Goal: Task Accomplishment & Management: Manage account settings

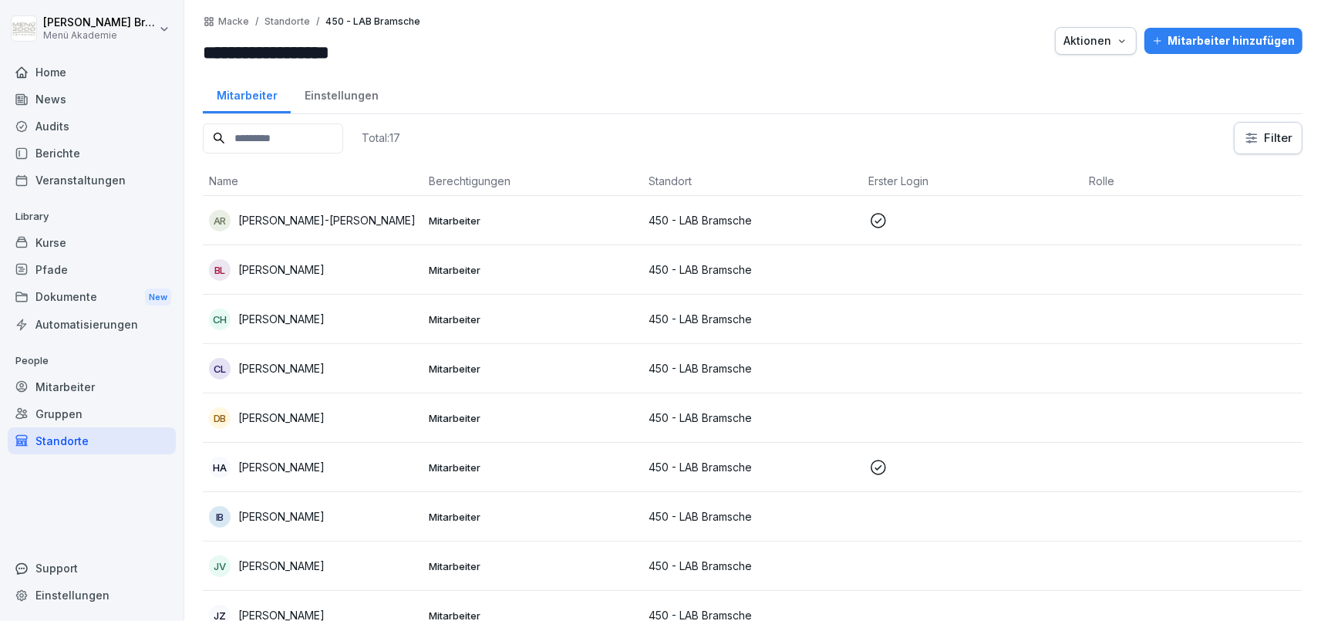
click at [116, 379] on div "Mitarbeiter" at bounding box center [92, 386] width 168 height 27
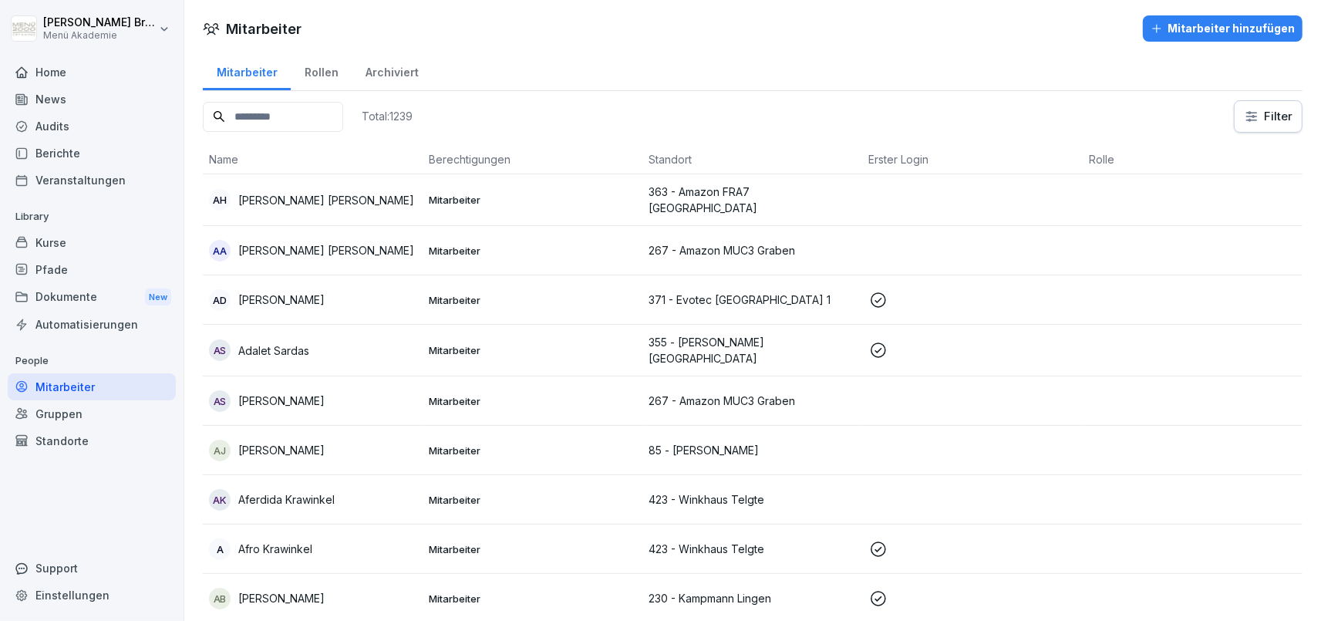
click at [56, 69] on div "Home" at bounding box center [92, 72] width 168 height 27
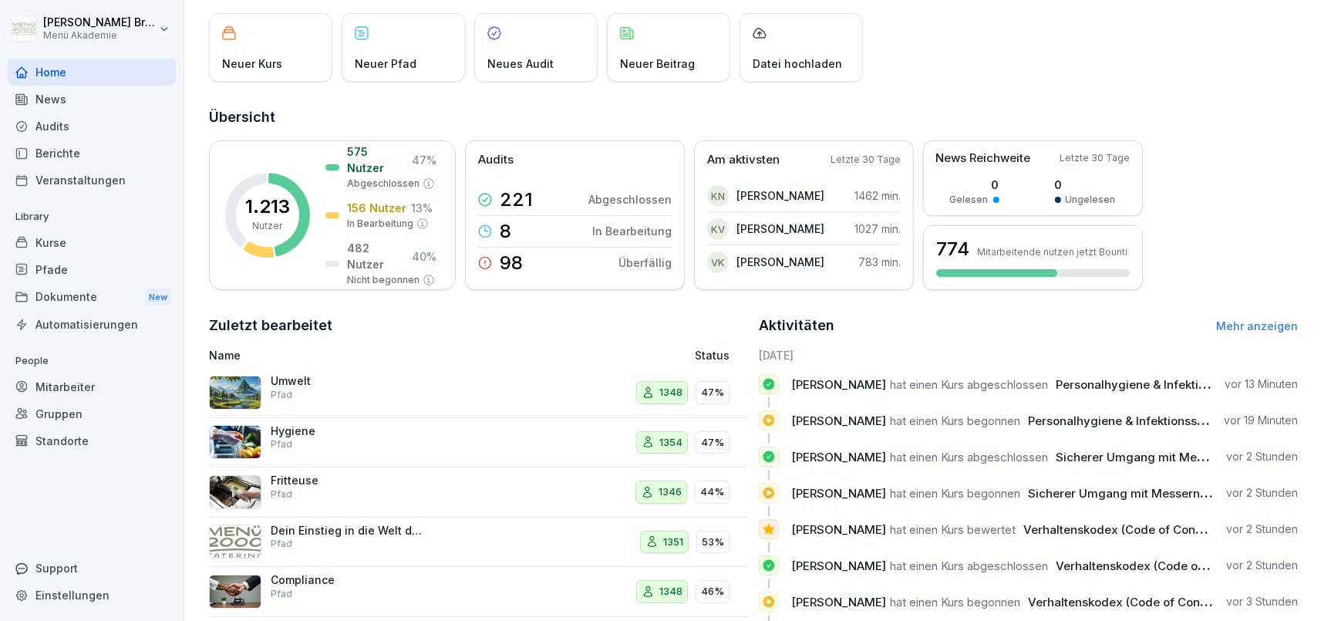
scroll to position [161, 0]
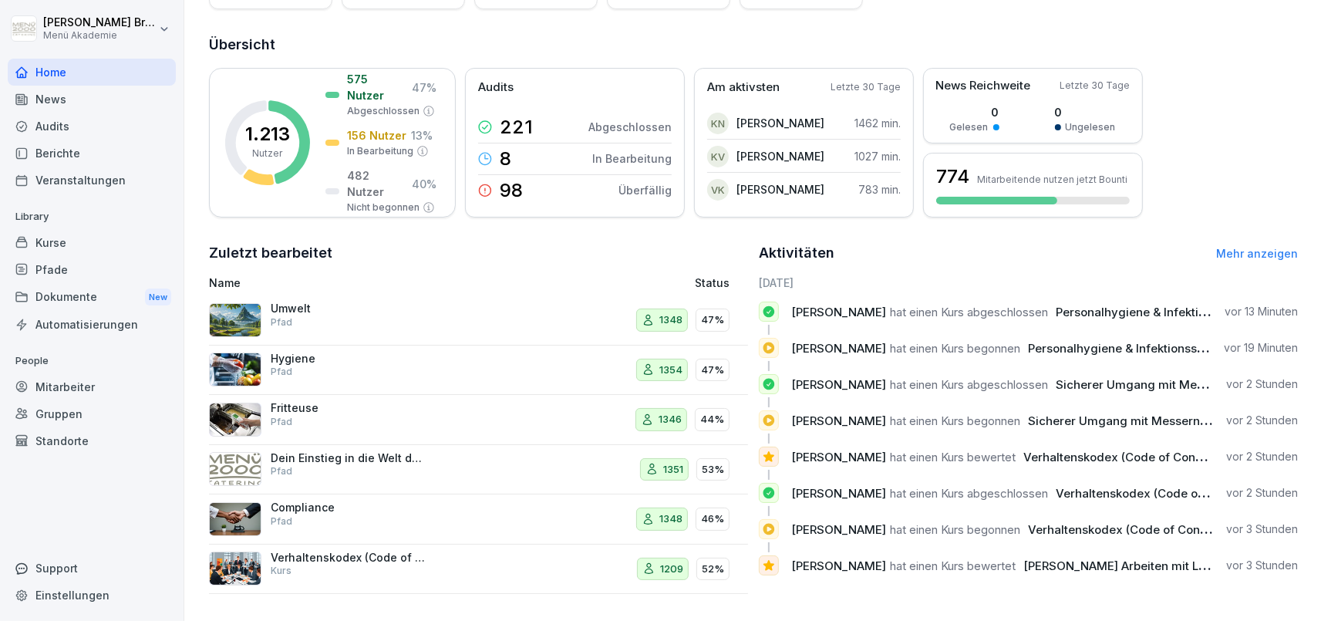
click at [118, 389] on div "Mitarbeiter" at bounding box center [92, 386] width 168 height 27
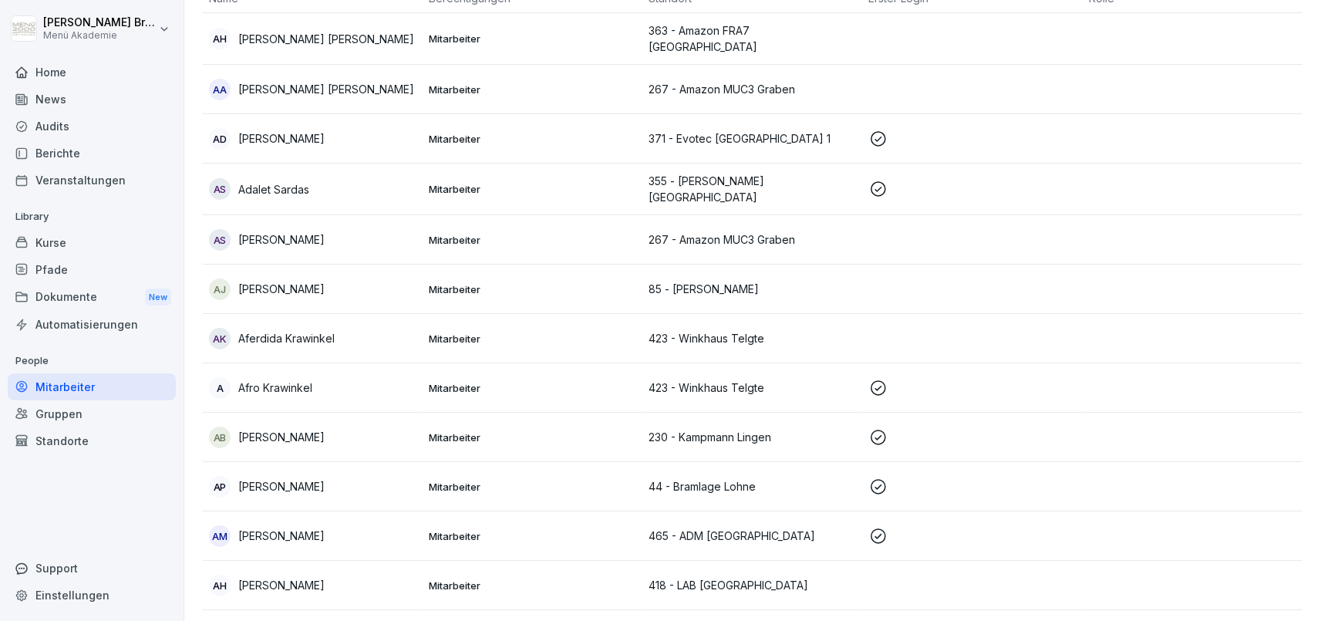
scroll to position [15, 0]
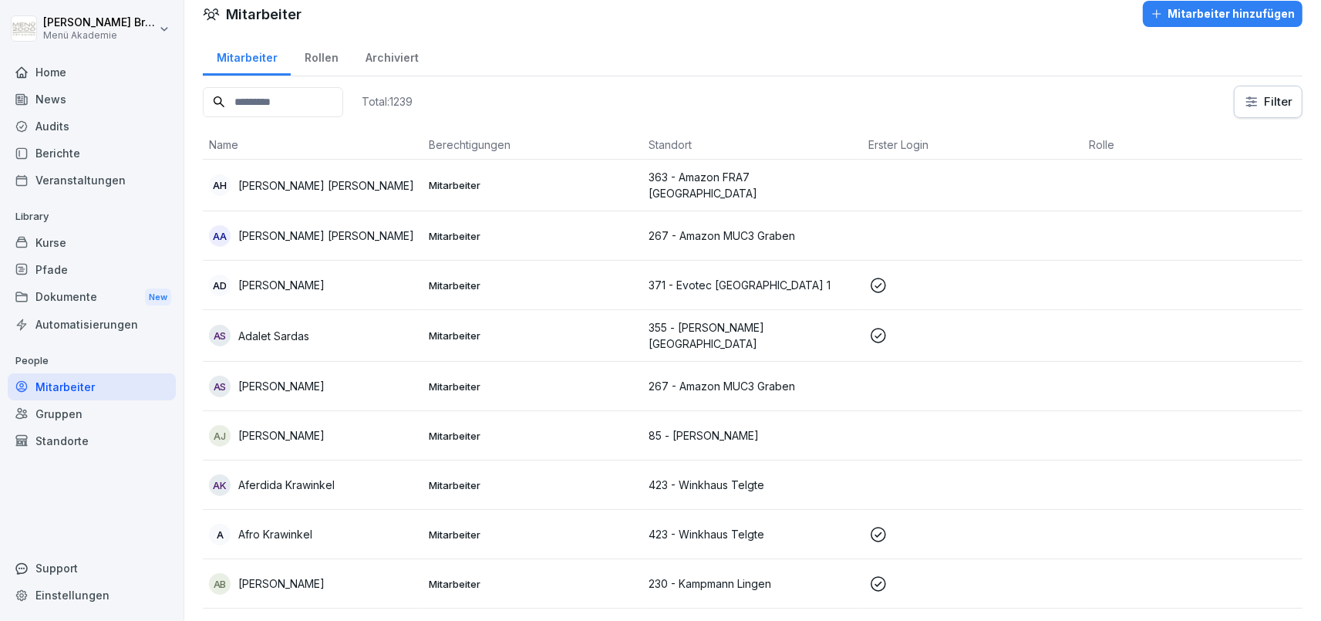
click at [1209, 15] on div "Mitarbeiter hinzufügen" at bounding box center [1223, 13] width 144 height 17
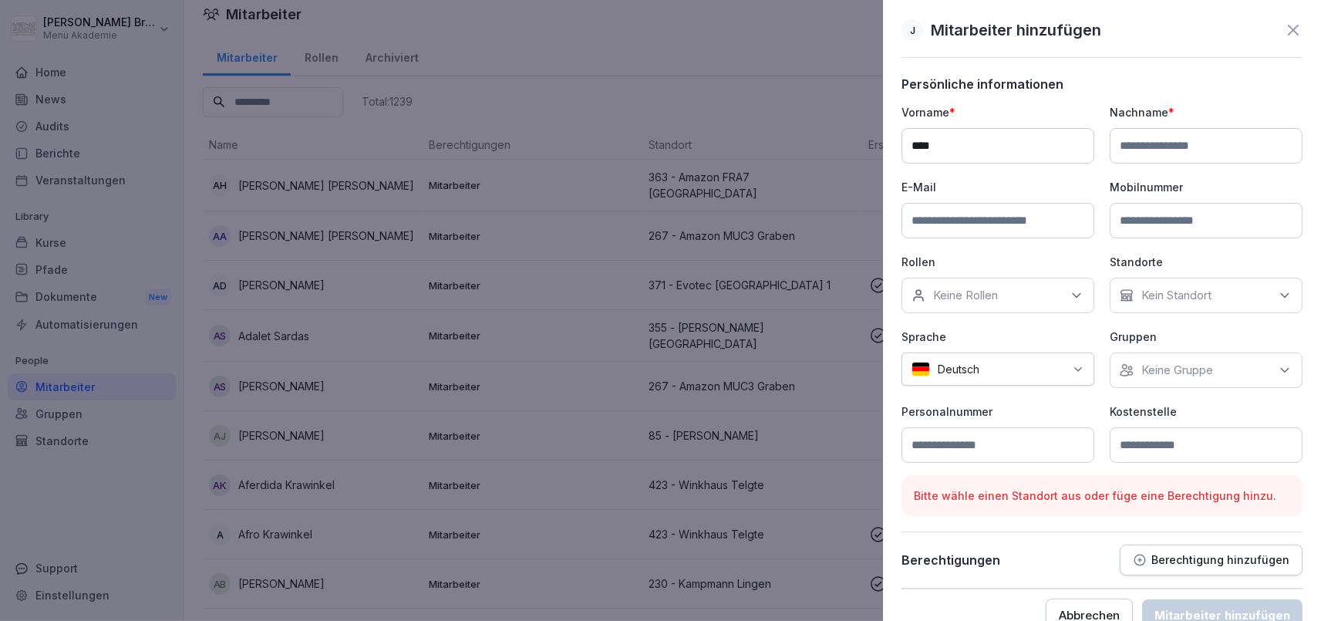
type input "***"
type input "******"
click at [997, 224] on input at bounding box center [998, 220] width 193 height 35
type input "**********"
click at [1172, 294] on p "Kein Standort" at bounding box center [1176, 295] width 70 height 15
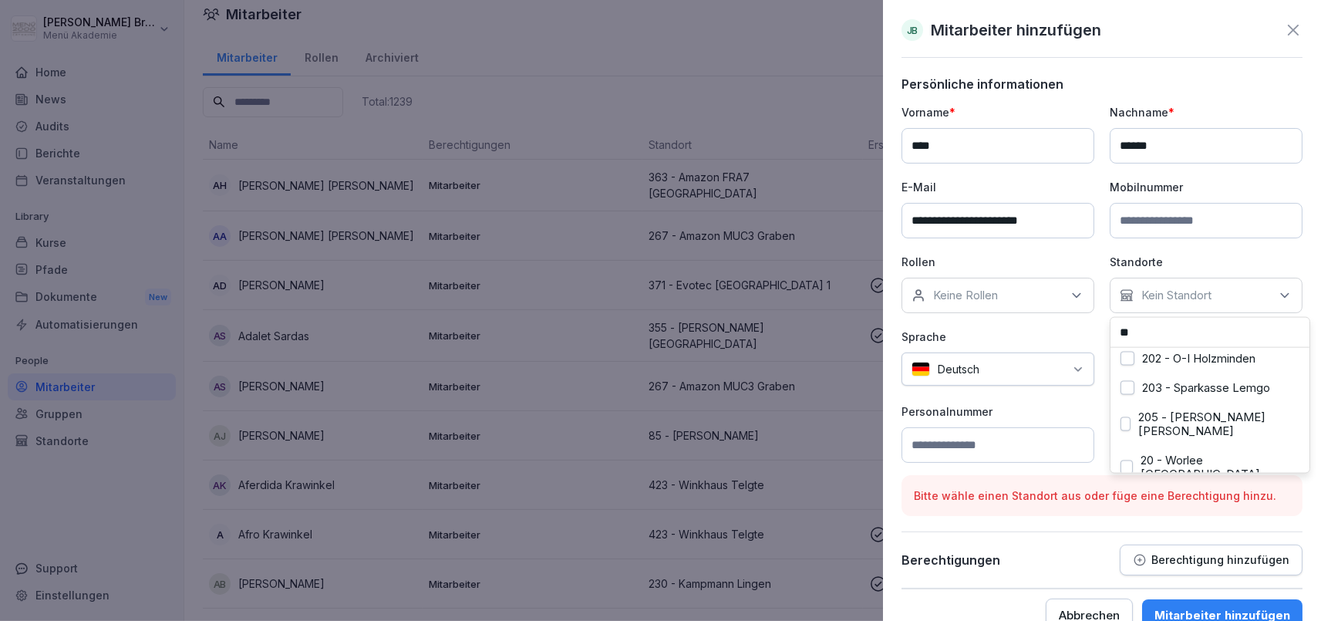
scroll to position [0, 0]
type input "****"
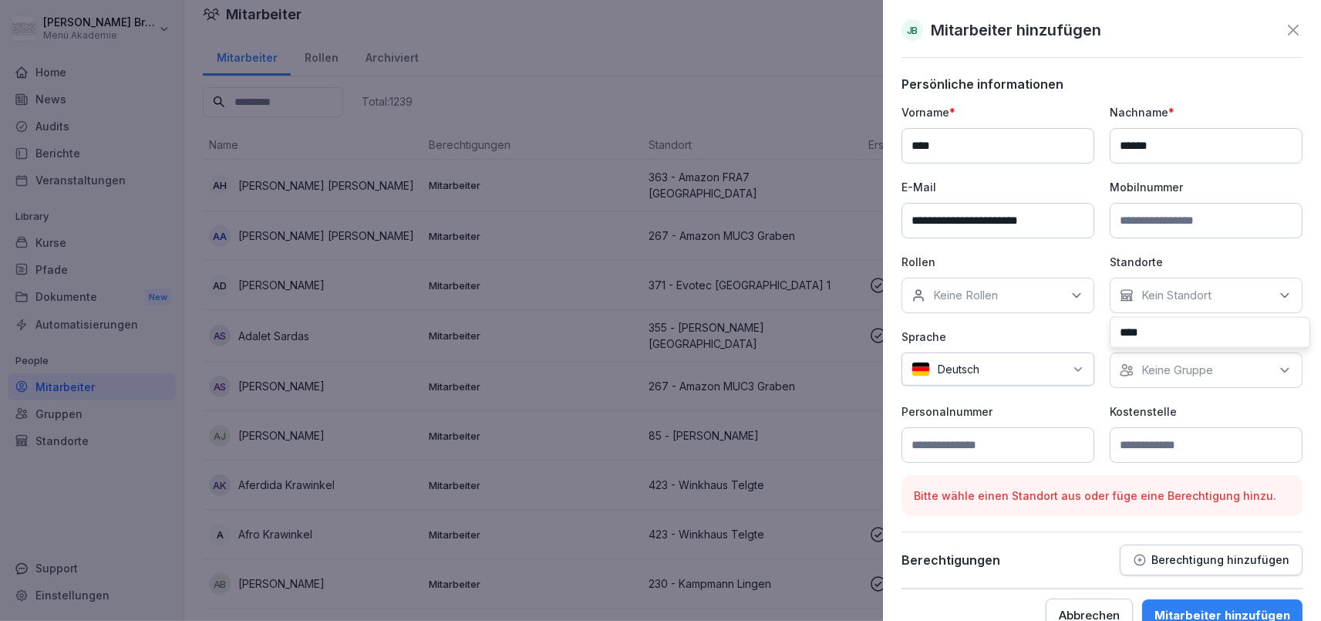
drag, startPoint x: 1090, startPoint y: 320, endPoint x: 1048, endPoint y: 320, distance: 42.4
click at [1111, 320] on input "****" at bounding box center [1210, 332] width 199 height 29
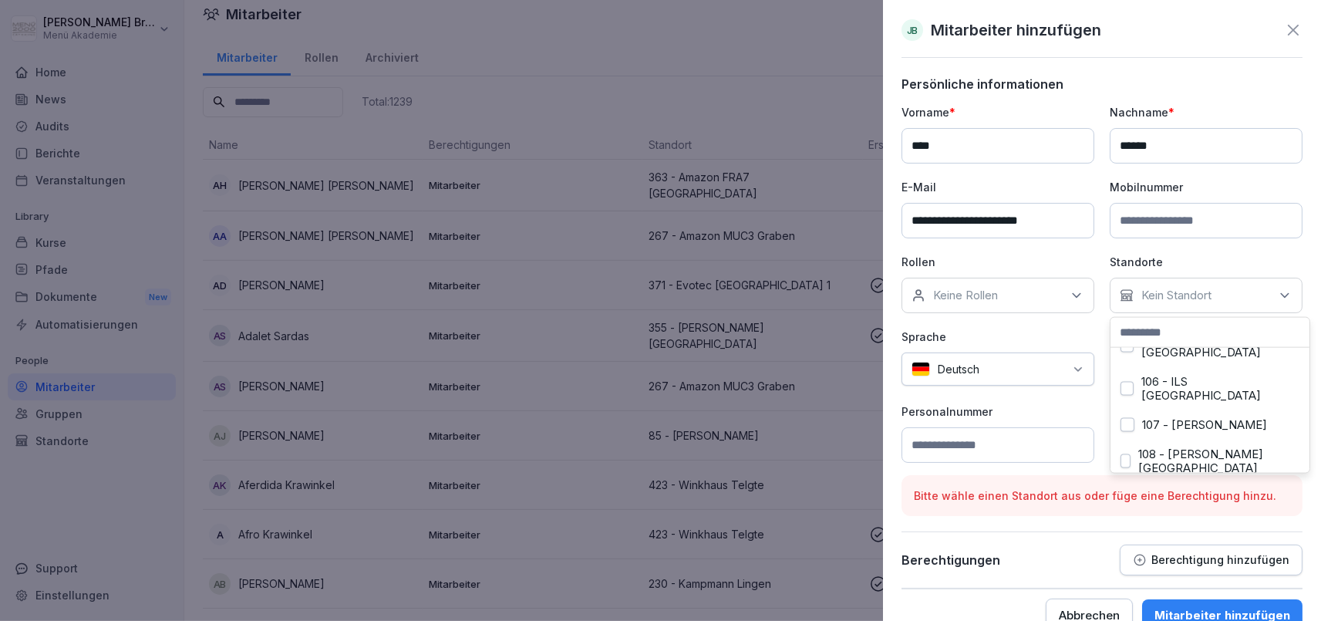
scroll to position [170, 0]
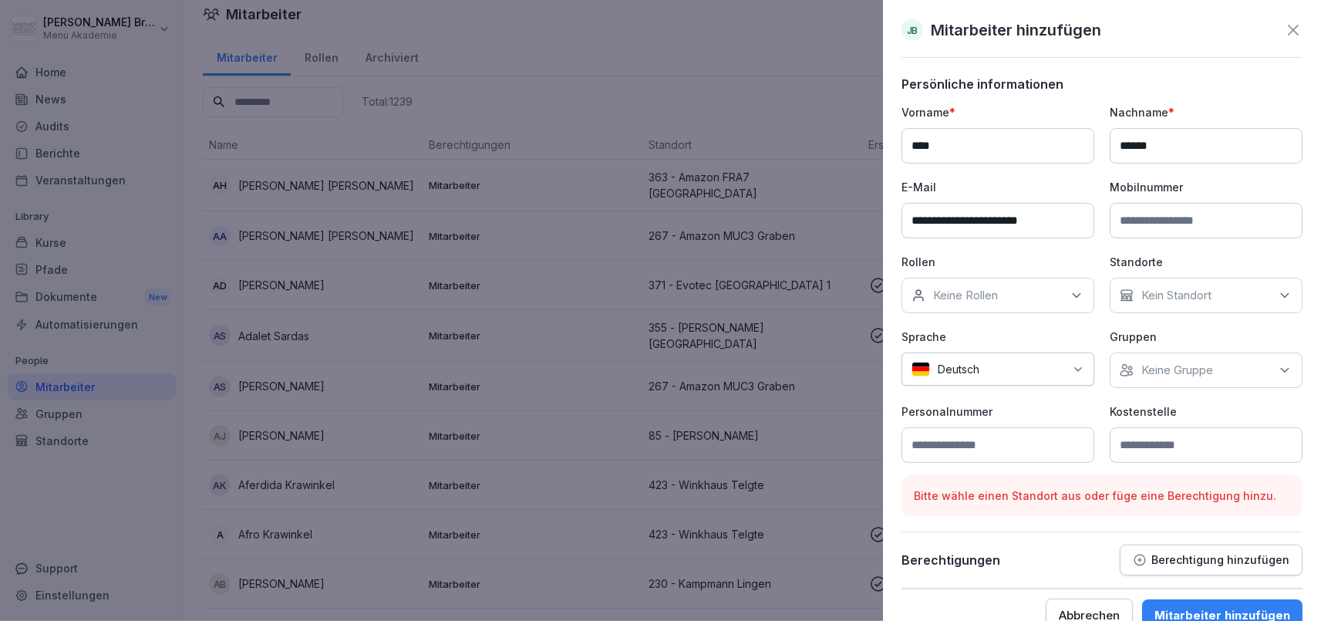
click at [1061, 332] on p "Sprache" at bounding box center [998, 337] width 193 height 16
click at [1180, 378] on div "Keine Gruppe" at bounding box center [1206, 369] width 193 height 35
click at [1147, 440] on label "Menü Akademie" at bounding box center [1185, 440] width 86 height 14
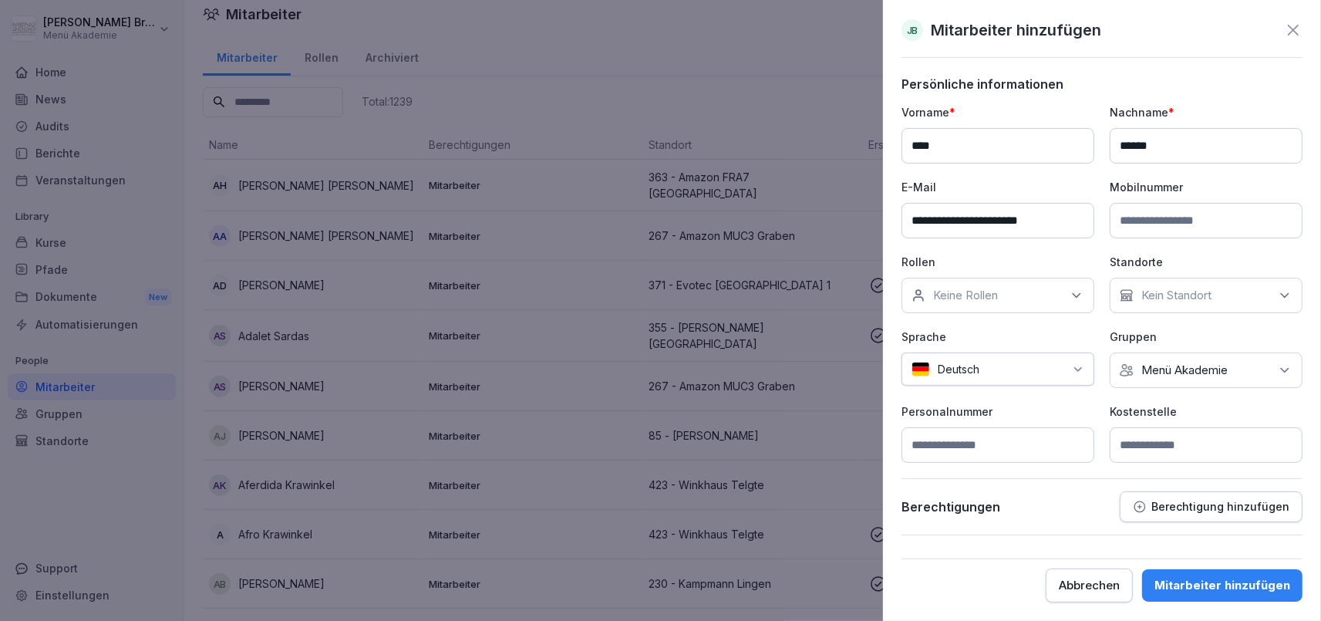
click at [1033, 276] on div "Rollen Keine Rollen" at bounding box center [998, 283] width 193 height 59
click at [1026, 297] on div "Keine Rollen" at bounding box center [998, 295] width 193 height 35
click at [1015, 395] on label "Client Success Manager" at bounding box center [1000, 396] width 130 height 14
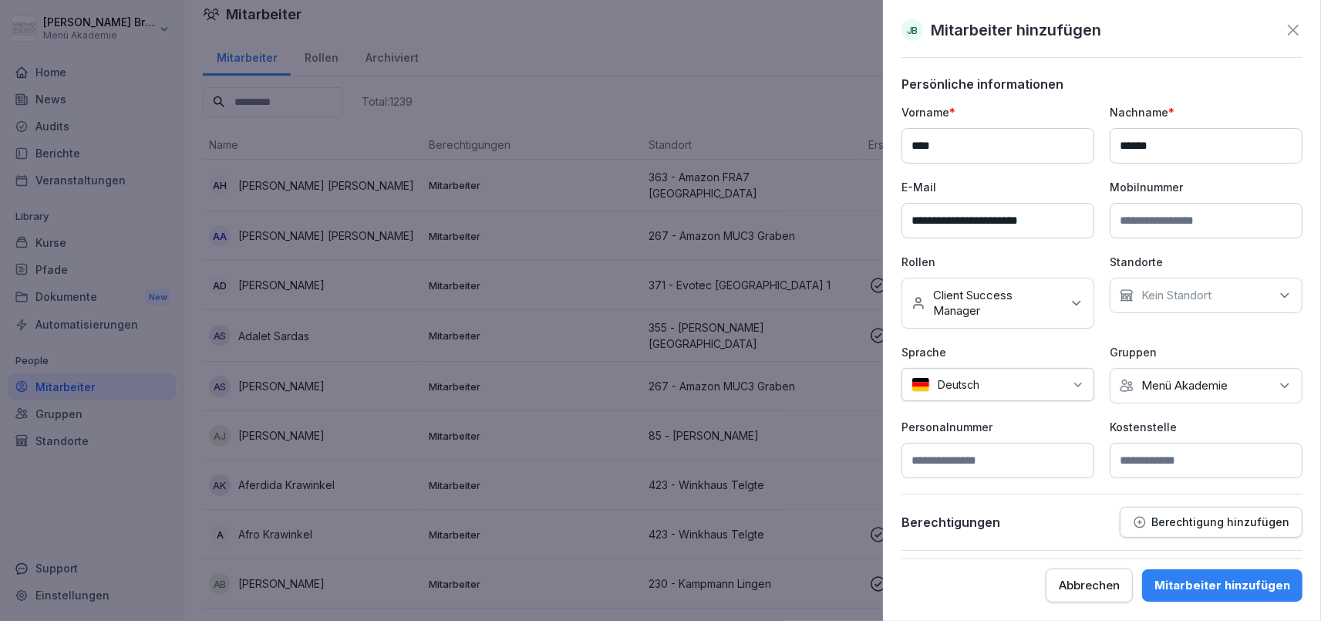
drag, startPoint x: 1004, startPoint y: 581, endPoint x: 1062, endPoint y: 580, distance: 57.8
click at [1005, 581] on div "Abbrechen Mitarbeiter hinzufügen" at bounding box center [1102, 585] width 401 height 34
click at [1205, 519] on p "Berechtigung hinzufügen" at bounding box center [1220, 522] width 138 height 12
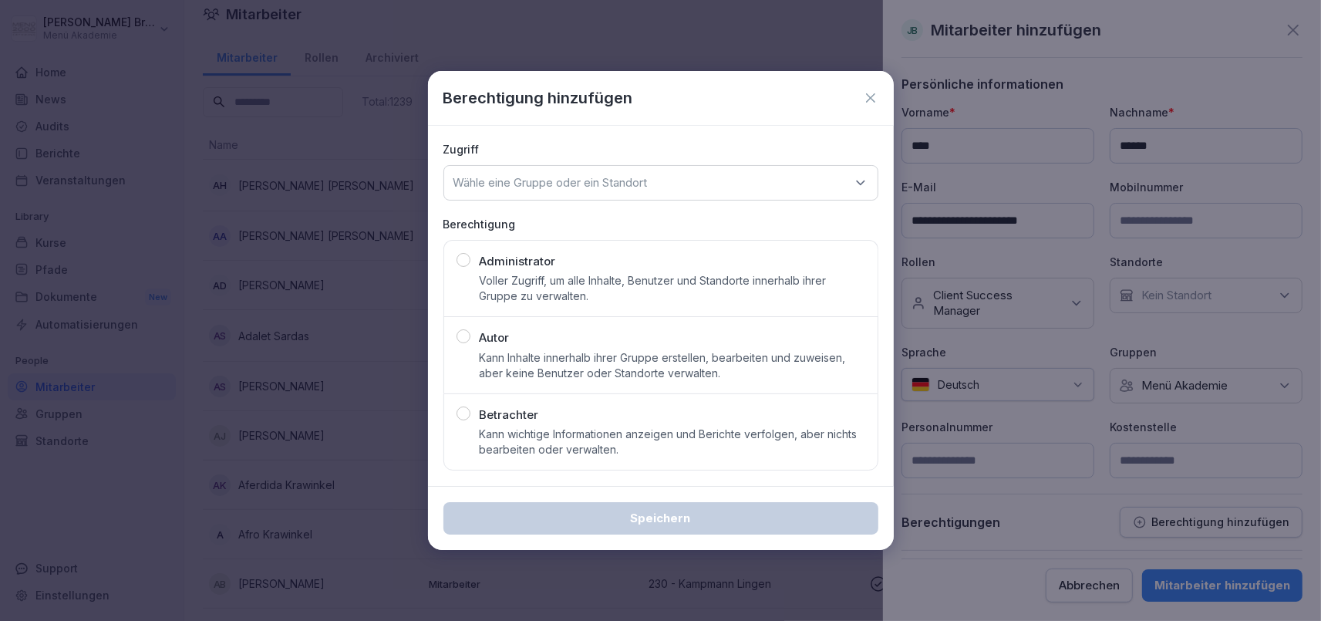
click at [740, 410] on div "Betrachter Kann wichtige Informationen anzeigen und Berichte verfolgen, aber ni…" at bounding box center [673, 432] width 386 height 52
click at [705, 186] on div "Wähle eine Gruppe oder ein Standort" at bounding box center [660, 182] width 435 height 35
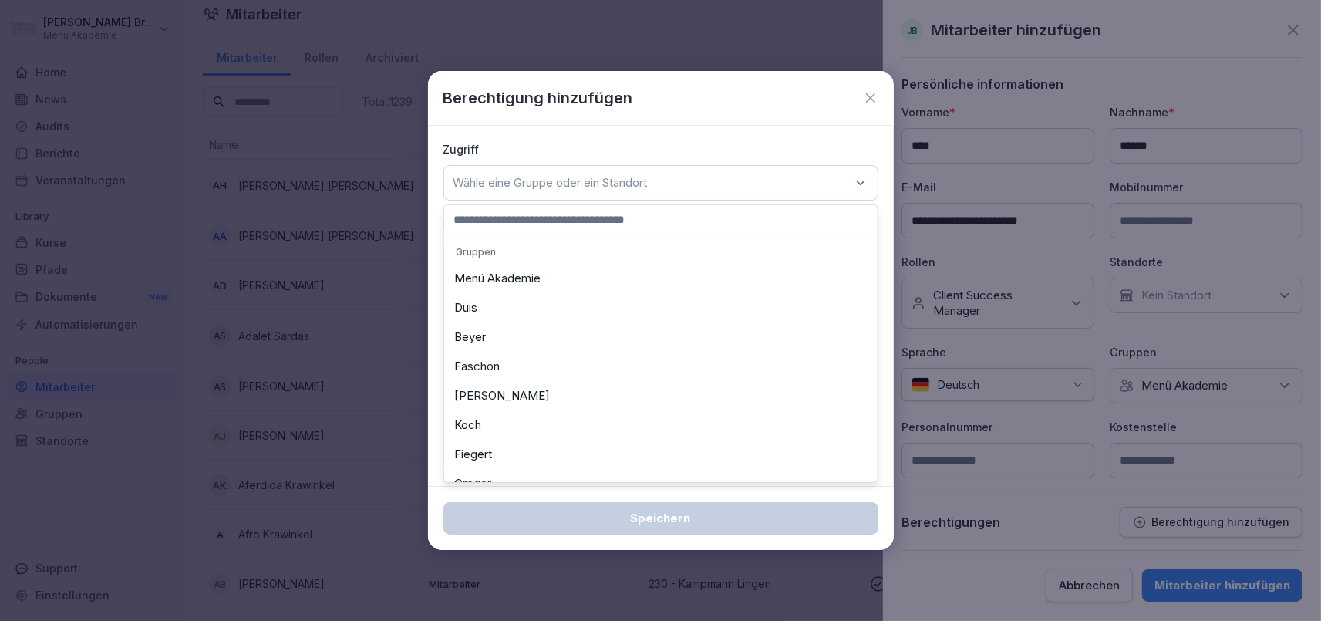
click at [875, 96] on icon at bounding box center [870, 97] width 15 height 15
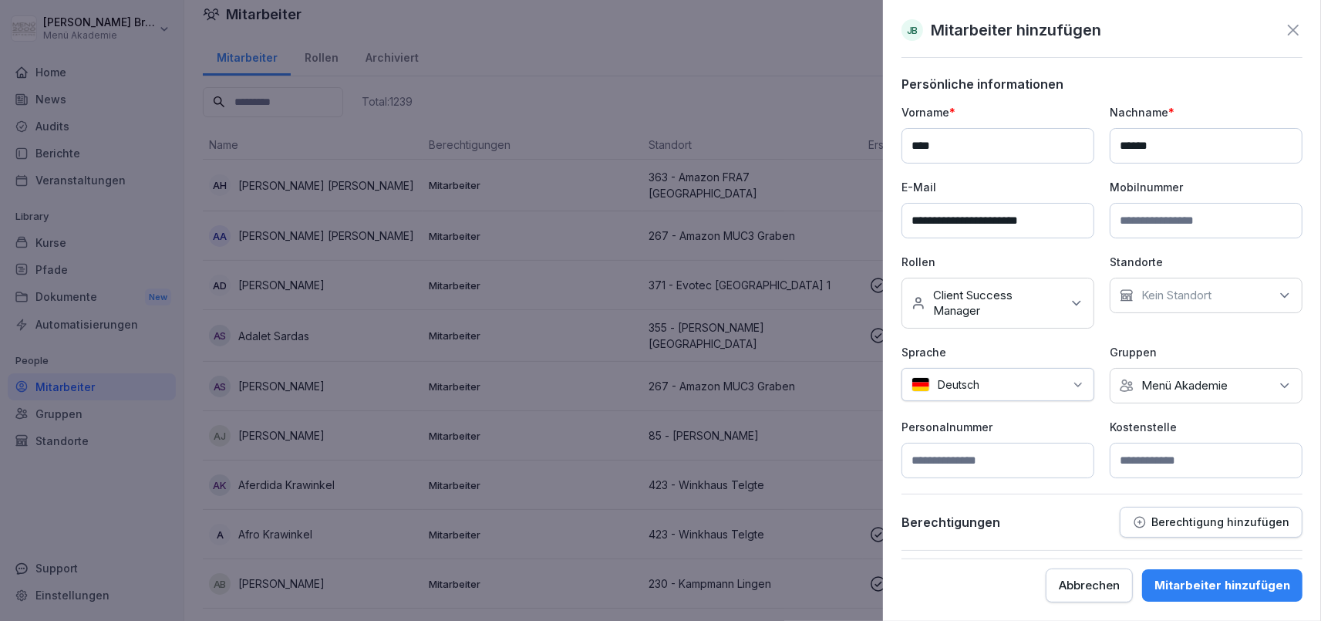
click at [1228, 586] on div "Mitarbeiter hinzufügen" at bounding box center [1222, 585] width 136 height 17
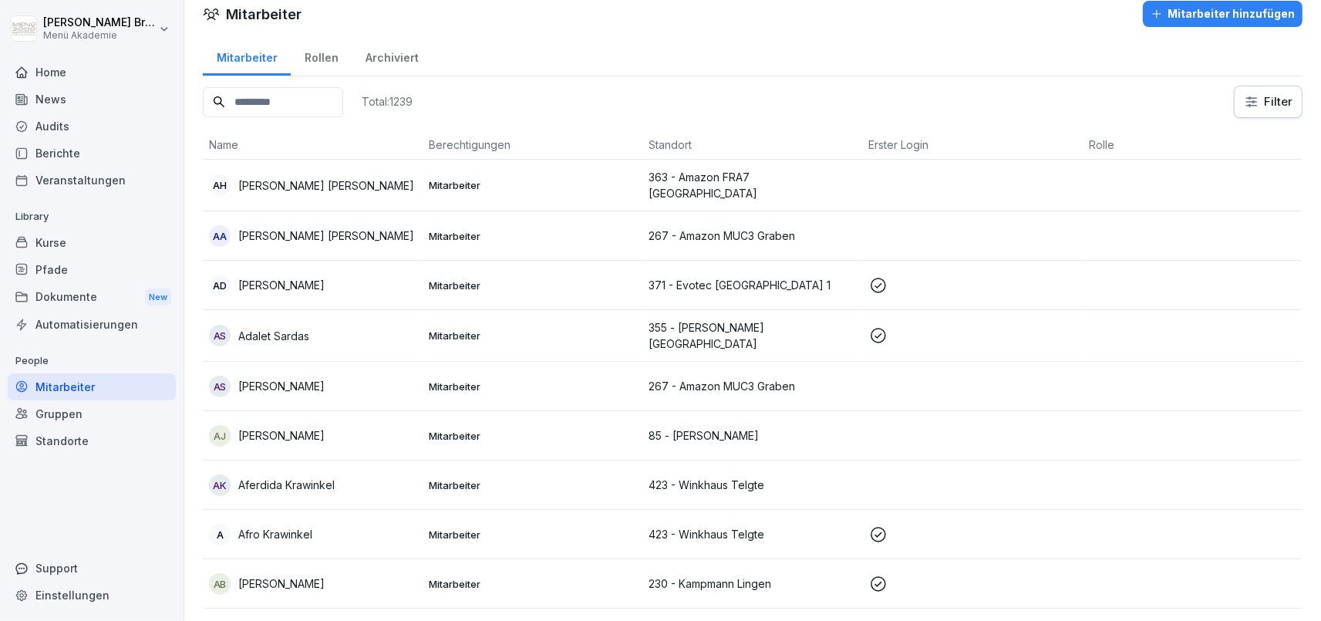
scroll to position [15, 0]
click at [343, 98] on input at bounding box center [273, 102] width 140 height 30
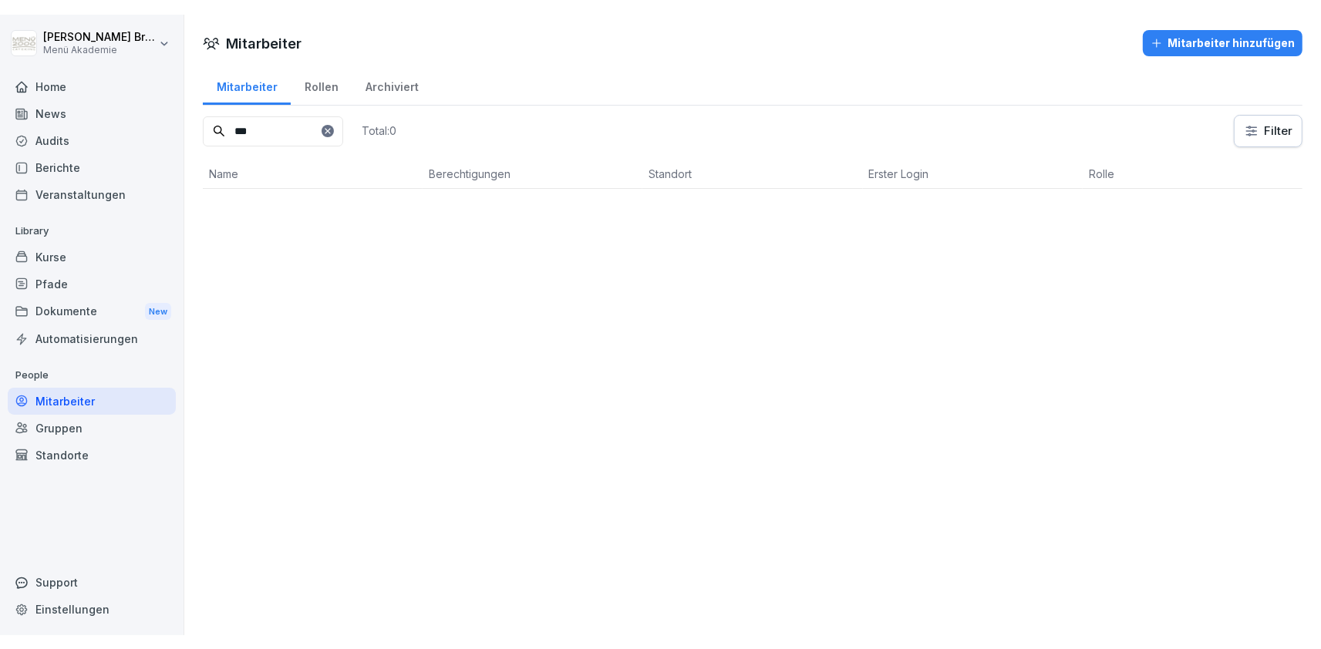
scroll to position [0, 0]
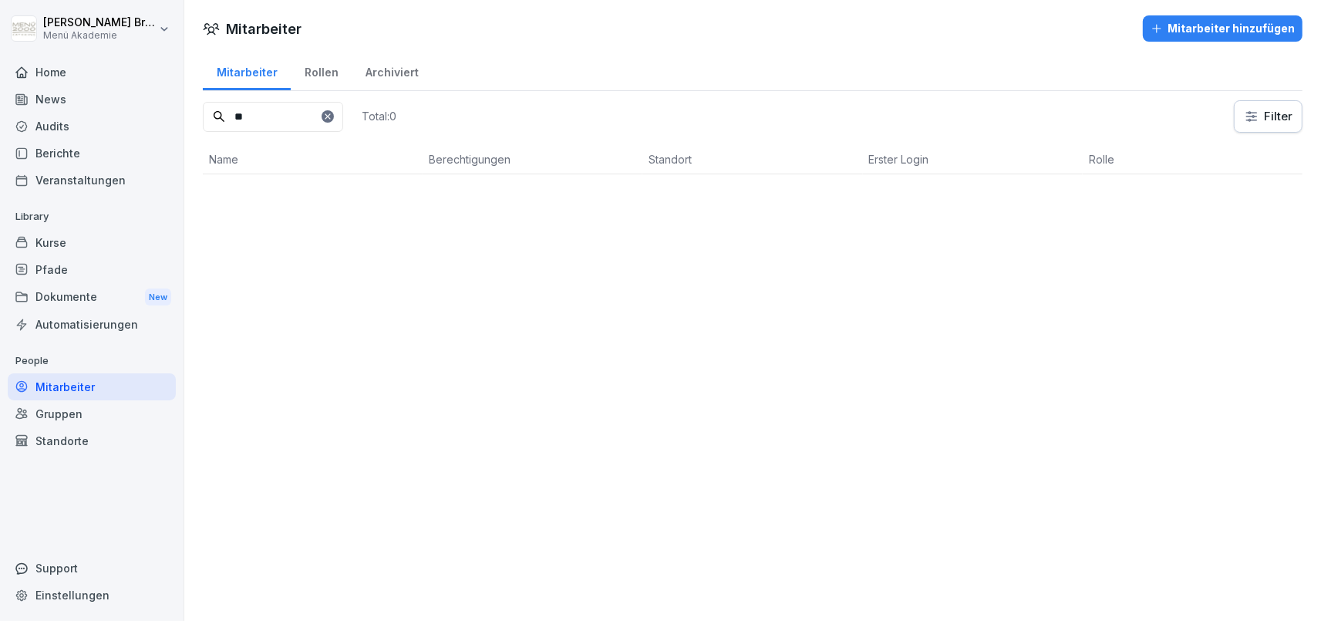
type input "*"
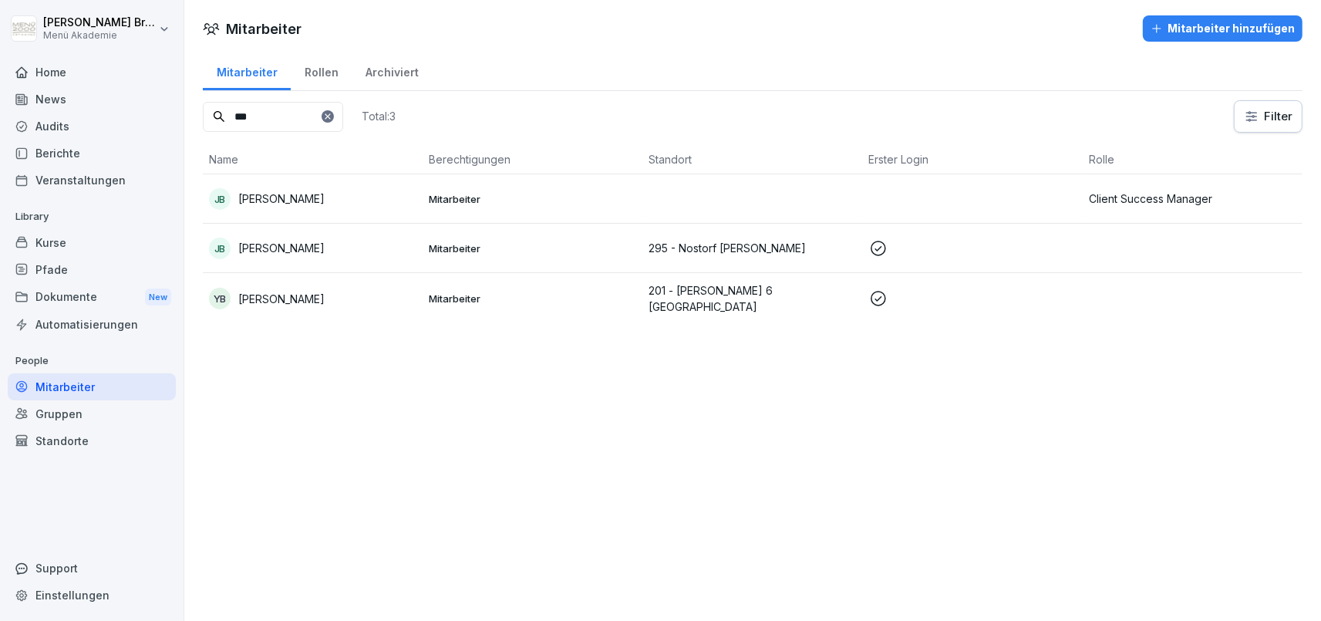
type input "***"
click at [264, 194] on p "[PERSON_NAME]" at bounding box center [281, 198] width 86 height 16
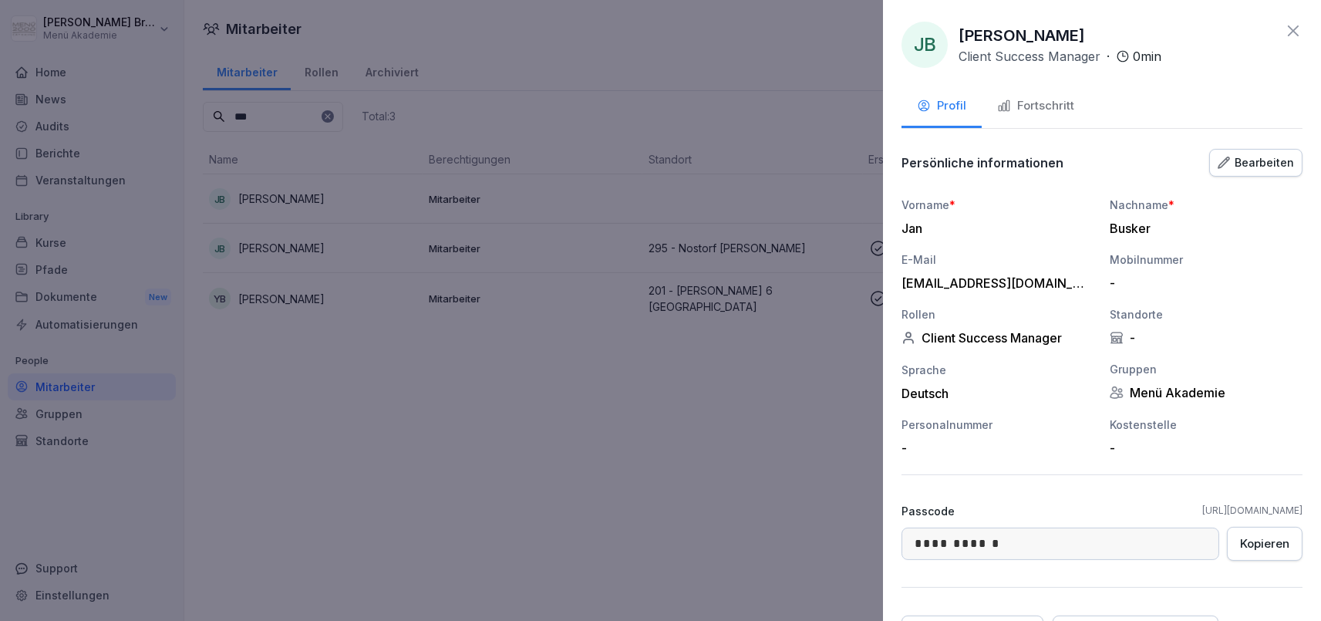
click at [1010, 101] on icon "button" at bounding box center [1004, 106] width 14 height 14
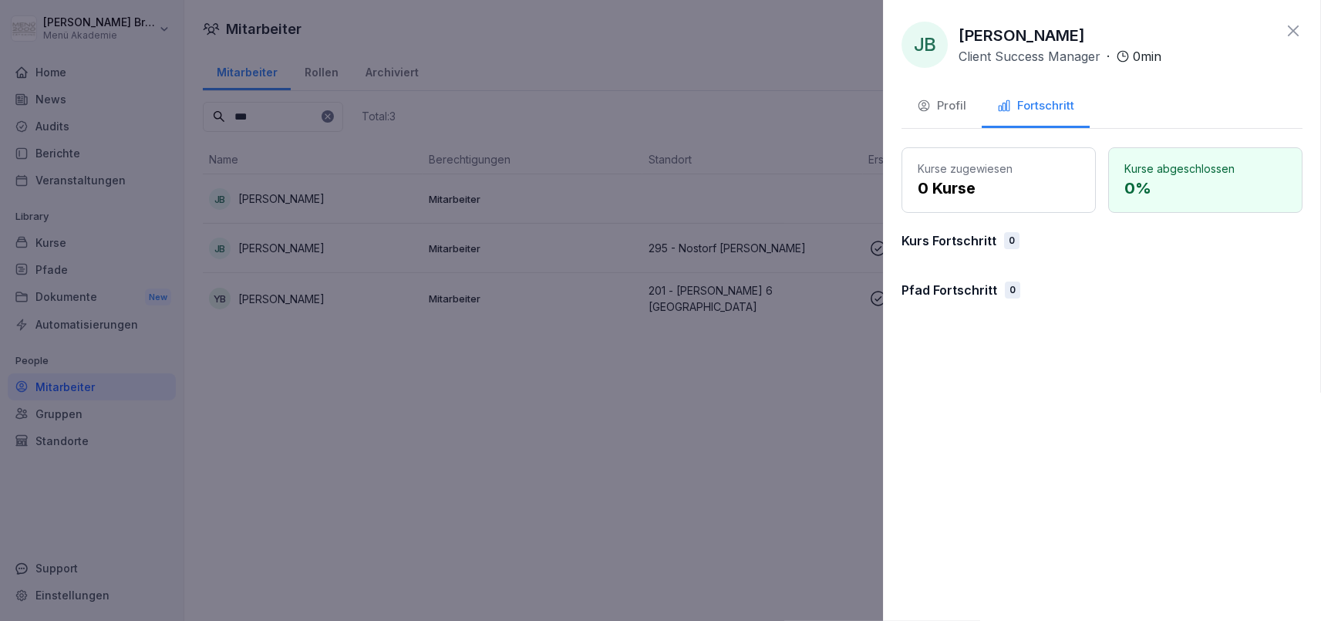
drag, startPoint x: 602, startPoint y: 437, endPoint x: 345, endPoint y: 361, distance: 267.9
click at [595, 436] on div at bounding box center [660, 310] width 1321 height 621
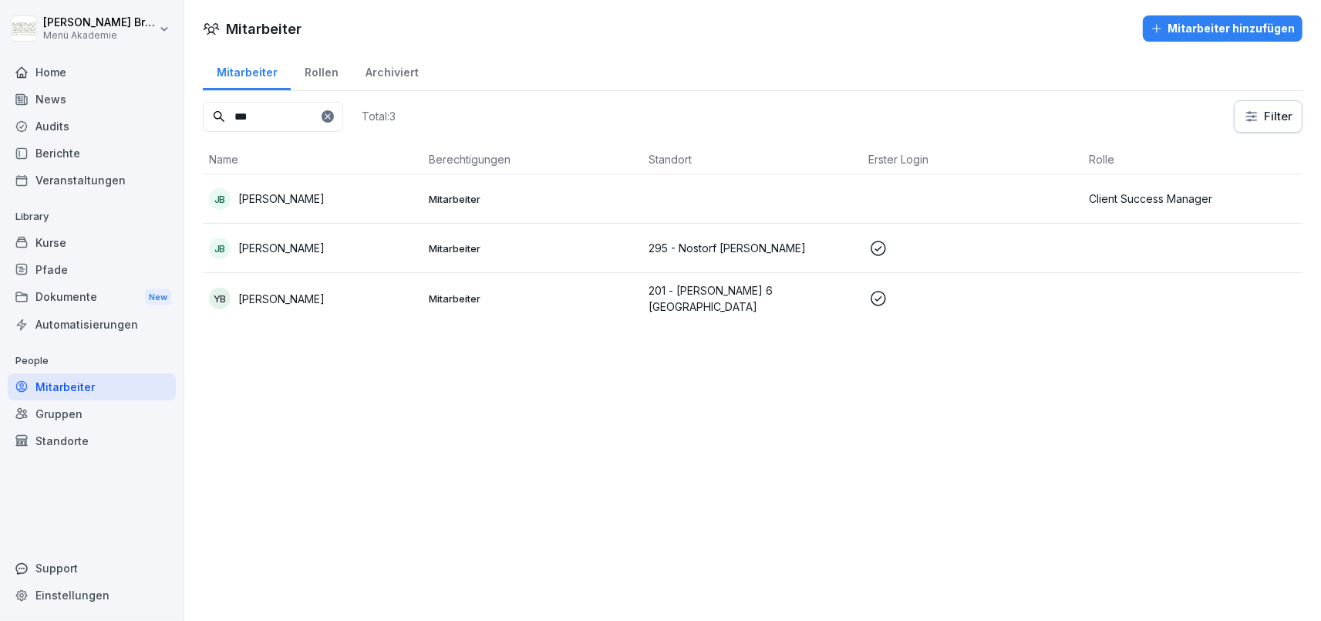
click at [84, 233] on div "Kurse" at bounding box center [92, 242] width 168 height 27
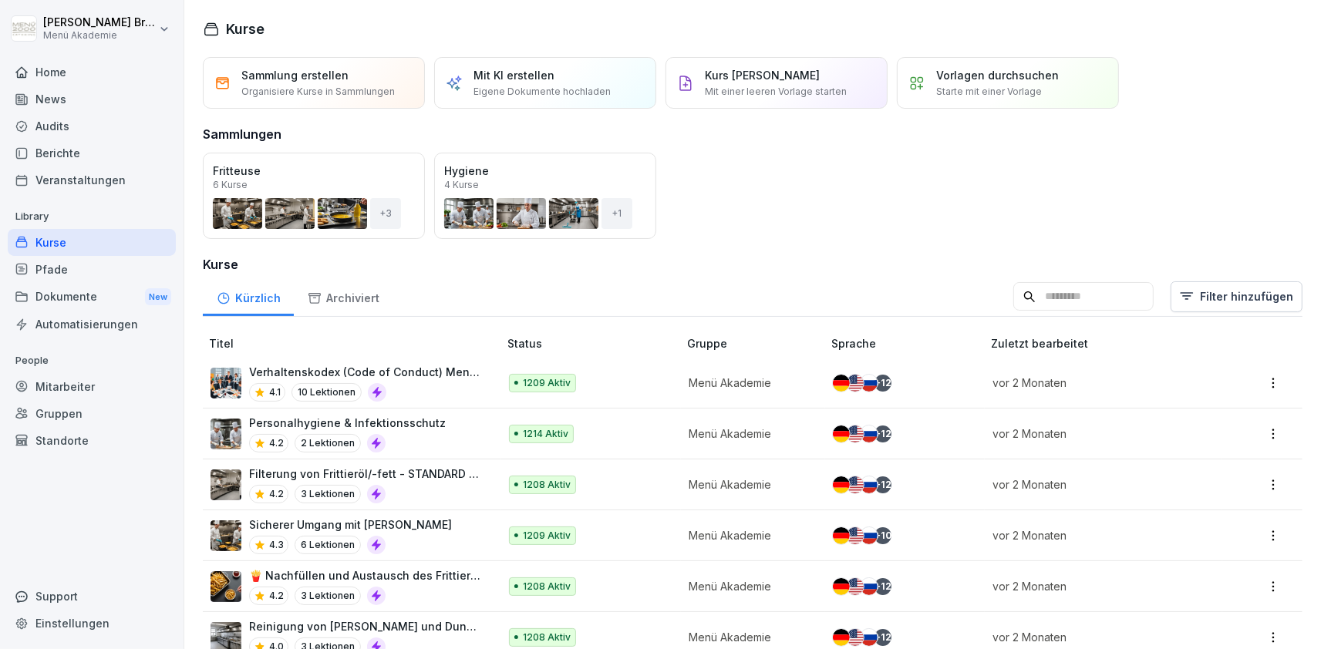
click at [55, 376] on div "Mitarbeiter" at bounding box center [92, 386] width 168 height 27
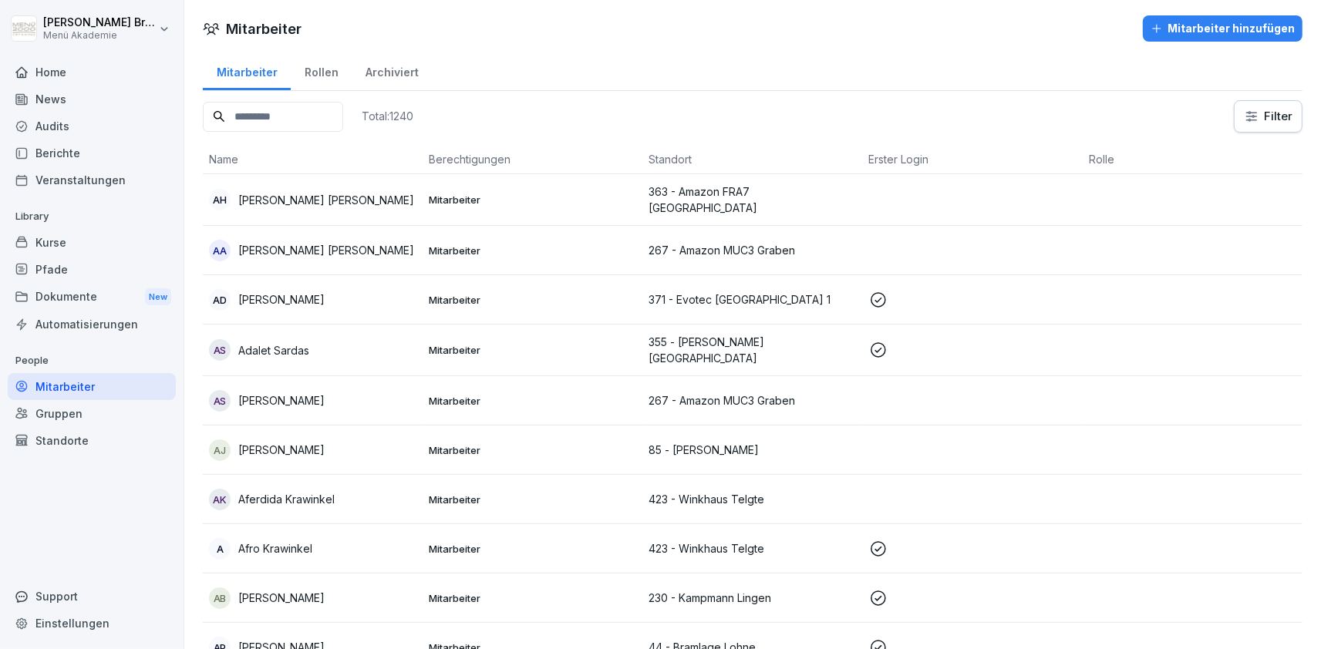
click at [298, 113] on input at bounding box center [273, 117] width 140 height 30
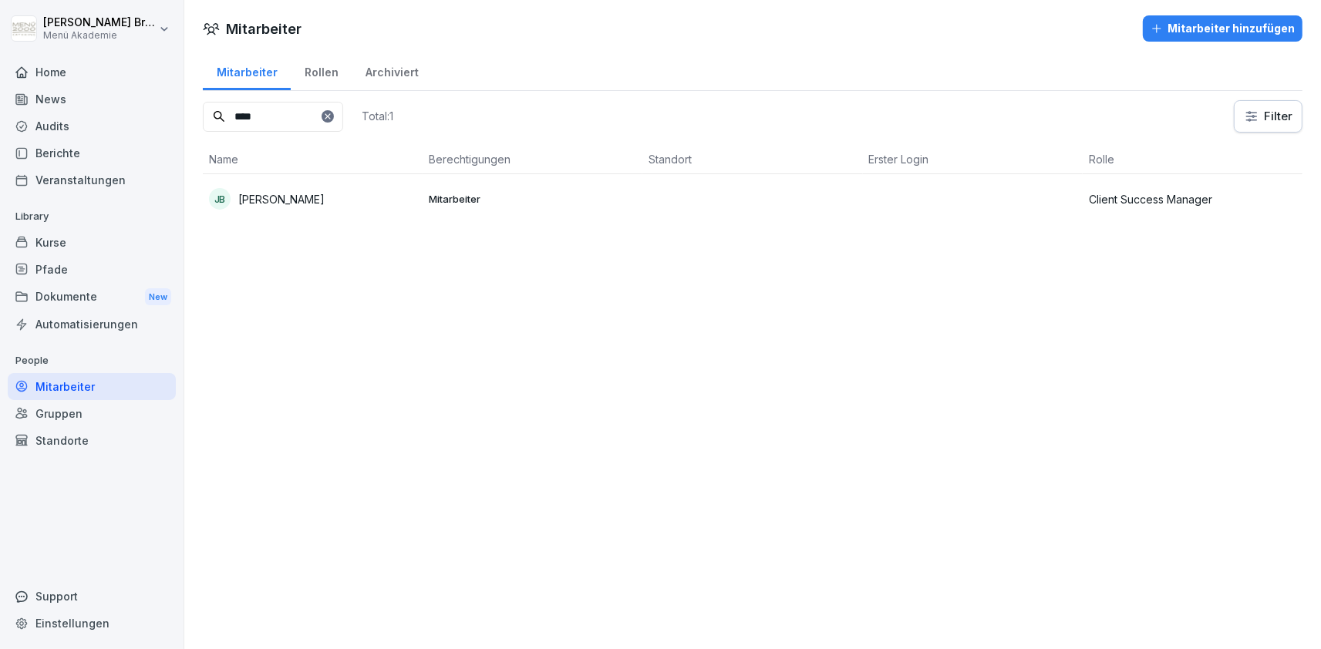
type input "****"
click at [234, 194] on div "JB Jan Busker" at bounding box center [312, 199] width 207 height 22
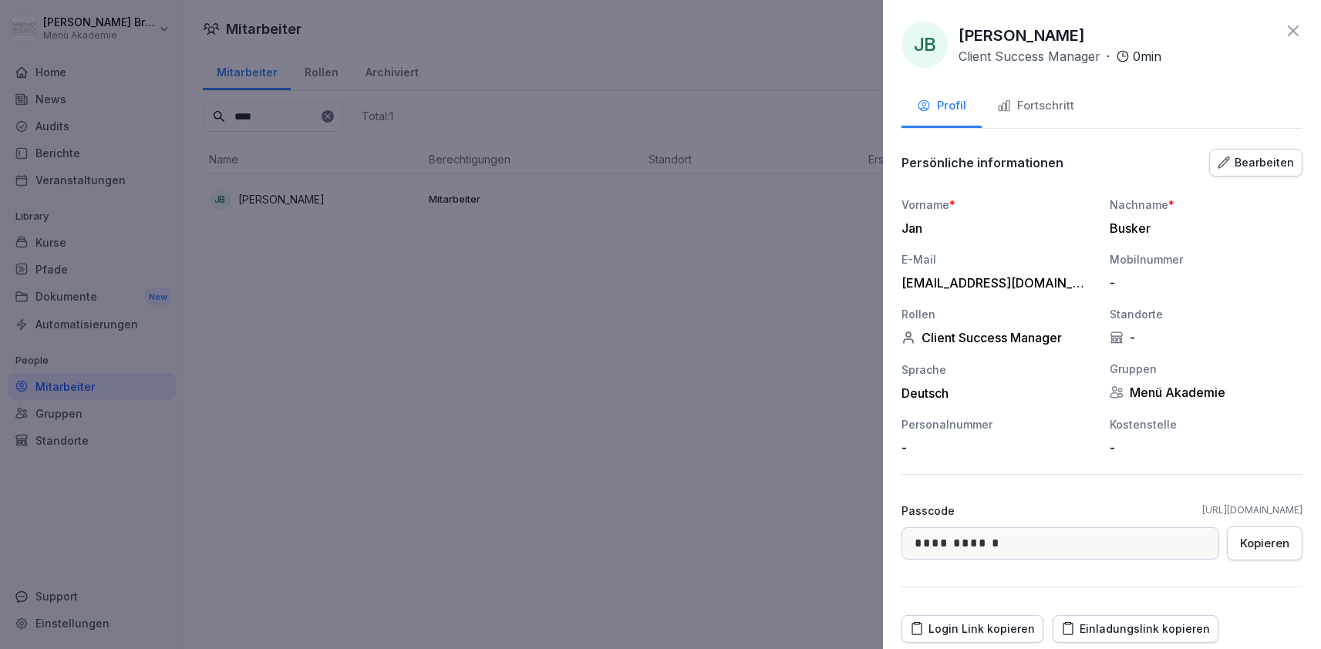
click at [1050, 118] on button "Fortschritt" at bounding box center [1036, 107] width 108 height 42
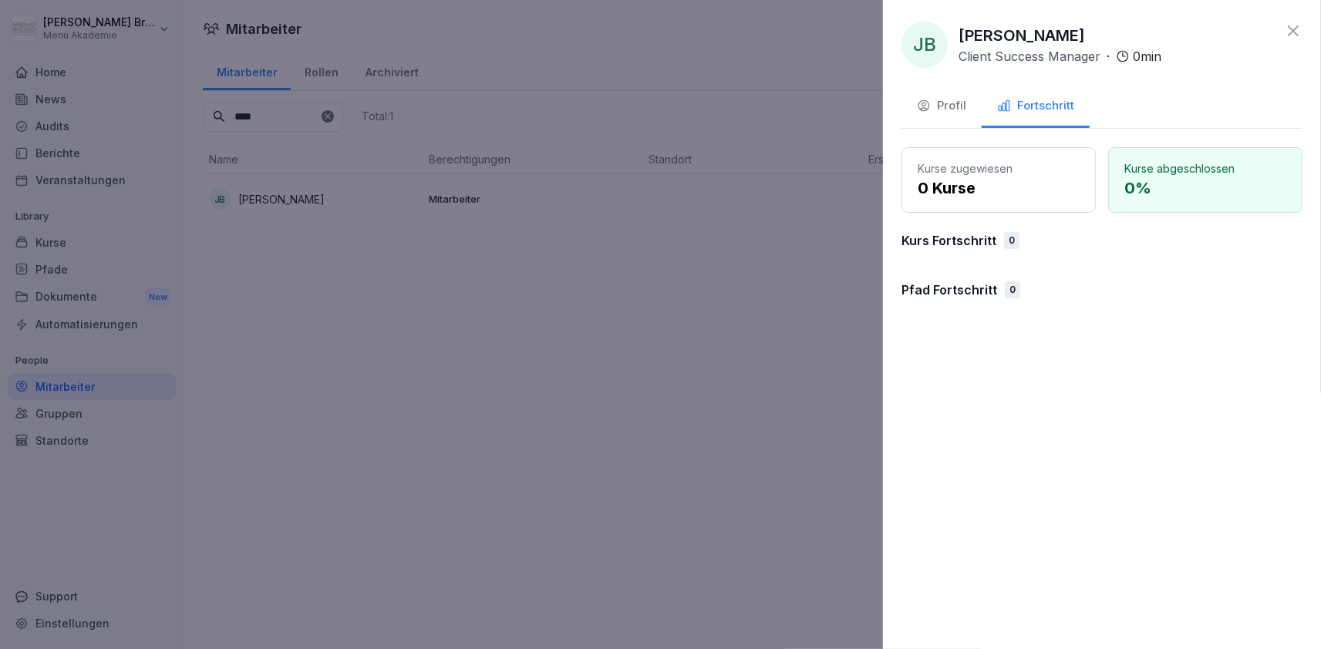
click at [686, 423] on div at bounding box center [660, 324] width 1321 height 649
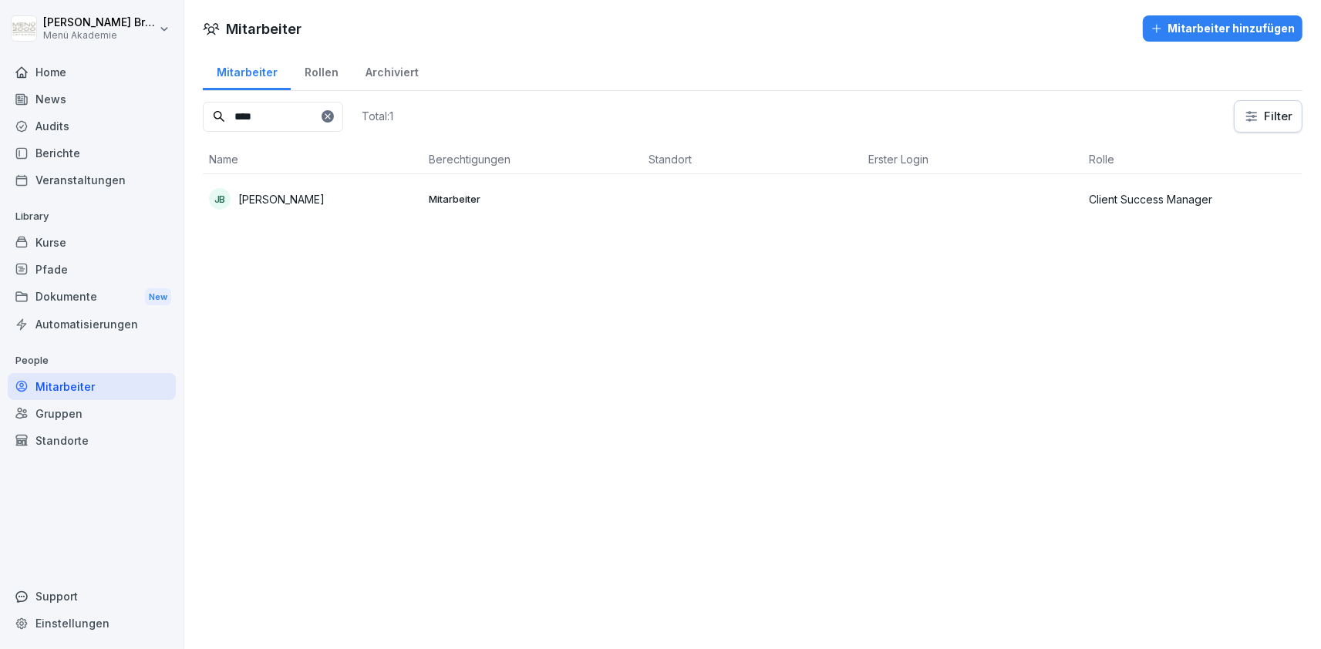
click at [93, 259] on div "Pfade" at bounding box center [92, 269] width 168 height 27
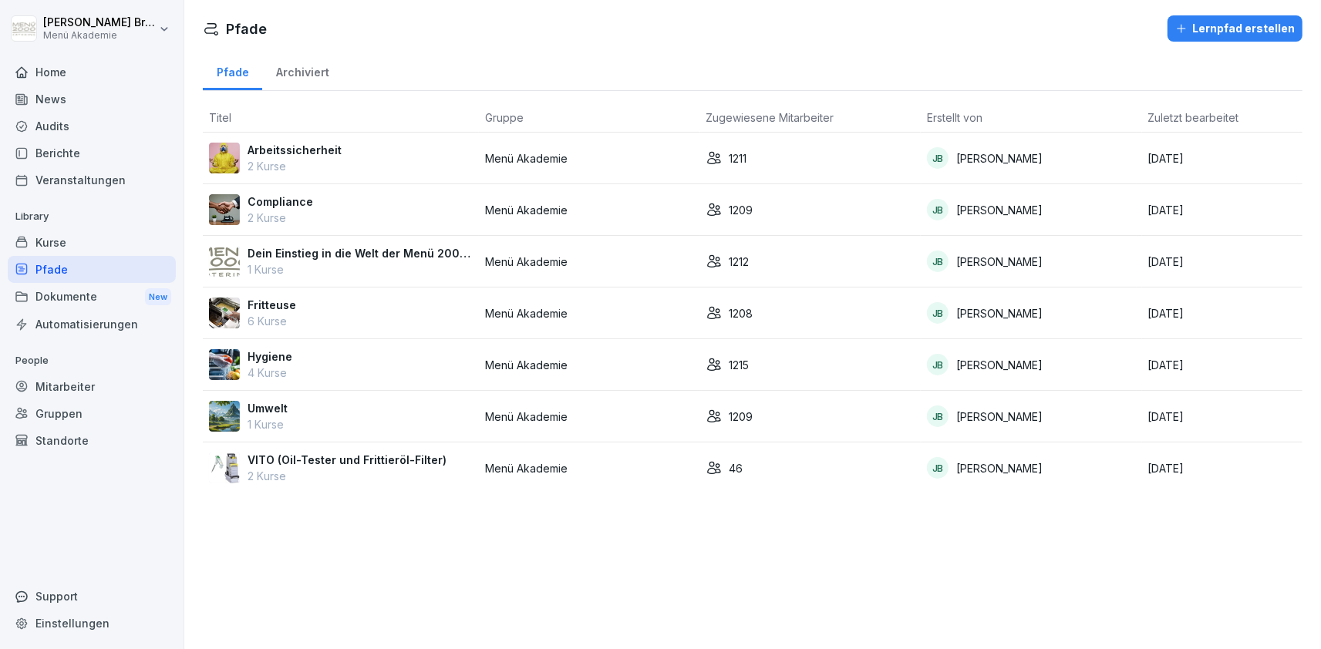
click at [332, 154] on p "Arbeitssicherheit" at bounding box center [295, 150] width 94 height 16
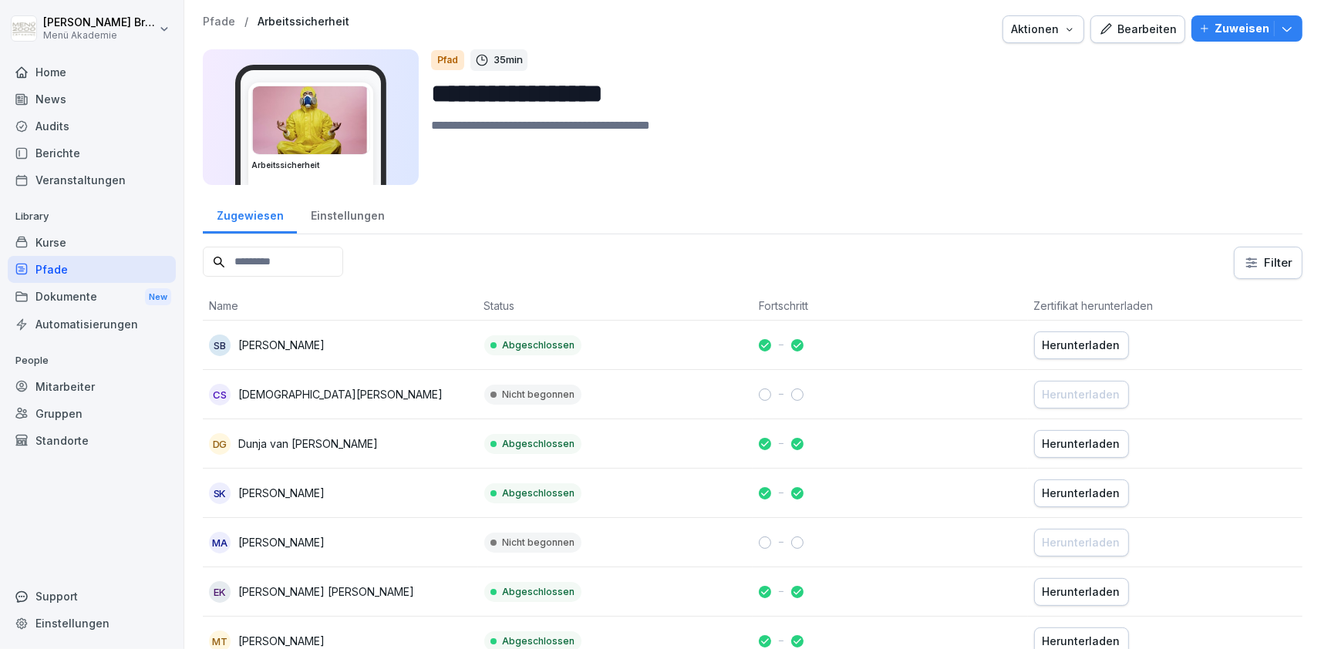
click at [349, 224] on div "Einstellungen" at bounding box center [347, 213] width 101 height 39
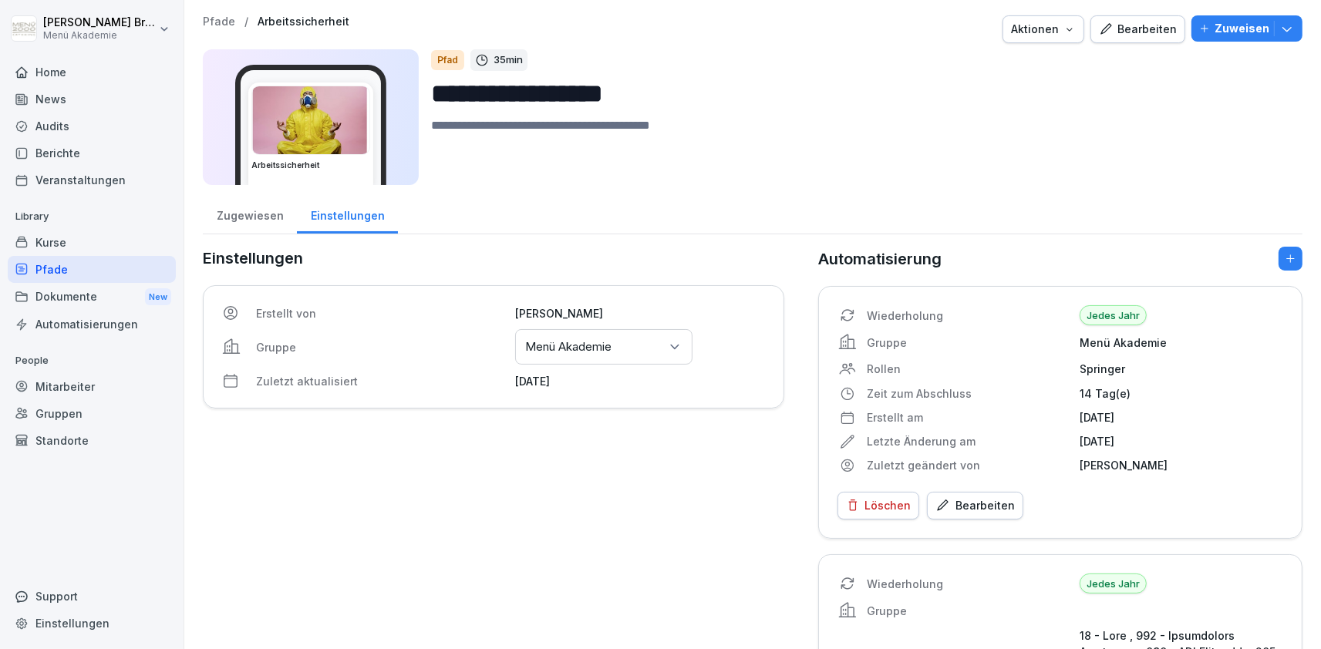
click at [71, 386] on div "Mitarbeiter" at bounding box center [92, 386] width 168 height 27
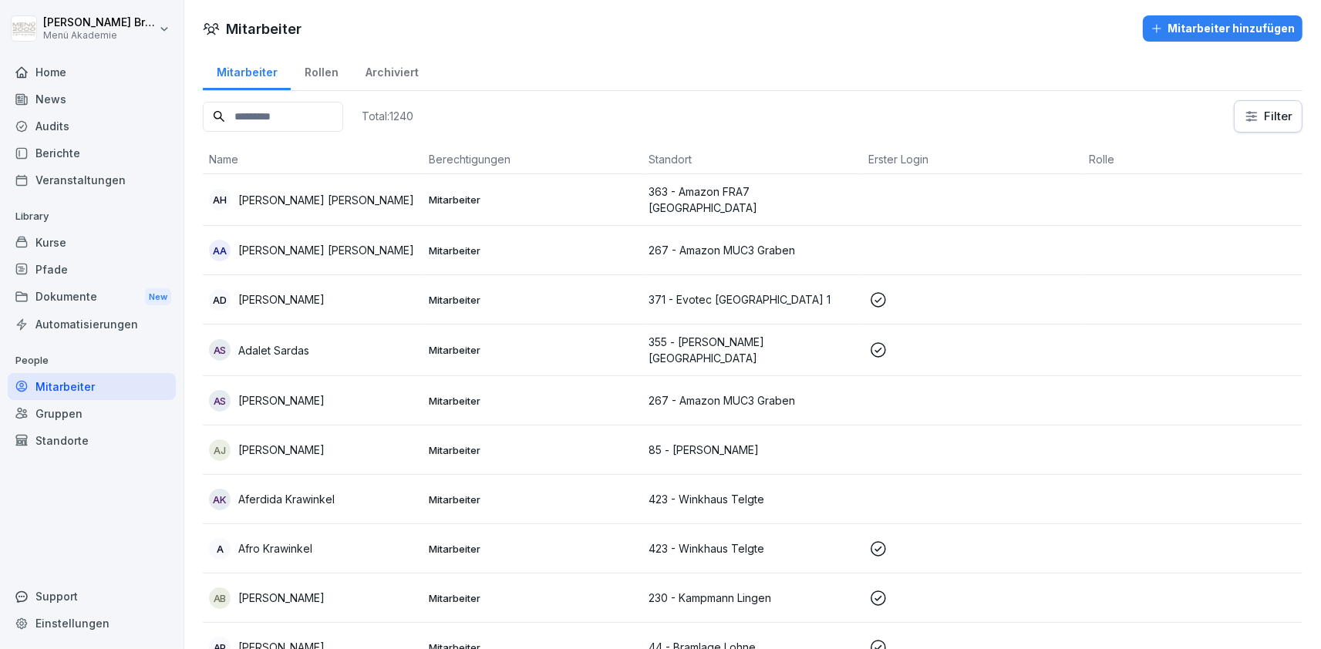
click at [275, 115] on input at bounding box center [273, 117] width 140 height 30
type input "****"
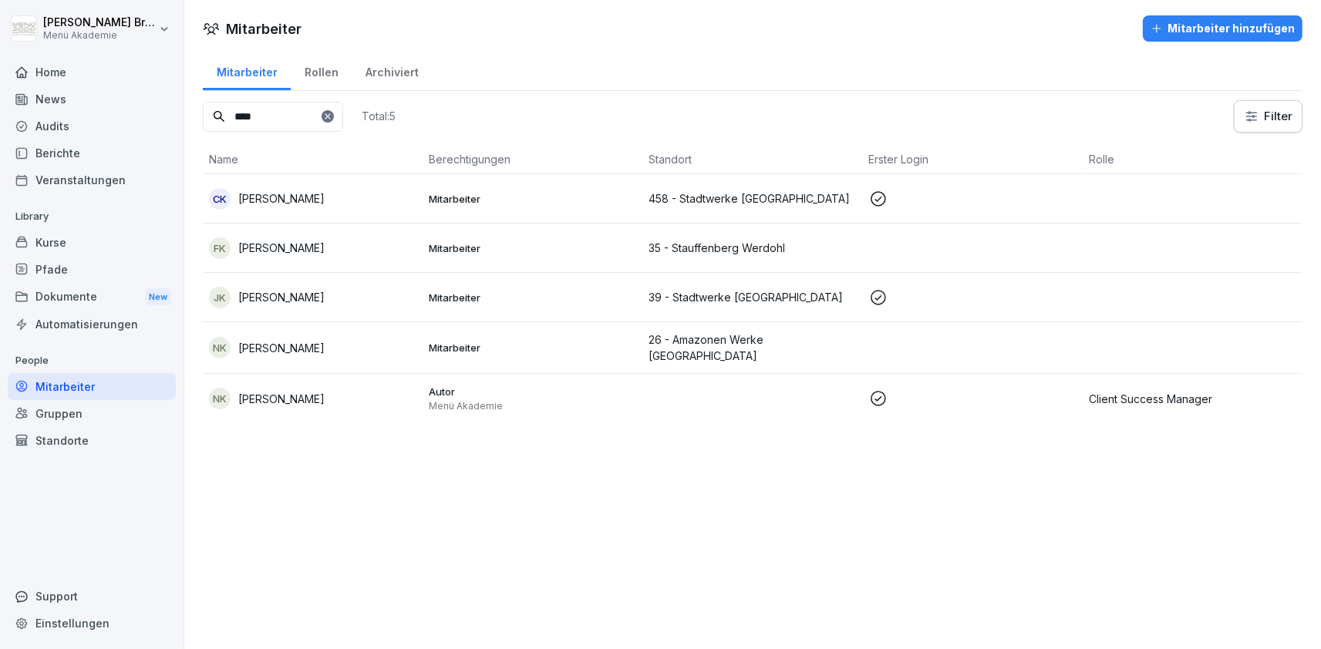
click at [268, 392] on p "Niklas Korte" at bounding box center [281, 399] width 86 height 16
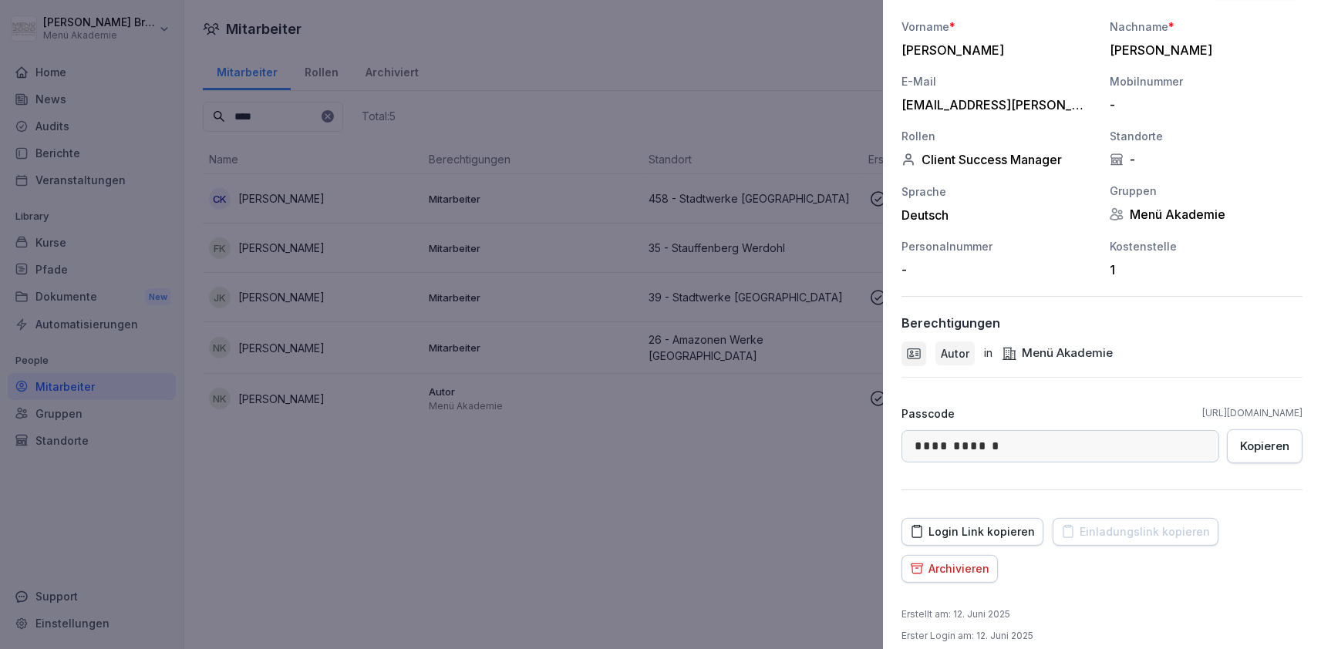
scroll to position [192, 0]
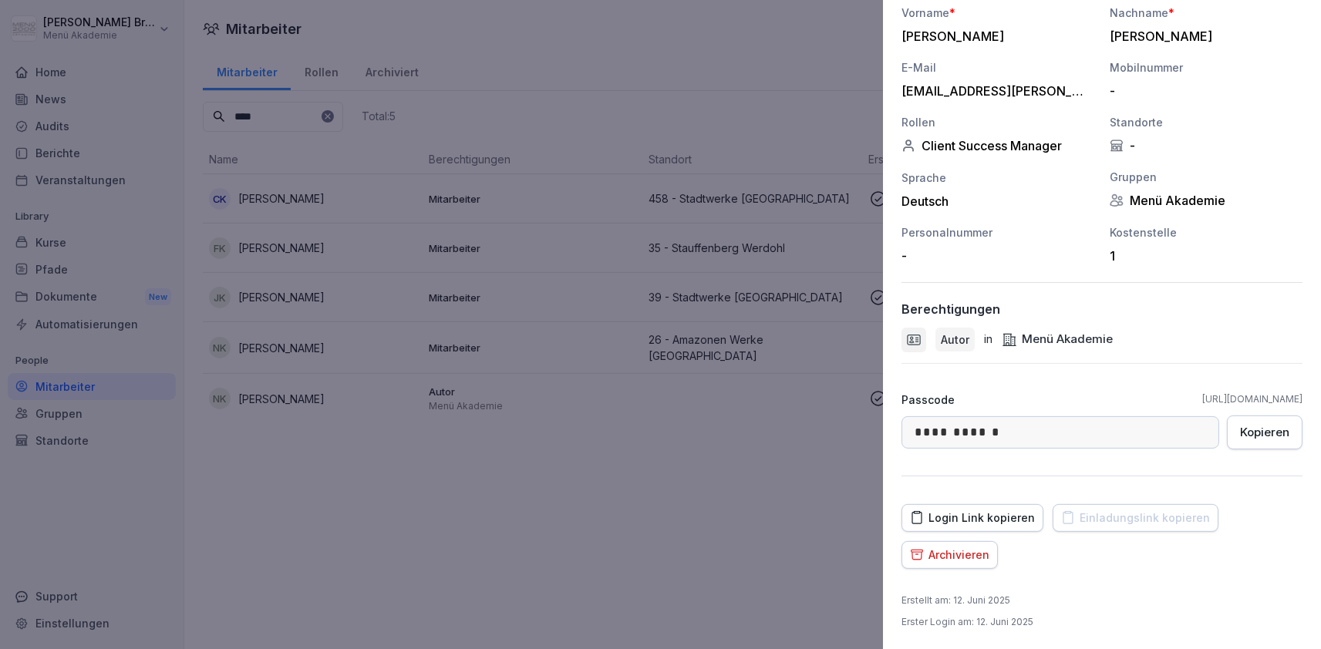
click at [780, 494] on div at bounding box center [660, 324] width 1321 height 649
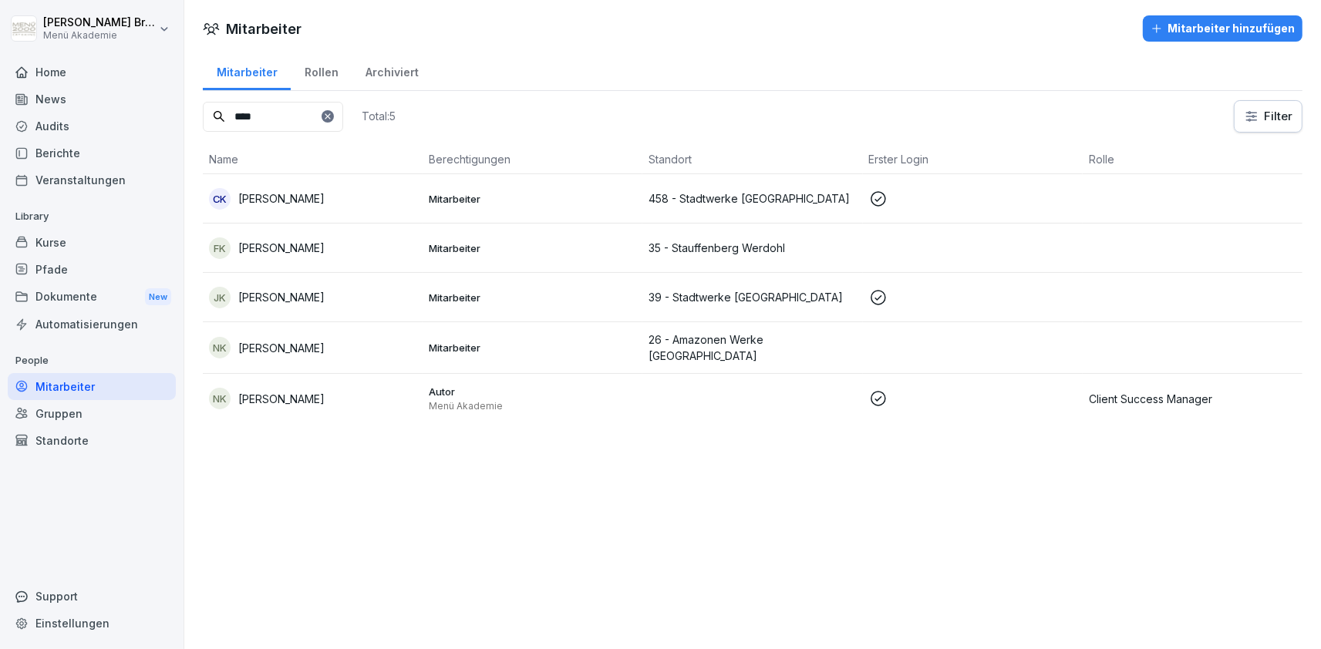
click at [345, 378] on td "NK Niklas Korte" at bounding box center [313, 398] width 220 height 49
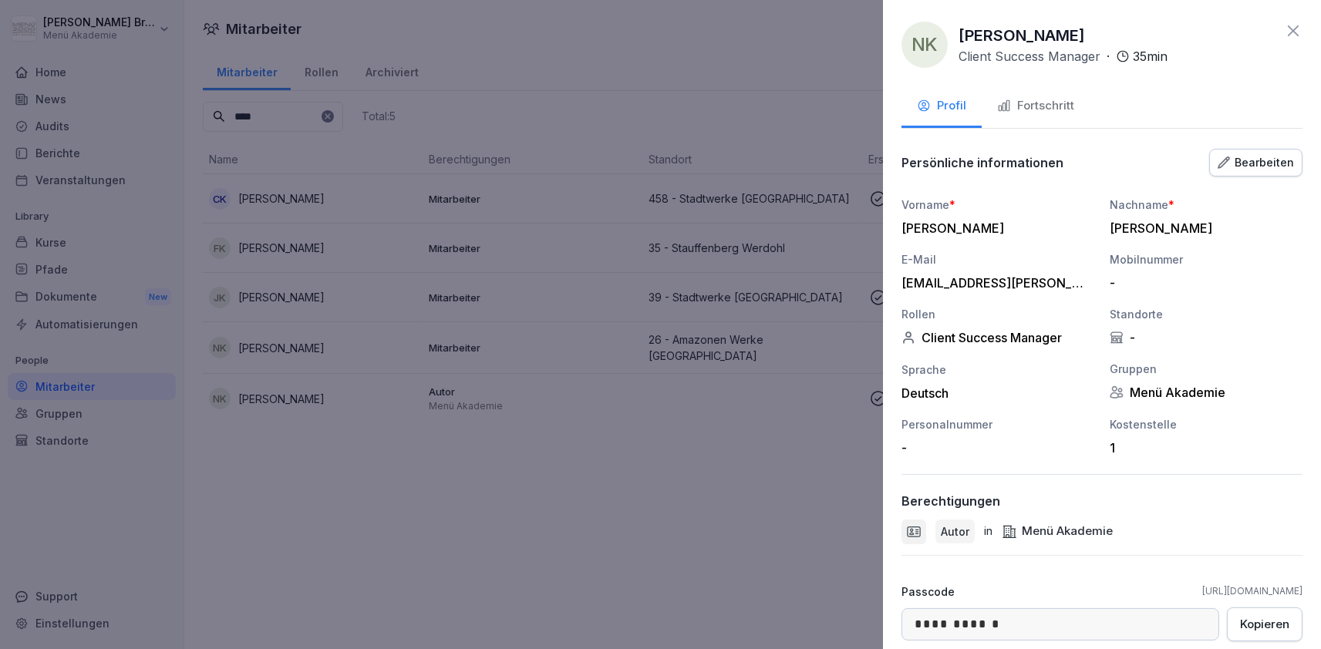
click at [1066, 99] on div "Fortschritt" at bounding box center [1035, 106] width 77 height 18
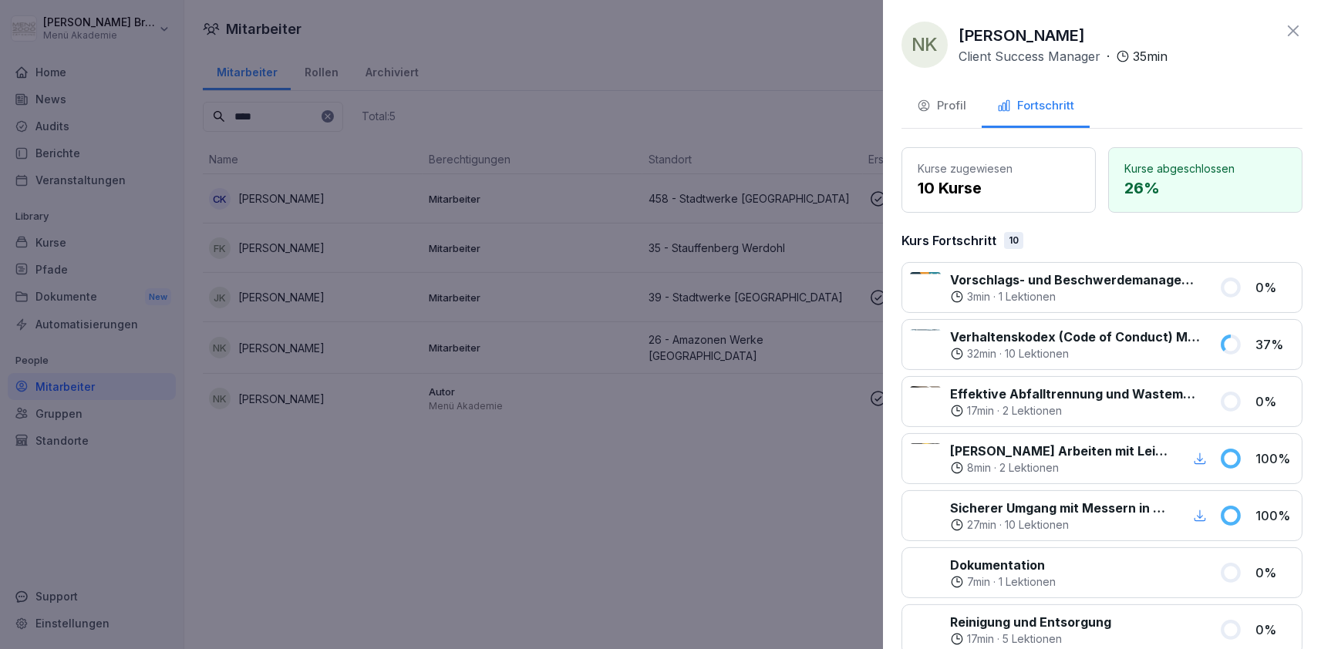
scroll to position [527, 0]
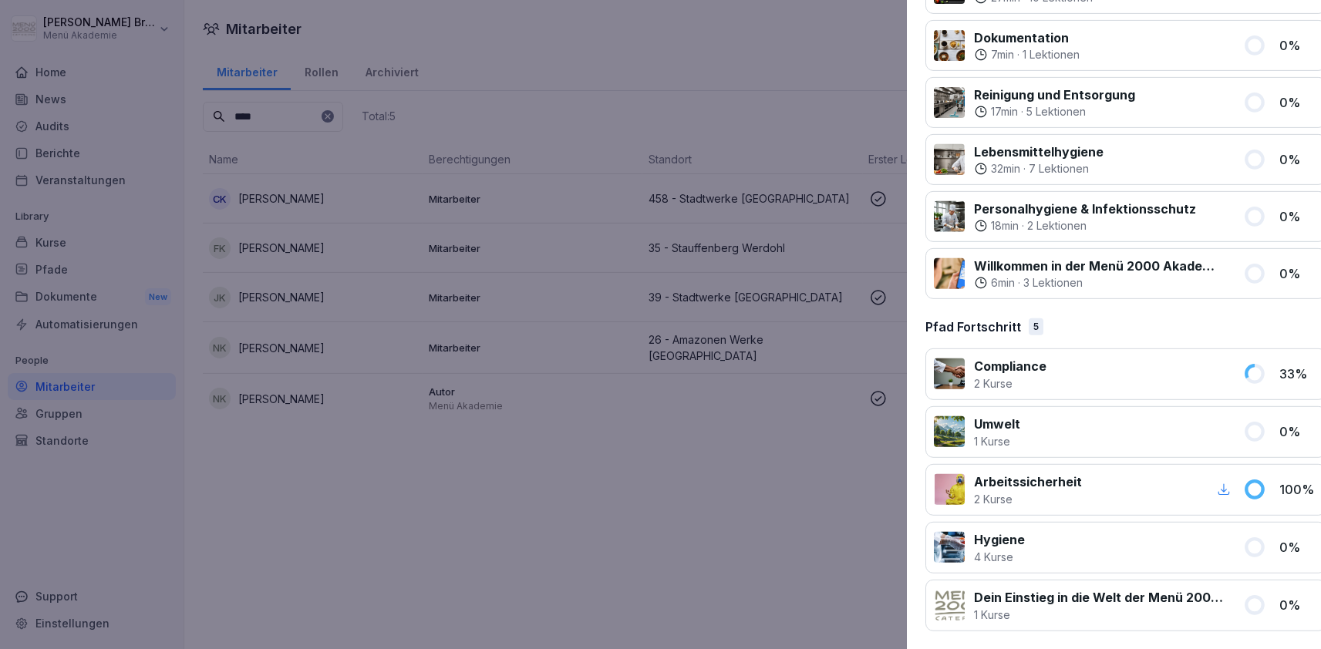
click at [504, 579] on div at bounding box center [660, 324] width 1321 height 649
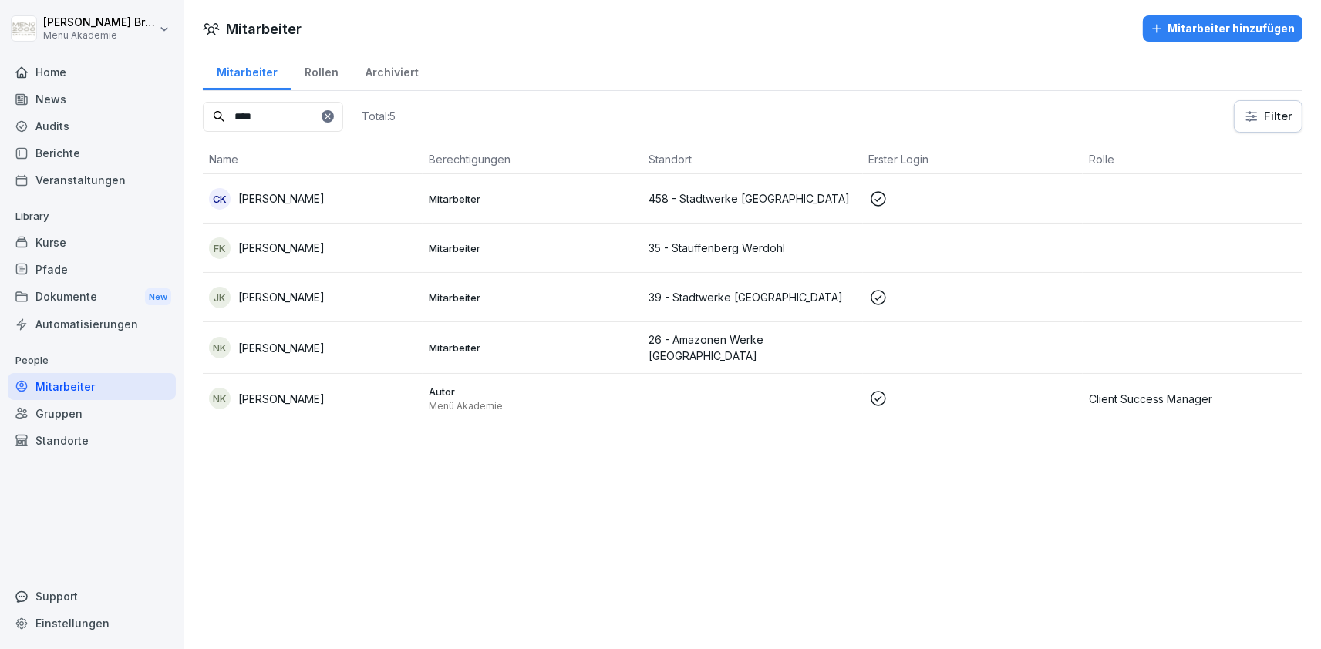
click at [98, 387] on div "Mitarbeiter" at bounding box center [92, 386] width 168 height 27
click at [68, 420] on div "Gruppen" at bounding box center [92, 413] width 168 height 27
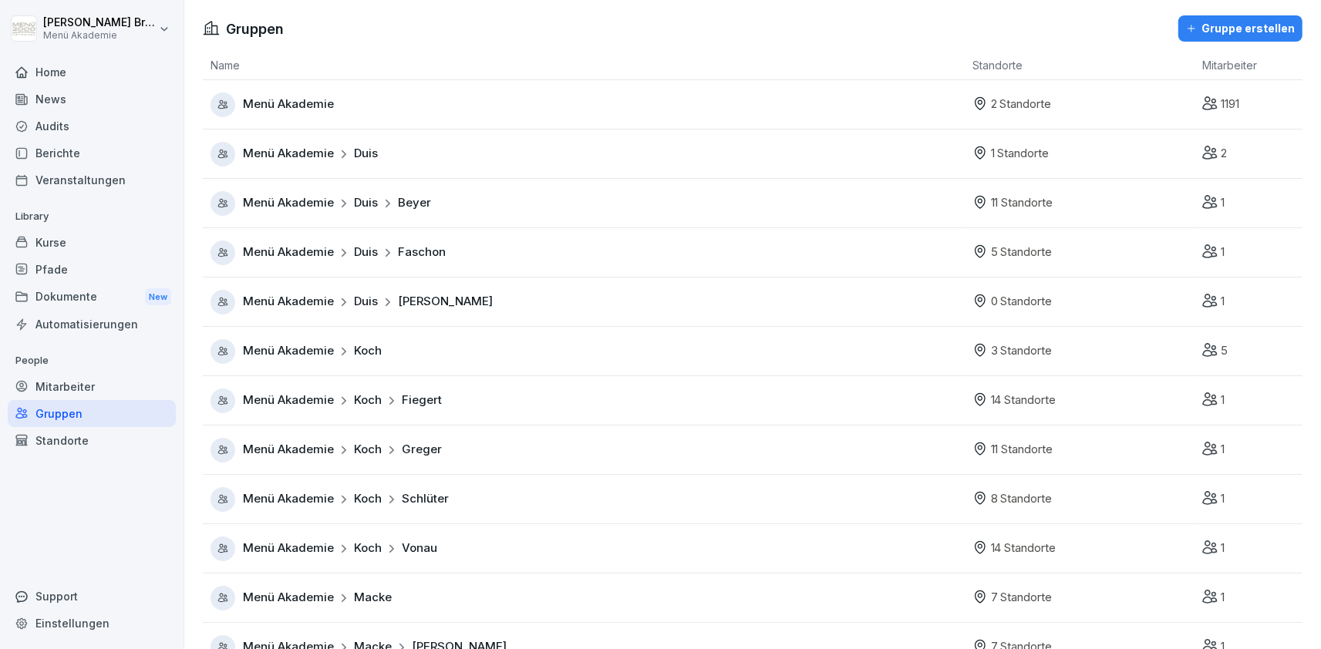
click at [68, 442] on div "Standorte" at bounding box center [92, 440] width 168 height 27
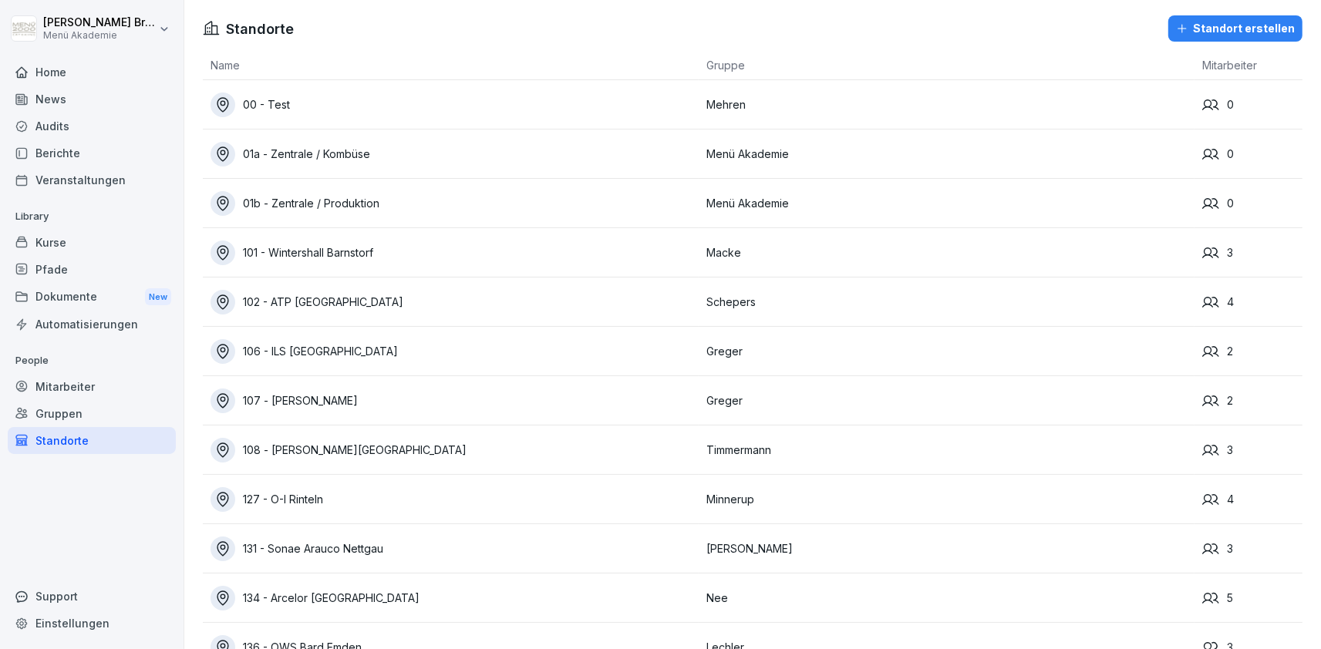
click at [78, 385] on div "Mitarbeiter" at bounding box center [92, 386] width 168 height 27
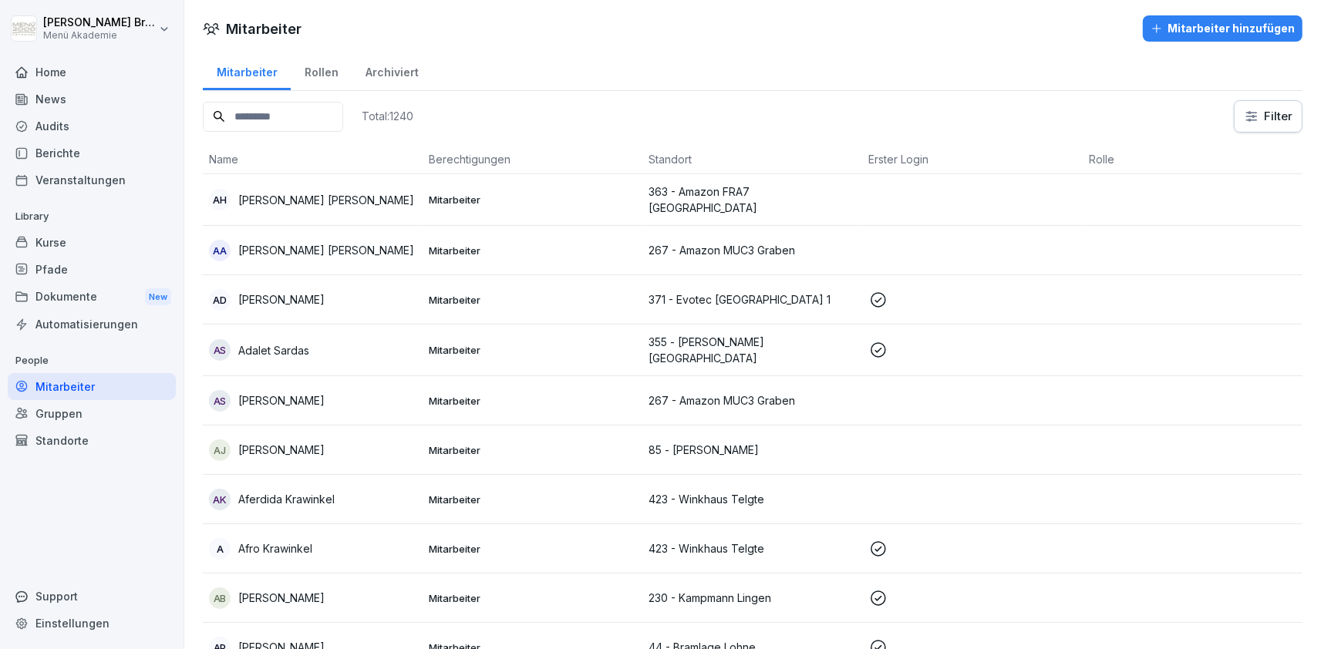
click at [324, 112] on input at bounding box center [273, 117] width 140 height 30
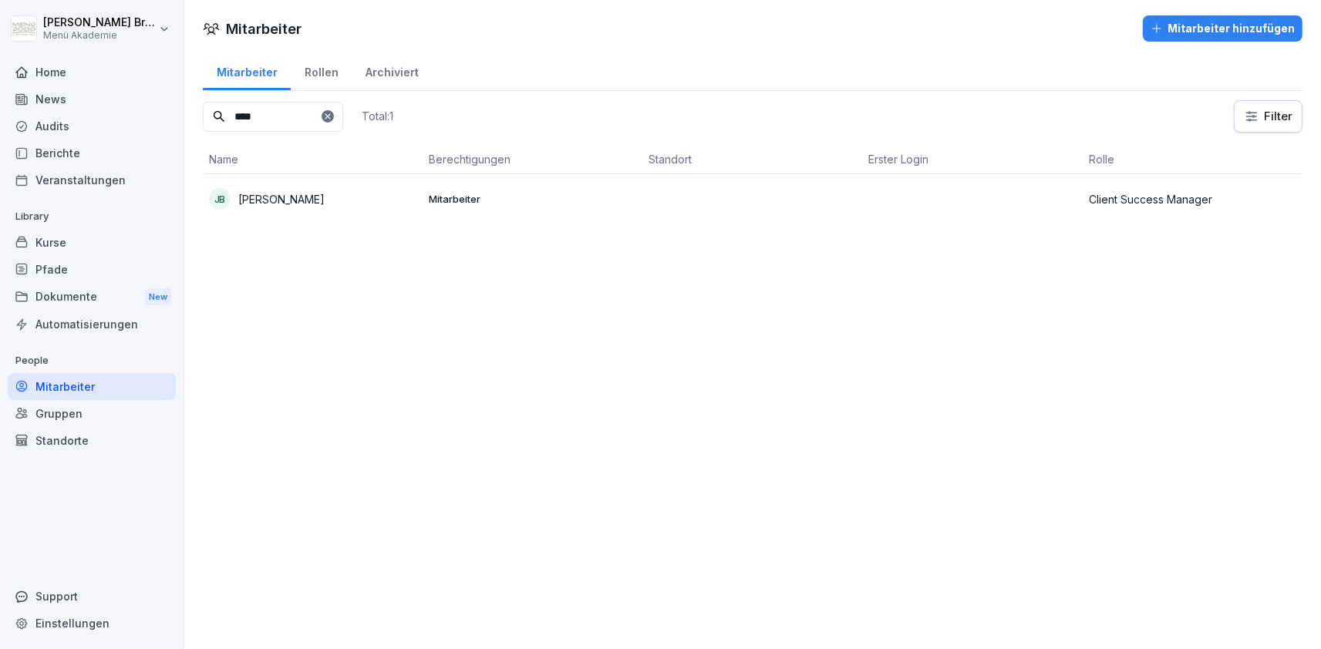
type input "****"
click at [285, 203] on p "Jan Busker" at bounding box center [281, 199] width 86 height 16
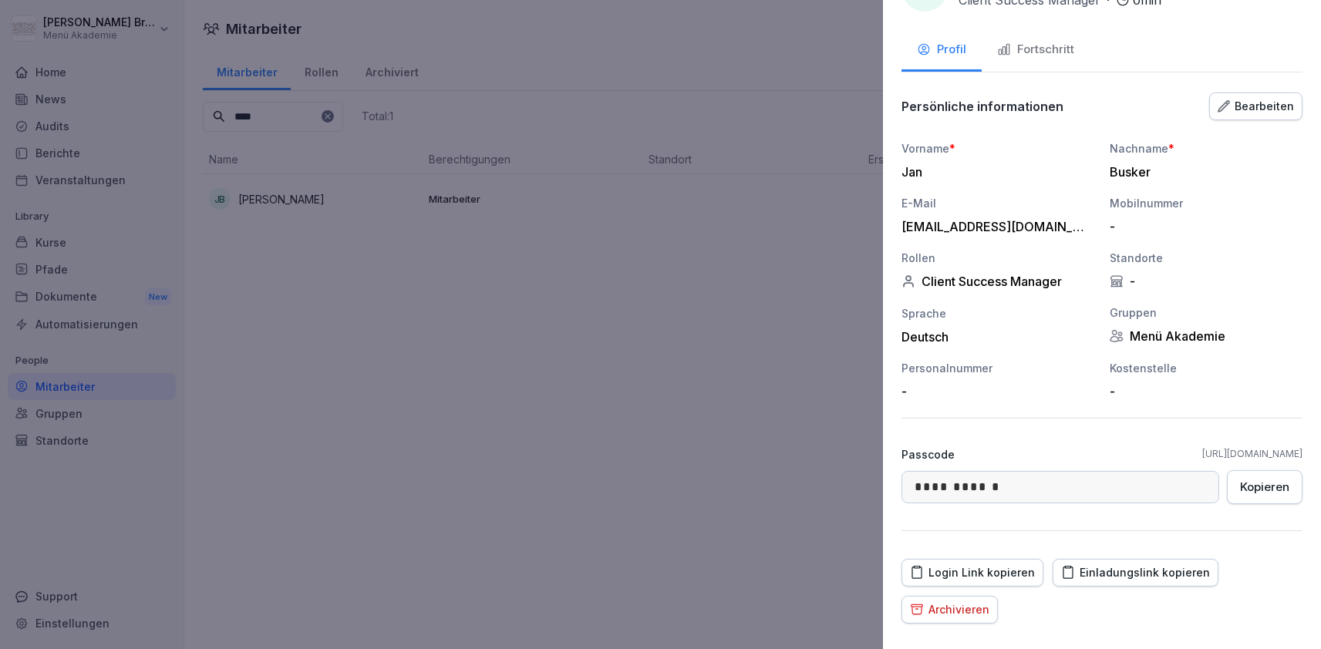
scroll to position [22, 0]
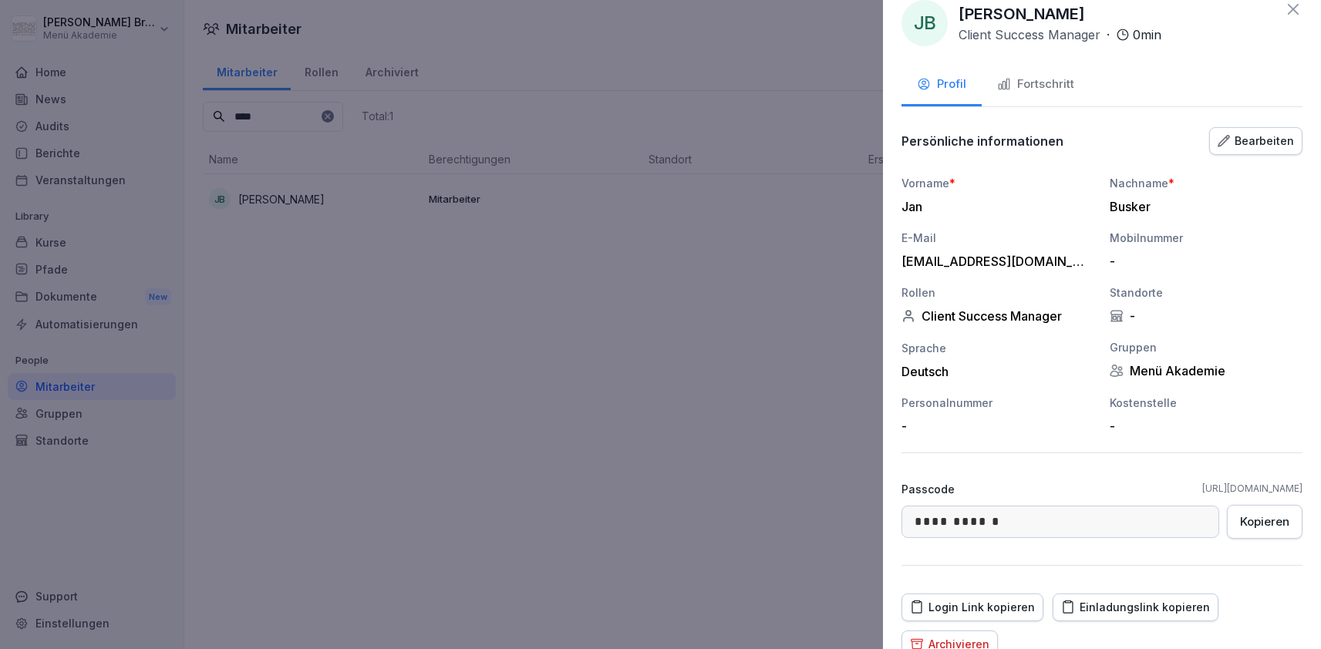
click at [1225, 142] on icon "button" at bounding box center [1224, 141] width 12 height 12
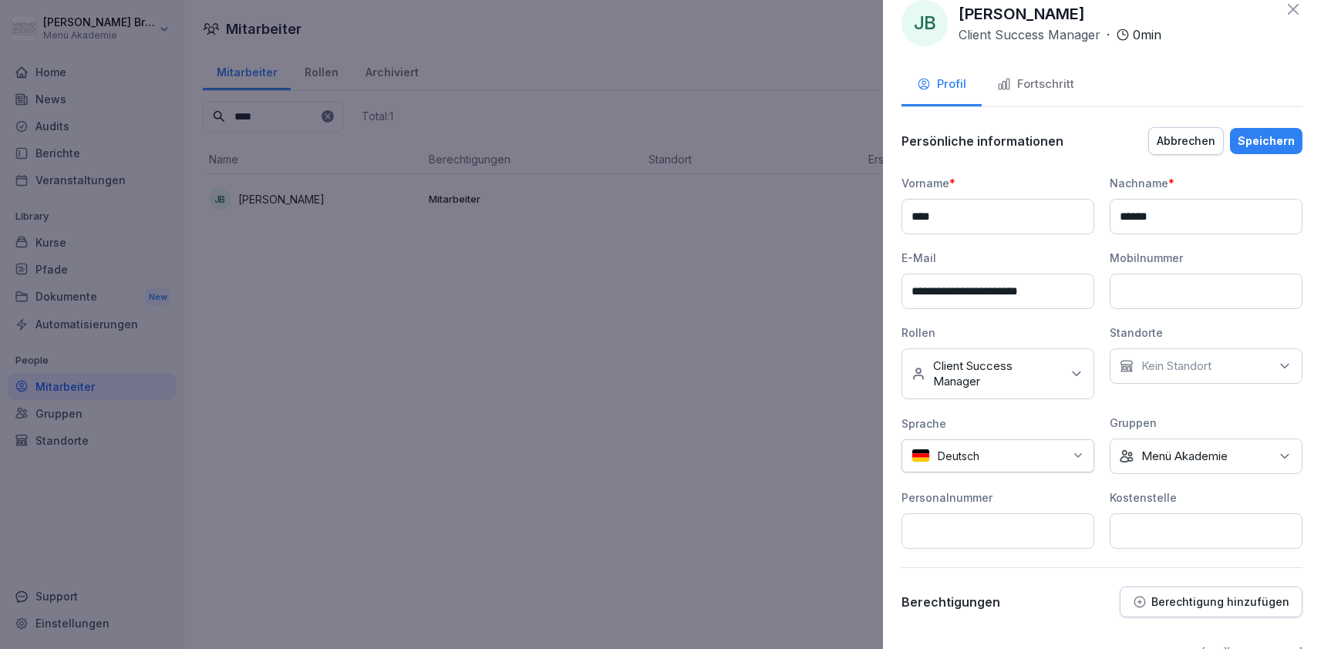
click at [1151, 517] on input at bounding box center [1206, 531] width 193 height 35
type input "*"
click at [1171, 601] on p "Berechtigung hinzufügen" at bounding box center [1220, 602] width 138 height 12
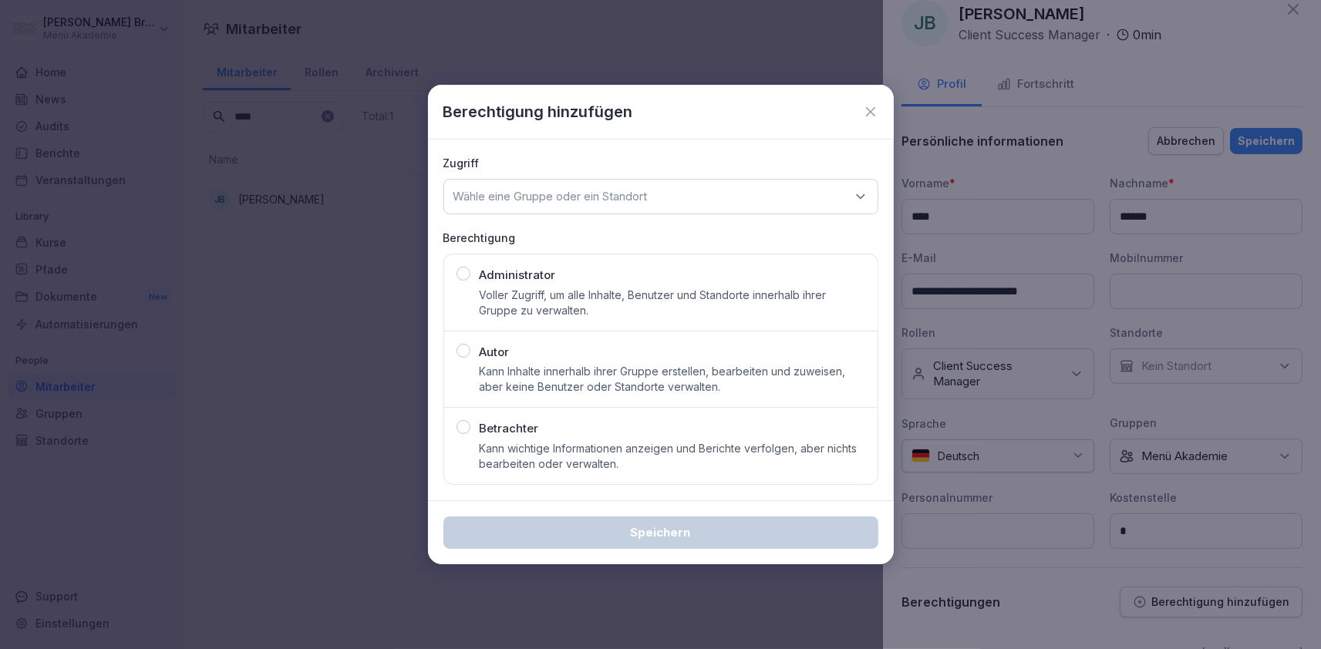
click at [637, 437] on div "Betrachter Kann wichtige Informationen anzeigen und Berichte verfolgen, aber ni…" at bounding box center [673, 446] width 386 height 52
click at [711, 188] on div "Wähle eine Gruppe oder ein Standort" at bounding box center [660, 196] width 435 height 35
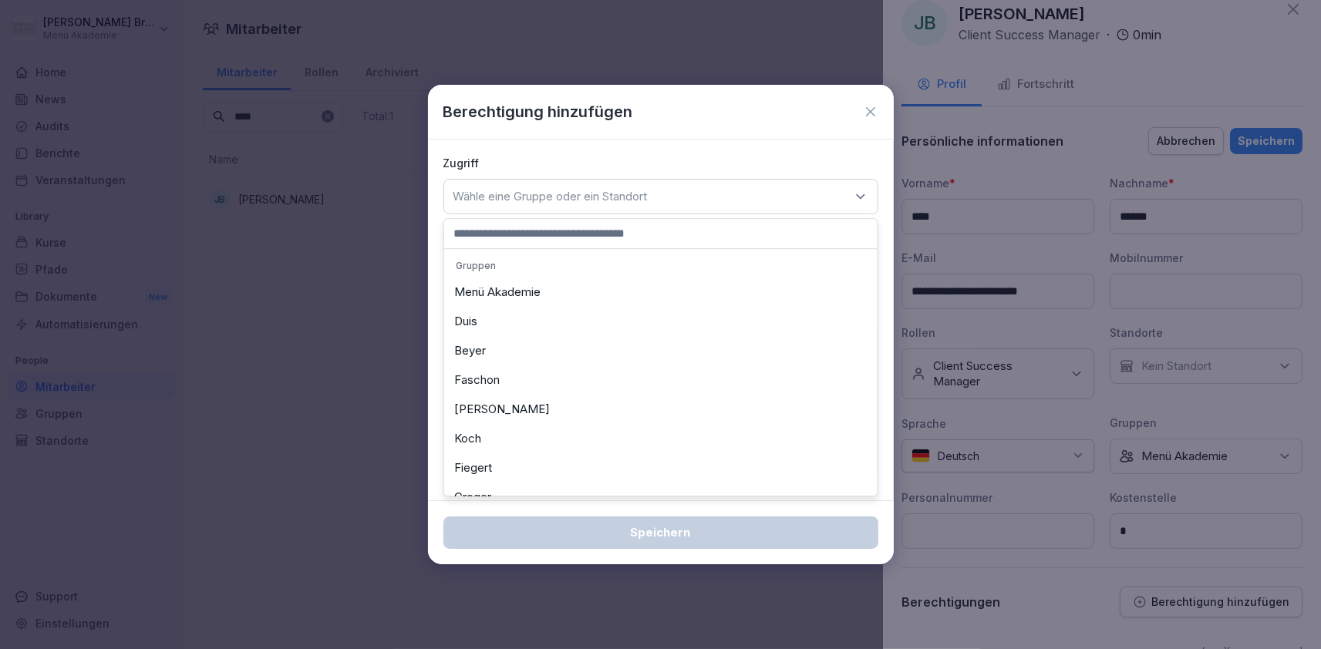
click at [585, 288] on div "Menü Akademie" at bounding box center [661, 292] width 426 height 29
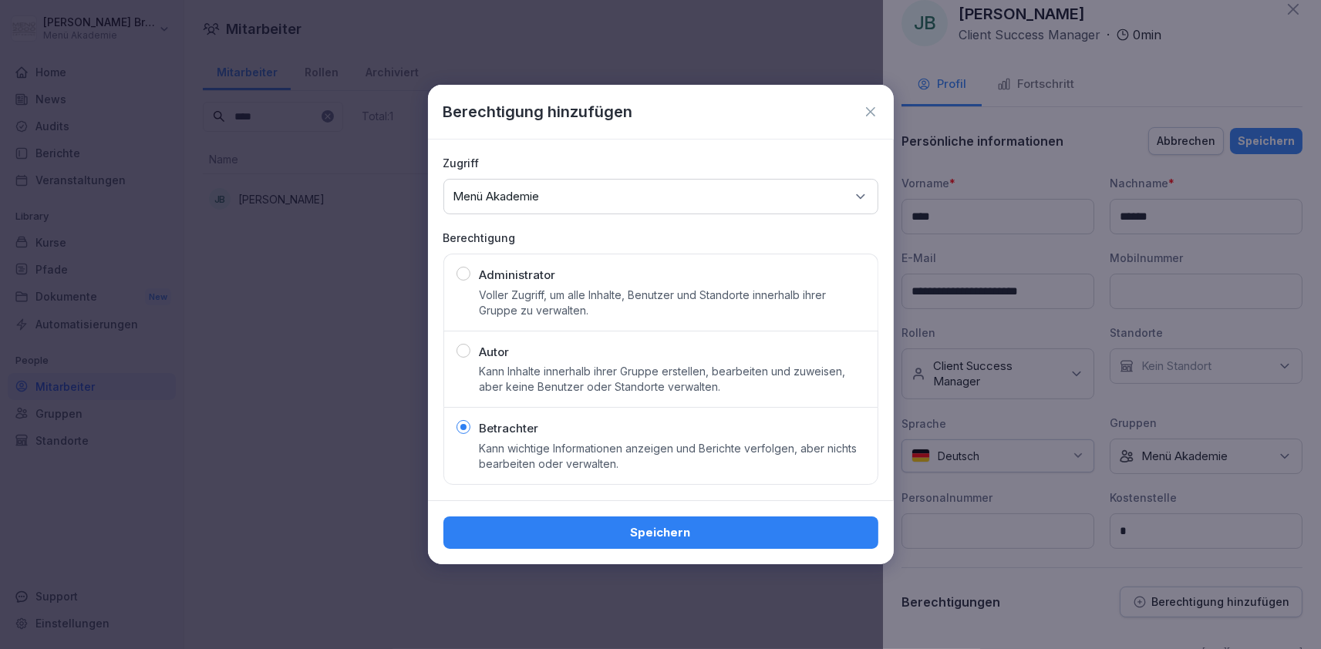
click at [662, 525] on div "Speichern" at bounding box center [661, 532] width 410 height 17
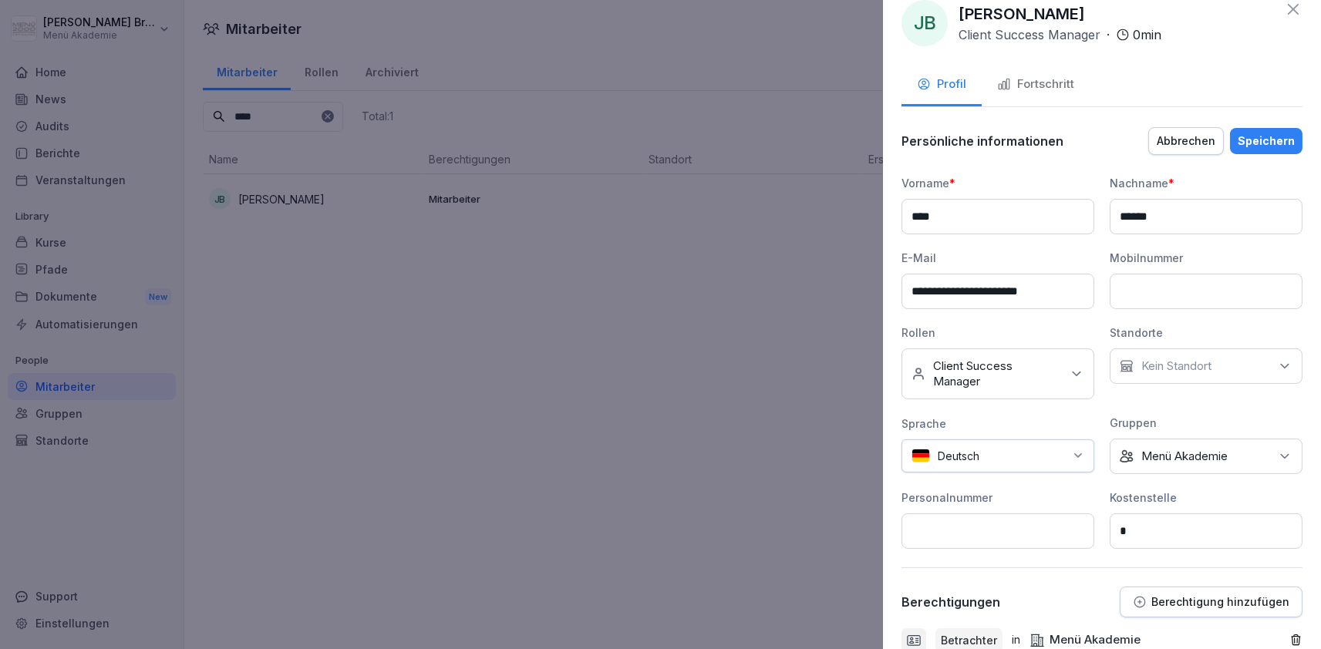
click at [1277, 138] on div "Speichern" at bounding box center [1266, 141] width 57 height 17
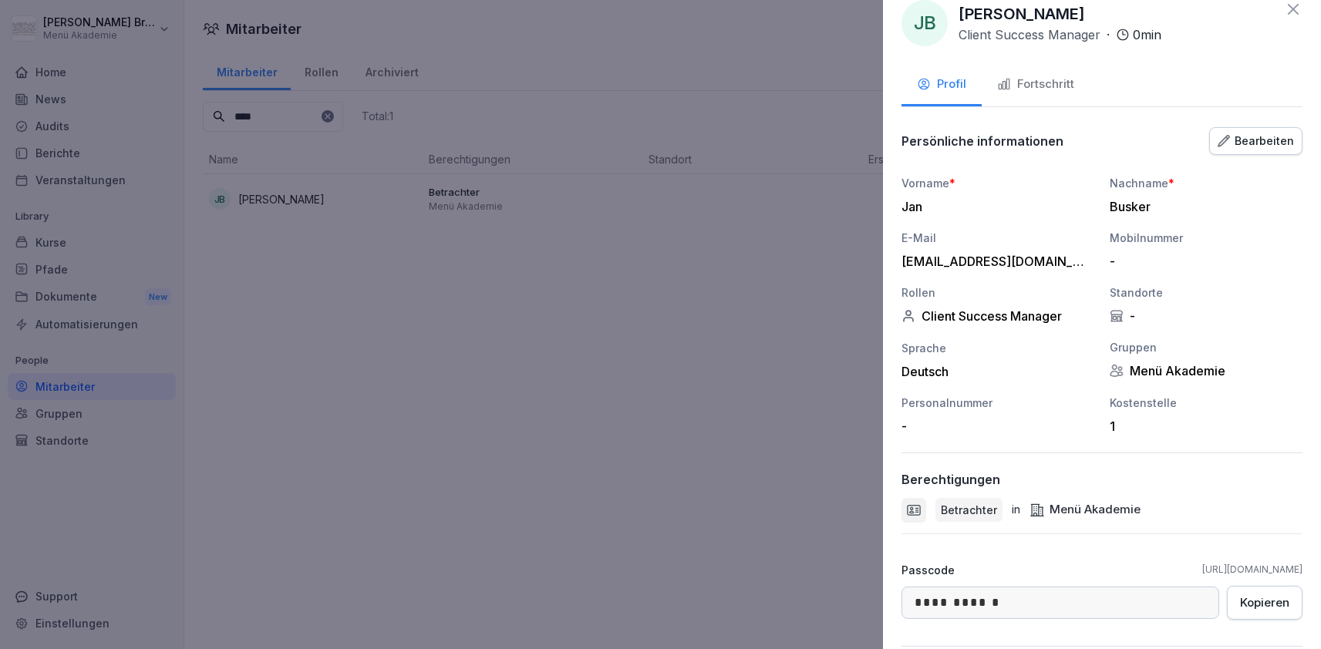
click at [1036, 83] on div "Fortschritt" at bounding box center [1035, 85] width 77 height 18
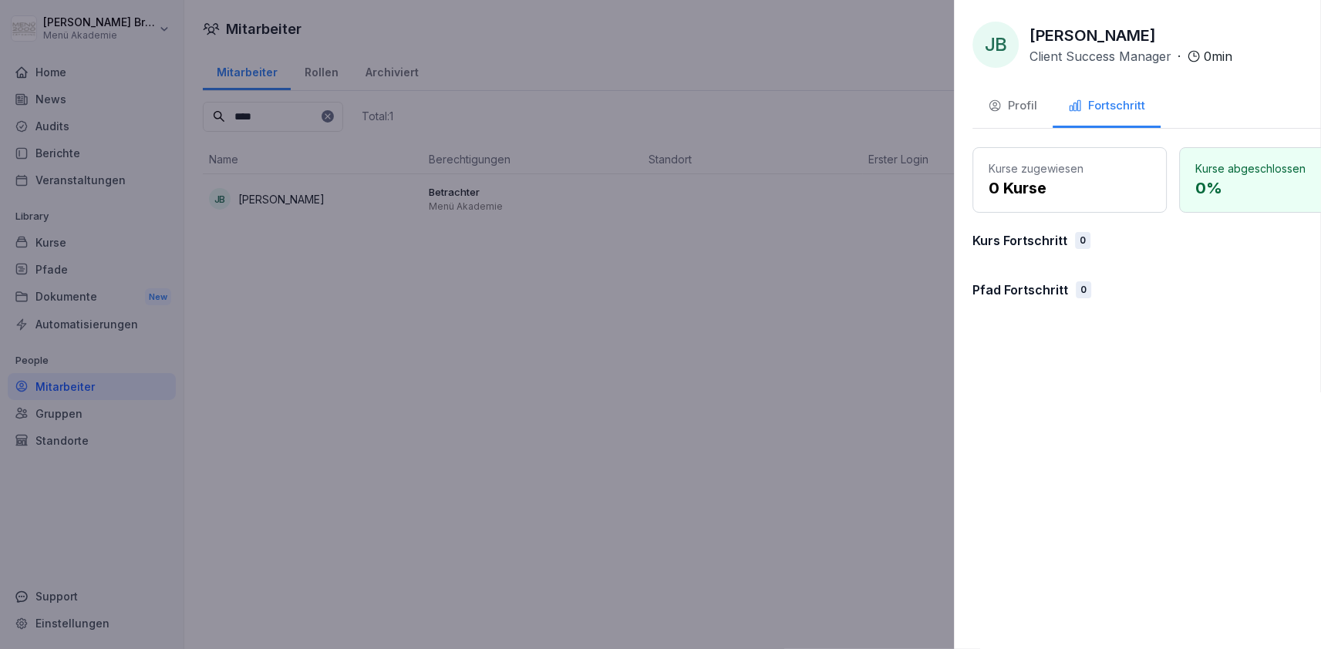
click at [778, 265] on div at bounding box center [660, 324] width 1321 height 649
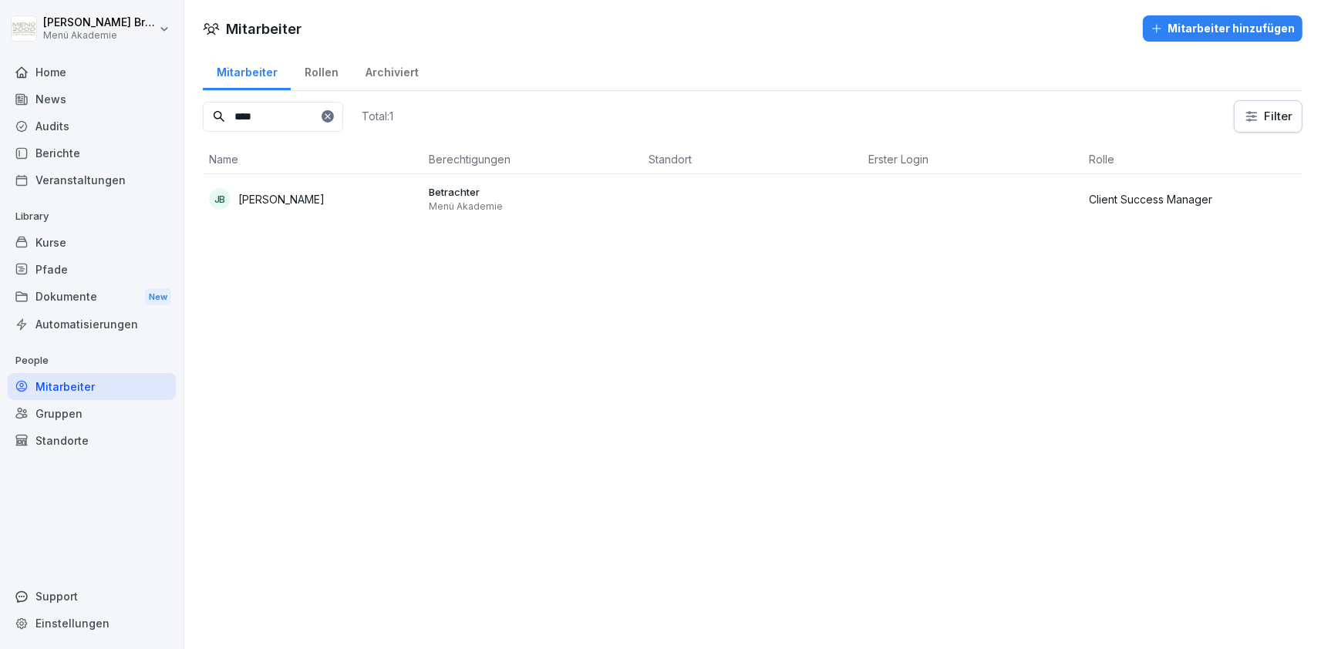
click at [67, 88] on div "News" at bounding box center [92, 99] width 168 height 27
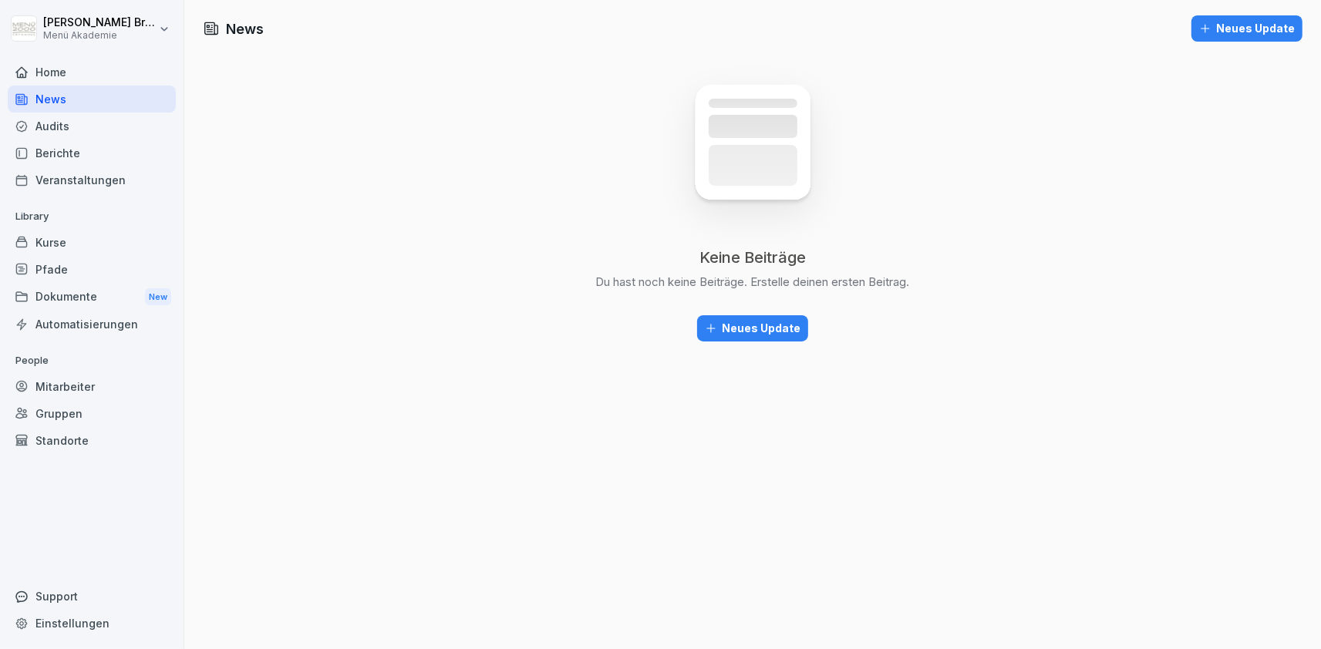
click at [73, 70] on div "Home" at bounding box center [92, 72] width 168 height 27
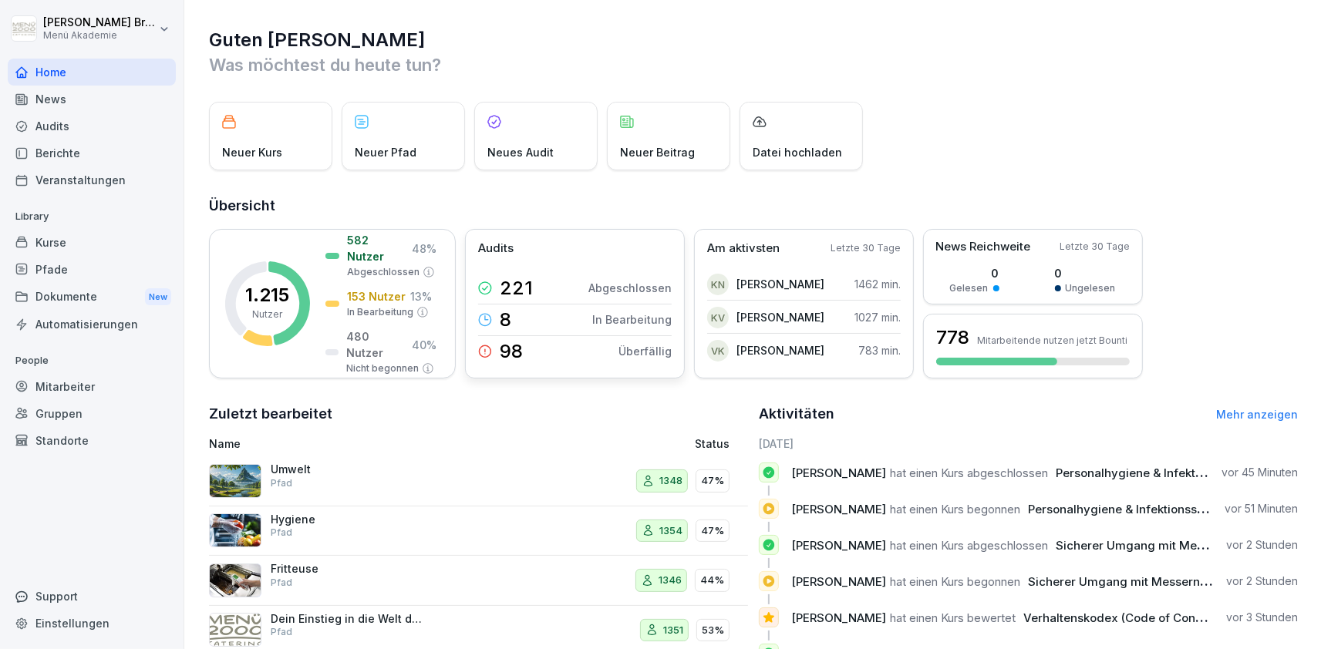
click at [575, 356] on div "98 Überfällig" at bounding box center [575, 351] width 194 height 31
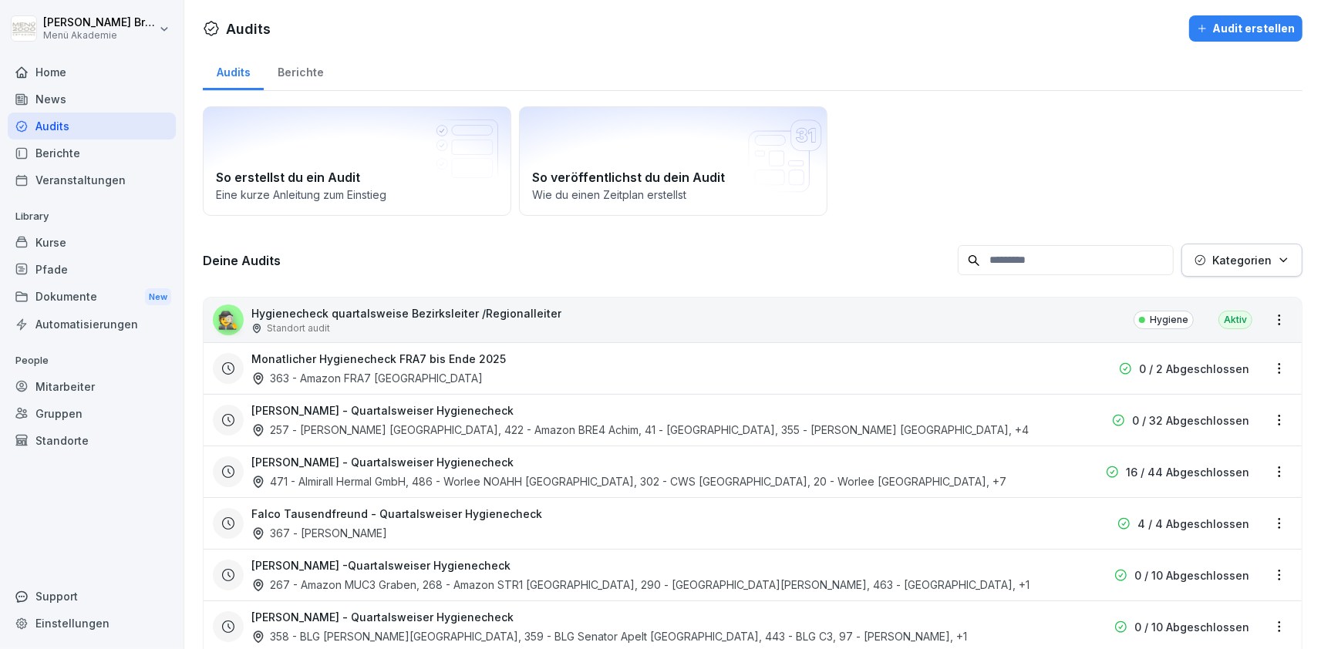
click at [95, 58] on div at bounding box center [92, 53] width 168 height 9
click at [103, 69] on div "Home" at bounding box center [92, 72] width 168 height 27
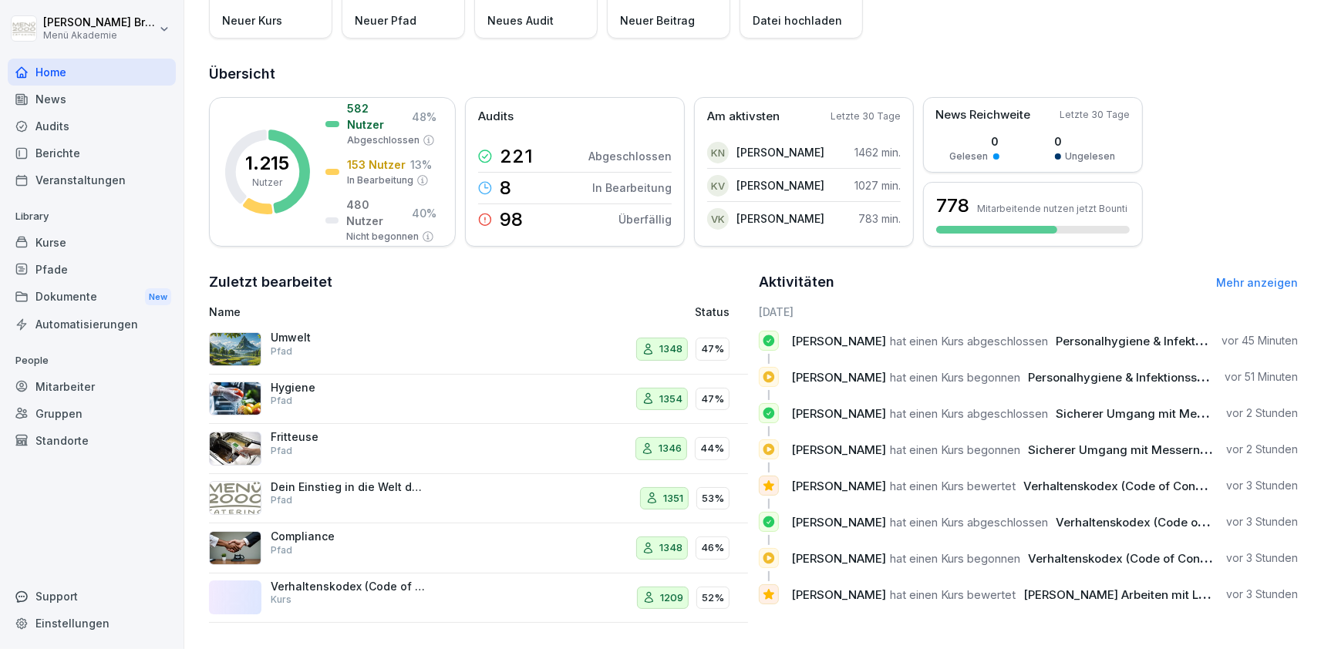
scroll to position [133, 0]
click at [79, 403] on div "Gruppen" at bounding box center [92, 413] width 168 height 27
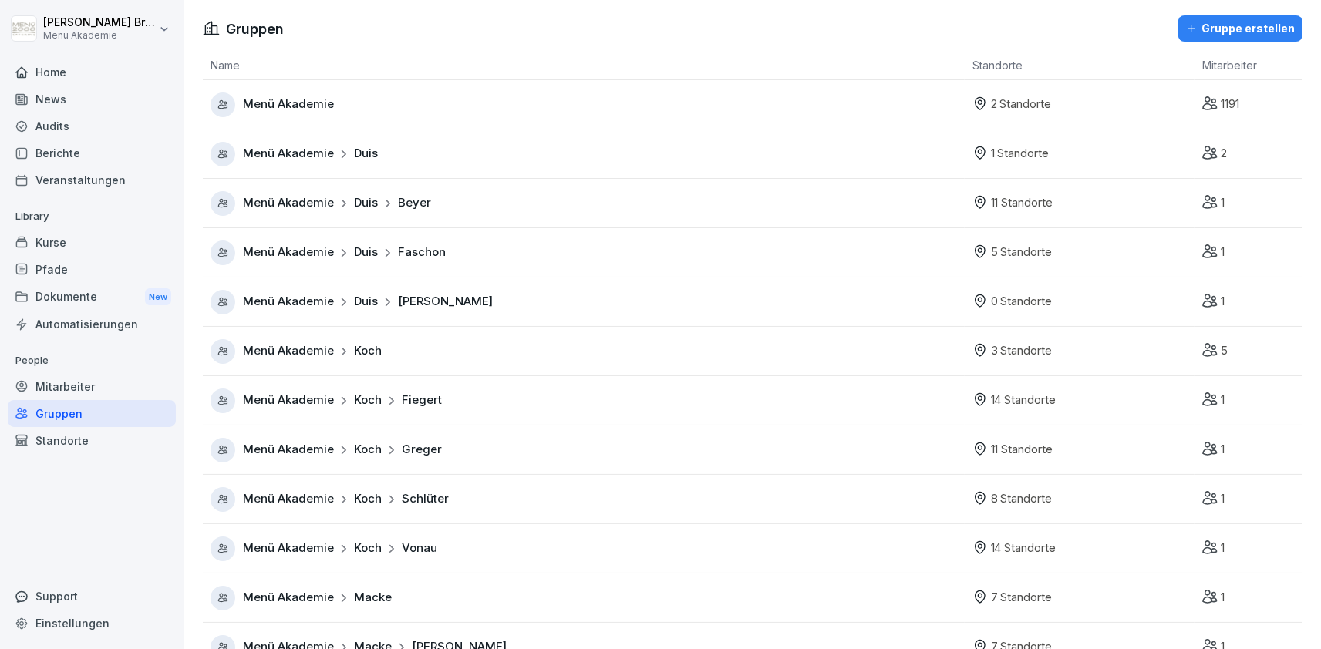
click at [89, 386] on div "Mitarbeiter" at bounding box center [92, 386] width 168 height 27
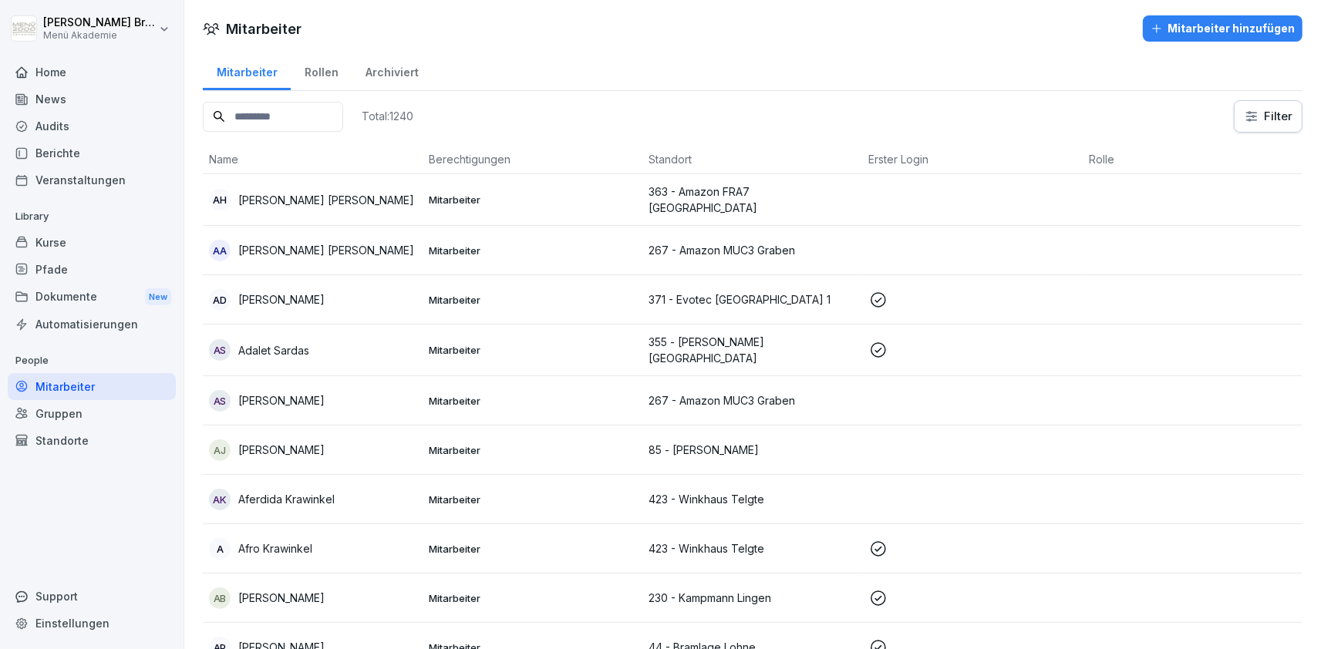
click at [1225, 36] on div "Mitarbeiter hinzufügen" at bounding box center [1223, 28] width 144 height 17
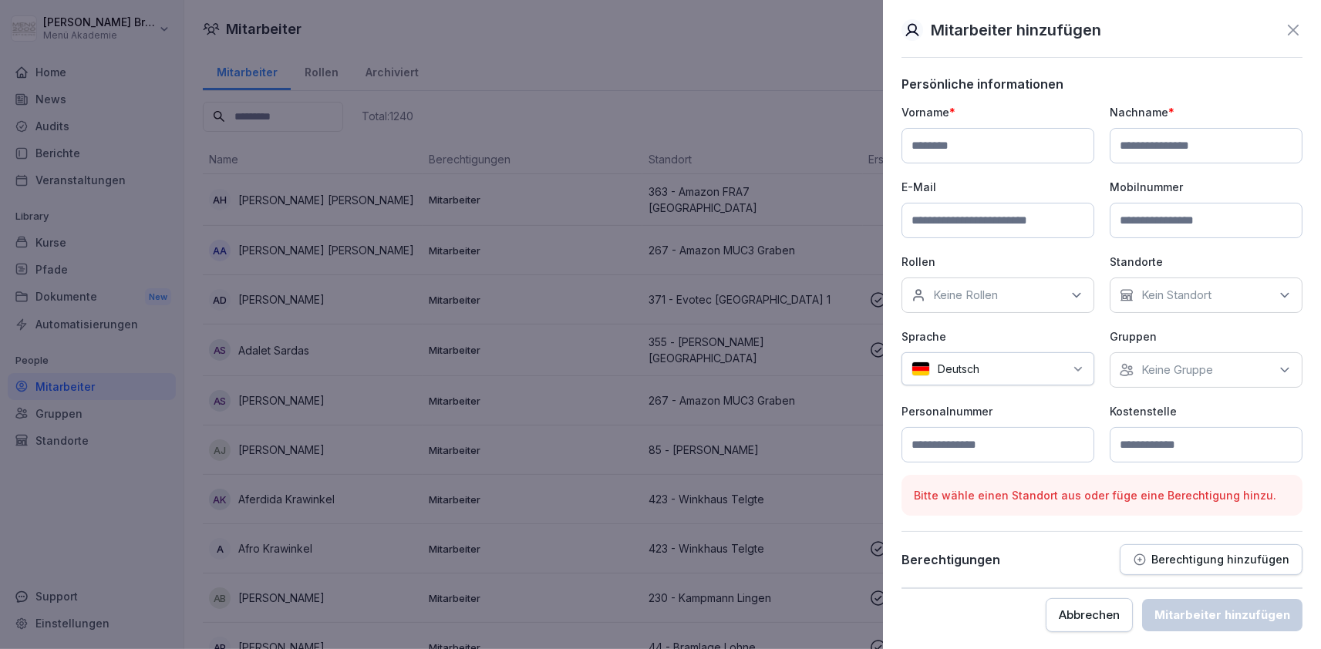
click at [943, 157] on input at bounding box center [998, 145] width 193 height 35
click at [1180, 140] on input at bounding box center [1206, 145] width 193 height 35
type input "********"
click at [1050, 147] on input at bounding box center [998, 145] width 193 height 35
type input "*****"
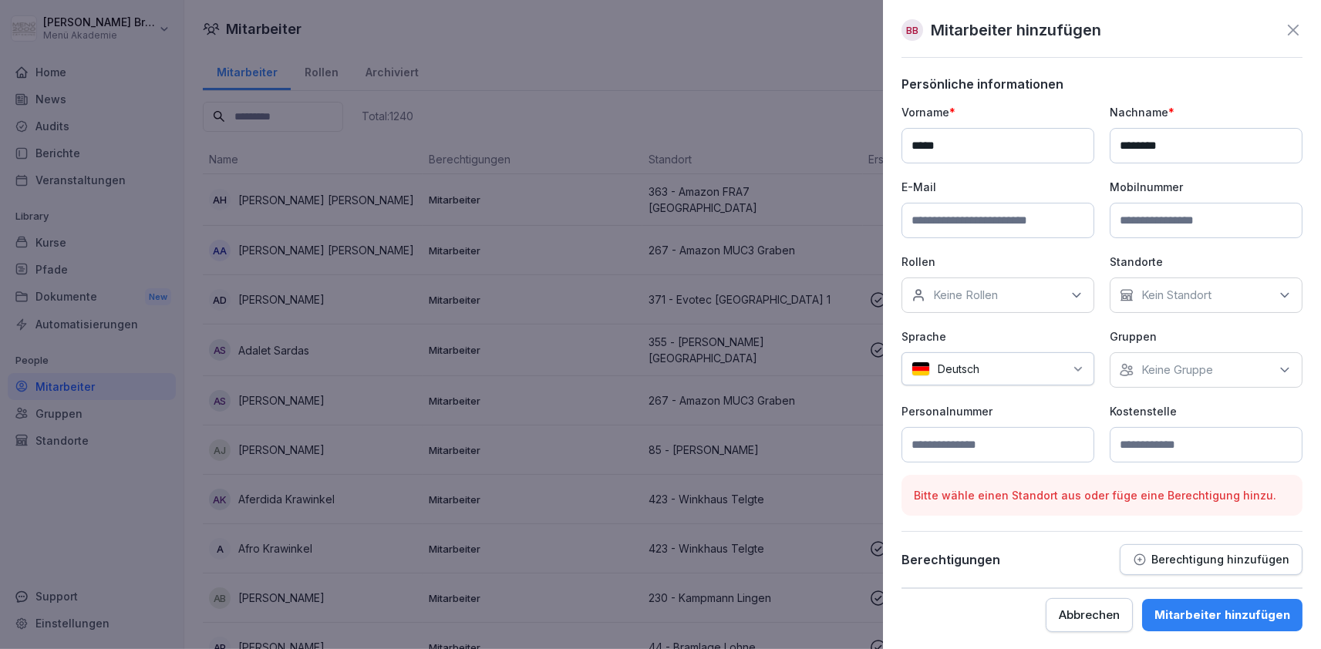
click at [1006, 231] on input at bounding box center [998, 220] width 193 height 35
type input "**********"
click at [1252, 293] on div "Kein Standort" at bounding box center [1206, 295] width 193 height 35
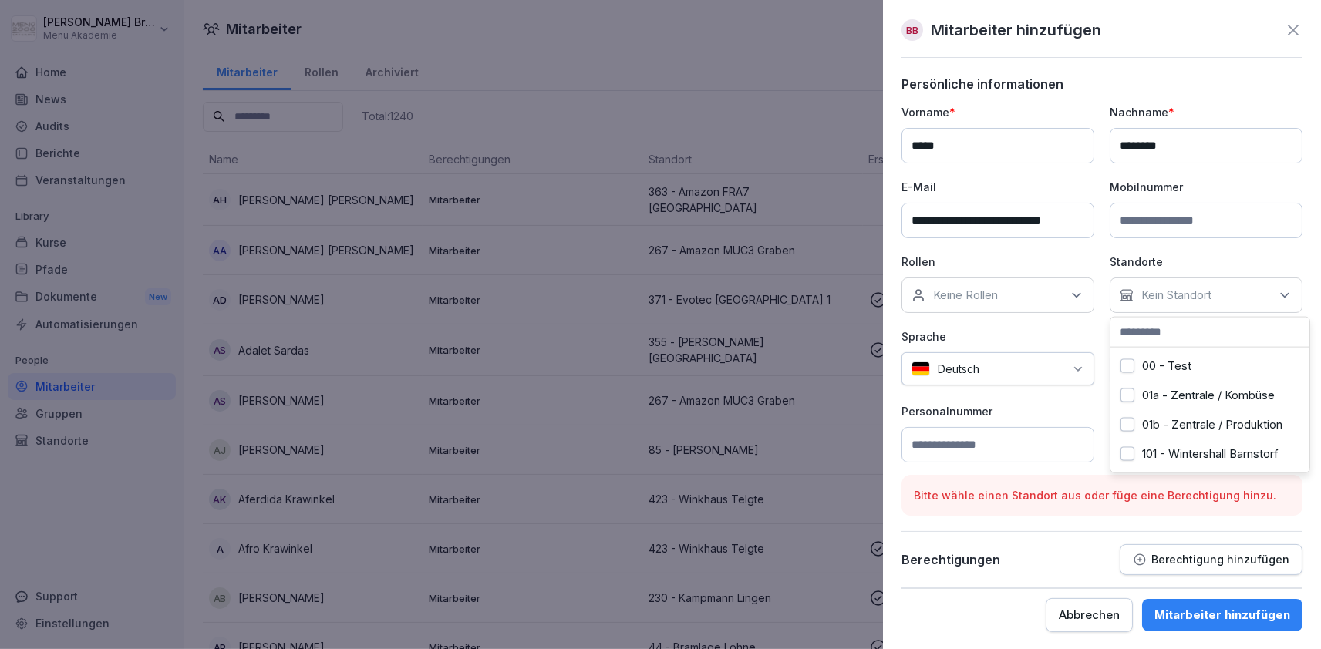
click at [1163, 309] on div "Kein Standort" at bounding box center [1206, 295] width 193 height 35
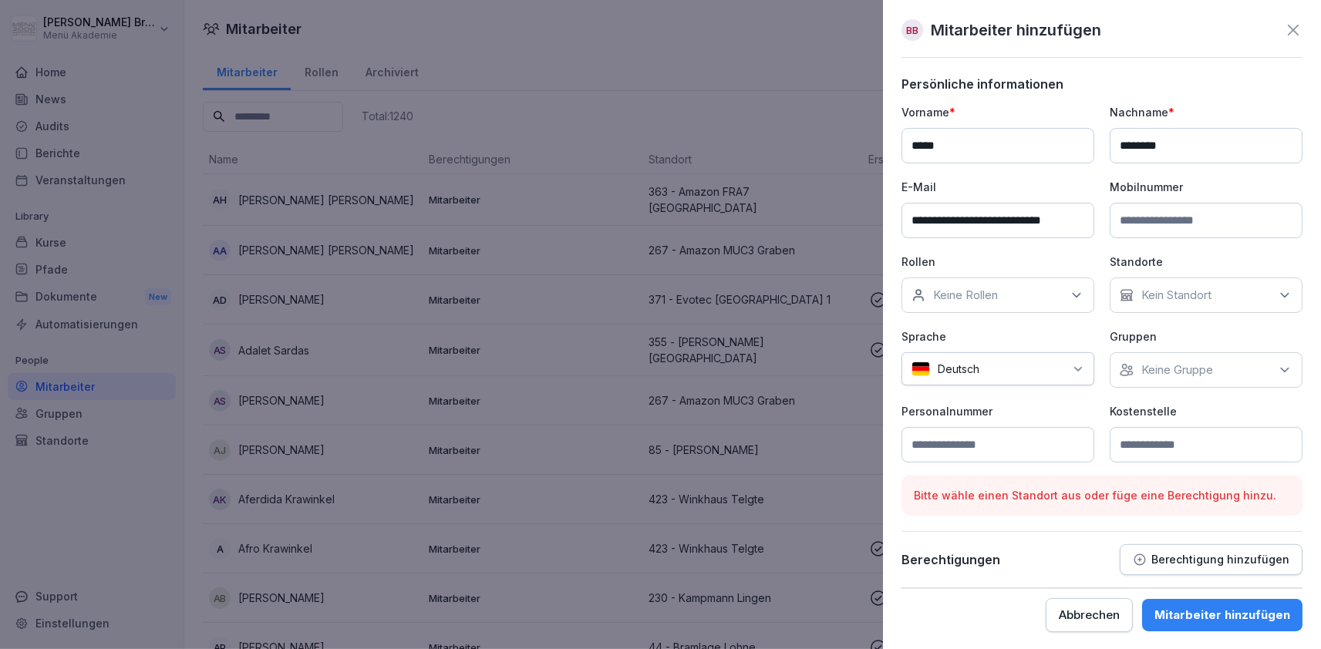
click at [1083, 345] on div "Sprache Deutsch" at bounding box center [998, 358] width 193 height 59
click at [1172, 368] on p "Keine Gruppe" at bounding box center [1177, 369] width 72 height 15
click at [1148, 524] on label "Macke" at bounding box center [1160, 528] width 37 height 14
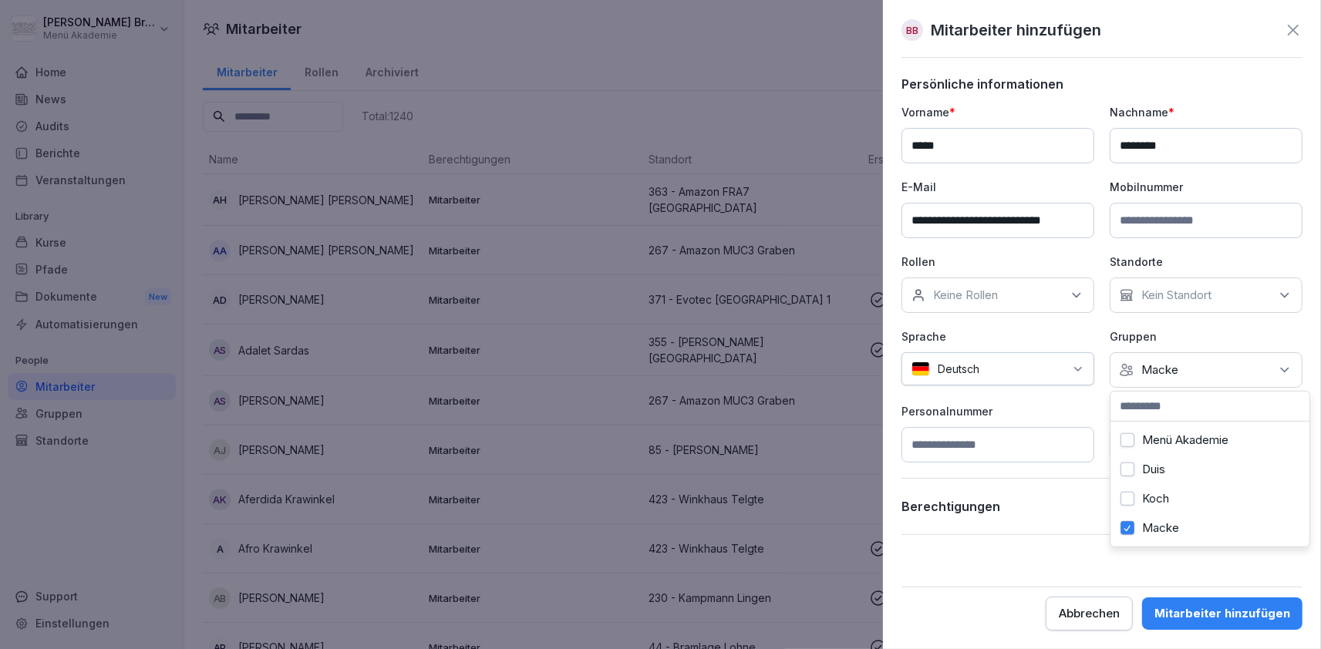
click at [1051, 420] on div "Personalnummer" at bounding box center [998, 432] width 193 height 59
click at [1149, 437] on input at bounding box center [1206, 444] width 193 height 35
type input "*"
click at [1064, 301] on div "Keine Rollen" at bounding box center [998, 295] width 193 height 35
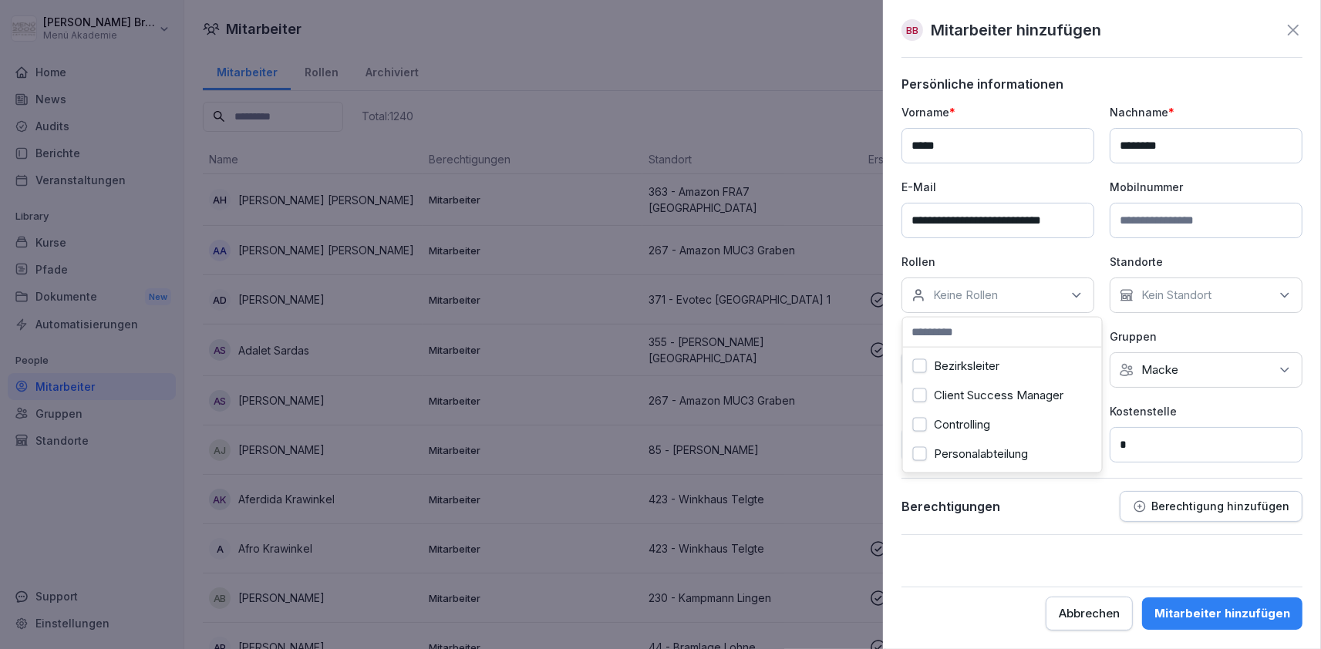
click at [1008, 377] on div "Bezirksleiter" at bounding box center [1002, 366] width 191 height 29
click at [1085, 555] on form "**********" at bounding box center [1102, 353] width 401 height 554
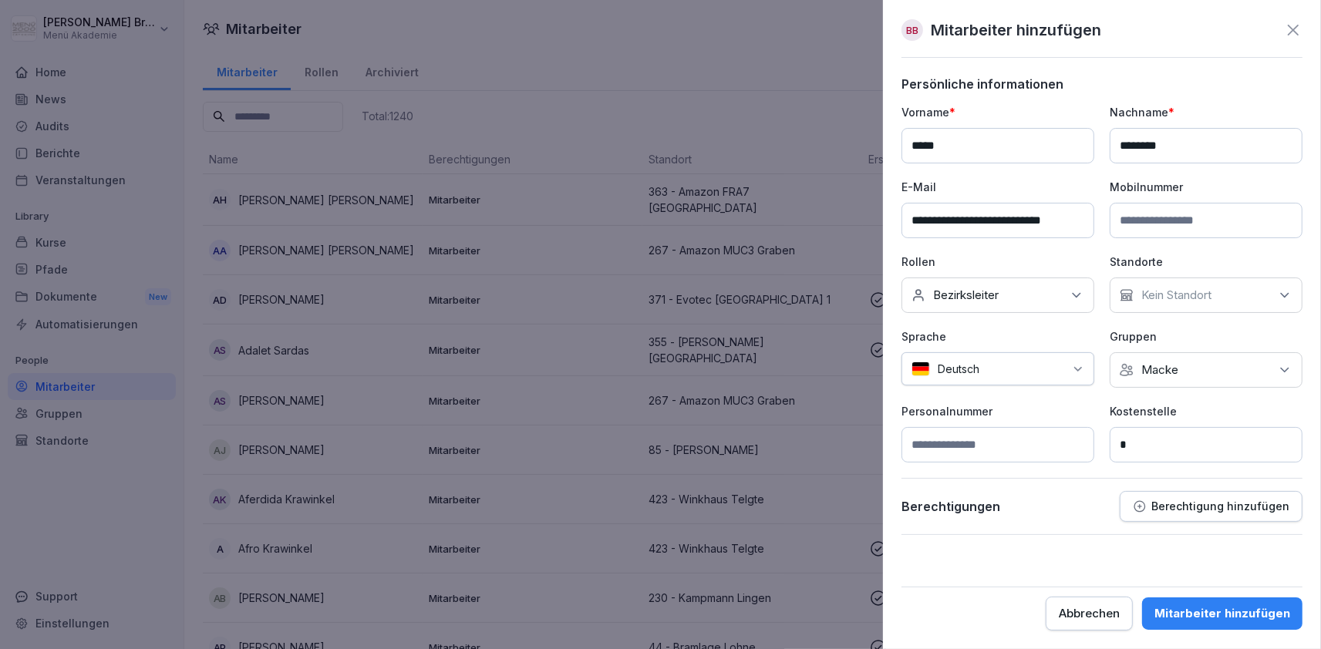
click at [1207, 514] on button "Berechtigung hinzufügen" at bounding box center [1211, 506] width 183 height 31
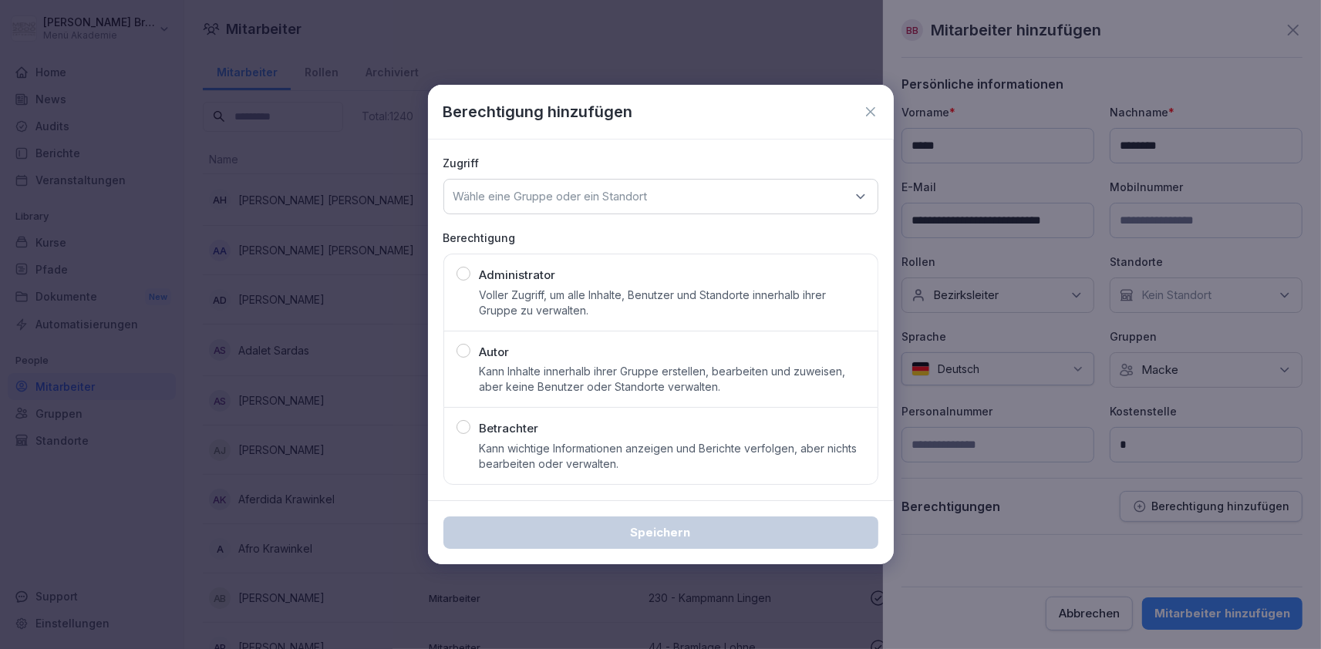
click at [573, 433] on div "Betrachter Kann wichtige Informationen anzeigen und Berichte verfolgen, aber ni…" at bounding box center [673, 446] width 386 height 52
click at [621, 192] on p "Wähle eine Gruppe oder ein Standort" at bounding box center [550, 196] width 194 height 15
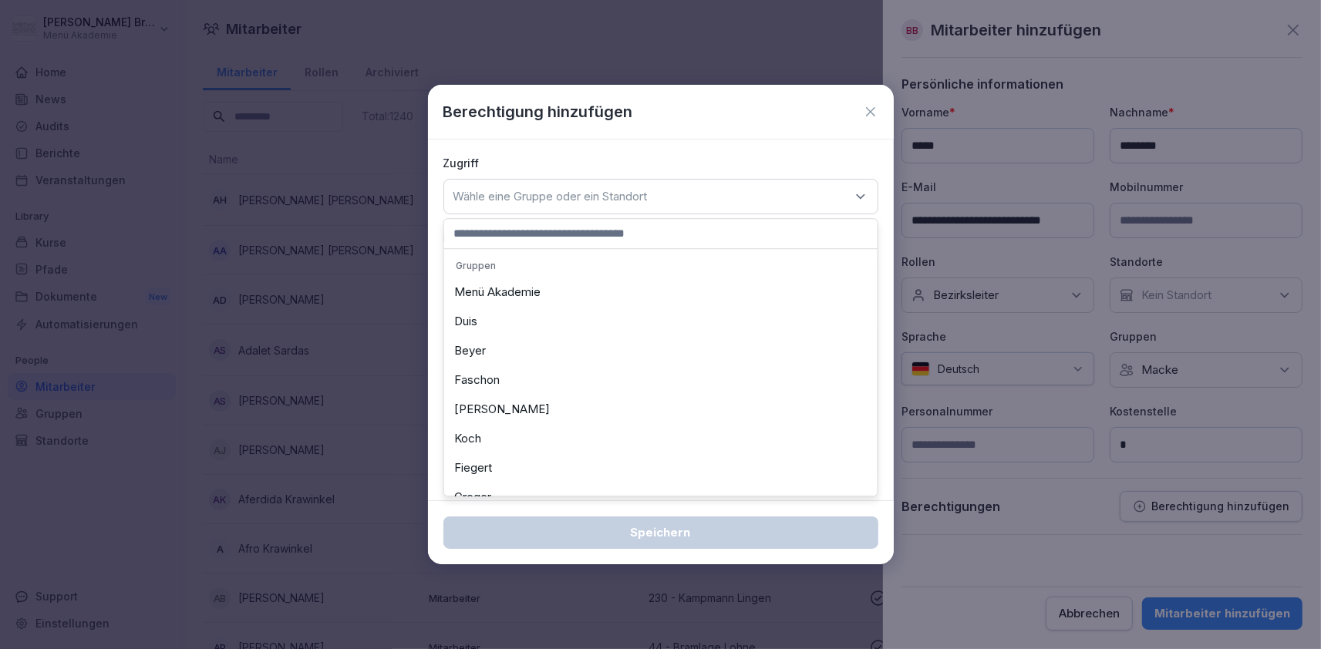
click at [575, 236] on input at bounding box center [660, 233] width 433 height 29
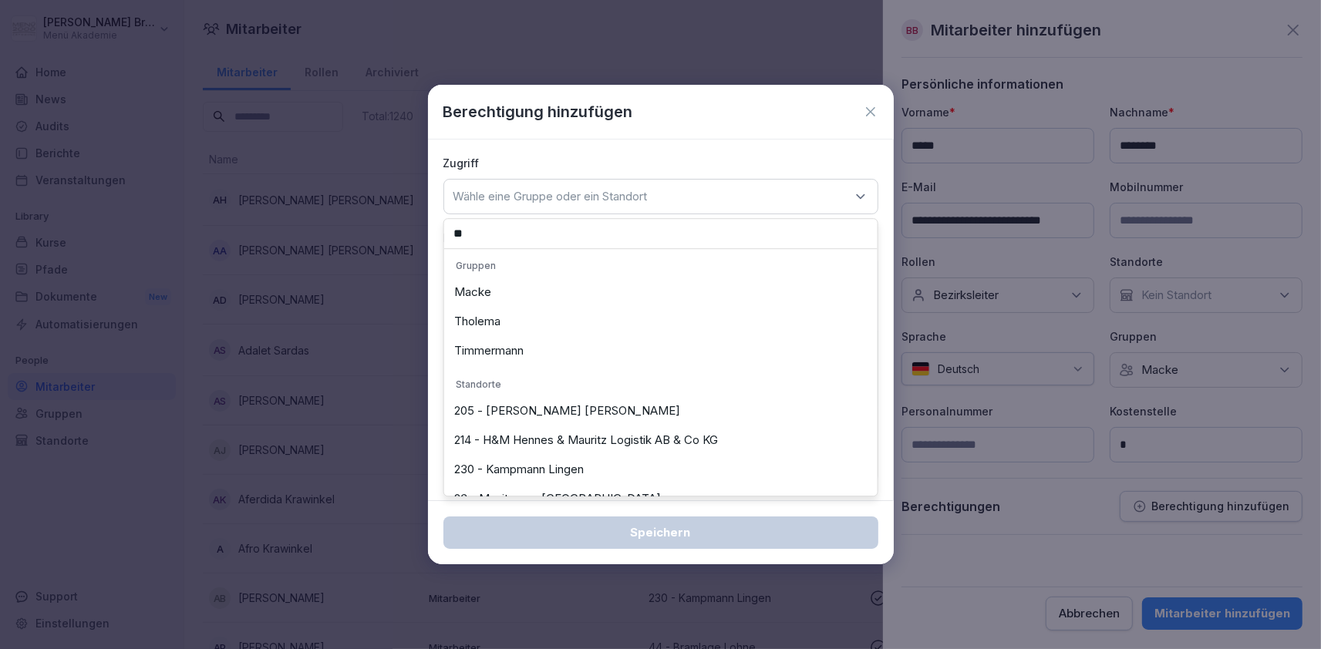
type input "**"
click at [508, 295] on div "Macke" at bounding box center [661, 292] width 426 height 29
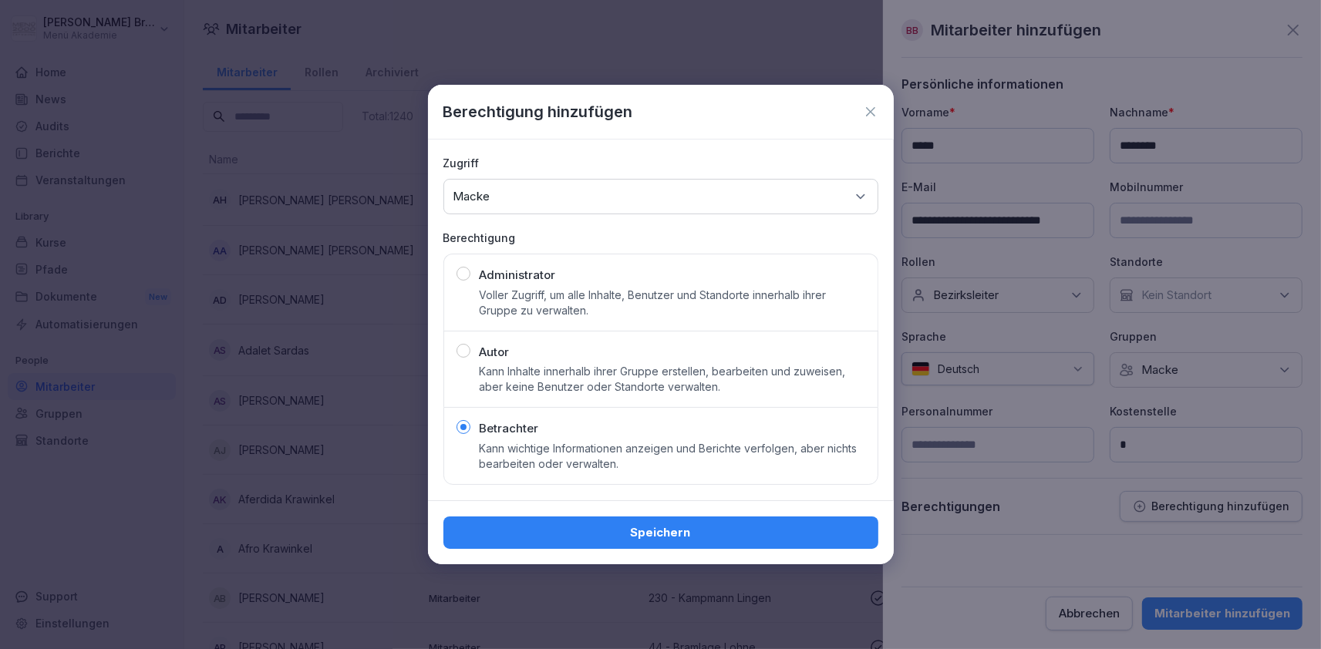
click at [630, 521] on button "Speichern" at bounding box center [660, 533] width 435 height 32
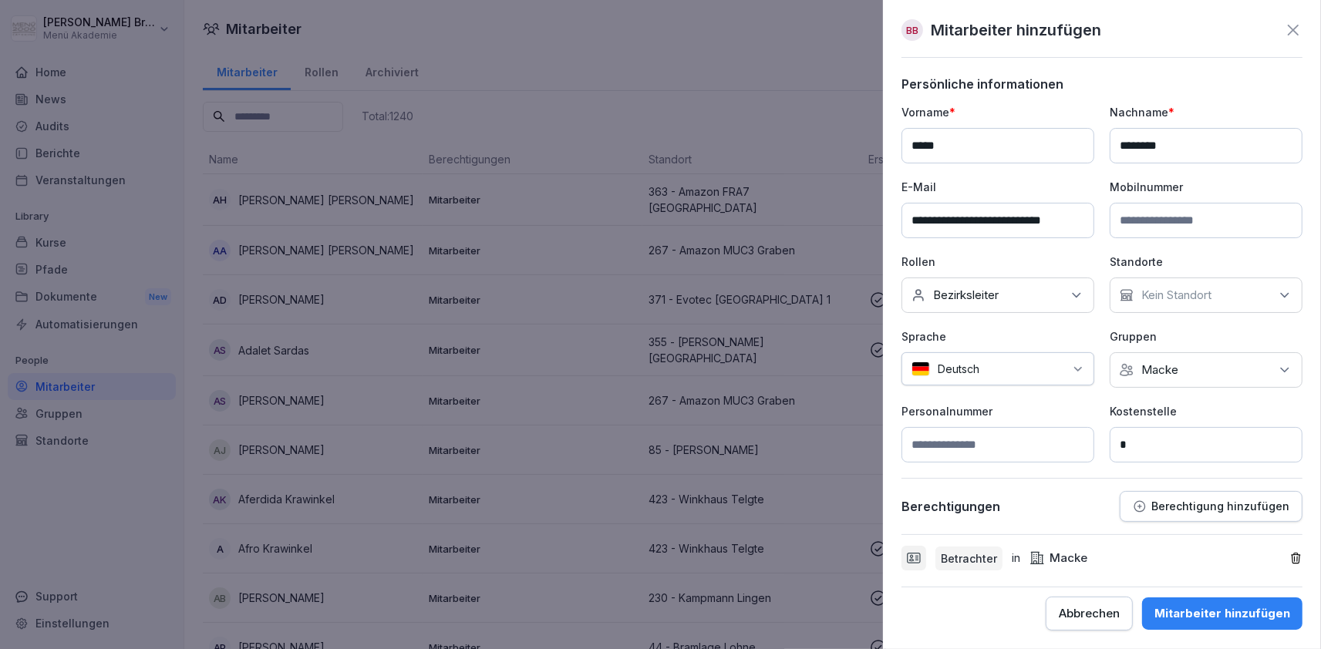
click at [1208, 609] on div "Mitarbeiter hinzufügen" at bounding box center [1222, 613] width 136 height 17
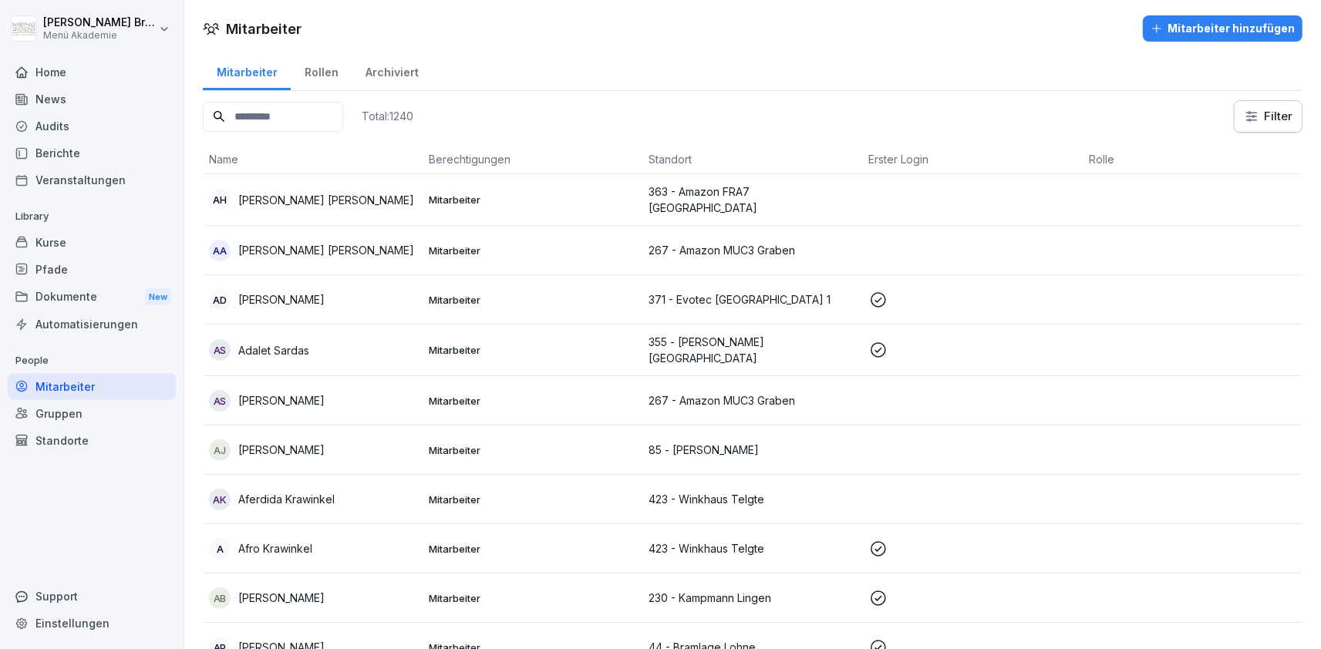
click at [1235, 39] on button "Mitarbeiter hinzufügen" at bounding box center [1223, 28] width 160 height 26
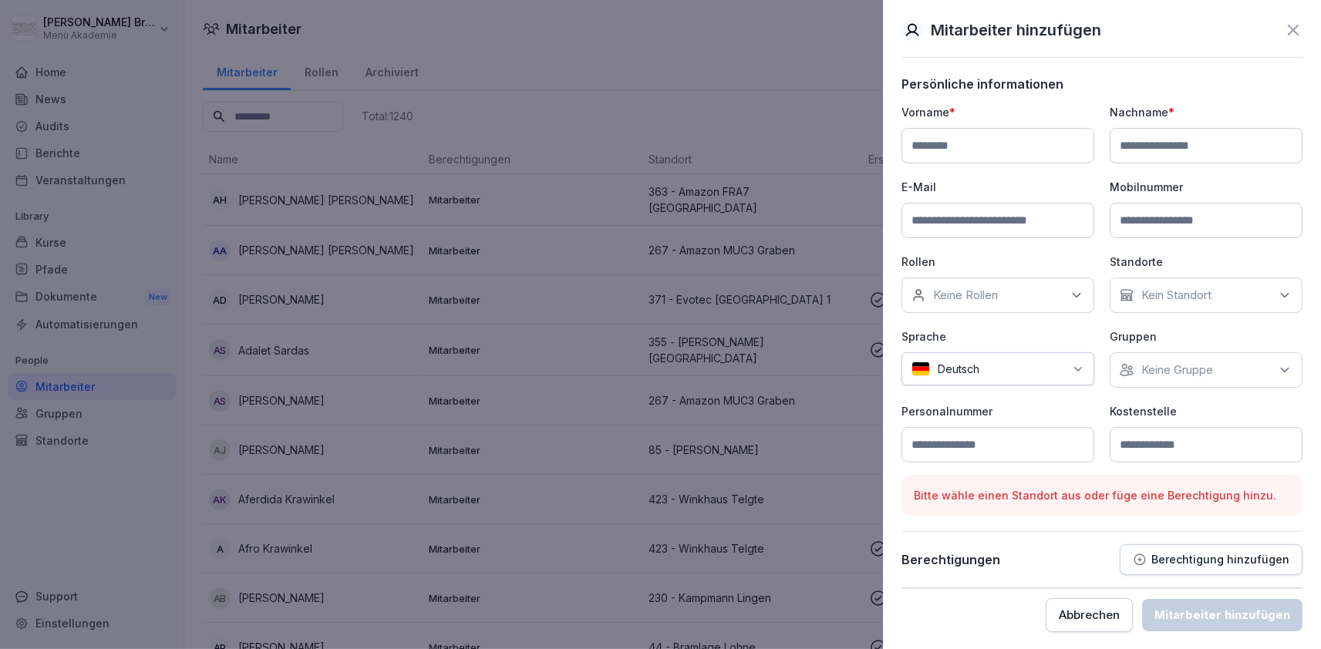
click at [1065, 151] on input at bounding box center [998, 145] width 193 height 35
type input "******"
click at [1217, 298] on div "Kein Standort" at bounding box center [1206, 295] width 193 height 35
click at [1029, 312] on div "Keine Rollen" at bounding box center [998, 295] width 193 height 35
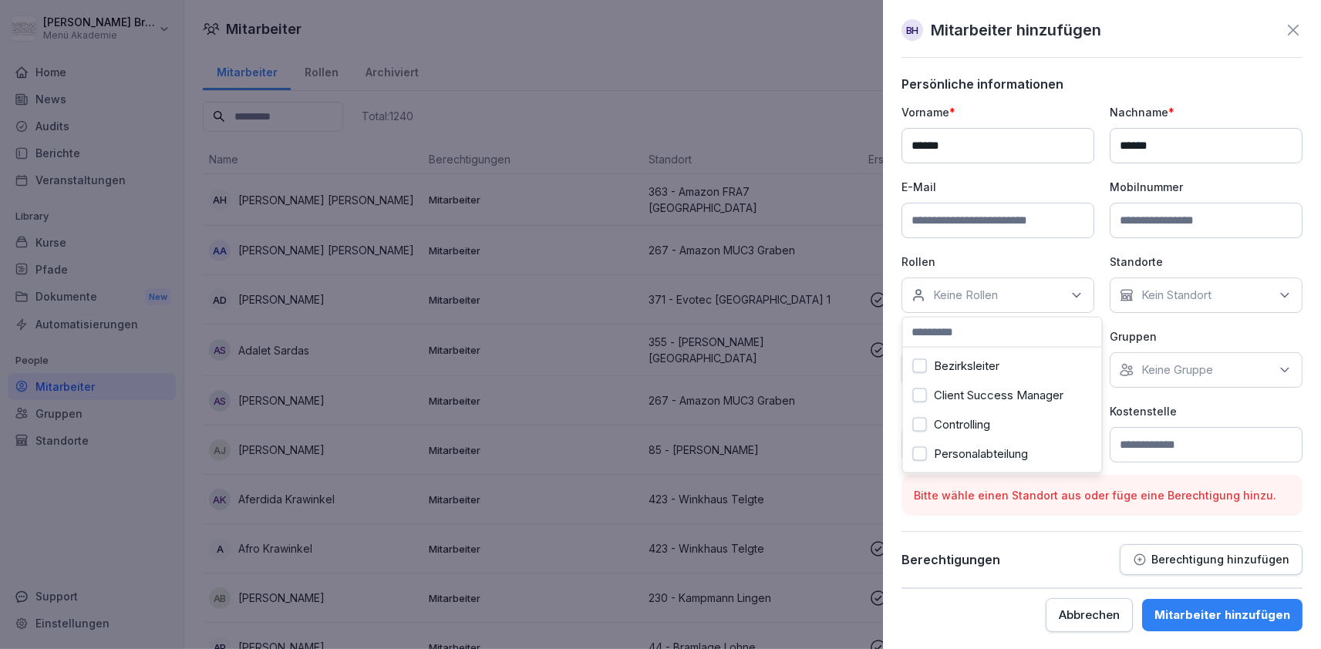
click at [999, 362] on label "Bezirksleiter" at bounding box center [968, 366] width 66 height 14
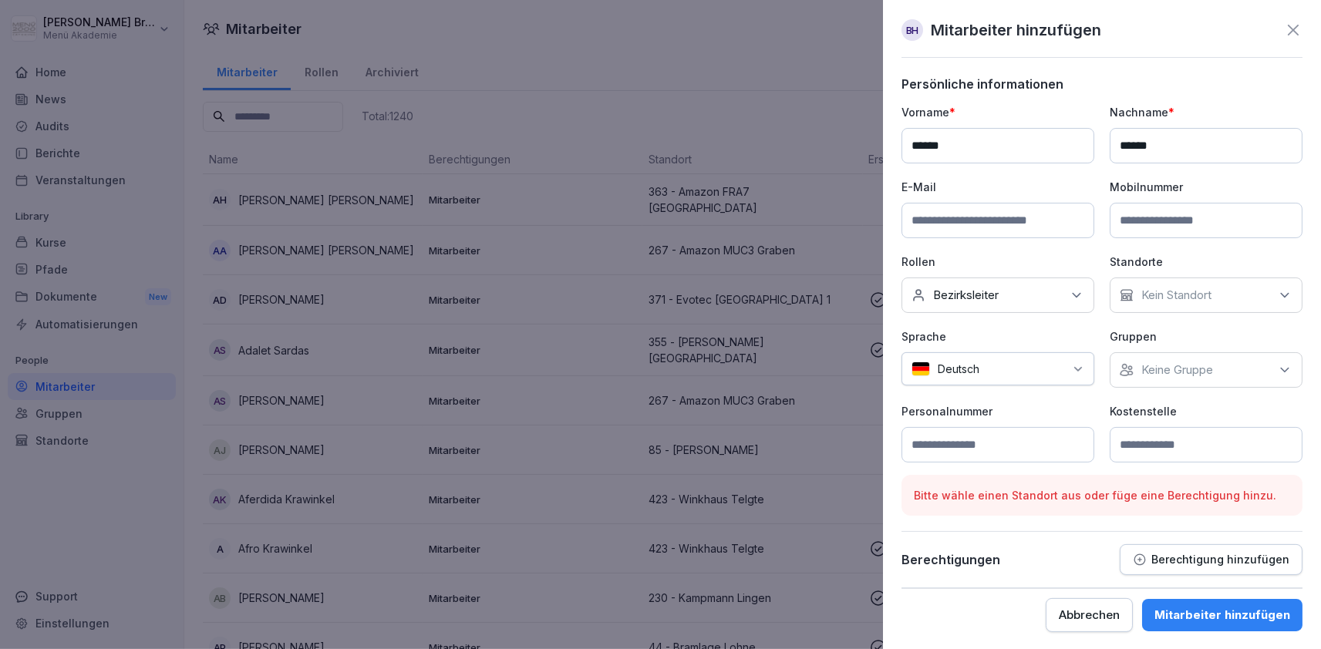
click at [1222, 369] on div "Keine Gruppe" at bounding box center [1206, 369] width 193 height 35
click at [1171, 526] on label "Macke" at bounding box center [1160, 528] width 37 height 14
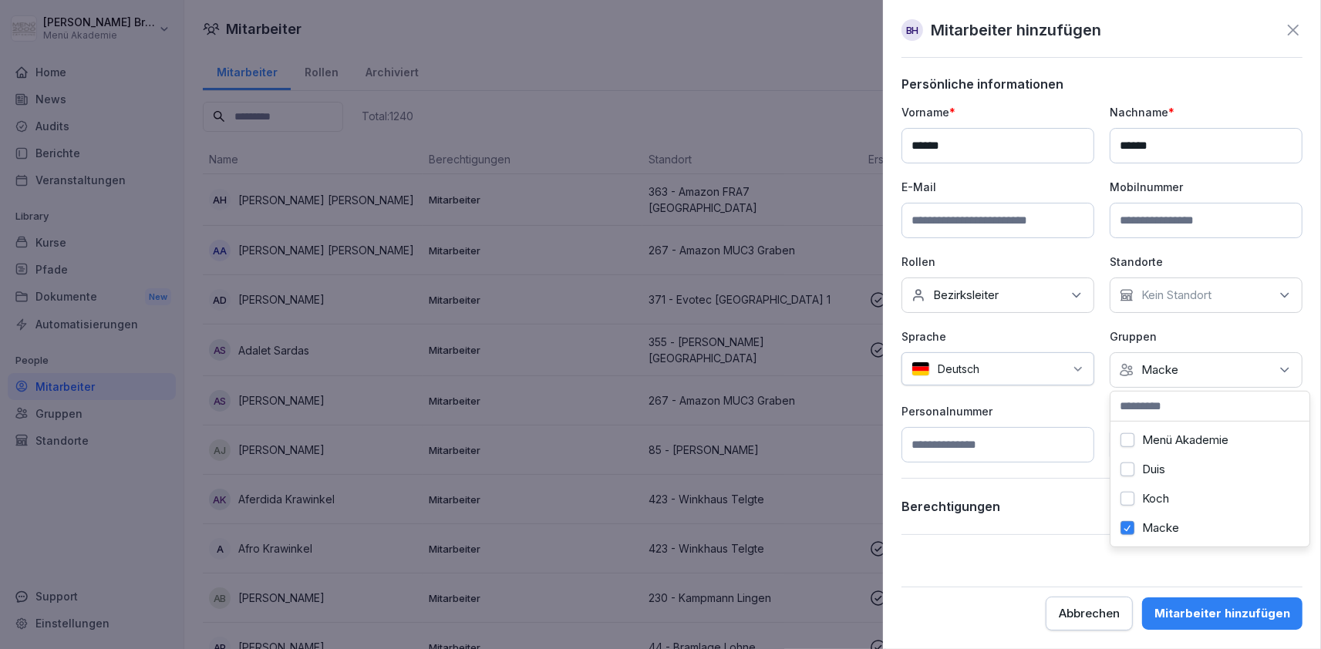
click at [1073, 418] on p "Personalnummer" at bounding box center [998, 411] width 193 height 16
click at [1157, 446] on input at bounding box center [1206, 444] width 193 height 35
type input "*"
click at [1120, 541] on form "Persönliche informationen Vorname * ****** Nachname * ****** E-Mail Mobilnummer…" at bounding box center [1102, 353] width 401 height 554
click at [1186, 500] on p "Berechtigung hinzufügen" at bounding box center [1220, 506] width 138 height 12
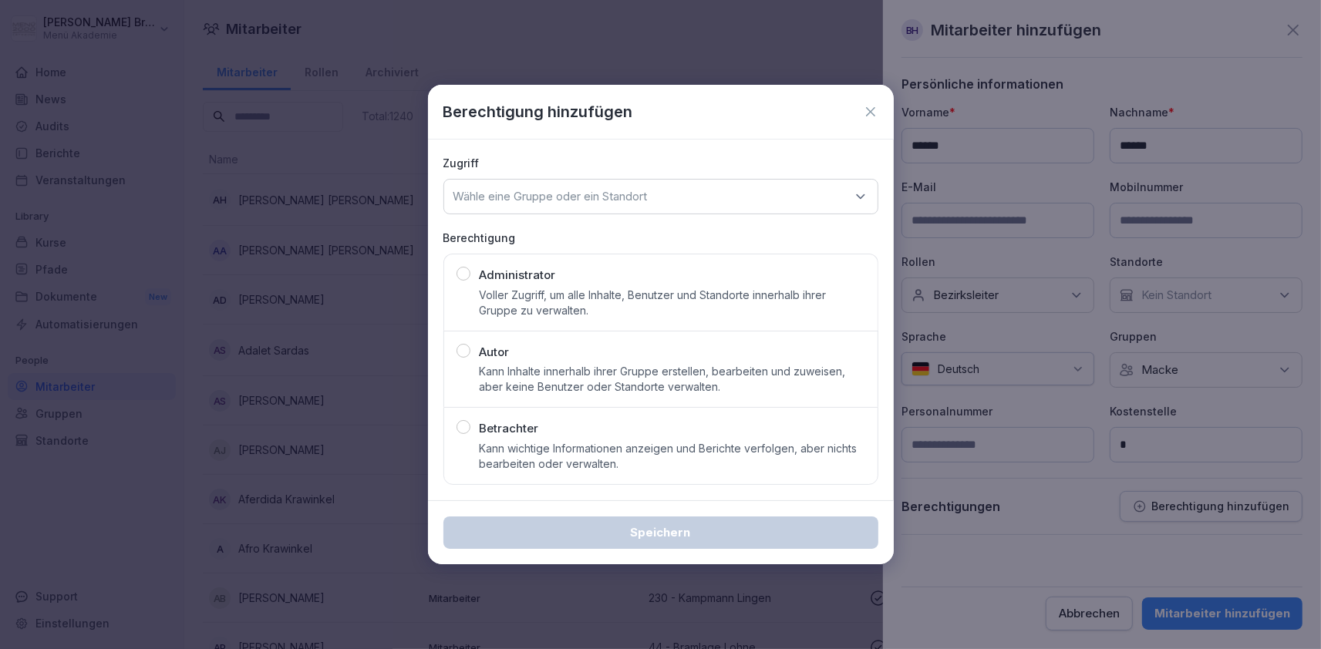
click at [656, 447] on p "Kann wichtige Informationen anzeigen und Berichte verfolgen, aber nichts bearbe…" at bounding box center [673, 456] width 386 height 31
click at [705, 207] on div "Wähle eine Gruppe oder ein Standort" at bounding box center [660, 196] width 435 height 35
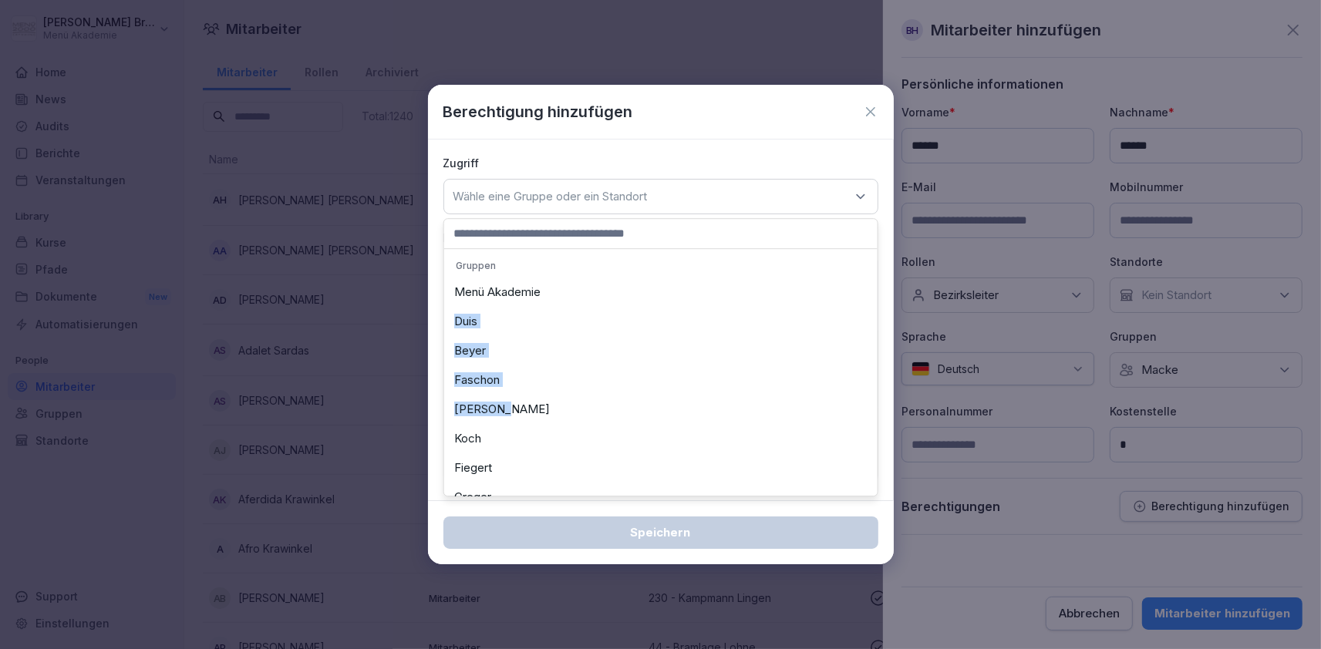
drag, startPoint x: 619, startPoint y: 286, endPoint x: 573, endPoint y: 426, distance: 147.8
click at [581, 428] on div "Macke" at bounding box center [661, 415] width 426 height 29
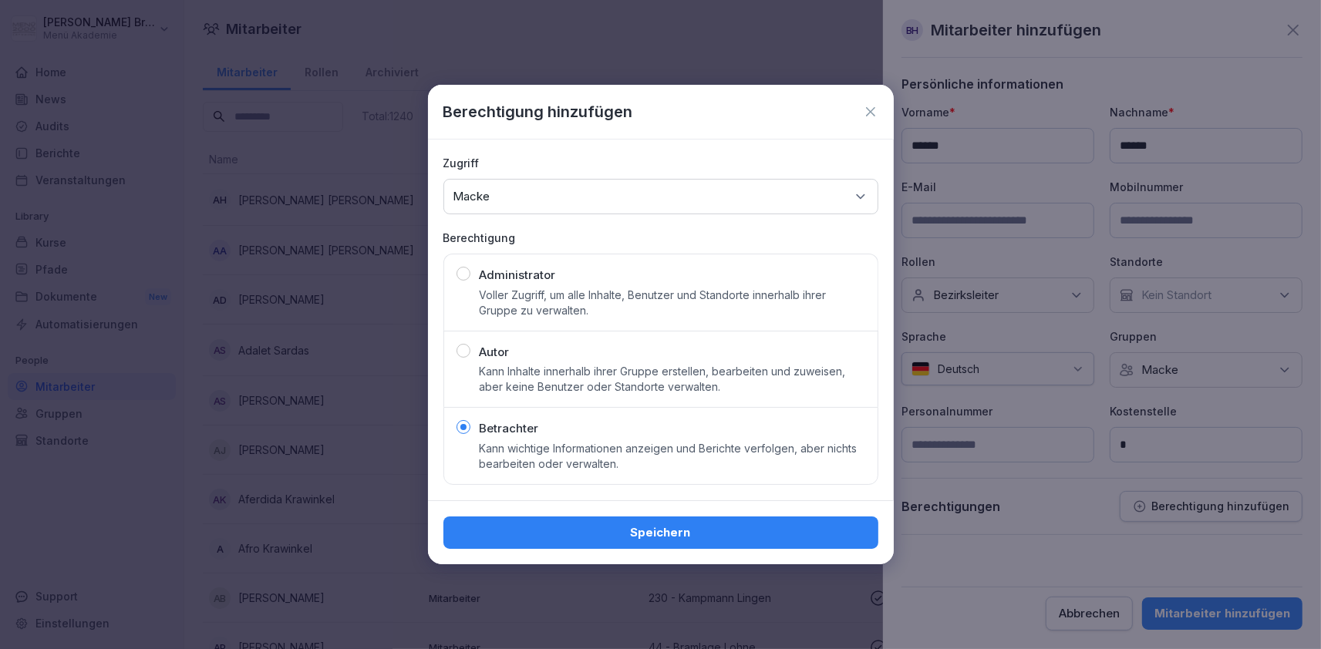
click at [714, 535] on div "Speichern" at bounding box center [661, 532] width 410 height 17
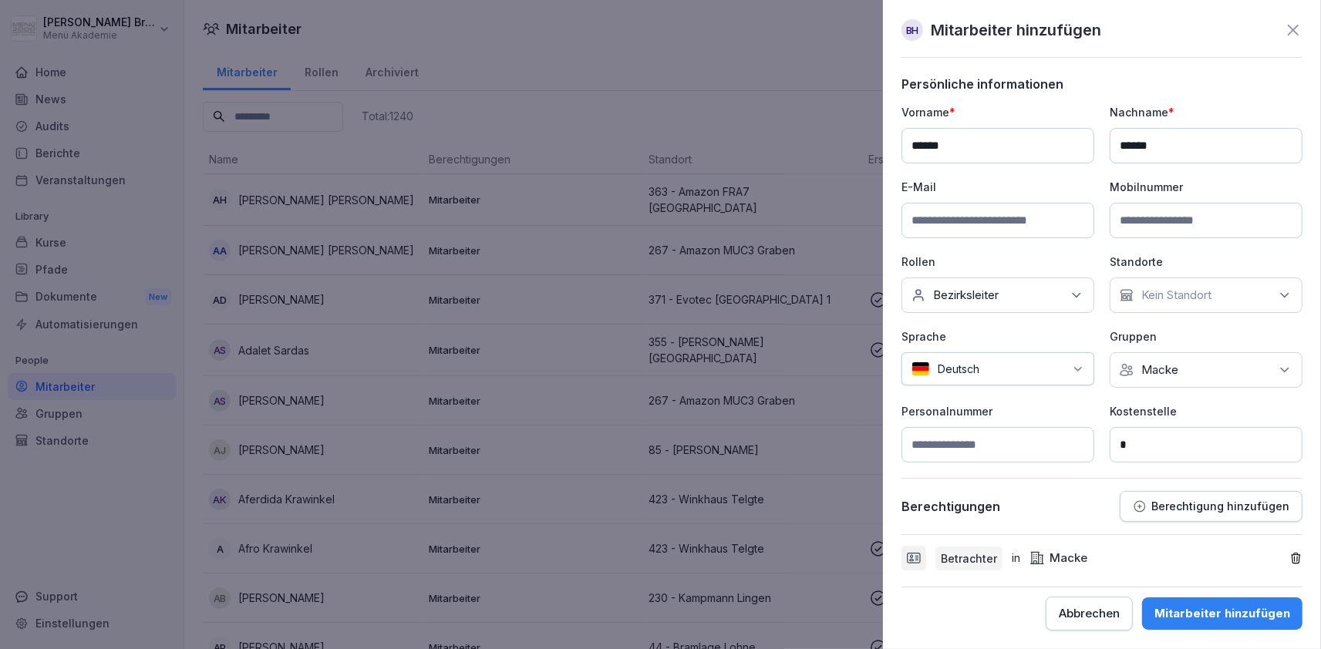
click at [1224, 618] on div "Mitarbeiter hinzufügen" at bounding box center [1222, 613] width 136 height 17
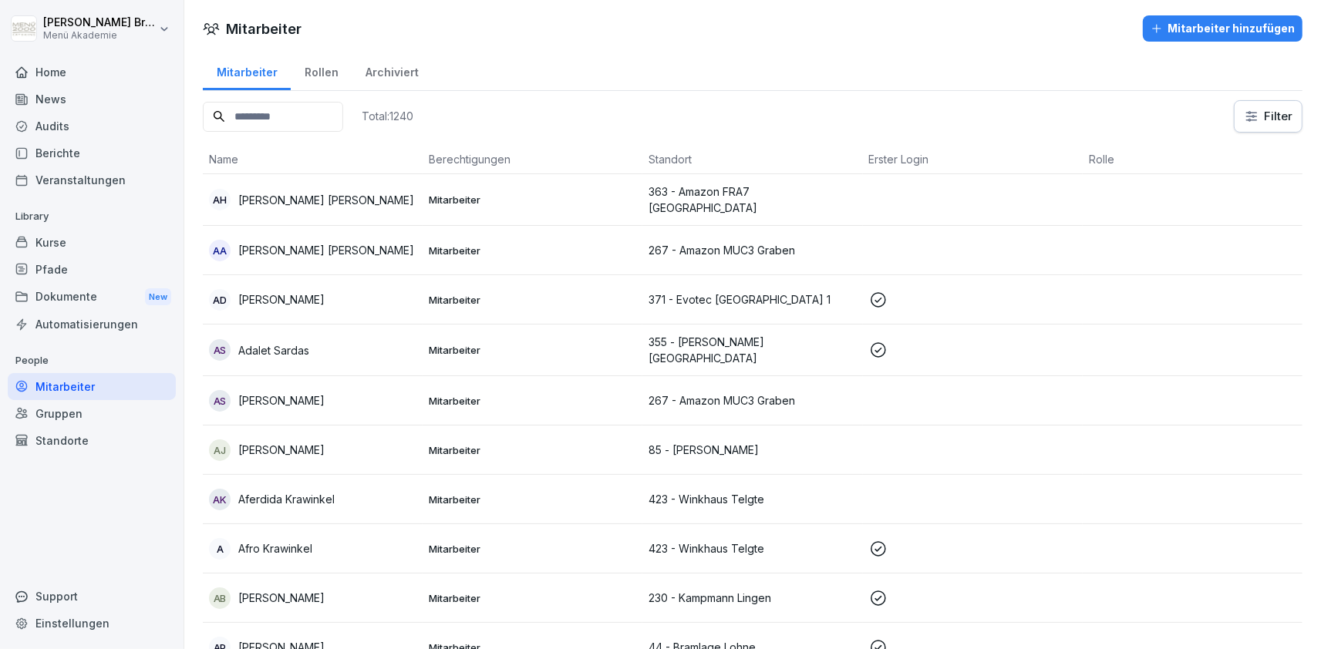
click at [325, 116] on input at bounding box center [273, 117] width 140 height 30
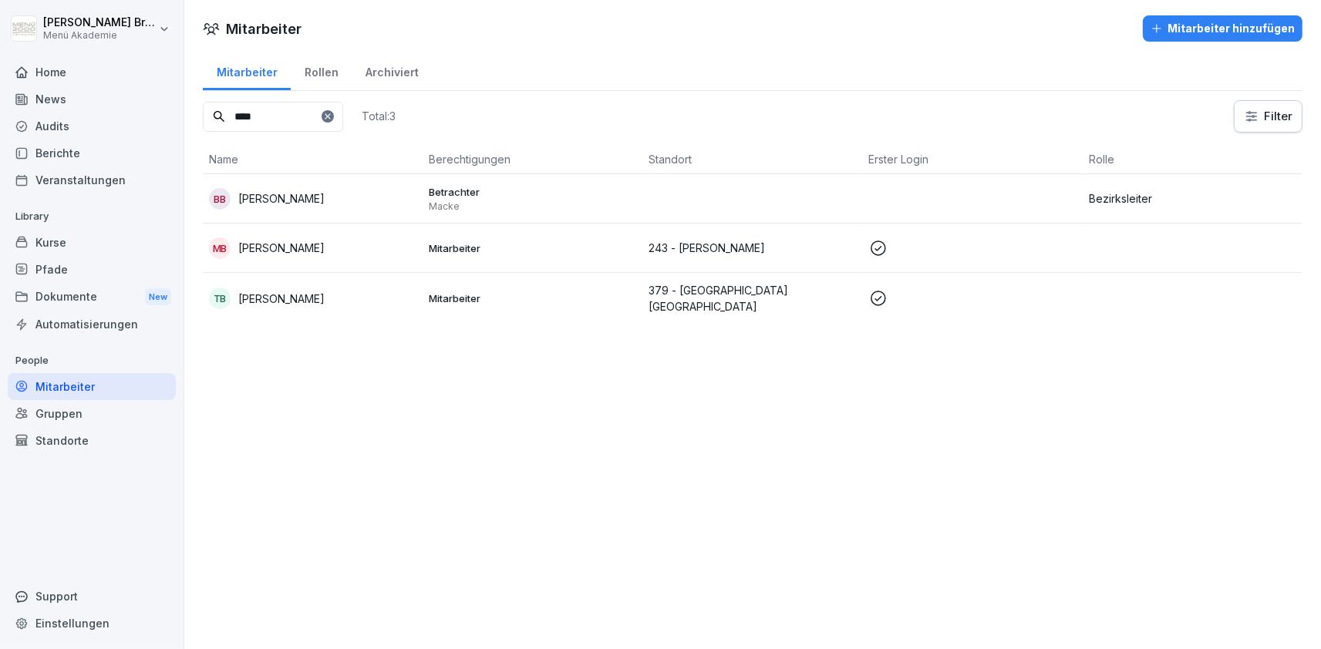
type input "****"
click at [305, 190] on div "BB Björn Buchwald" at bounding box center [312, 199] width 207 height 22
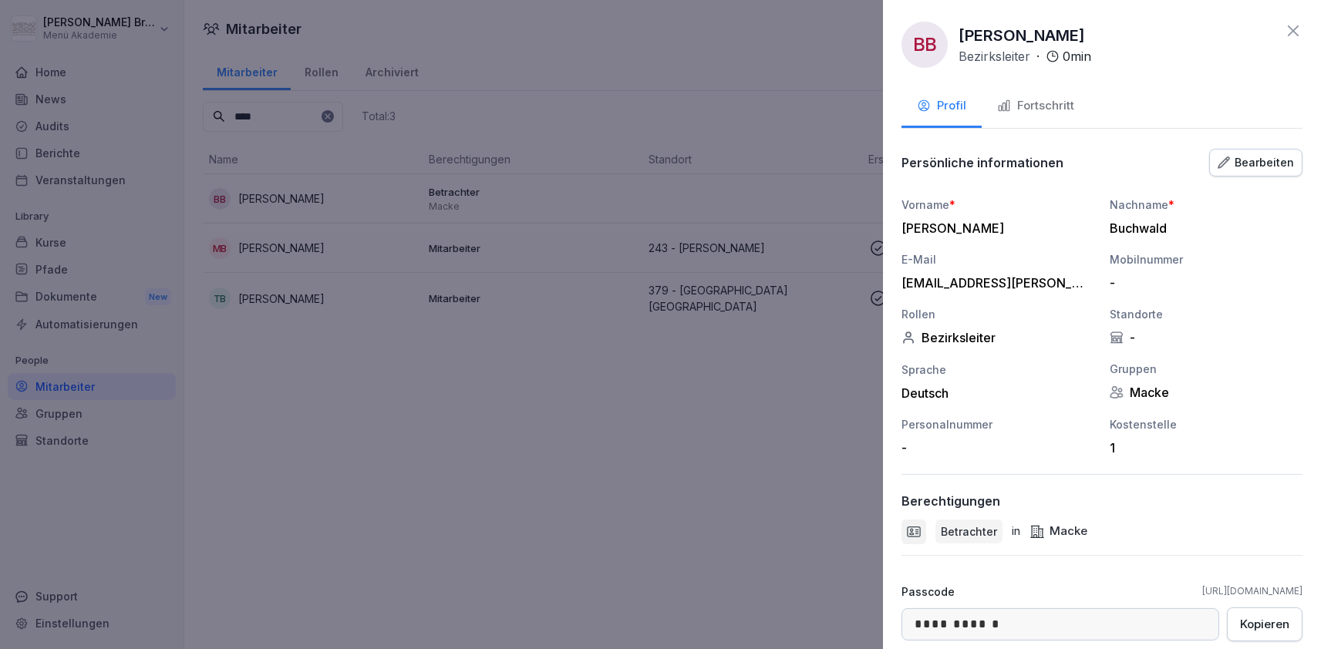
click at [1036, 106] on div "Fortschritt" at bounding box center [1035, 106] width 77 height 18
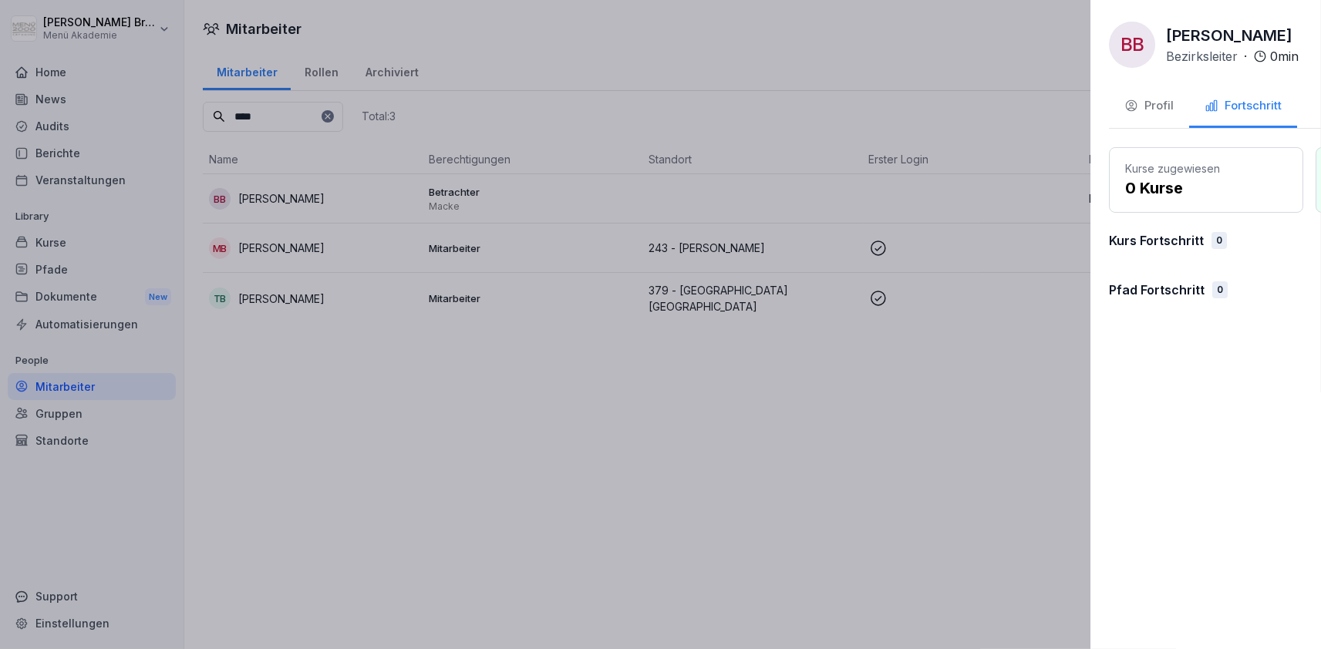
drag, startPoint x: 814, startPoint y: 340, endPoint x: 804, endPoint y: 332, distance: 13.3
click at [810, 335] on div at bounding box center [660, 324] width 1321 height 649
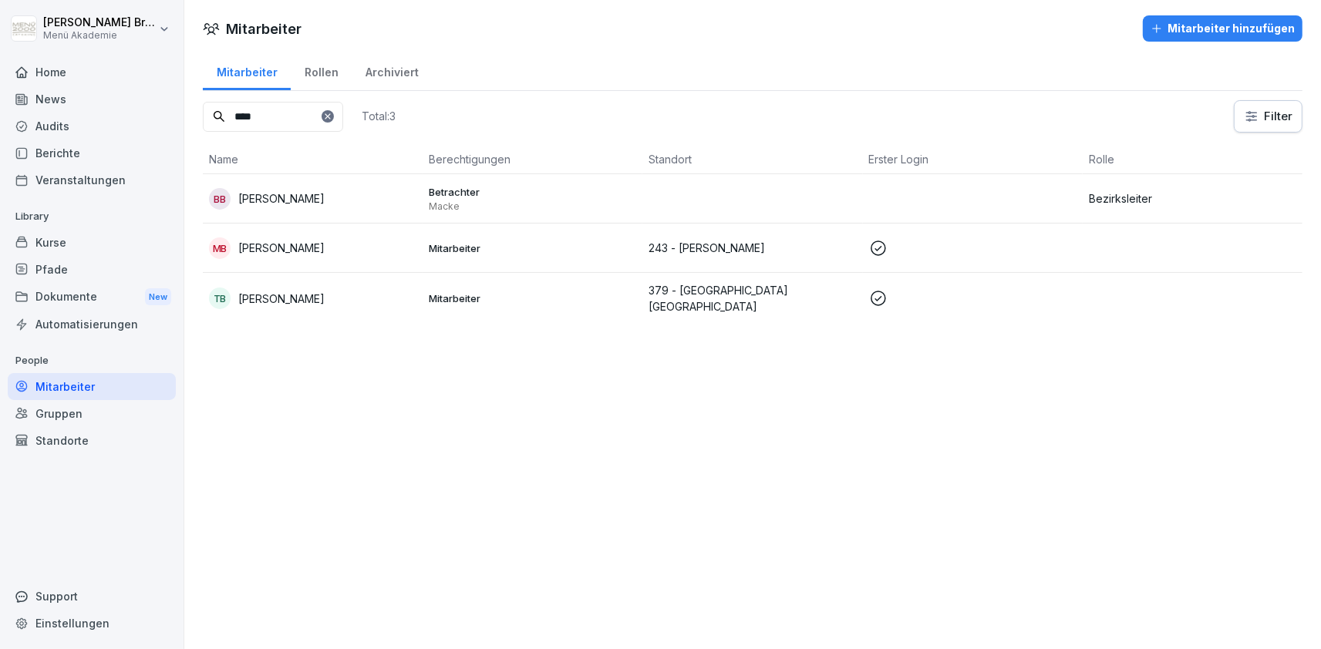
click at [261, 192] on p "Björn Buchwald" at bounding box center [281, 198] width 86 height 16
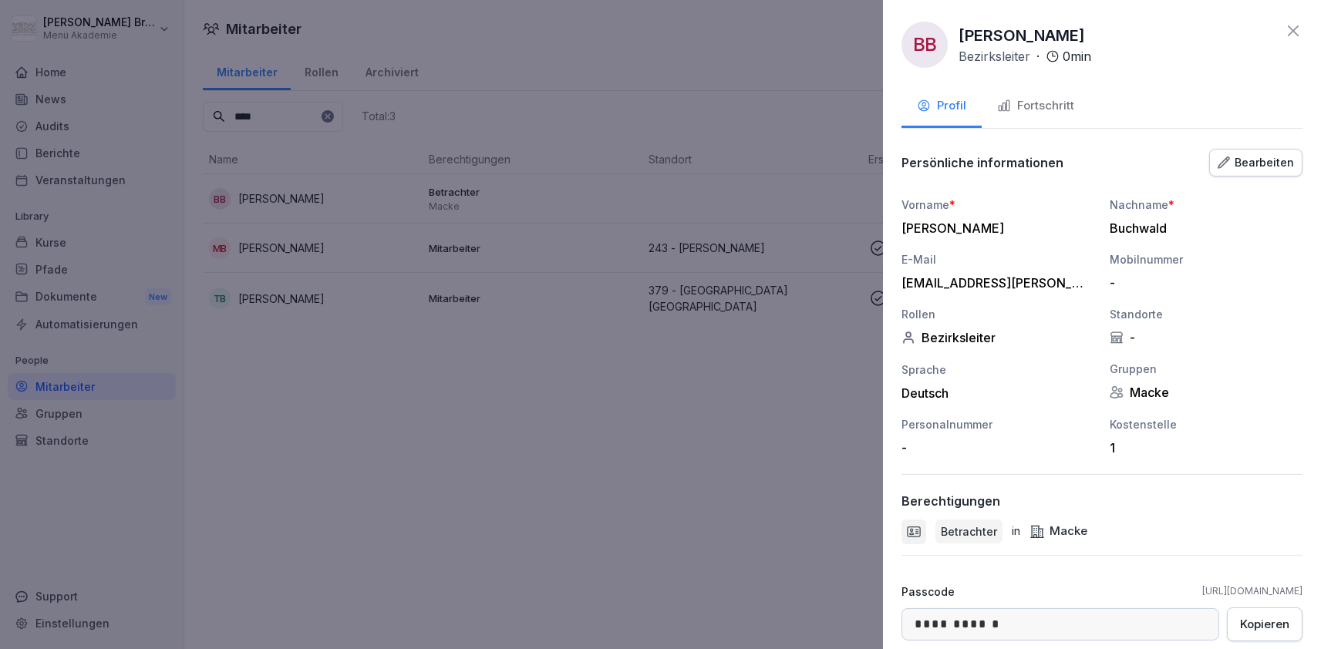
click at [103, 241] on div at bounding box center [660, 324] width 1321 height 649
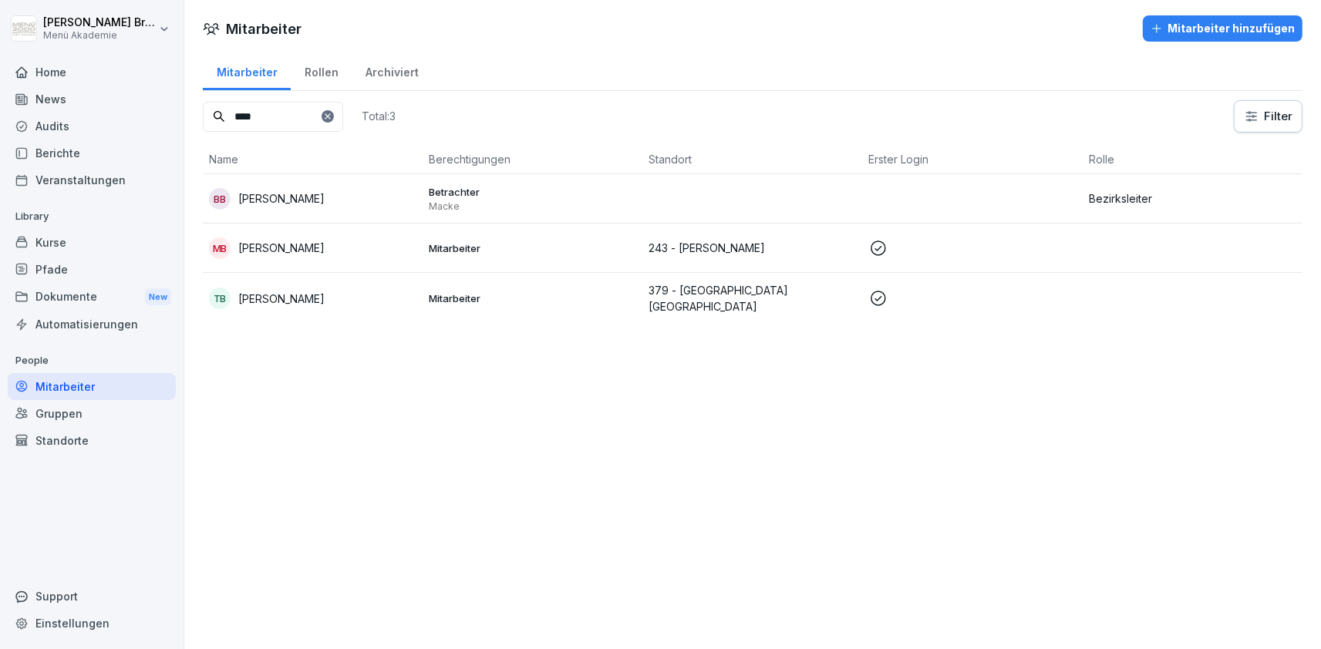
click at [65, 263] on div "Pfade" at bounding box center [92, 269] width 168 height 27
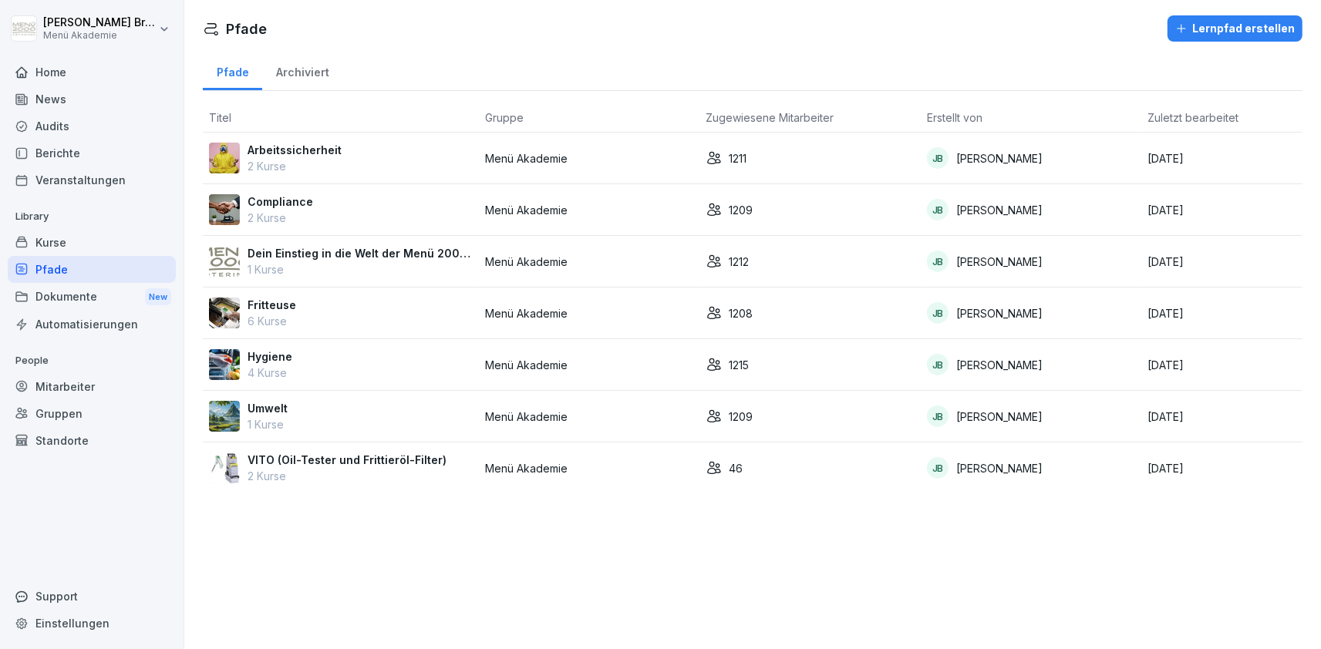
click at [262, 141] on td "Arbeitssicherheit 2 Kurse" at bounding box center [341, 159] width 276 height 52
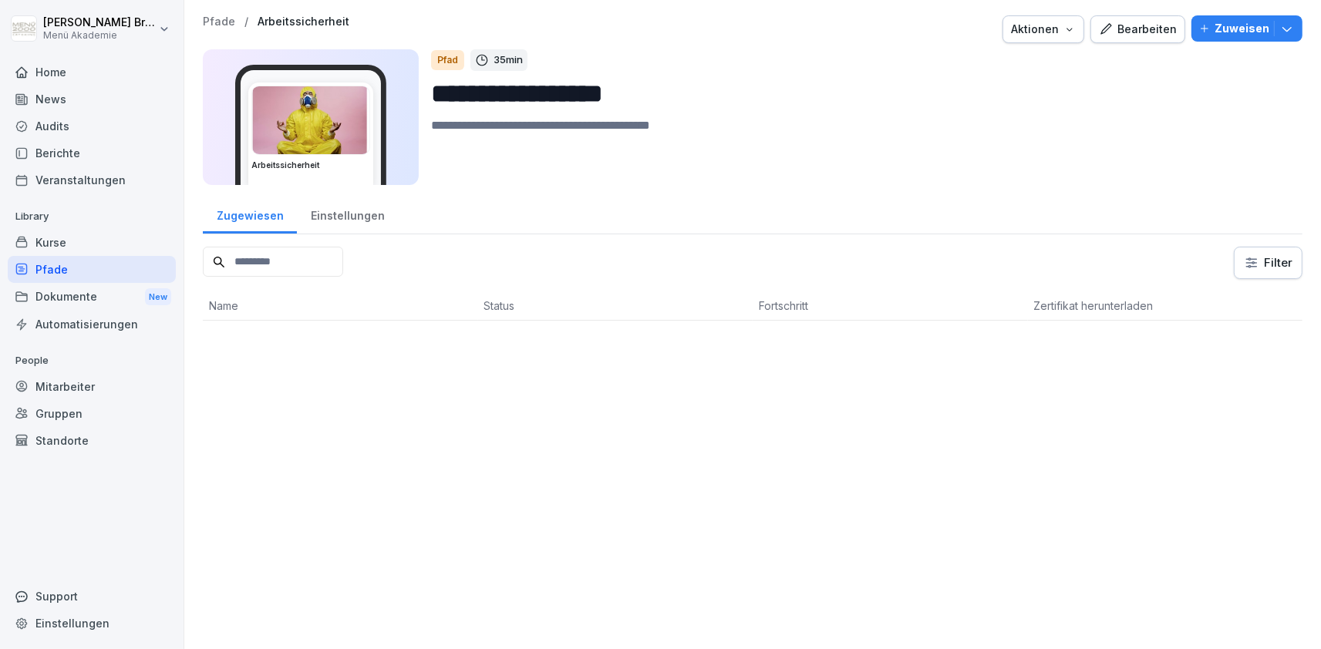
click at [333, 202] on div "Einstellungen" at bounding box center [347, 213] width 101 height 39
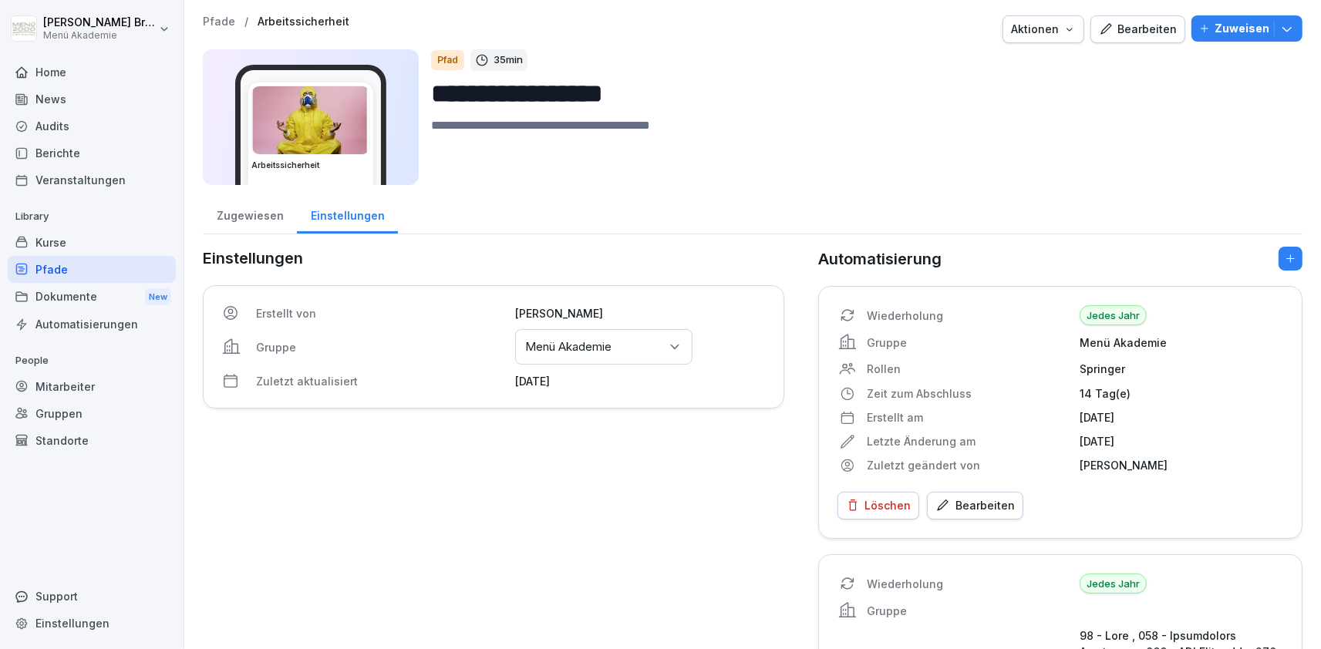
click at [337, 214] on div "Einstellungen" at bounding box center [347, 213] width 101 height 39
click at [666, 351] on div "Gruppen oder Standorte auswählen Menü Akademie" at bounding box center [603, 346] width 177 height 35
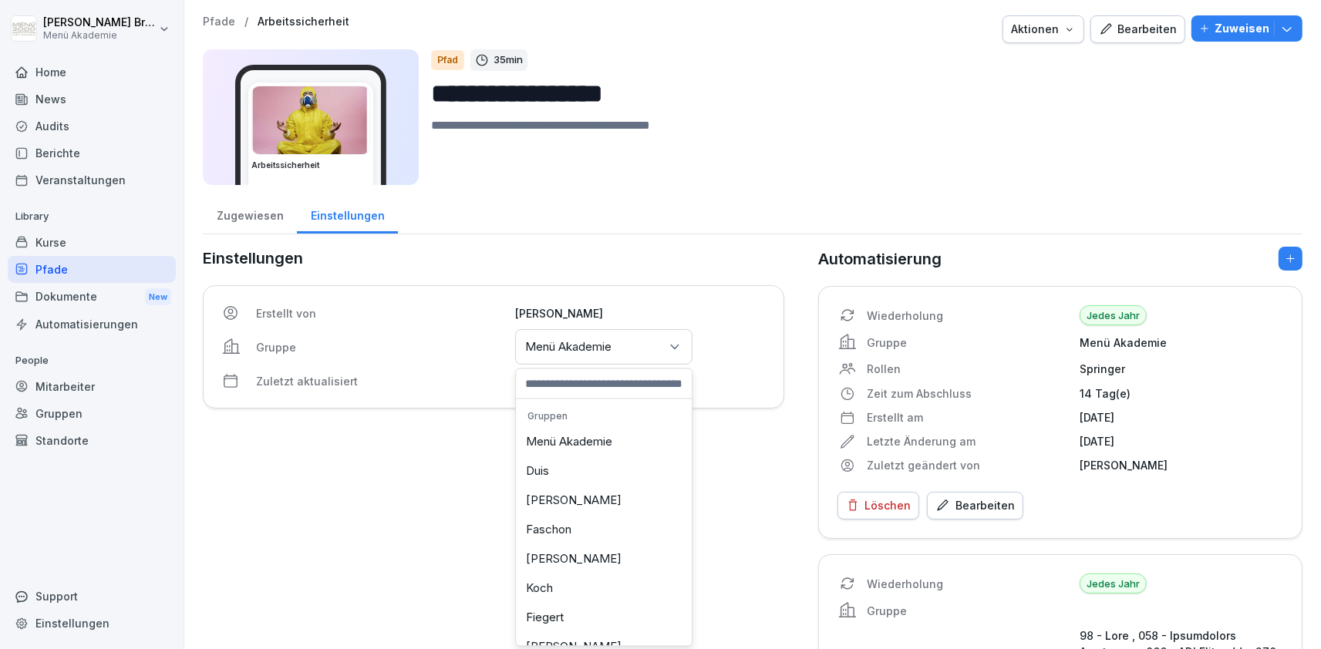
click at [597, 443] on div "Menü Akademie" at bounding box center [604, 442] width 168 height 29
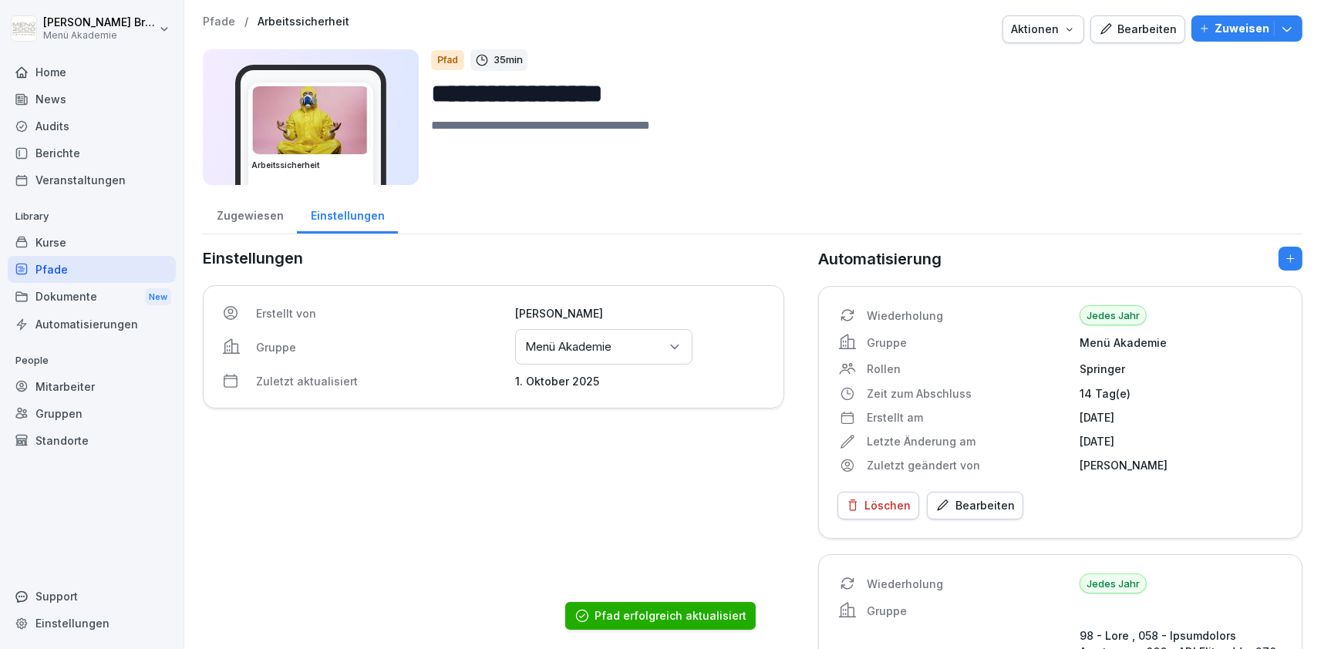
click at [68, 380] on div "Mitarbeiter" at bounding box center [92, 386] width 168 height 27
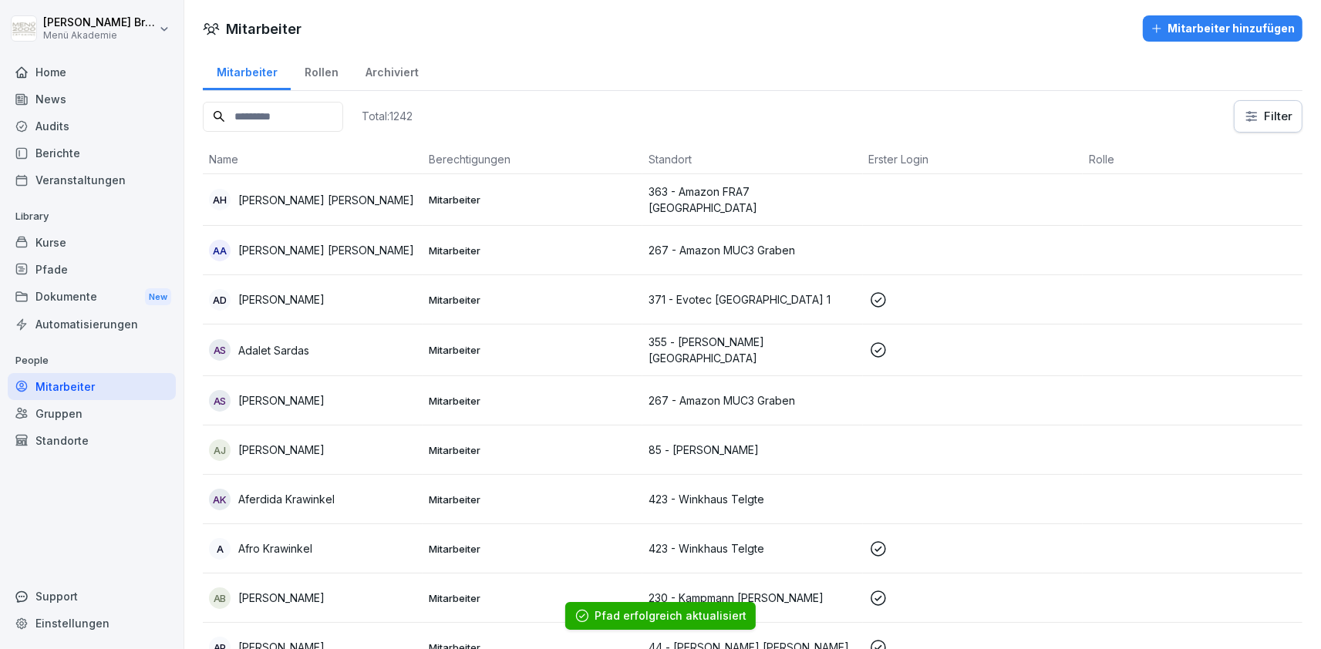
click at [336, 105] on input at bounding box center [273, 117] width 140 height 30
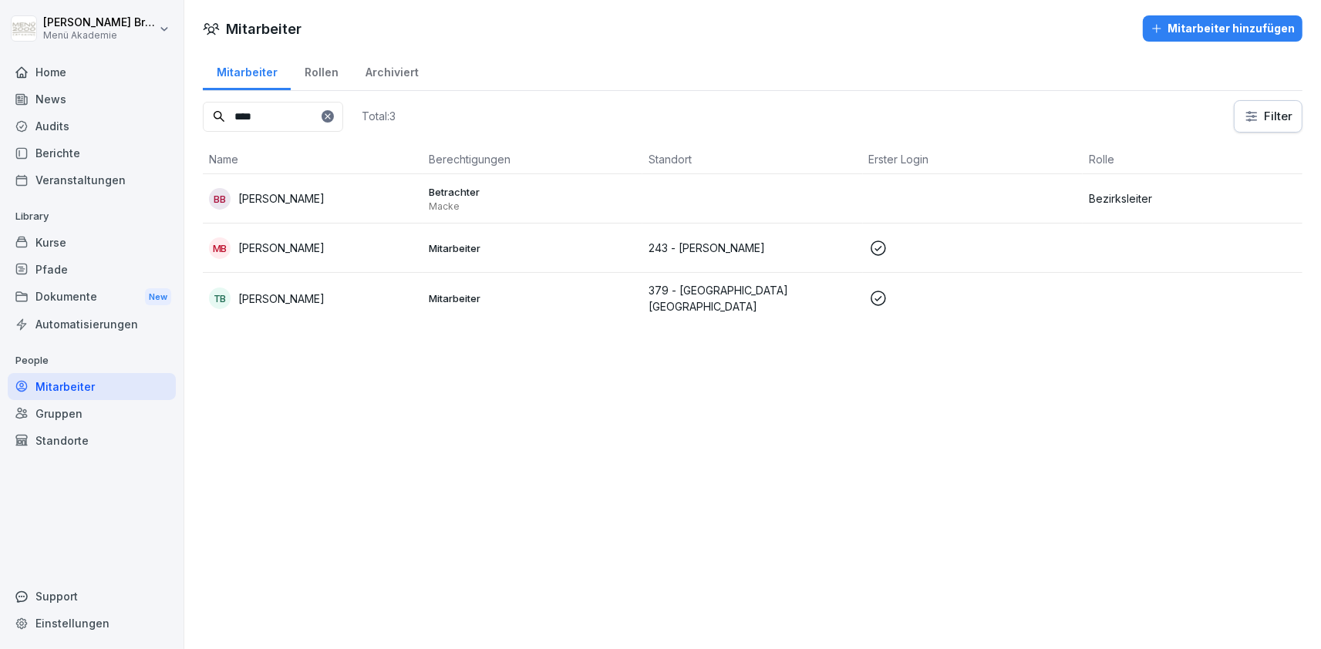
type input "****"
click at [293, 208] on div "BB Björn Buchwald" at bounding box center [312, 199] width 207 height 22
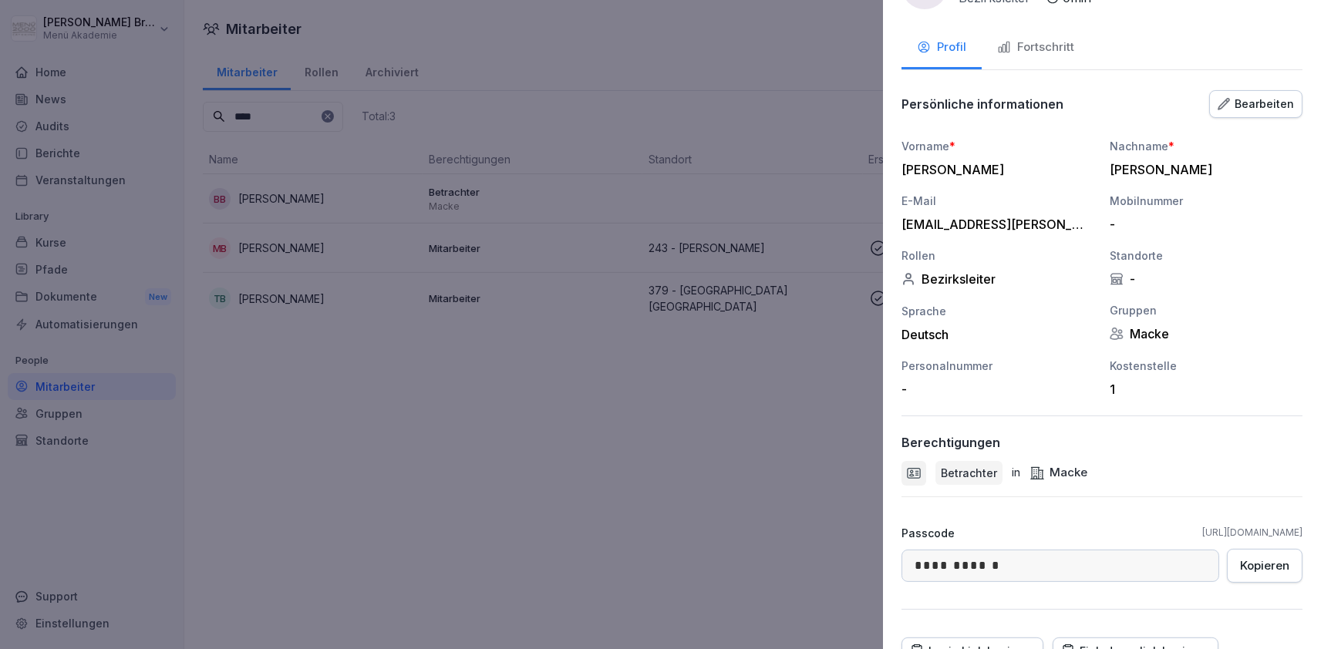
scroll to position [89, 0]
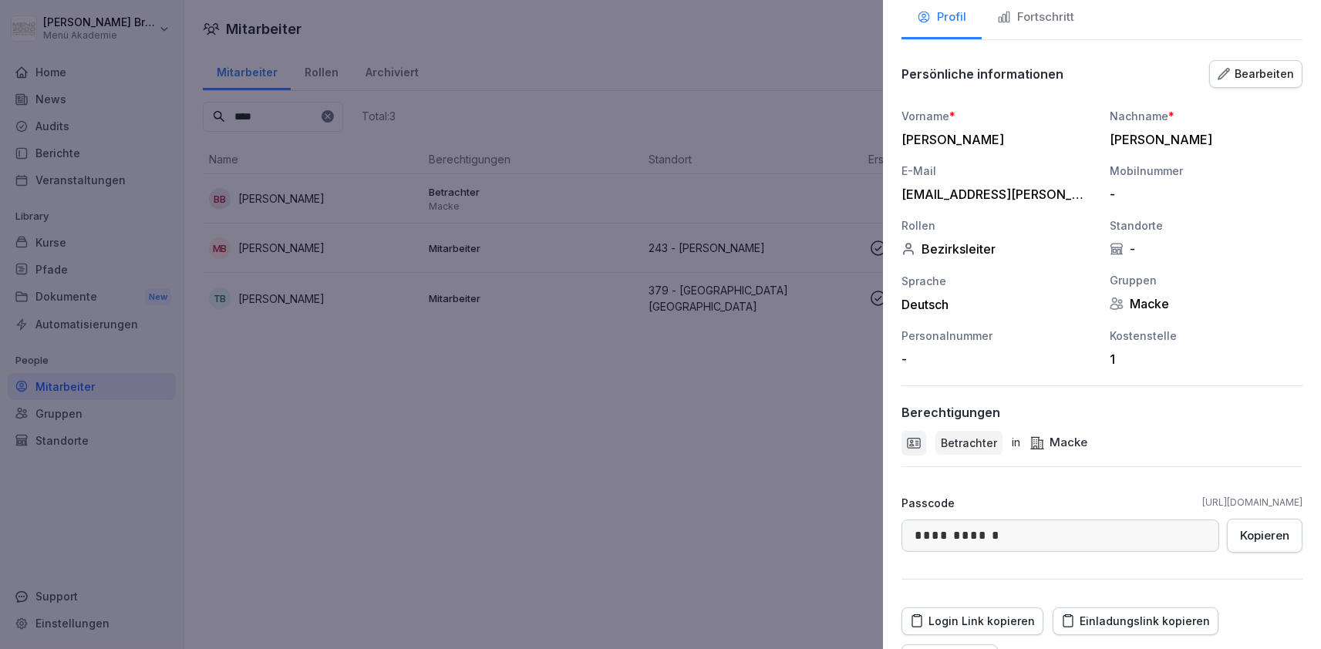
click at [1048, 28] on button "Fortschritt" at bounding box center [1036, 19] width 108 height 42
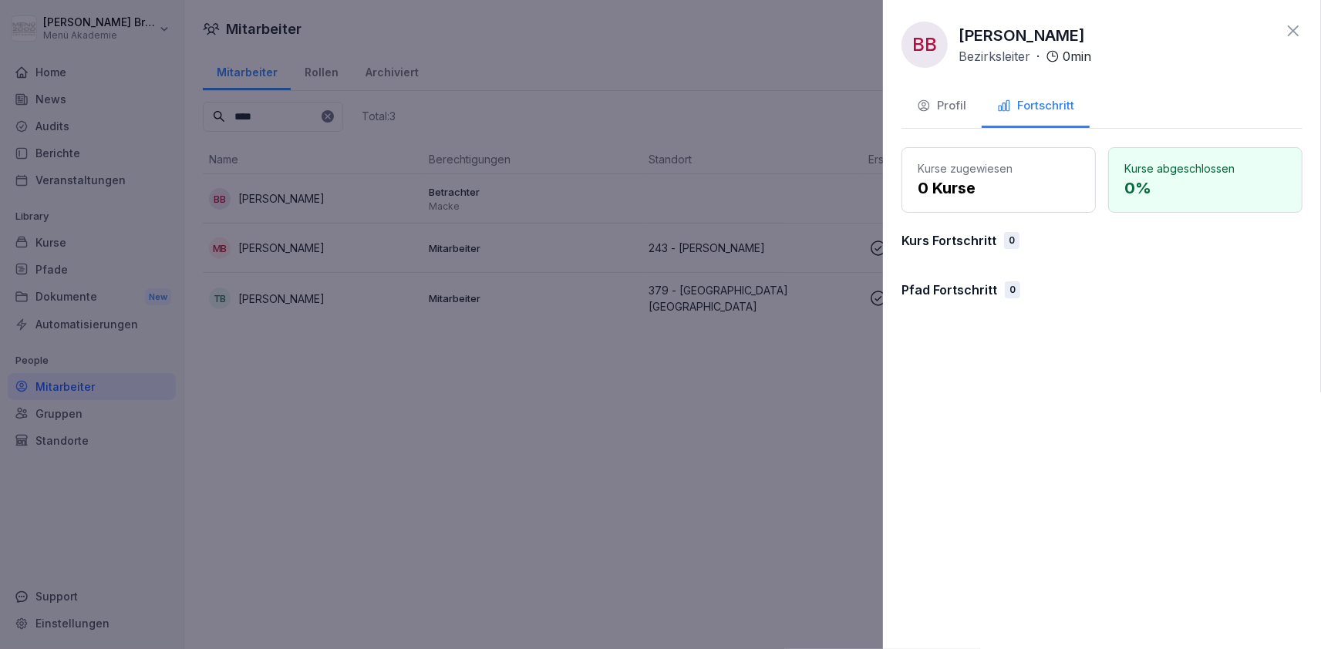
scroll to position [0, 0]
drag, startPoint x: 739, startPoint y: 403, endPoint x: 677, endPoint y: 115, distance: 294.9
click at [739, 398] on div at bounding box center [660, 324] width 1321 height 649
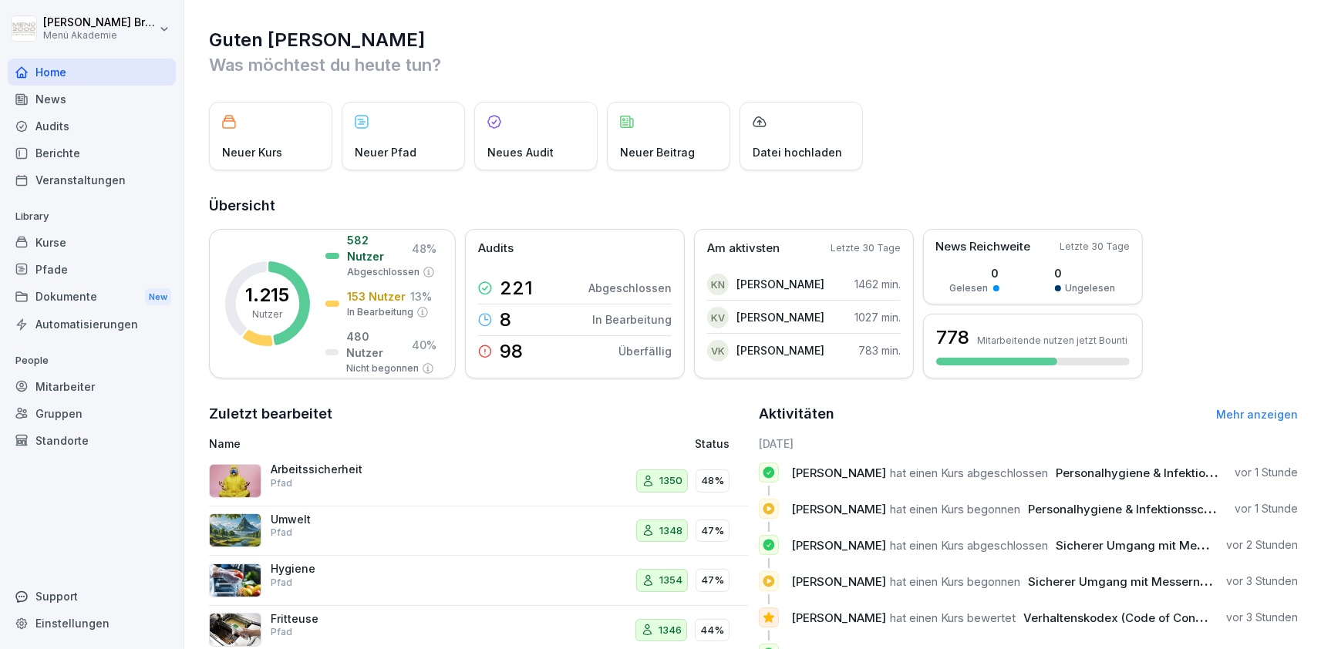
click at [107, 383] on div "Mitarbeiter" at bounding box center [92, 386] width 168 height 27
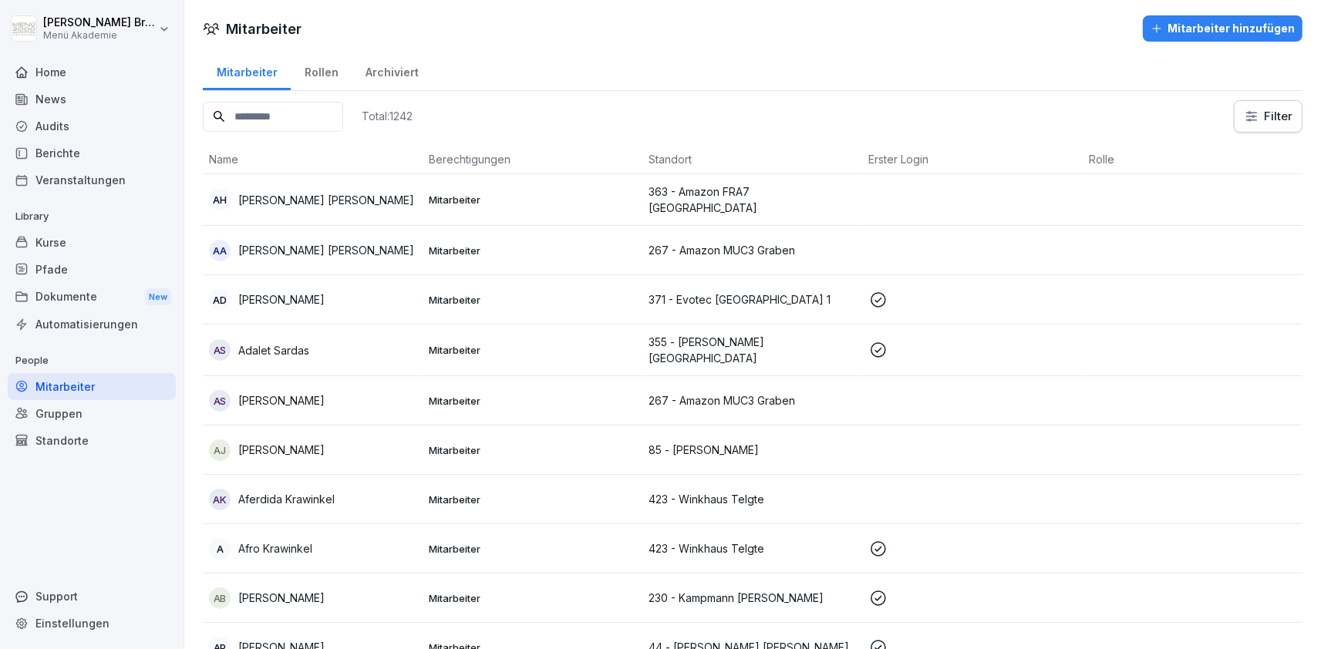
click at [319, 117] on input at bounding box center [273, 117] width 140 height 30
type input "****"
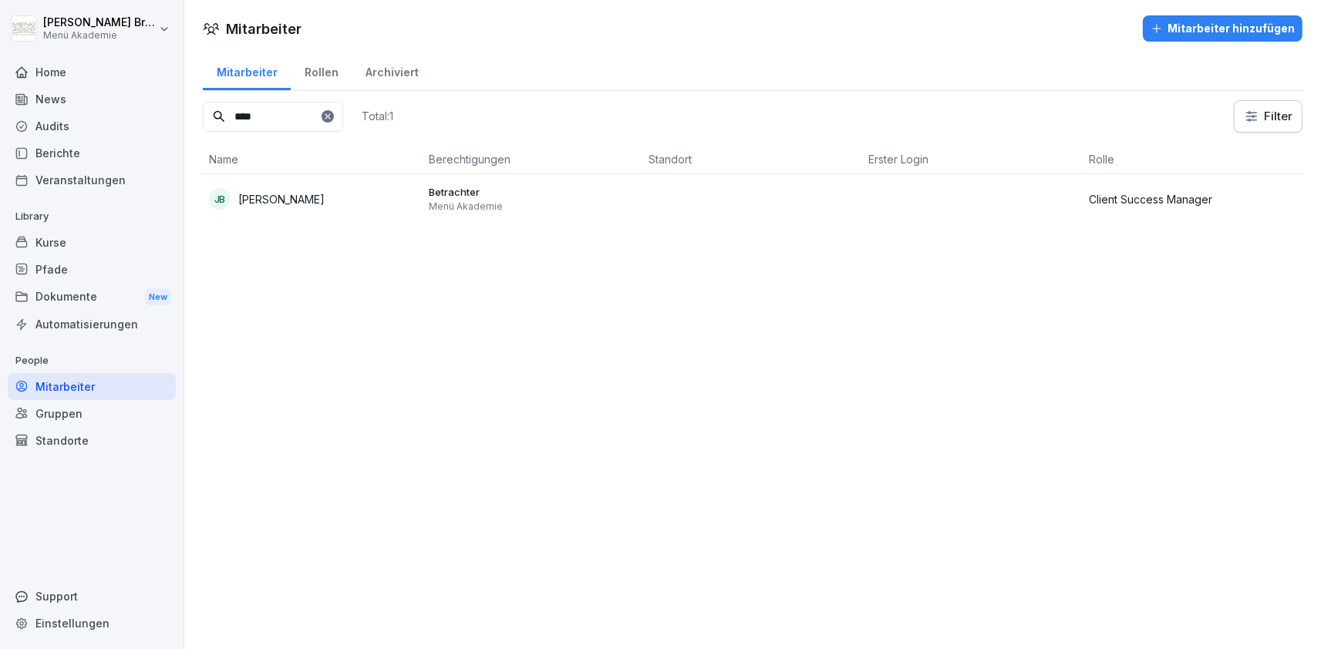
click at [252, 207] on div "JB Jan Busker" at bounding box center [312, 199] width 207 height 22
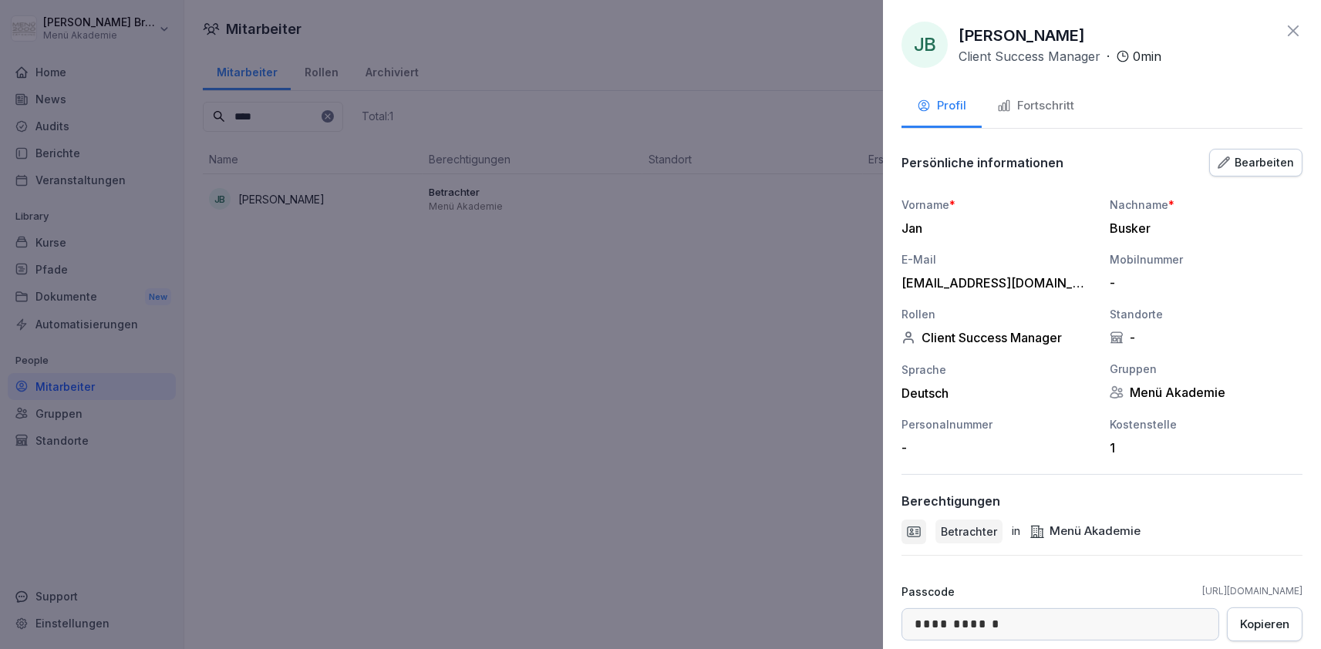
click at [1028, 94] on button "Fortschritt" at bounding box center [1036, 107] width 108 height 42
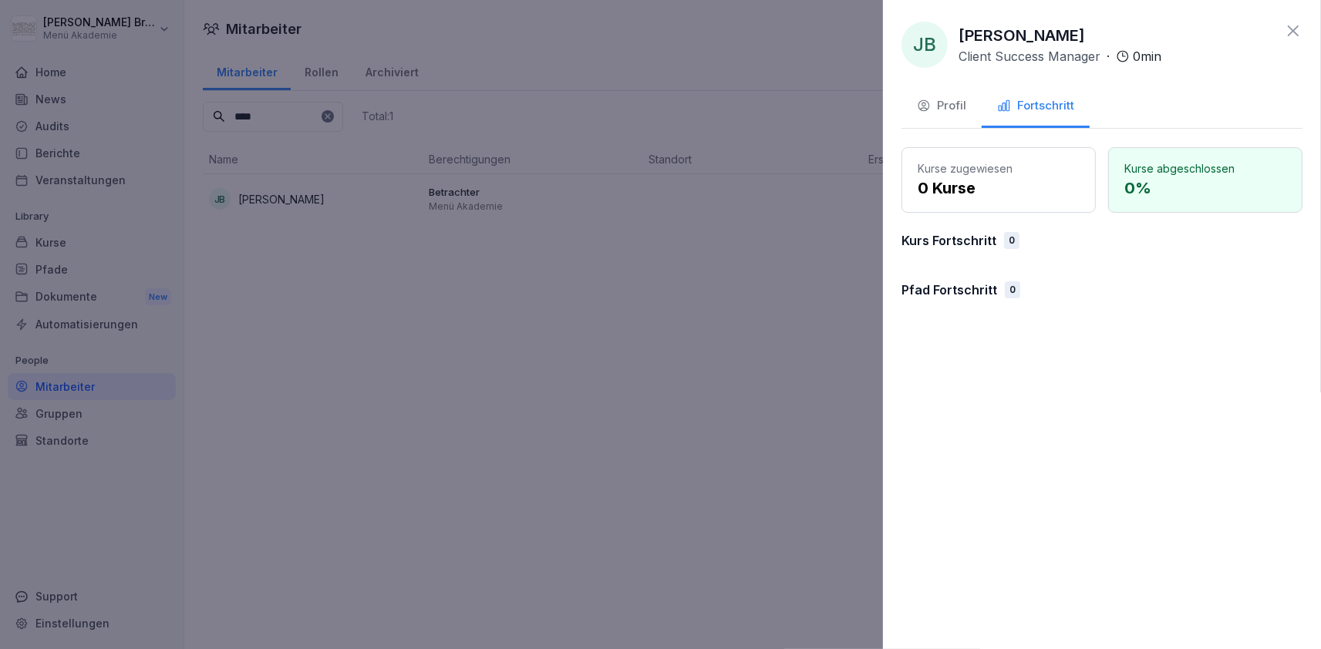
click at [945, 104] on div "Profil" at bounding box center [941, 106] width 49 height 18
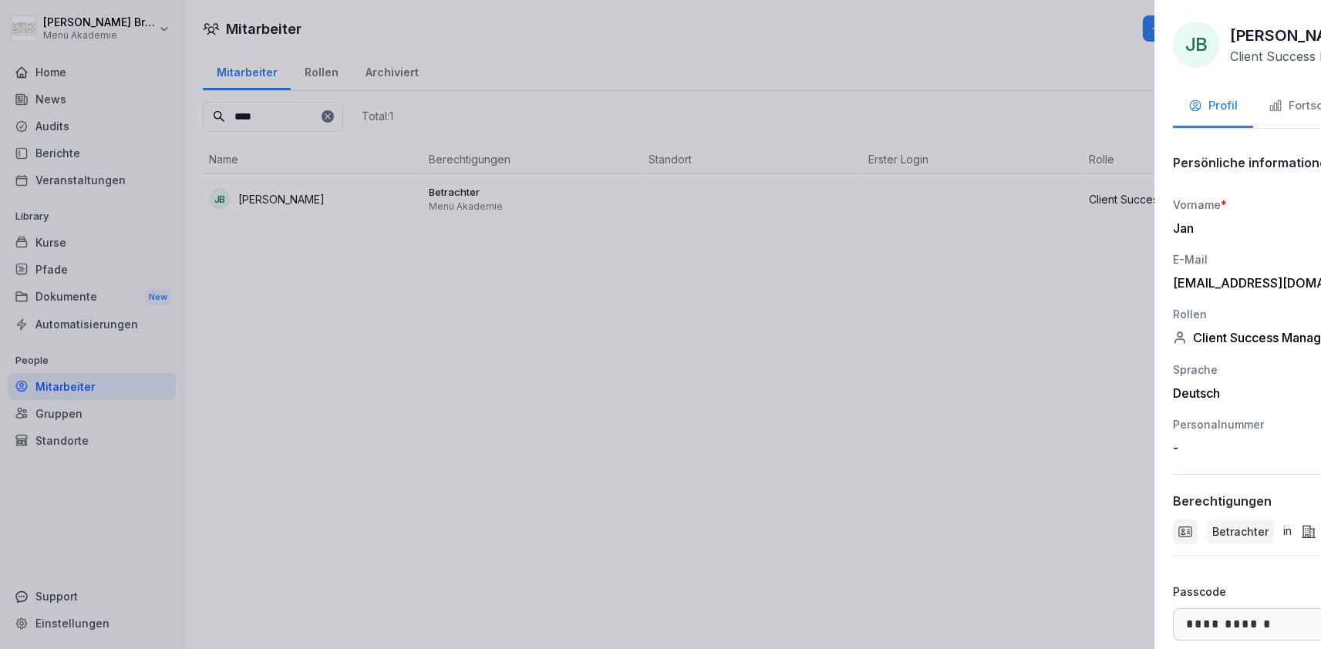
click at [720, 338] on div at bounding box center [660, 324] width 1321 height 649
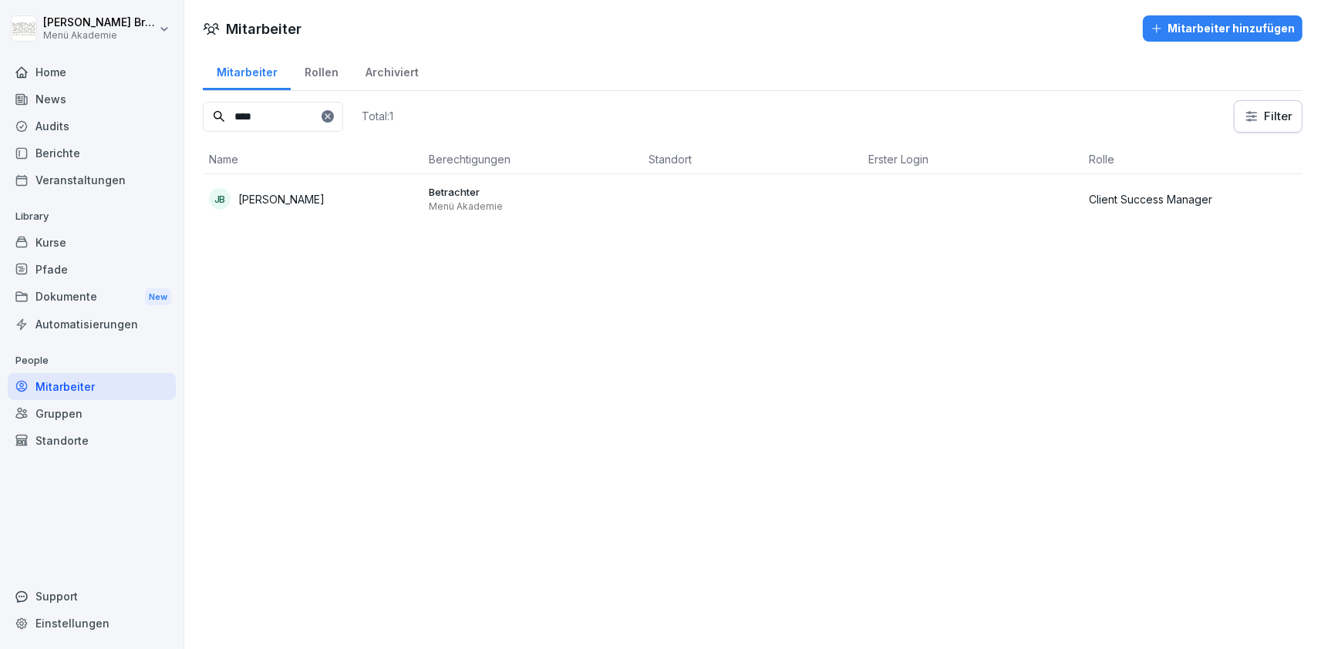
click at [131, 72] on div "Home" at bounding box center [92, 72] width 168 height 27
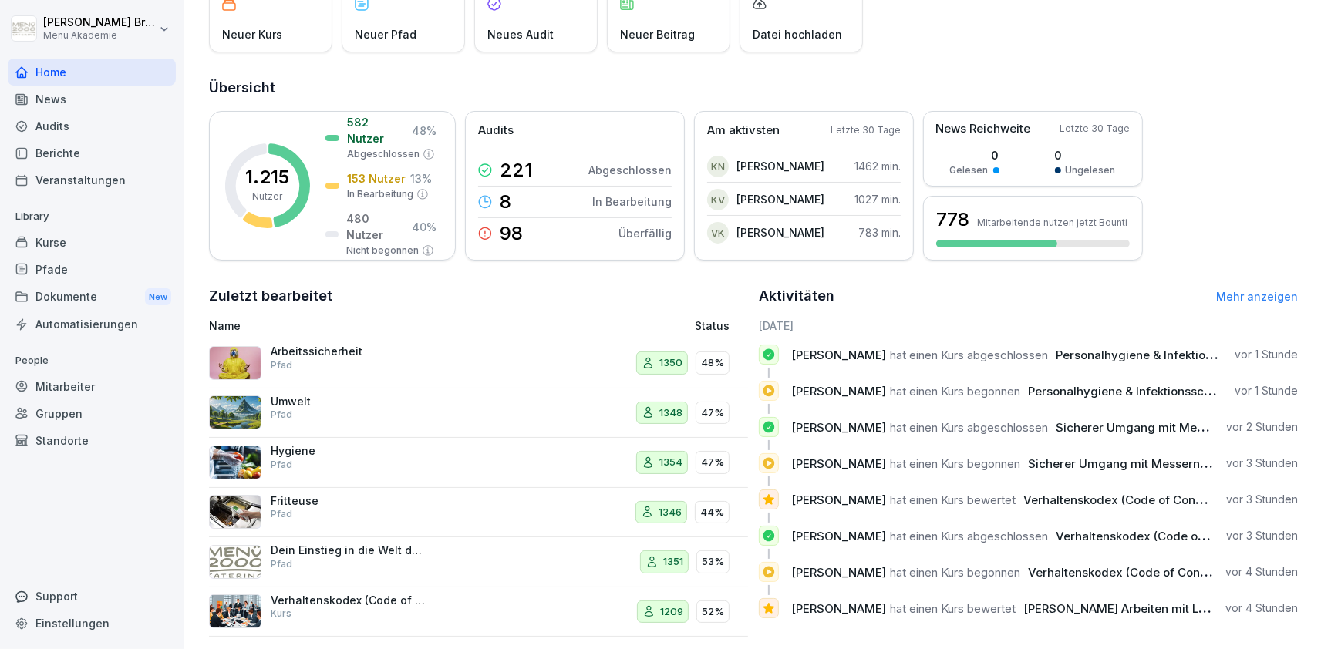
scroll to position [133, 0]
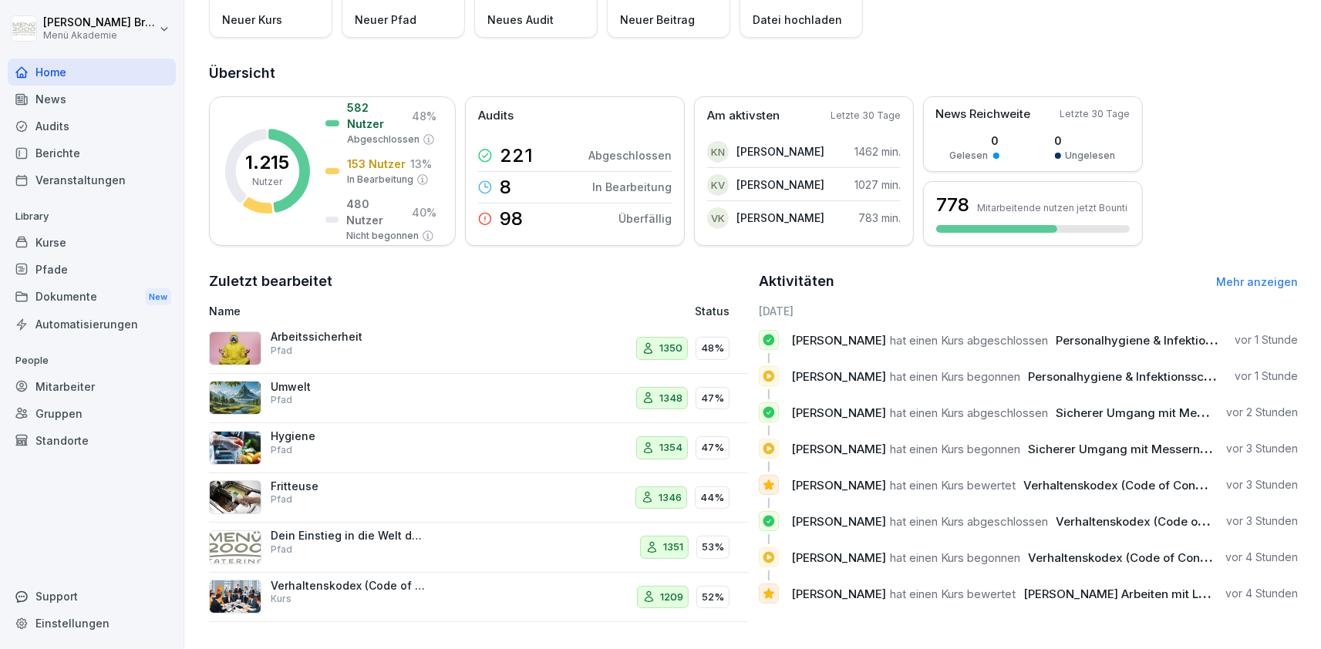
click at [292, 588] on p "Verhaltenskodex (Code of Conduct) Menü 2000" at bounding box center [348, 586] width 154 height 14
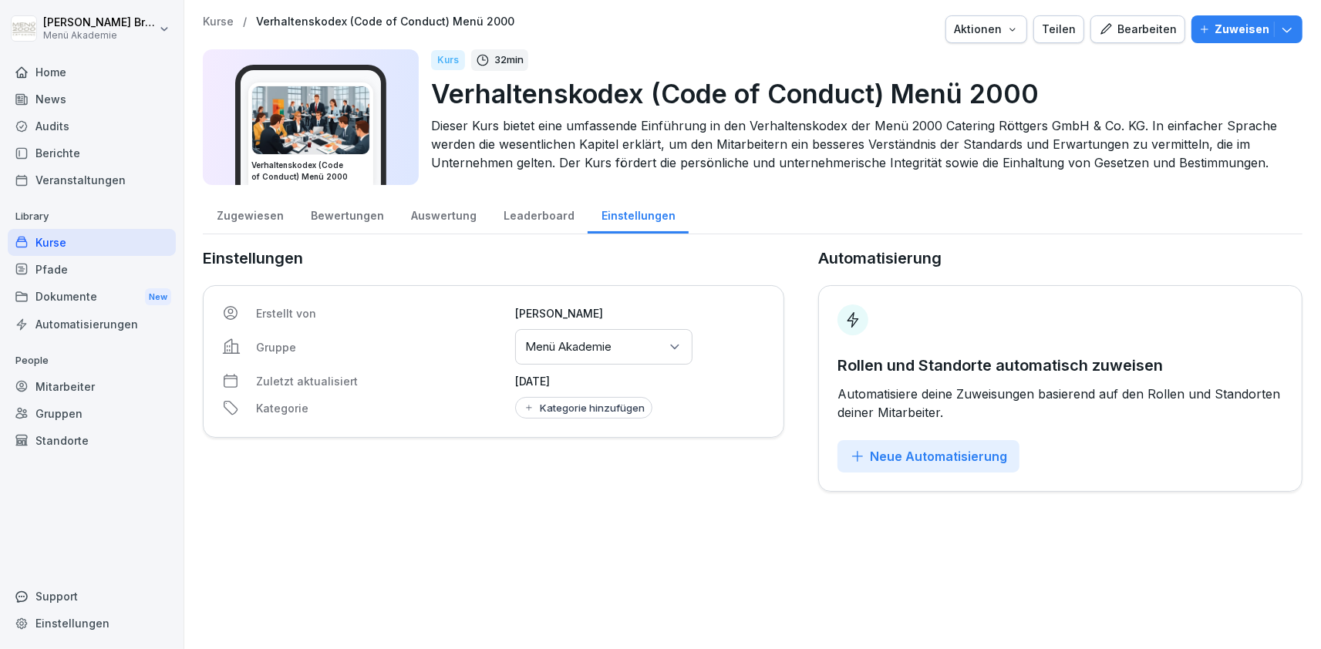
click at [64, 251] on div "Kurse" at bounding box center [92, 242] width 168 height 27
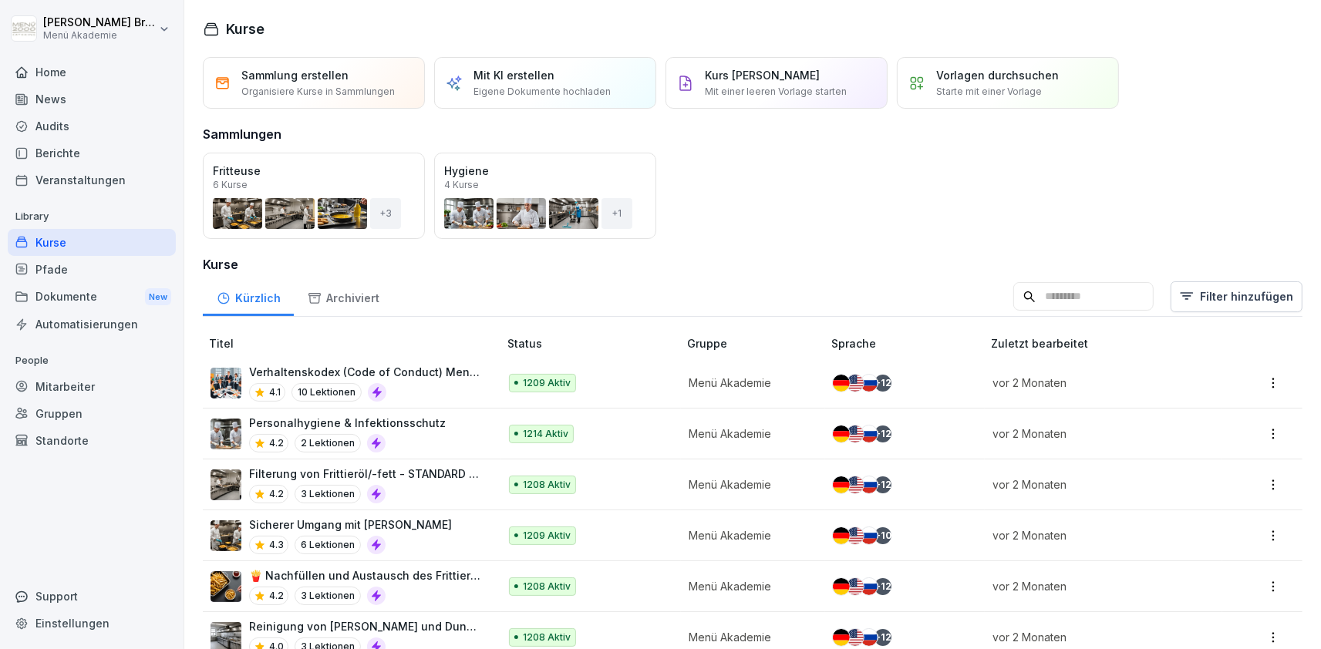
click at [111, 395] on div "Mitarbeiter" at bounding box center [92, 386] width 168 height 27
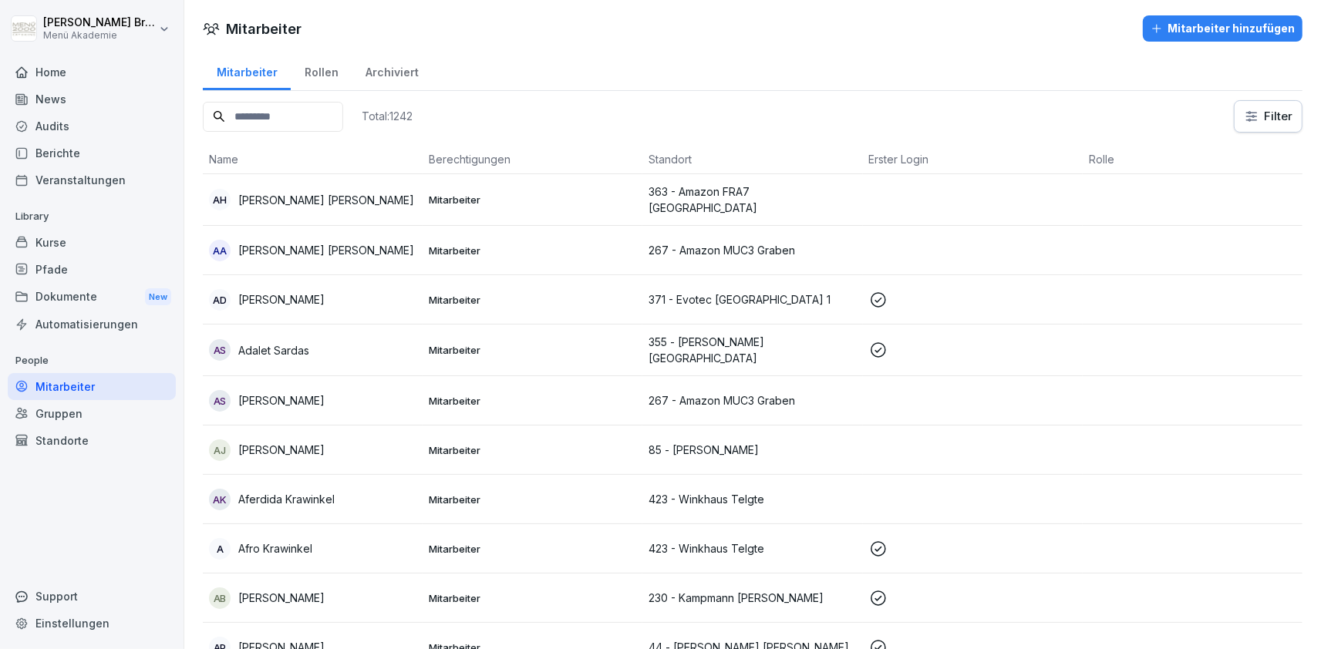
click at [81, 265] on div "Pfade" at bounding box center [92, 269] width 168 height 27
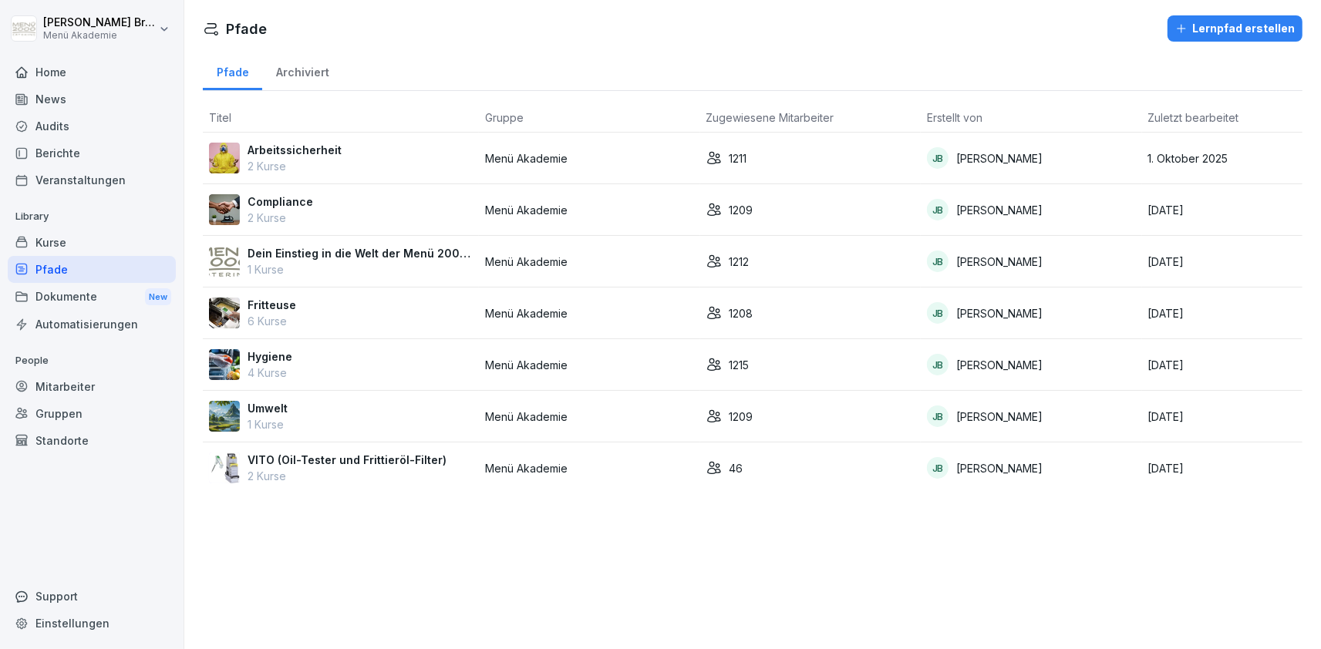
click at [313, 150] on p "Arbeitssicherheit" at bounding box center [295, 150] width 94 height 16
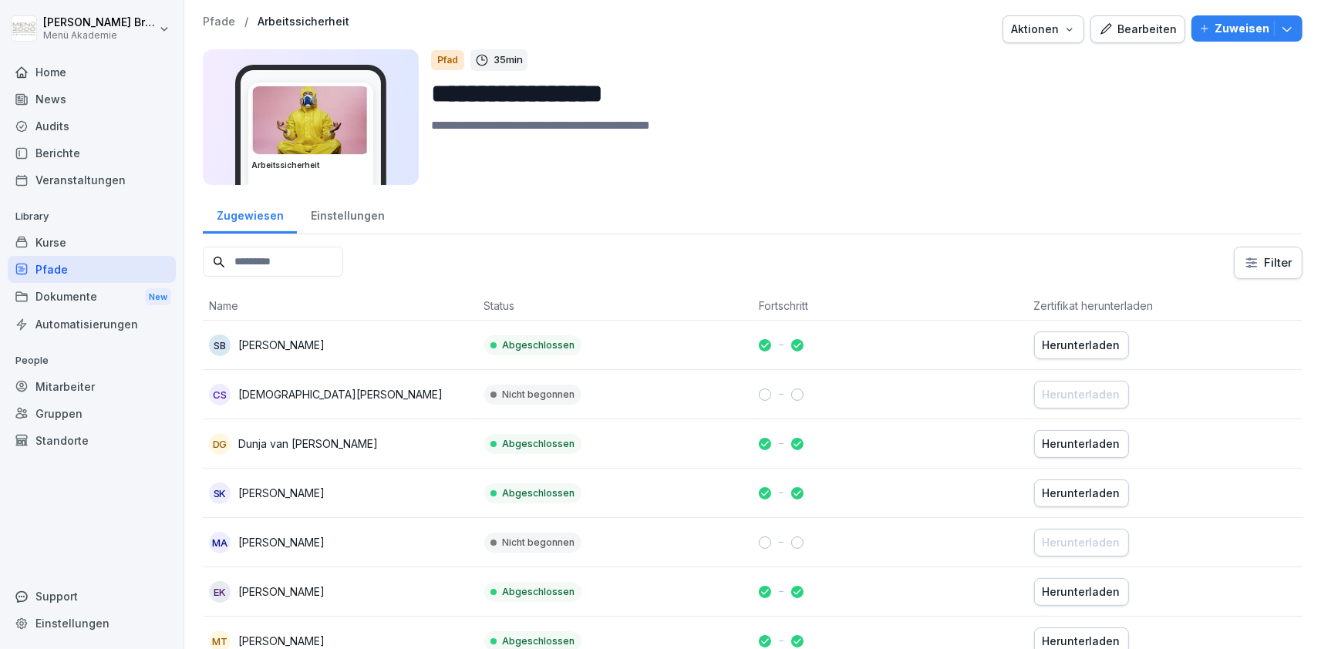
click at [376, 222] on div "Einstellungen" at bounding box center [347, 213] width 101 height 39
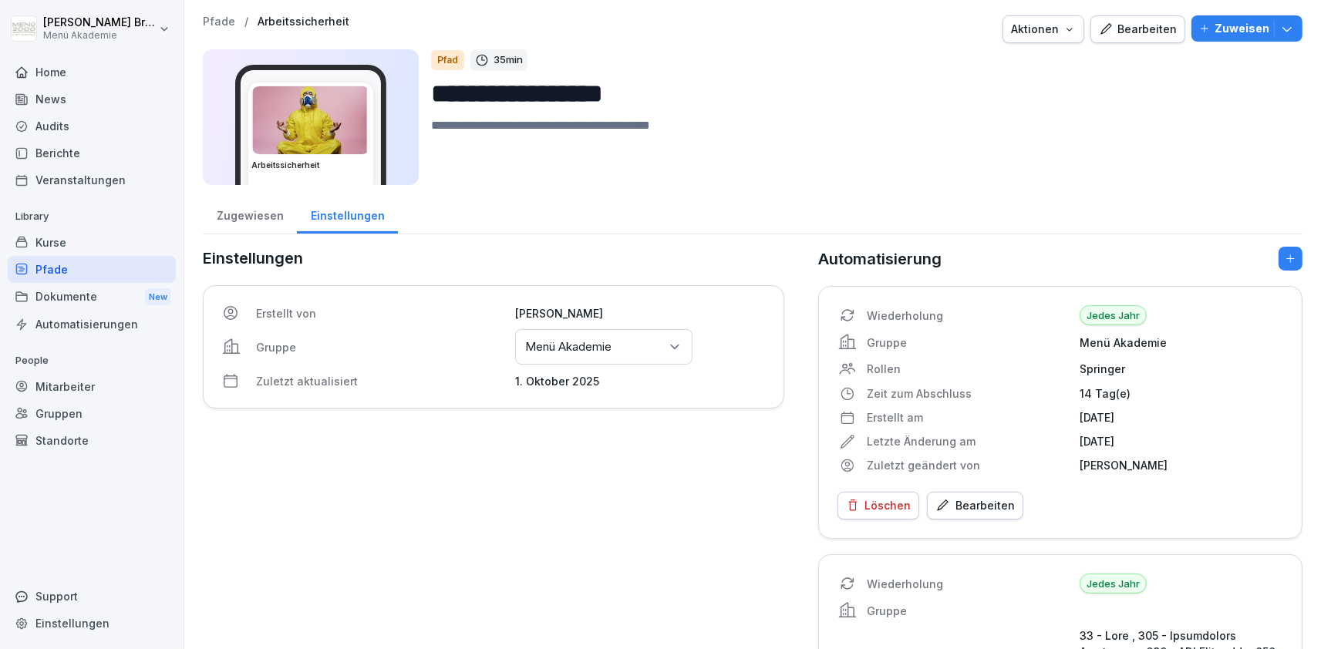
click at [606, 353] on p "Menü Akademie" at bounding box center [568, 346] width 86 height 15
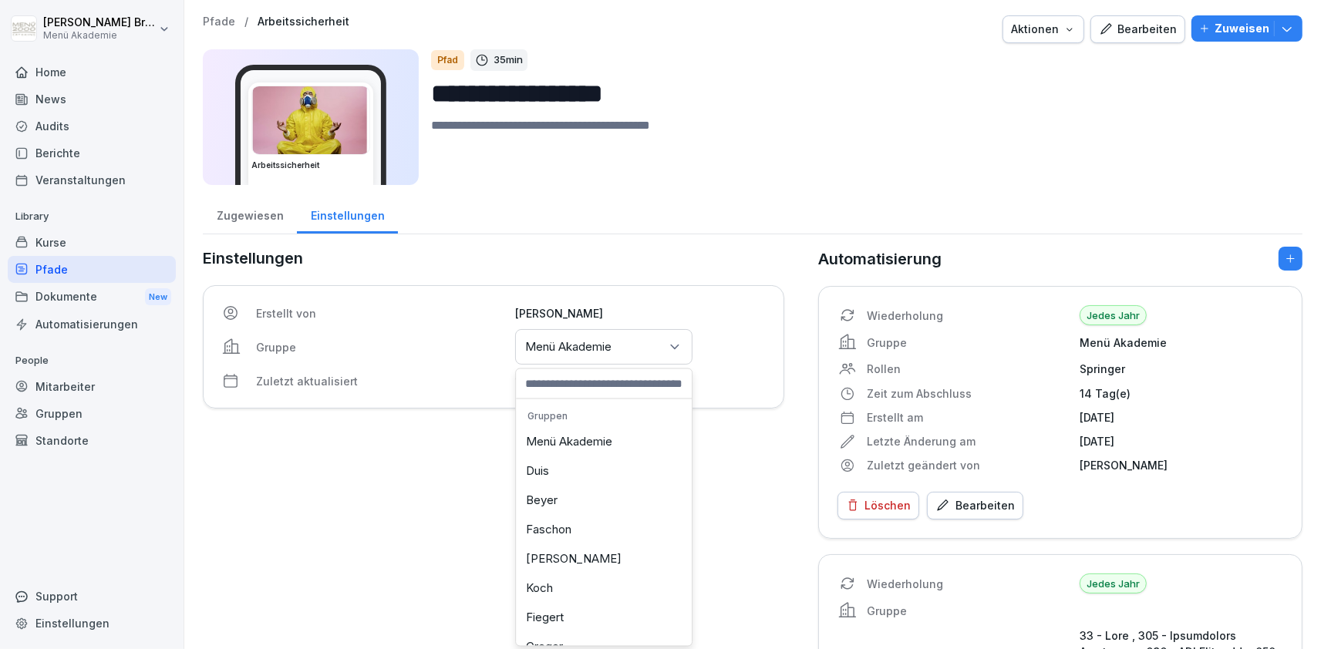
click at [579, 439] on div "Menü Akademie" at bounding box center [604, 442] width 168 height 29
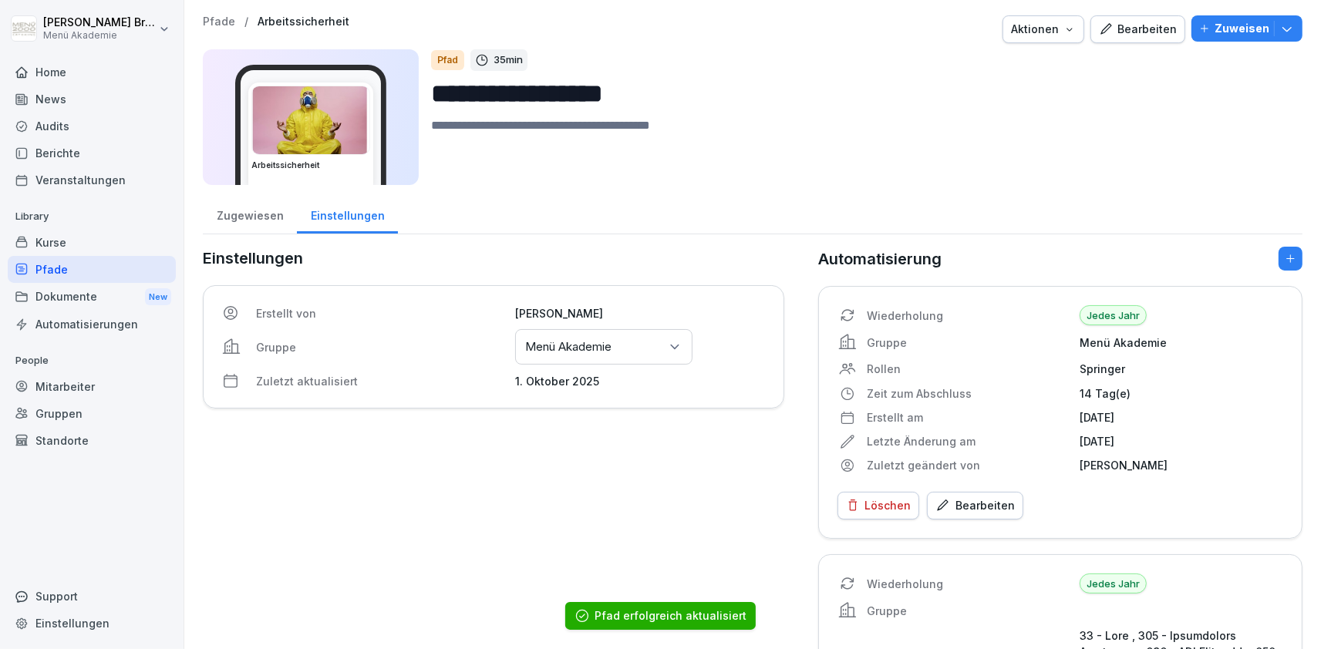
click at [69, 280] on div "Pfade" at bounding box center [92, 269] width 168 height 27
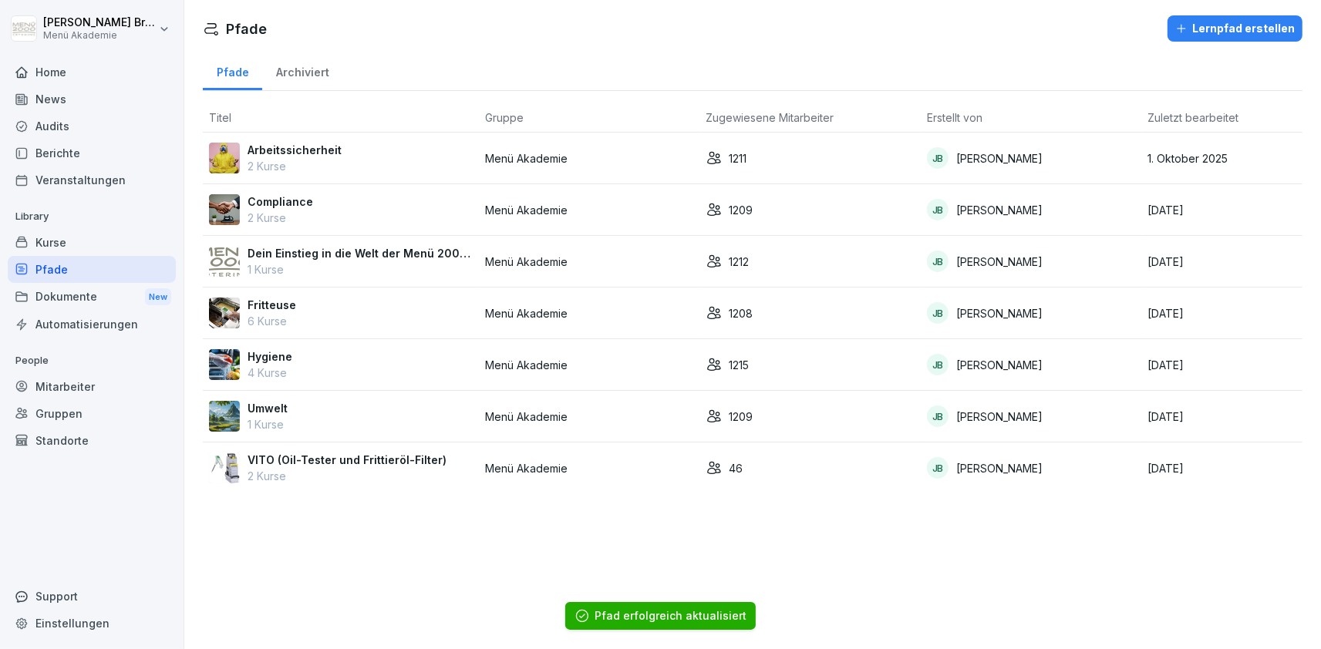
click at [339, 219] on div "Compliance 2 Kurse" at bounding box center [341, 210] width 264 height 32
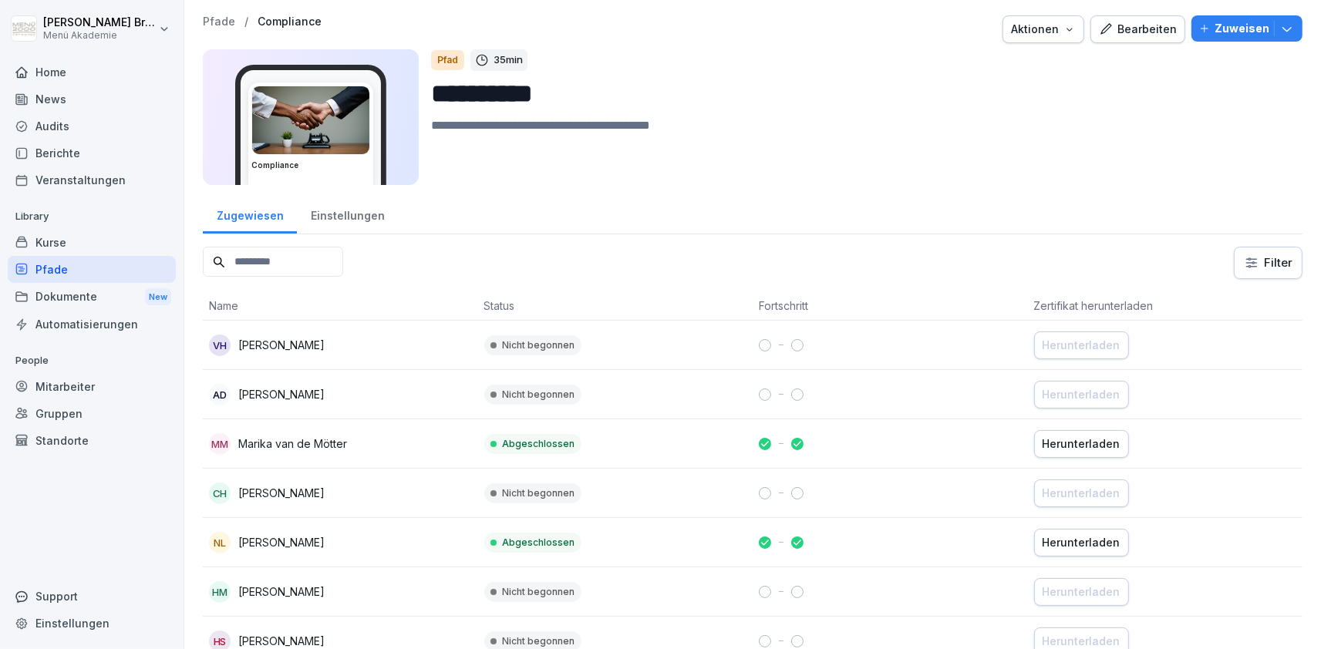
click at [336, 221] on div "Einstellungen" at bounding box center [347, 213] width 101 height 39
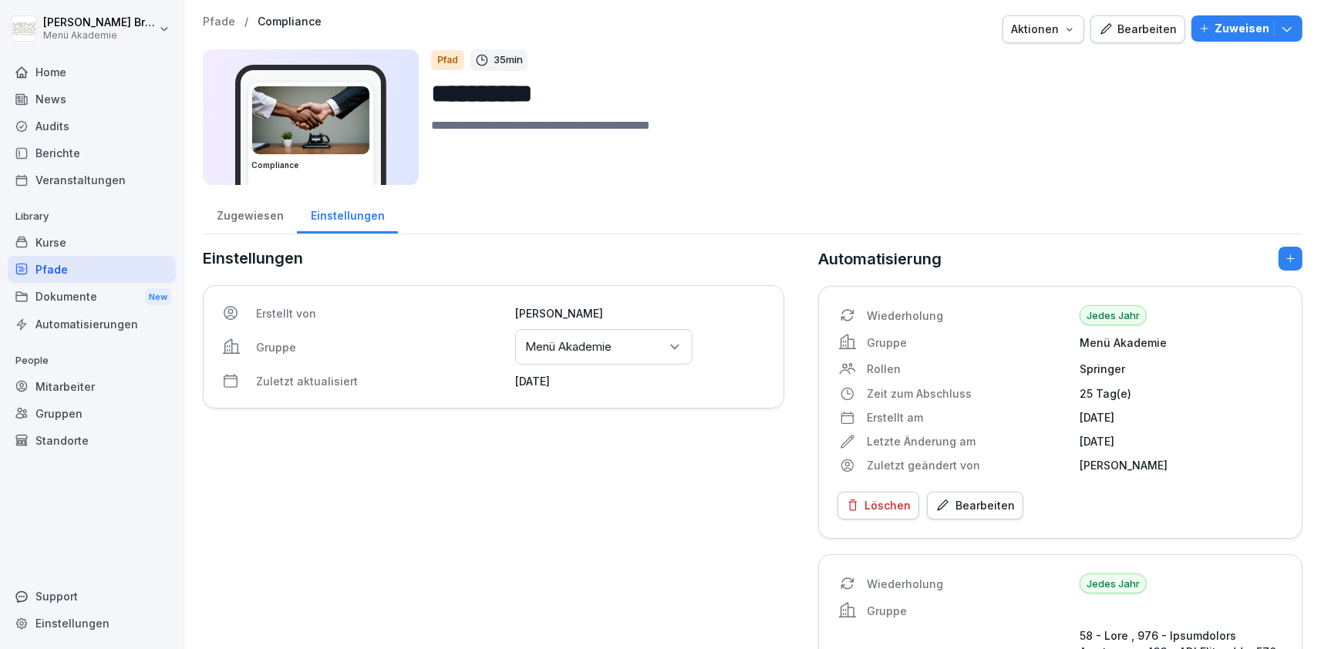
click at [556, 345] on p "Menü Akademie" at bounding box center [568, 346] width 86 height 15
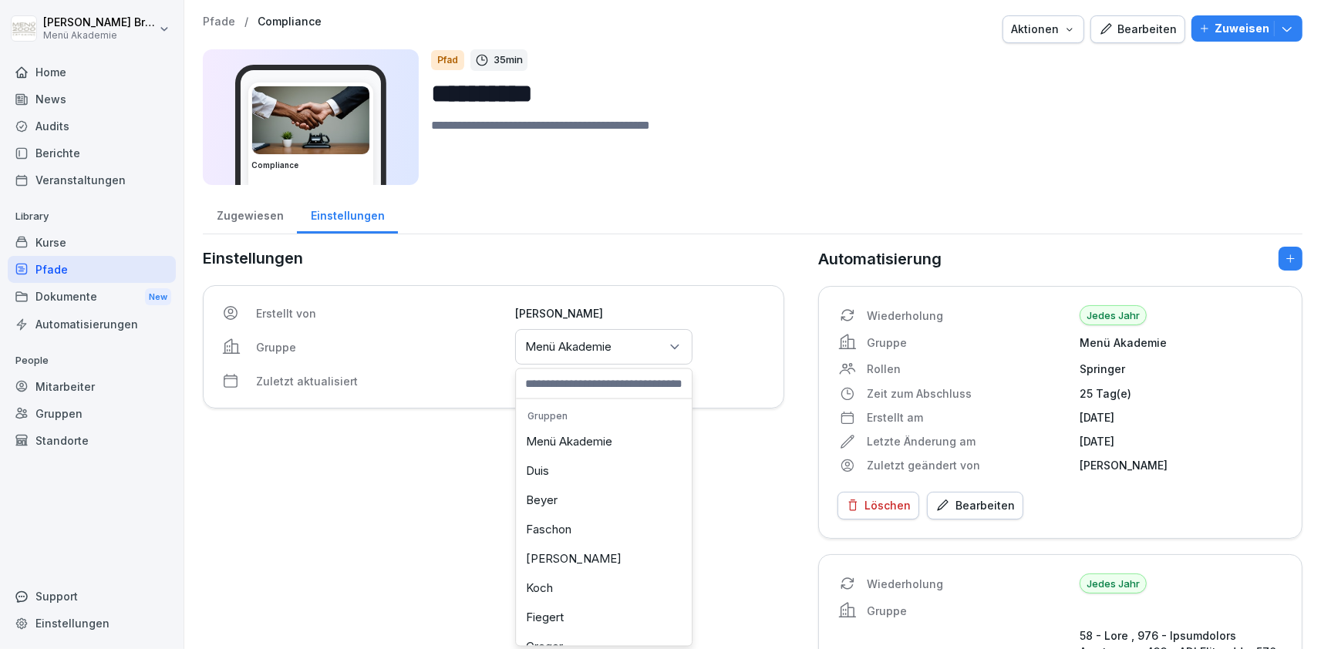
click at [536, 446] on div "Menü Akademie" at bounding box center [604, 442] width 168 height 29
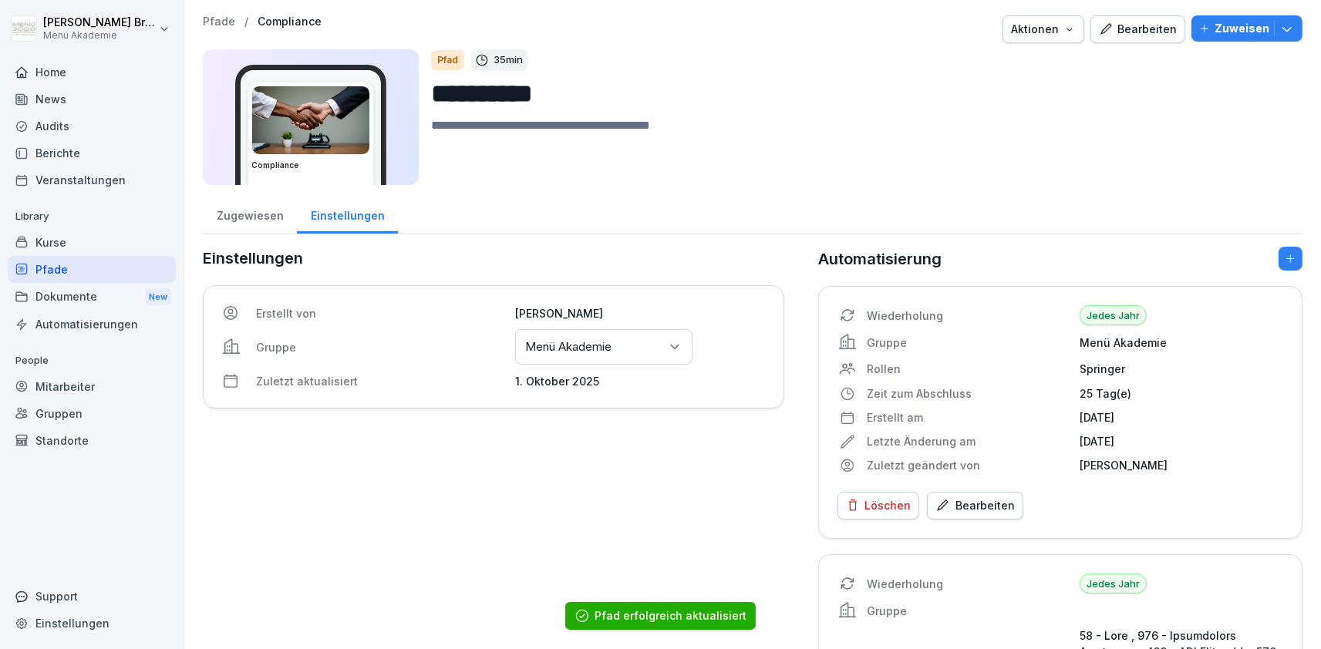
click at [94, 261] on div "Pfade" at bounding box center [92, 269] width 168 height 27
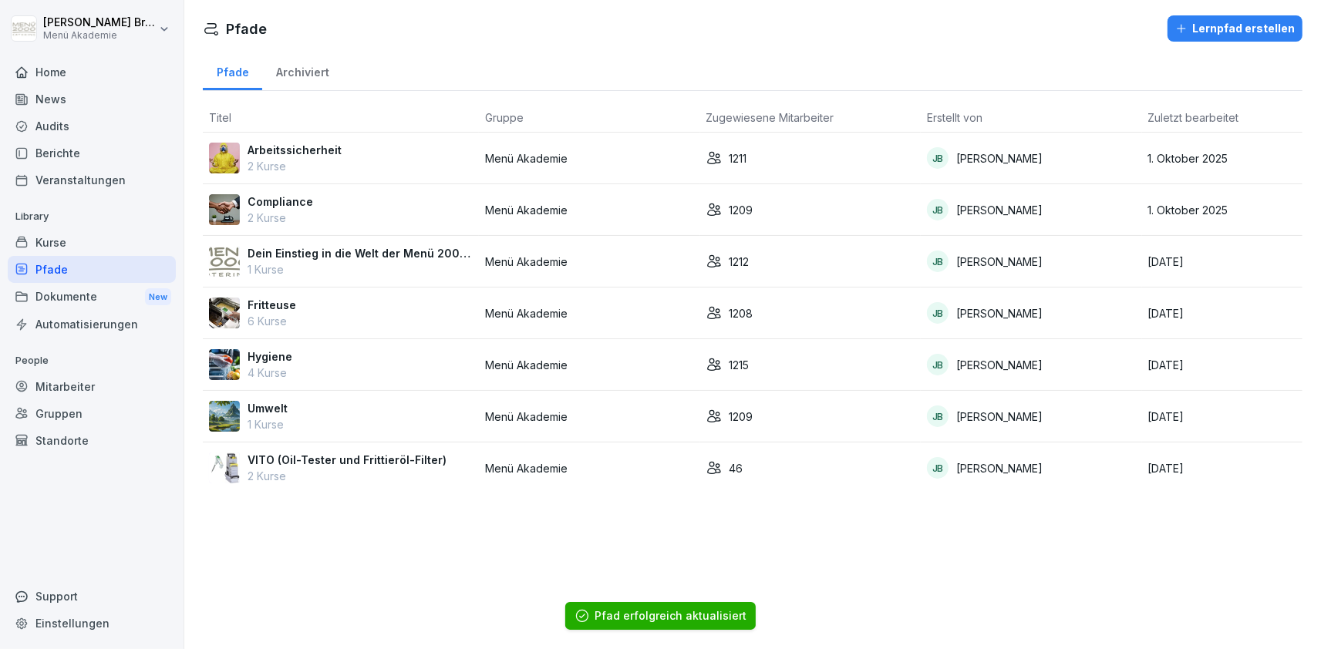
click at [271, 299] on p "Fritteuse" at bounding box center [272, 305] width 49 height 16
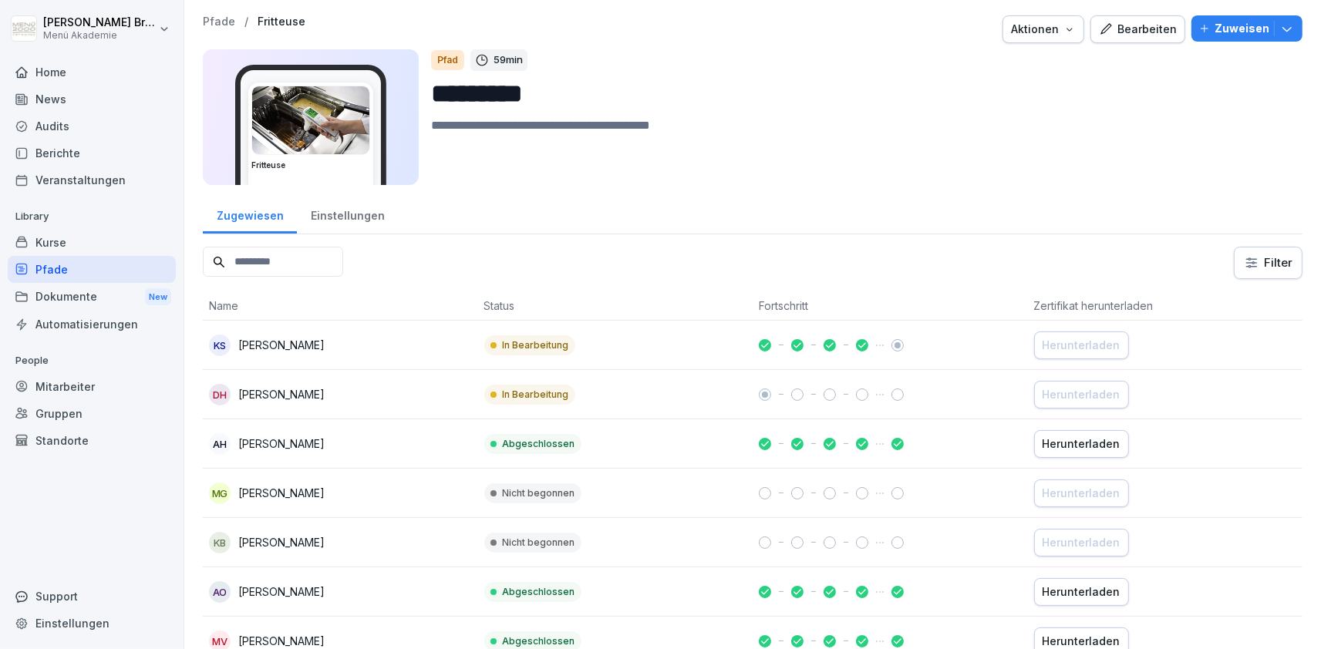
click at [342, 205] on div "Einstellungen" at bounding box center [347, 213] width 101 height 39
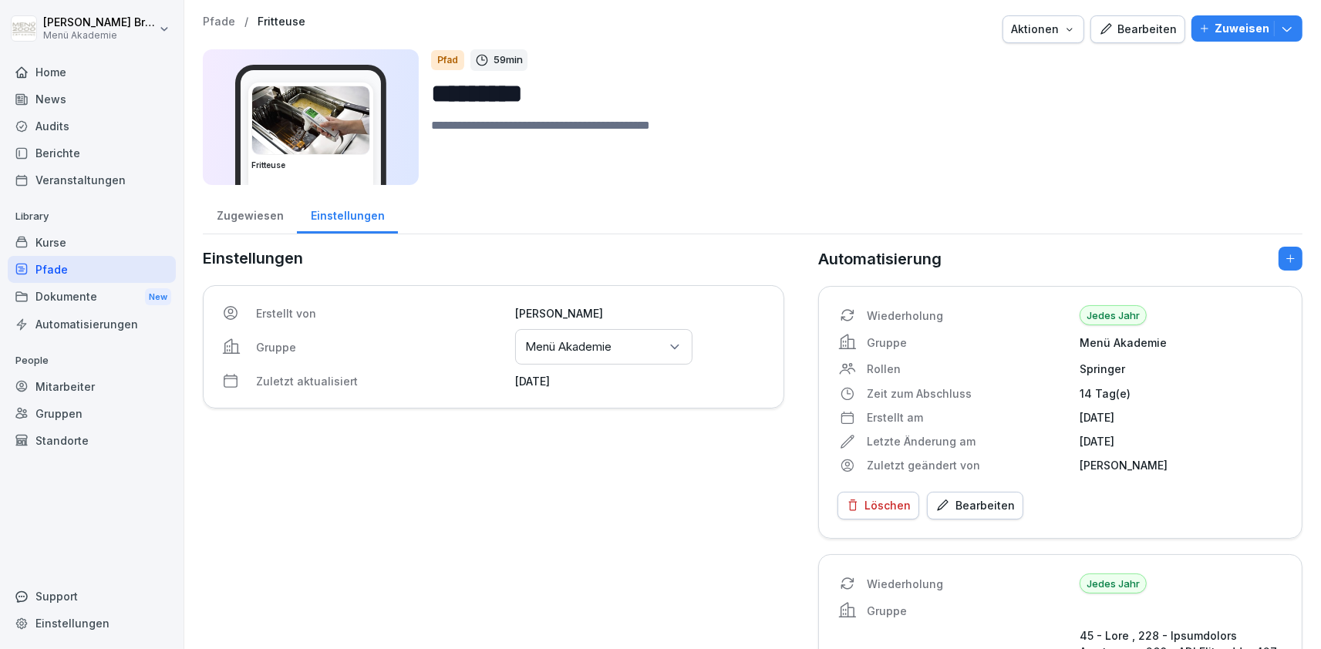
click at [525, 335] on div "Gruppen oder Standorte auswählen Menü Akademie" at bounding box center [603, 346] width 177 height 35
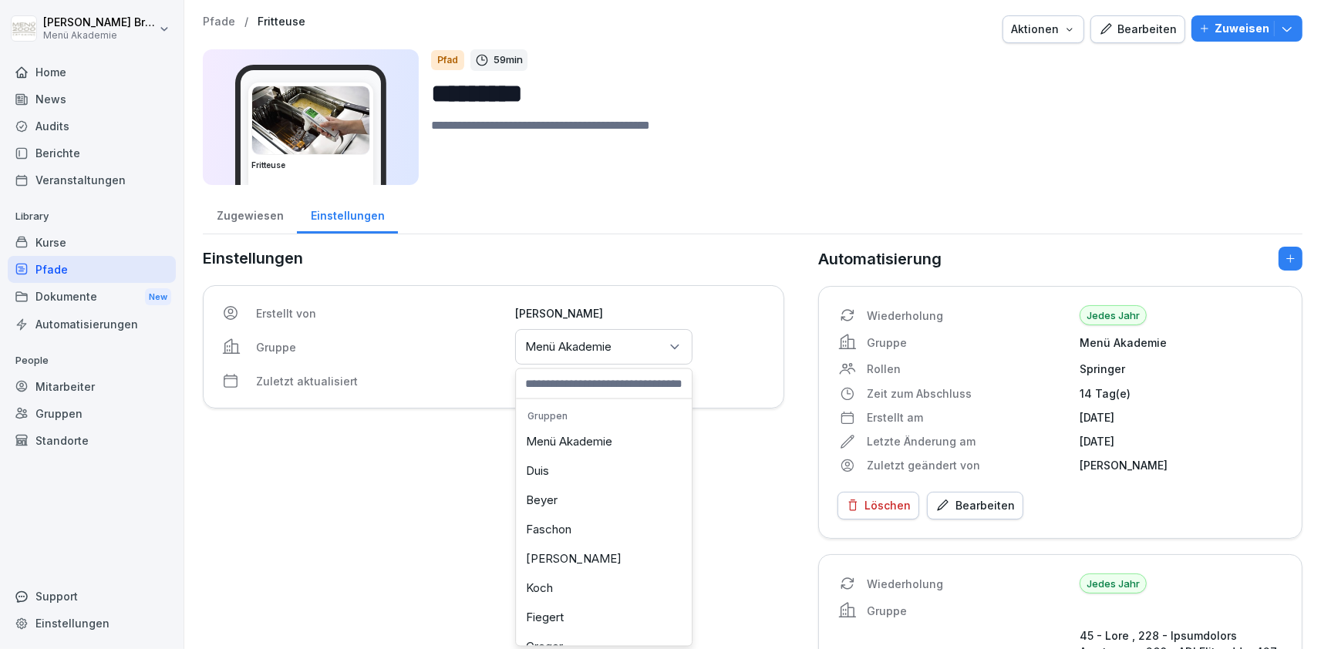
click at [542, 437] on div "Menü Akademie" at bounding box center [604, 442] width 168 height 29
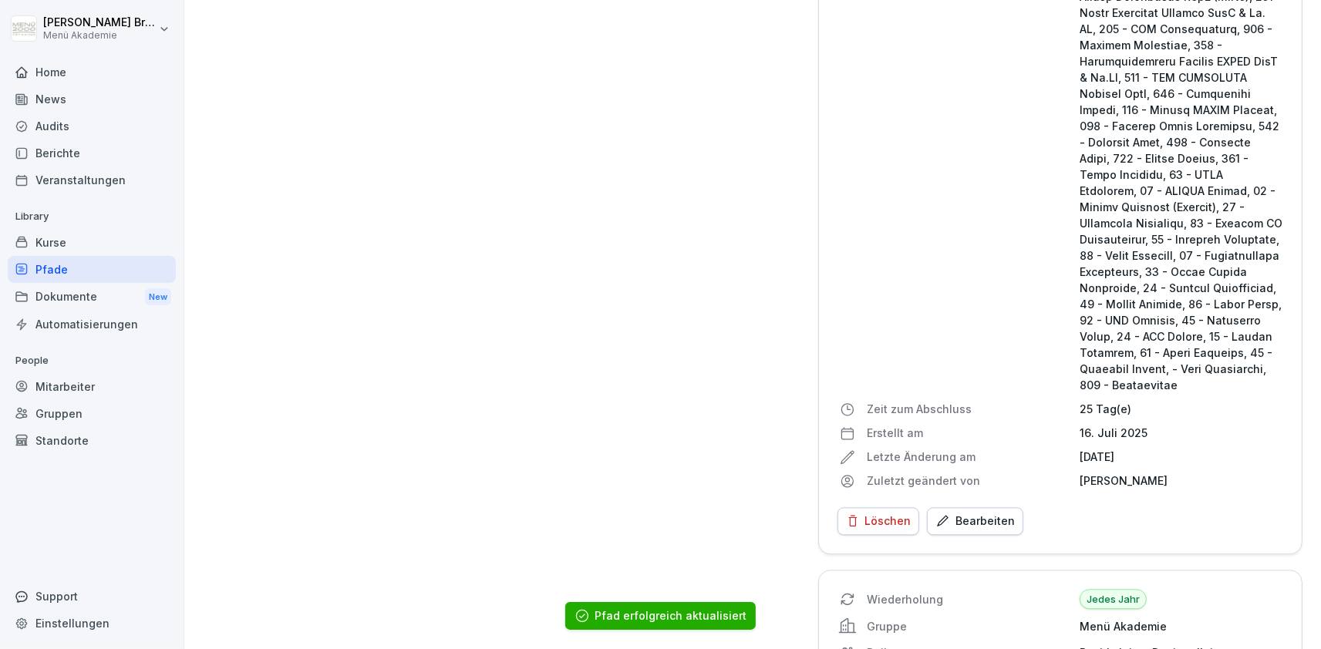
scroll to position [3271, 0]
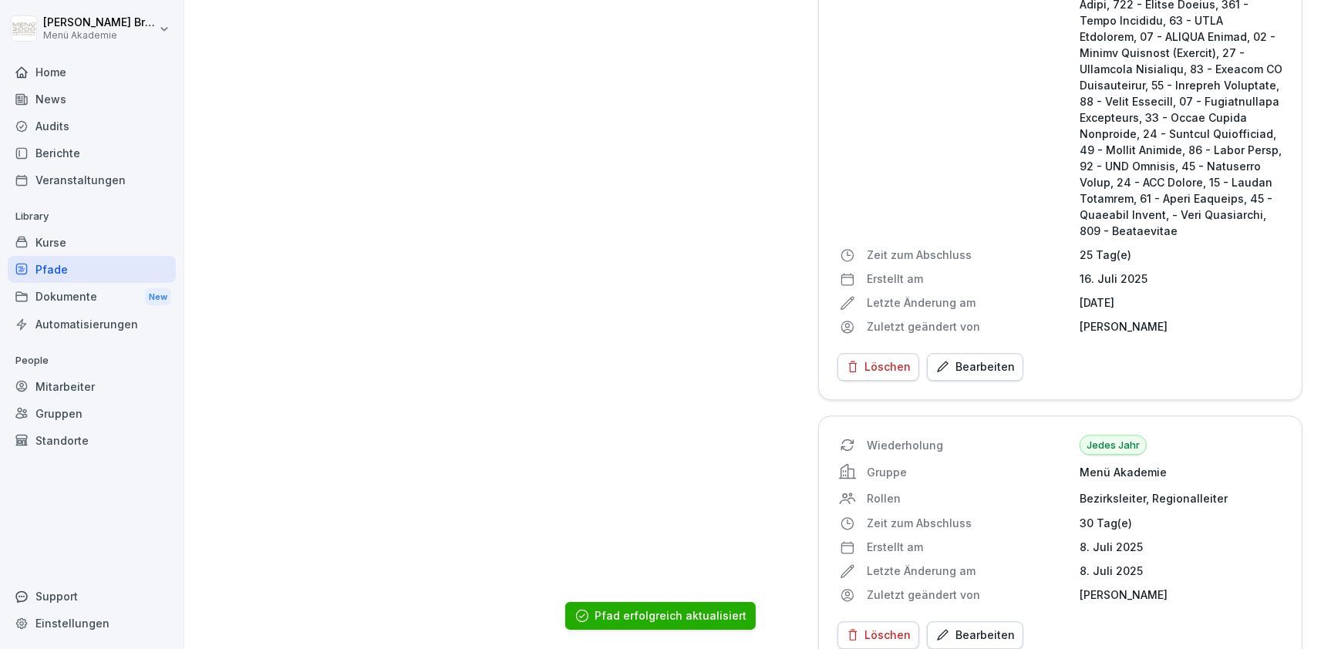
click at [984, 627] on div "Bearbeiten" at bounding box center [974, 635] width 79 height 17
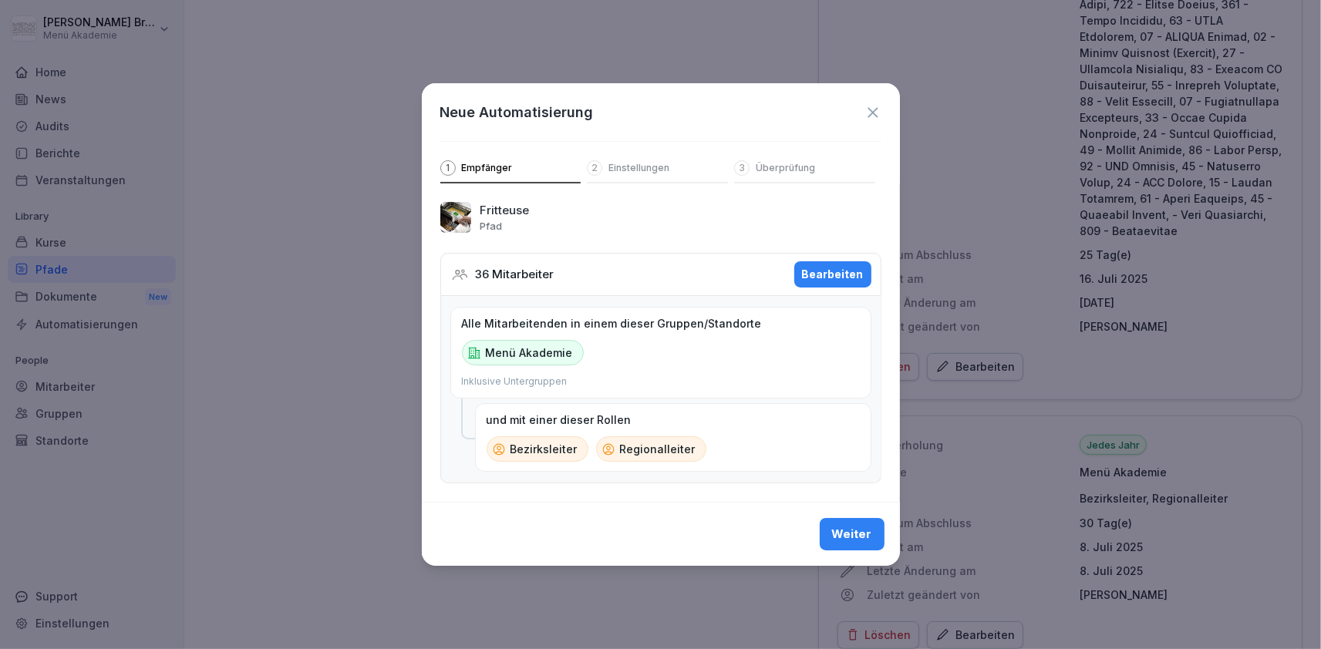
click at [819, 274] on div "Bearbeiten" at bounding box center [833, 274] width 62 height 17
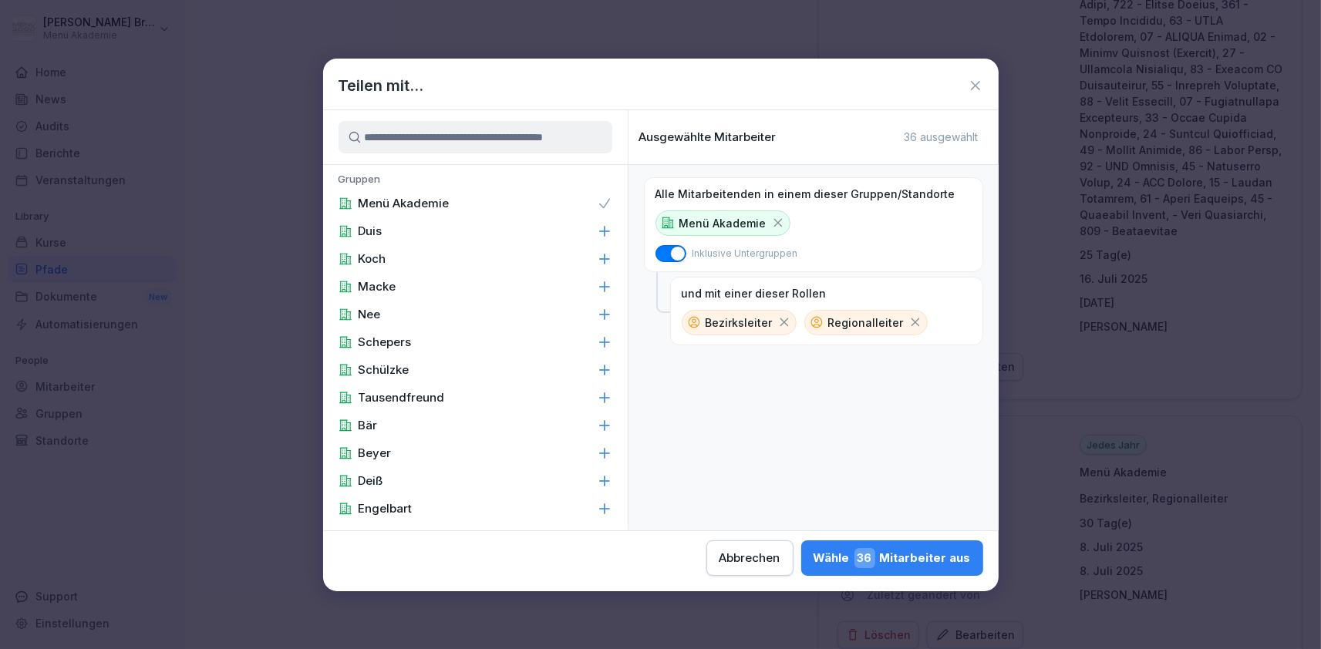
click at [607, 291] on icon at bounding box center [604, 286] width 15 height 15
click at [599, 286] on icon at bounding box center [604, 286] width 10 height 8
click at [608, 294] on icon at bounding box center [604, 286] width 15 height 15
click at [706, 568] on button "Abbrechen" at bounding box center [749, 558] width 87 height 35
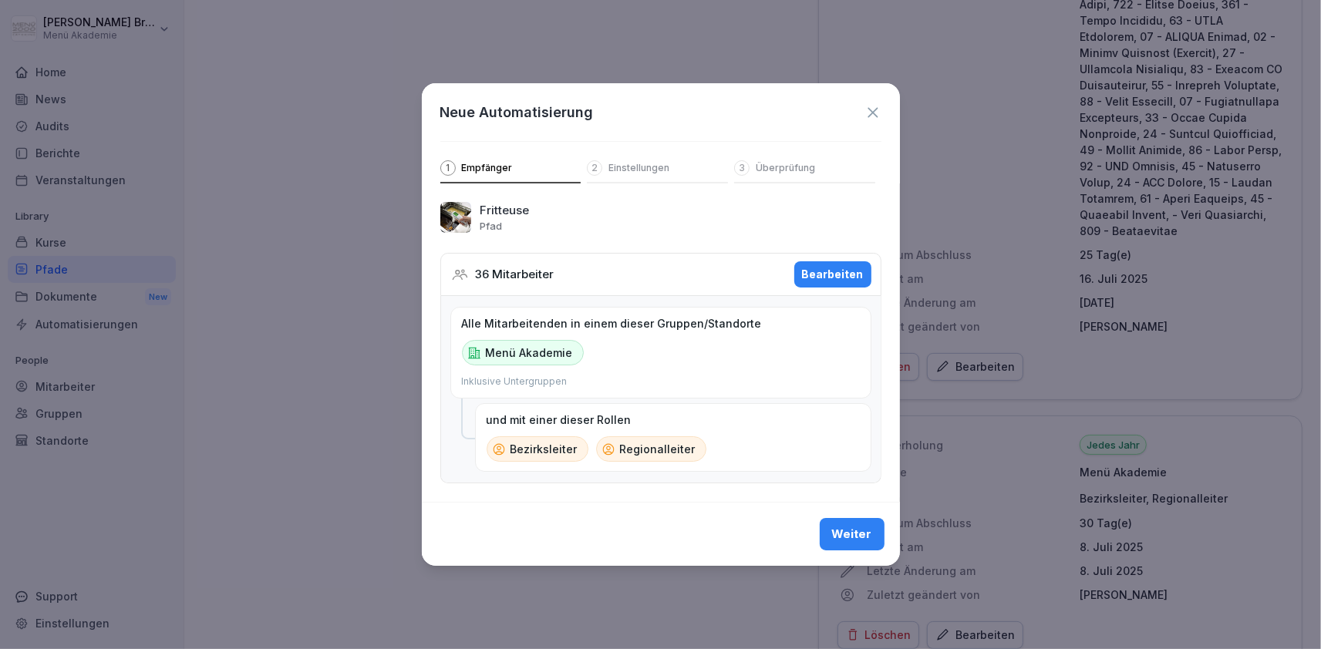
click at [882, 106] on div "Neue Automatisierung 1 Empfänger 2 Einstellungen 3 Überprüfung" at bounding box center [661, 133] width 478 height 100
click at [869, 116] on icon at bounding box center [873, 112] width 10 height 10
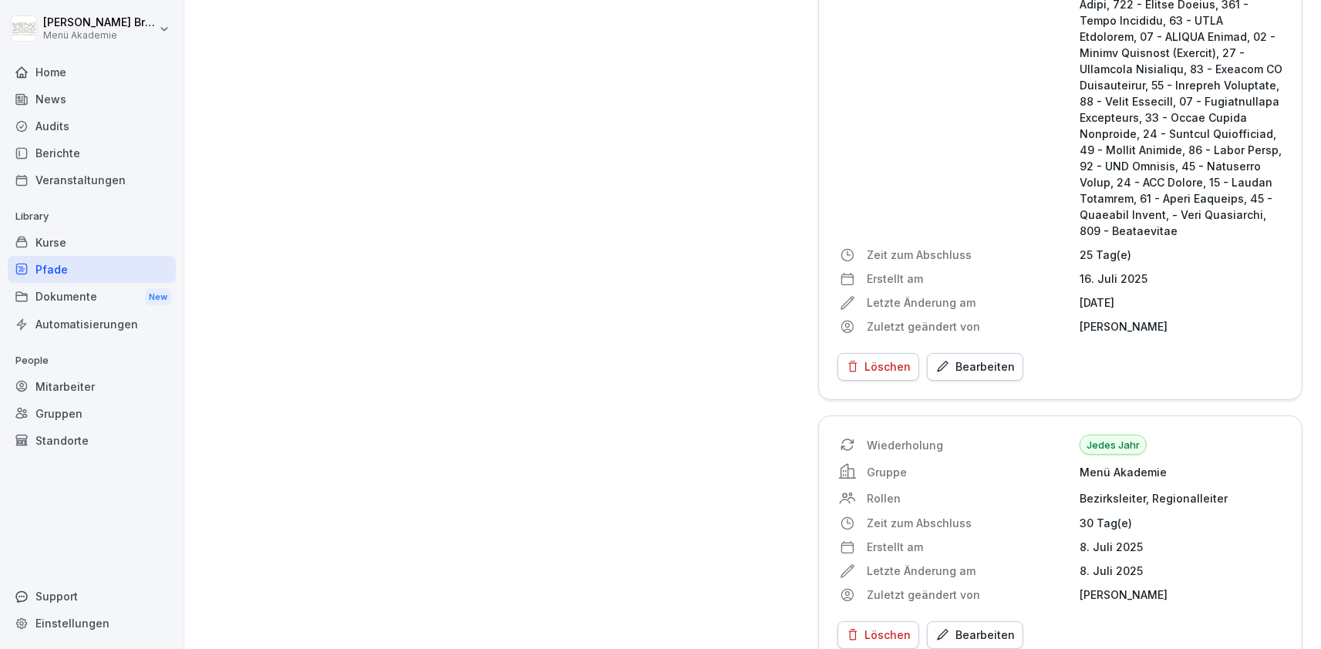
click at [72, 332] on div "Automatisierungen" at bounding box center [92, 324] width 168 height 27
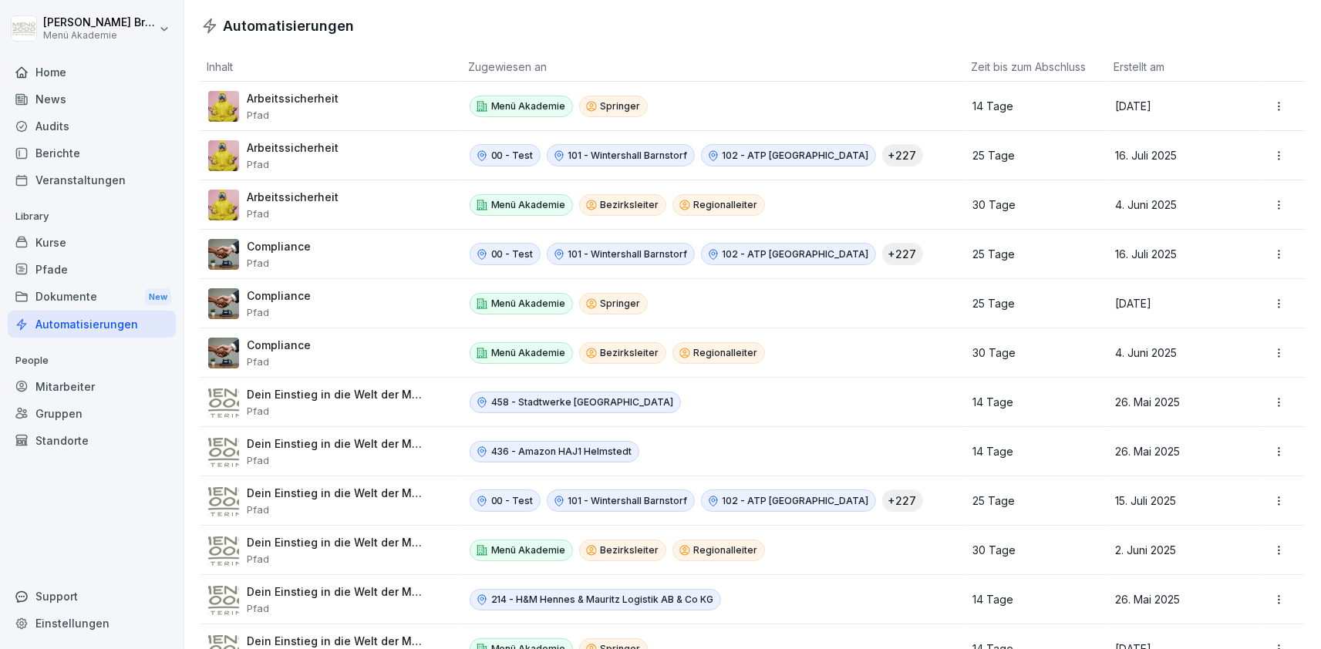
click at [263, 195] on p "Arbeitssicherheit" at bounding box center [293, 197] width 92 height 14
click at [1278, 206] on html "Julia Bruns Menü Akademie Home News Audits Berichte Veranstaltungen Library Kur…" at bounding box center [660, 324] width 1321 height 649
click at [1252, 236] on div "Bearbeiten" at bounding box center [1251, 237] width 133 height 26
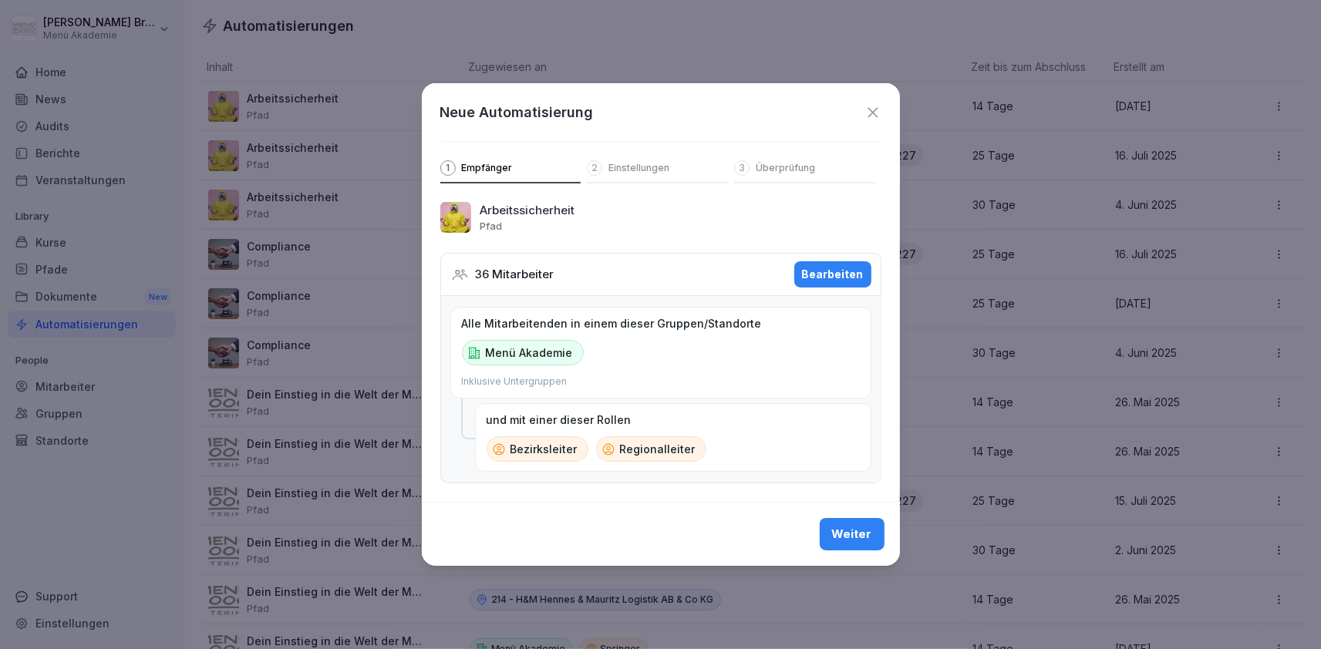
click at [876, 116] on icon at bounding box center [873, 112] width 10 height 10
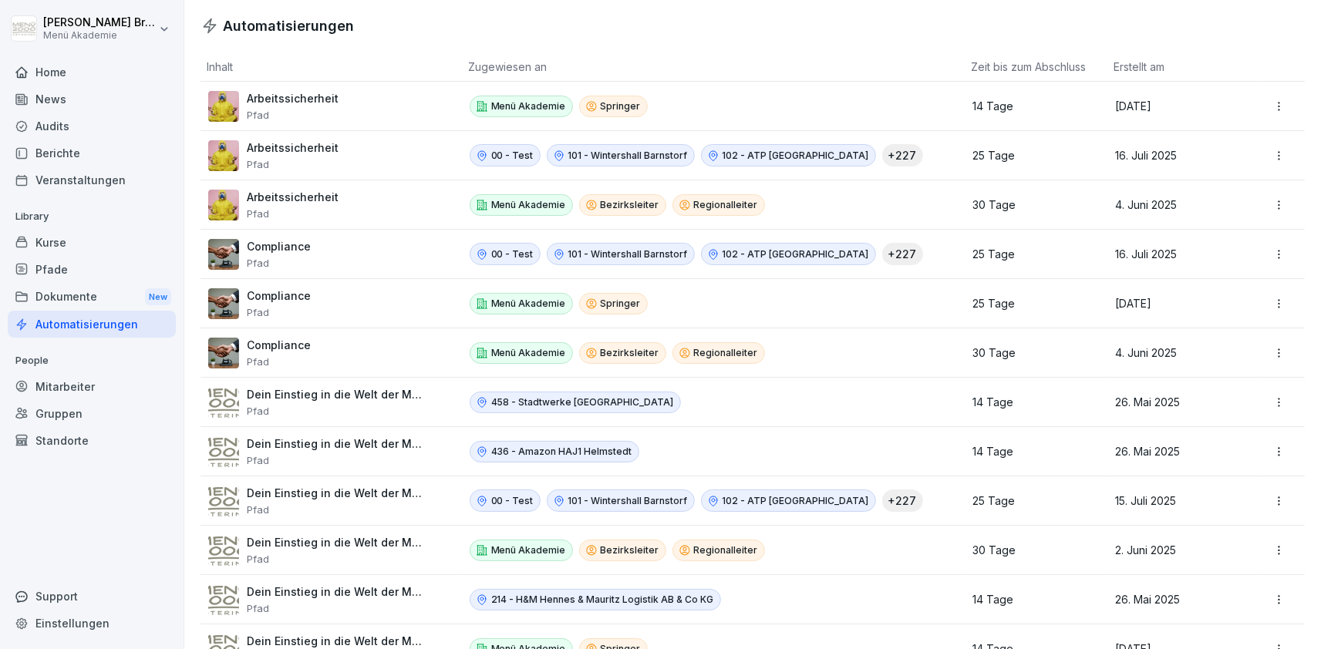
click at [84, 75] on div "Home" at bounding box center [92, 72] width 168 height 27
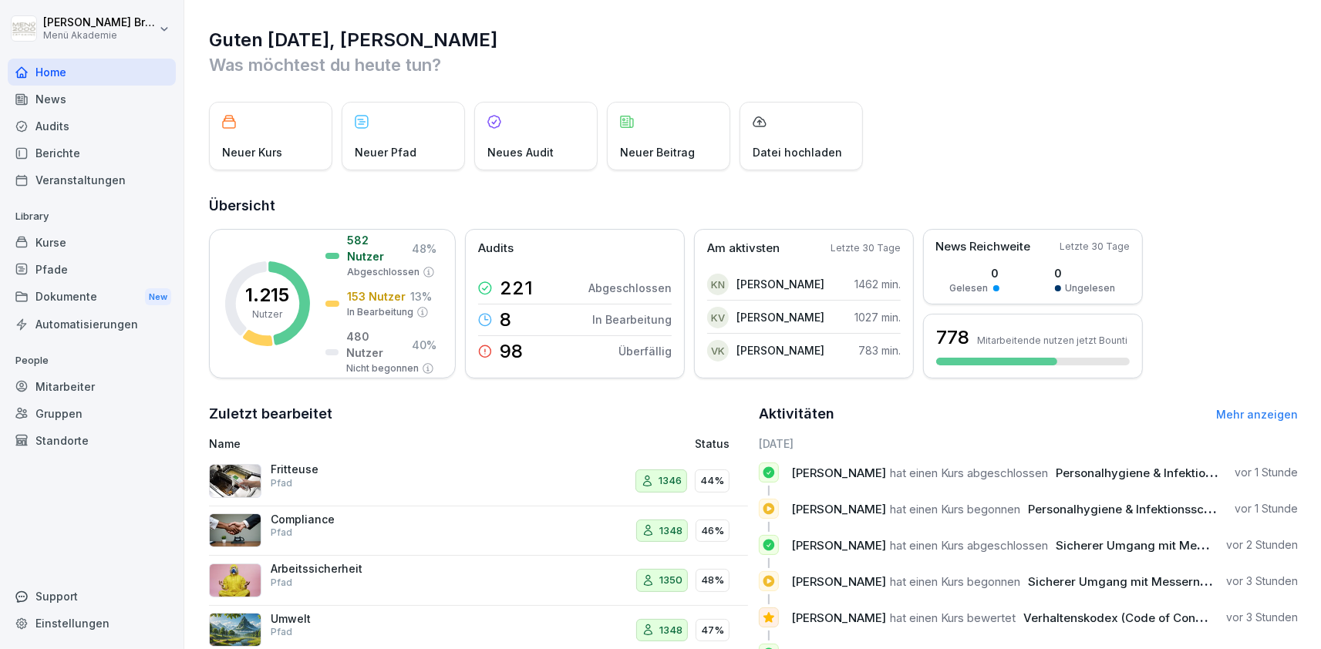
click at [98, 372] on p "People" at bounding box center [92, 361] width 168 height 25
click at [96, 380] on div "Mitarbeiter" at bounding box center [92, 386] width 168 height 27
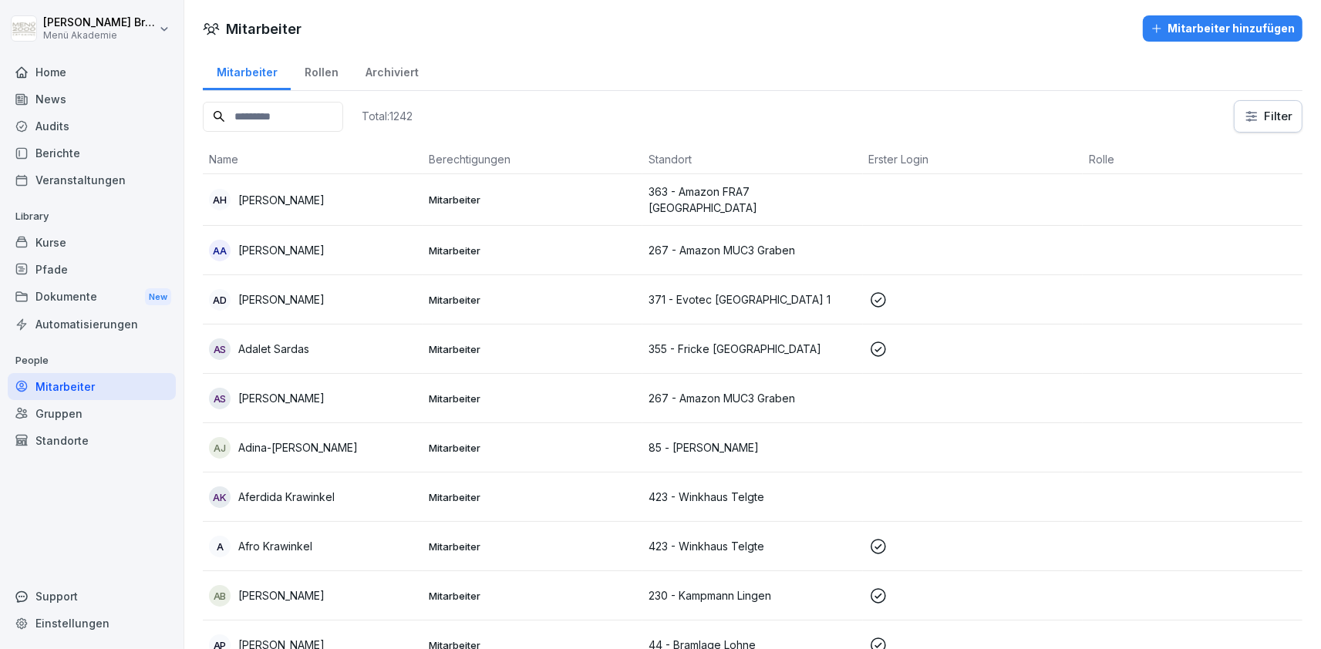
click at [302, 125] on input at bounding box center [273, 117] width 140 height 30
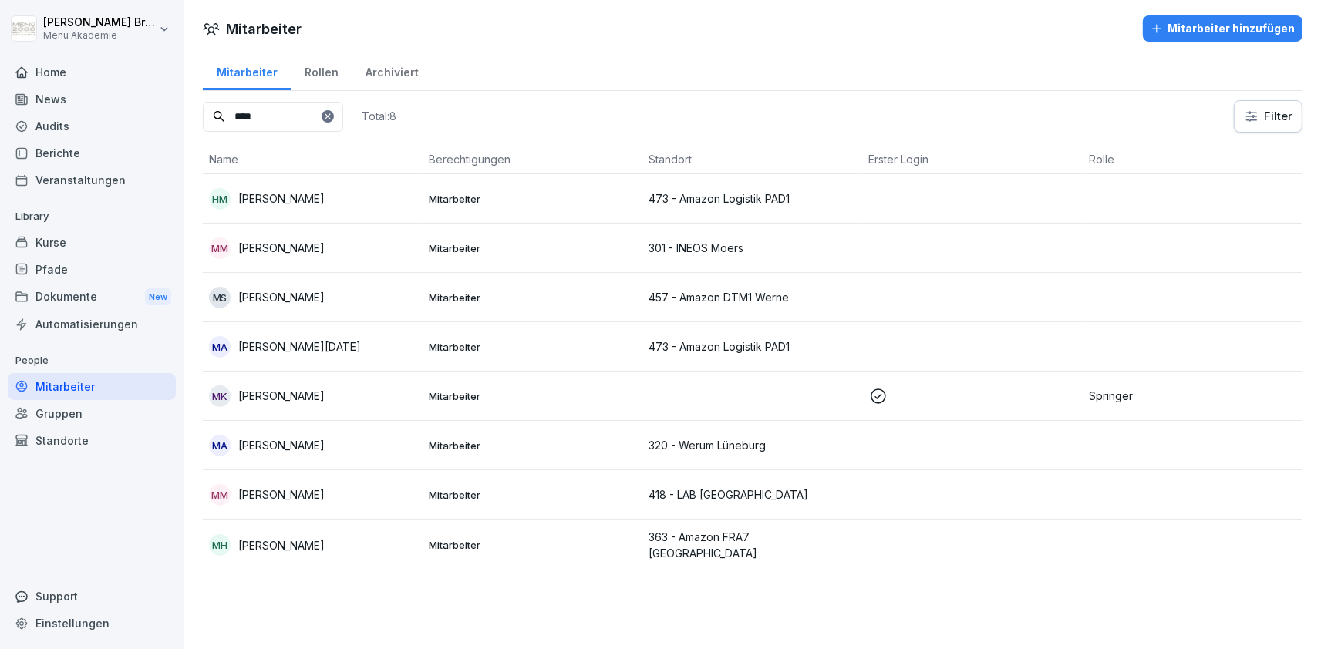
drag, startPoint x: 284, startPoint y: 115, endPoint x: 35, endPoint y: 114, distance: 249.1
click at [203, 114] on input "****" at bounding box center [273, 117] width 140 height 30
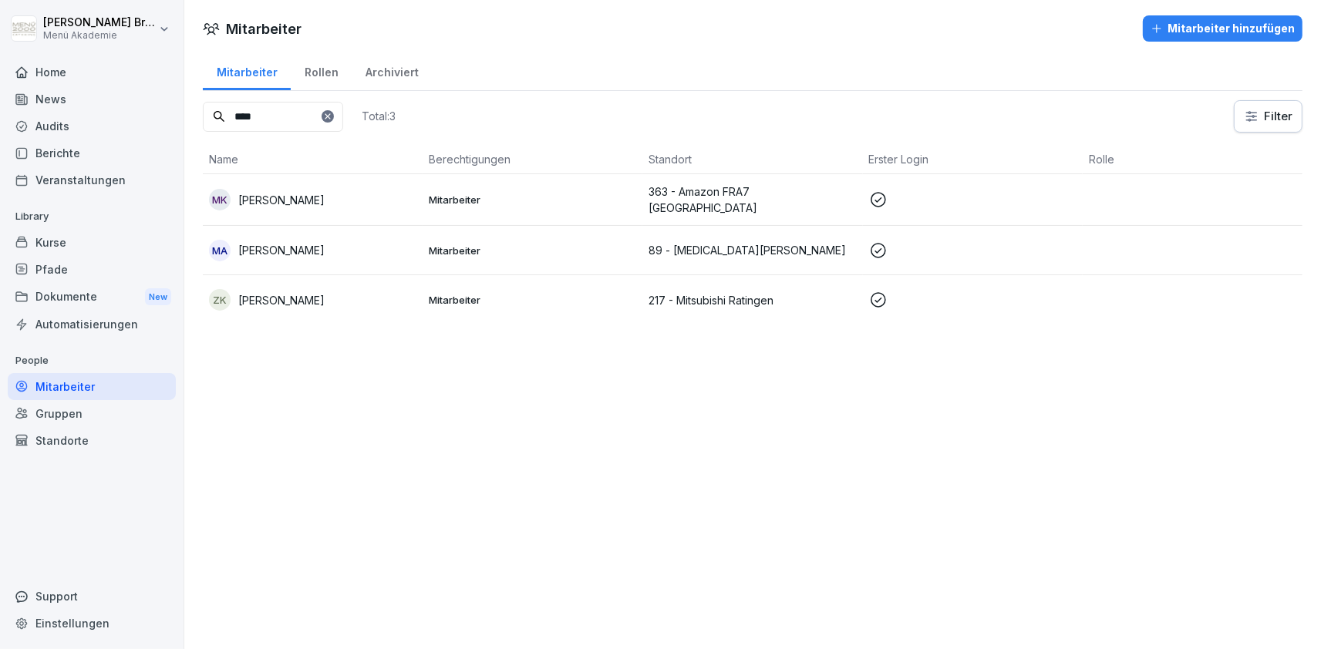
type input "****"
click at [292, 240] on div "MA Móhammed Arakrak" at bounding box center [312, 251] width 207 height 22
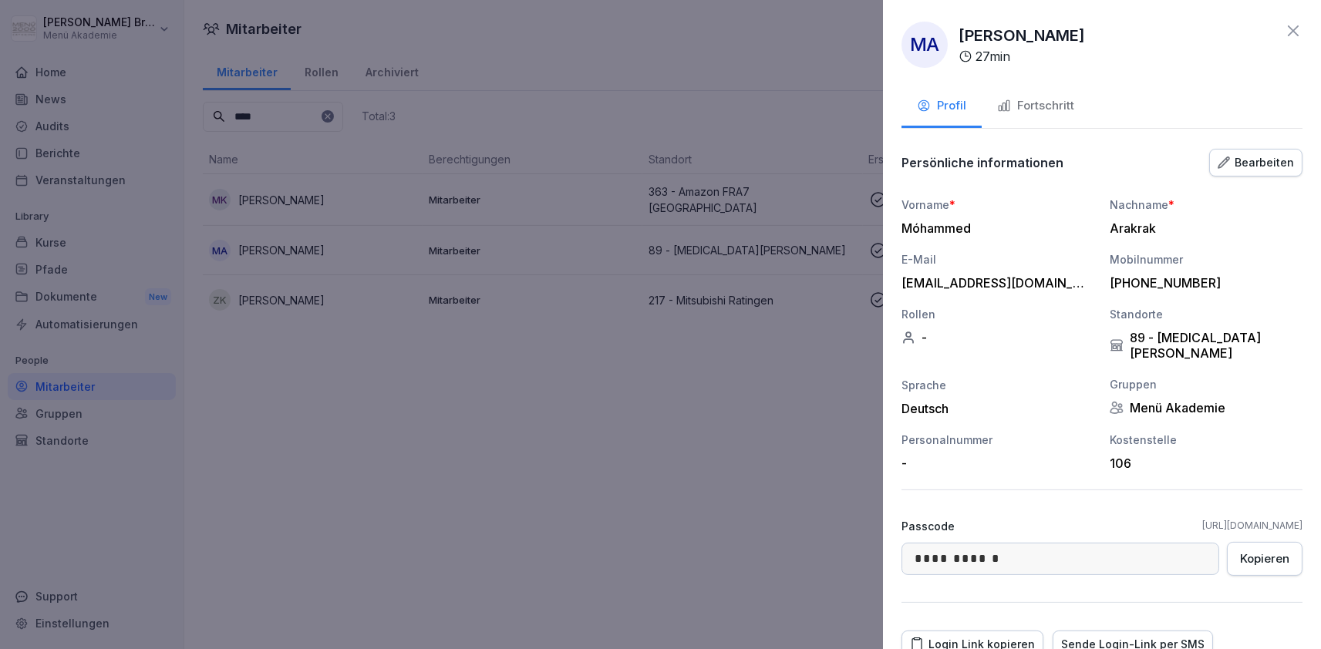
click at [1071, 102] on div "Fortschritt" at bounding box center [1035, 106] width 77 height 18
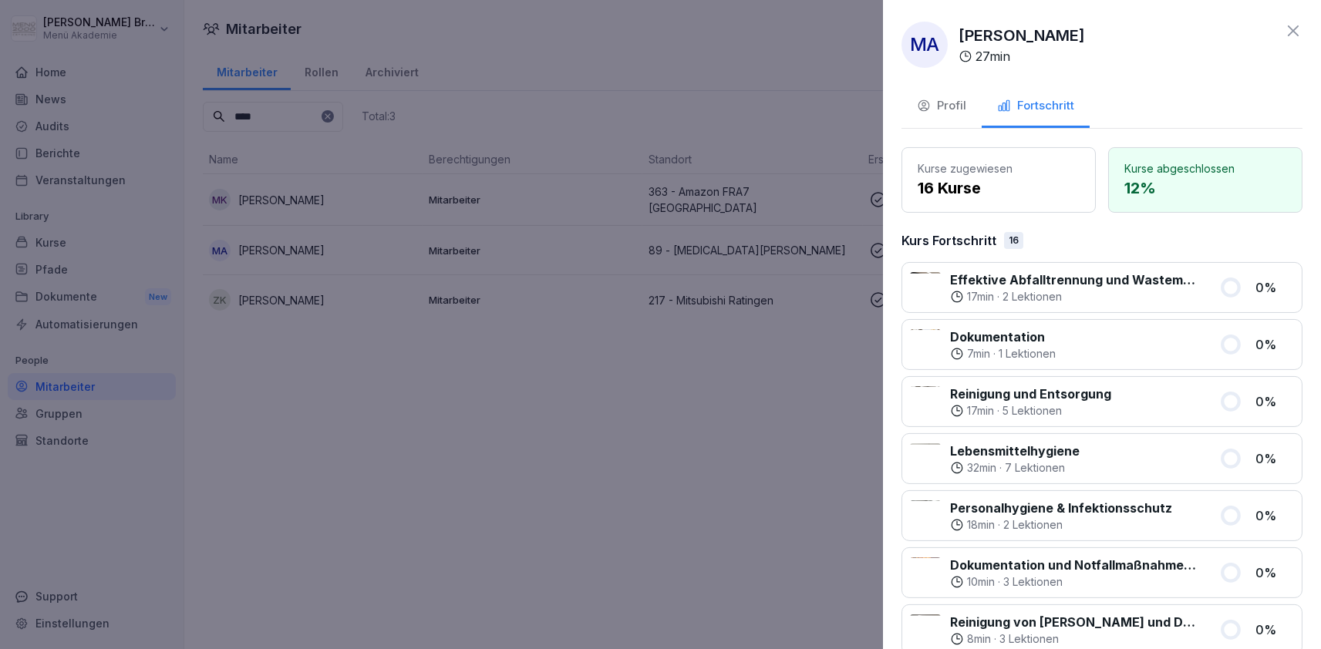
click at [641, 472] on div at bounding box center [660, 324] width 1321 height 649
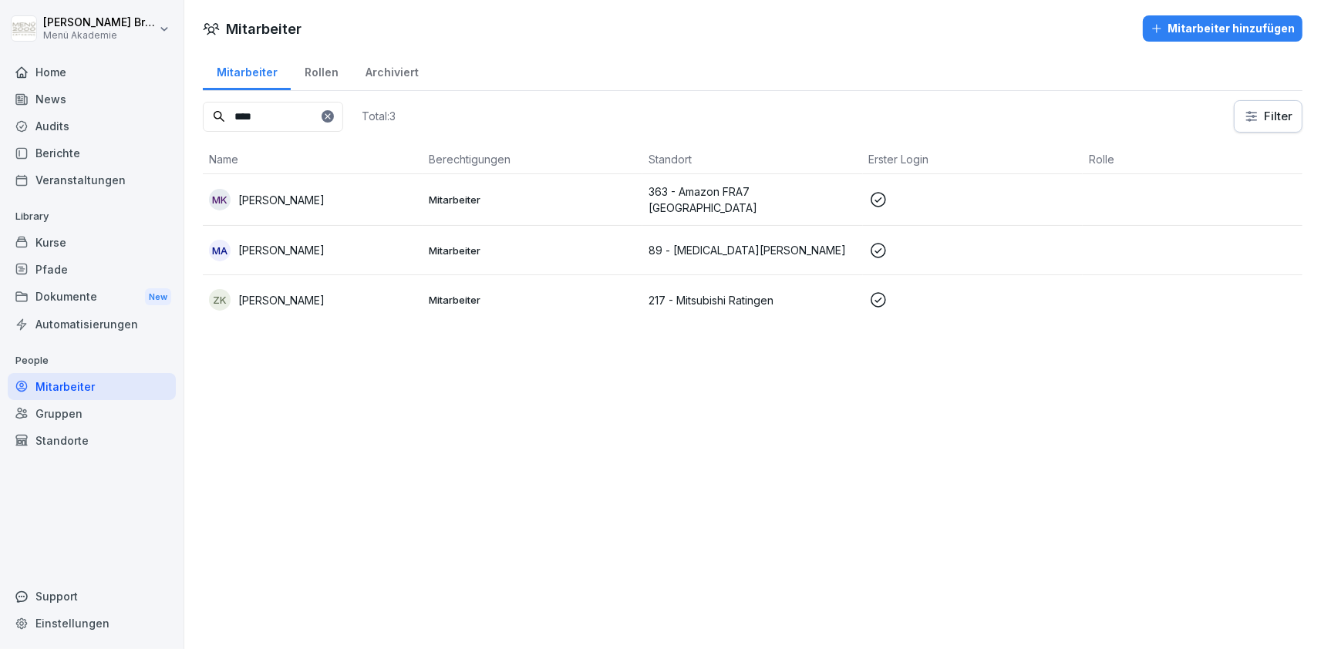
click at [52, 386] on div "Mitarbeiter" at bounding box center [92, 386] width 168 height 27
click at [62, 437] on div "Standorte" at bounding box center [92, 440] width 168 height 27
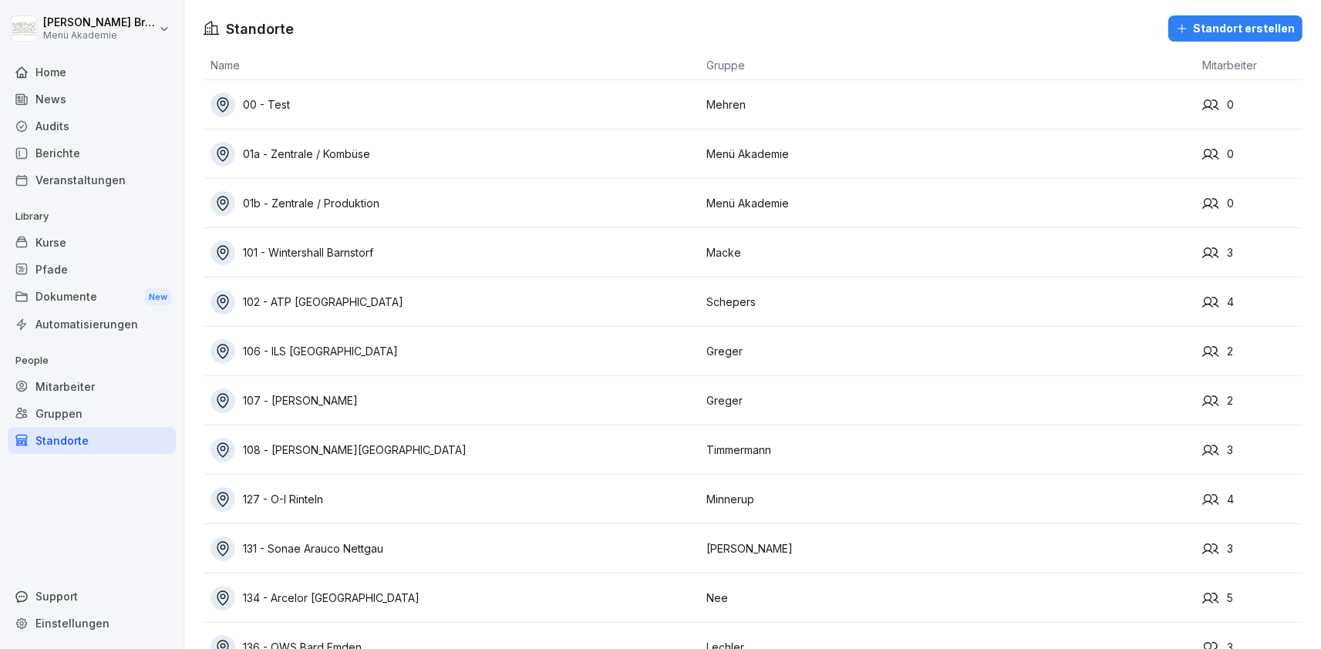
click at [72, 394] on div "Mitarbeiter" at bounding box center [92, 386] width 168 height 27
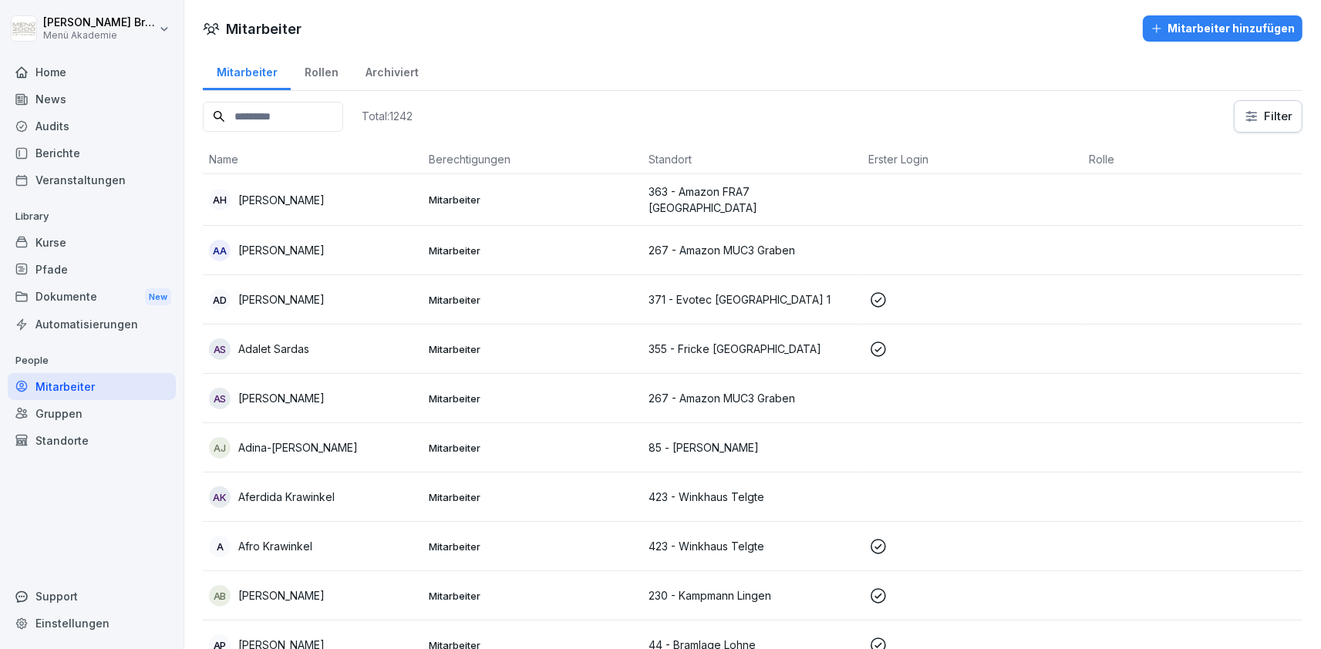
click at [72, 394] on div "Mitarbeiter" at bounding box center [92, 386] width 168 height 27
click at [285, 116] on input at bounding box center [273, 117] width 140 height 30
click at [331, 118] on input at bounding box center [273, 117] width 140 height 30
type input "****"
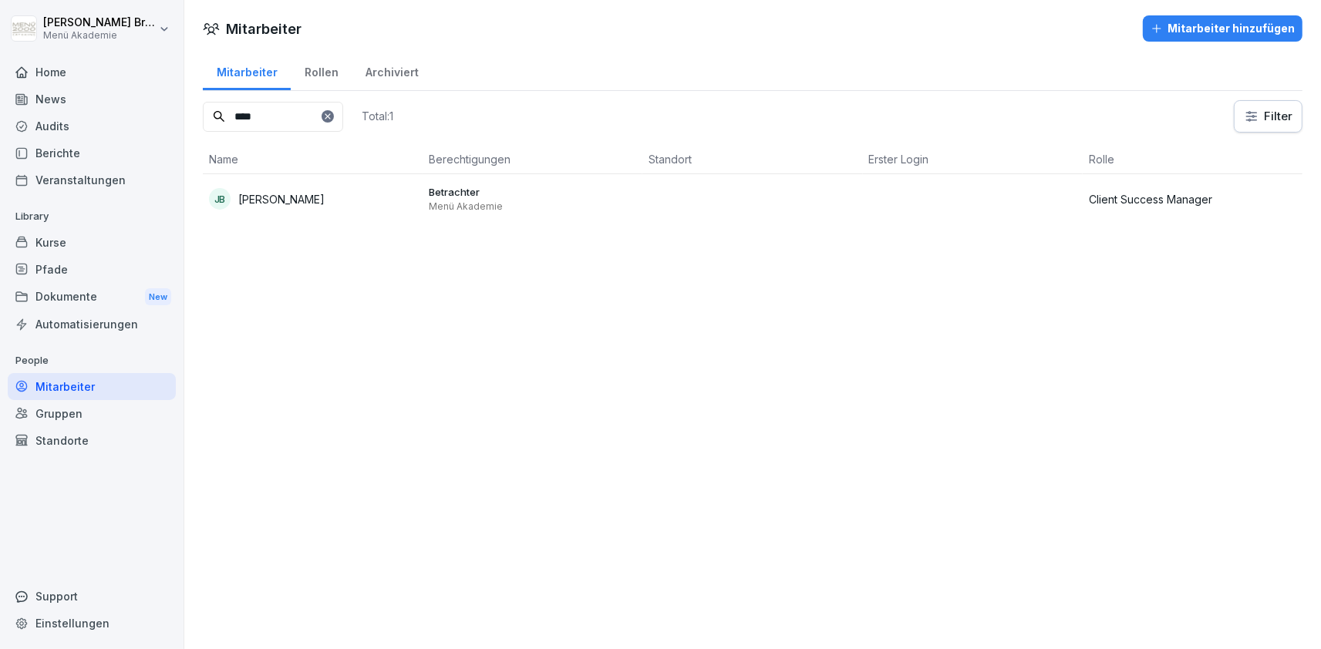
click at [285, 189] on div "JB Jan Busker" at bounding box center [312, 199] width 207 height 22
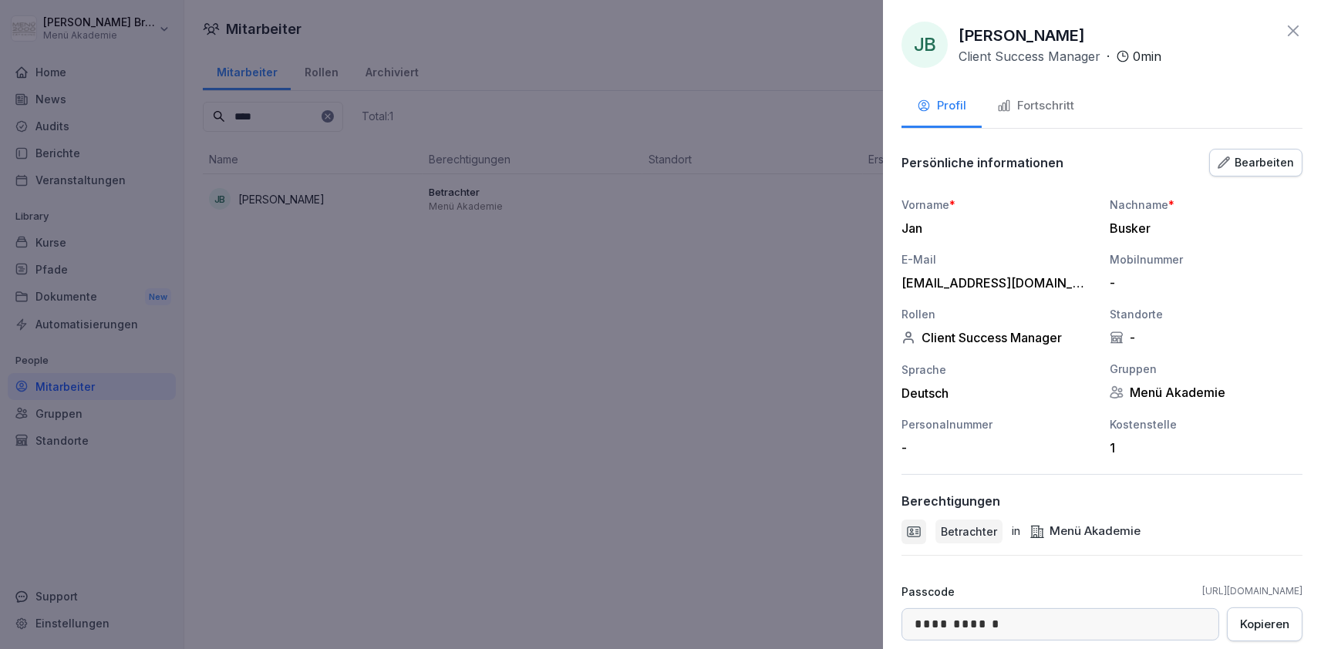
click at [1070, 116] on button "Fortschritt" at bounding box center [1036, 107] width 108 height 42
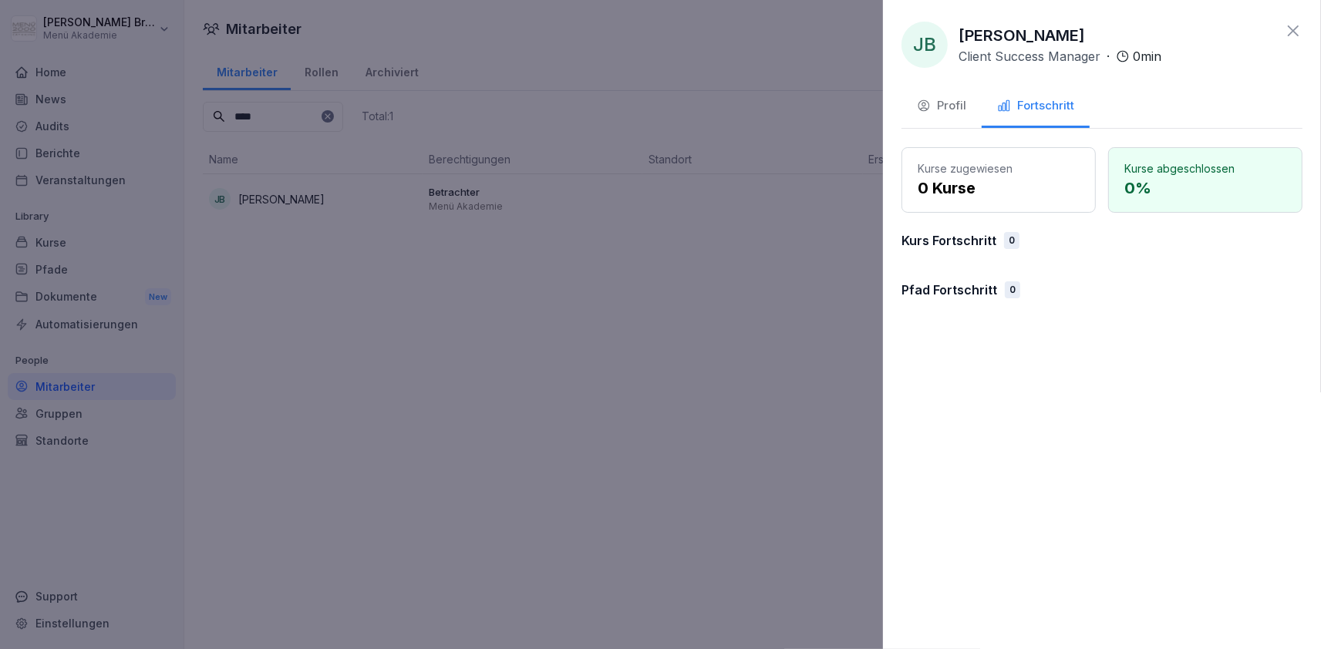
drag, startPoint x: 995, startPoint y: 234, endPoint x: 995, endPoint y: 209, distance: 24.7
click at [995, 234] on div "Kurs Fortschritt 0" at bounding box center [1102, 240] width 401 height 19
click at [995, 157] on div "Kurse zugewiesen 0 Kurse" at bounding box center [999, 180] width 194 height 66
click at [961, 103] on div "Profil" at bounding box center [941, 106] width 49 height 18
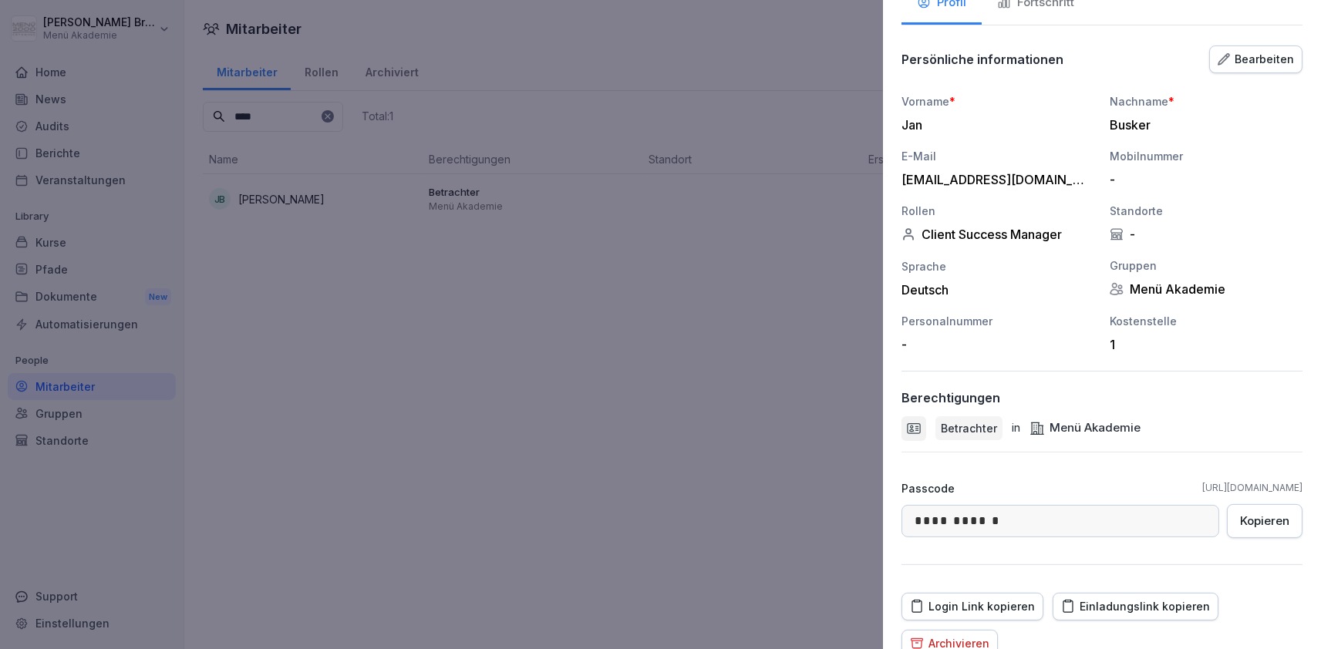
scroll to position [192, 0]
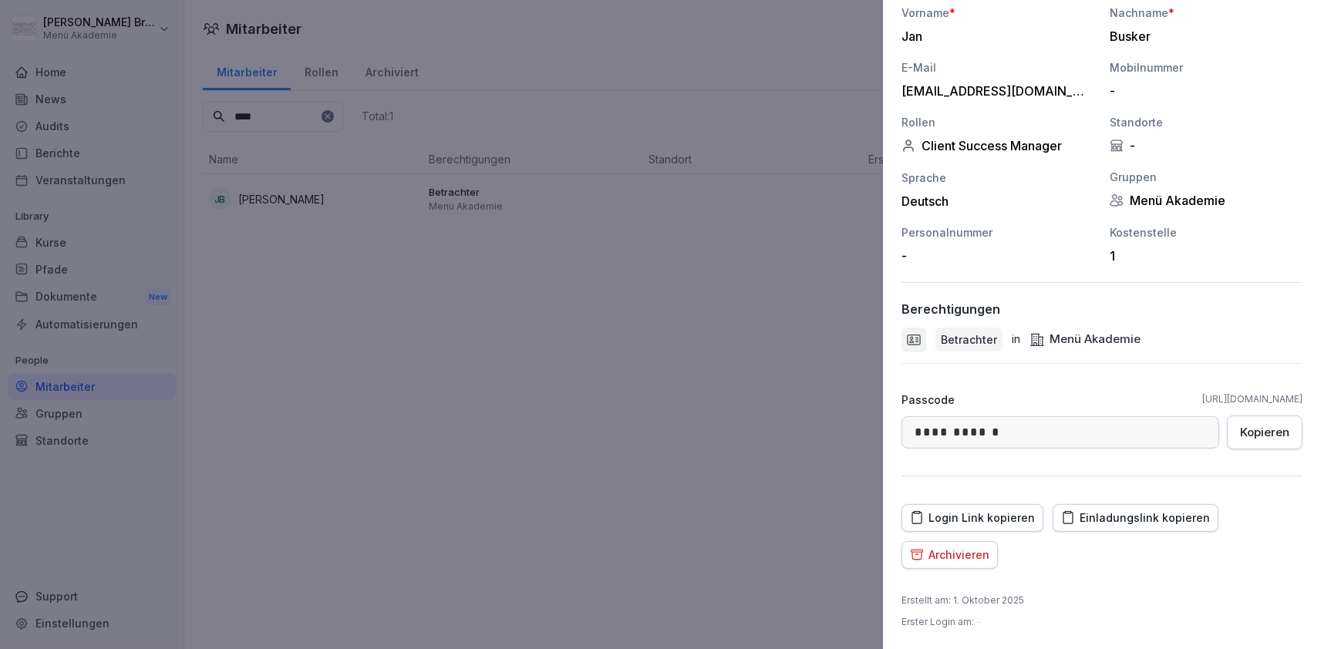
click at [721, 407] on div at bounding box center [660, 324] width 1321 height 649
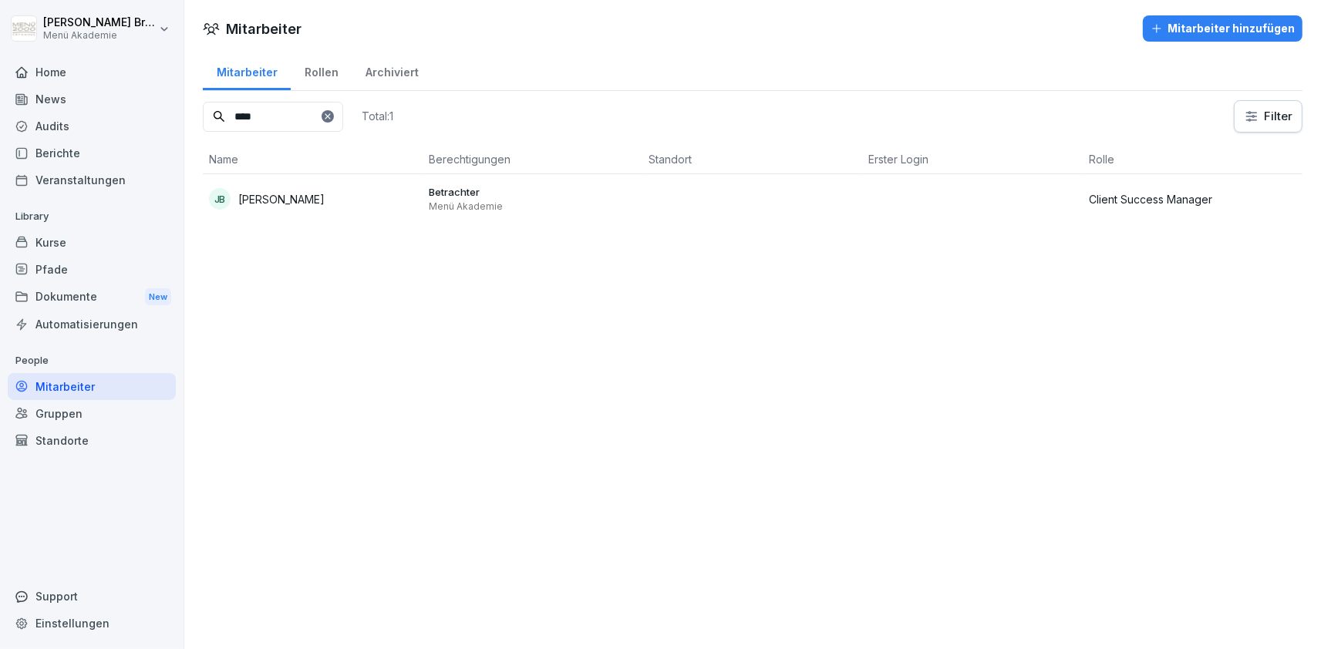
click at [332, 119] on icon at bounding box center [327, 116] width 9 height 9
click at [338, 123] on input at bounding box center [273, 117] width 140 height 30
type input "*****"
click at [225, 204] on div "NK" at bounding box center [220, 199] width 22 height 22
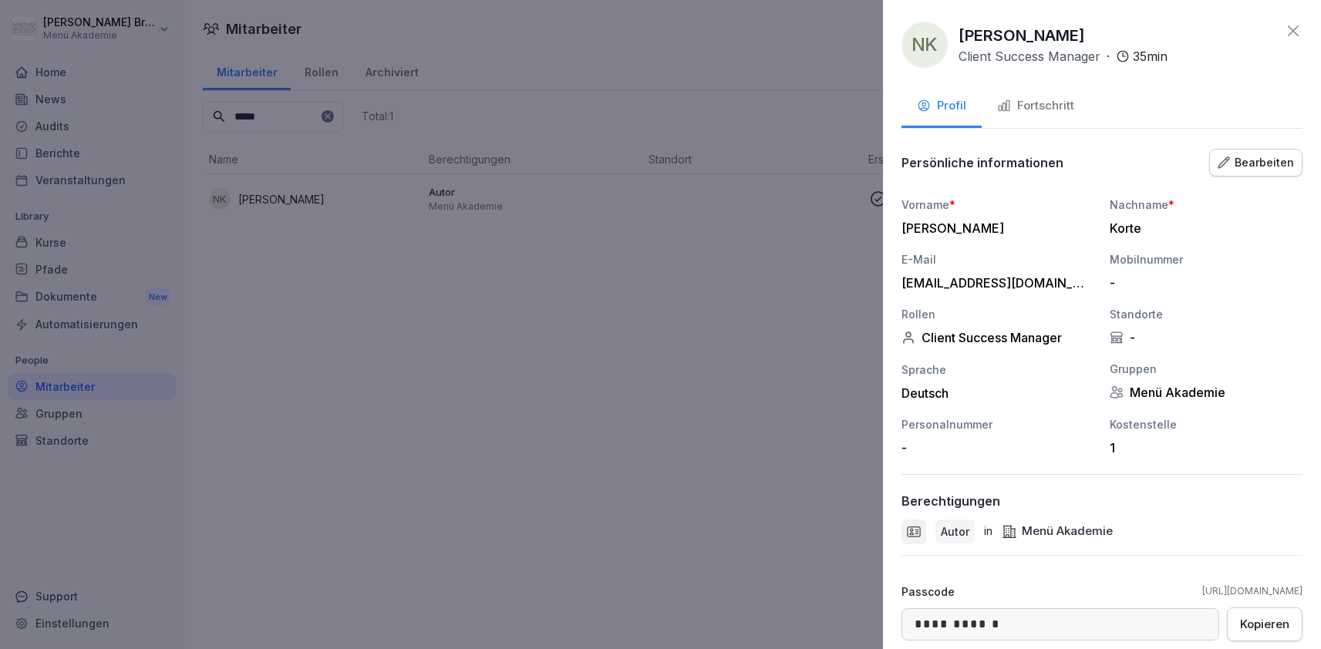
click at [1046, 100] on div "Fortschritt" at bounding box center [1035, 106] width 77 height 18
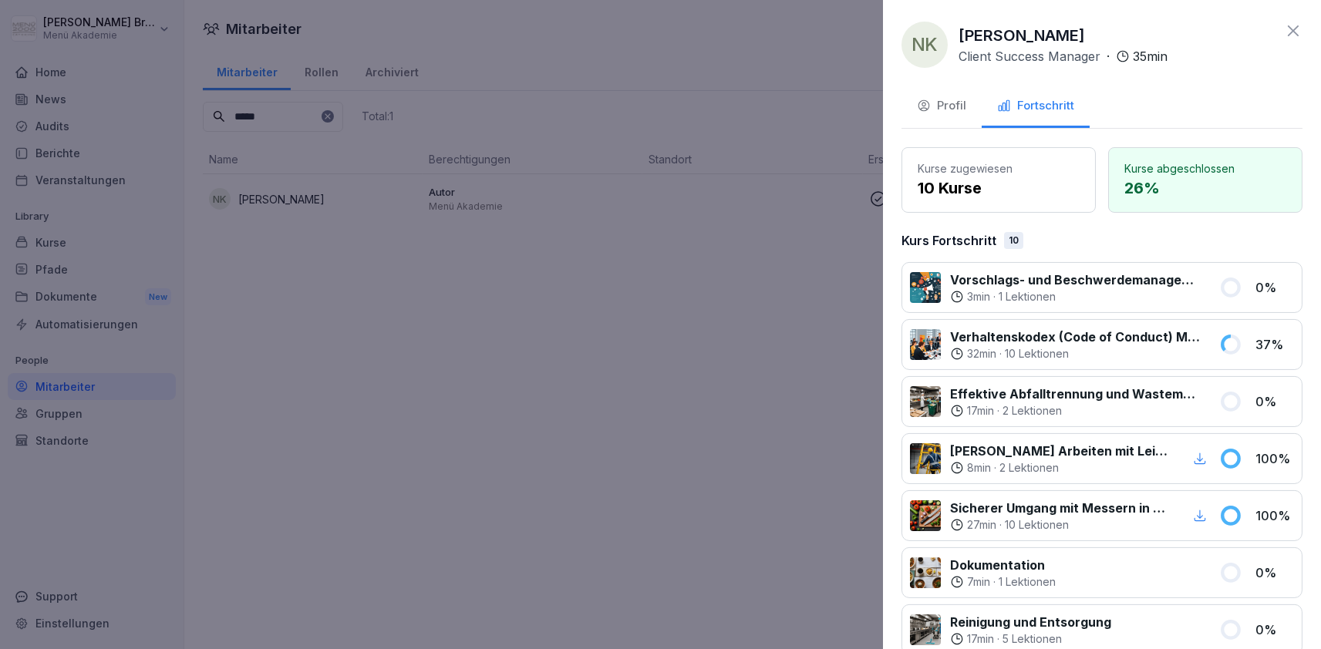
click at [925, 86] on div "NK Niklas Korte Client Success Manager · 35 min Profil Fortschritt Kurse zugewi…" at bounding box center [1102, 324] width 438 height 649
click at [935, 100] on div "Profil" at bounding box center [941, 106] width 49 height 18
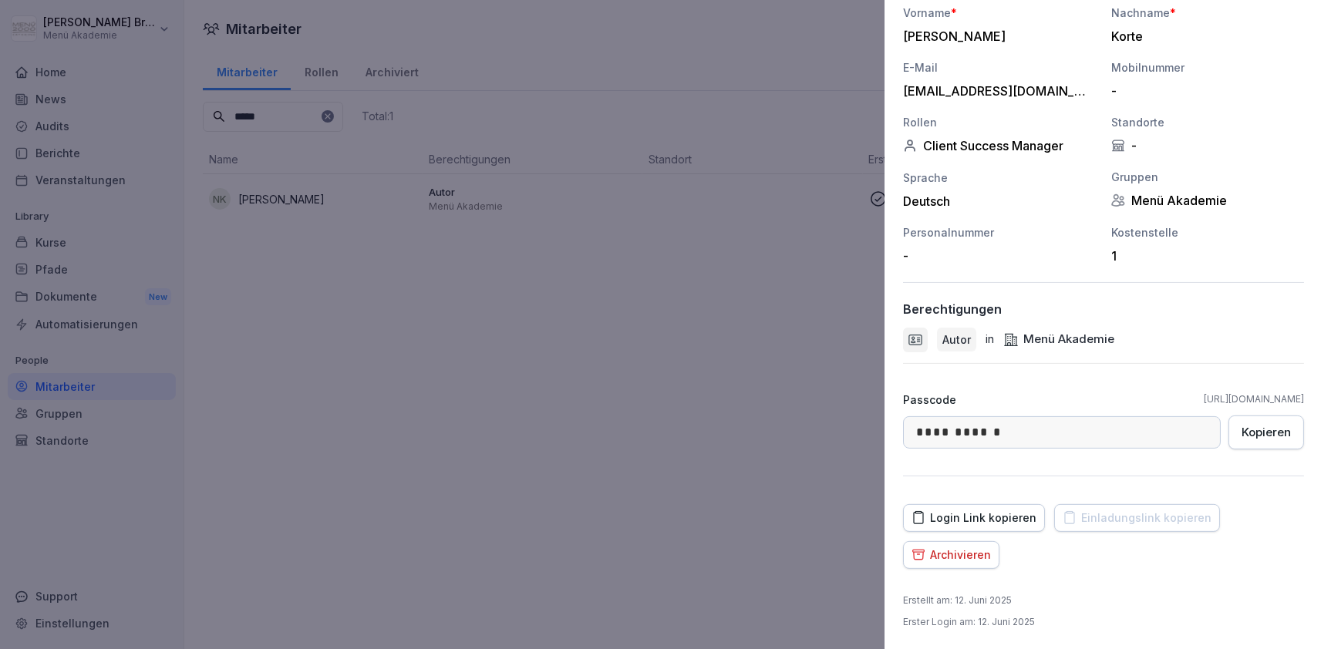
click at [292, 104] on div at bounding box center [660, 324] width 1321 height 649
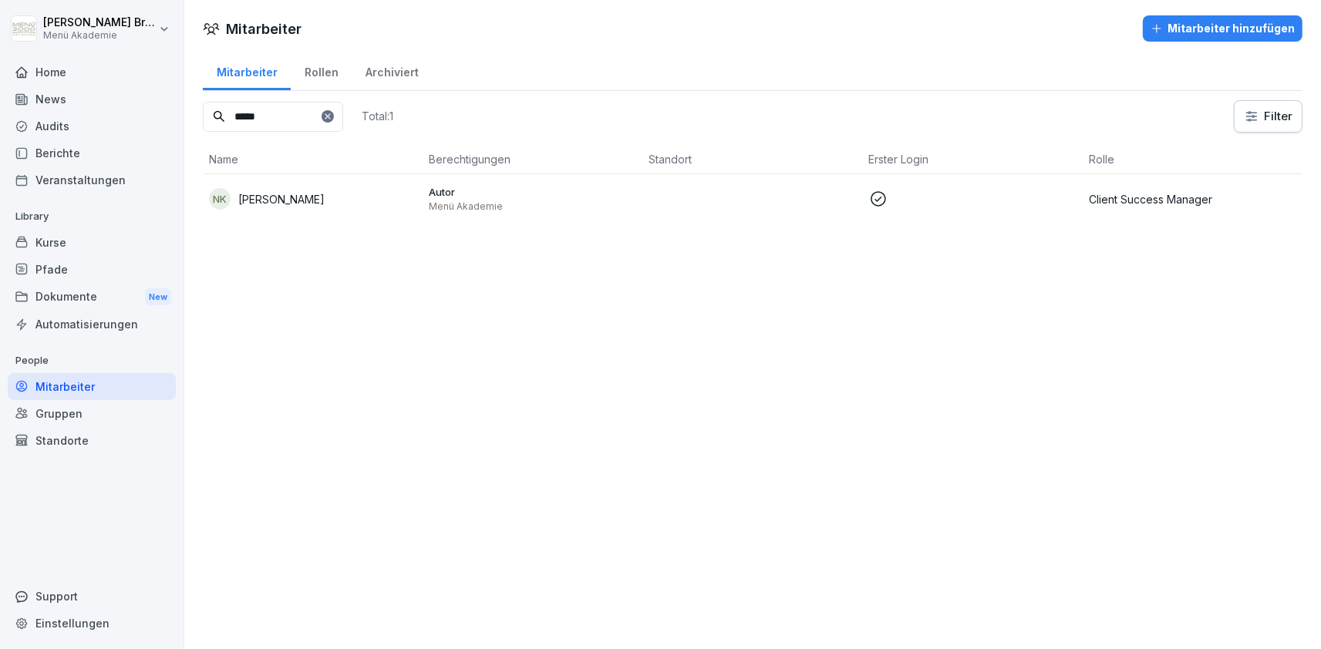
click at [334, 110] on div at bounding box center [328, 116] width 12 height 12
click at [342, 116] on input at bounding box center [273, 117] width 140 height 30
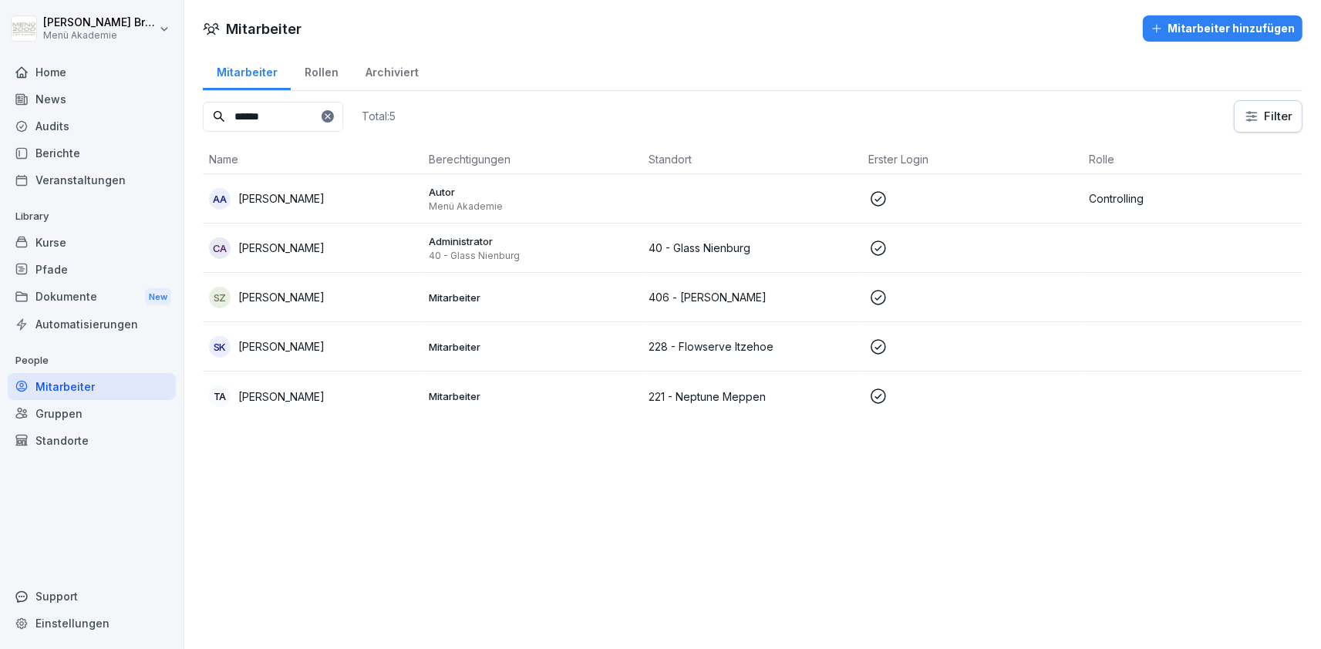
type input "******"
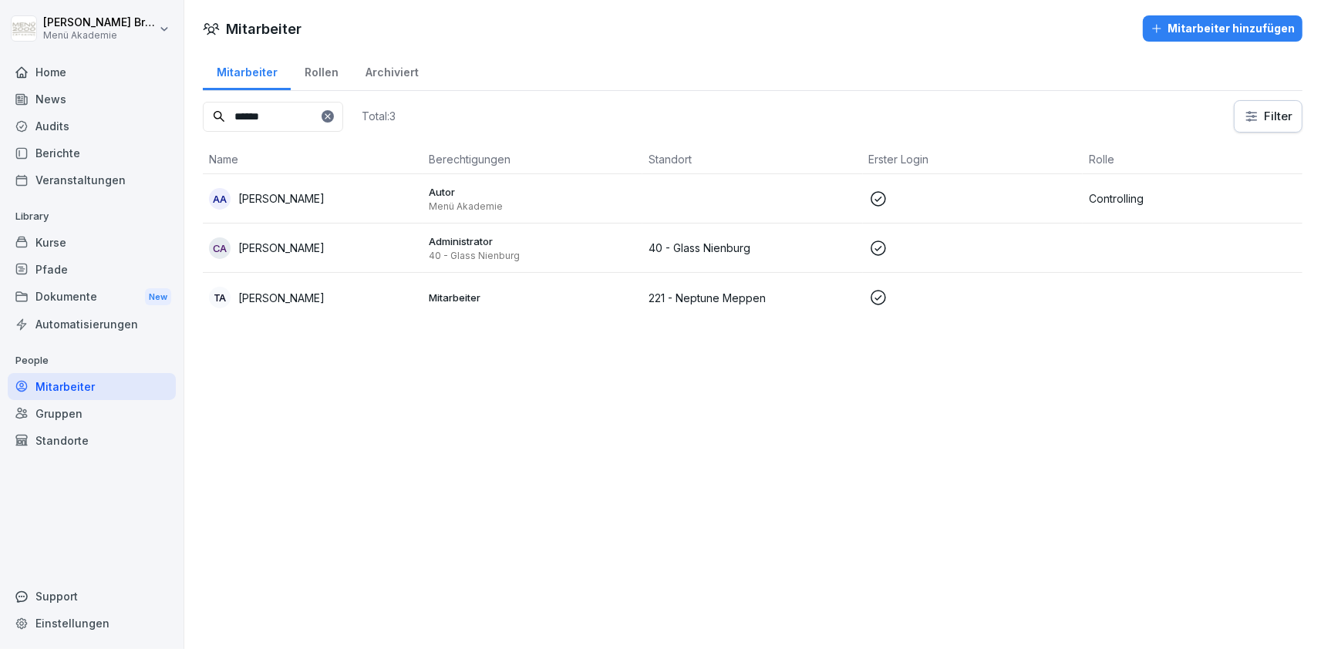
click at [279, 199] on p "[PERSON_NAME]" at bounding box center [281, 198] width 86 height 16
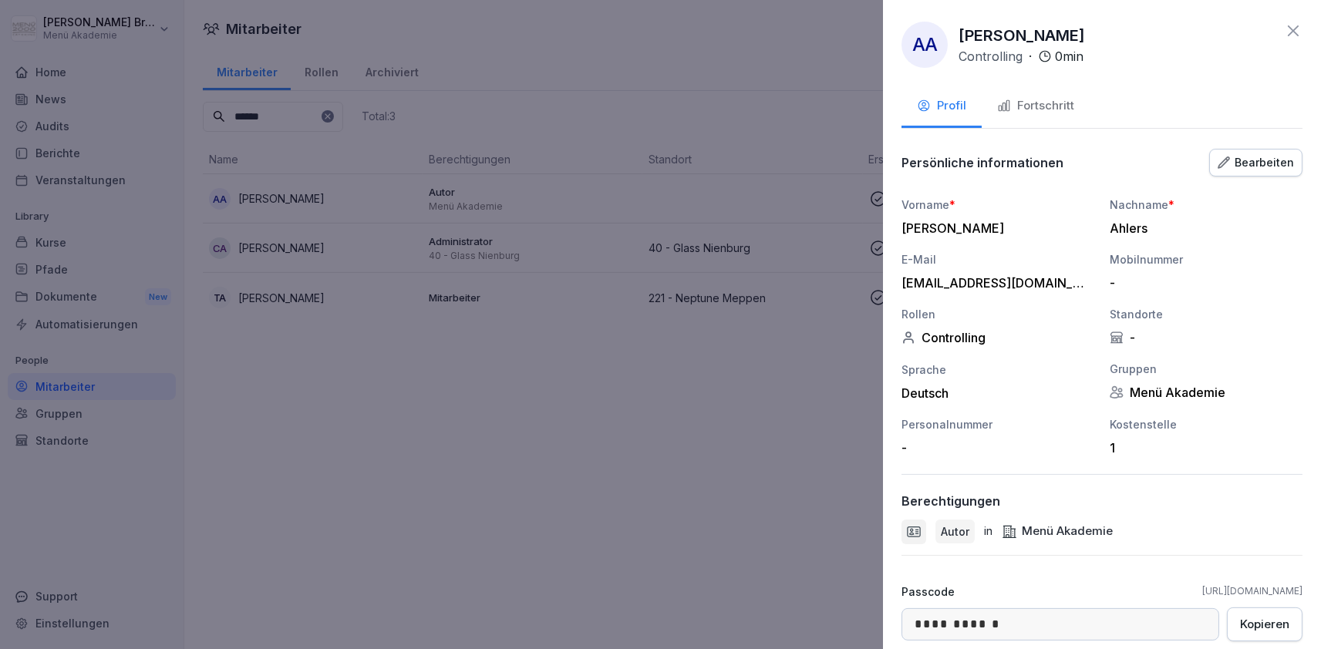
click at [1031, 105] on div "Fortschritt" at bounding box center [1035, 106] width 77 height 18
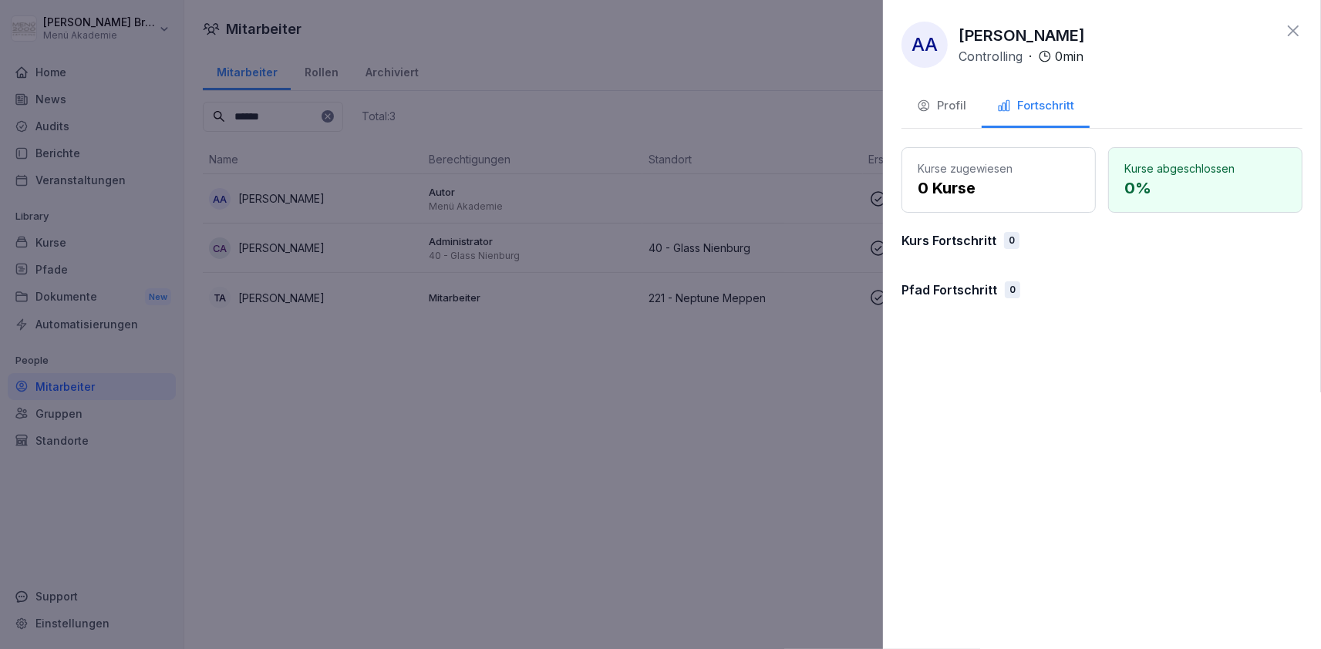
drag, startPoint x: 972, startPoint y: 89, endPoint x: 964, endPoint y: 96, distance: 10.9
click at [969, 92] on button "Profil" at bounding box center [942, 107] width 80 height 42
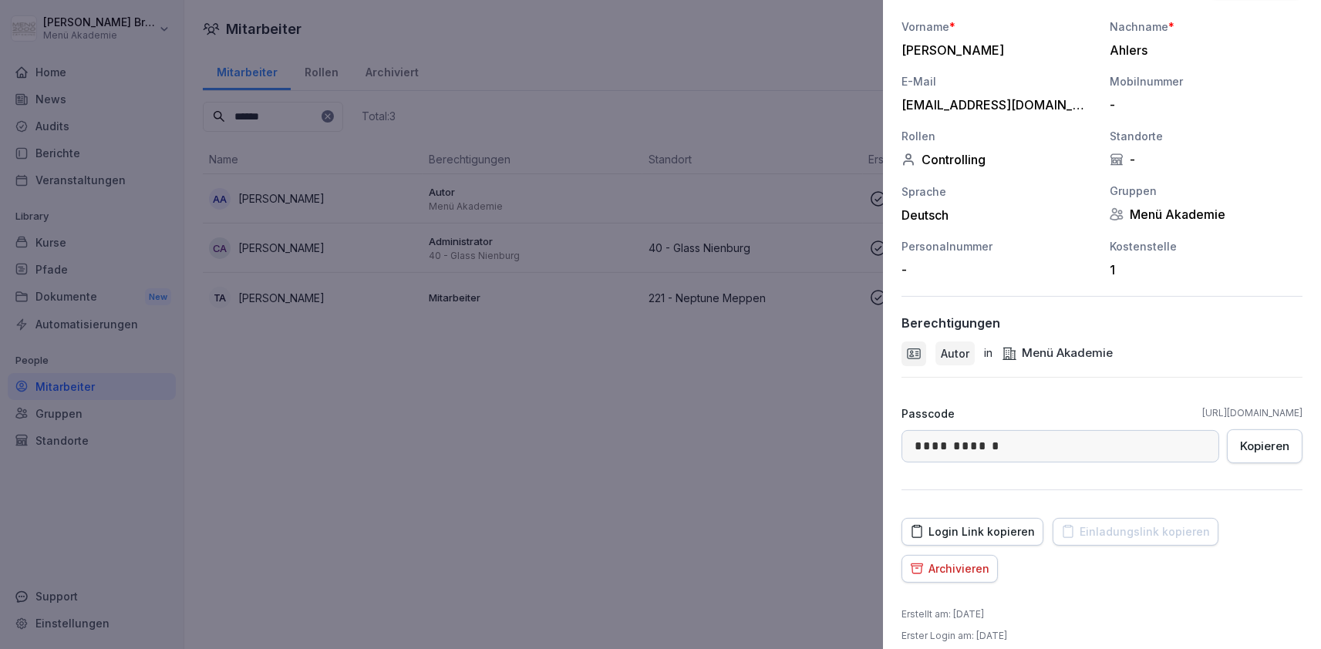
scroll to position [0, 0]
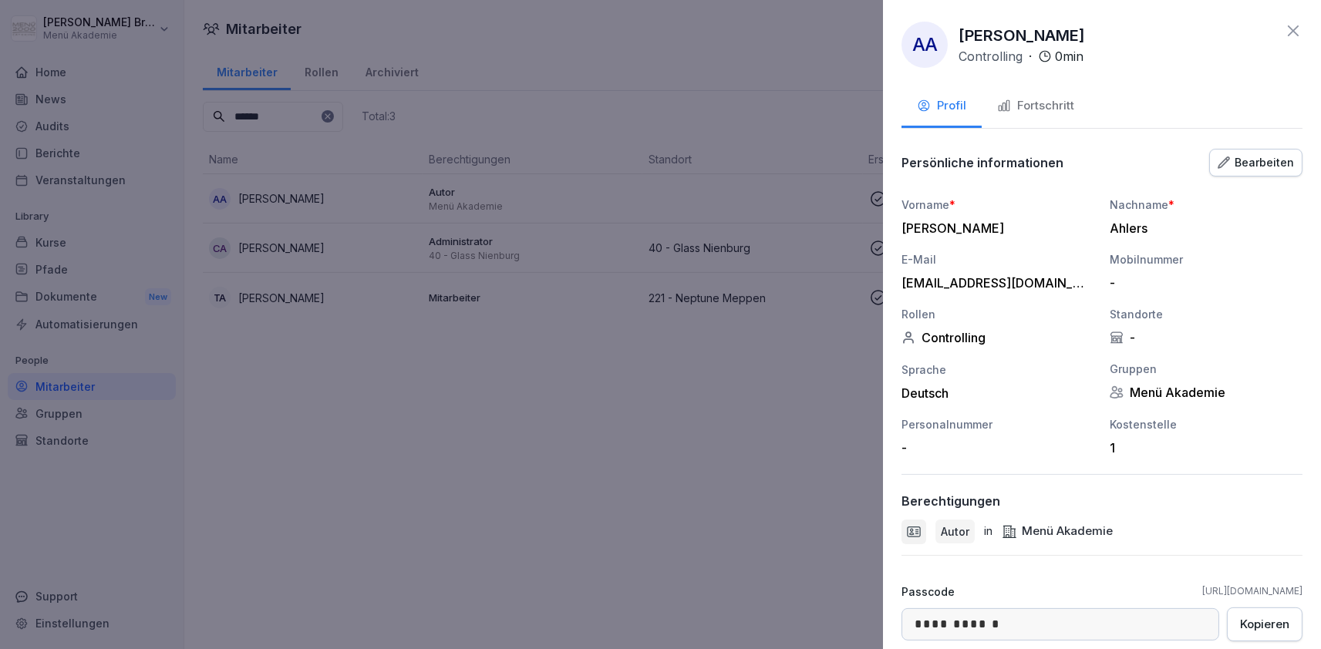
click at [629, 587] on div at bounding box center [660, 324] width 1321 height 649
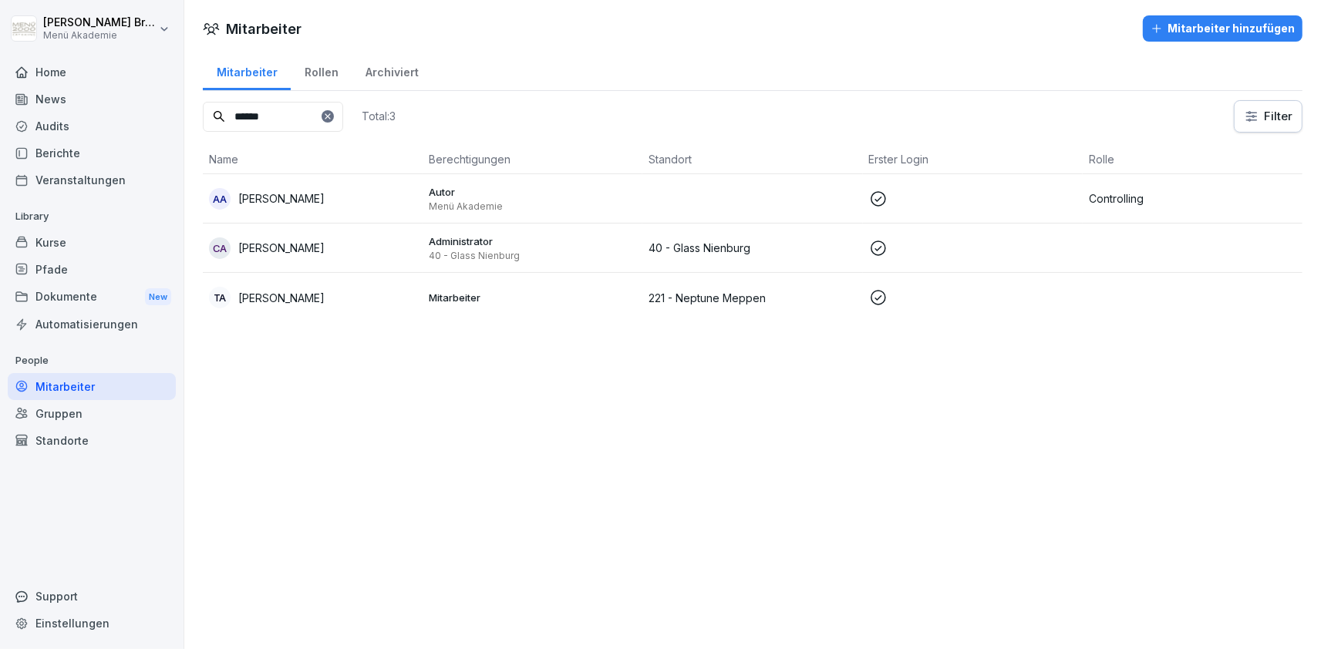
click at [330, 116] on icon at bounding box center [327, 115] width 5 height 5
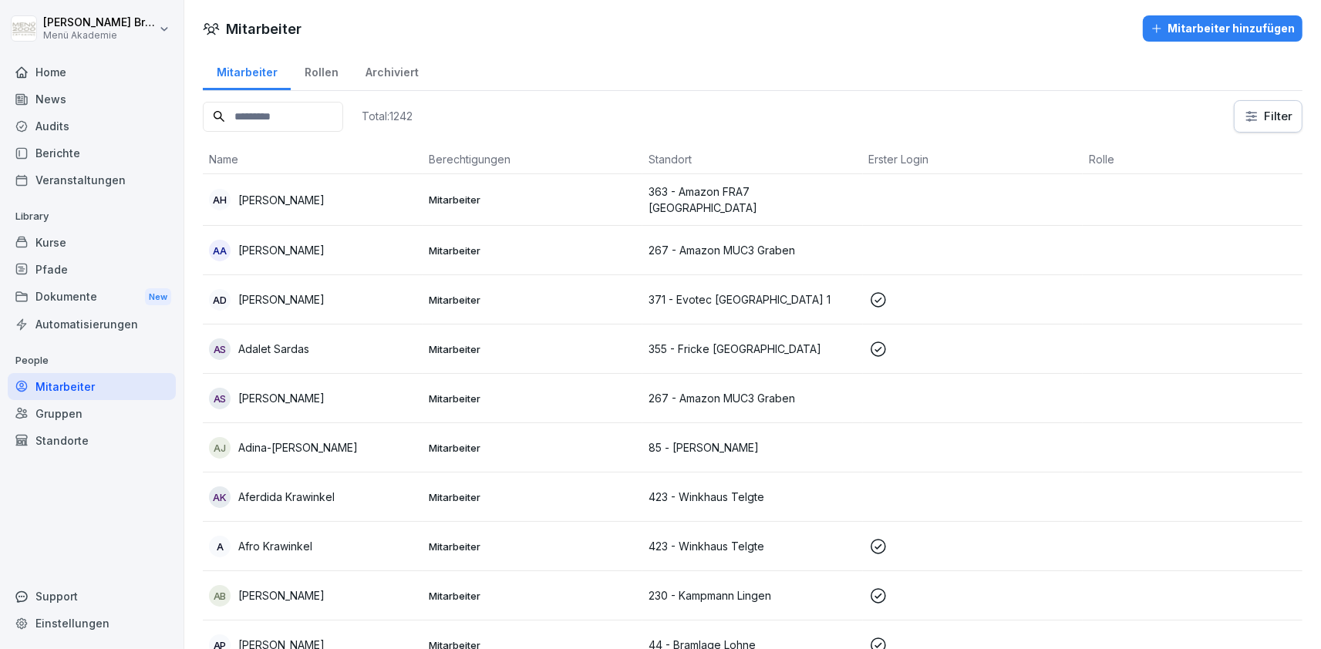
click at [336, 118] on input at bounding box center [273, 117] width 140 height 30
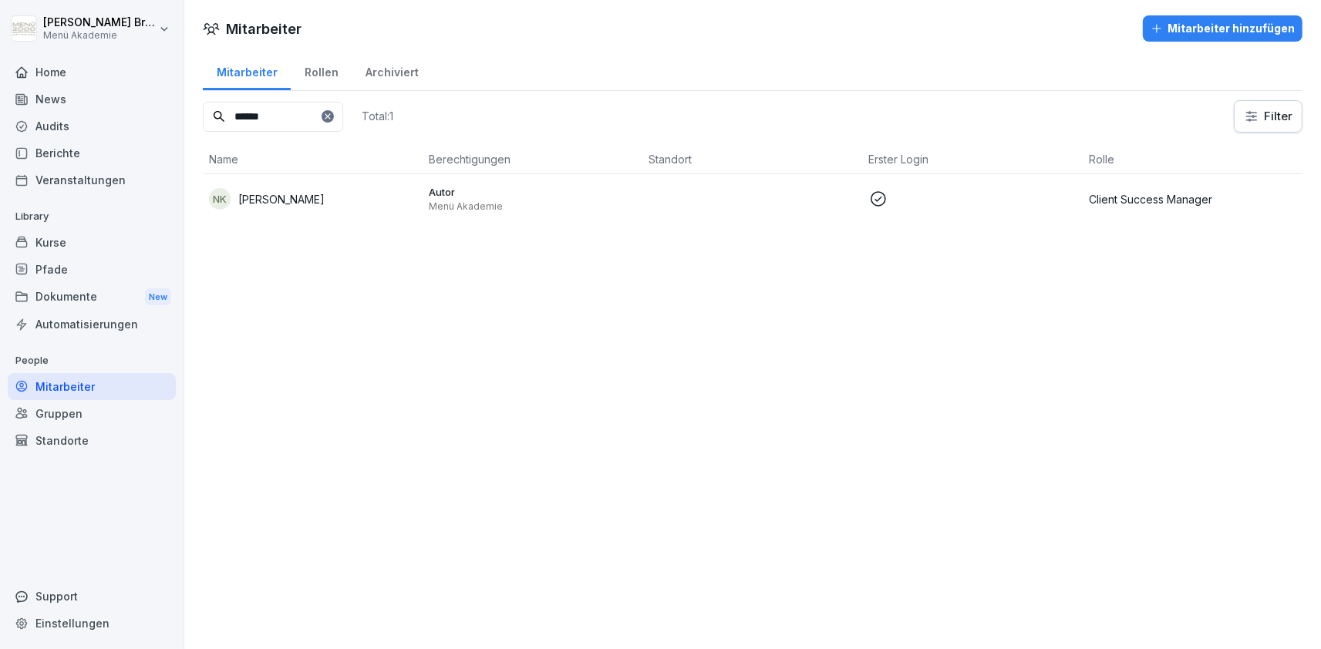
click at [266, 194] on p "Niklas Korte" at bounding box center [281, 199] width 86 height 16
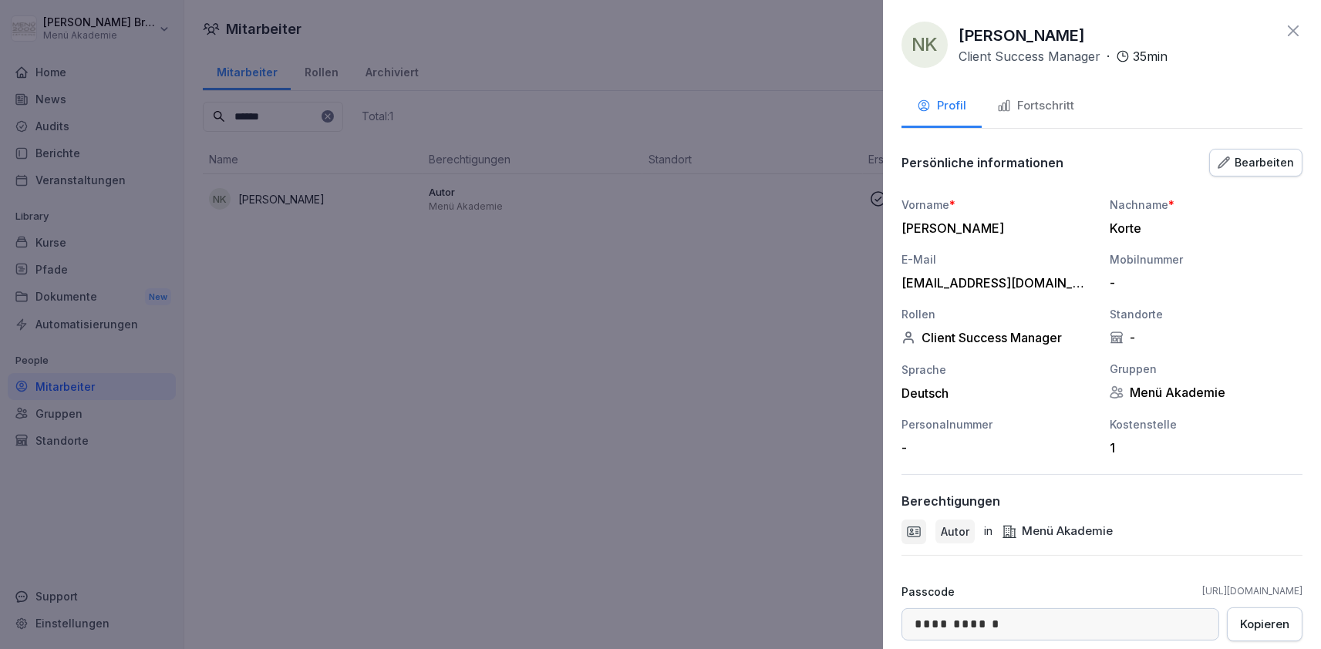
click at [1049, 116] on button "Fortschritt" at bounding box center [1036, 107] width 108 height 42
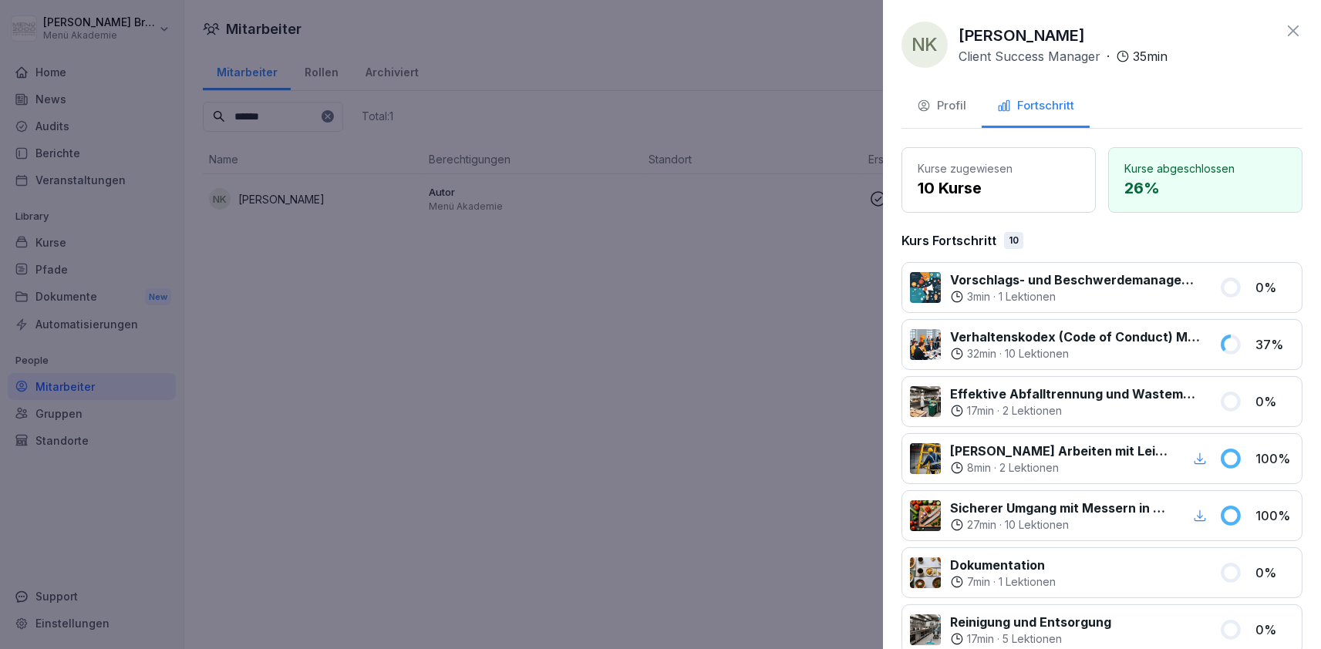
click at [959, 112] on div "Profil" at bounding box center [941, 106] width 49 height 18
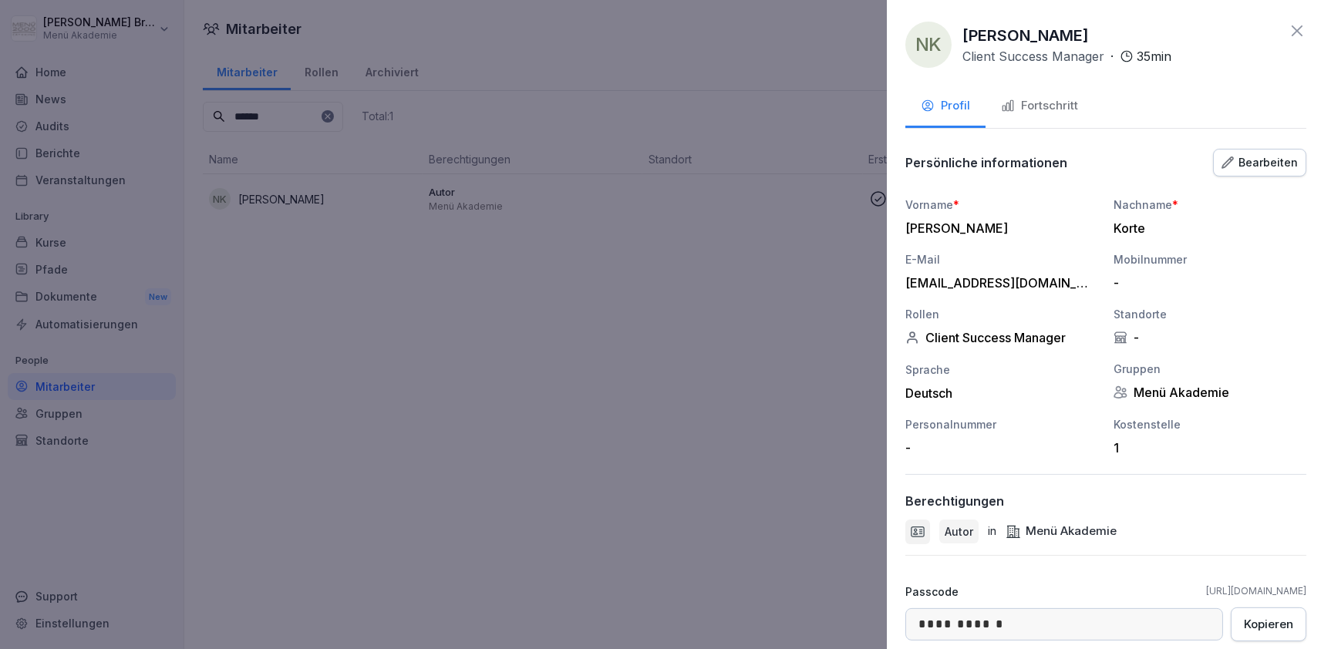
drag, startPoint x: 787, startPoint y: 352, endPoint x: 875, endPoint y: 335, distance: 89.7
click at [794, 348] on div at bounding box center [660, 324] width 1321 height 649
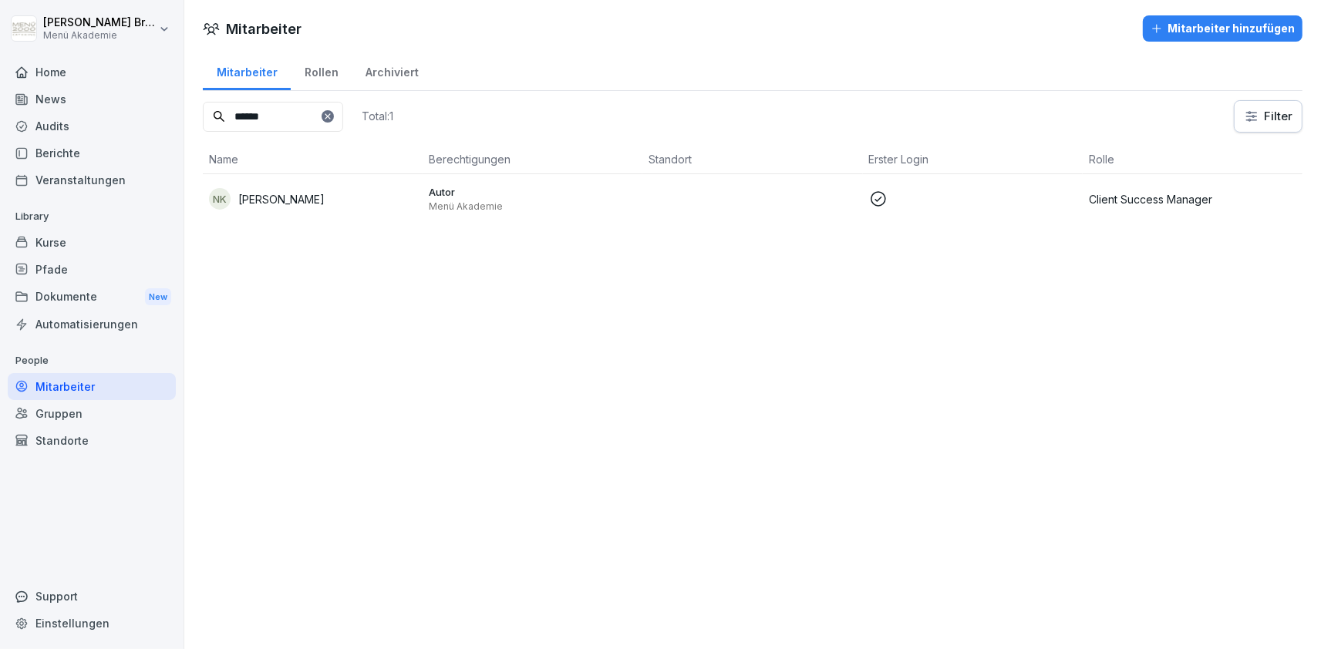
drag, startPoint x: 337, startPoint y: 123, endPoint x: 39, endPoint y: 121, distance: 297.7
click at [203, 122] on input "******" at bounding box center [273, 117] width 140 height 30
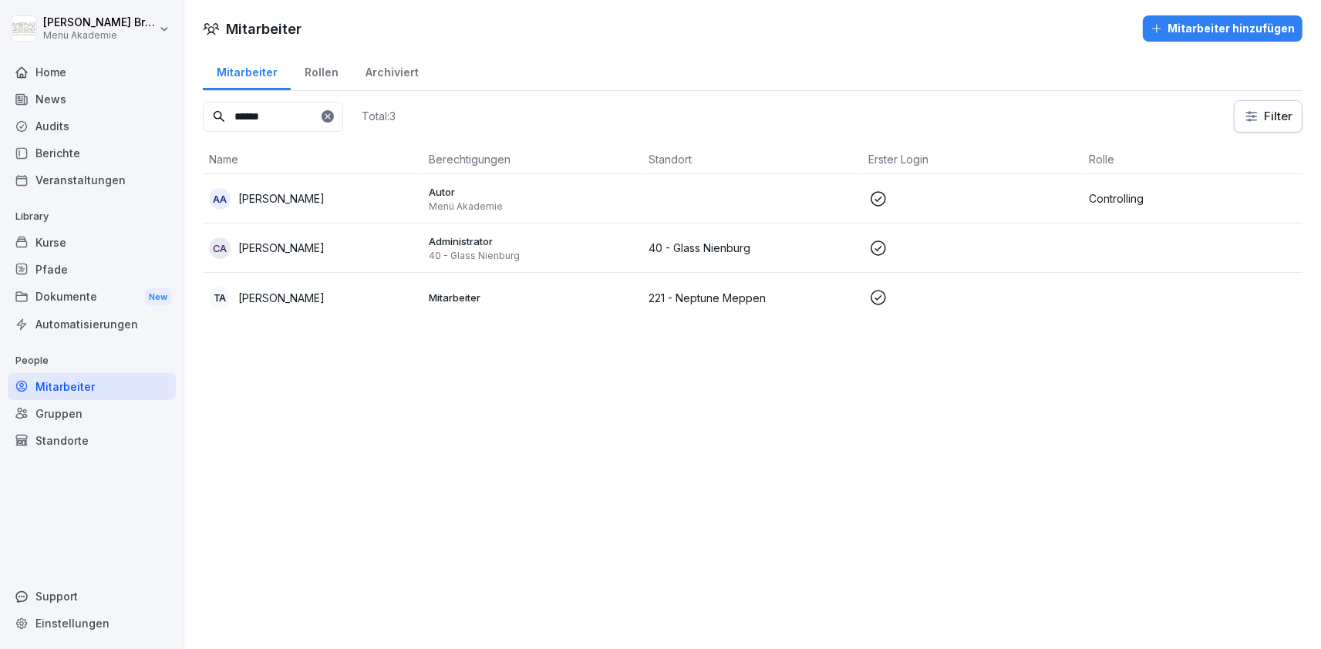
type input "******"
click at [315, 190] on div "AA Andrea Ahlers" at bounding box center [312, 199] width 207 height 22
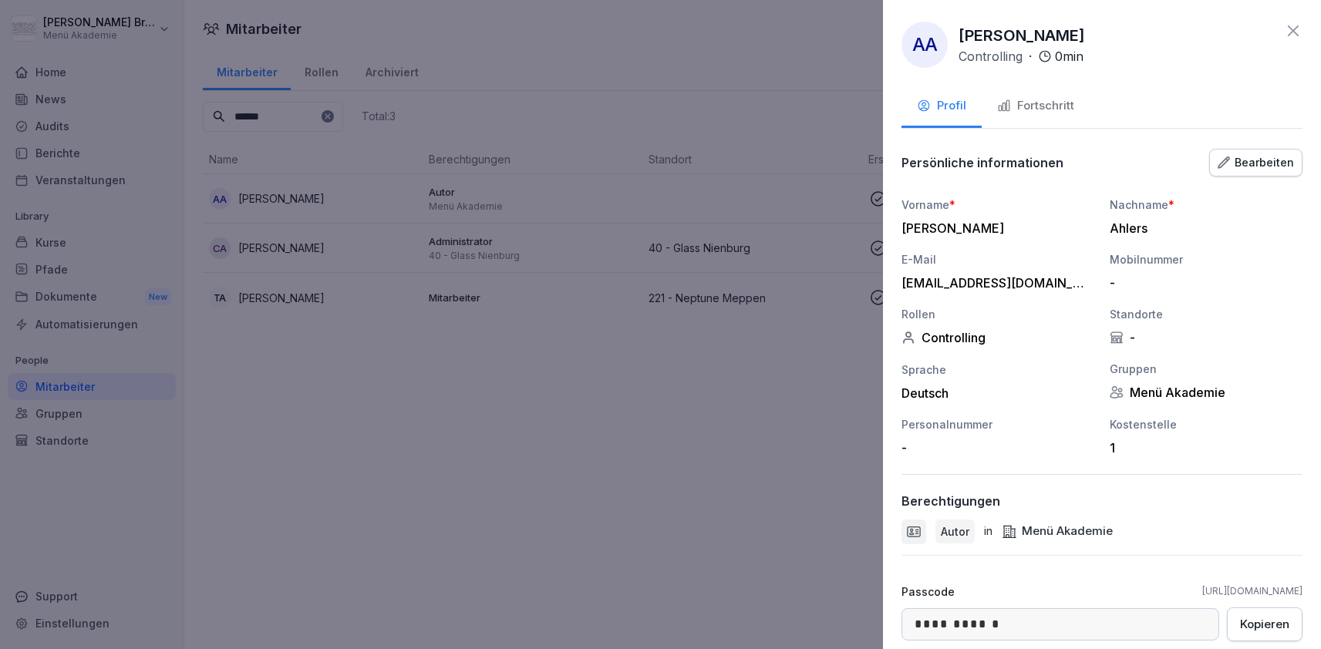
click at [1049, 126] on button "Fortschritt" at bounding box center [1036, 107] width 108 height 42
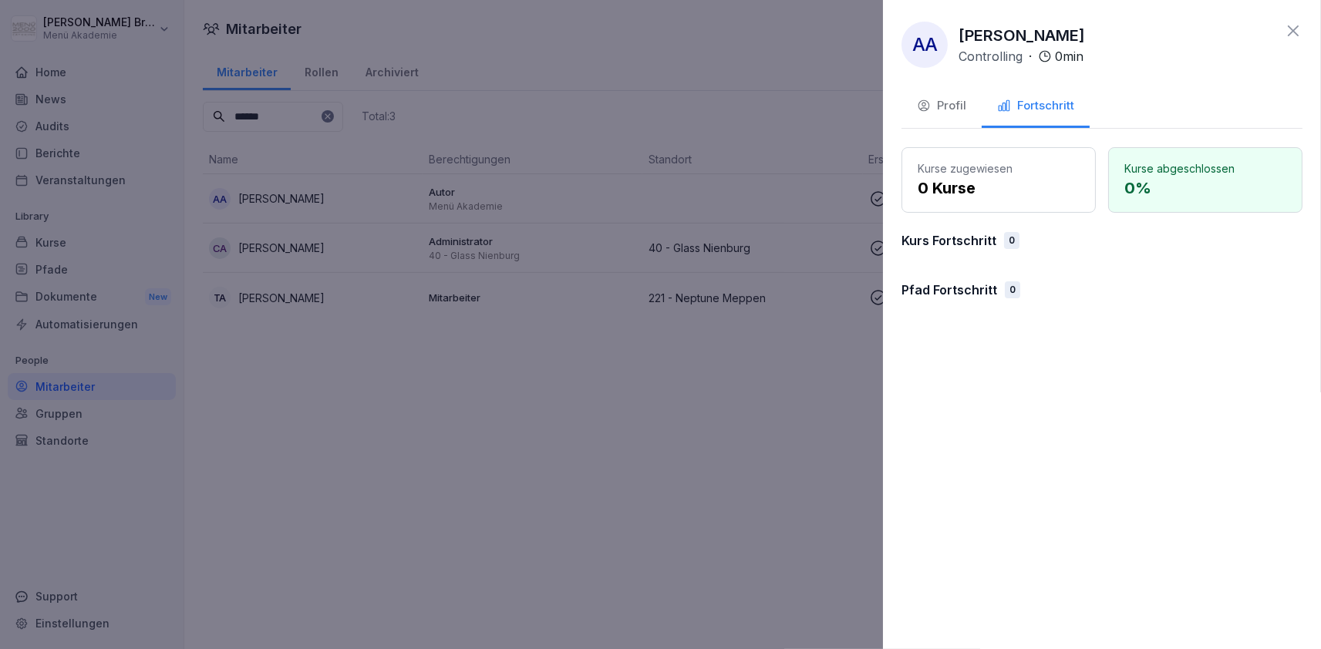
drag, startPoint x: 738, startPoint y: 383, endPoint x: 356, endPoint y: 146, distance: 450.3
click at [733, 378] on div at bounding box center [660, 324] width 1321 height 649
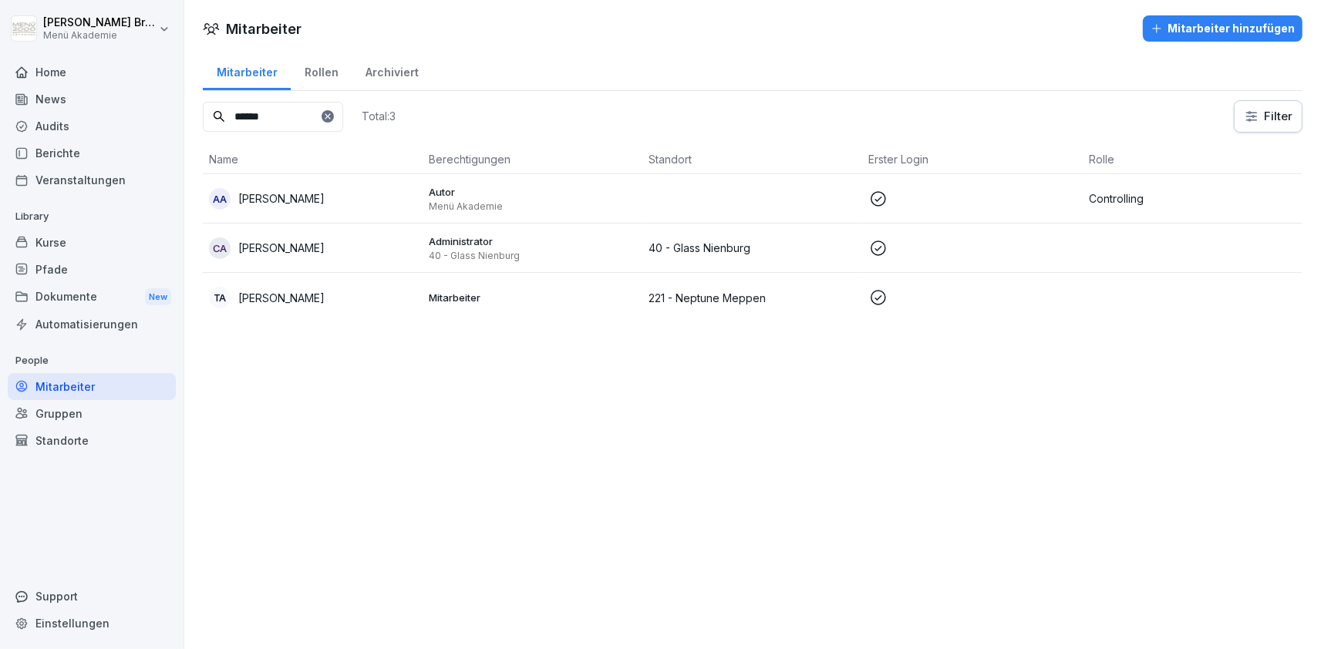
click at [332, 115] on icon at bounding box center [327, 116] width 9 height 9
click at [338, 116] on input at bounding box center [273, 117] width 140 height 30
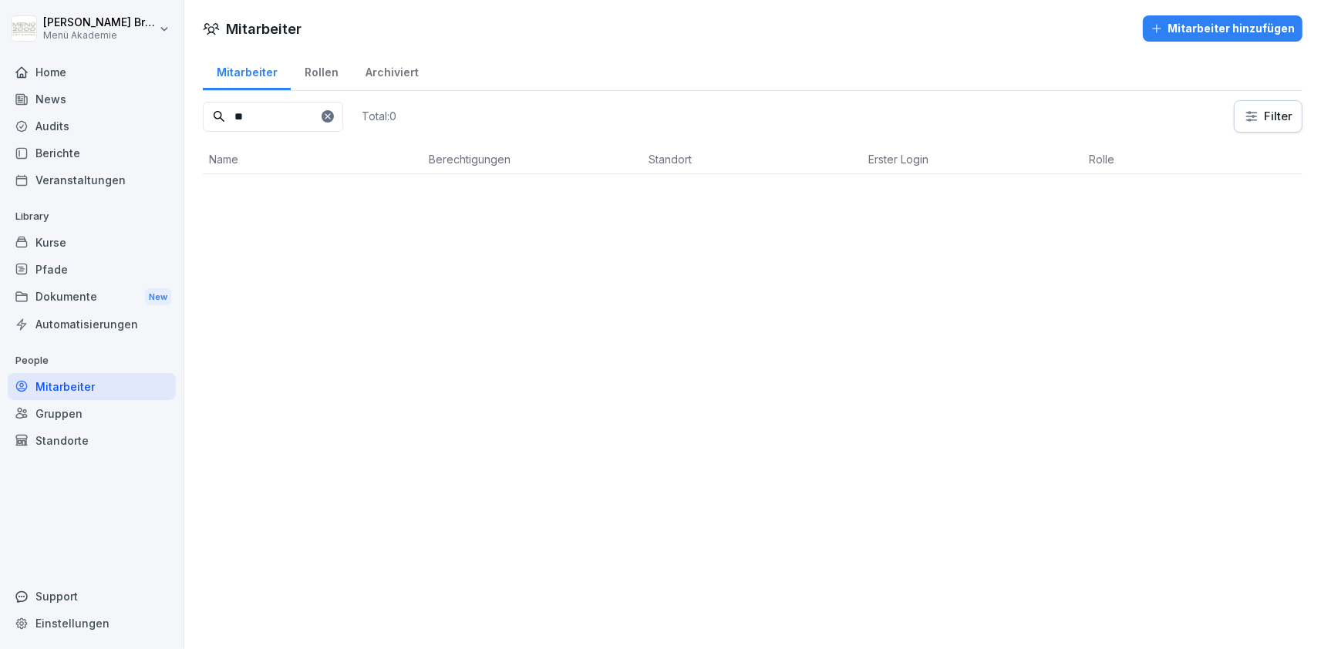
type input "*"
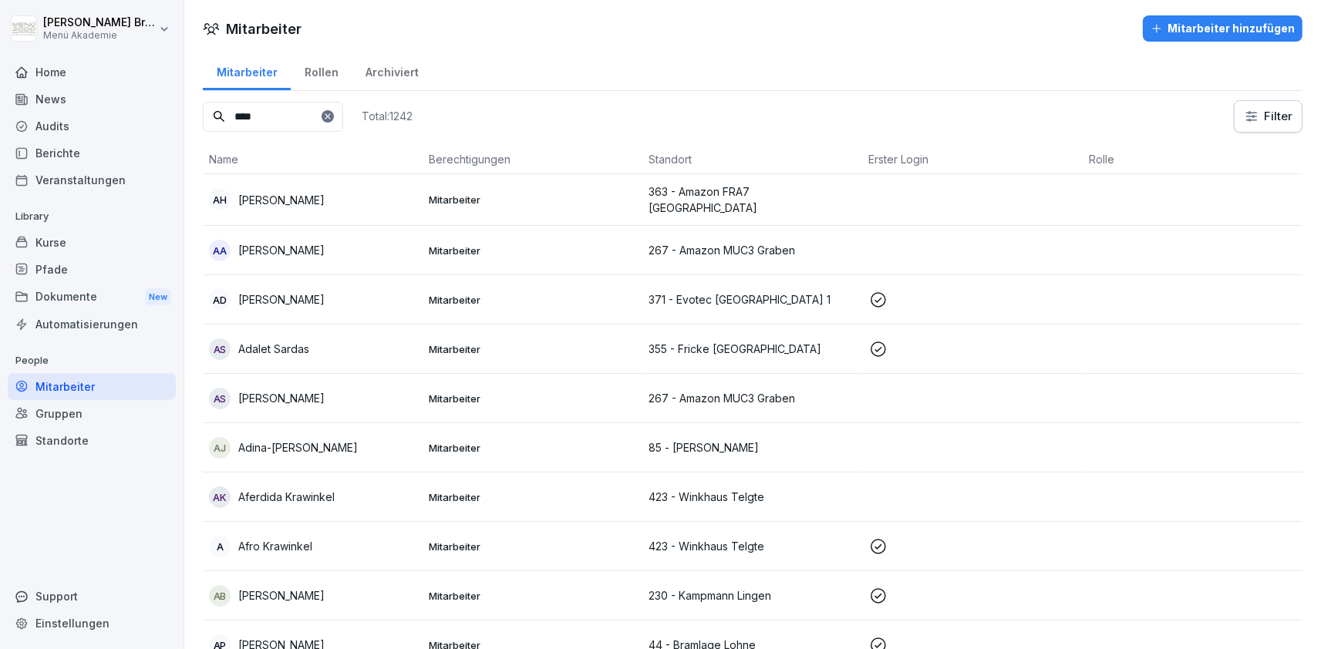
type input "****"
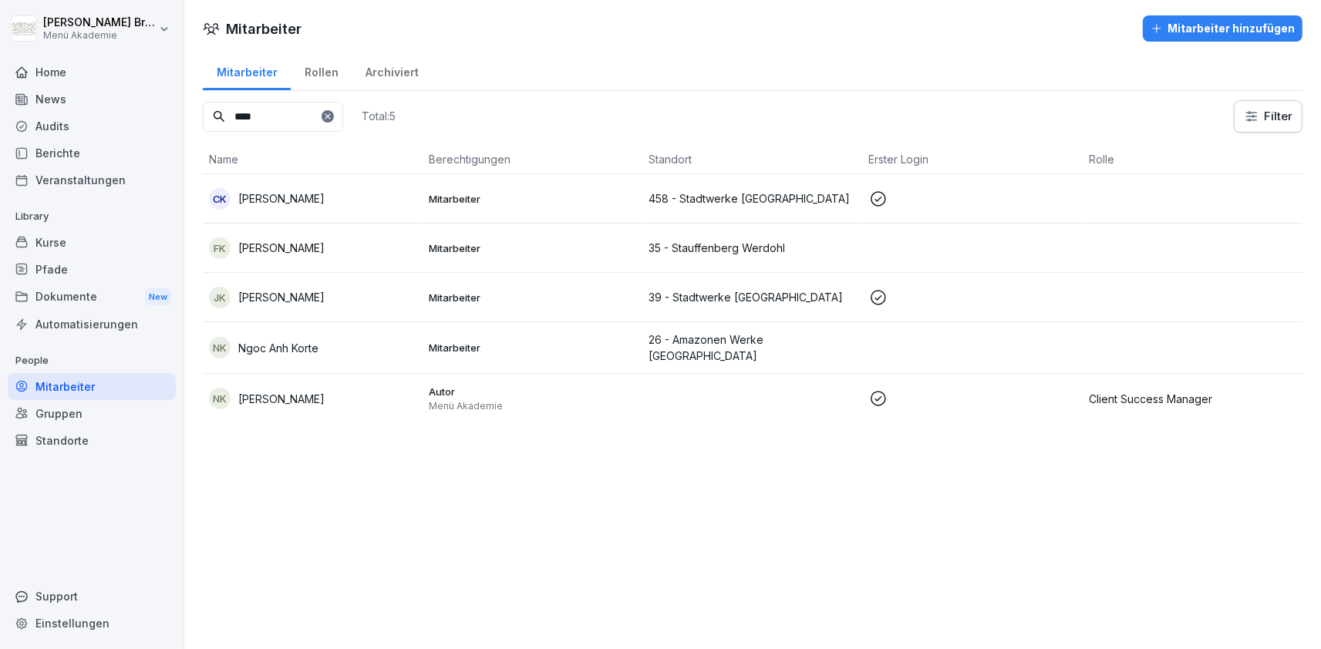
click at [344, 392] on div "NK Niklas Korte" at bounding box center [312, 399] width 207 height 22
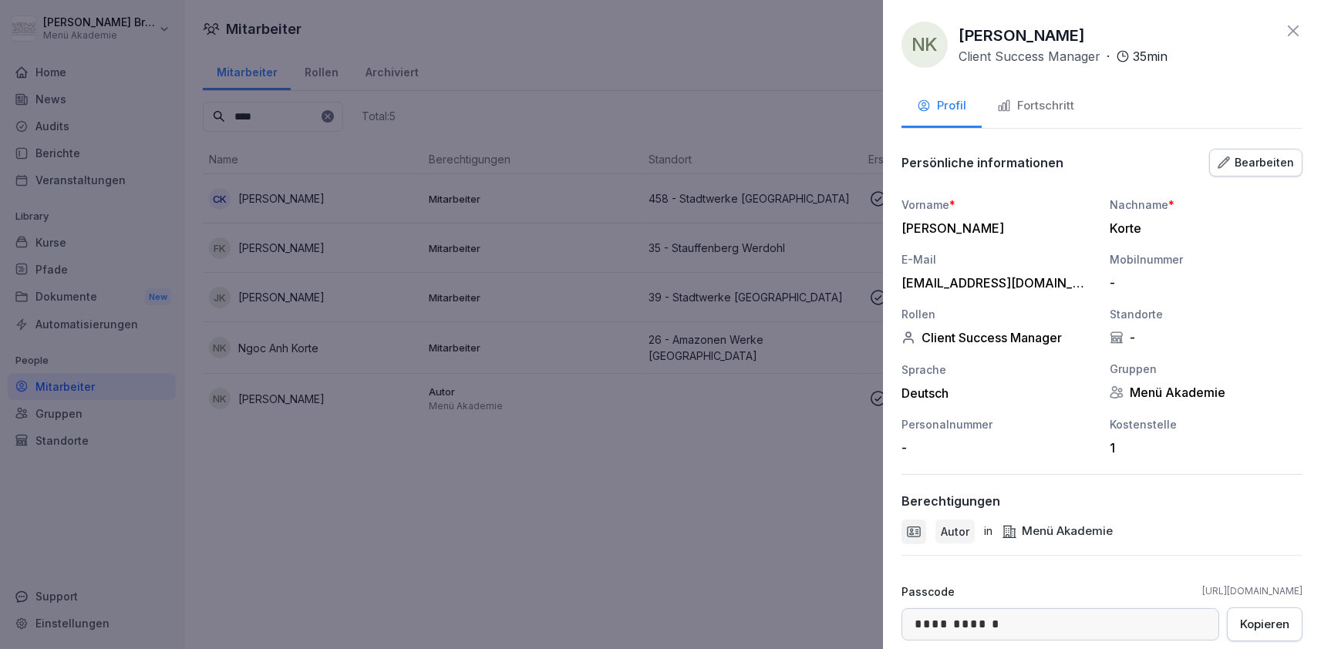
click at [1038, 113] on div "Fortschritt" at bounding box center [1035, 106] width 77 height 18
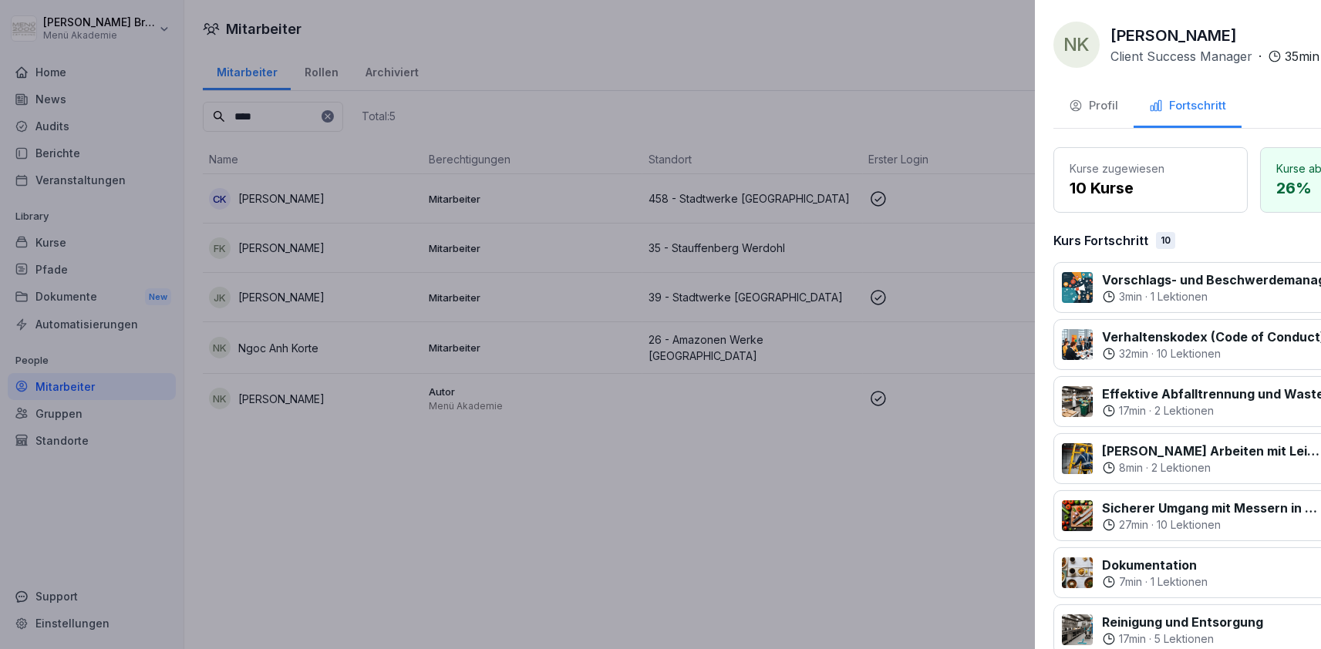
click at [593, 561] on div at bounding box center [660, 324] width 1321 height 649
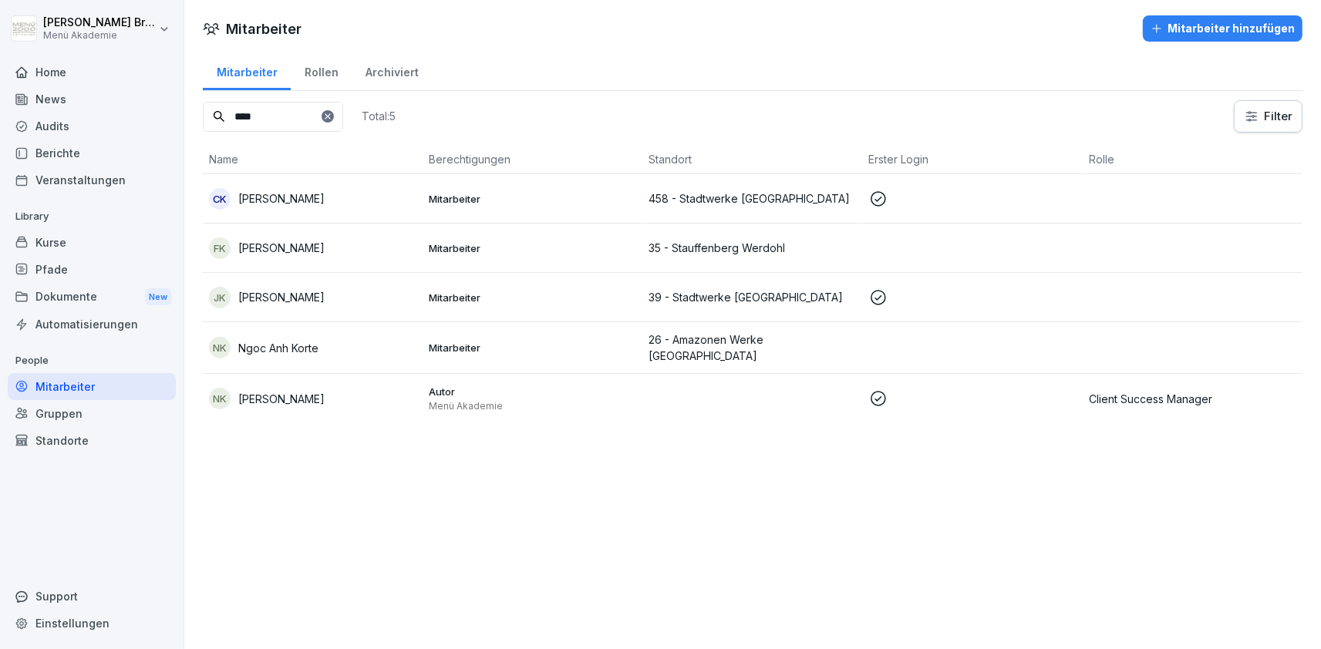
click at [103, 396] on div "Mitarbeiter" at bounding box center [92, 386] width 168 height 27
click at [343, 126] on input "****" at bounding box center [273, 117] width 140 height 30
click at [332, 119] on icon at bounding box center [327, 116] width 9 height 9
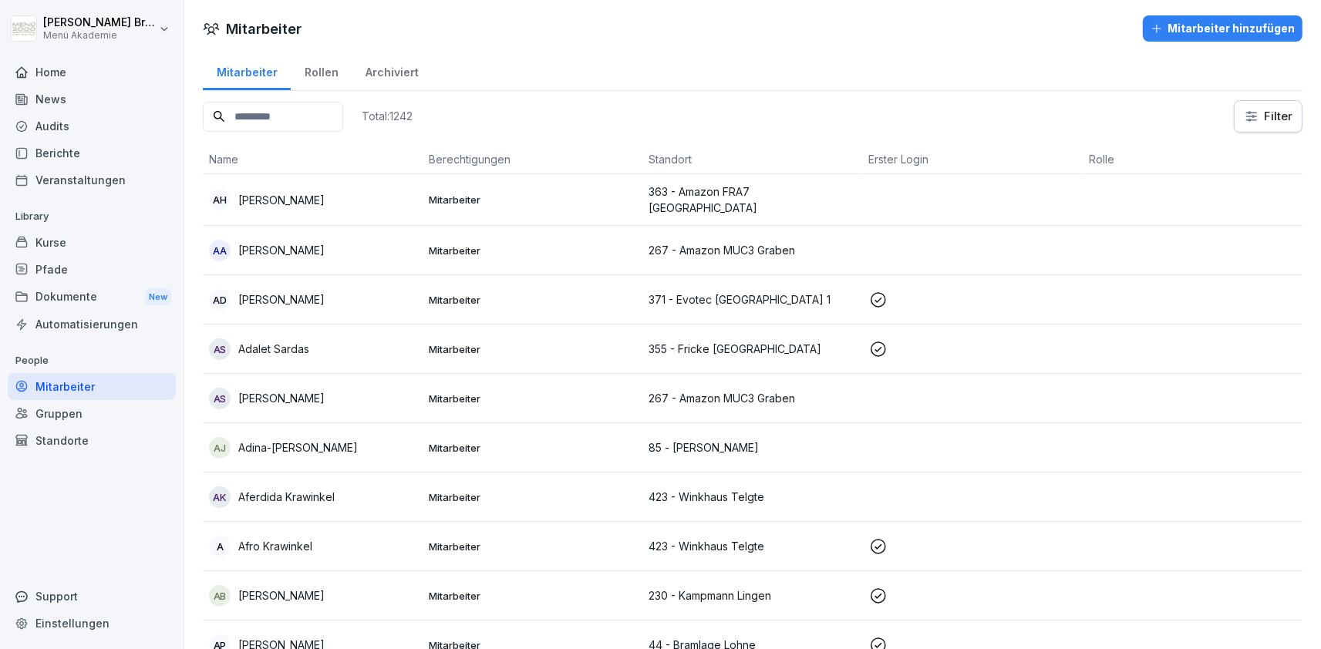
click at [310, 65] on div "Rollen" at bounding box center [321, 70] width 61 height 39
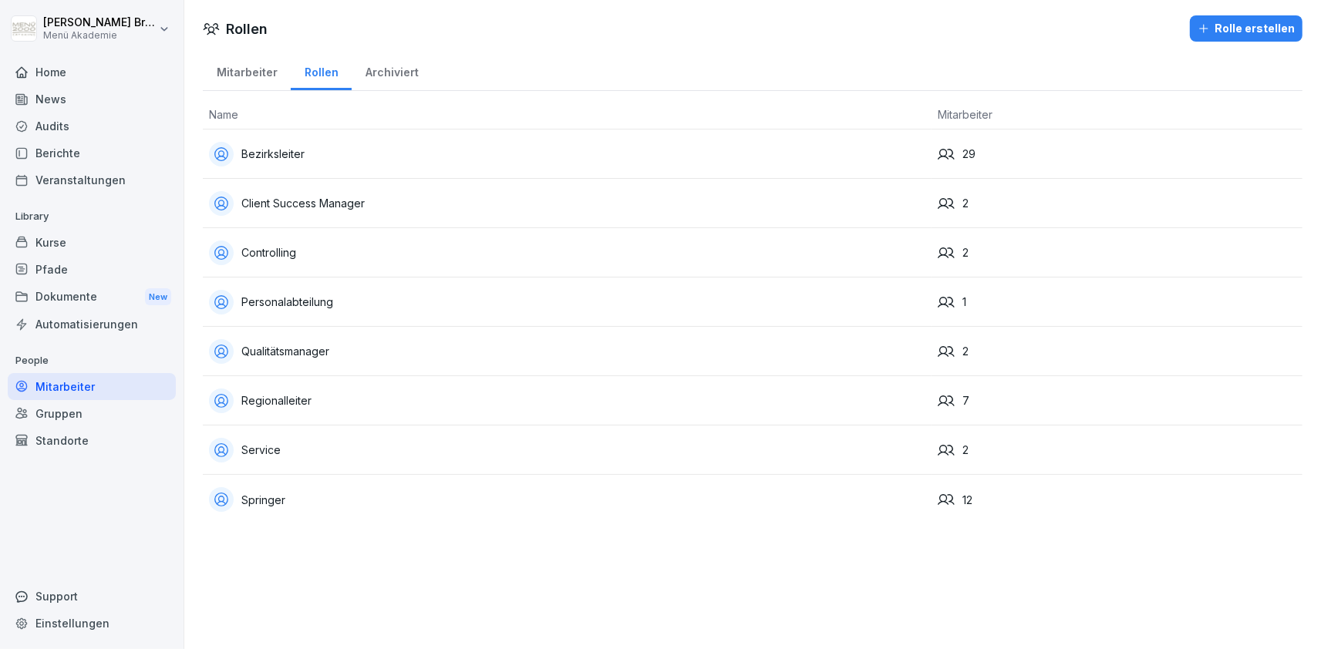
click at [335, 210] on div "Client Success Manager" at bounding box center [567, 203] width 716 height 25
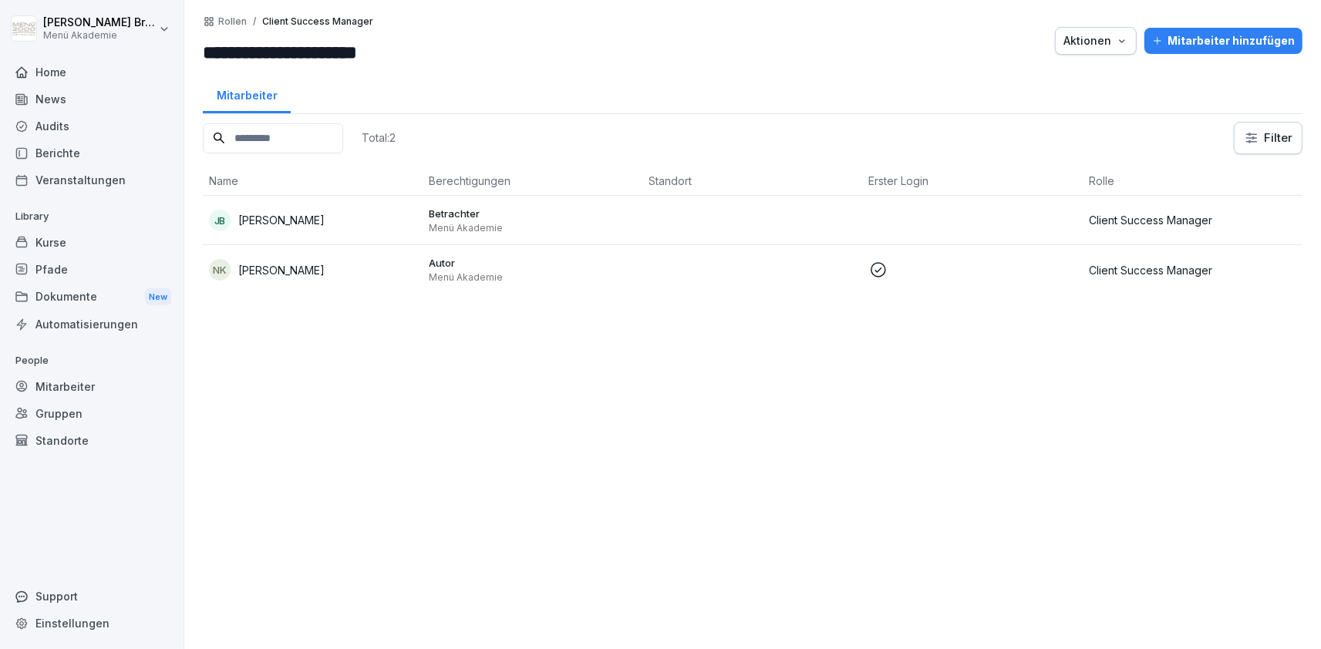
click at [293, 217] on p "[PERSON_NAME]" at bounding box center [281, 220] width 86 height 16
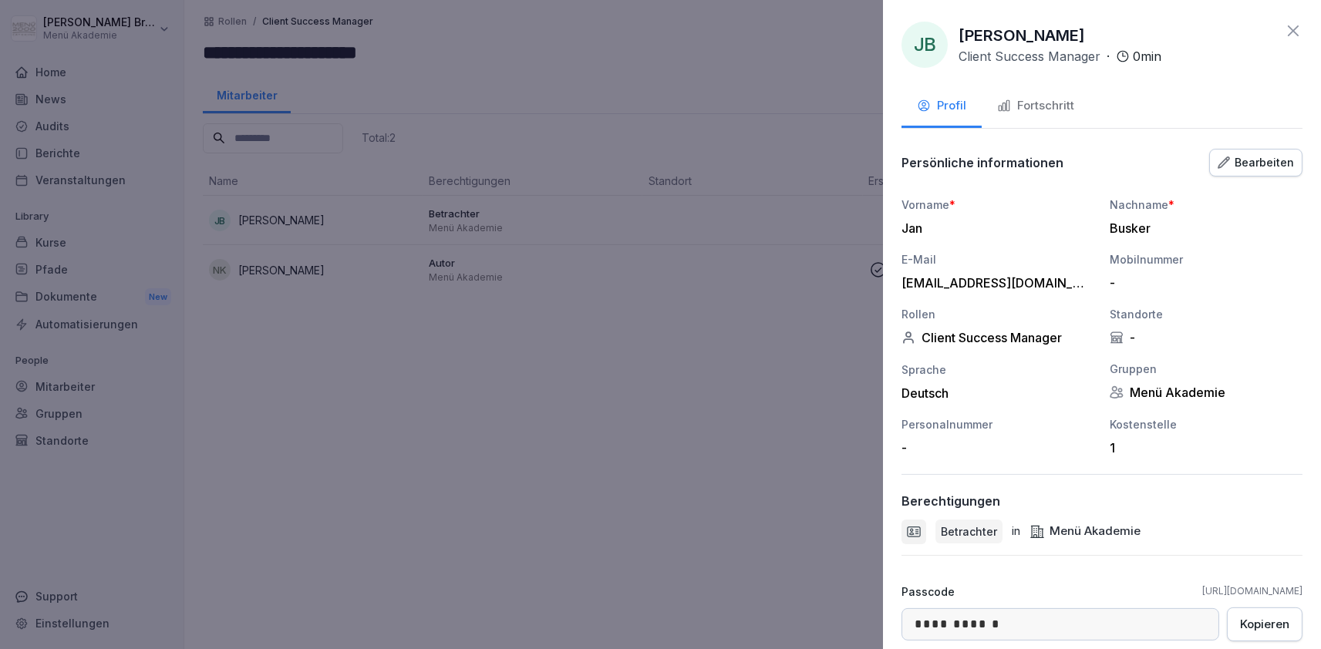
click at [1259, 166] on div "Bearbeiten" at bounding box center [1256, 162] width 76 height 17
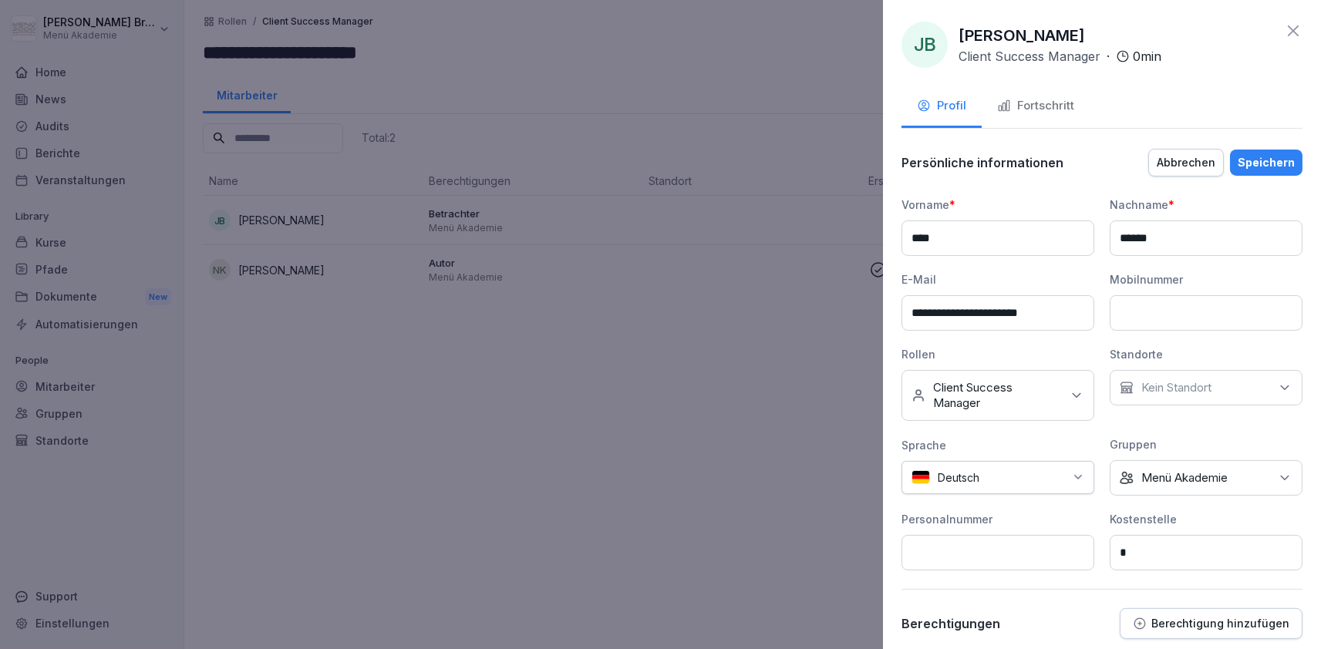
scroll to position [322, 0]
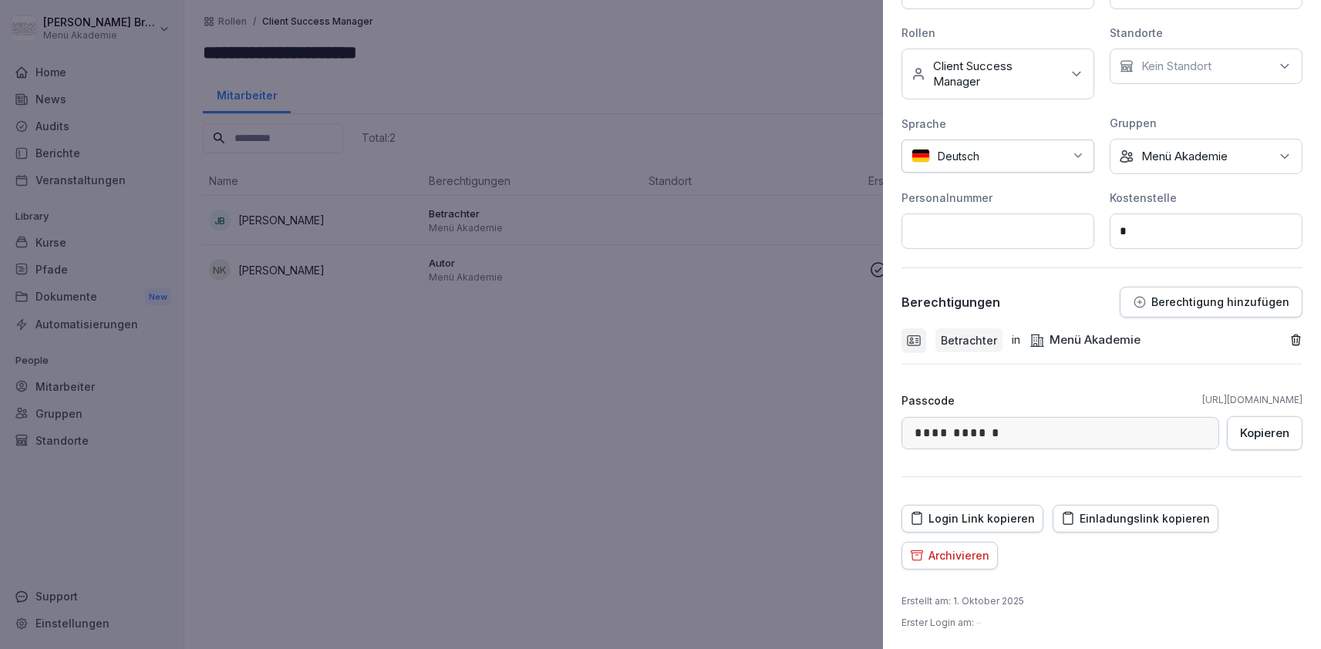
click at [1295, 335] on icon "button" at bounding box center [1296, 340] width 8 height 10
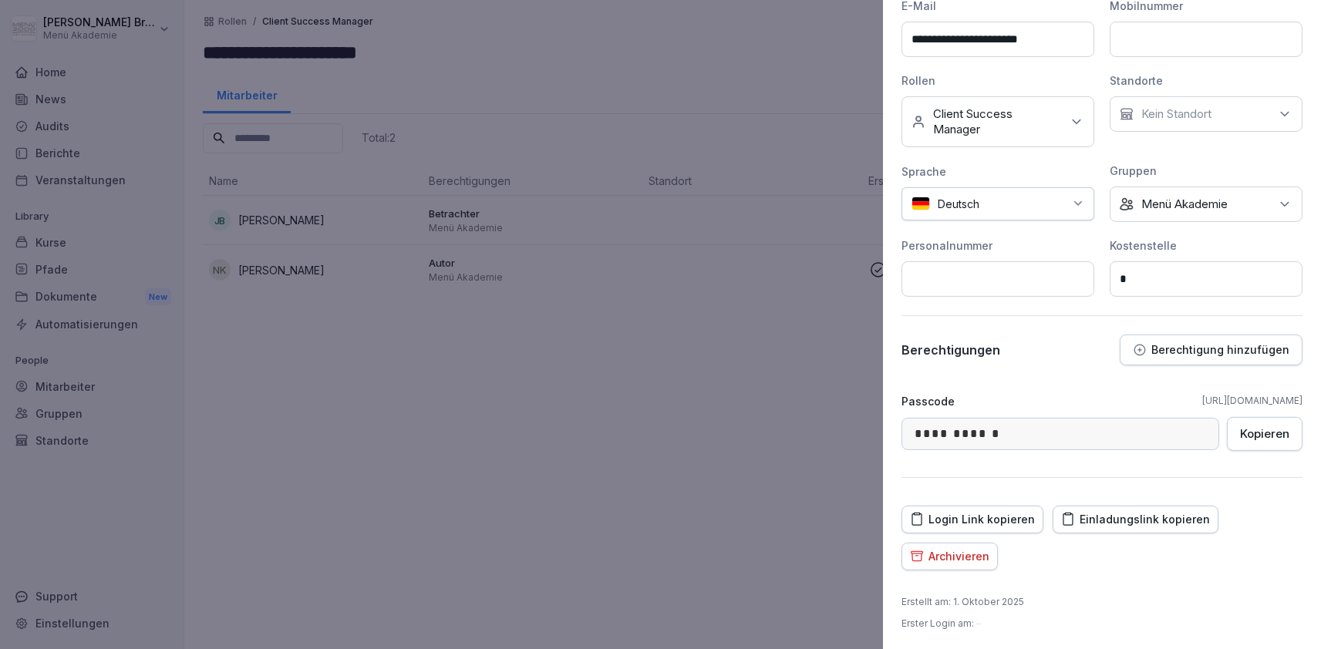
click at [1215, 344] on p "Berechtigung hinzufügen" at bounding box center [1220, 350] width 138 height 12
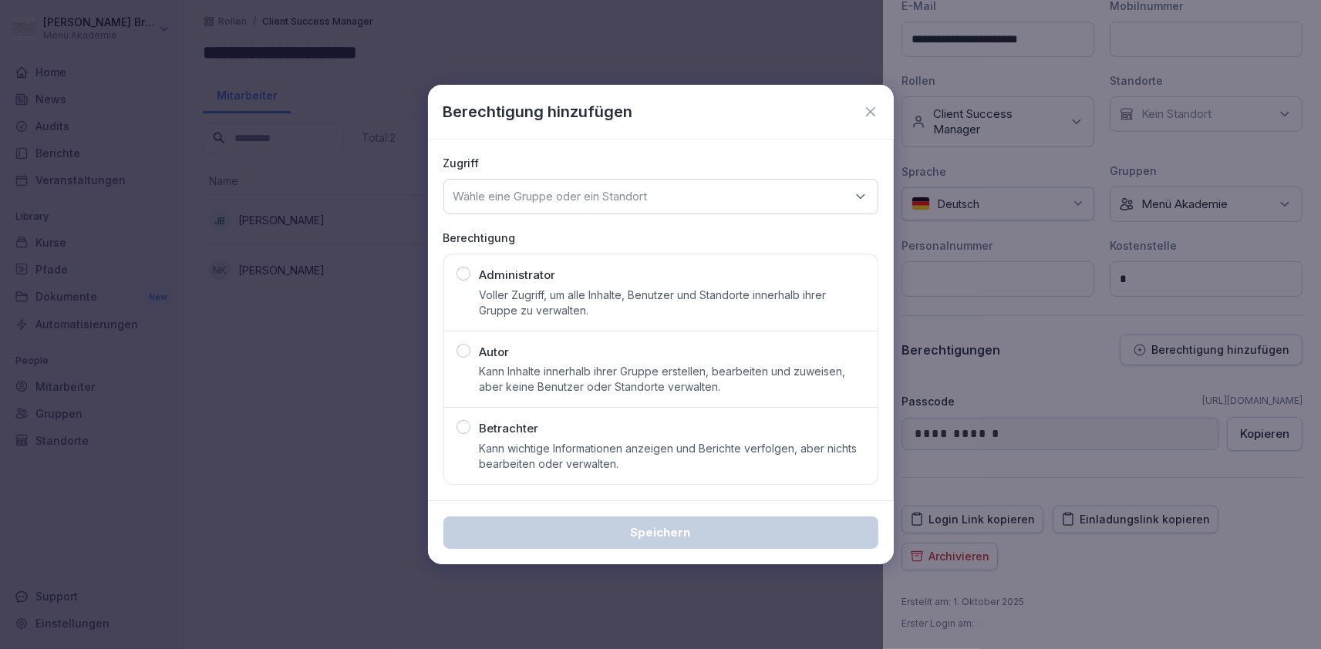
drag, startPoint x: 593, startPoint y: 379, endPoint x: 676, endPoint y: 222, distance: 177.3
click at [593, 378] on p "Kann Inhalte innerhalb ihrer Gruppe erstellen, bearbeiten und zuweisen, aber ke…" at bounding box center [673, 379] width 386 height 31
click at [665, 201] on div "Wähle eine Gruppe oder ein Standort" at bounding box center [660, 196] width 435 height 35
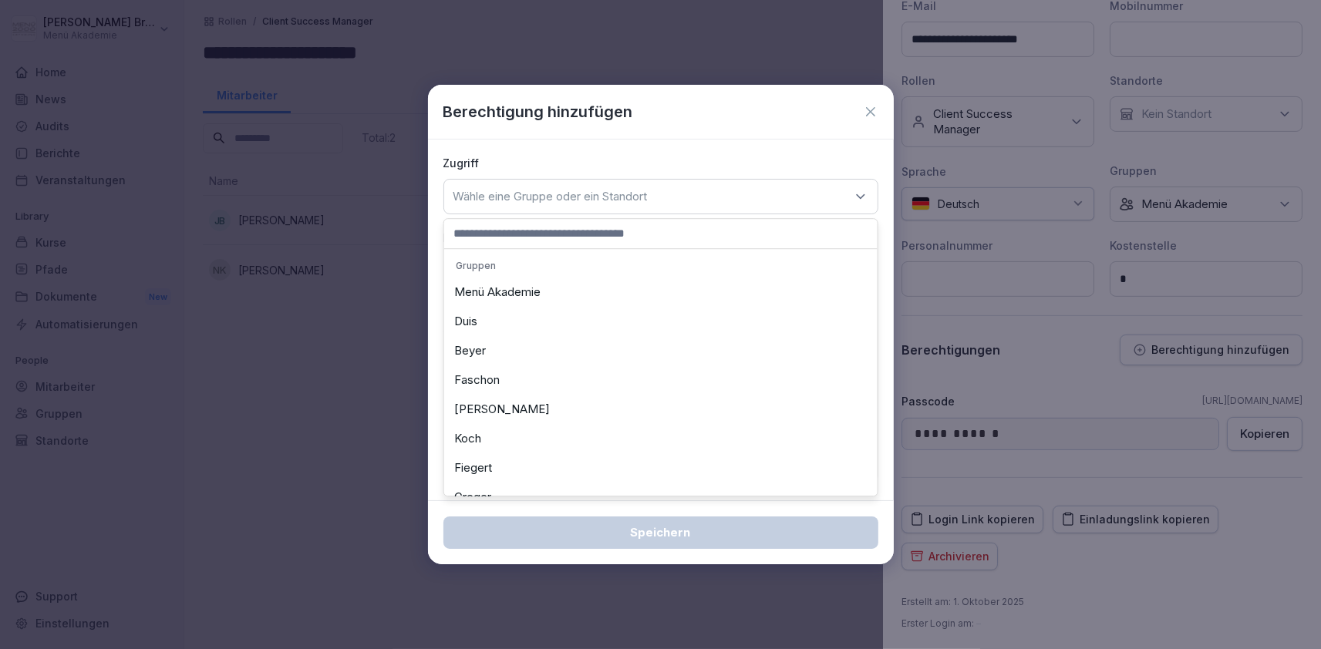
click at [634, 294] on div "Menü Akademie" at bounding box center [661, 292] width 426 height 29
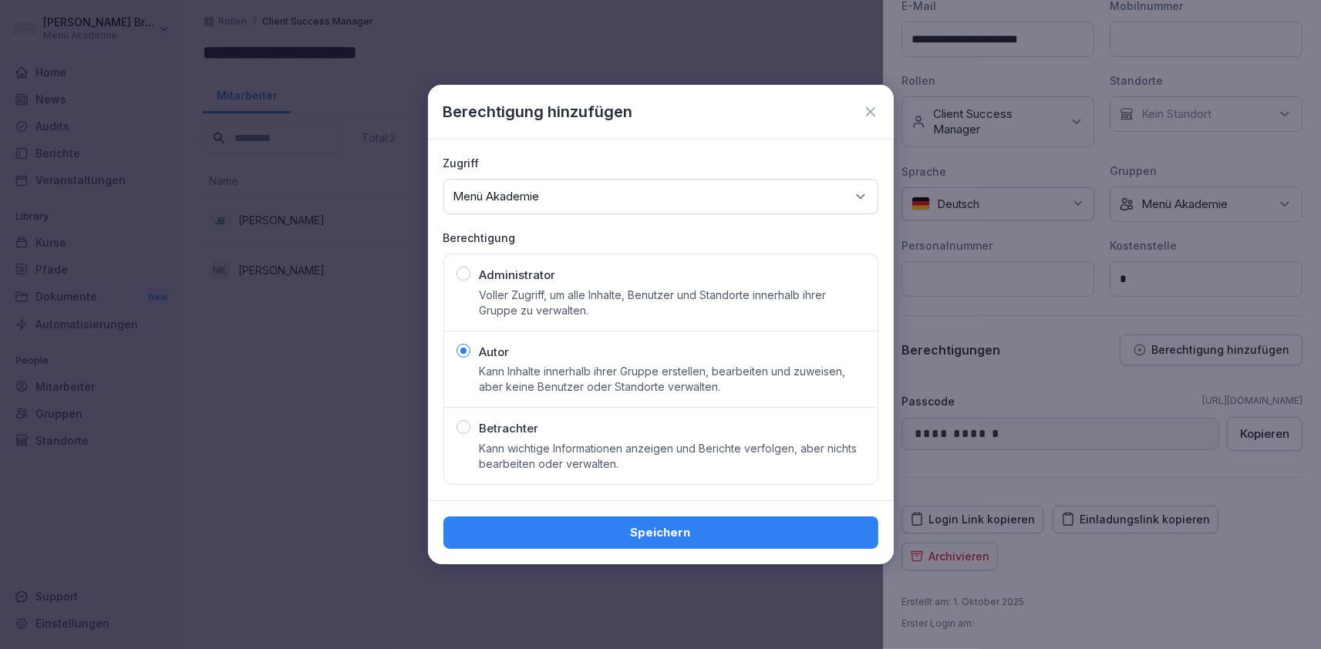
click at [635, 541] on div "Speichern" at bounding box center [661, 532] width 410 height 17
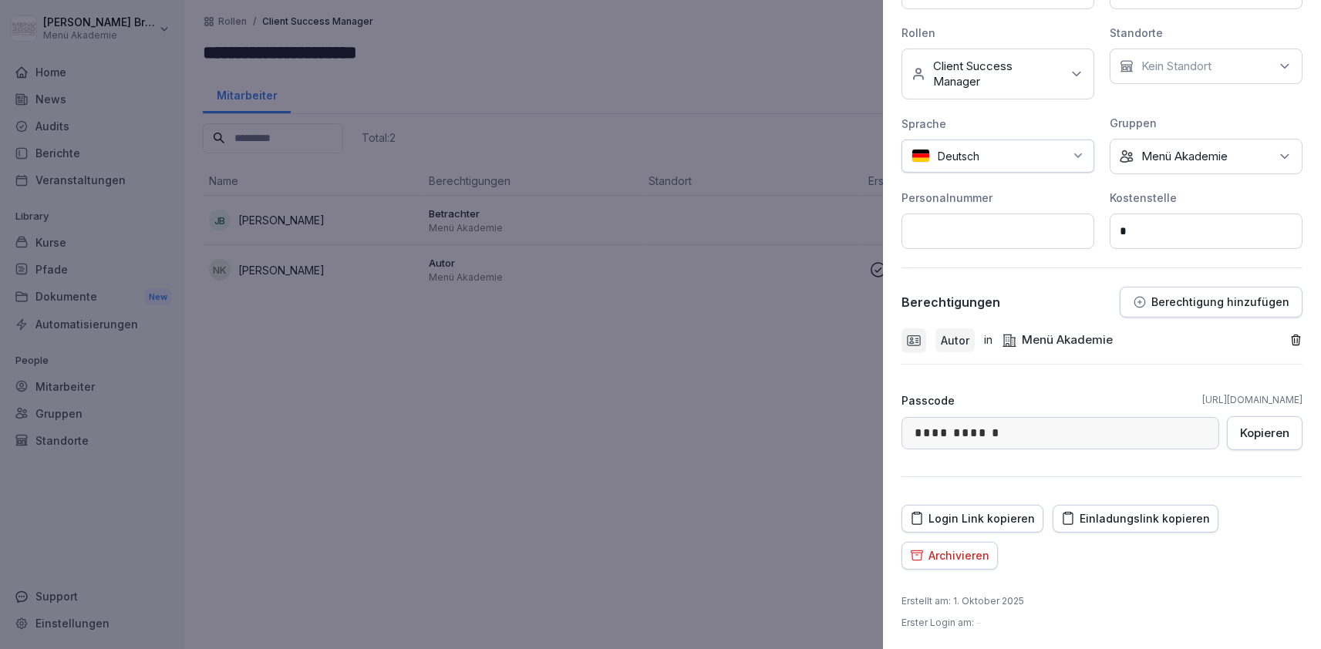
scroll to position [54, 0]
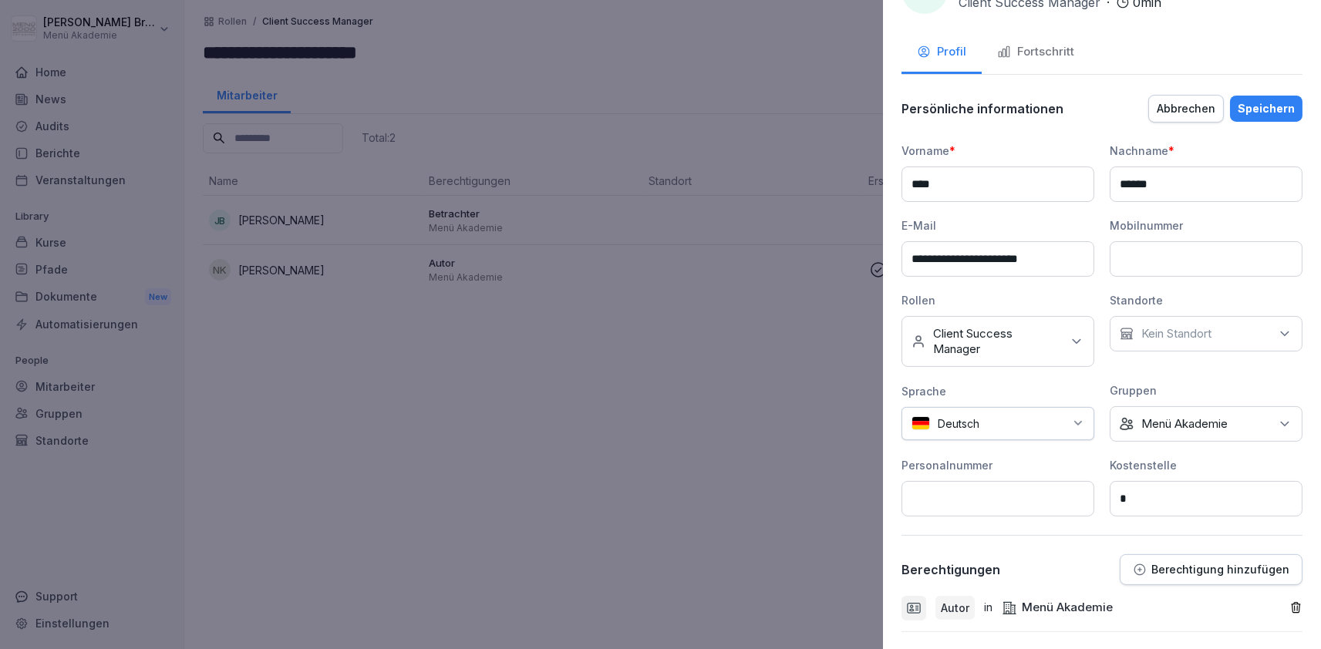
click at [1277, 113] on div "Speichern" at bounding box center [1266, 108] width 57 height 17
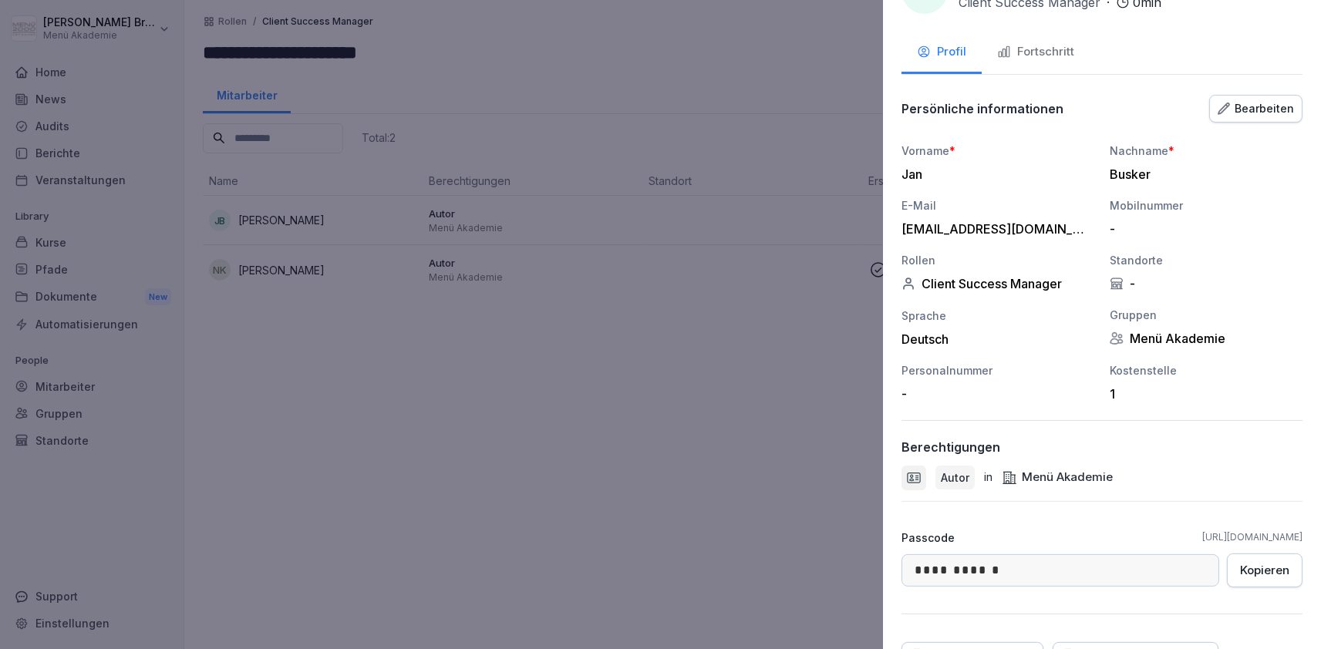
drag, startPoint x: 780, startPoint y: 386, endPoint x: 983, endPoint y: 205, distance: 272.1
click at [809, 359] on div at bounding box center [660, 324] width 1321 height 649
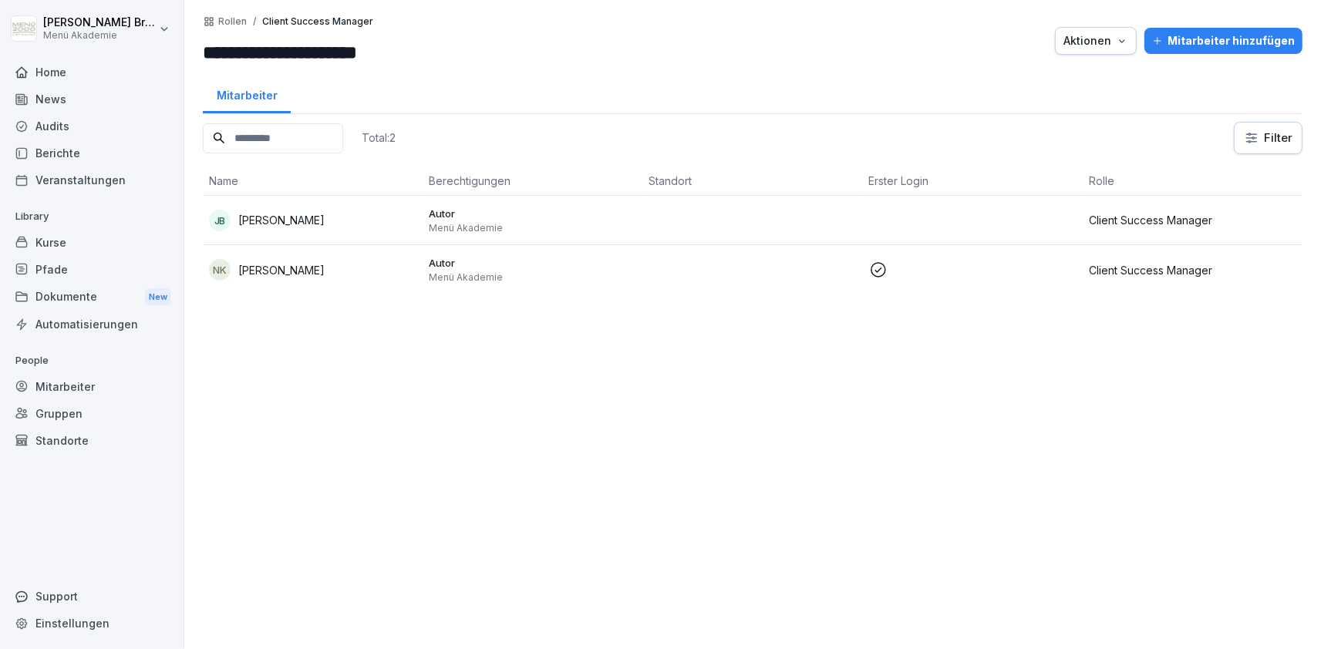
click at [423, 266] on td "Autor Menü Akademie" at bounding box center [533, 269] width 220 height 49
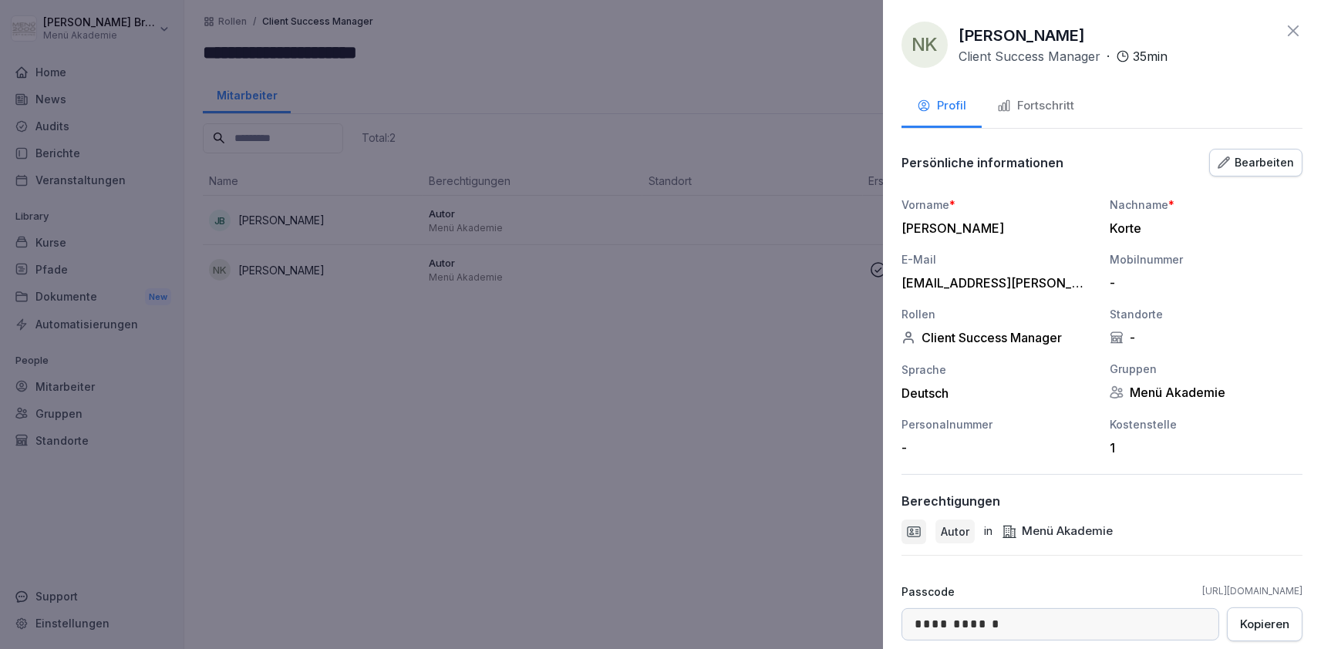
click at [1021, 117] on button "Fortschritt" at bounding box center [1036, 107] width 108 height 42
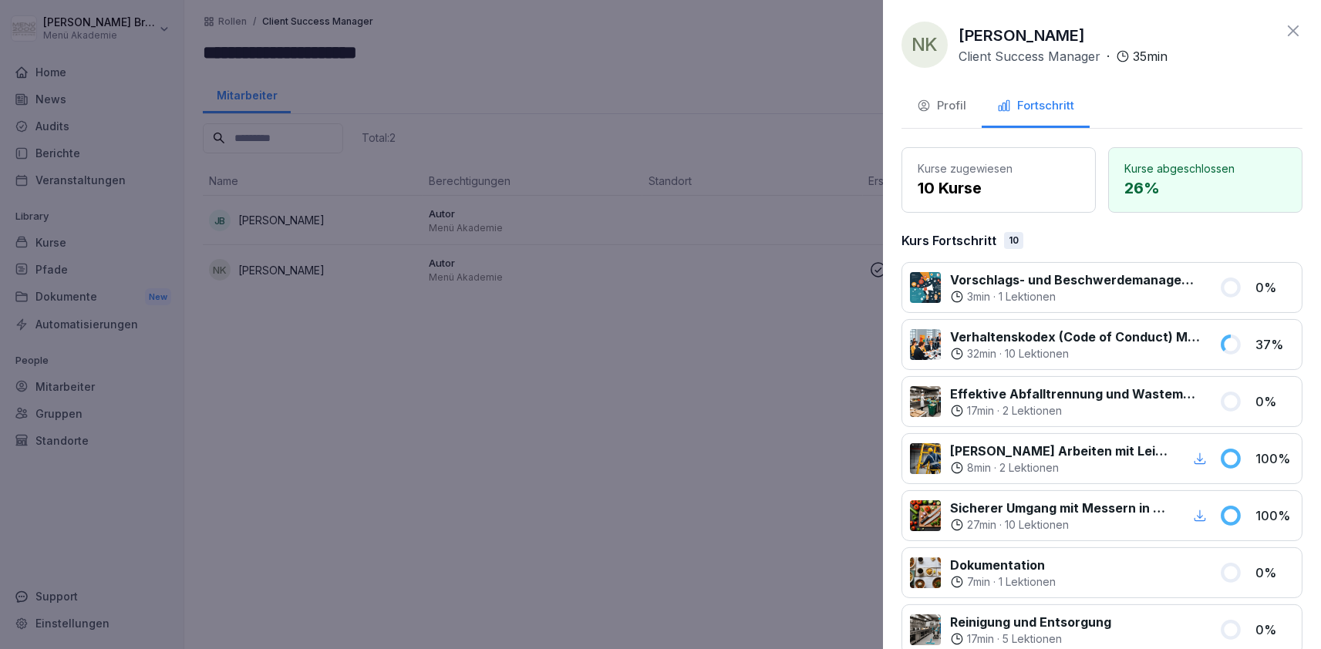
click at [946, 97] on button "Profil" at bounding box center [942, 107] width 80 height 42
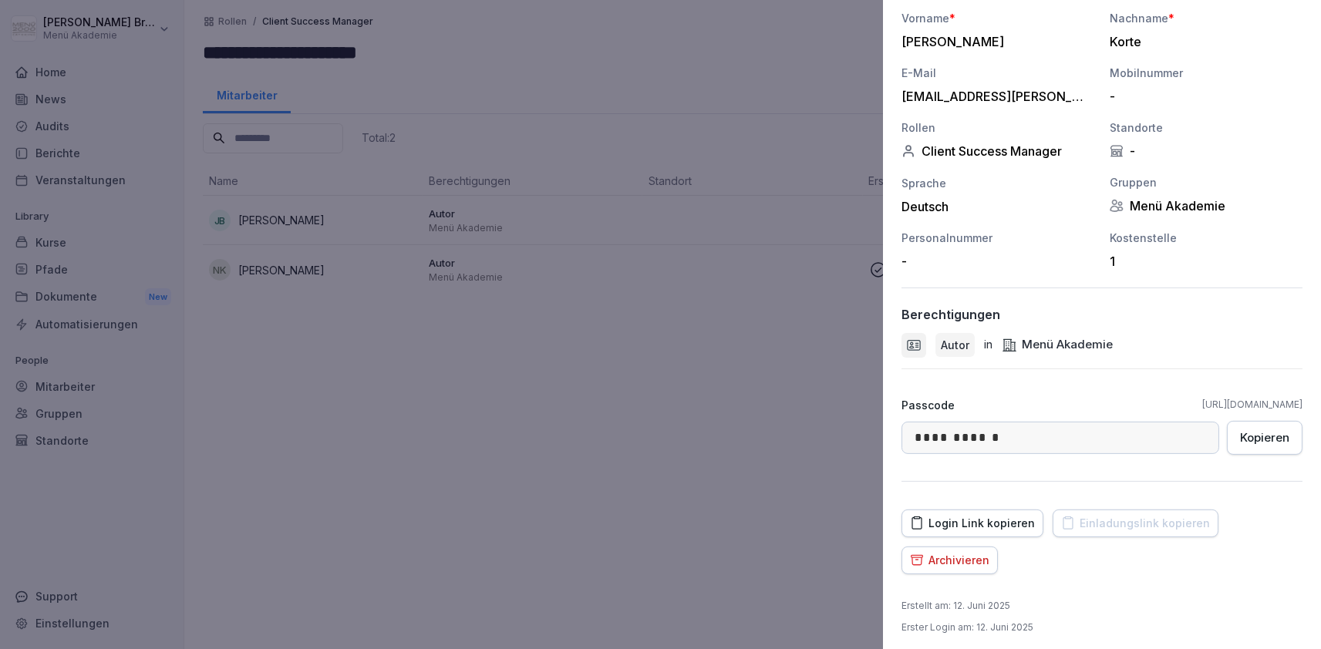
scroll to position [192, 0]
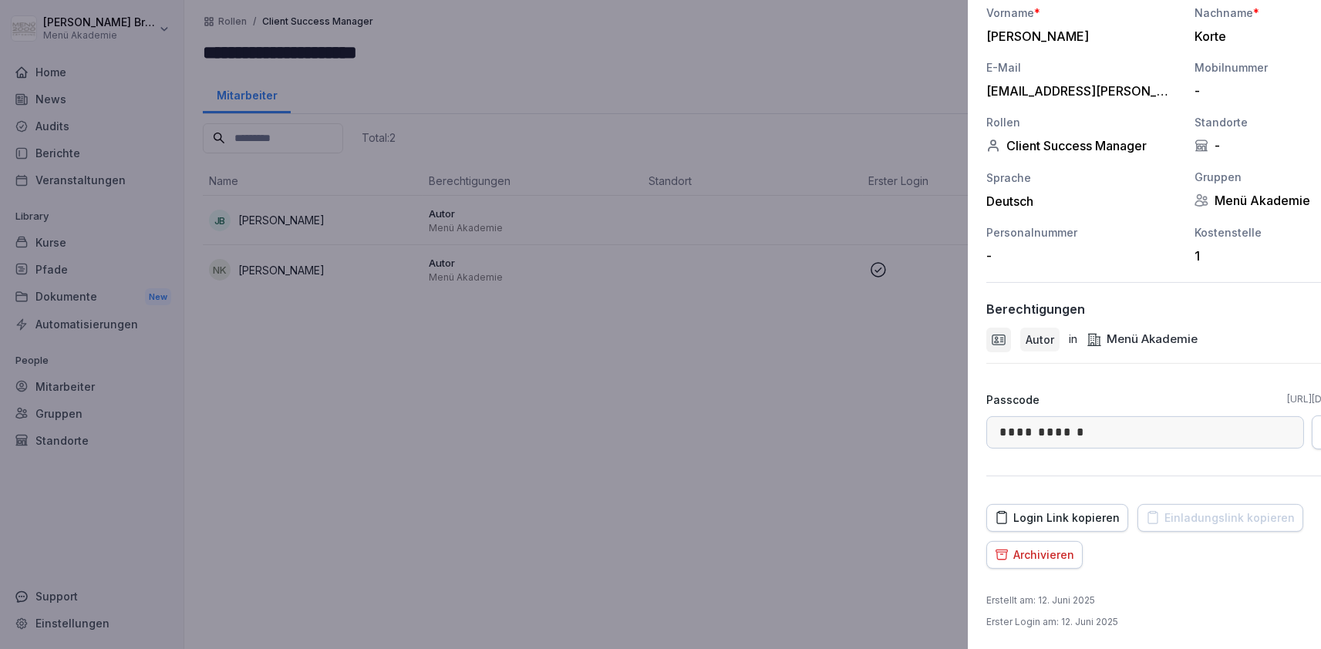
click at [698, 412] on div at bounding box center [660, 324] width 1321 height 649
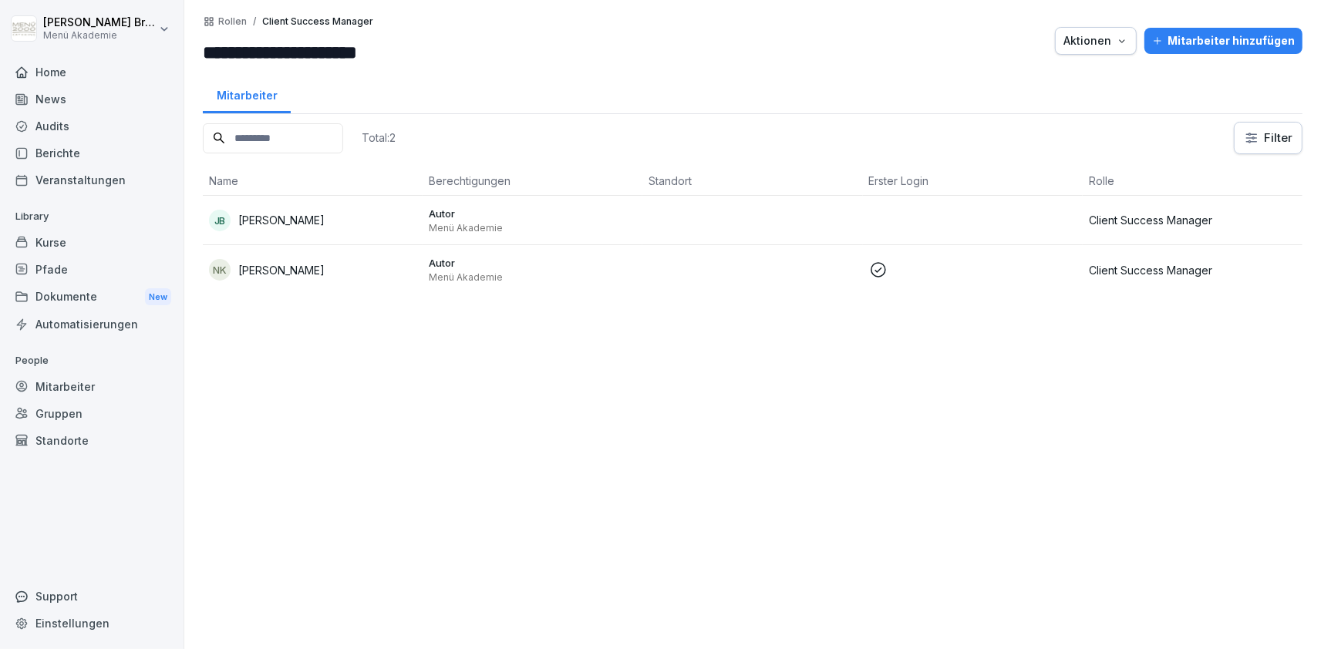
click at [337, 217] on div "JB [PERSON_NAME]" at bounding box center [312, 221] width 207 height 22
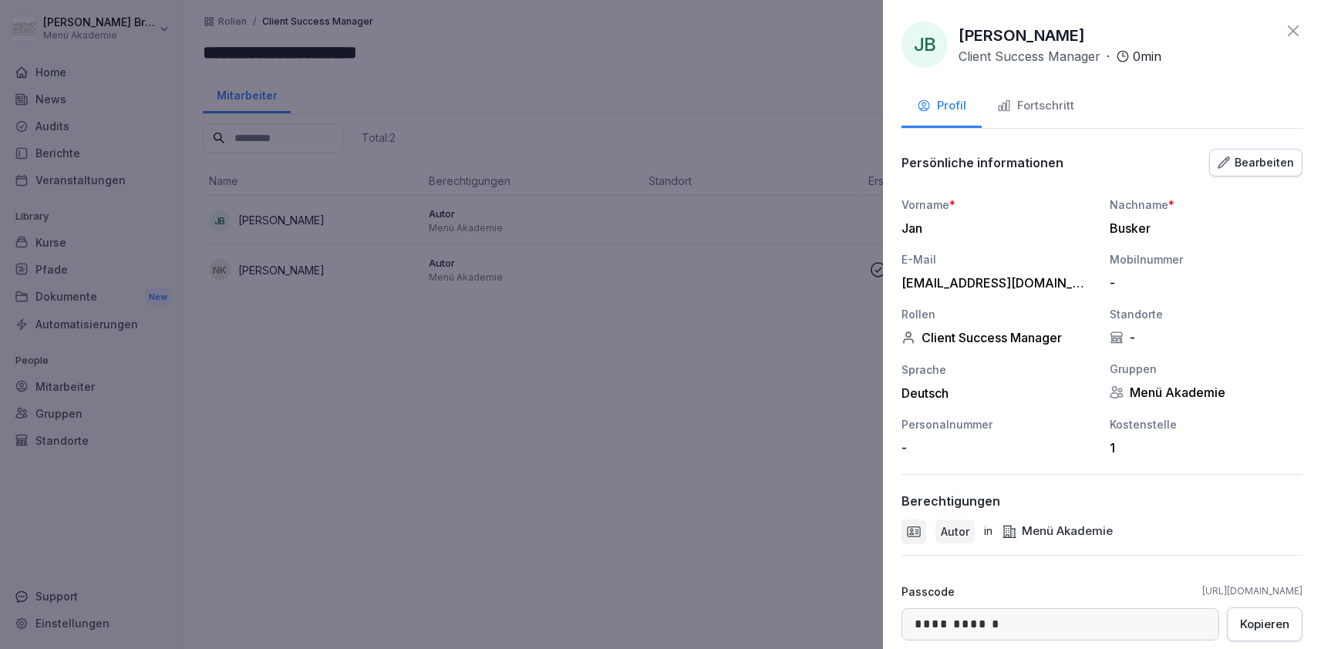
click at [1042, 130] on div "**********" at bounding box center [1102, 324] width 438 height 649
click at [1042, 104] on div "Fortschritt" at bounding box center [1035, 106] width 77 height 18
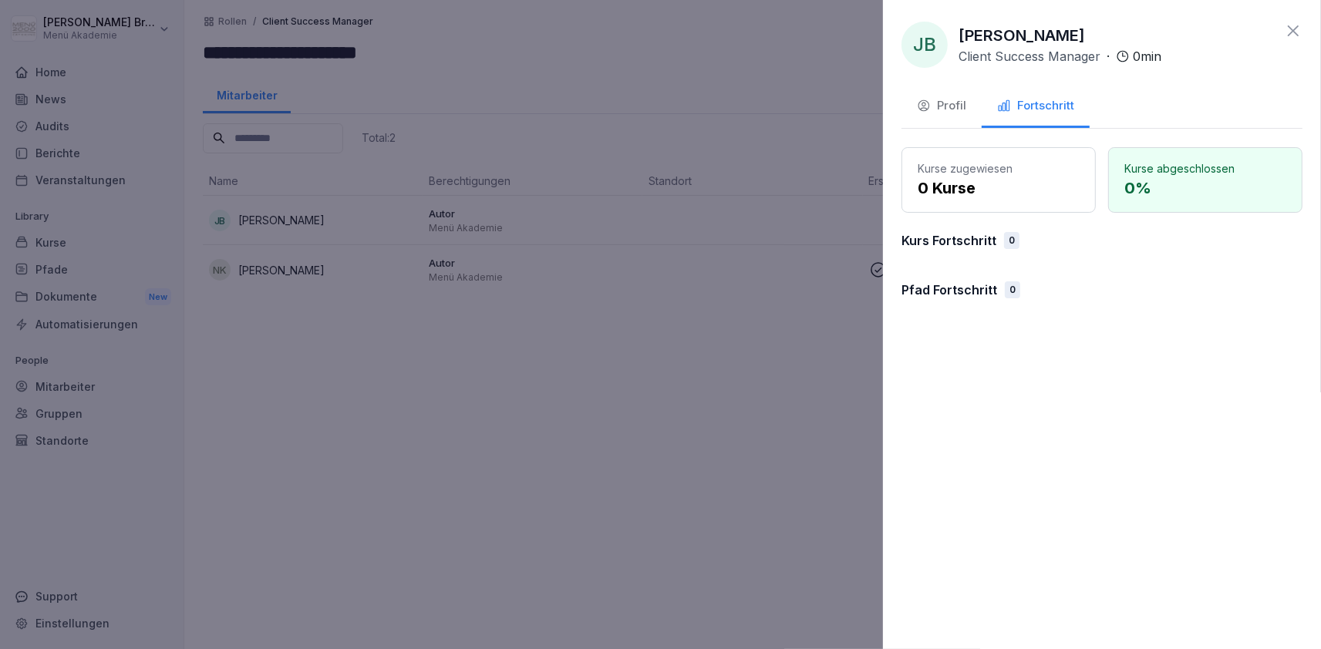
click at [1027, 239] on div "Kurs Fortschritt 0" at bounding box center [1102, 240] width 401 height 19
click at [949, 99] on div "Profil" at bounding box center [941, 106] width 49 height 18
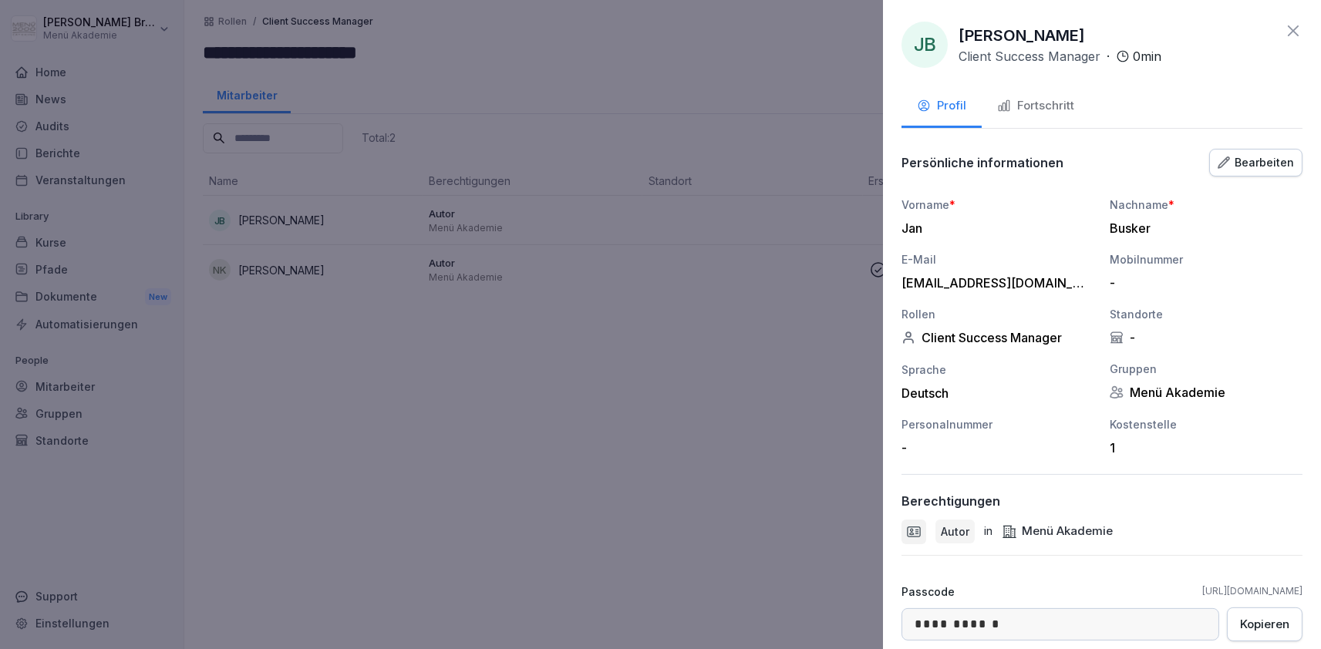
click at [948, 380] on div "Sprache Deutsch" at bounding box center [998, 381] width 193 height 39
click at [1252, 164] on div "Bearbeiten" at bounding box center [1256, 162] width 76 height 17
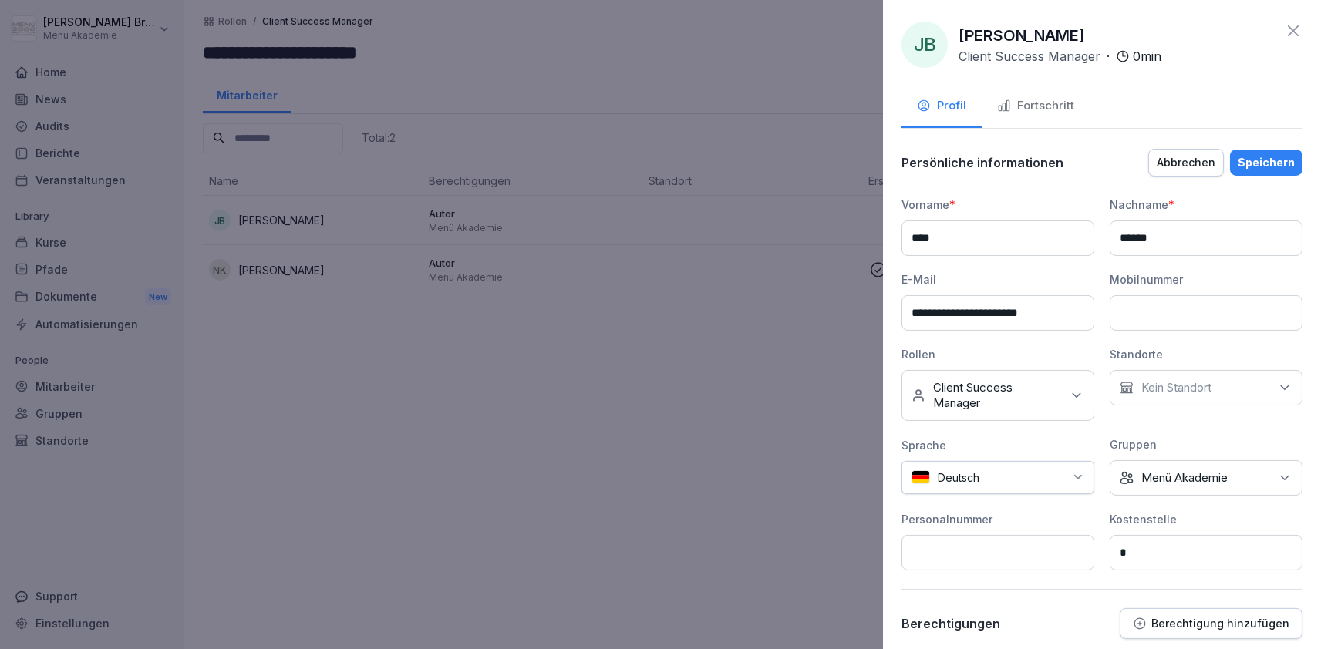
click at [1260, 163] on div "Speichern" at bounding box center [1266, 162] width 57 height 17
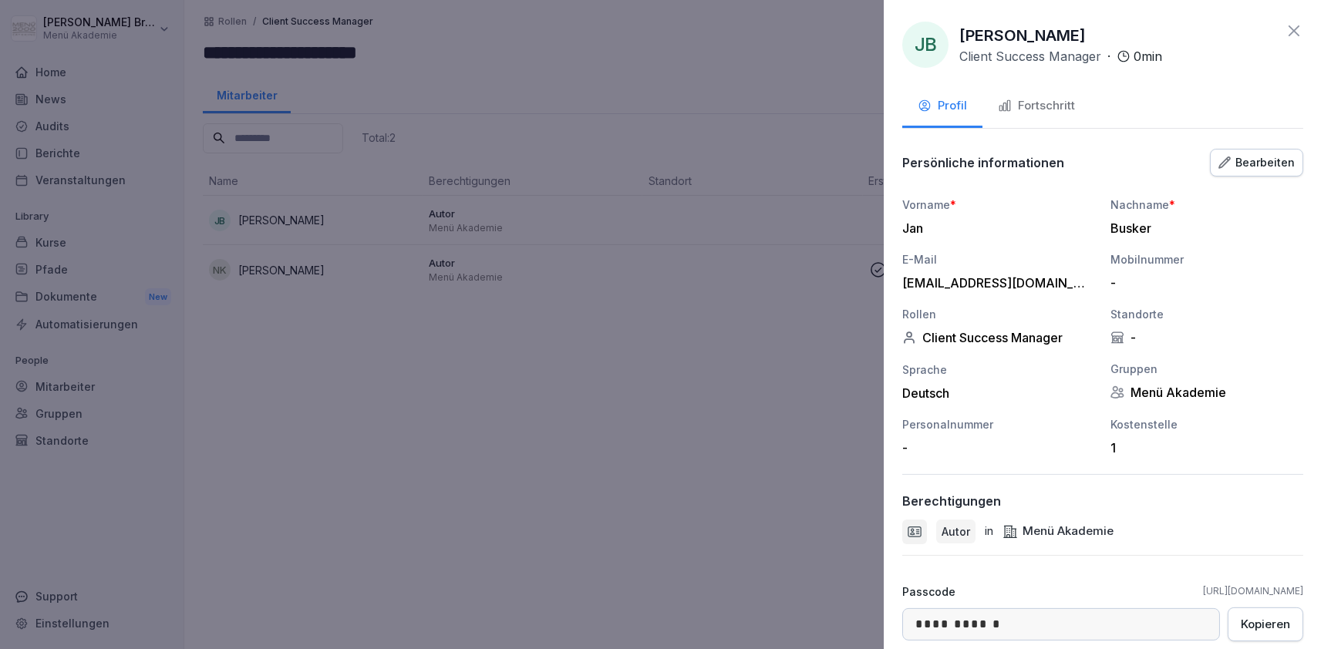
click at [627, 438] on div at bounding box center [660, 324] width 1321 height 649
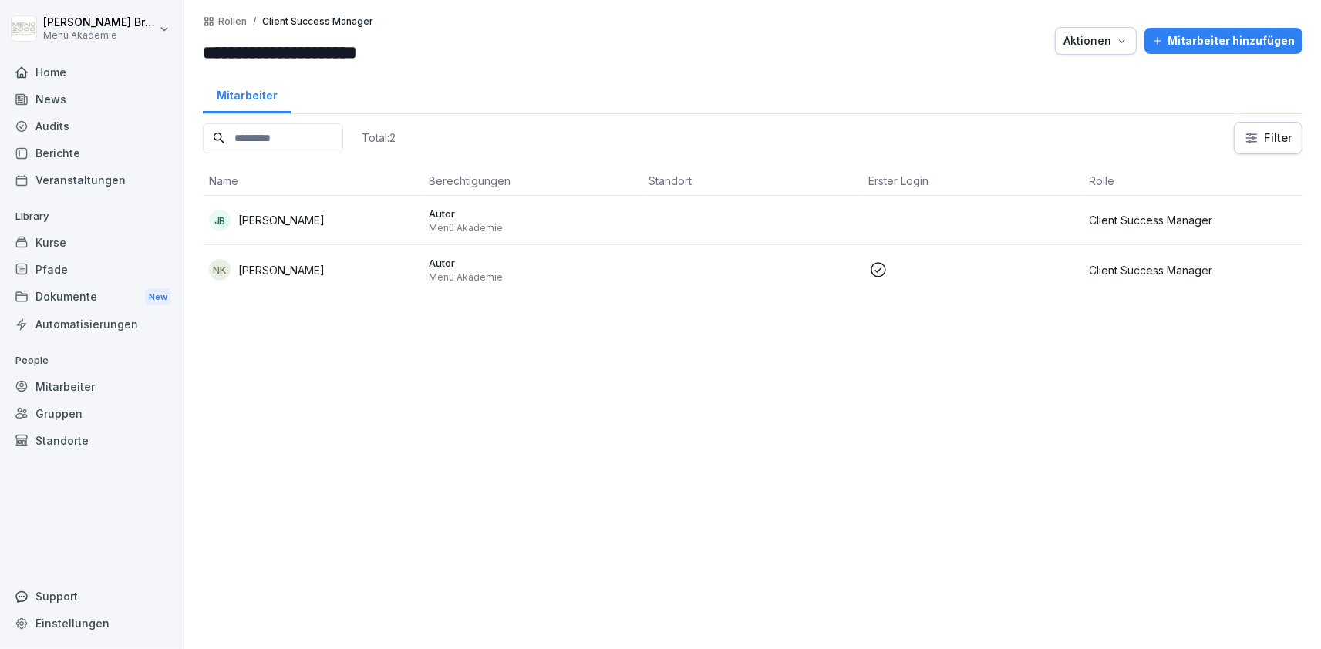
click at [95, 386] on div "Mitarbeiter" at bounding box center [92, 386] width 168 height 27
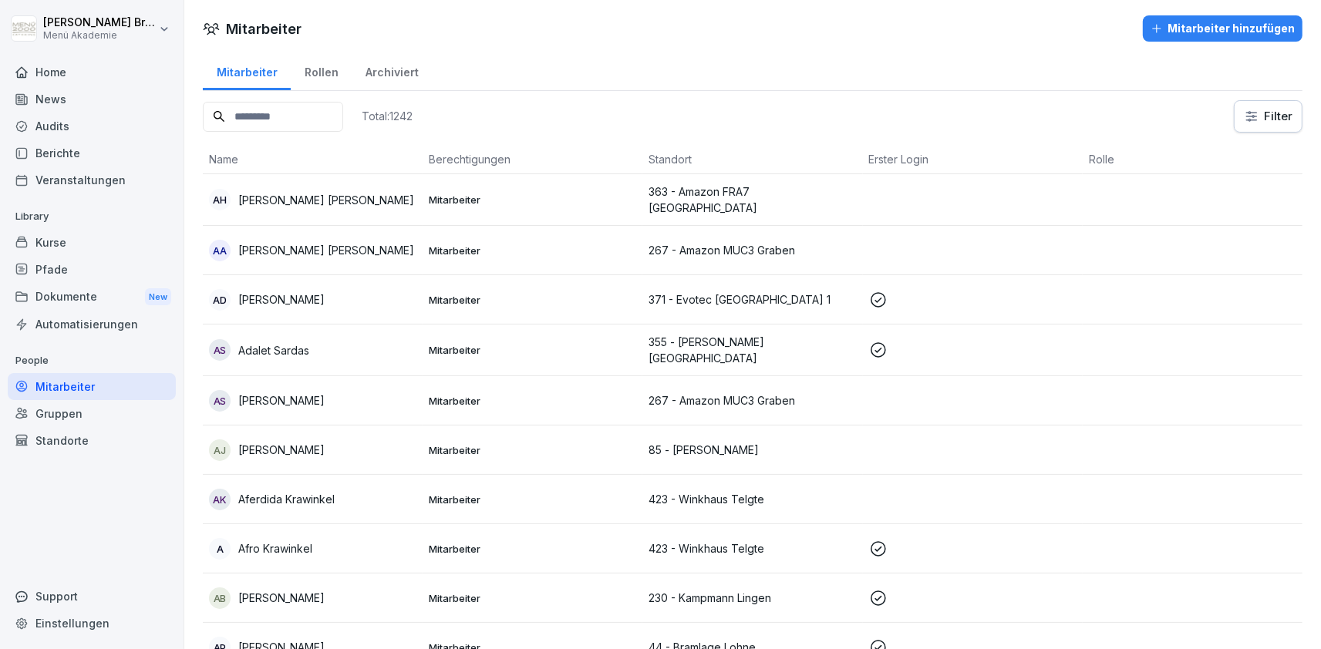
click at [79, 258] on div "Pfade" at bounding box center [92, 269] width 168 height 27
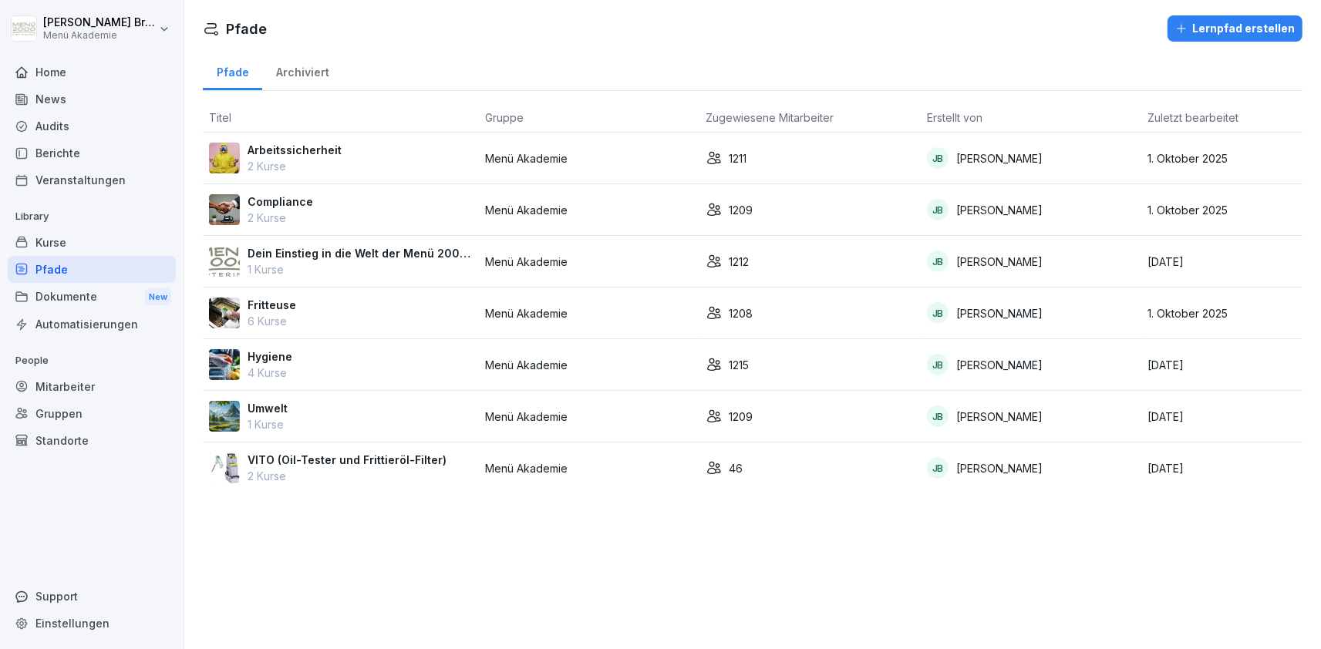
click at [67, 271] on div "Pfade" at bounding box center [92, 269] width 168 height 27
click at [268, 356] on p "Hygiene" at bounding box center [270, 357] width 45 height 16
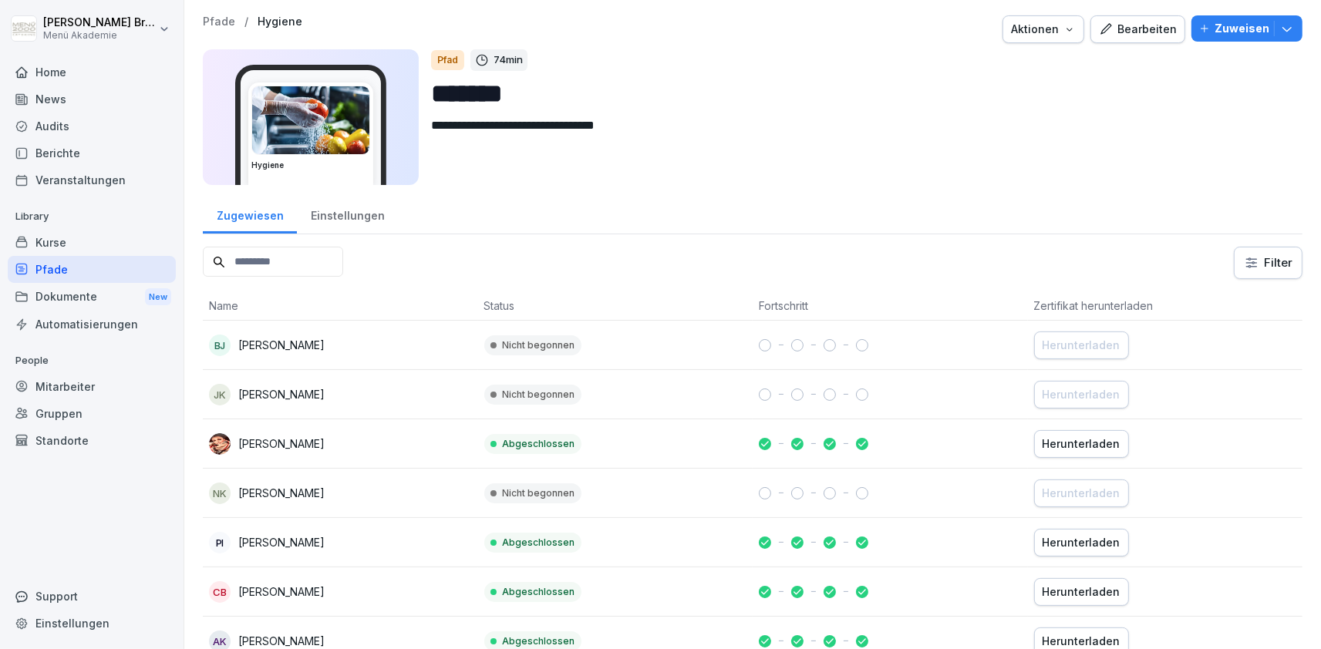
click at [361, 215] on div "Einstellungen" at bounding box center [347, 213] width 101 height 39
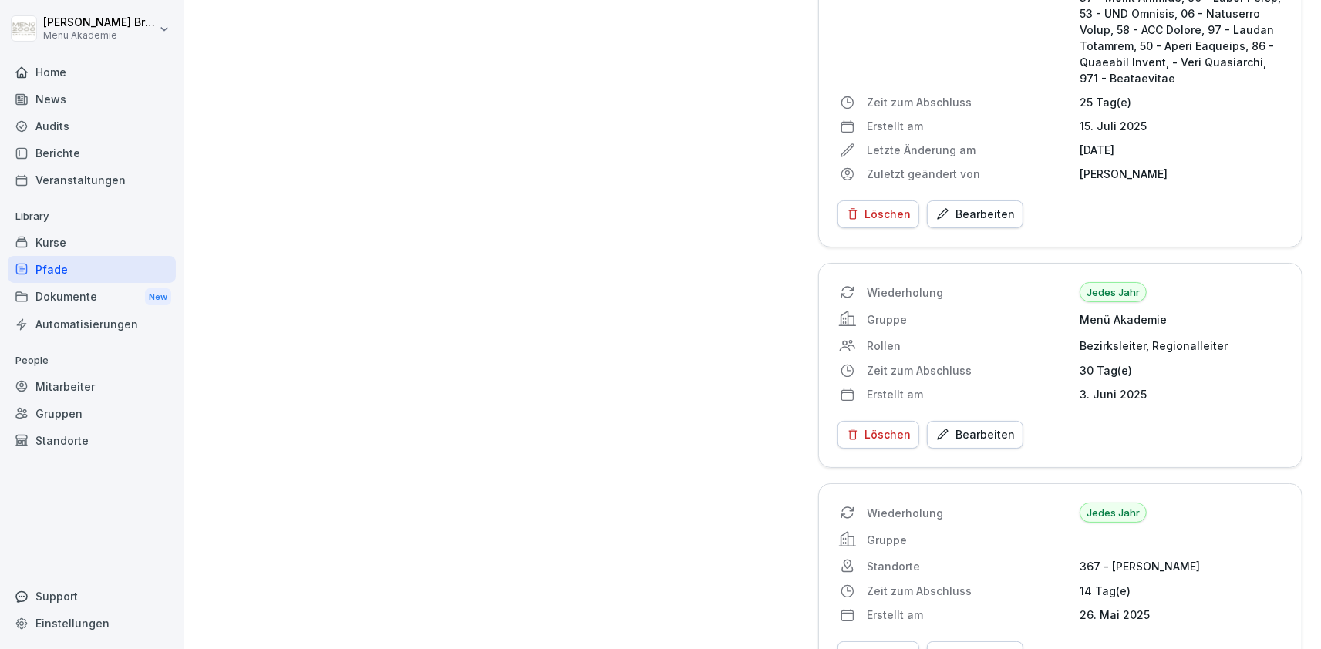
scroll to position [3406, 0]
click at [973, 429] on div "Bearbeiten" at bounding box center [974, 437] width 79 height 17
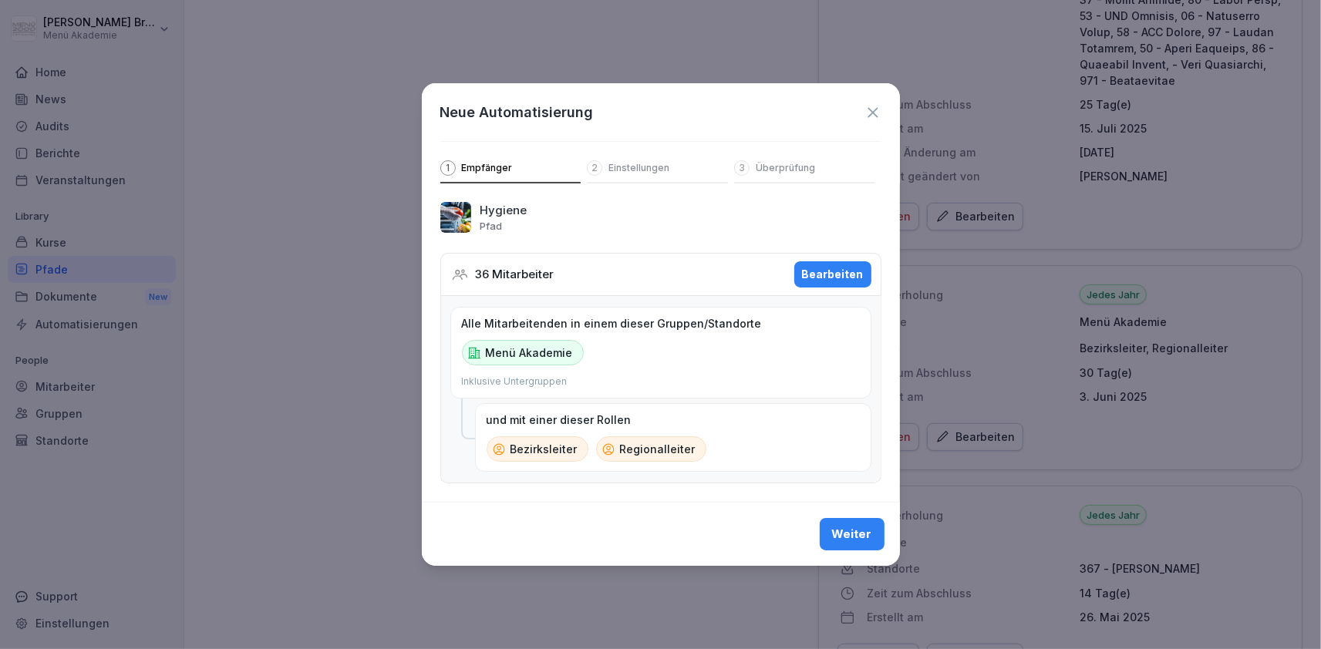
click at [827, 278] on div "Bearbeiten" at bounding box center [833, 274] width 62 height 17
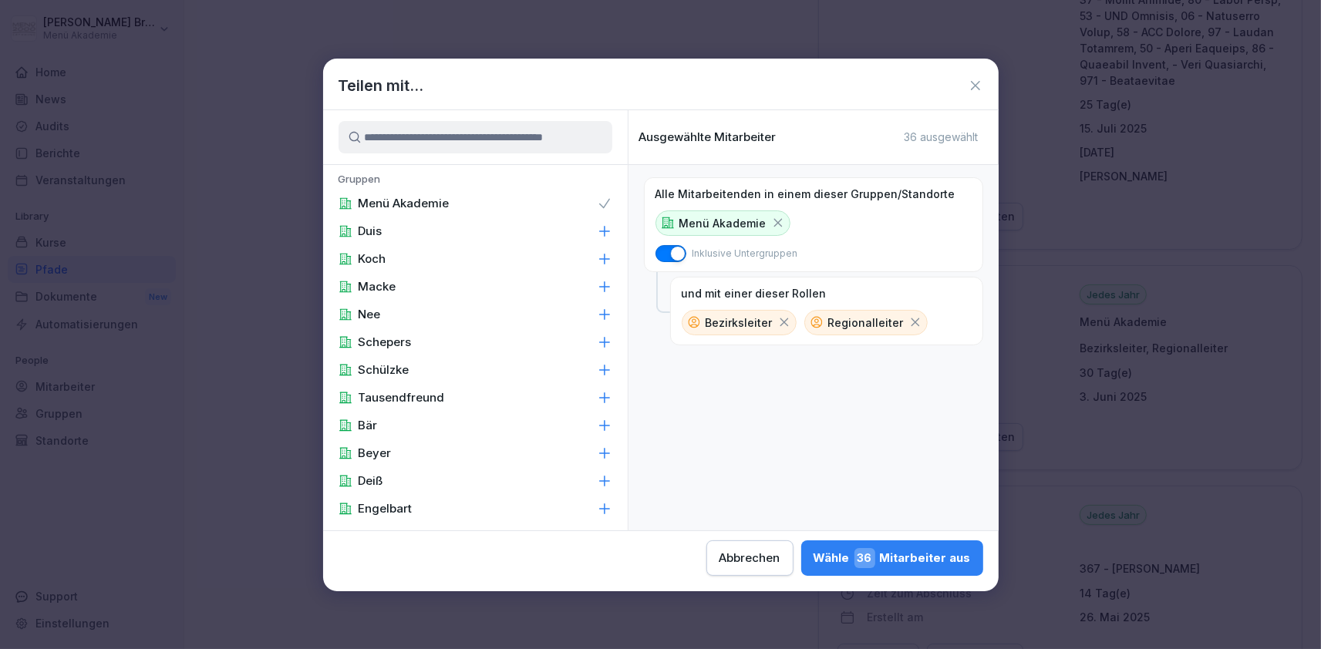
click at [436, 144] on input at bounding box center [476, 137] width 274 height 32
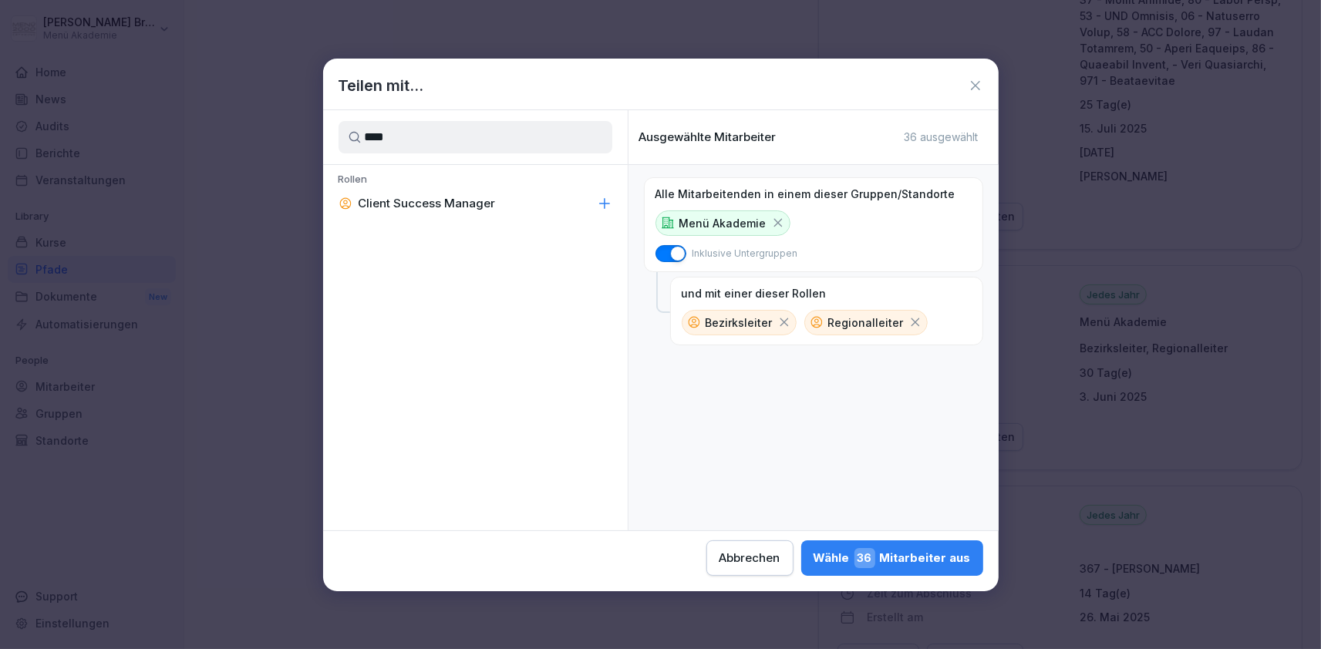
type input "****"
click at [605, 201] on icon at bounding box center [604, 203] width 10 height 10
click at [814, 559] on div "[PERSON_NAME] 38 Mitarbeiter aus" at bounding box center [892, 558] width 157 height 20
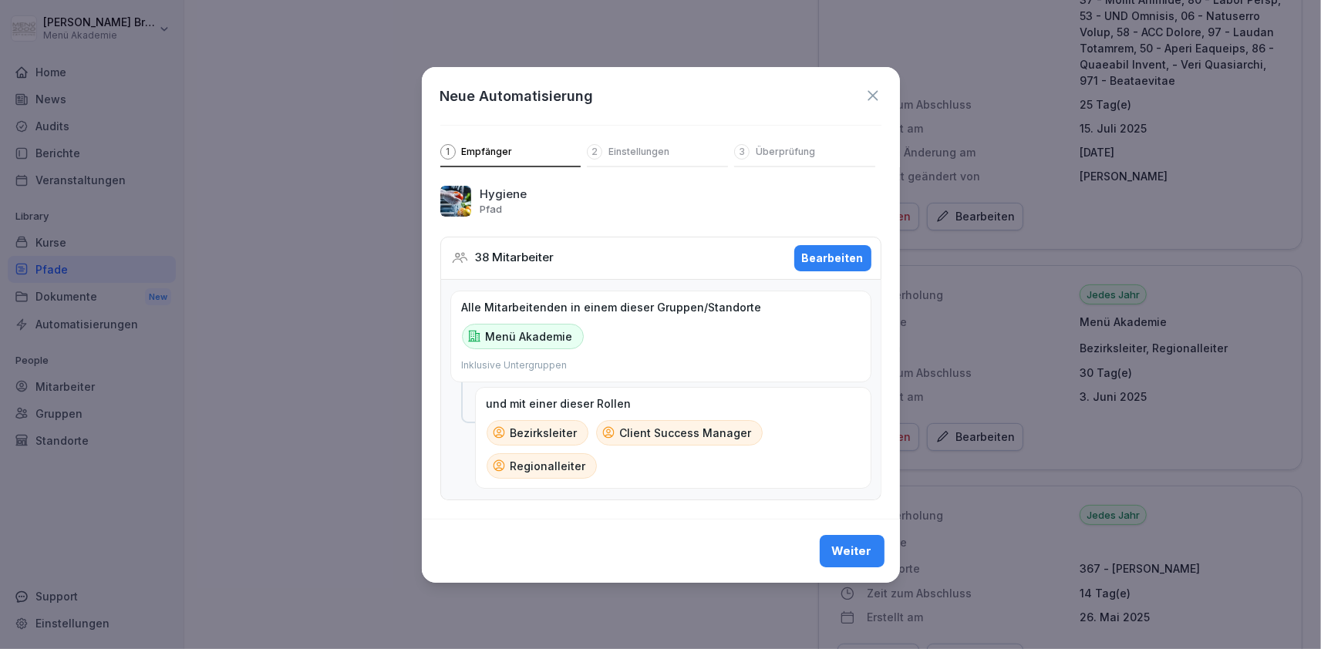
click at [841, 562] on button "Weiter" at bounding box center [852, 551] width 65 height 32
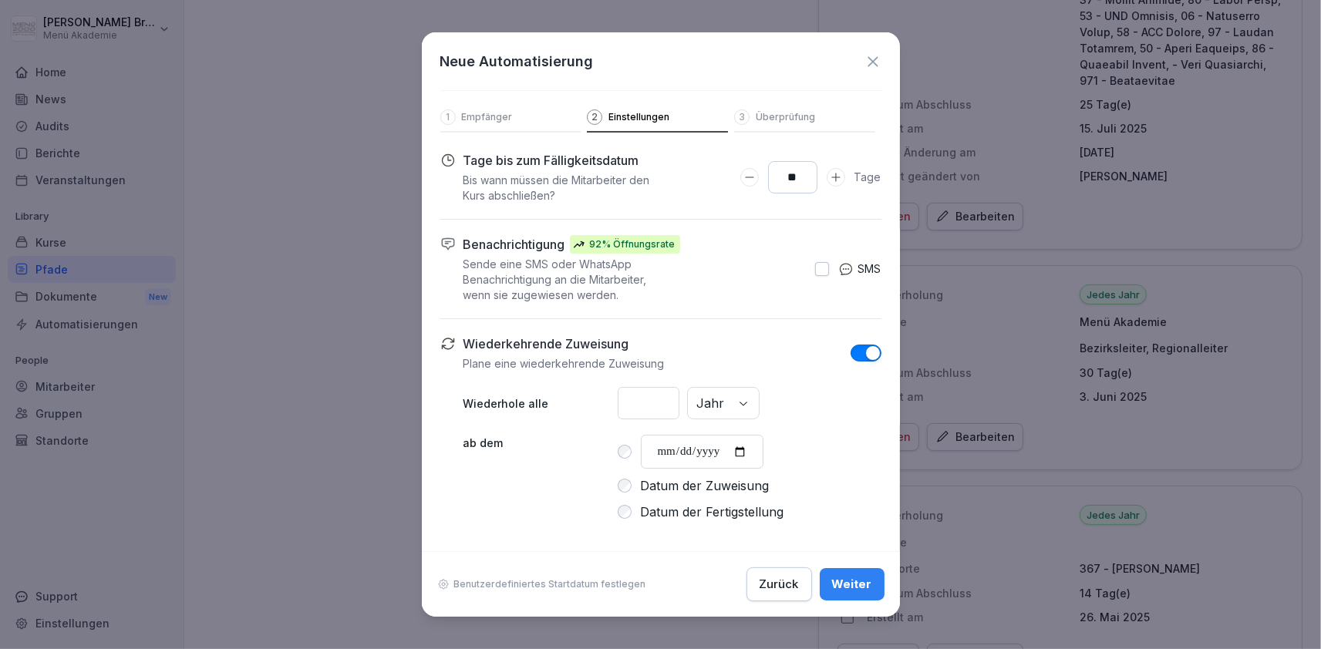
click at [849, 588] on div "Weiter" at bounding box center [852, 584] width 40 height 17
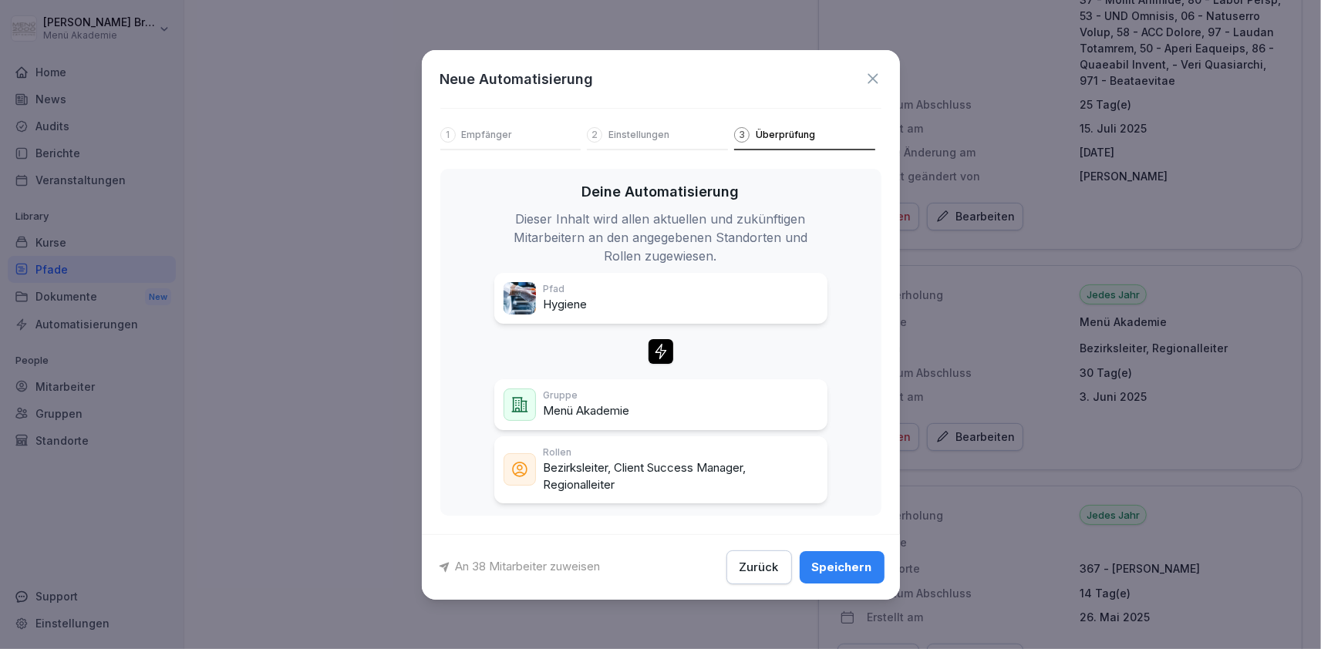
click at [848, 565] on div "Speichern" at bounding box center [842, 567] width 60 height 17
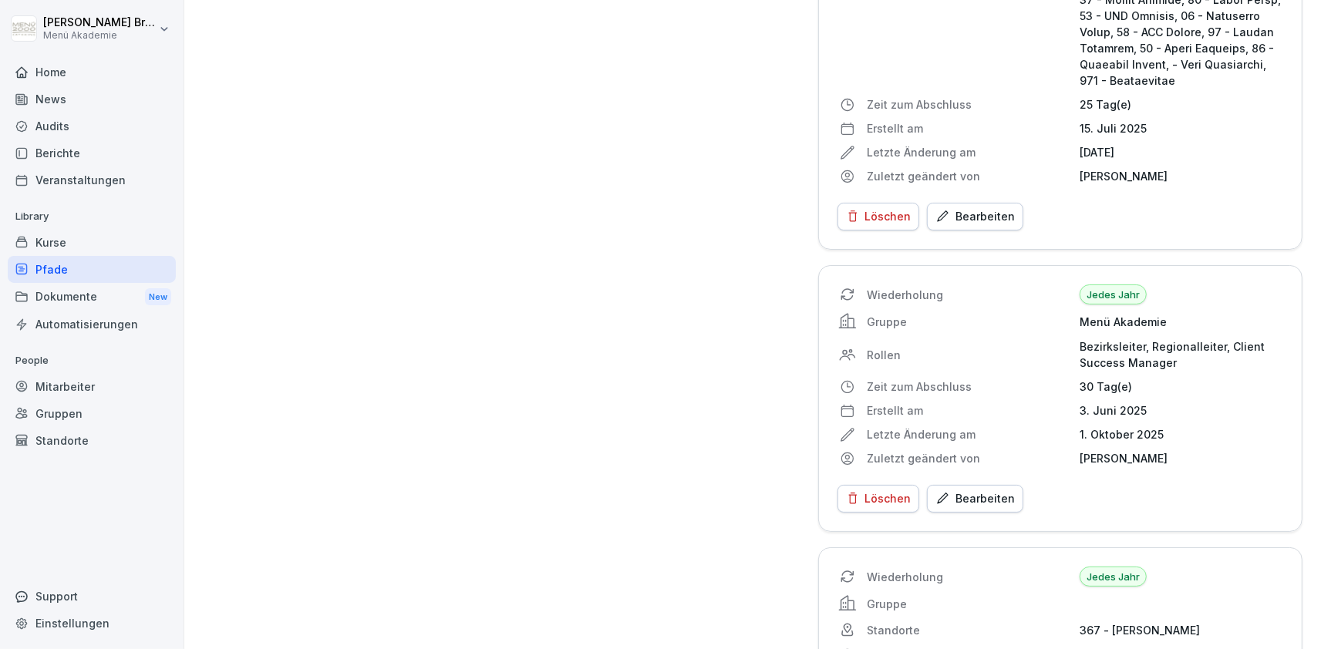
click at [68, 239] on div "Kurse" at bounding box center [92, 242] width 168 height 27
click at [75, 383] on div "Mitarbeiter" at bounding box center [92, 386] width 168 height 27
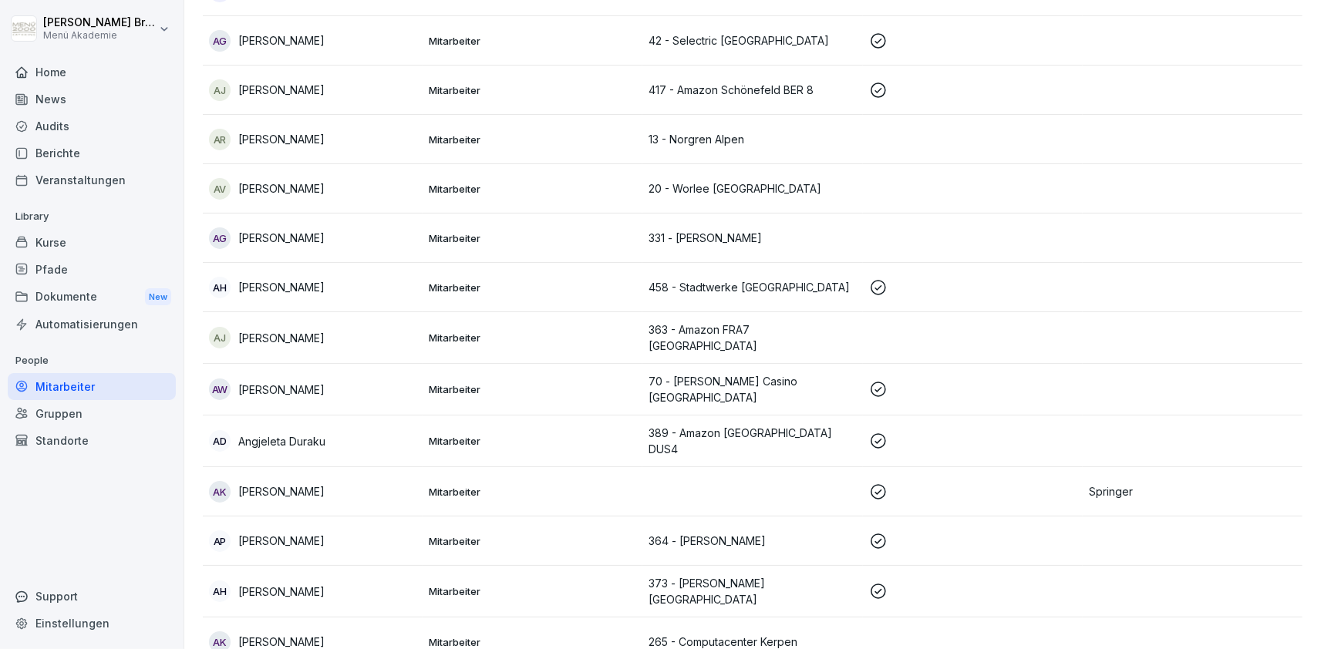
scroll to position [15, 0]
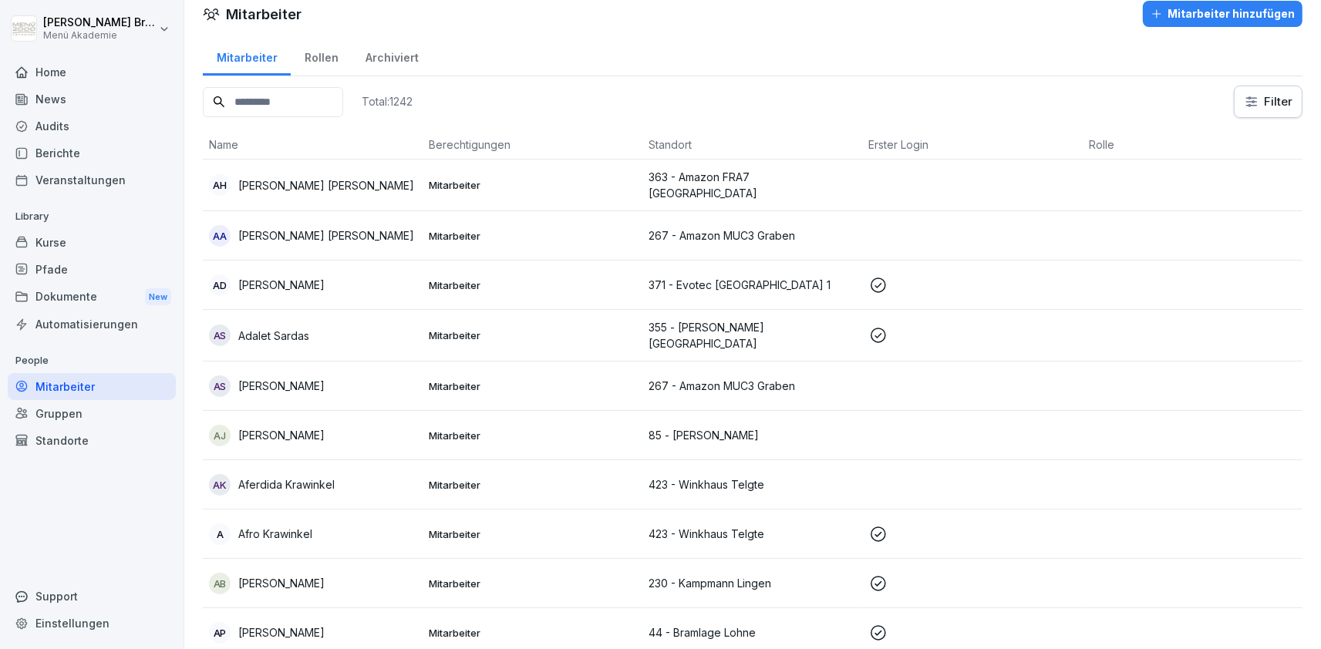
click at [238, 98] on input at bounding box center [273, 102] width 140 height 30
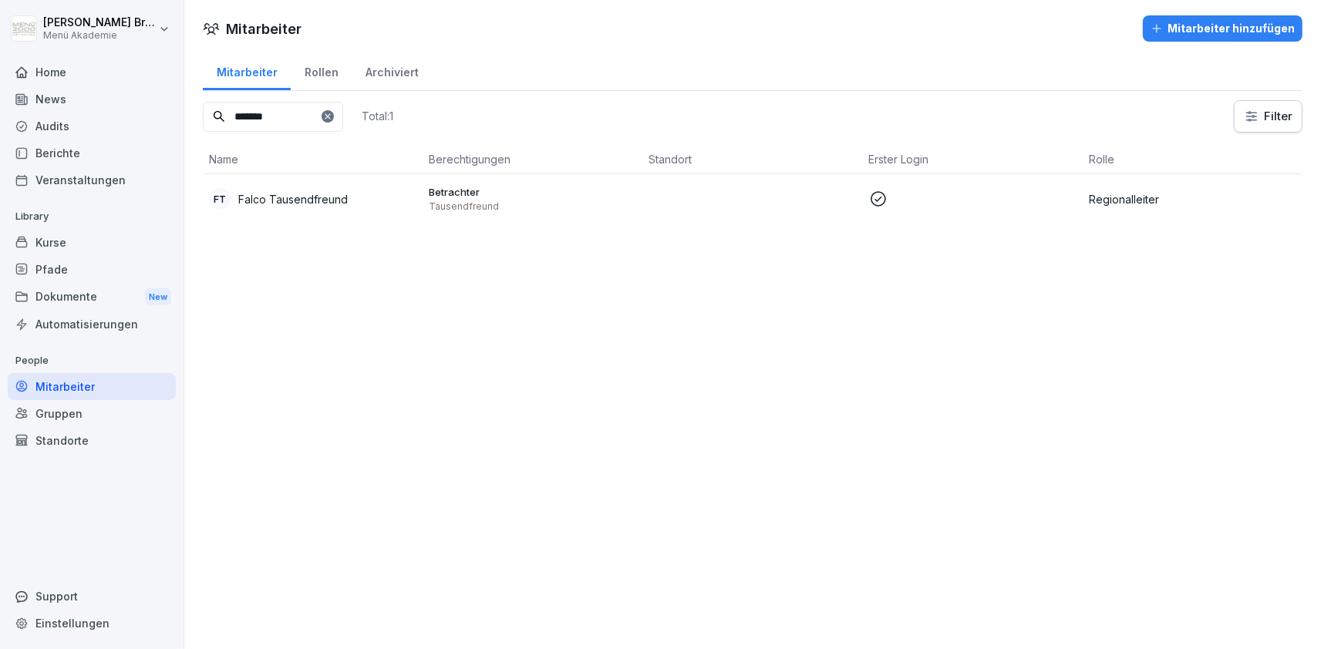
type input "*******"
click at [314, 186] on td "FT Falco Tausendfreund" at bounding box center [313, 198] width 220 height 49
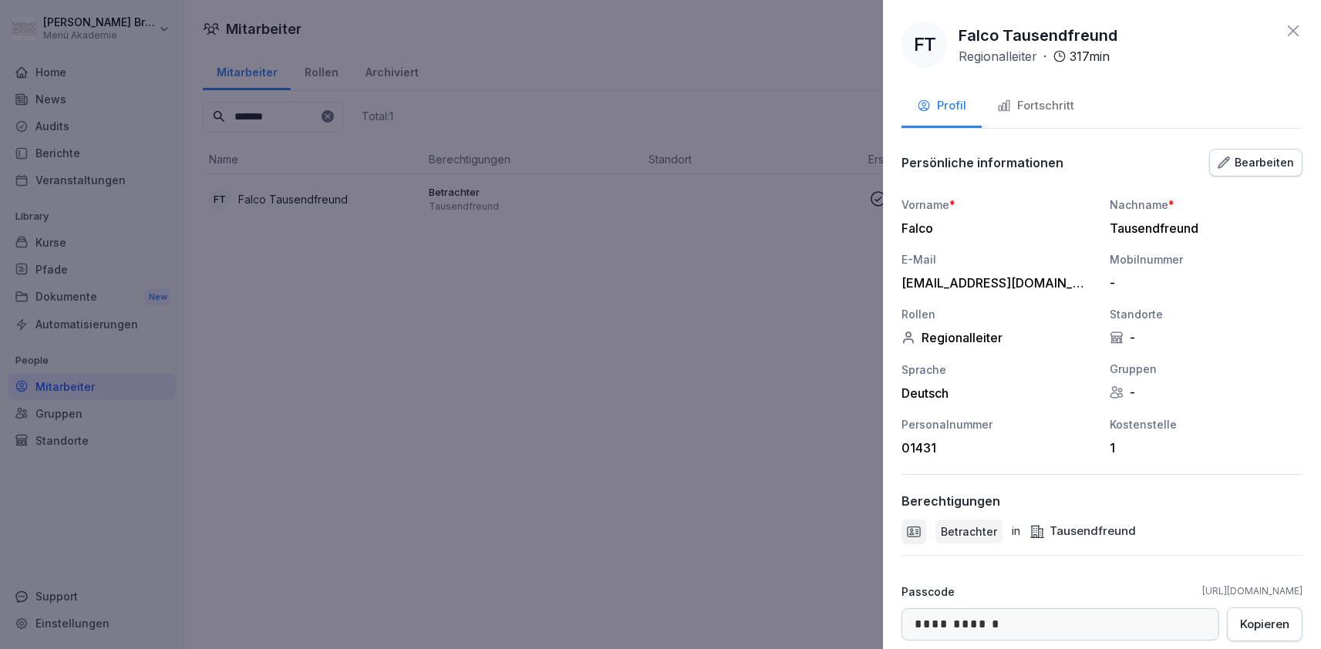
click at [1040, 93] on button "Fortschritt" at bounding box center [1036, 107] width 108 height 42
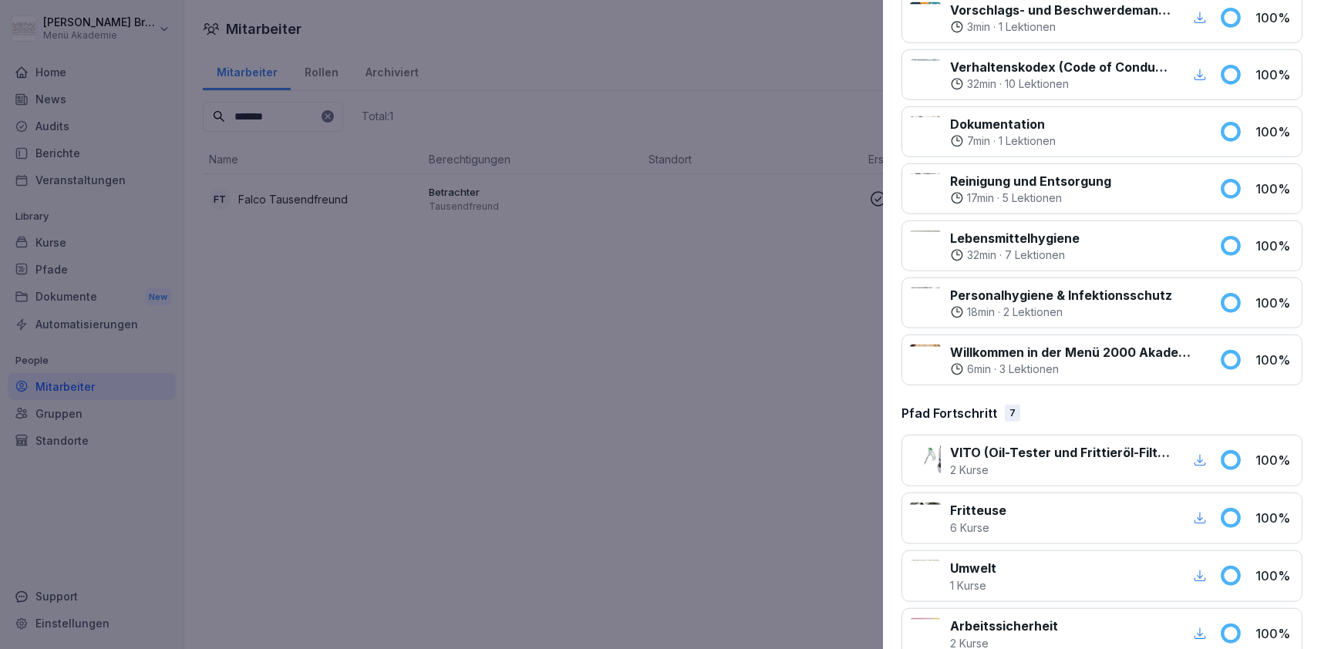
scroll to position [1270, 0]
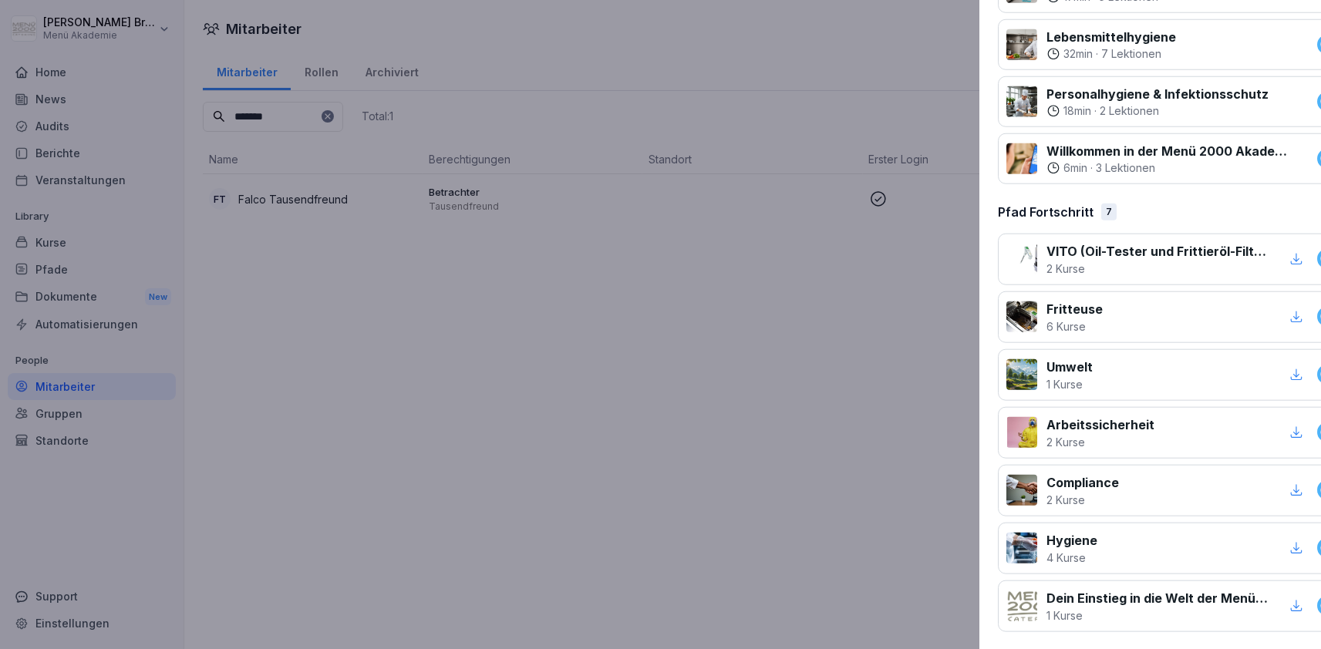
click at [720, 426] on div at bounding box center [660, 324] width 1321 height 649
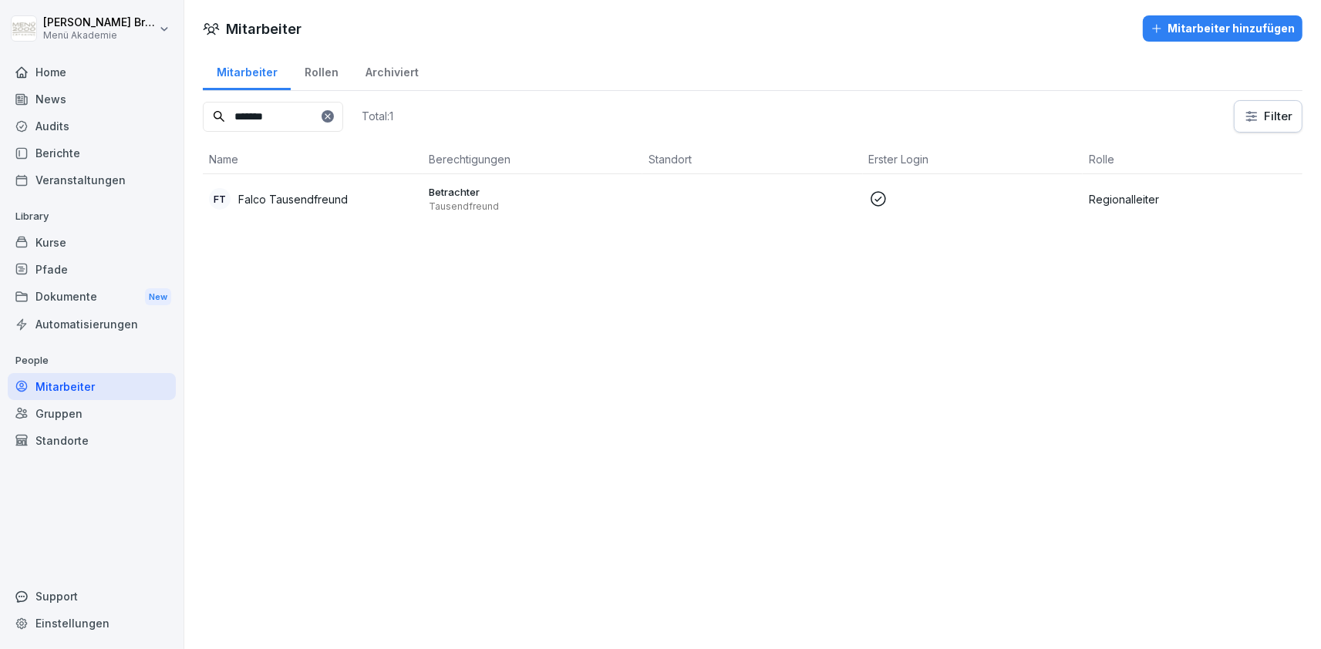
click at [90, 380] on div "Mitarbeiter" at bounding box center [92, 386] width 168 height 27
click at [332, 114] on icon at bounding box center [327, 116] width 9 height 9
click at [313, 118] on input at bounding box center [273, 117] width 140 height 30
type input "*****"
click at [258, 194] on p "[PERSON_NAME]" at bounding box center [281, 199] width 86 height 16
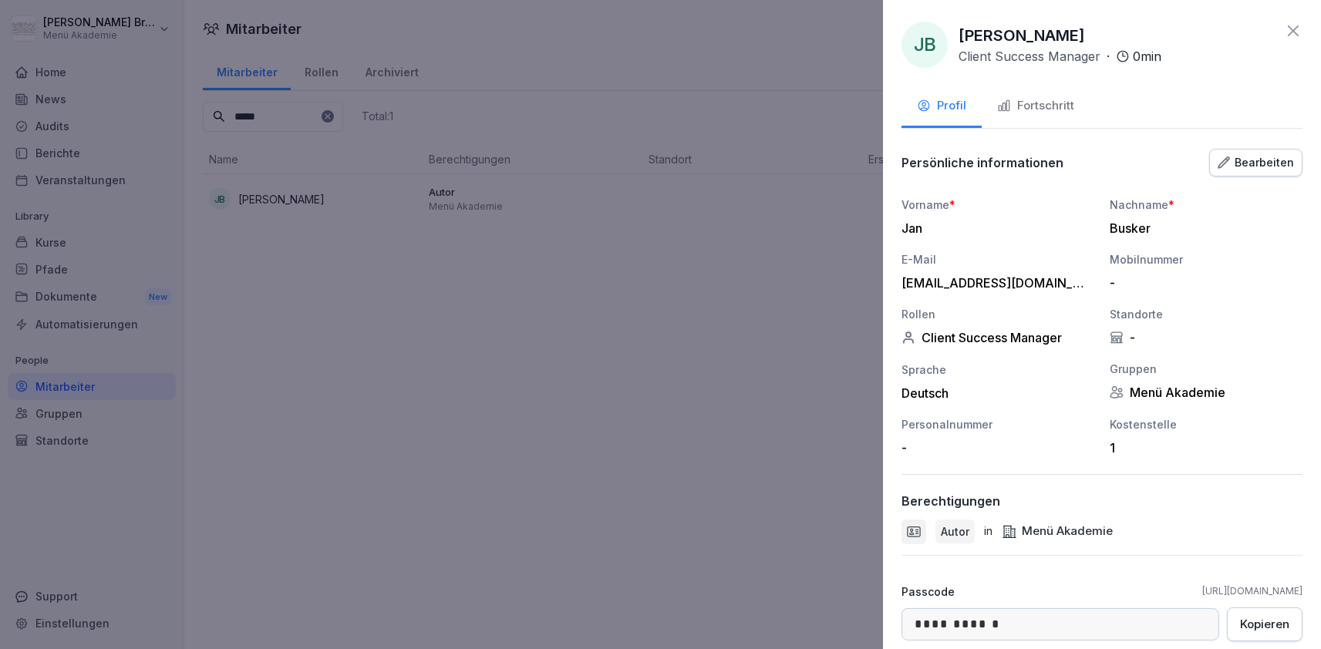
click at [1068, 104] on div "Fortschritt" at bounding box center [1035, 106] width 77 height 18
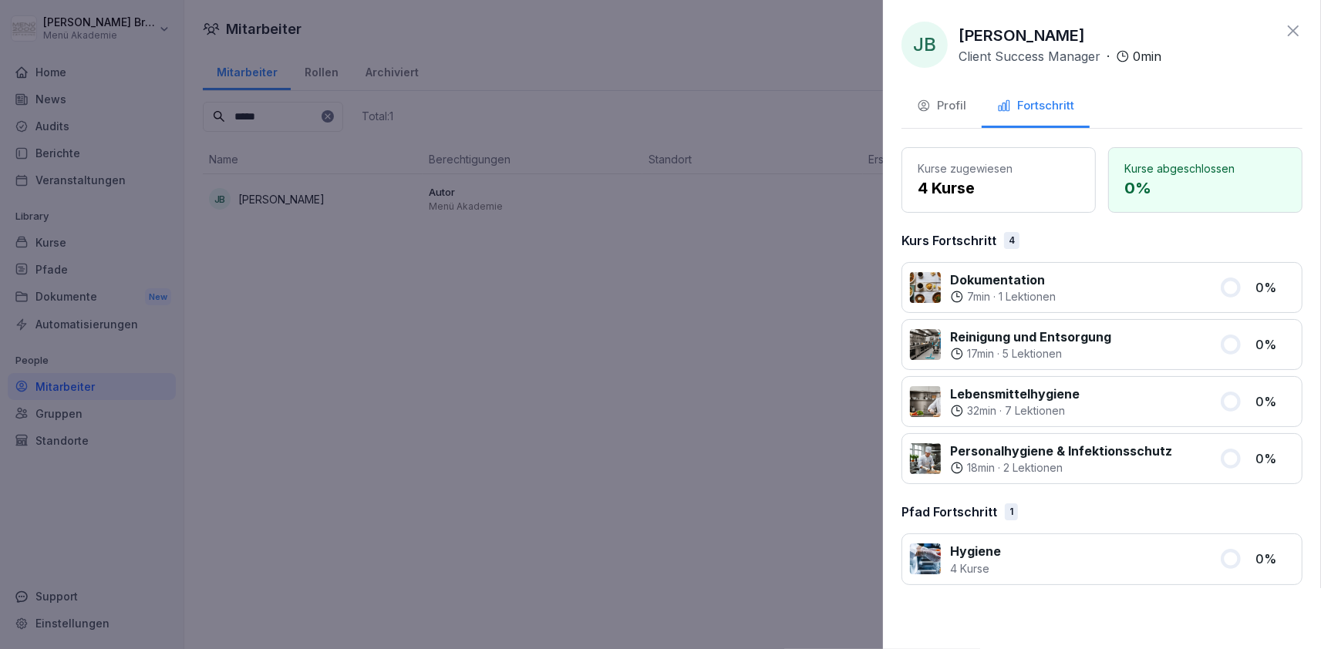
click at [750, 399] on div at bounding box center [660, 324] width 1321 height 649
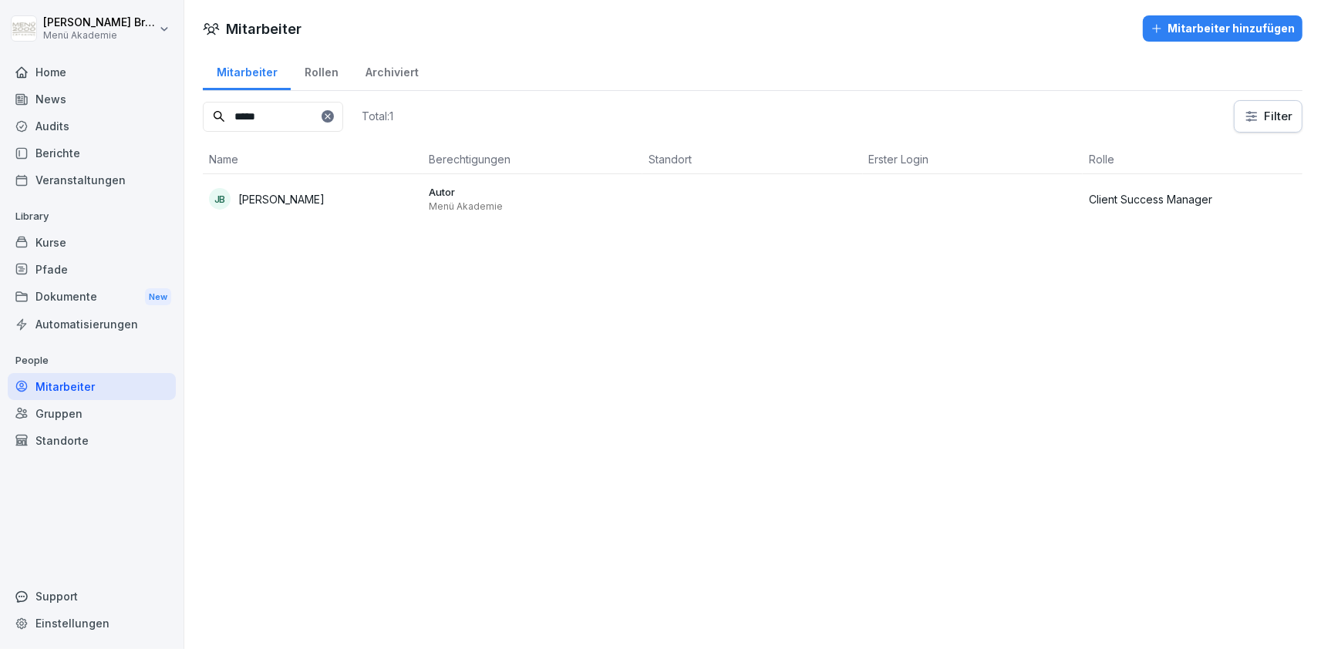
click at [76, 265] on div "Pfade" at bounding box center [92, 269] width 168 height 27
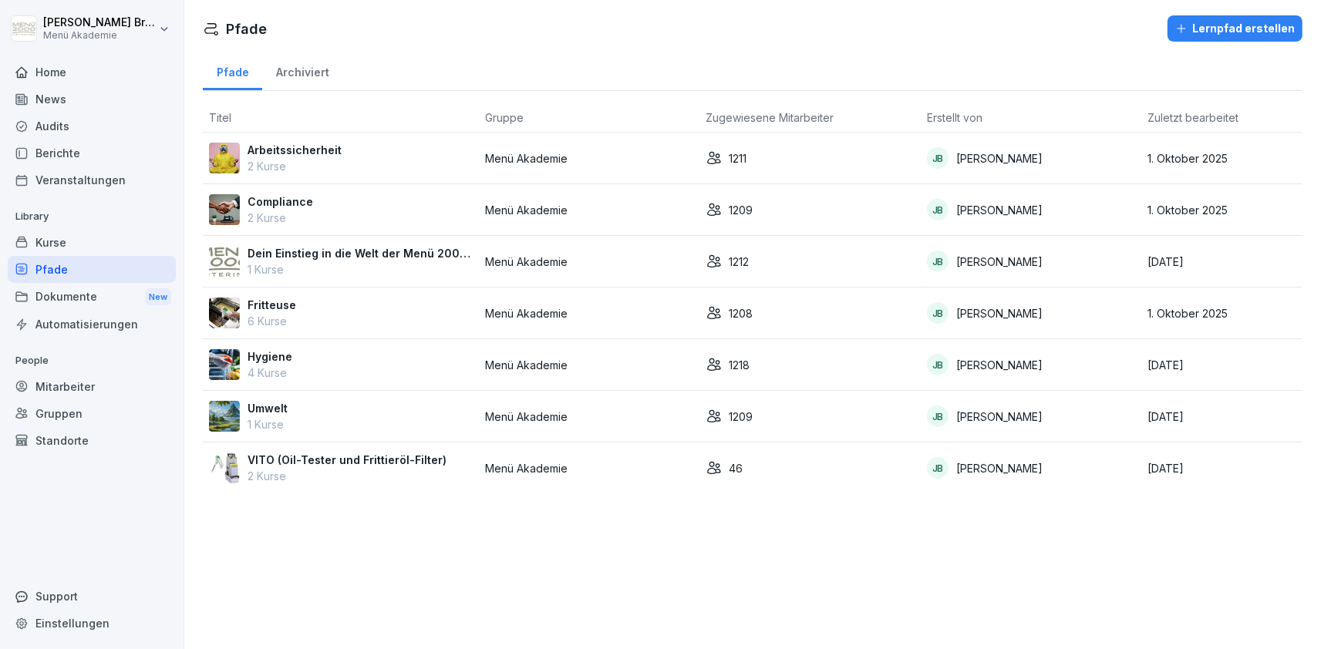
click at [310, 153] on p "Arbeitssicherheit" at bounding box center [295, 150] width 94 height 16
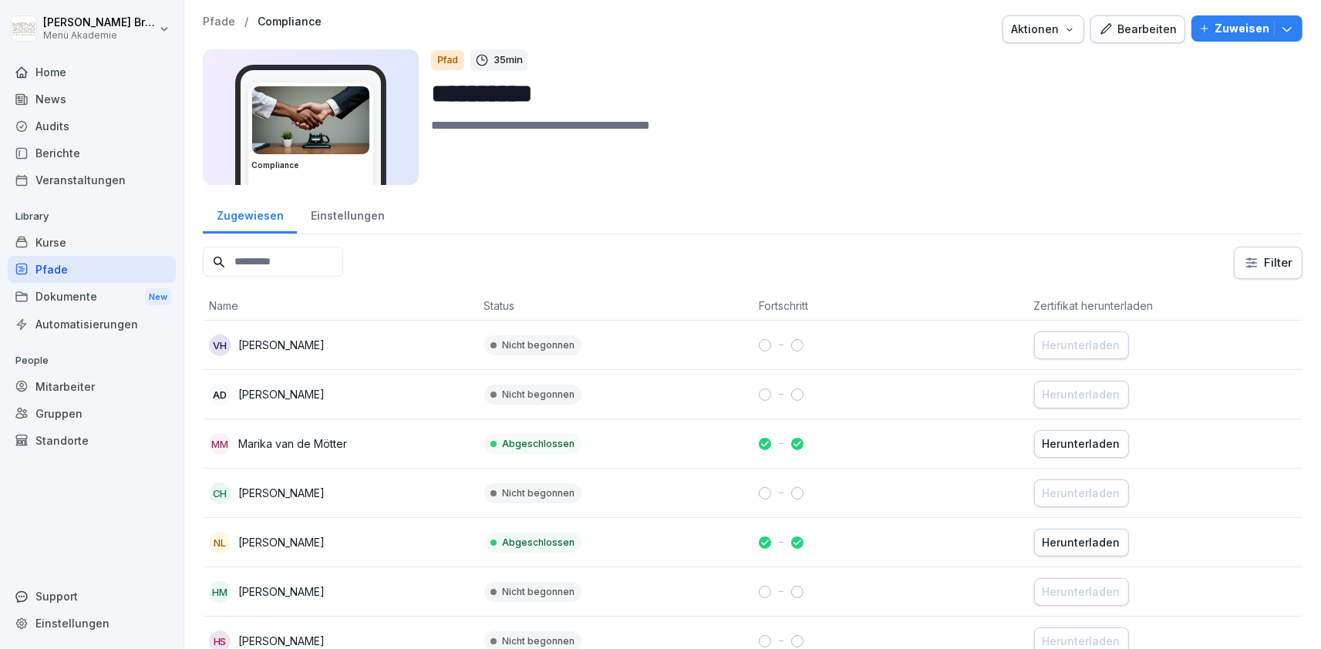
click at [1124, 30] on div "Bearbeiten" at bounding box center [1138, 29] width 78 height 17
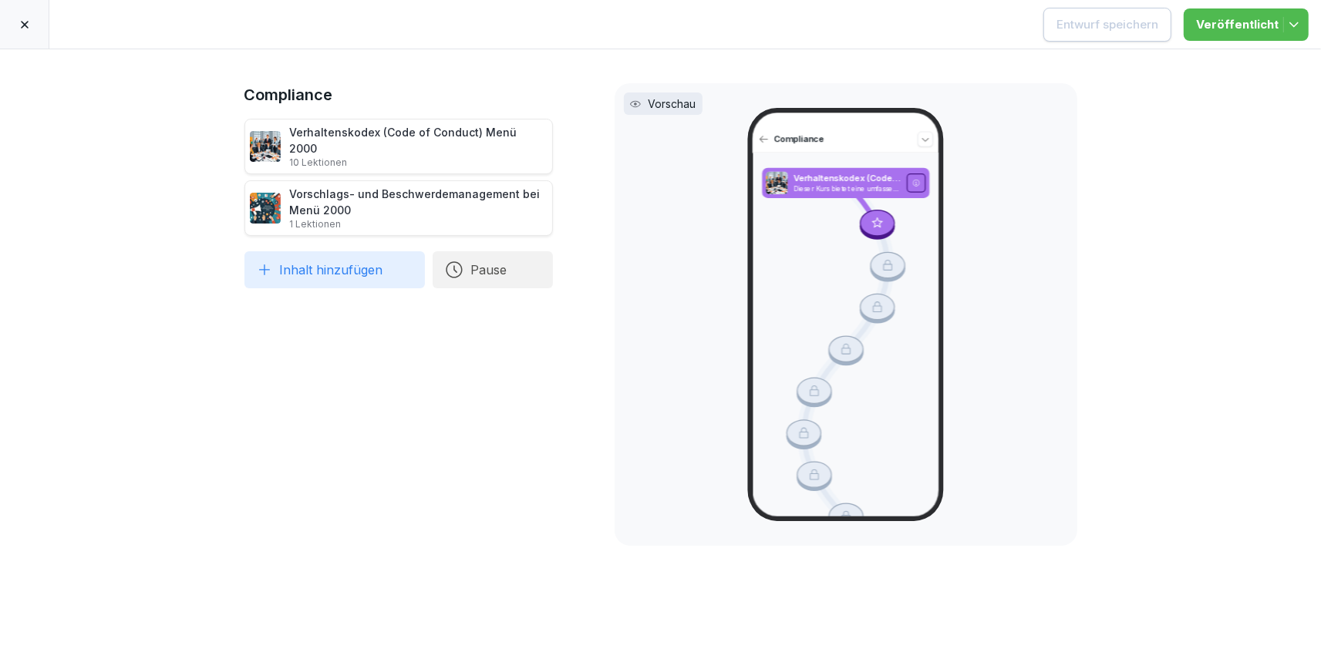
click at [21, 38] on div at bounding box center [24, 24] width 49 height 49
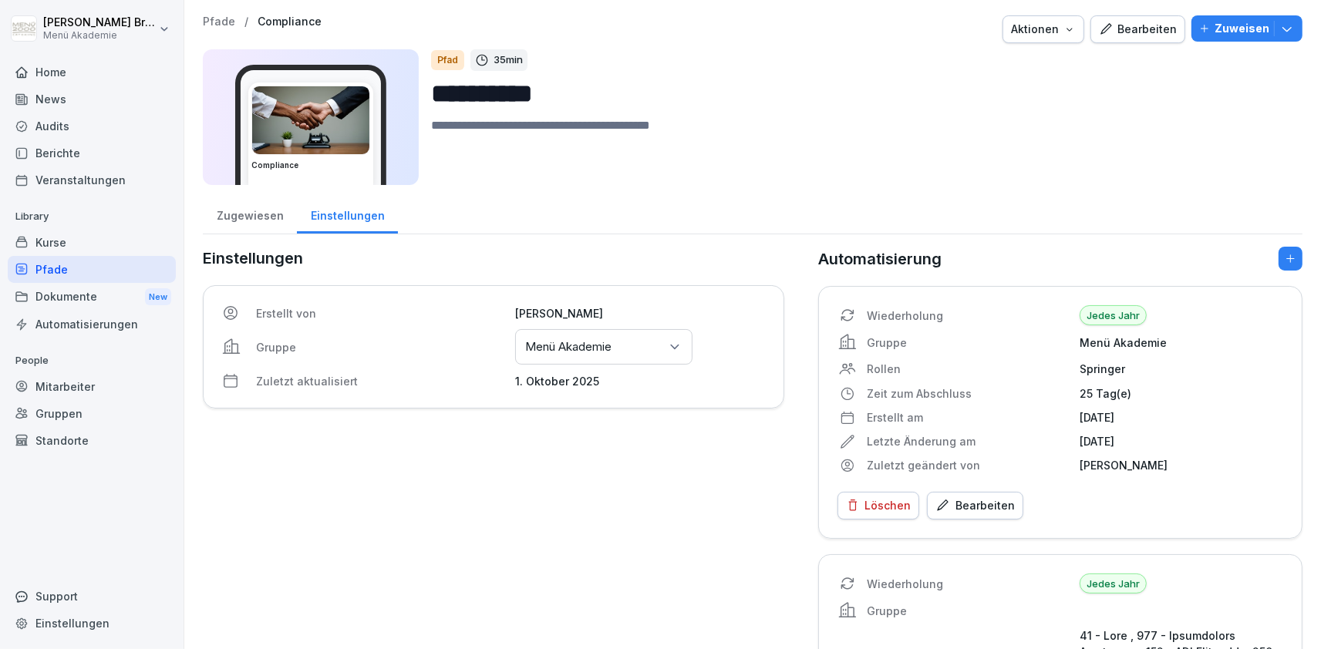
click at [329, 221] on div "Einstellungen" at bounding box center [347, 213] width 101 height 39
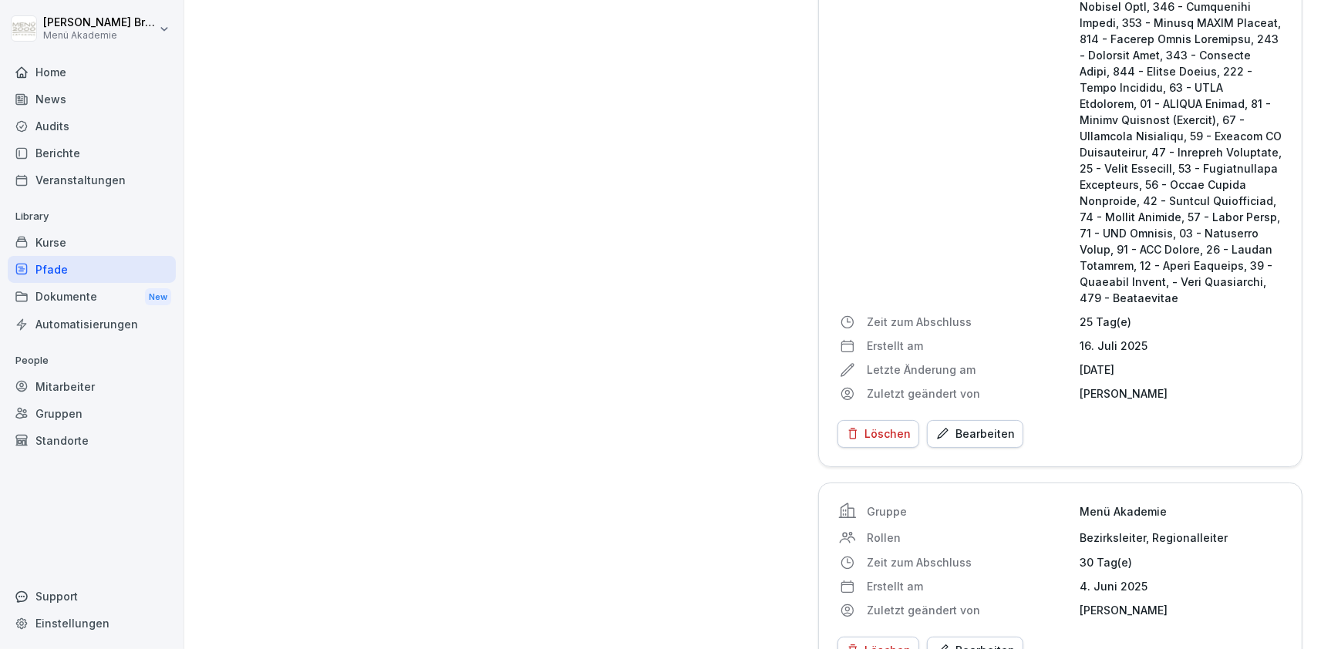
scroll to position [3220, 0]
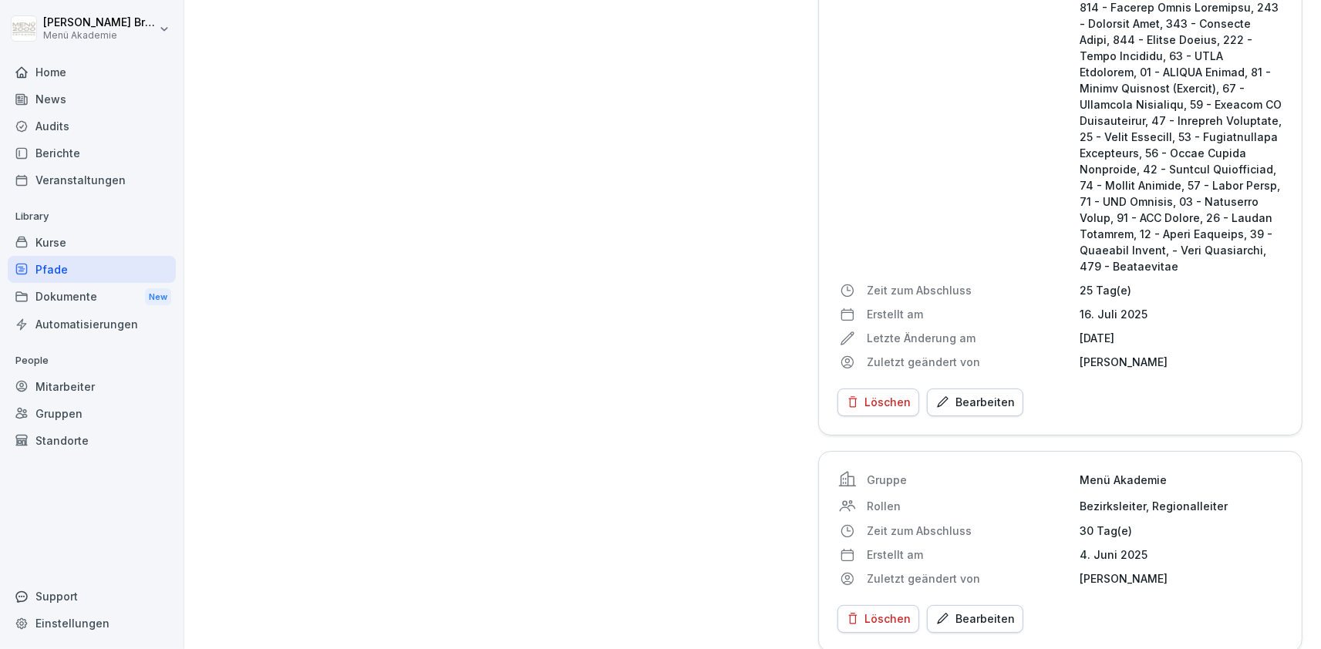
click at [979, 611] on div "Bearbeiten" at bounding box center [974, 619] width 79 height 17
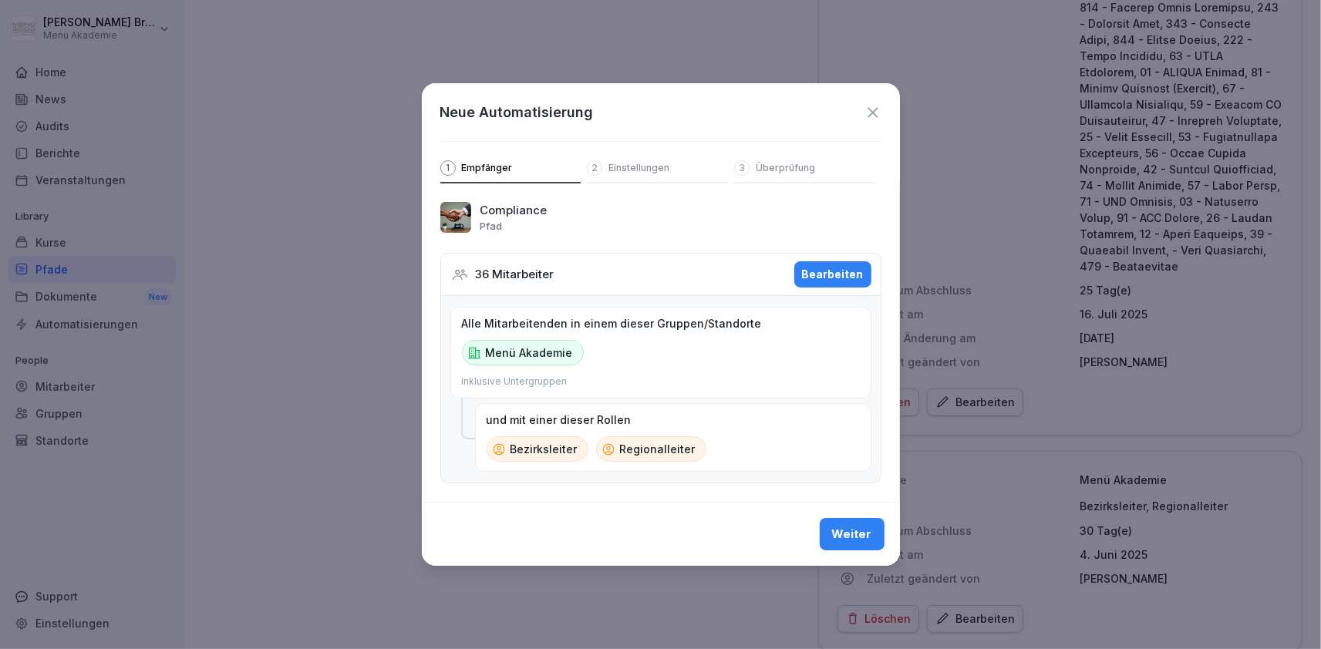
click at [819, 271] on div "Bearbeiten" at bounding box center [833, 274] width 62 height 17
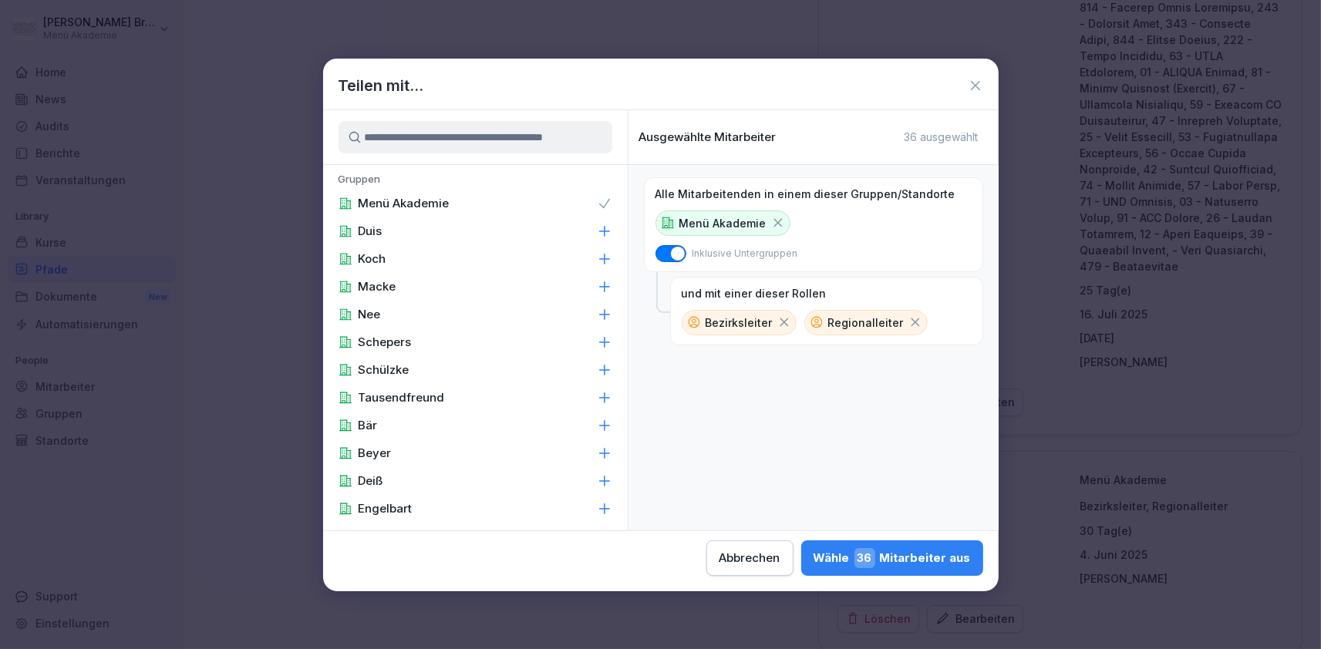
click at [560, 137] on input at bounding box center [476, 137] width 274 height 32
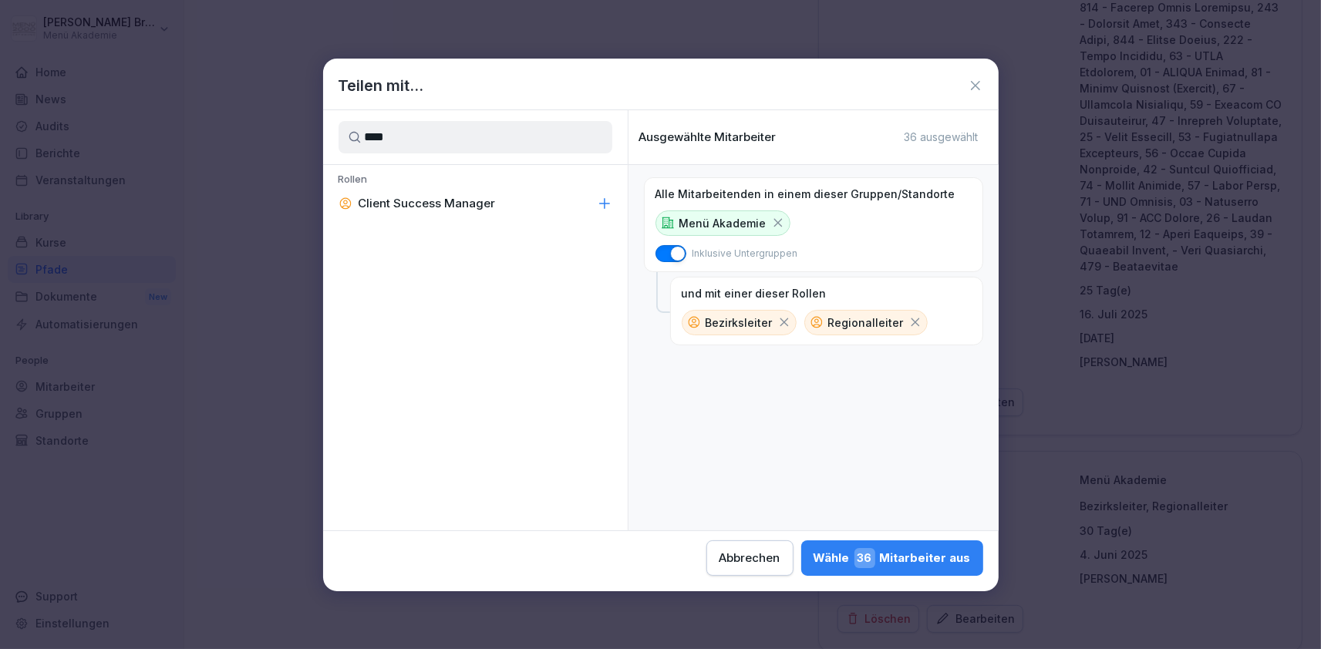
type input "****"
click at [533, 204] on div "Client Success Manager" at bounding box center [475, 204] width 305 height 28
click at [801, 542] on button "Wähle 38 Mitarbeiter aus" at bounding box center [892, 558] width 182 height 35
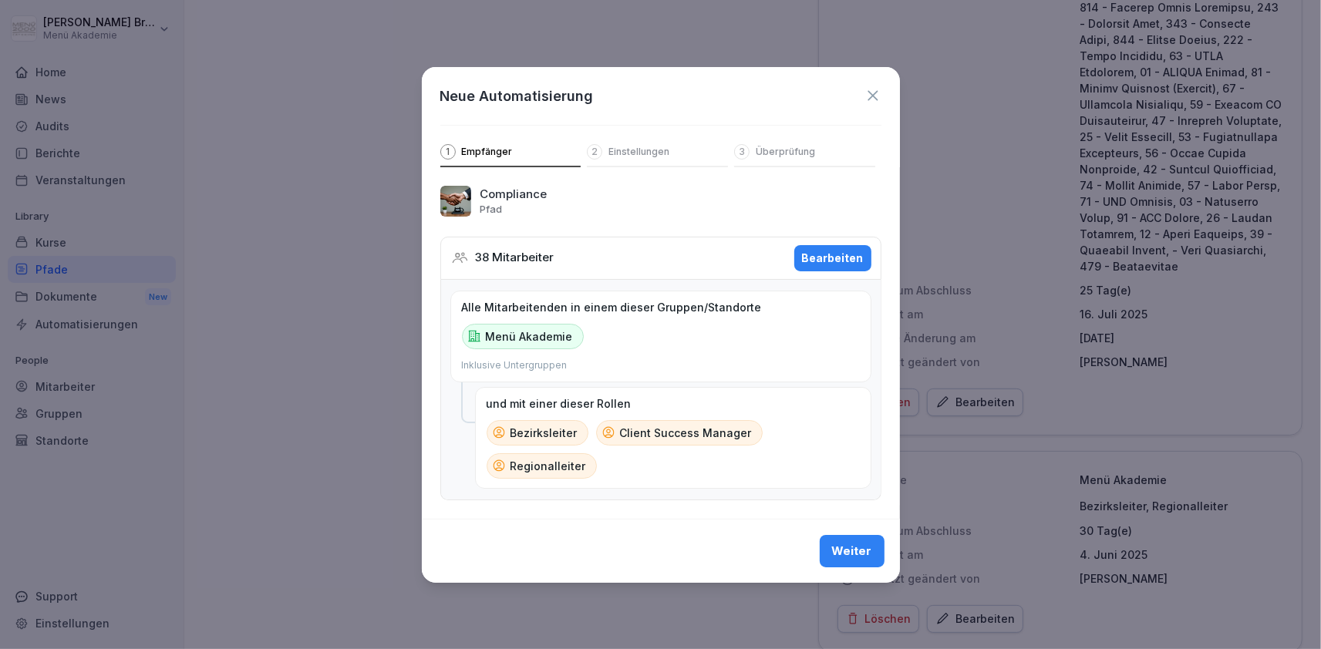
click at [866, 548] on div "Weiter" at bounding box center [852, 551] width 40 height 17
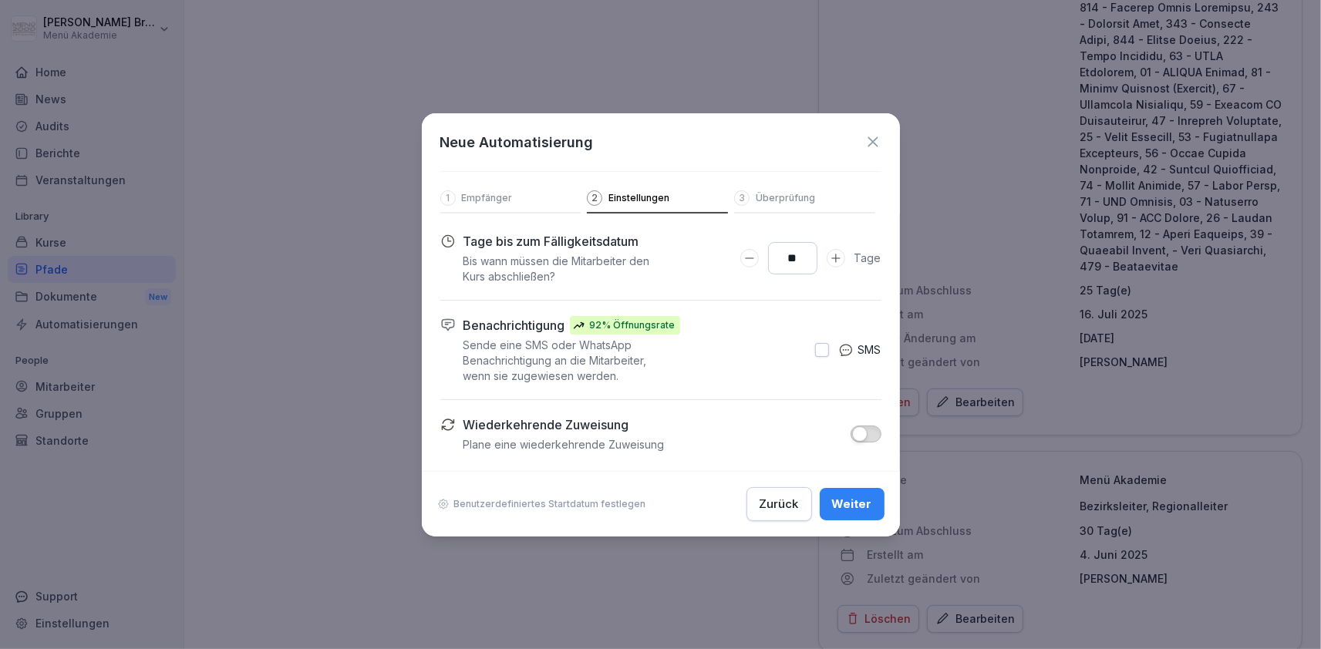
click at [860, 505] on div "Weiter" at bounding box center [852, 504] width 40 height 17
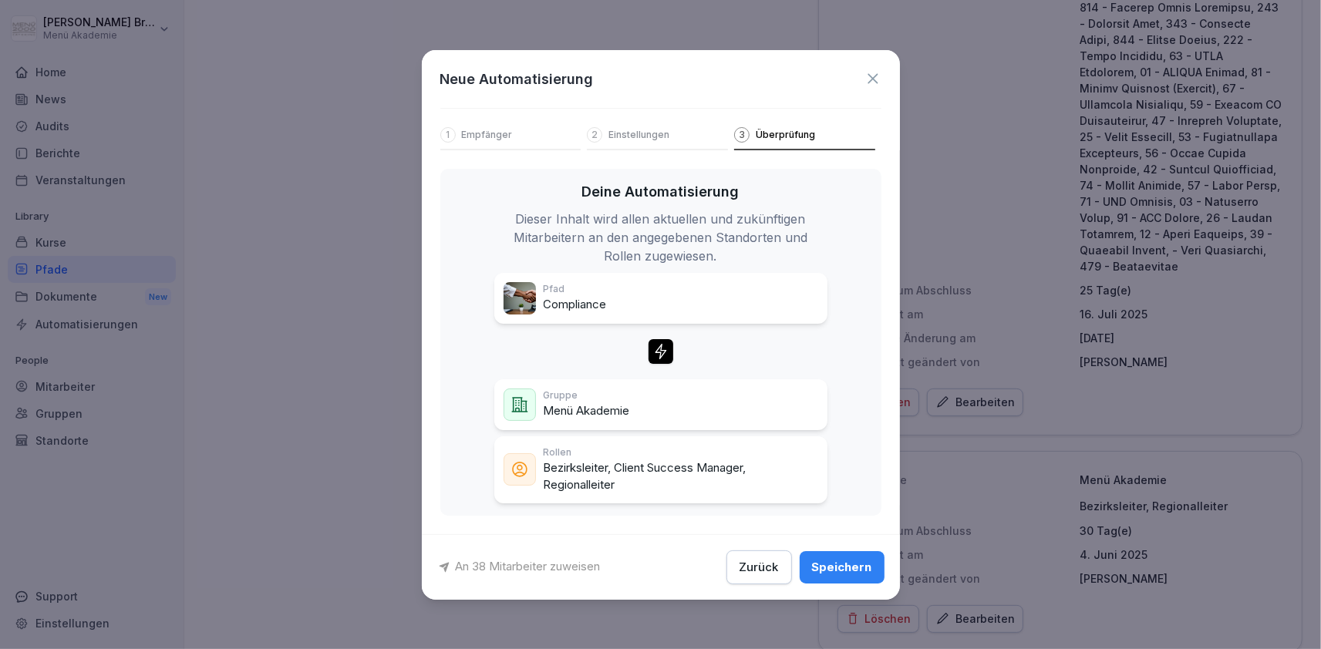
click at [843, 547] on div "An 38 Mitarbeiter zuweisen Zurück Speichern" at bounding box center [661, 567] width 478 height 66
click at [843, 559] on div "Speichern" at bounding box center [842, 567] width 60 height 17
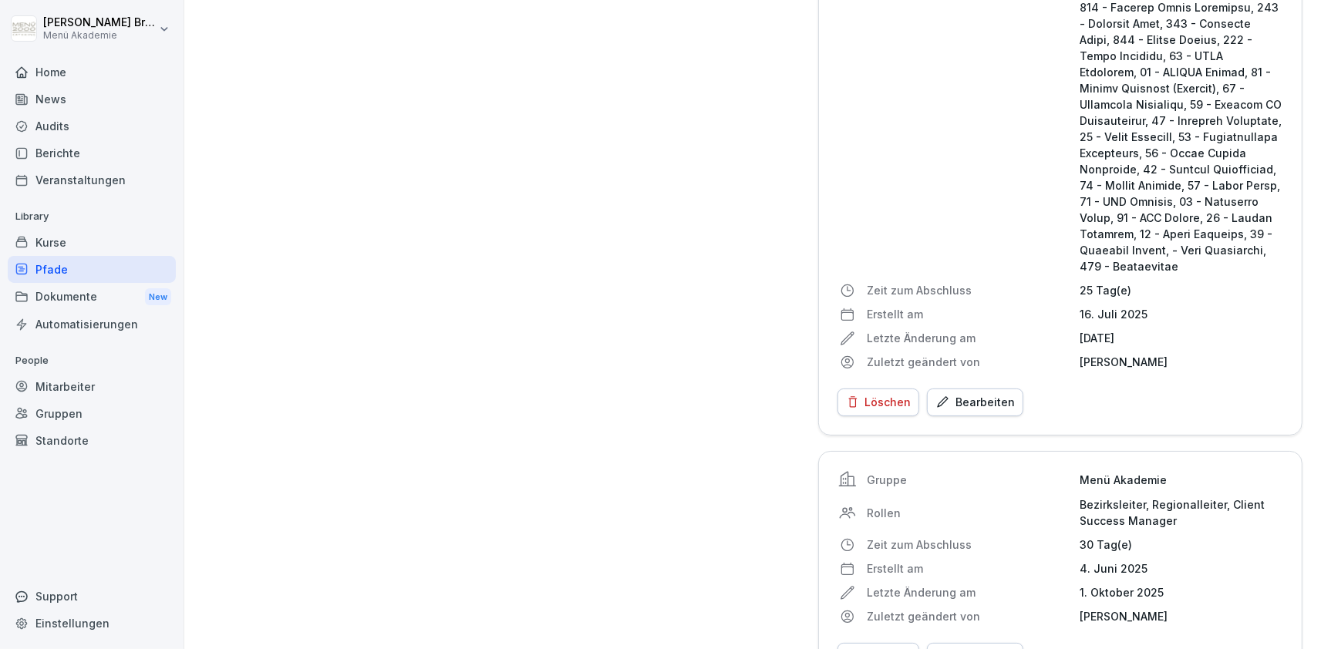
click at [131, 277] on div "Pfade" at bounding box center [92, 269] width 168 height 27
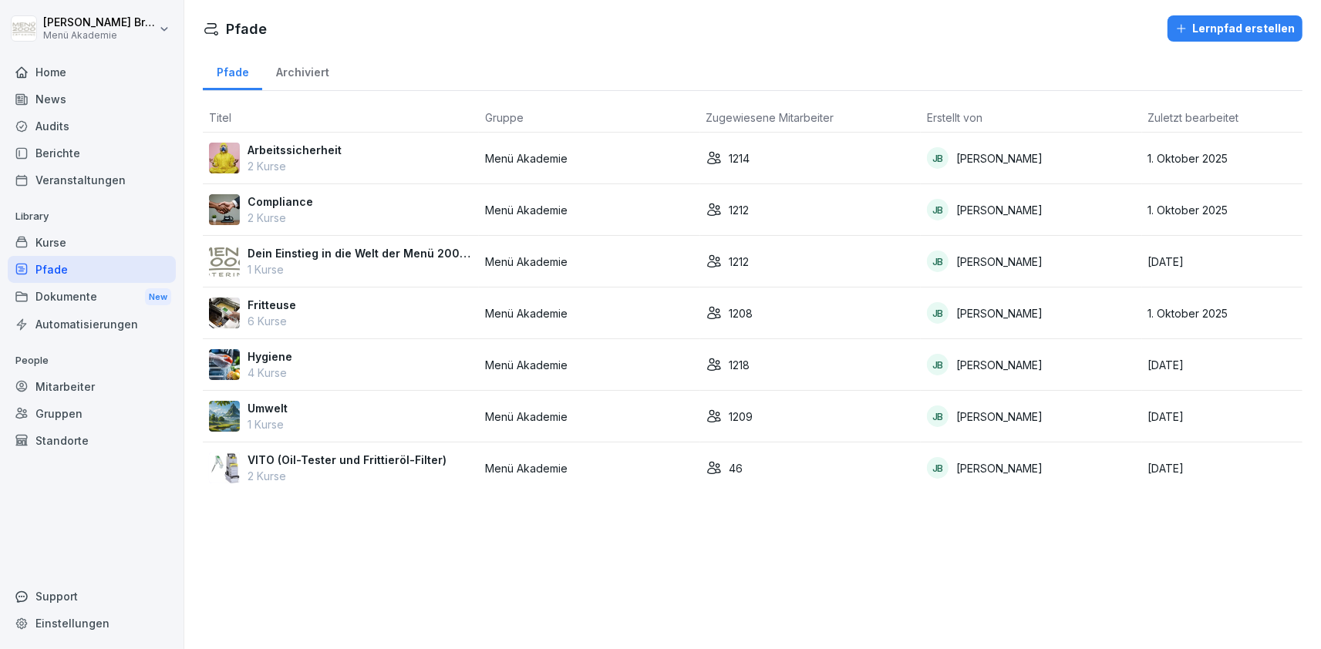
click at [285, 248] on p "Dein Einstieg in die Welt der Menü 2000 Akademie" at bounding box center [360, 253] width 225 height 16
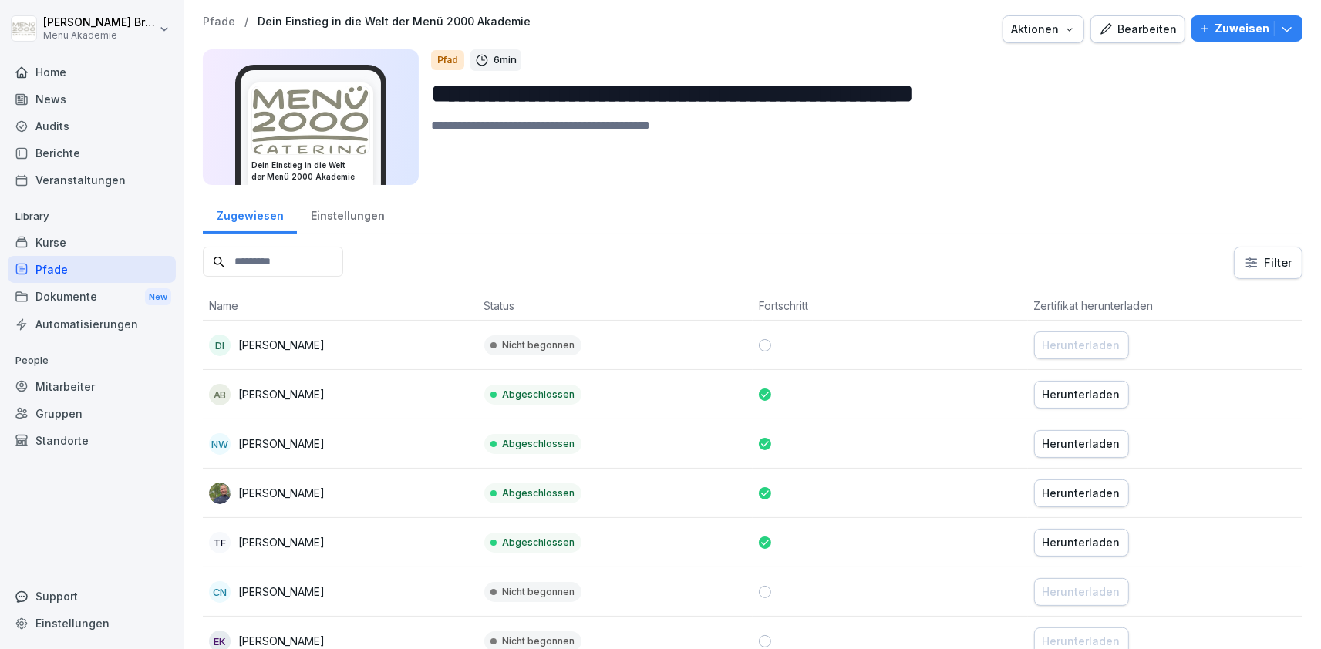
click at [318, 211] on div "Einstellungen" at bounding box center [347, 213] width 101 height 39
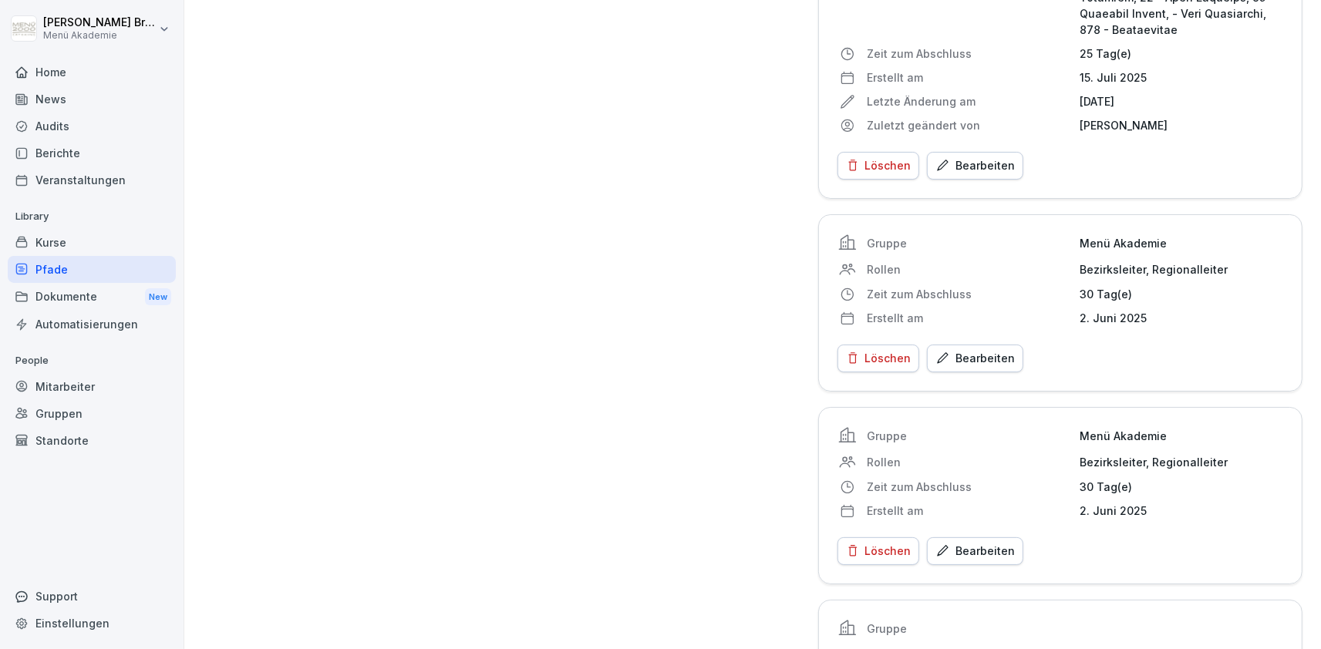
scroll to position [3925, 0]
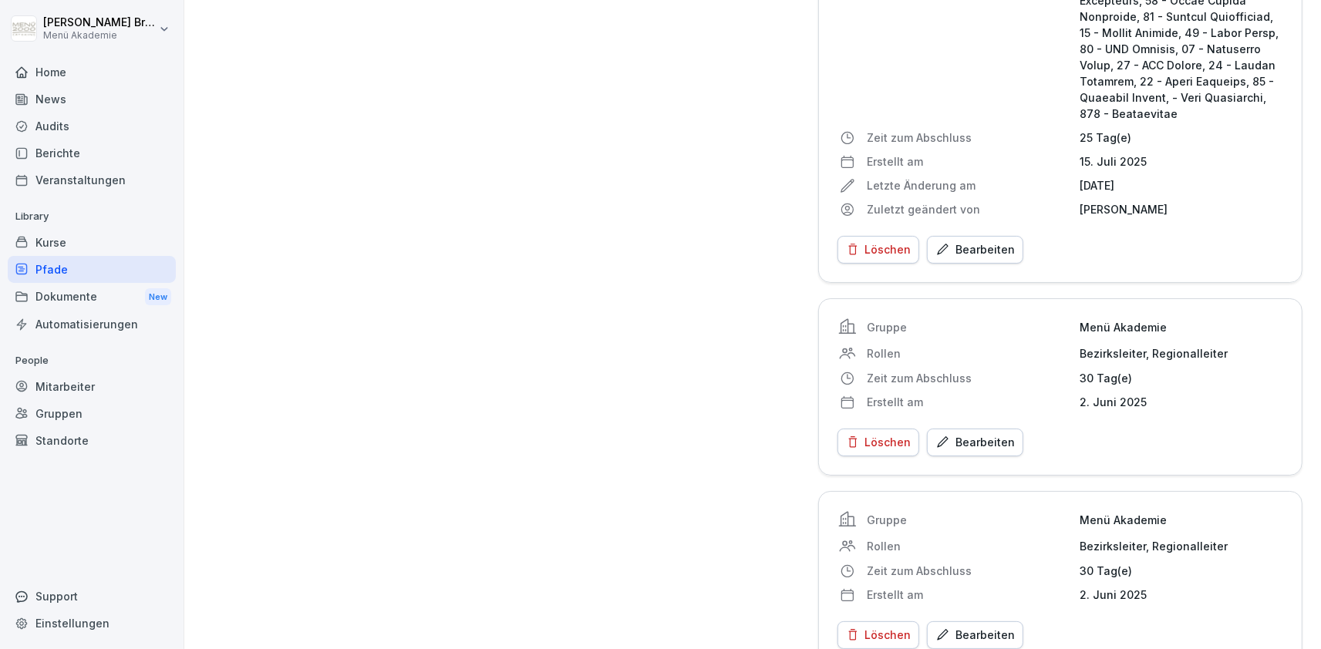
click at [985, 434] on div "Bearbeiten" at bounding box center [974, 442] width 79 height 17
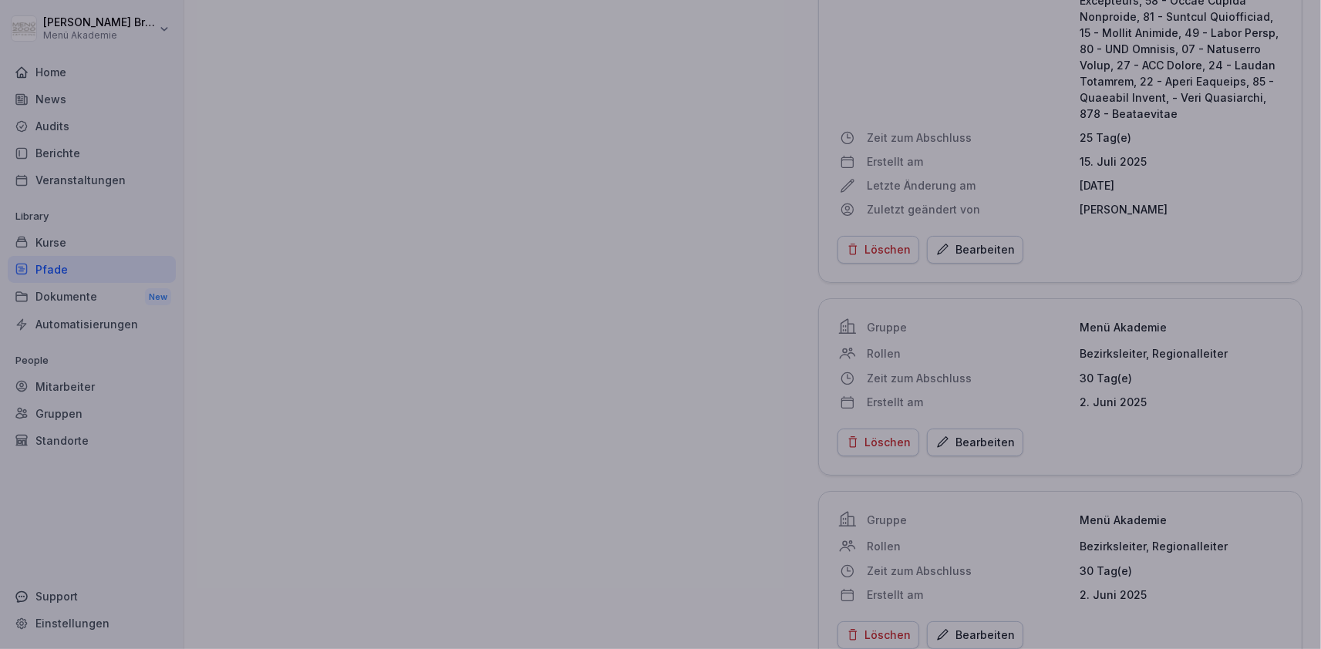
scroll to position [3301, 0]
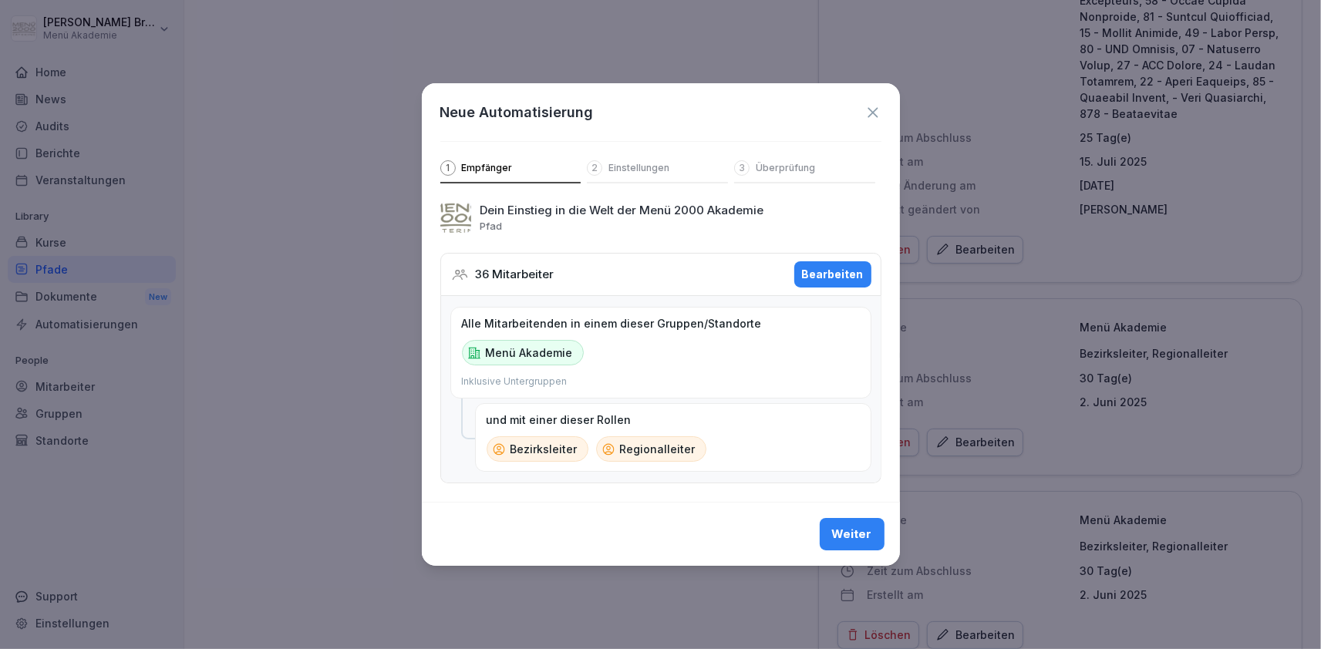
click at [833, 271] on div "Bearbeiten" at bounding box center [833, 274] width 62 height 17
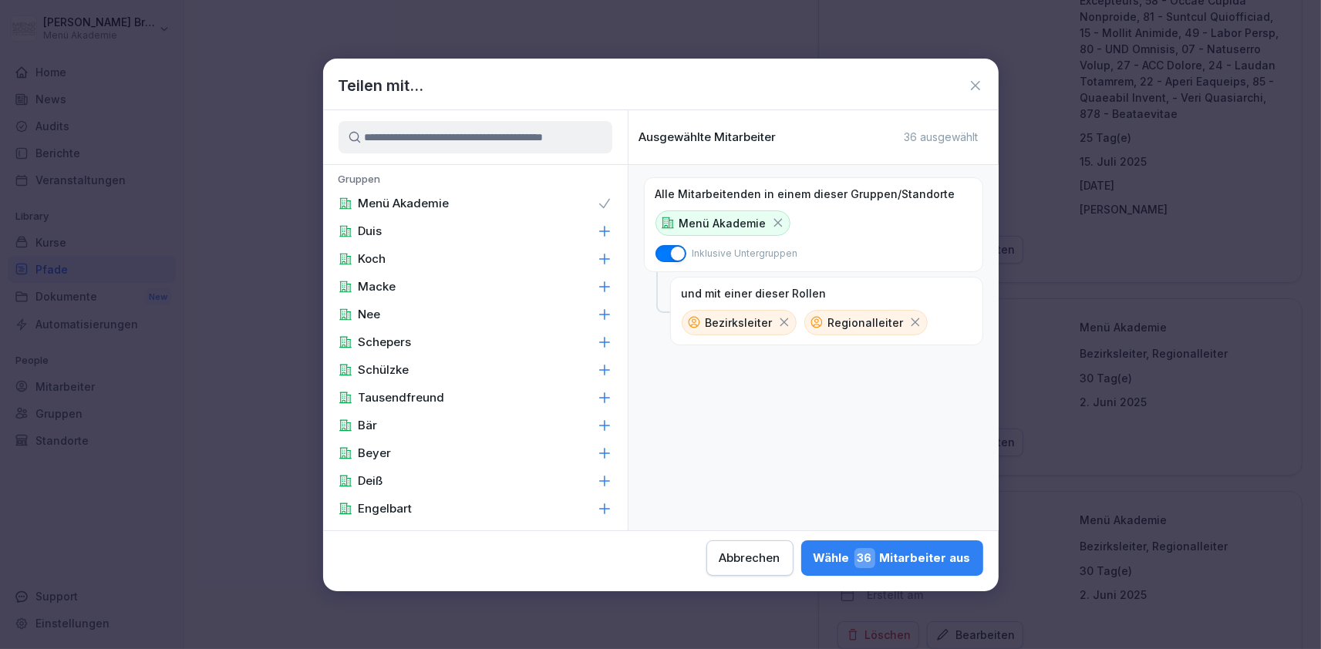
click at [437, 136] on input at bounding box center [476, 137] width 274 height 32
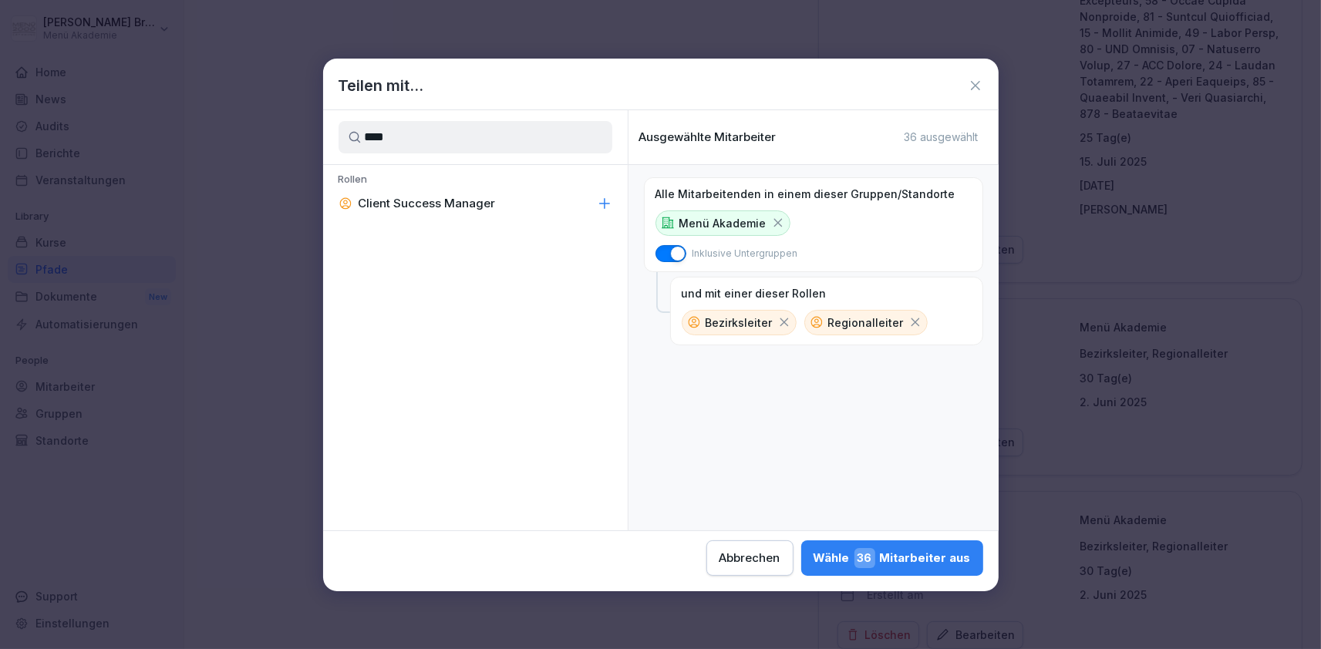
type input "****"
click at [425, 205] on p "Client Success Manager" at bounding box center [427, 203] width 137 height 15
click at [814, 561] on div "Wähle 38 Mitarbeiter aus" at bounding box center [892, 558] width 157 height 20
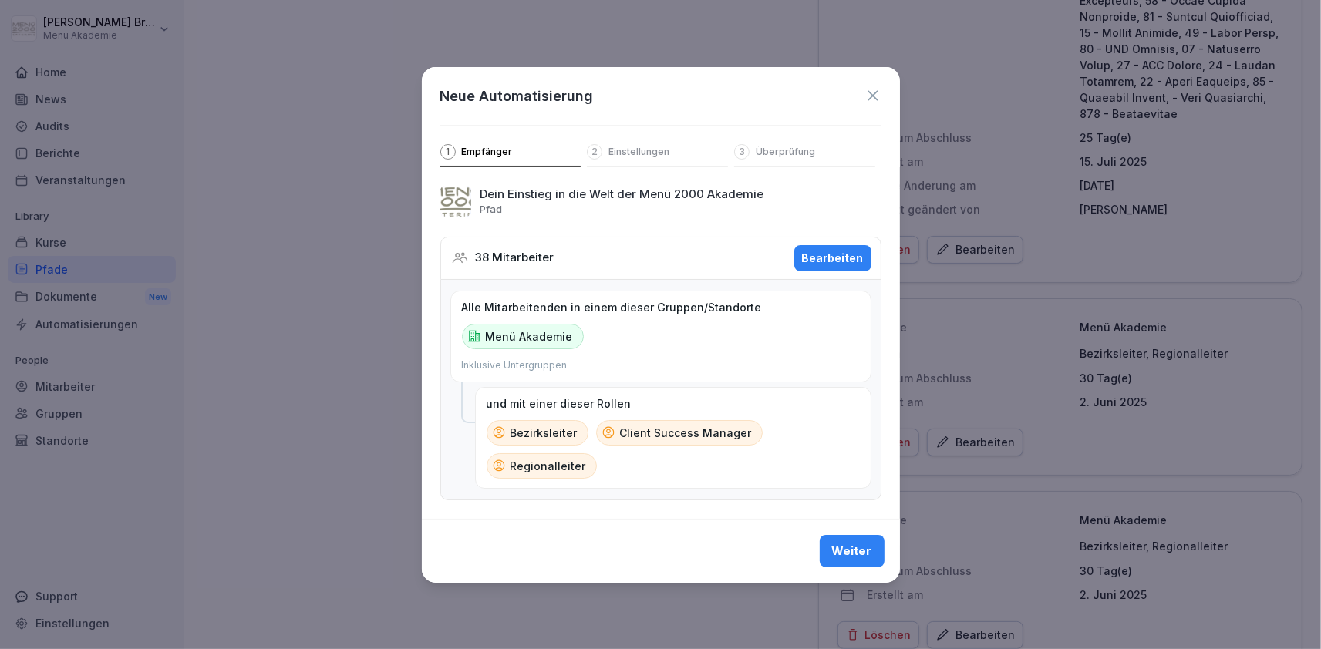
click at [873, 563] on button "Weiter" at bounding box center [852, 551] width 65 height 32
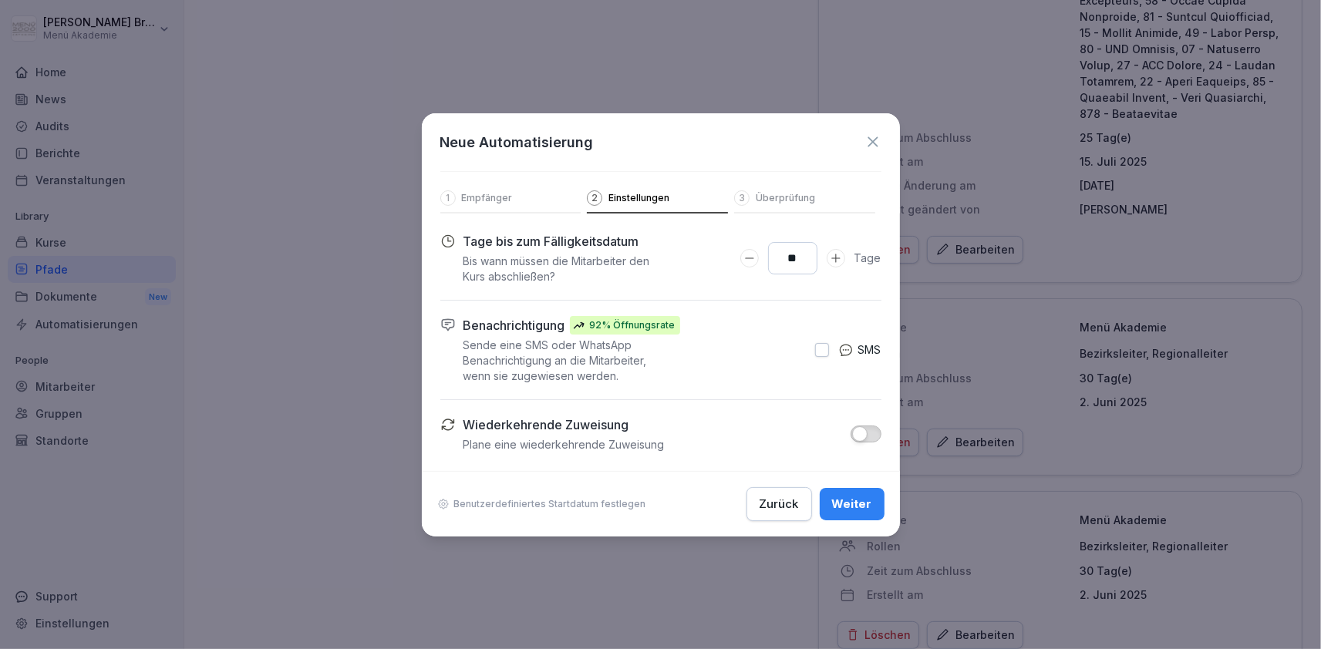
click at [857, 494] on button "Weiter" at bounding box center [852, 504] width 65 height 32
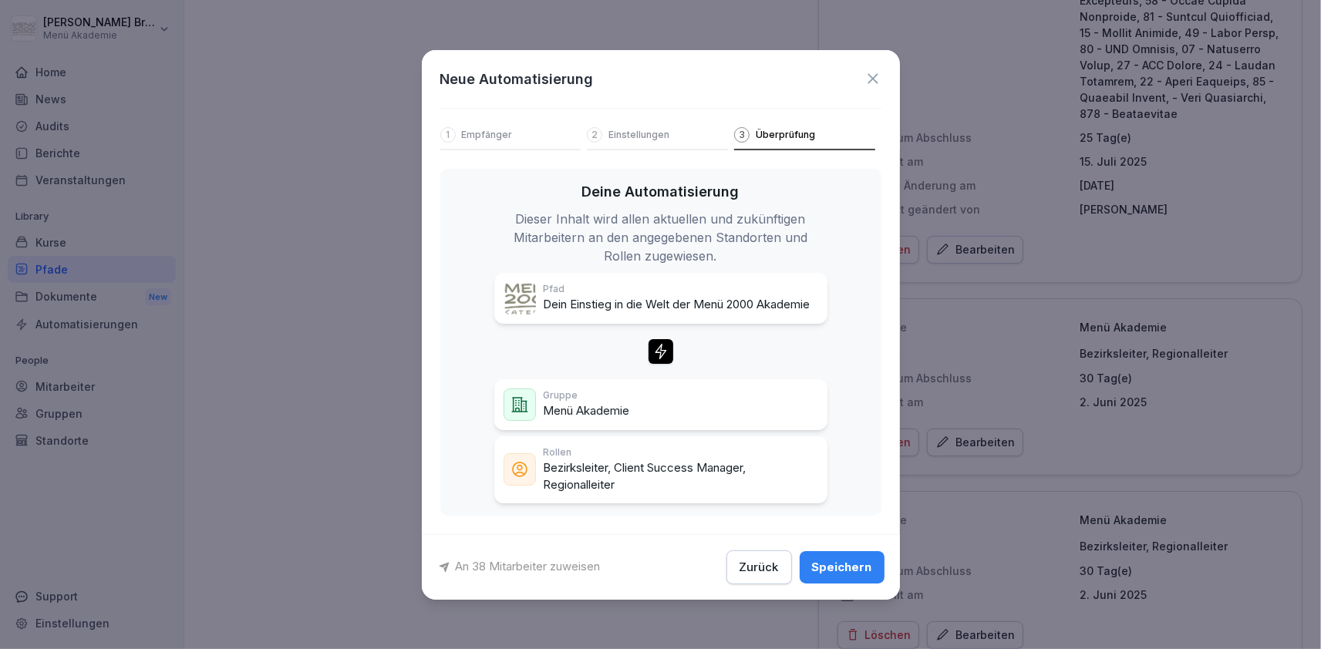
click at [825, 569] on div "Speichern" at bounding box center [842, 567] width 60 height 17
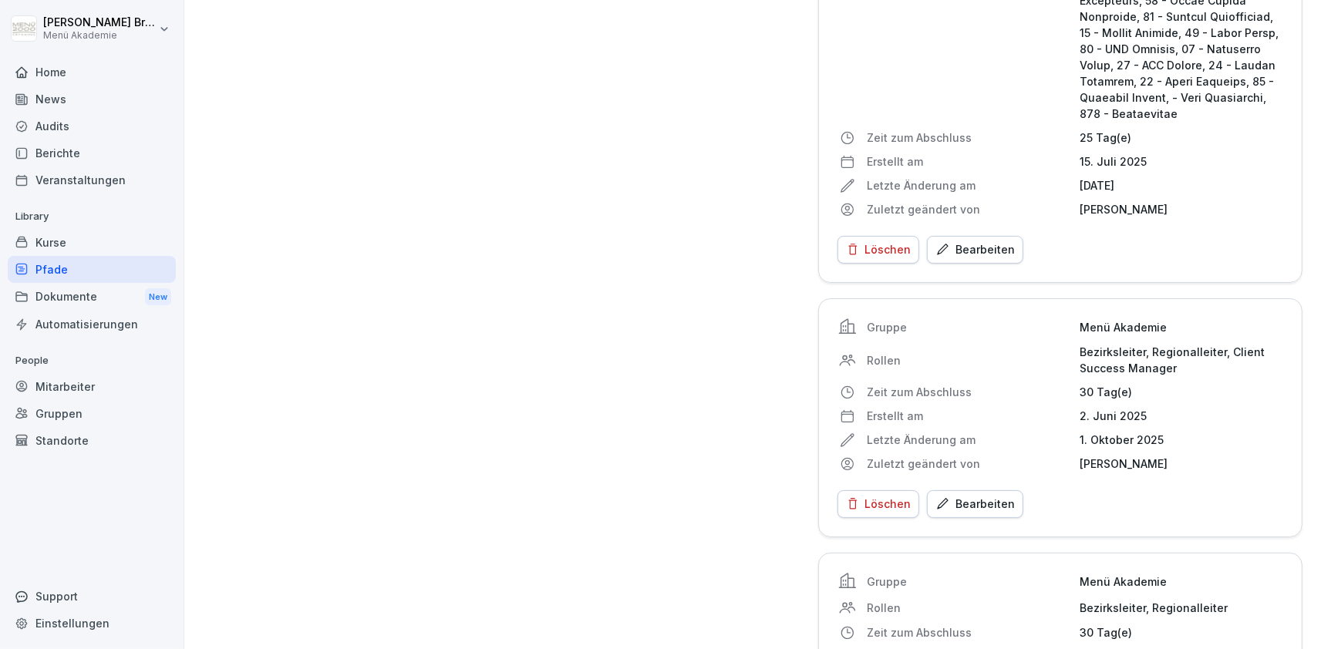
click at [82, 271] on div "Pfade" at bounding box center [92, 269] width 168 height 27
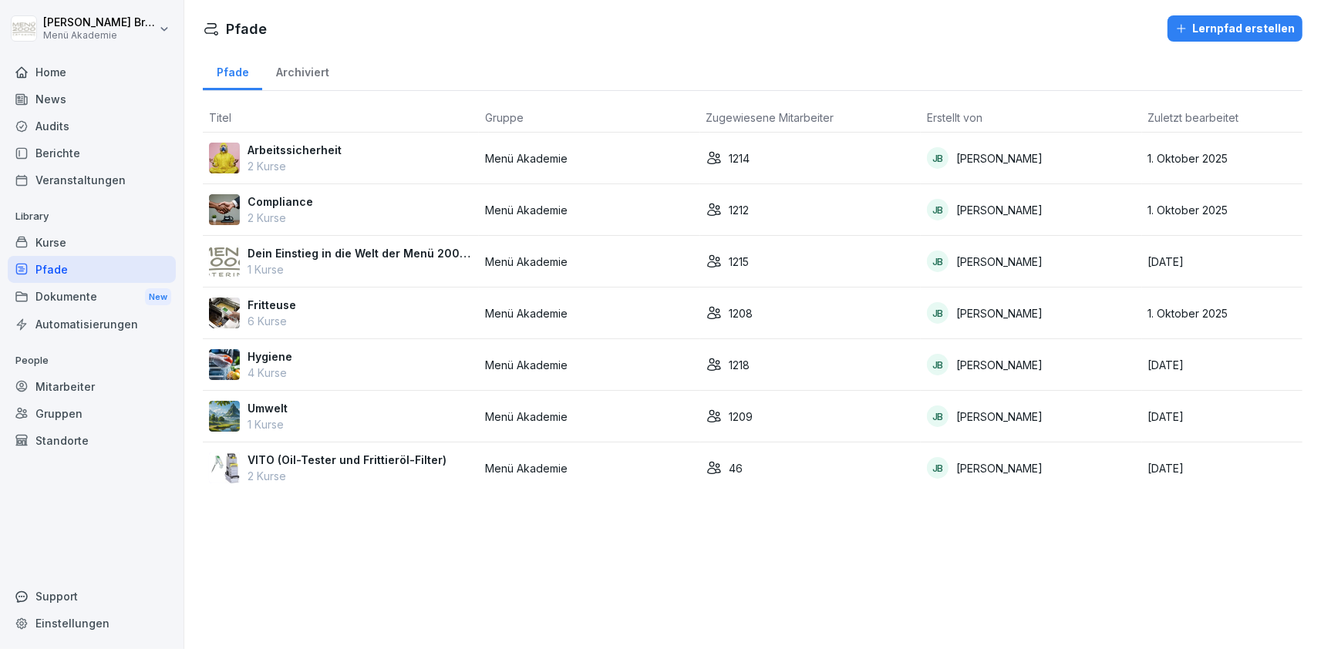
click at [275, 310] on p "Fritteuse" at bounding box center [272, 305] width 49 height 16
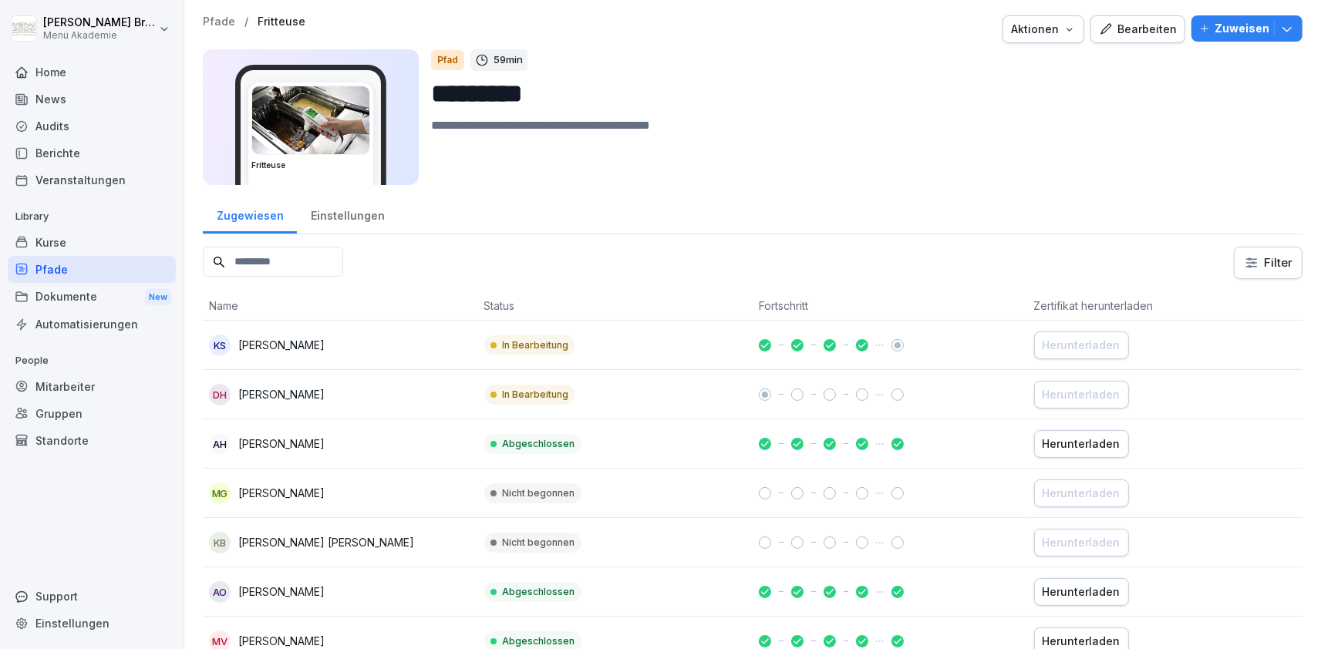
click at [357, 225] on div "Einstellungen" at bounding box center [347, 213] width 101 height 39
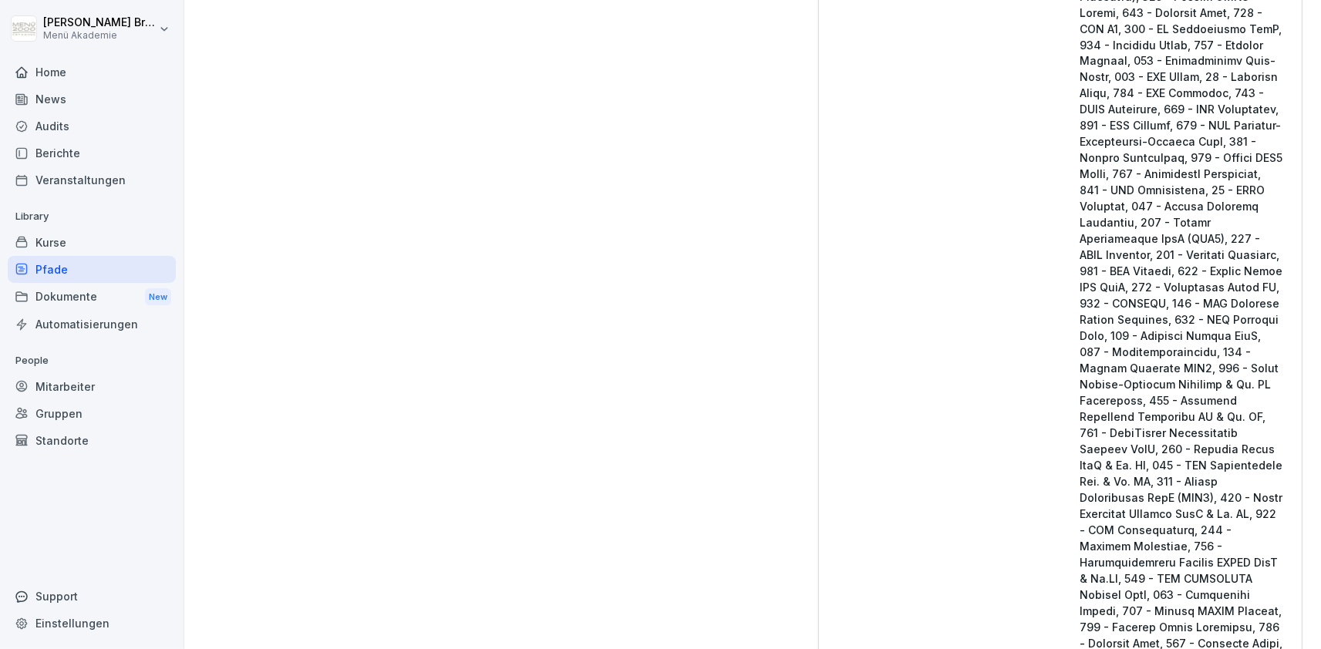
scroll to position [3271, 0]
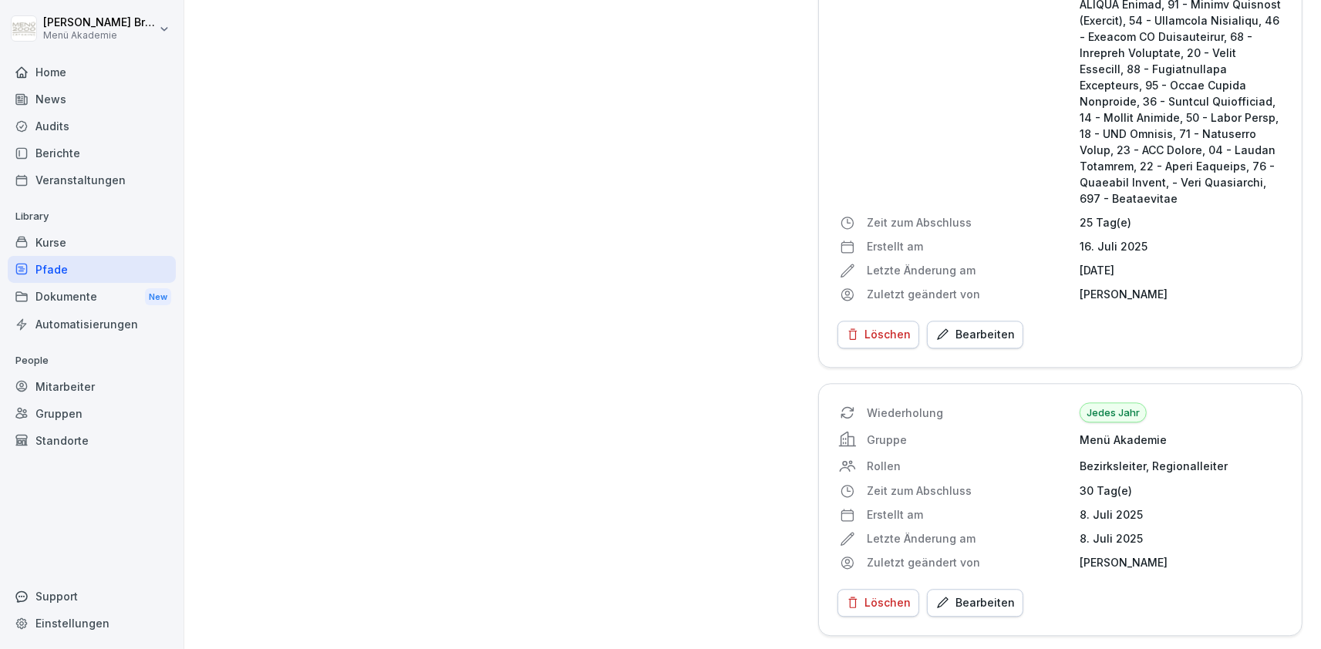
click at [983, 605] on div "Bearbeiten" at bounding box center [974, 603] width 79 height 17
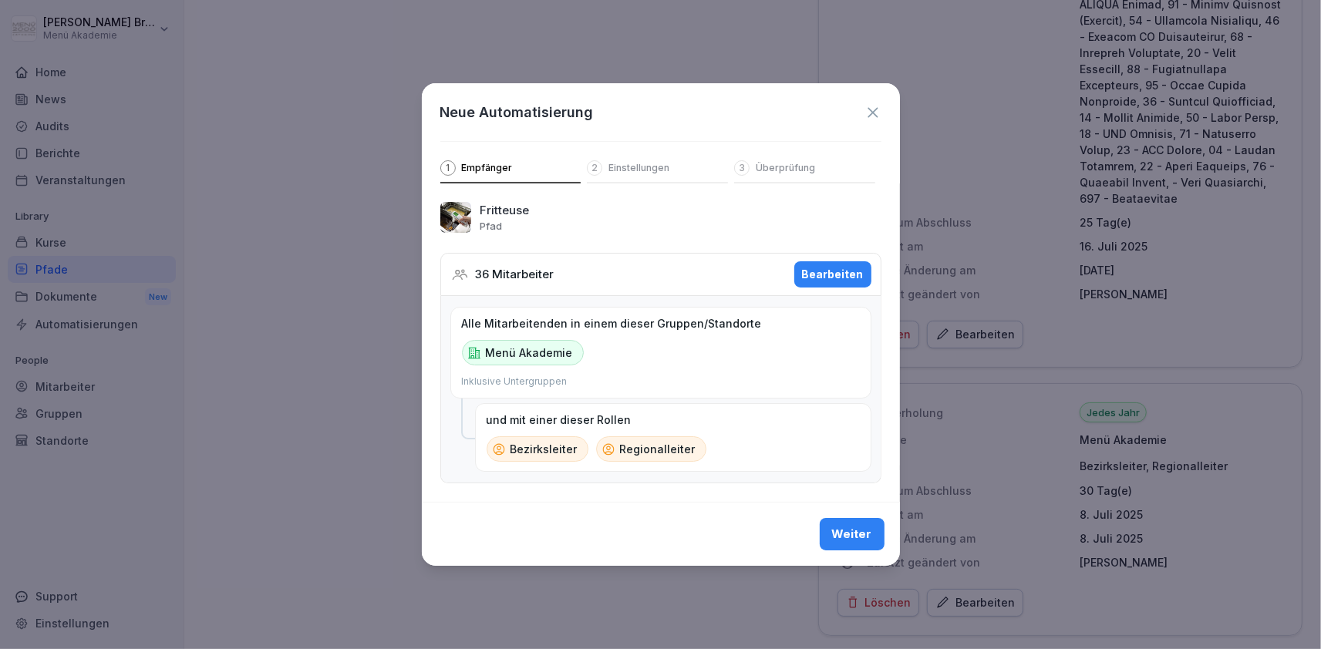
click at [863, 268] on div "Bearbeiten" at bounding box center [833, 274] width 62 height 17
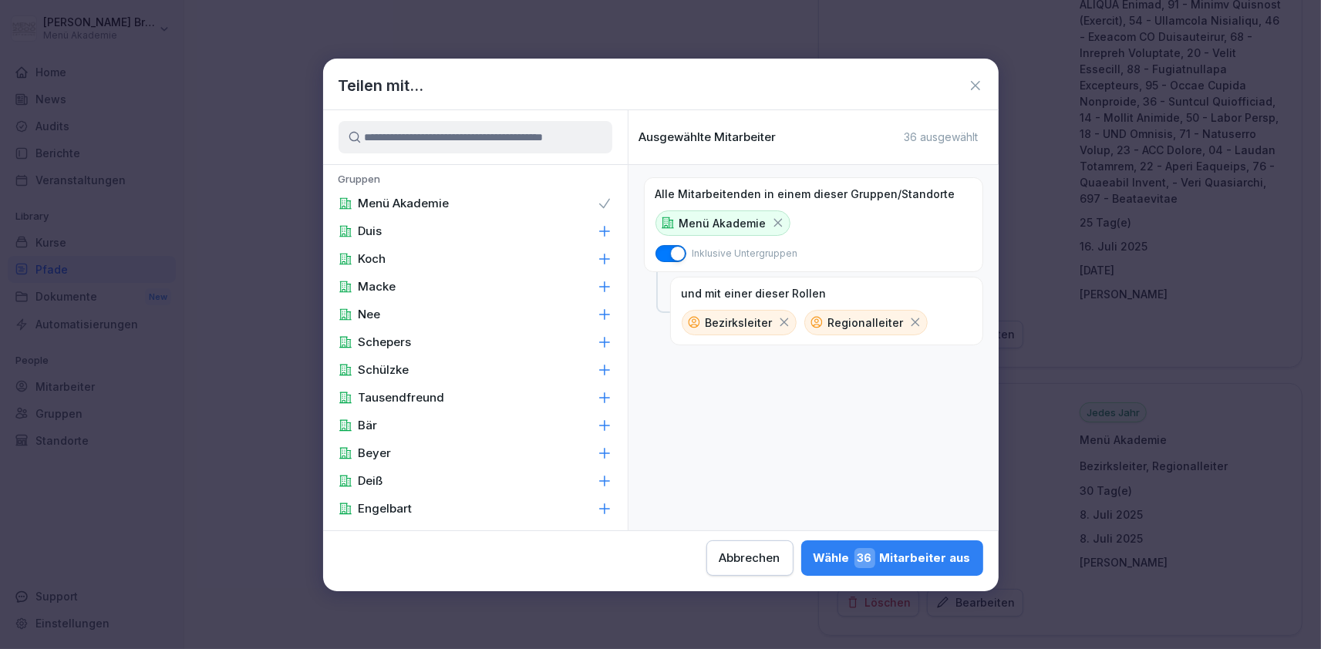
click at [498, 145] on input at bounding box center [476, 137] width 274 height 32
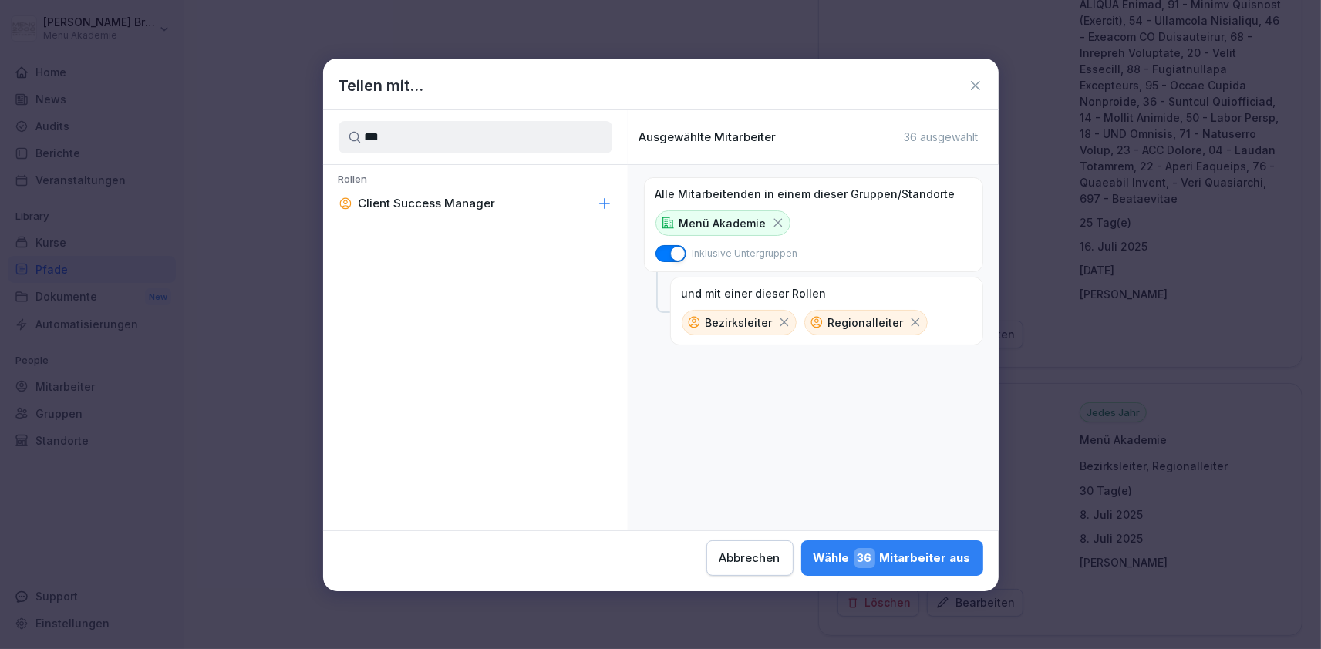
type input "***"
click at [471, 205] on p "Client Success Manager" at bounding box center [427, 203] width 137 height 15
click at [801, 569] on button "Wähle 38 Mitarbeiter aus" at bounding box center [892, 558] width 182 height 35
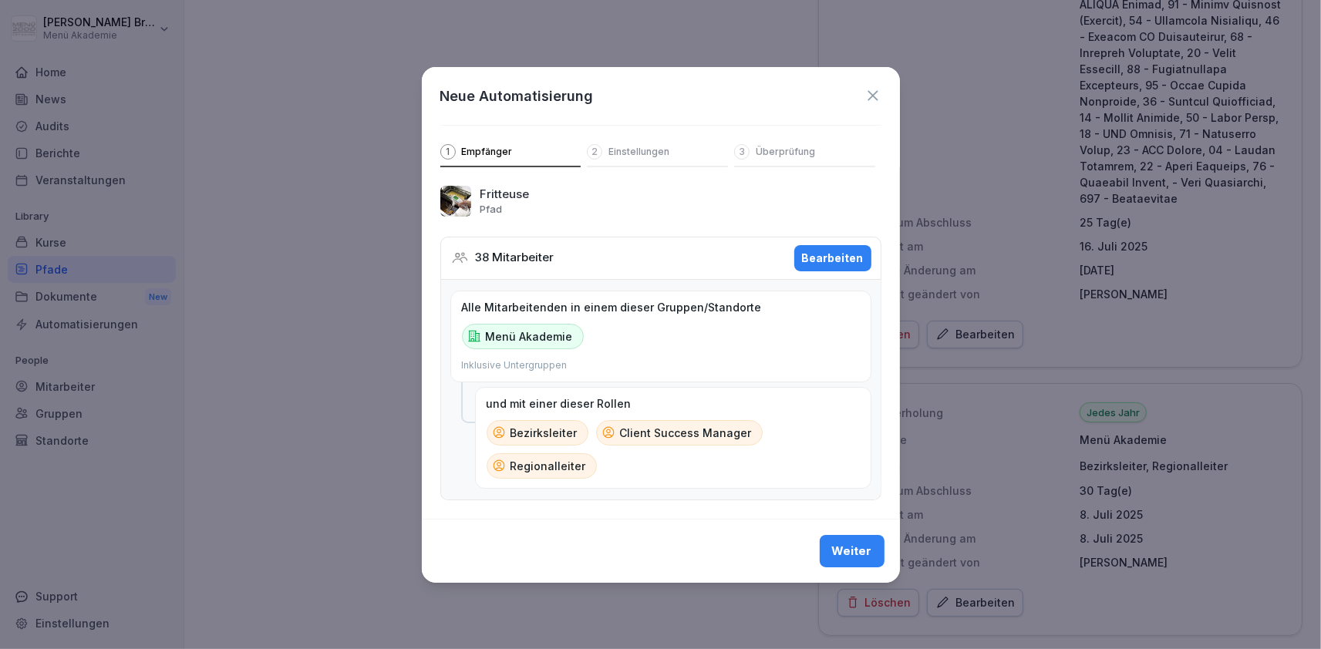
click at [864, 544] on div "Weiter" at bounding box center [852, 551] width 40 height 17
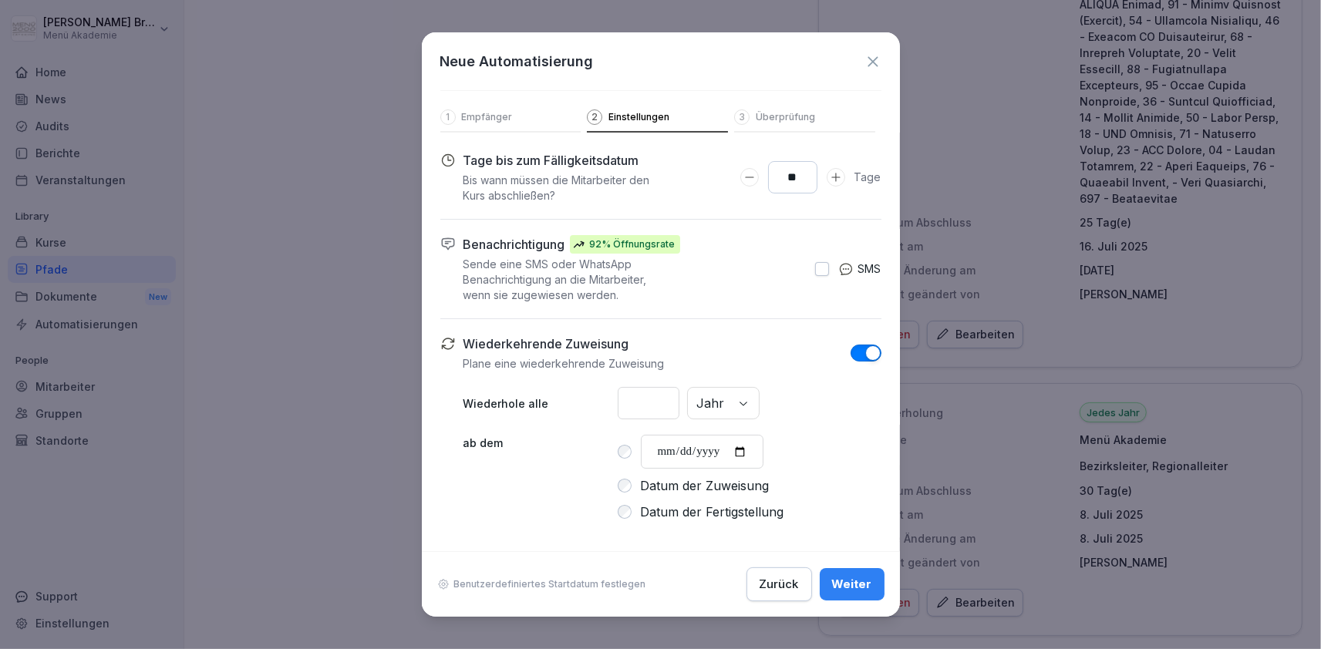
click at [841, 595] on button "Weiter" at bounding box center [852, 584] width 65 height 32
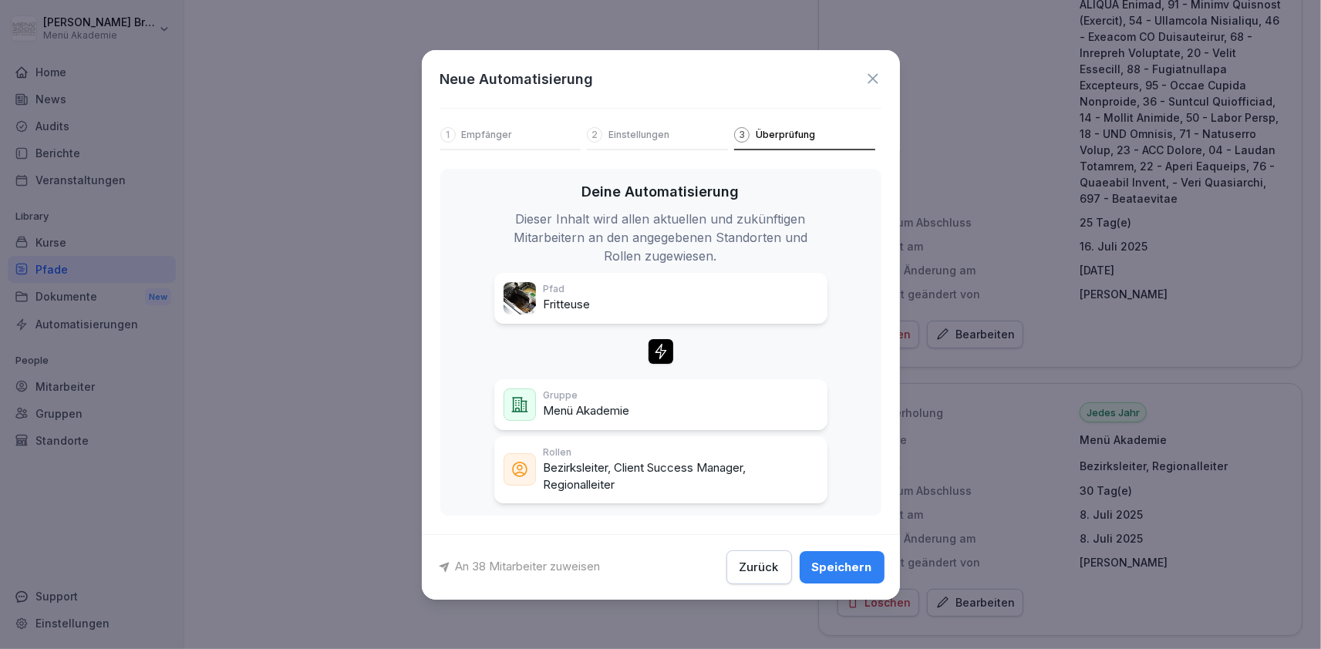
click at [859, 563] on div "Speichern" at bounding box center [842, 567] width 60 height 17
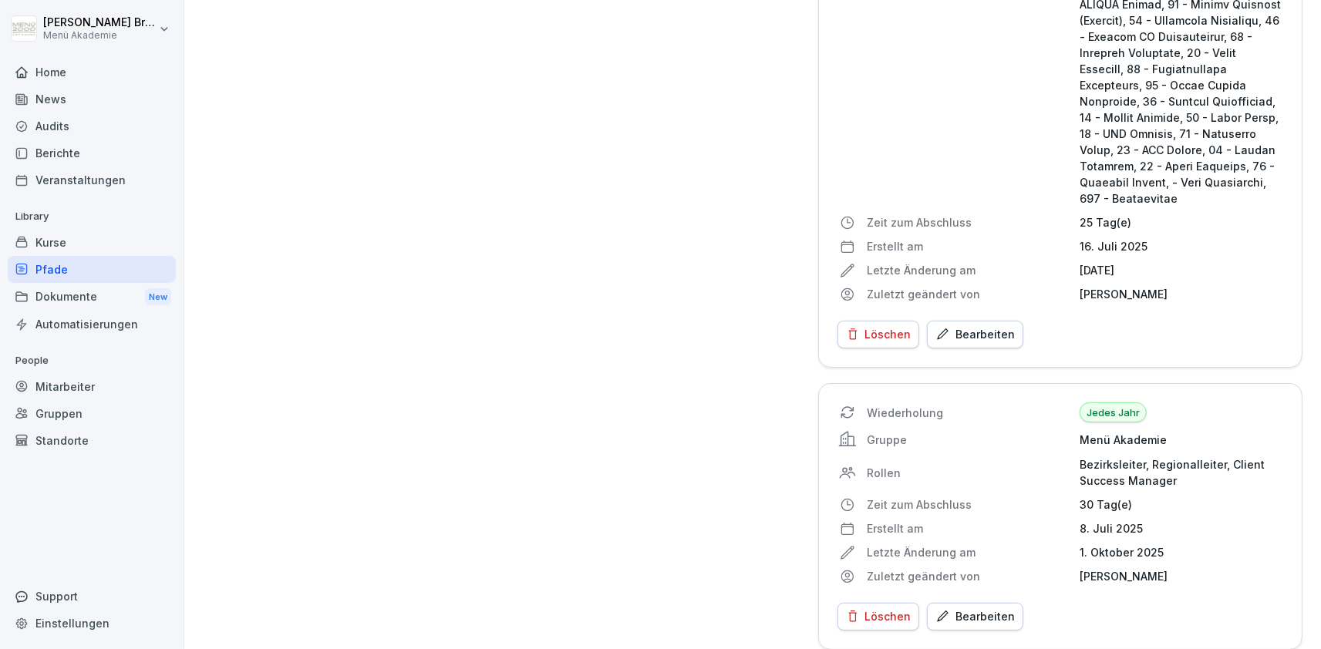
click at [115, 271] on div "Pfade" at bounding box center [92, 269] width 168 height 27
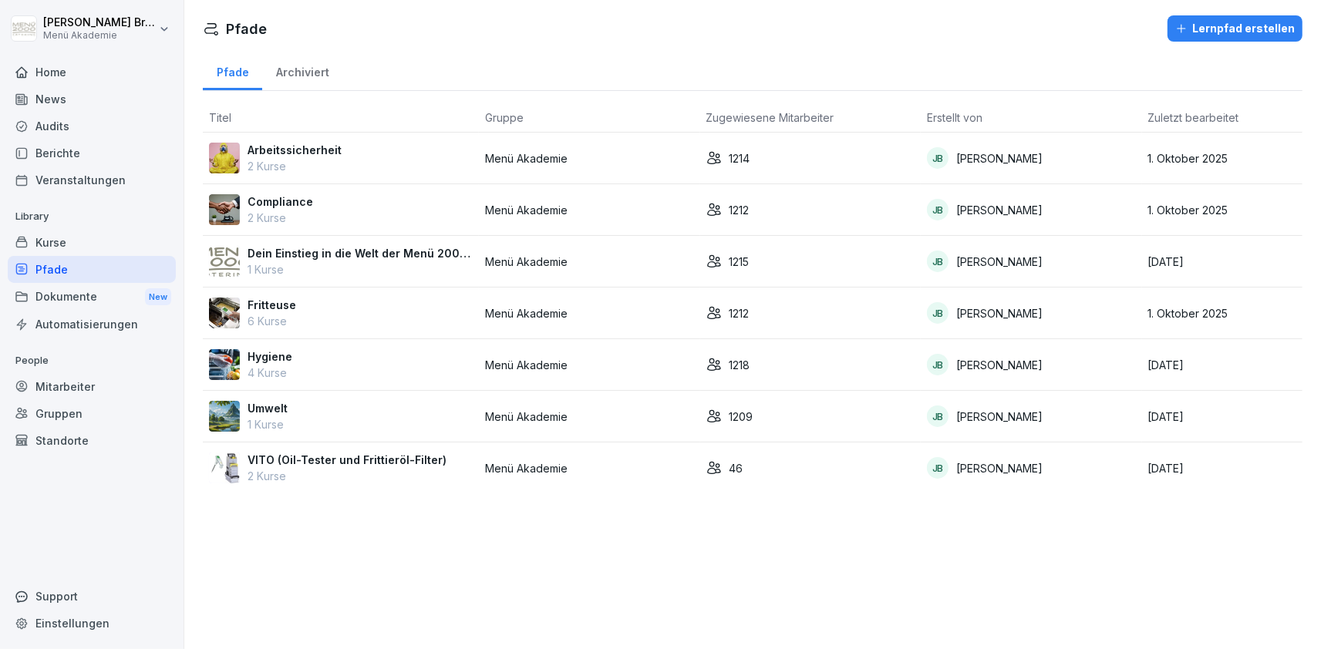
click at [291, 364] on p "Hygiene" at bounding box center [270, 357] width 45 height 16
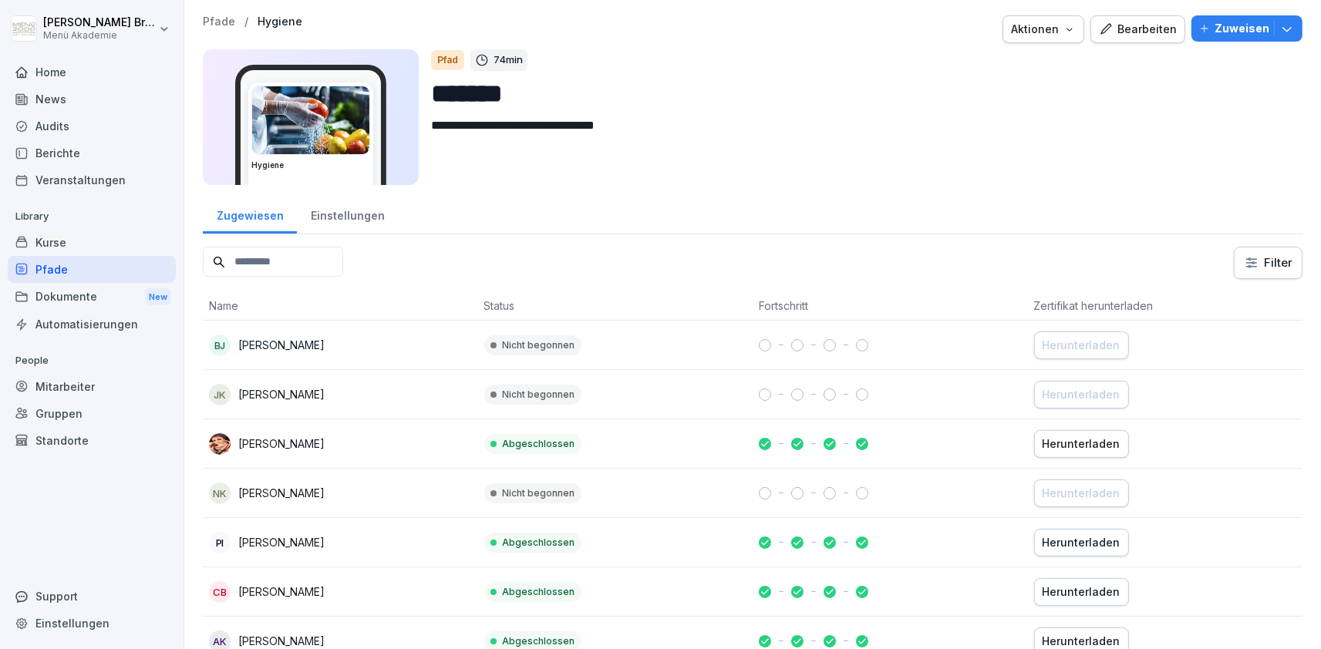
click at [76, 275] on div "Pfade" at bounding box center [92, 269] width 168 height 27
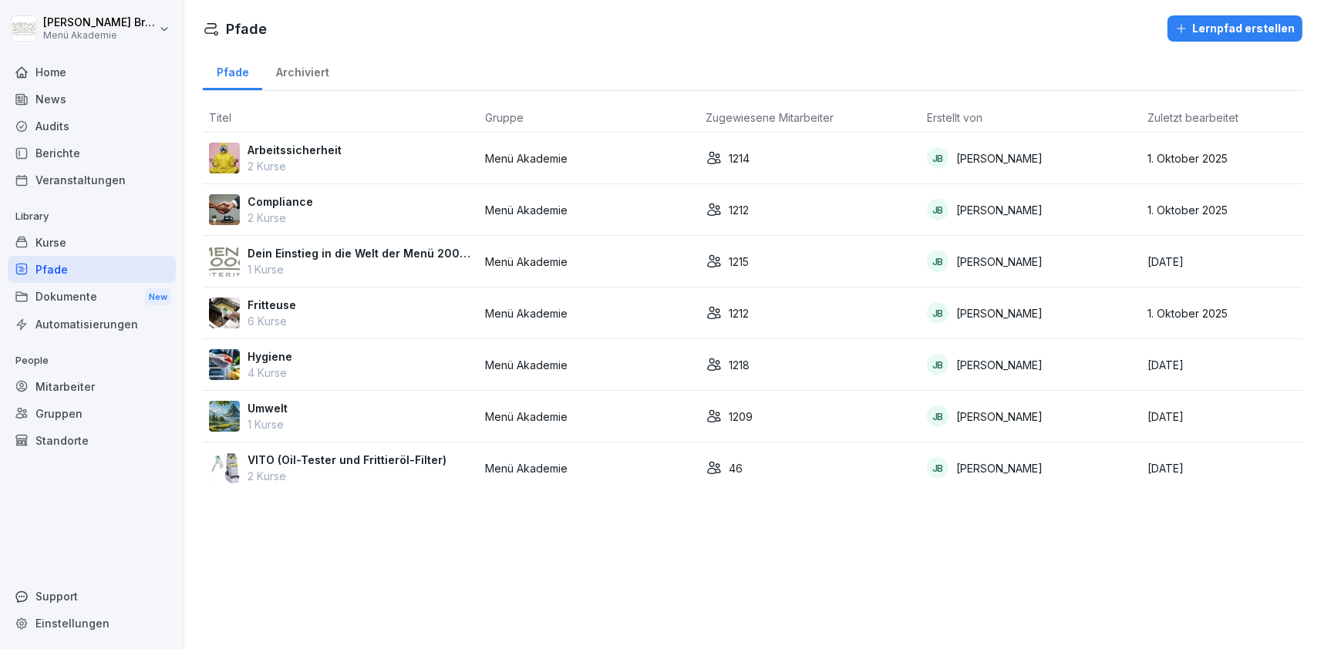
click at [264, 402] on p "Umwelt" at bounding box center [268, 408] width 40 height 16
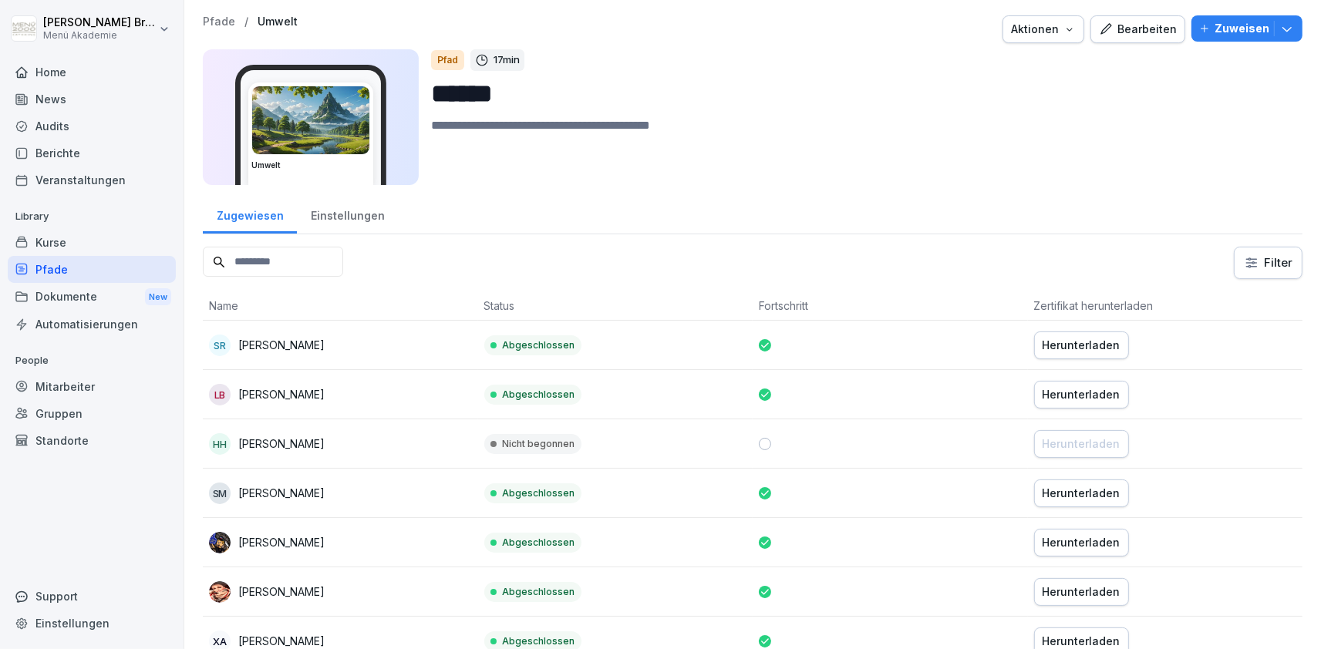
click at [356, 217] on div "Einstellungen" at bounding box center [347, 213] width 101 height 39
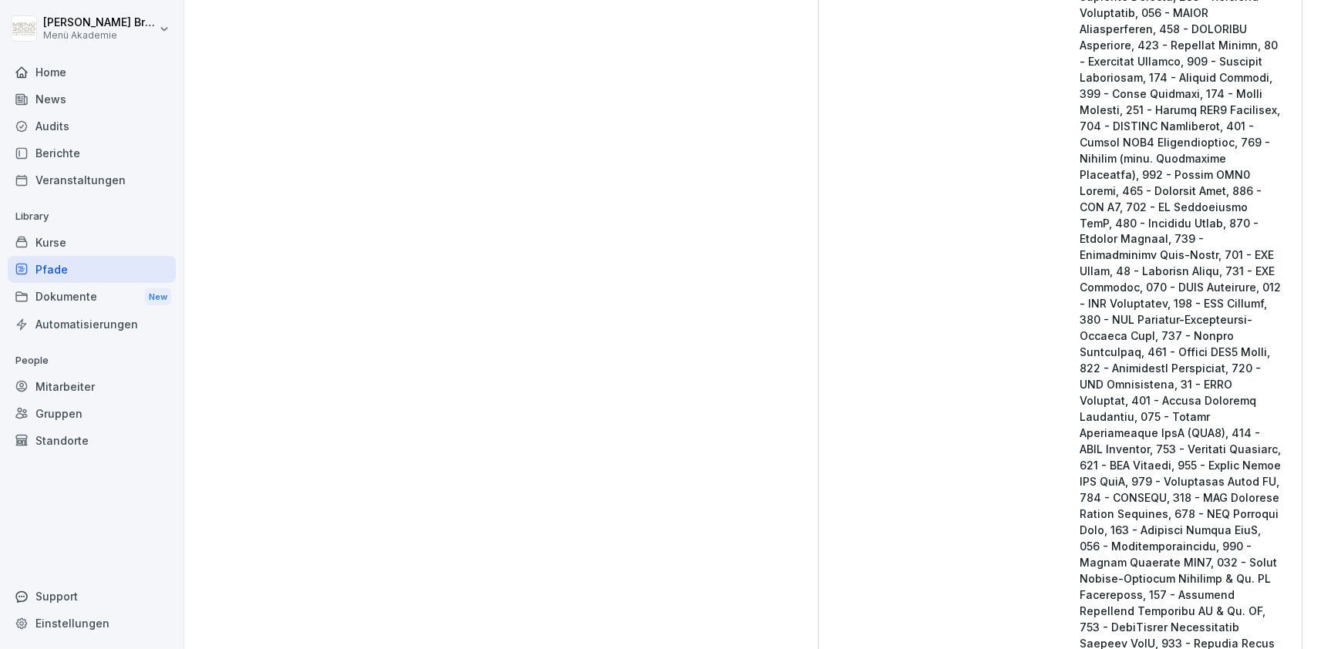
scroll to position [3244, 0]
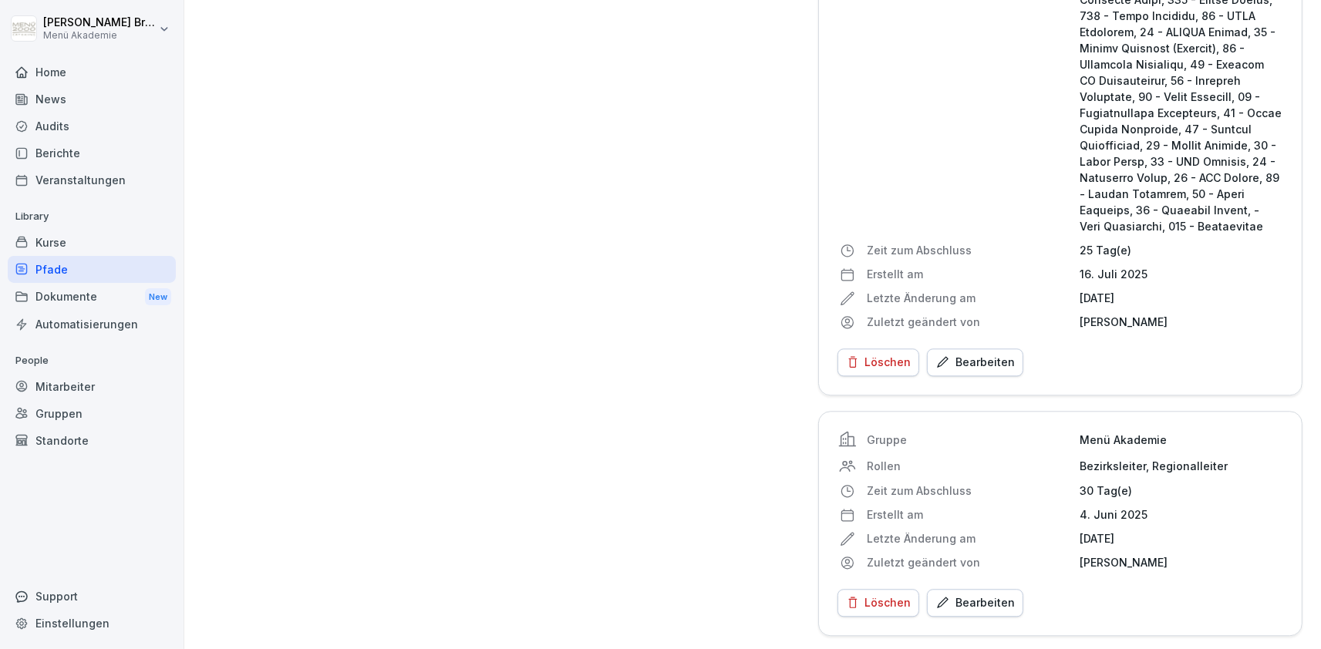
click at [972, 597] on div "Bearbeiten" at bounding box center [974, 603] width 79 height 17
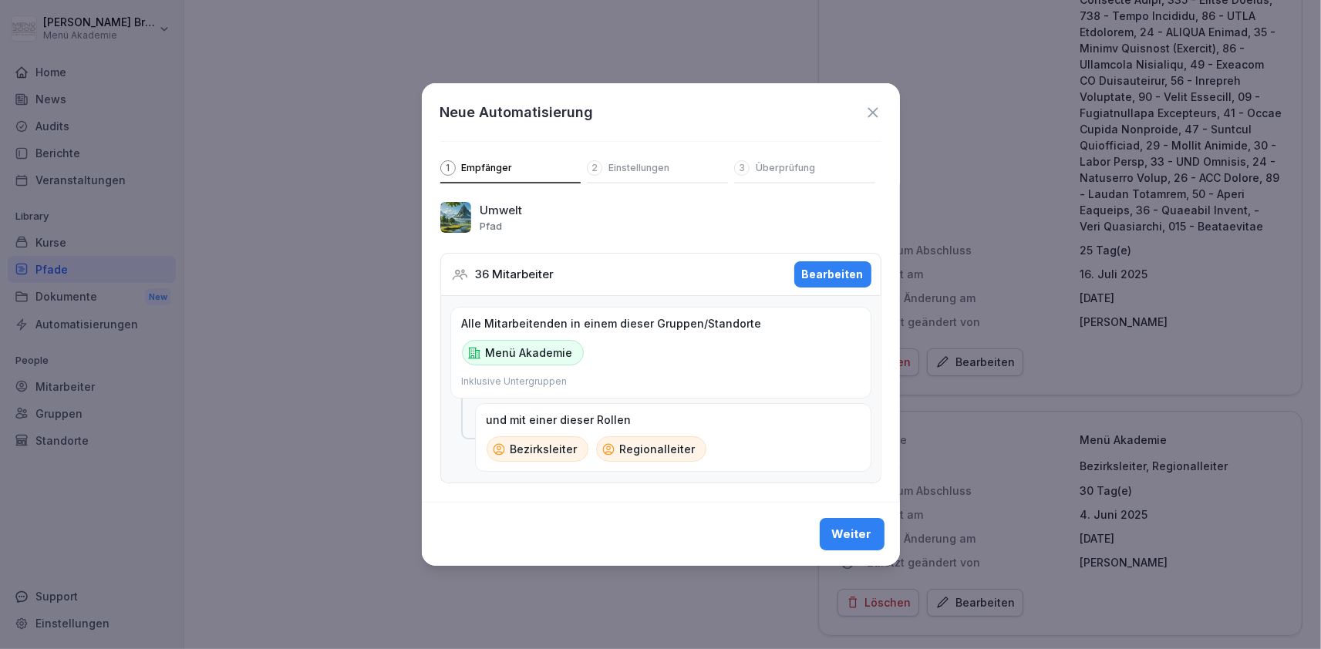
click at [848, 266] on button "Bearbeiten" at bounding box center [832, 274] width 77 height 26
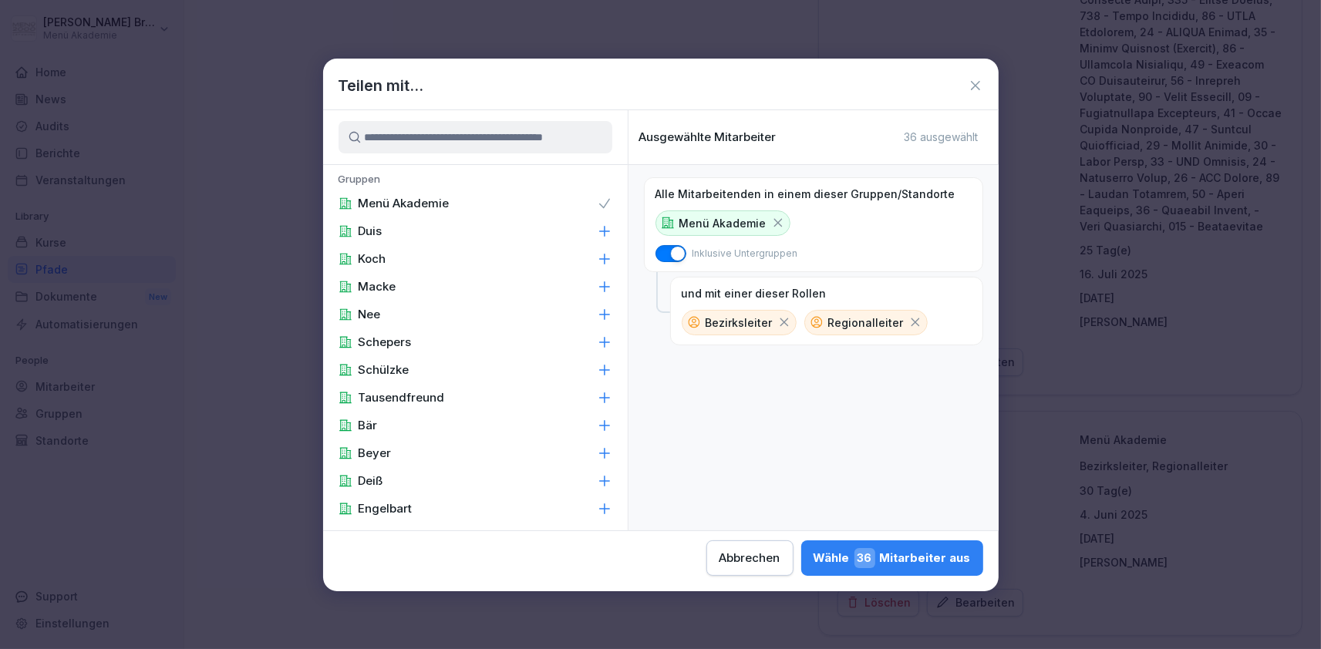
click at [543, 142] on input at bounding box center [476, 137] width 274 height 32
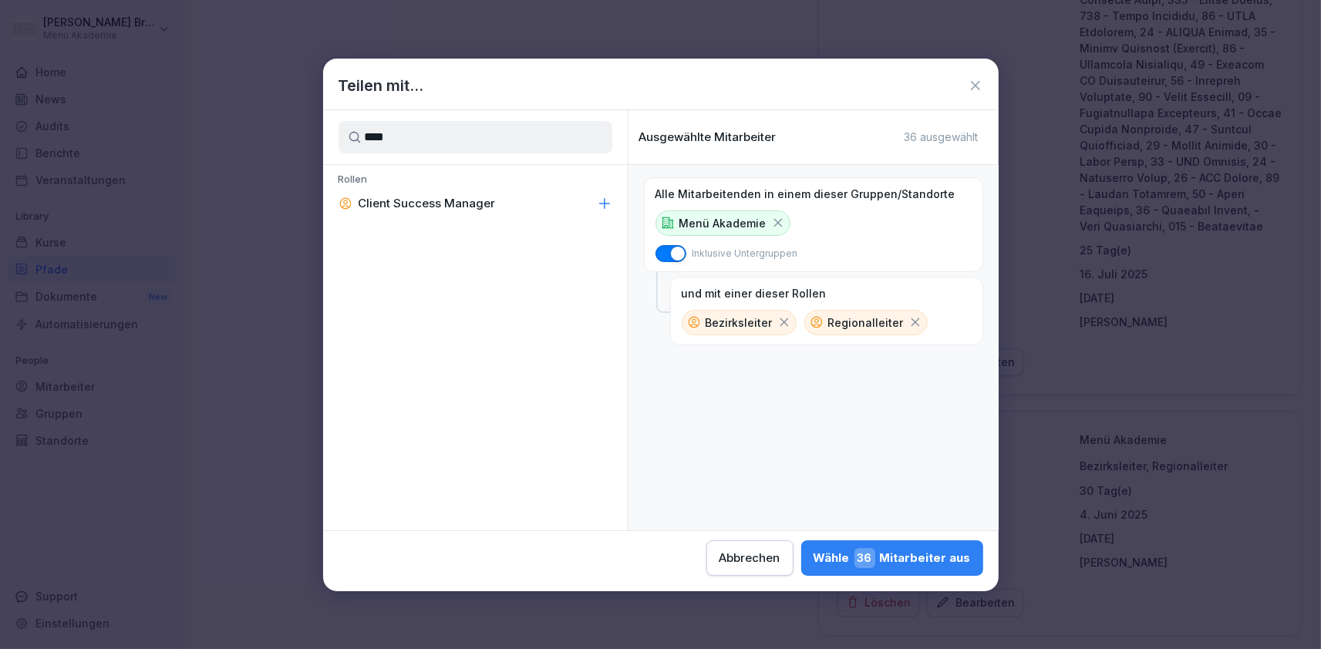
type input "****"
click at [490, 213] on div "Client Success Manager" at bounding box center [475, 204] width 305 height 28
click at [814, 549] on div "Wähle 38 Mitarbeiter aus" at bounding box center [892, 558] width 157 height 20
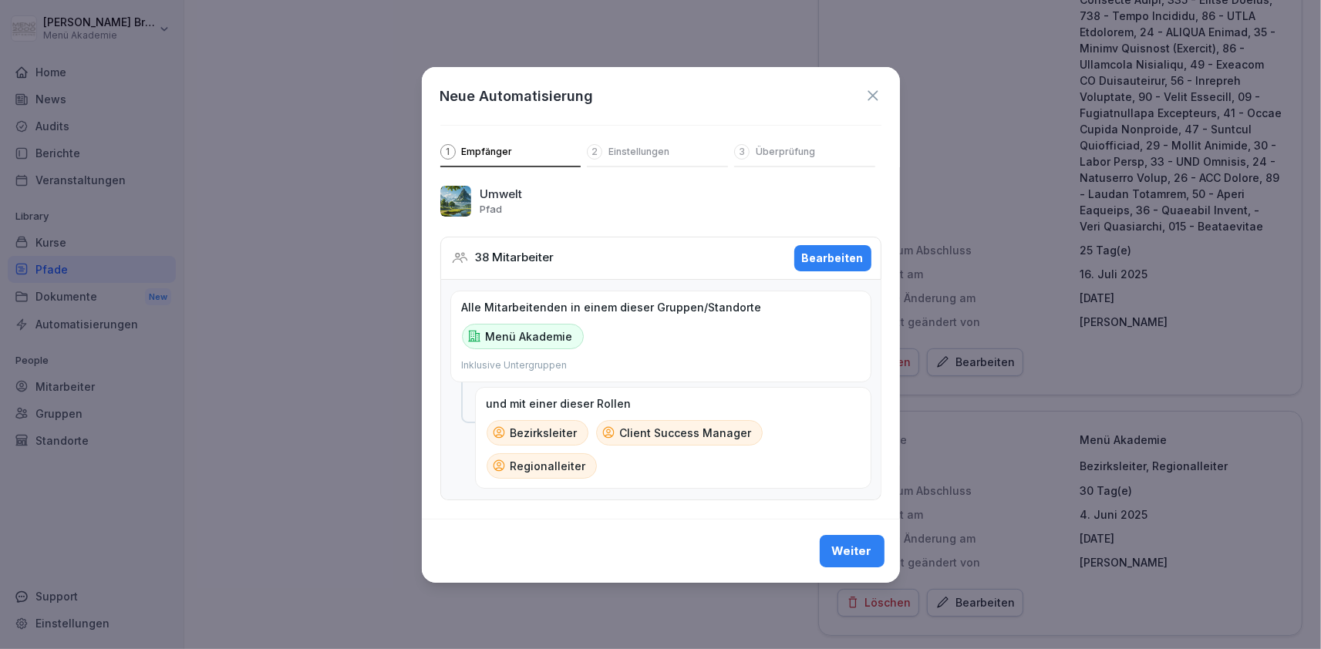
click at [844, 558] on div "Weiter" at bounding box center [852, 551] width 40 height 17
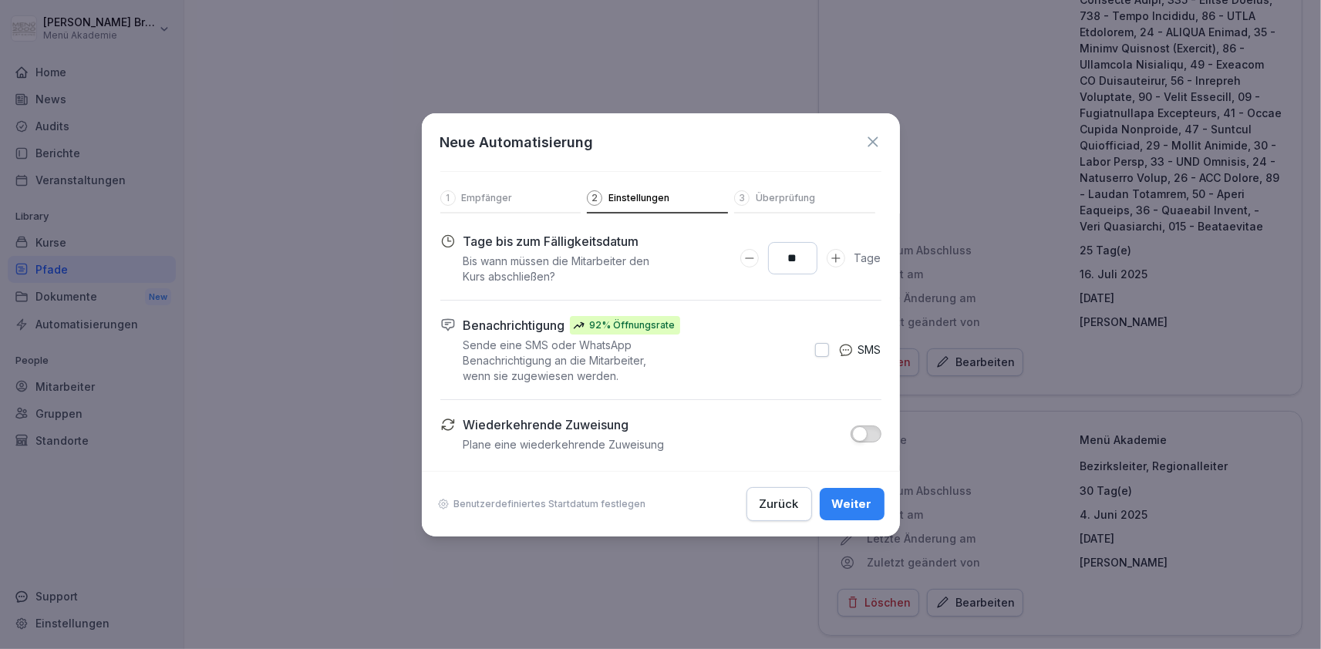
click at [844, 493] on button "Weiter" at bounding box center [852, 504] width 65 height 32
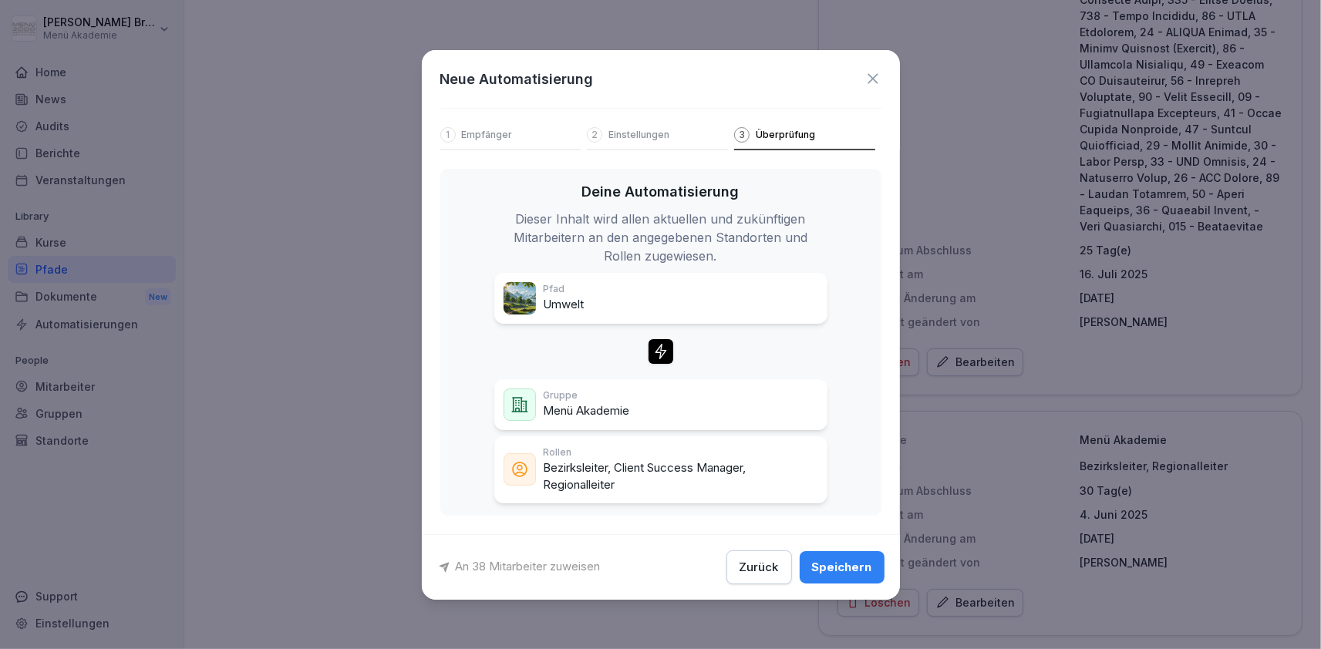
click at [848, 562] on div "Speichern" at bounding box center [842, 567] width 60 height 17
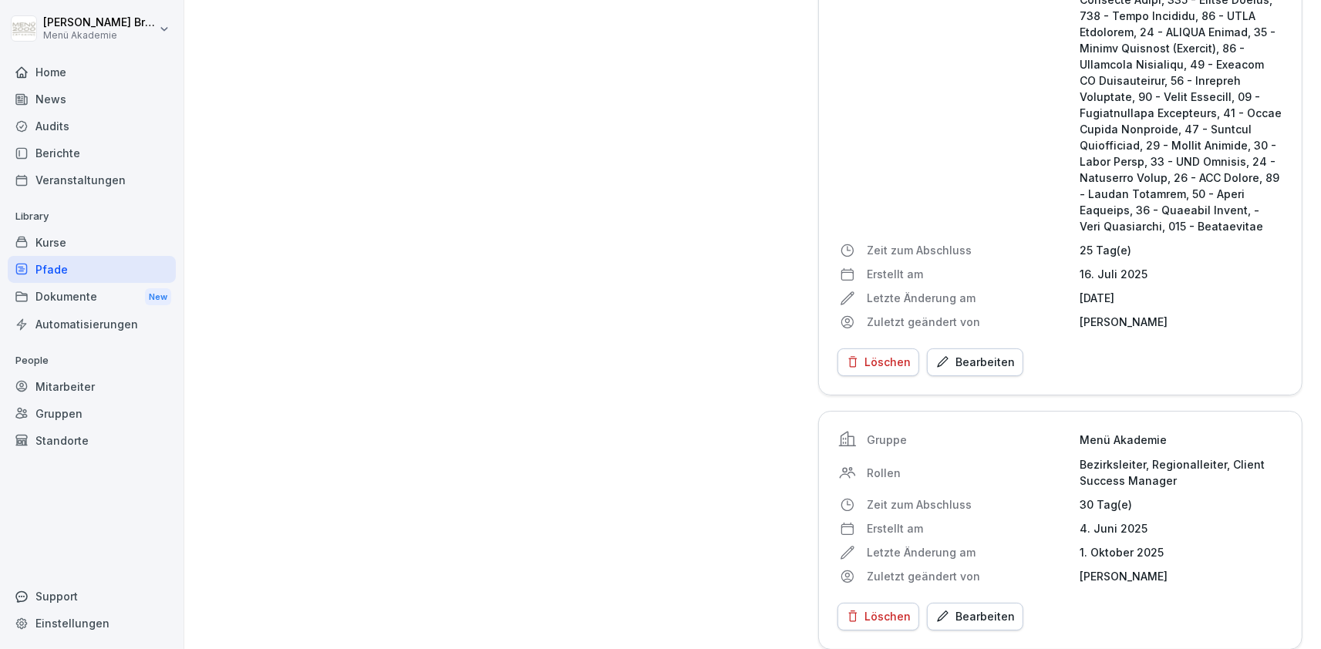
click at [60, 264] on div "Pfade" at bounding box center [92, 269] width 168 height 27
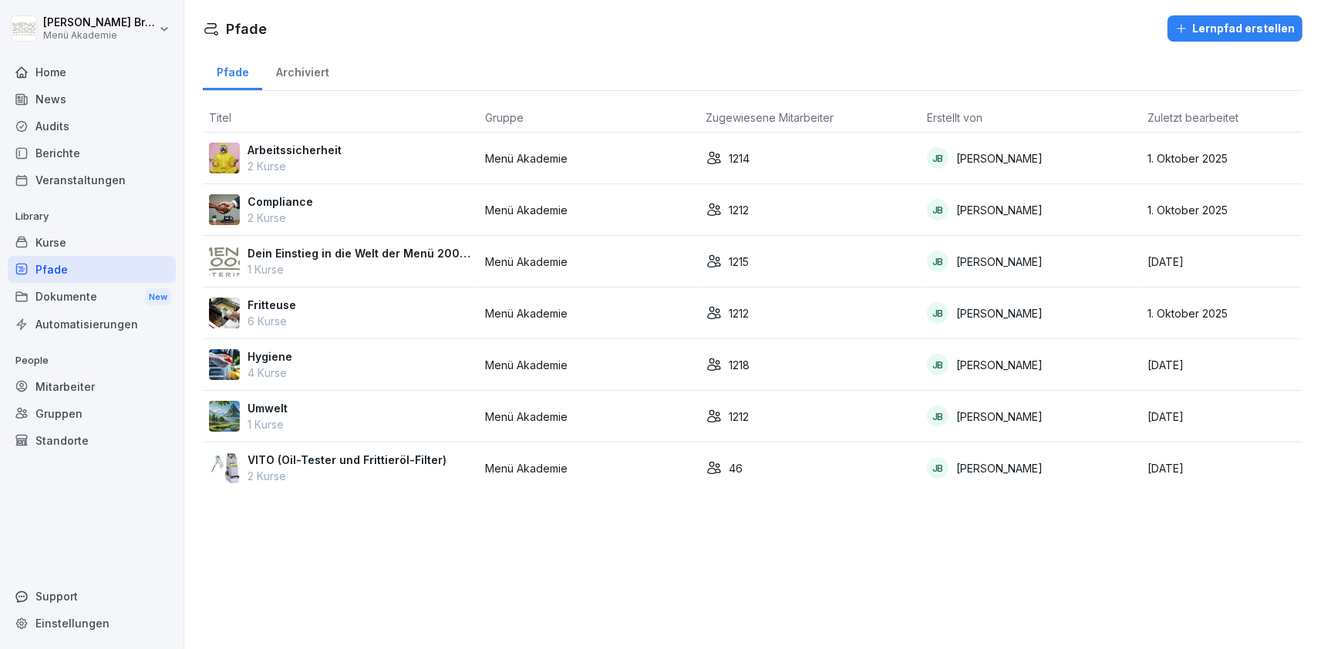
click at [312, 455] on p "VITO (Oil-Tester und Frittieröl-Filter)" at bounding box center [347, 460] width 199 height 16
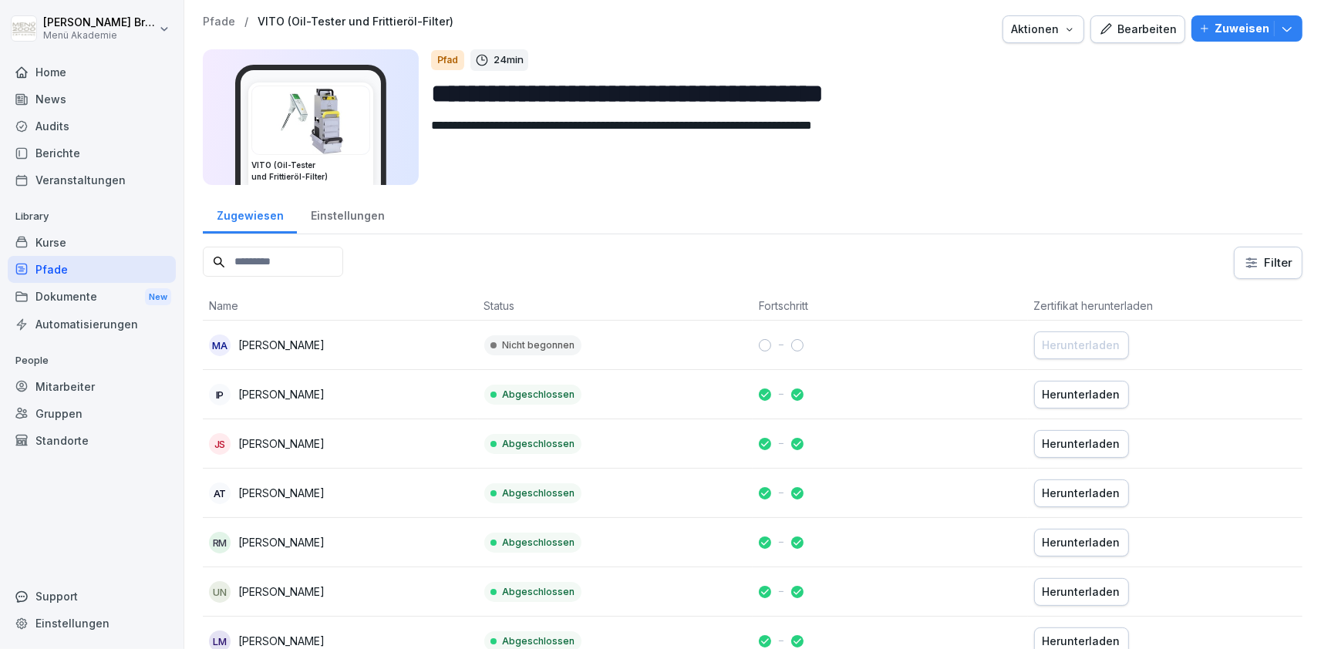
click at [1152, 29] on div "Bearbeiten" at bounding box center [1138, 29] width 78 height 17
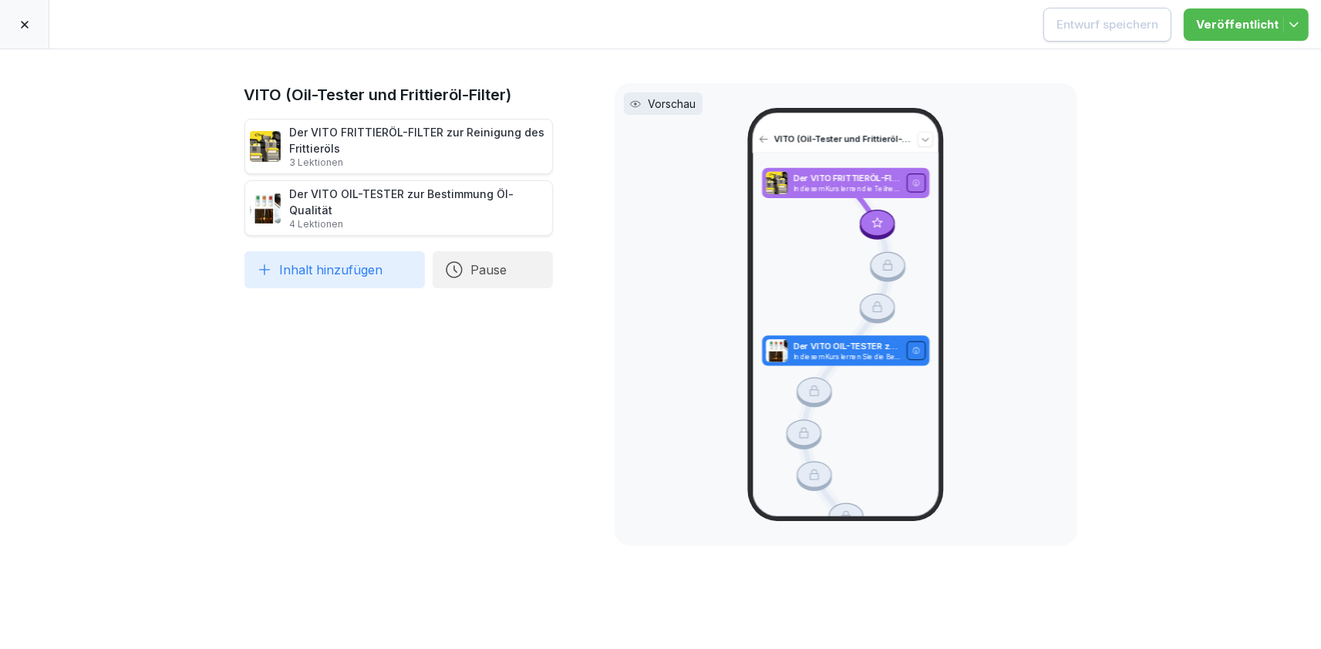
click at [32, 29] on div at bounding box center [24, 24] width 49 height 49
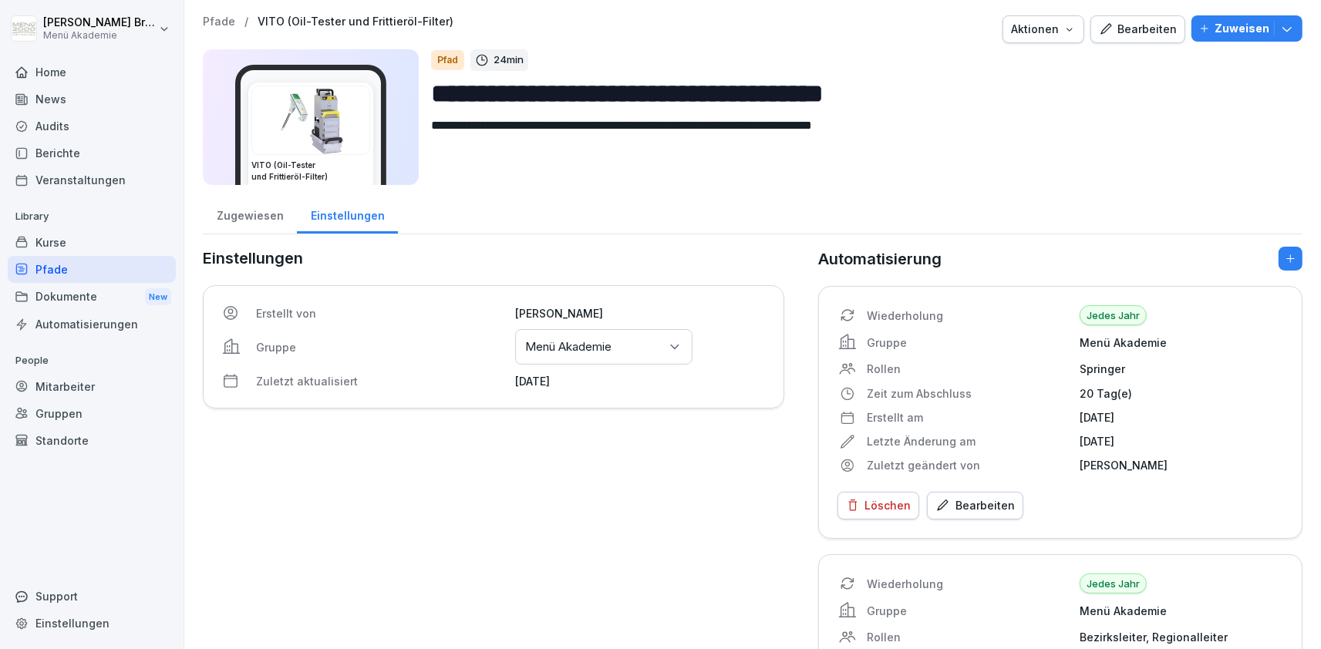
scroll to position [171, 0]
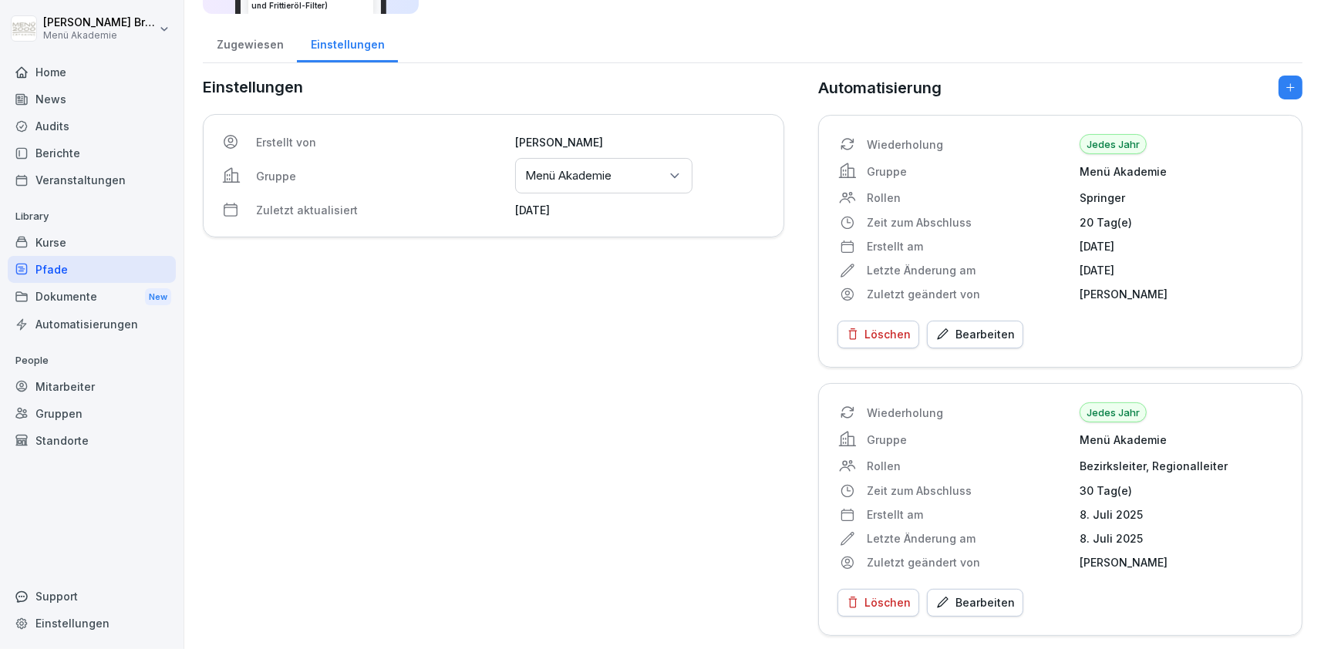
click at [972, 606] on div "Bearbeiten" at bounding box center [974, 603] width 79 height 17
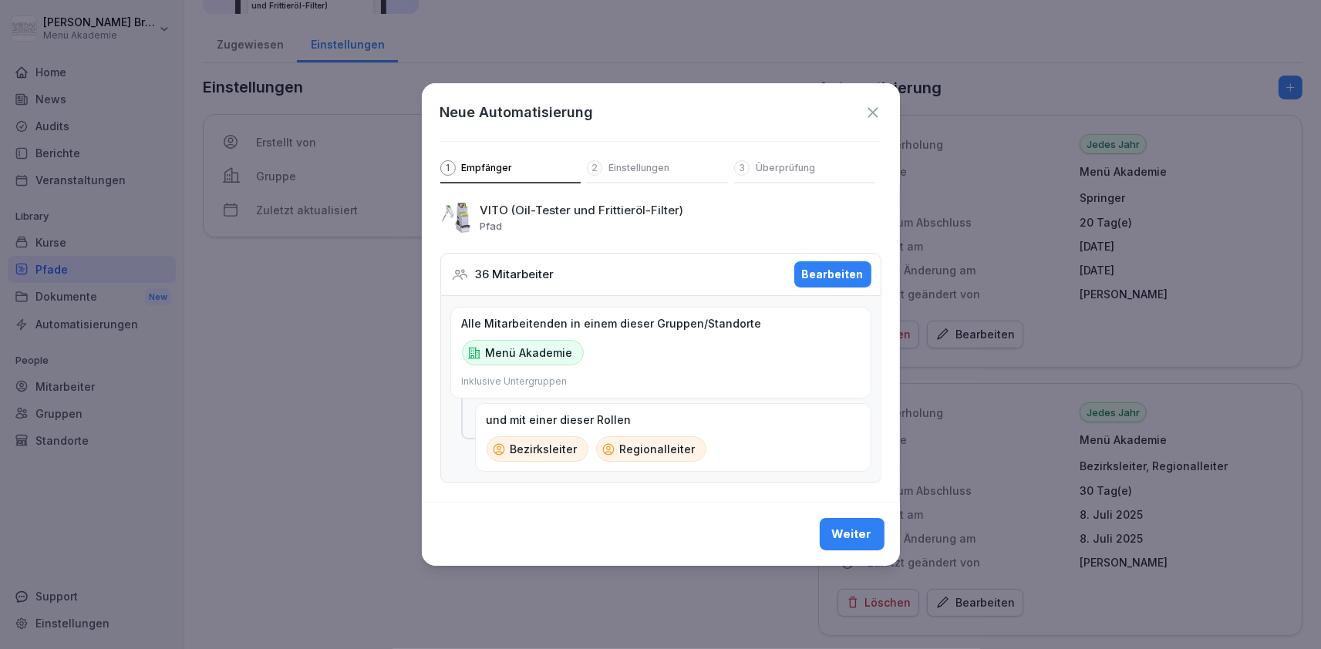
click at [827, 269] on div "Bearbeiten" at bounding box center [833, 274] width 62 height 17
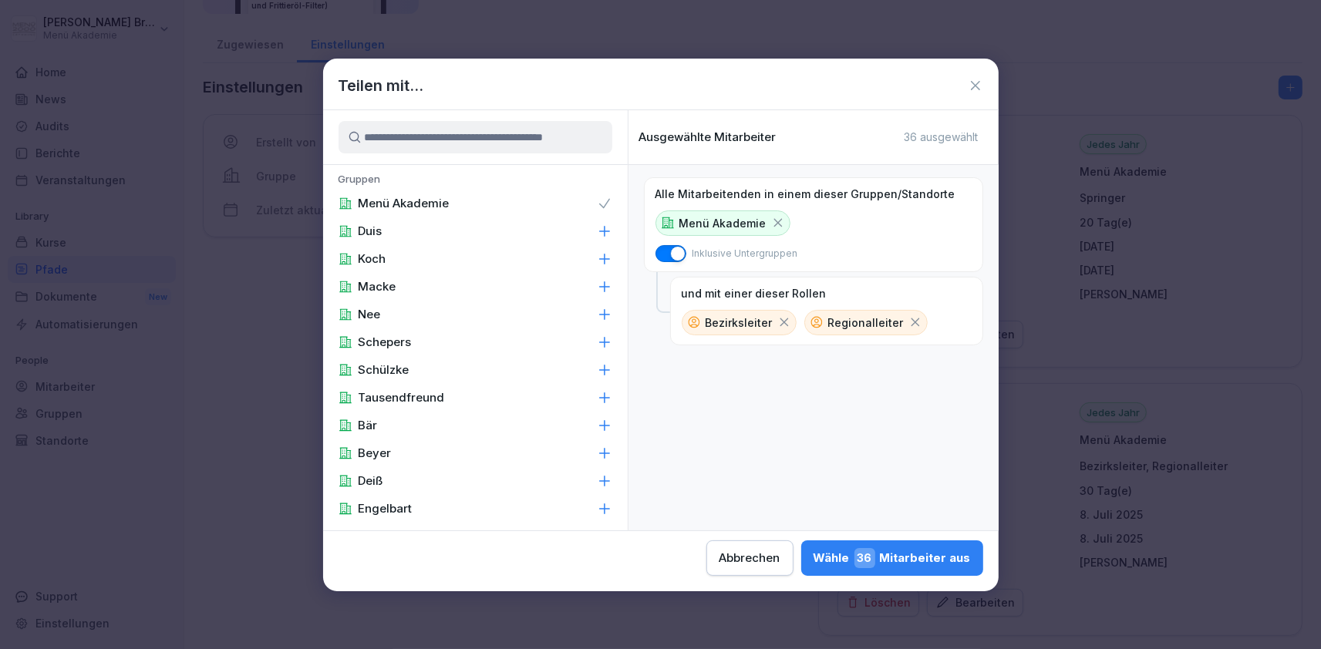
click at [553, 136] on input at bounding box center [476, 137] width 274 height 32
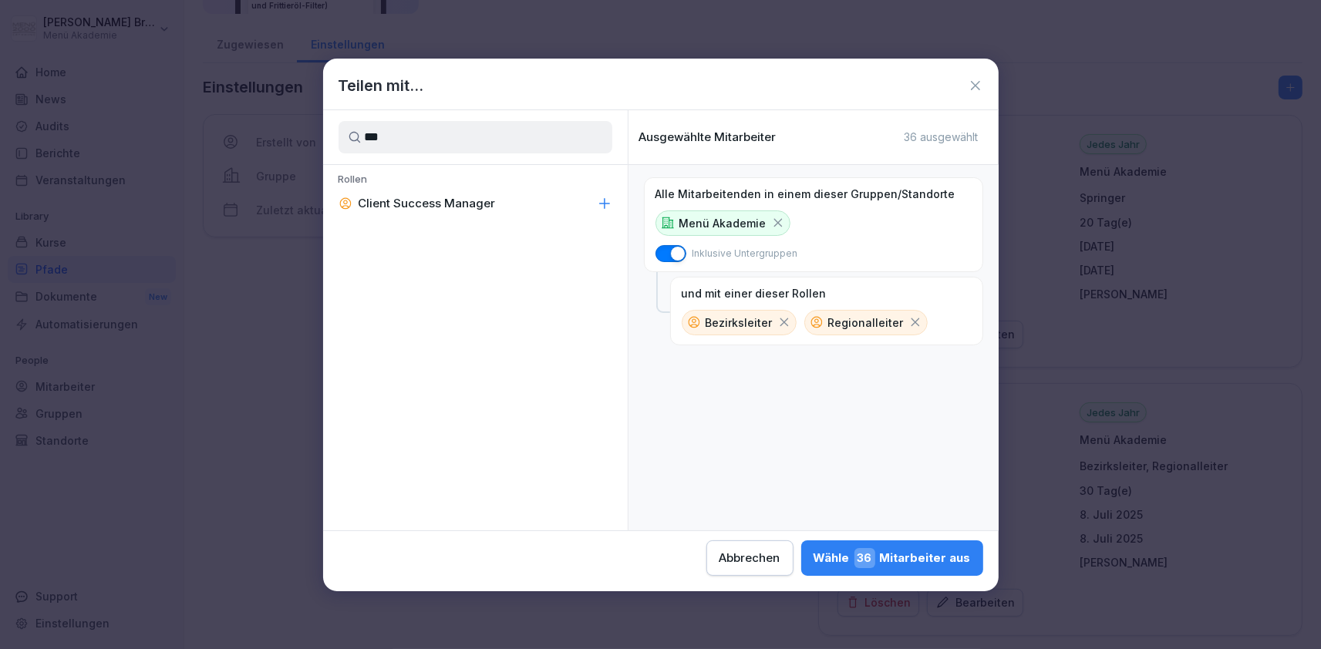
type input "***"
click at [484, 197] on p "Client Success Manager" at bounding box center [427, 203] width 137 height 15
click at [814, 551] on div "Wähle 38 Mitarbeiter aus" at bounding box center [892, 558] width 157 height 20
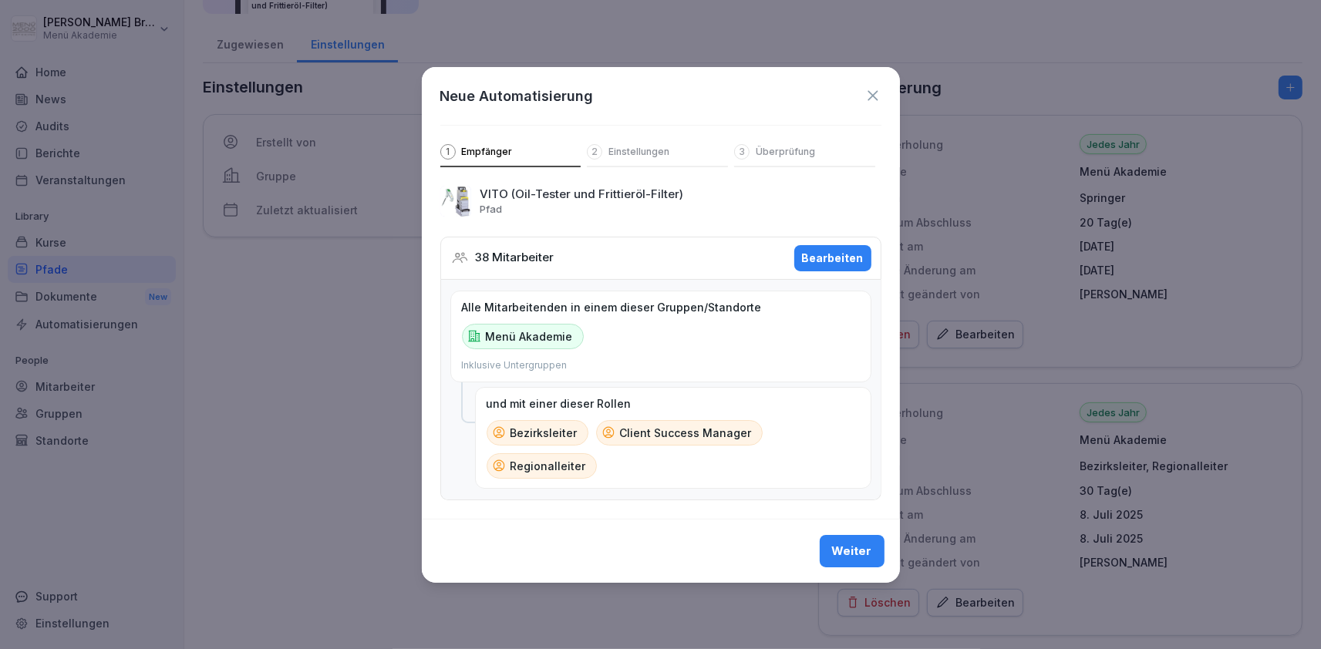
click at [848, 550] on div "Weiter" at bounding box center [852, 551] width 40 height 17
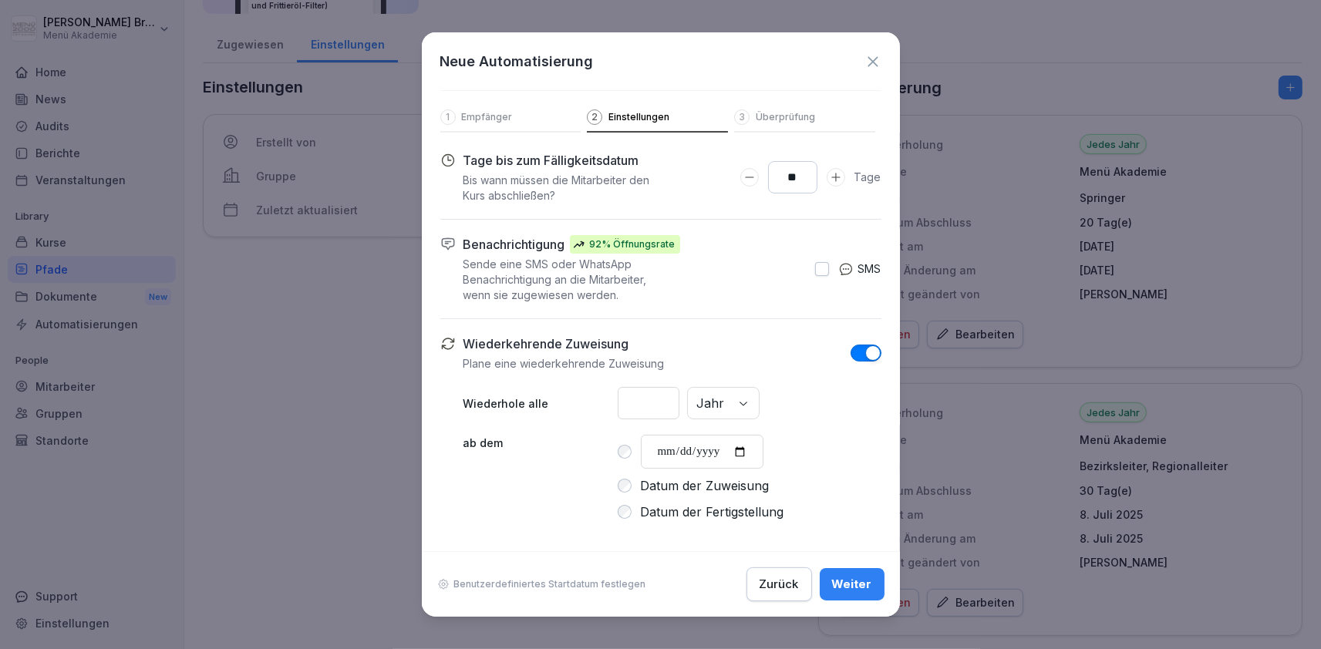
click at [849, 571] on button "Weiter" at bounding box center [852, 584] width 65 height 32
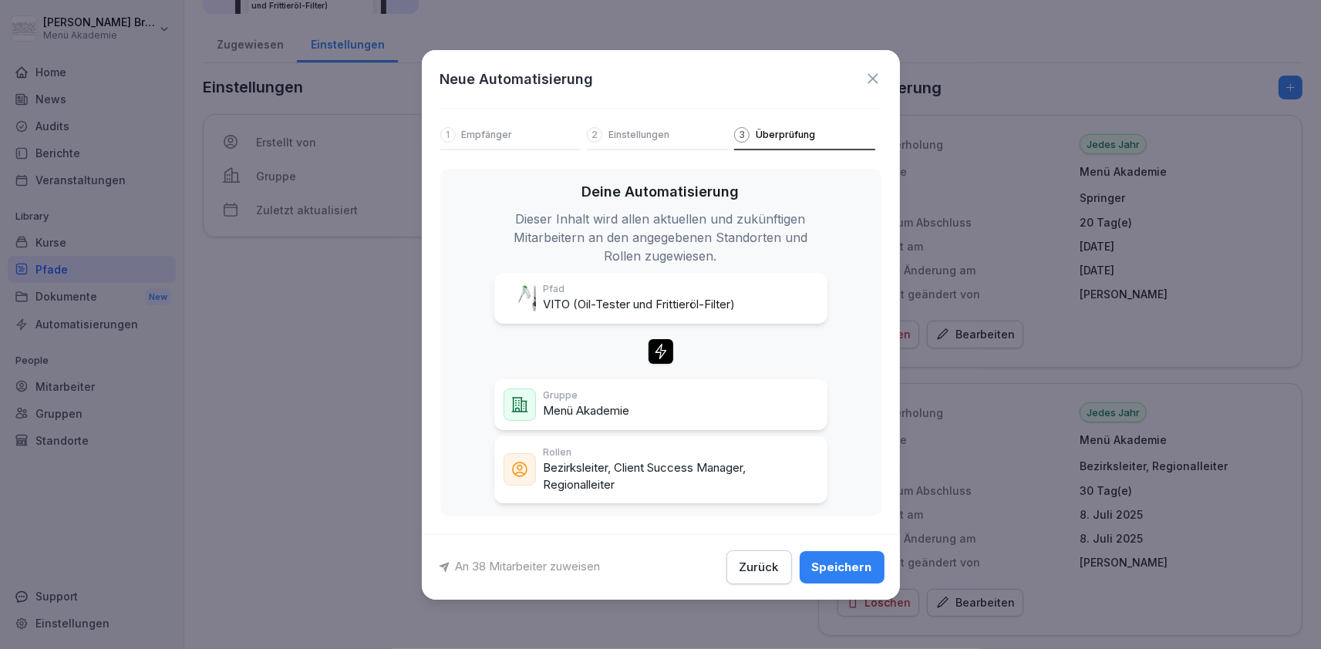
click at [865, 561] on div "Speichern" at bounding box center [842, 567] width 60 height 17
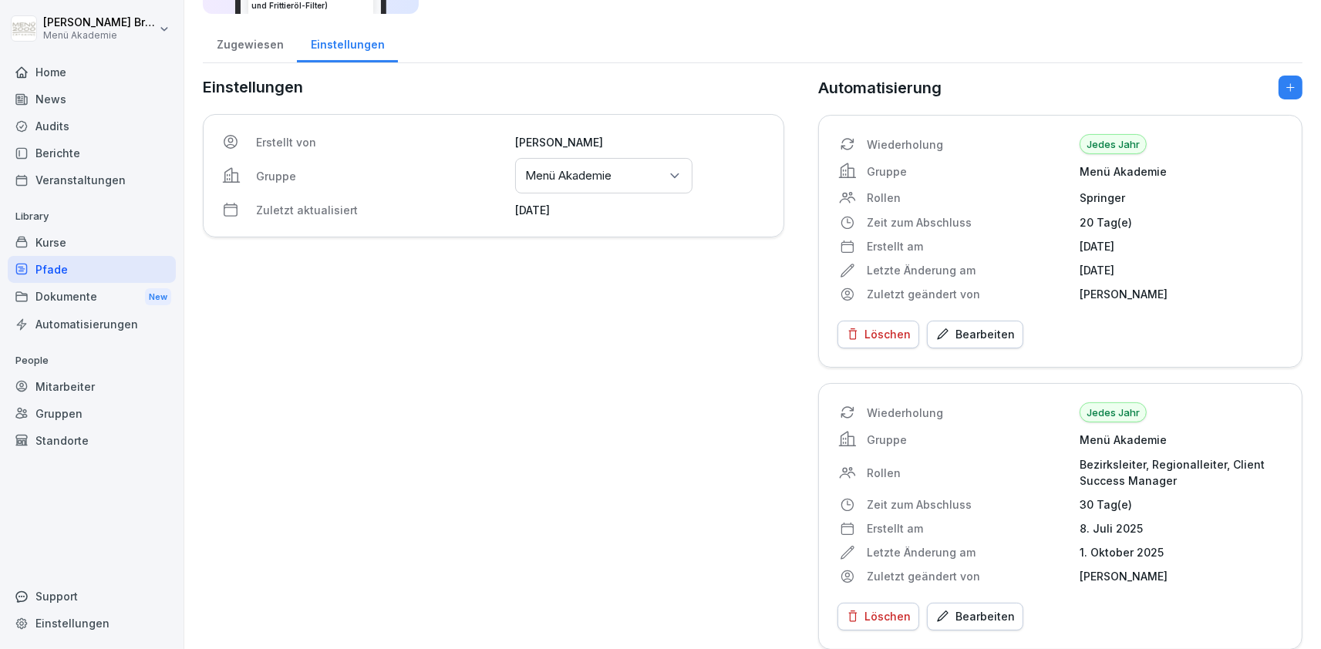
click at [95, 260] on div "Pfade" at bounding box center [92, 269] width 168 height 27
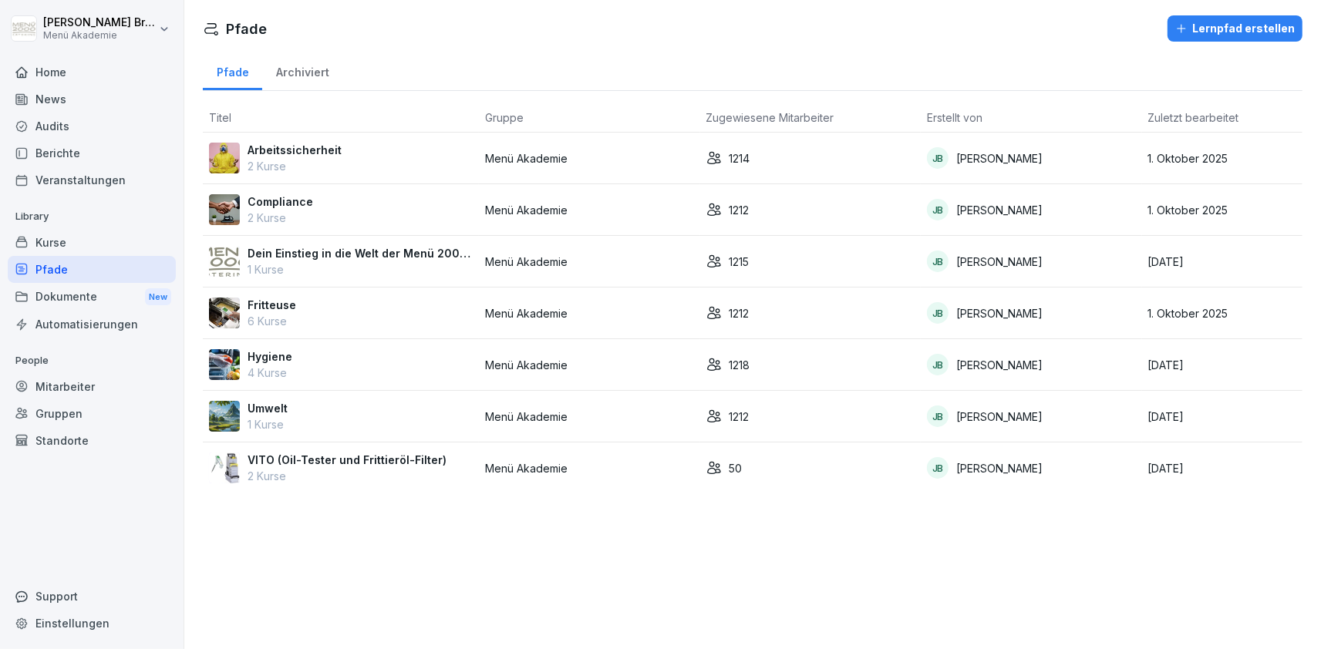
click at [87, 383] on div "Mitarbeiter" at bounding box center [92, 386] width 168 height 27
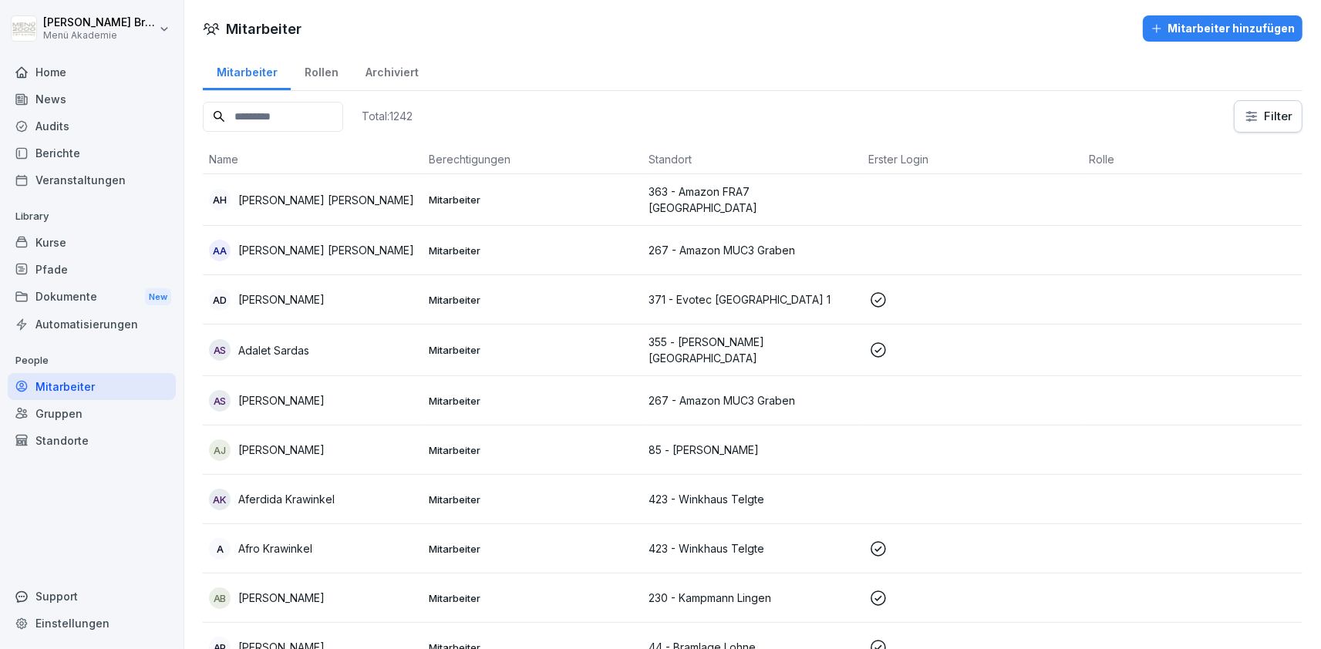
click at [343, 109] on input at bounding box center [273, 117] width 140 height 30
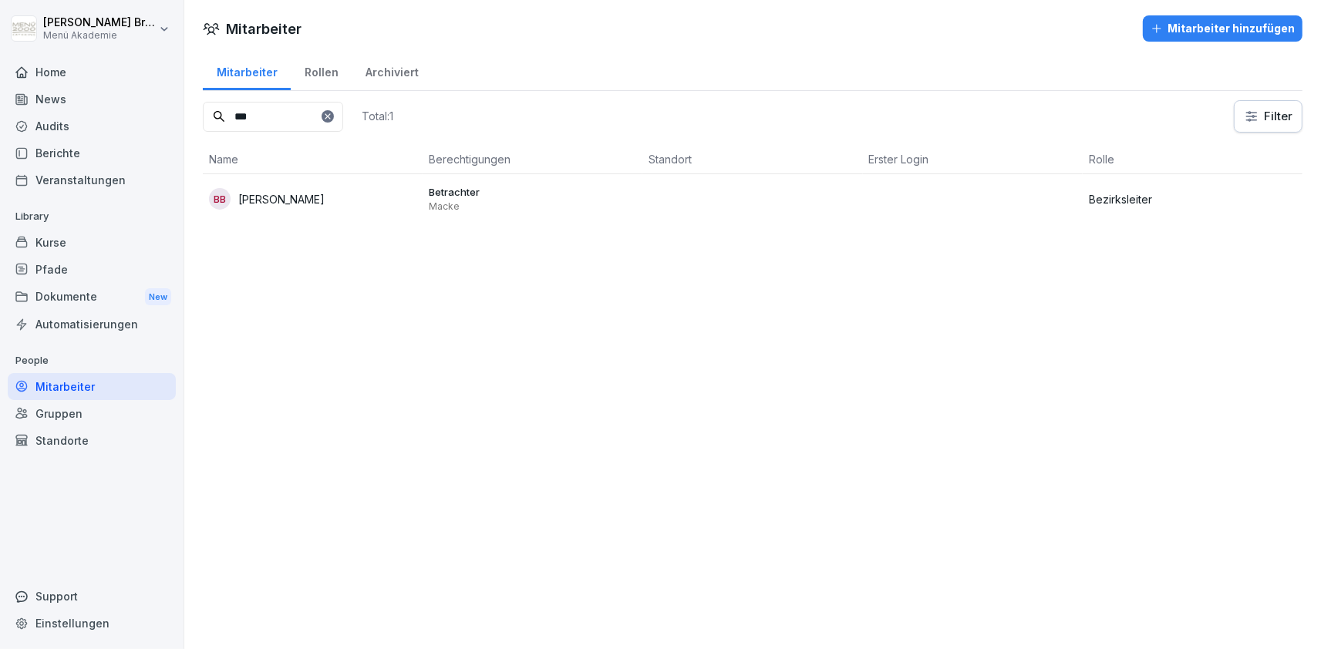
type input "***"
click at [407, 205] on div "BB Björn Buchwald" at bounding box center [312, 199] width 207 height 22
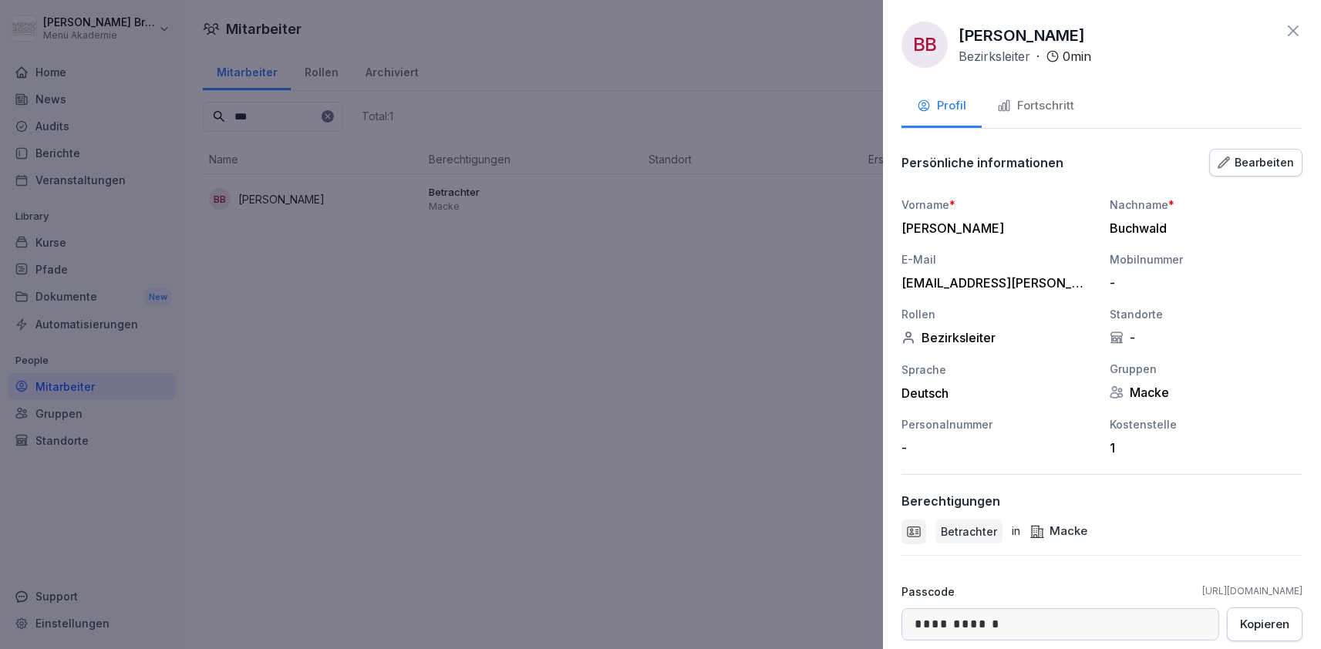
click at [1042, 103] on div "Fortschritt" at bounding box center [1035, 106] width 77 height 18
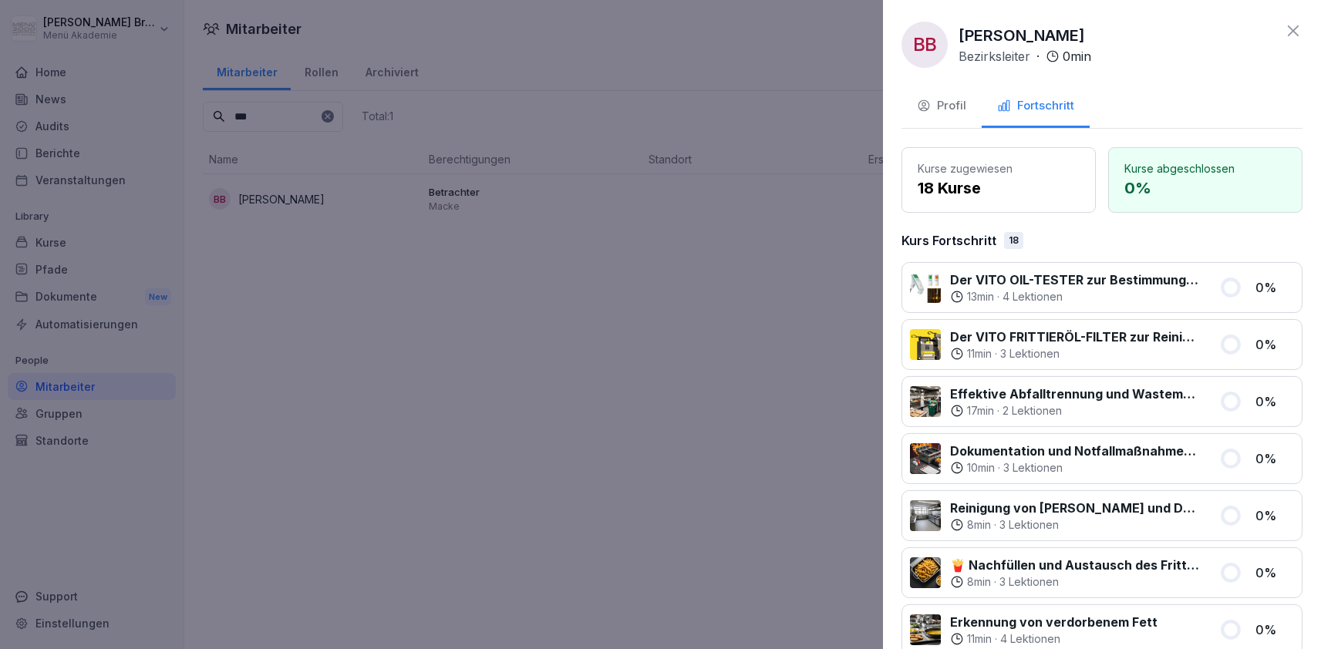
click at [628, 225] on div at bounding box center [660, 324] width 1321 height 649
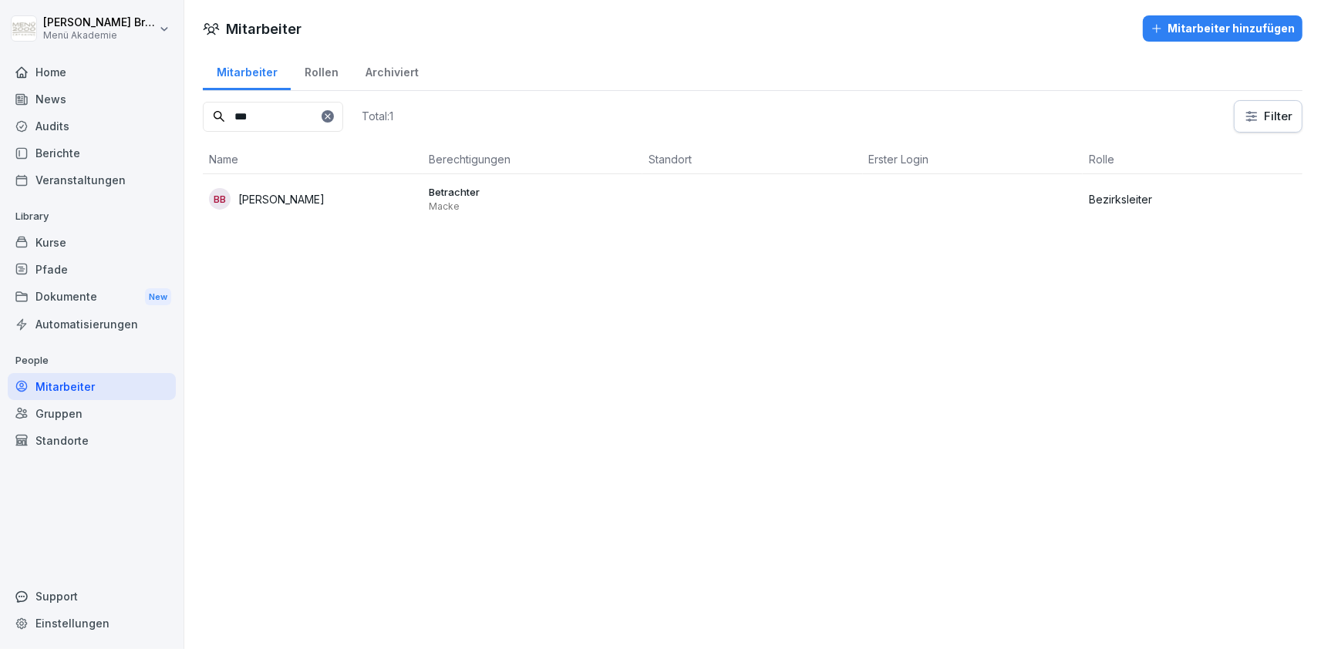
click at [315, 207] on div "BB Björn Buchwald" at bounding box center [312, 199] width 207 height 22
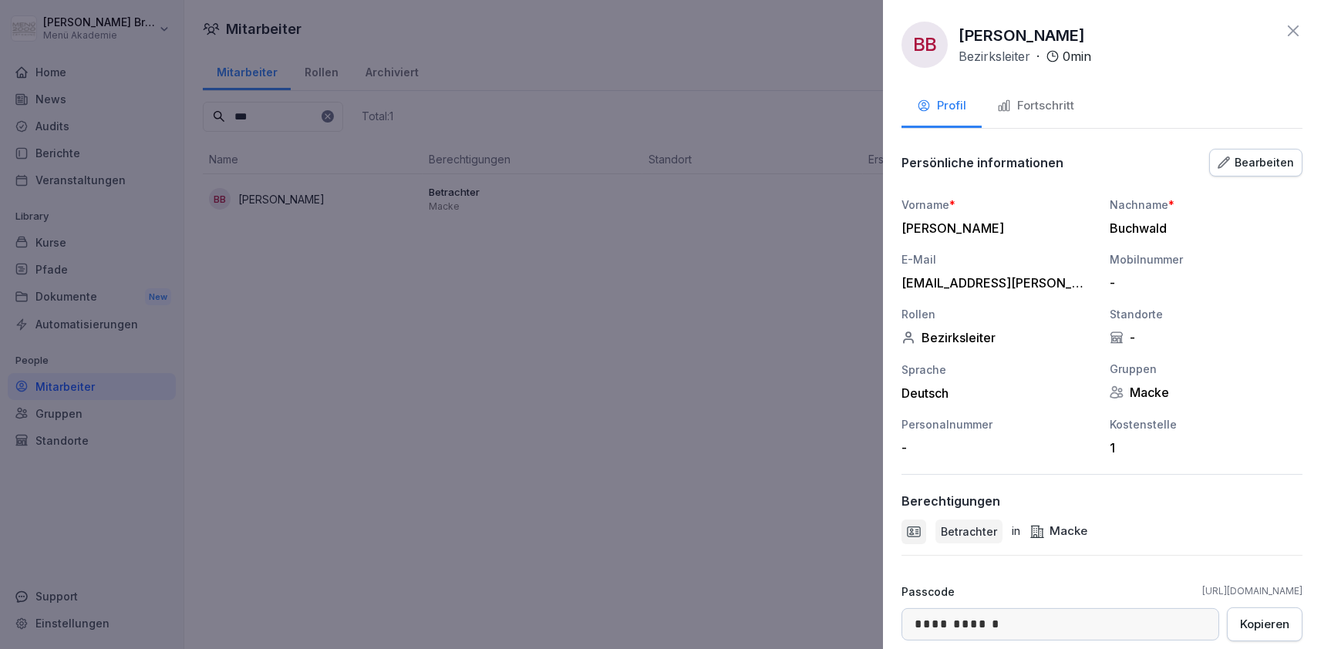
click at [1228, 163] on icon "button" at bounding box center [1223, 162] width 11 height 11
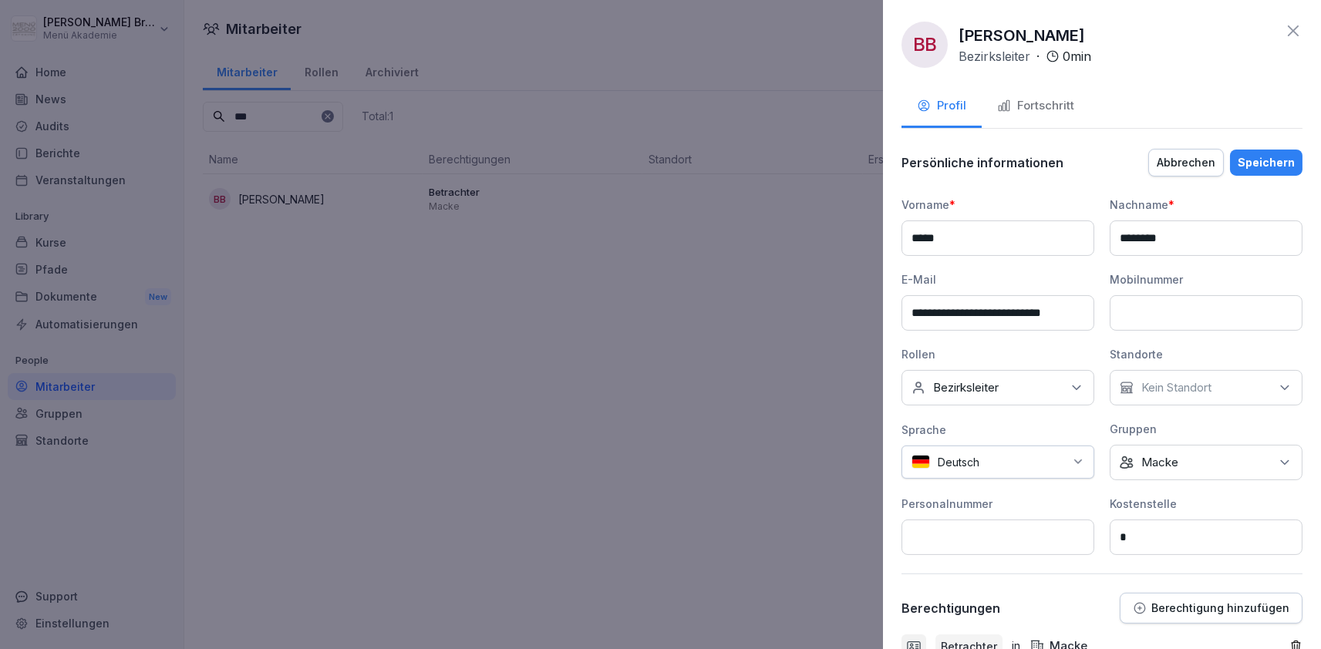
click at [1243, 160] on div "Speichern" at bounding box center [1266, 162] width 57 height 17
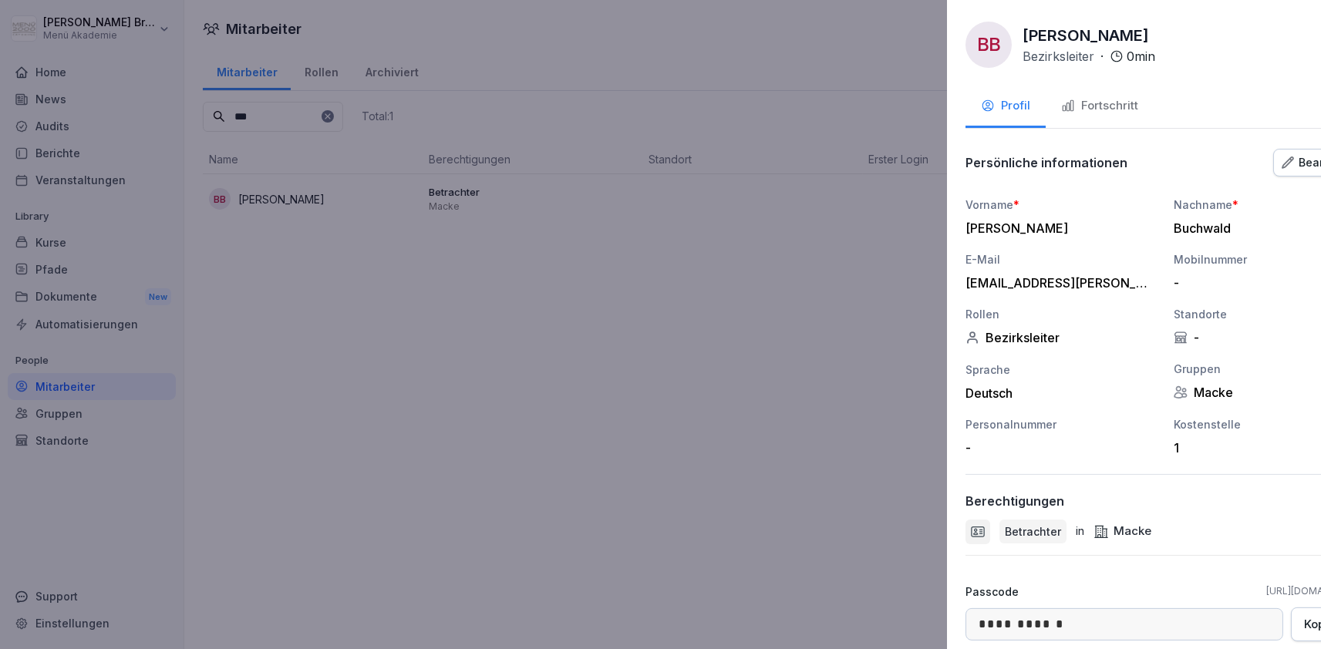
click at [549, 308] on div at bounding box center [660, 324] width 1321 height 649
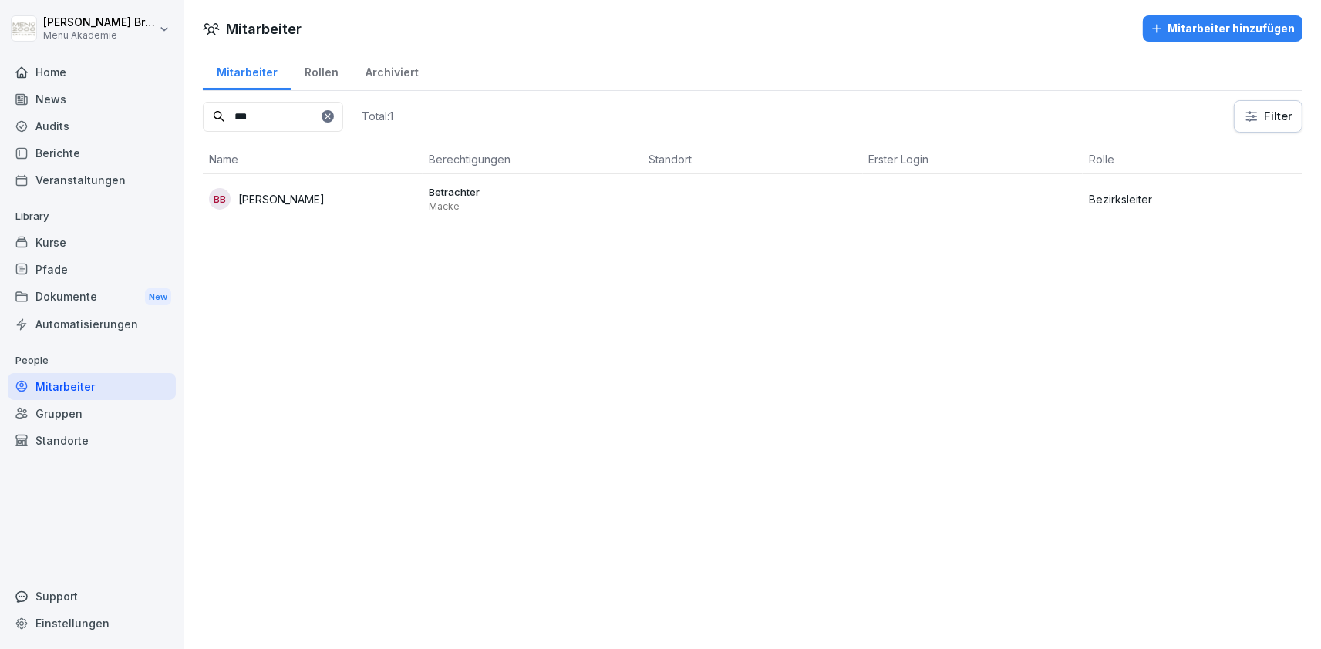
click at [343, 123] on input "***" at bounding box center [273, 117] width 140 height 30
click at [330, 115] on icon at bounding box center [327, 115] width 5 height 5
click at [336, 117] on input at bounding box center [273, 117] width 140 height 30
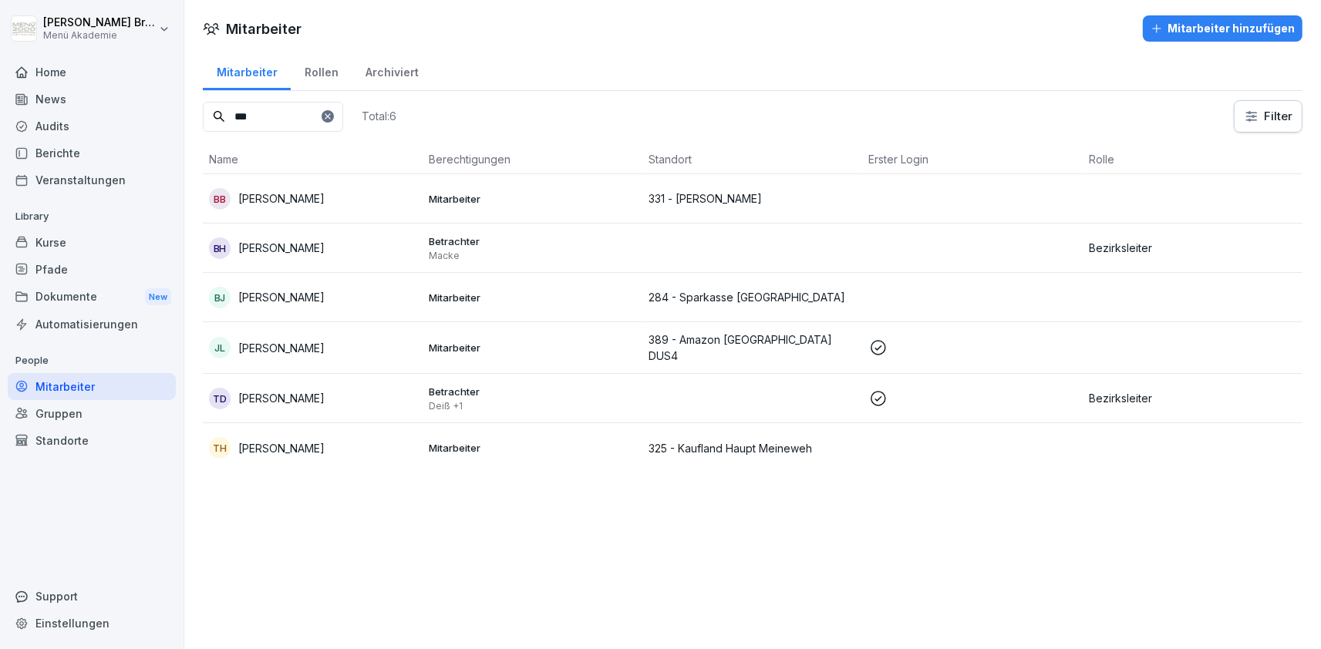
type input "***"
click at [299, 254] on p "[PERSON_NAME]" at bounding box center [281, 248] width 86 height 16
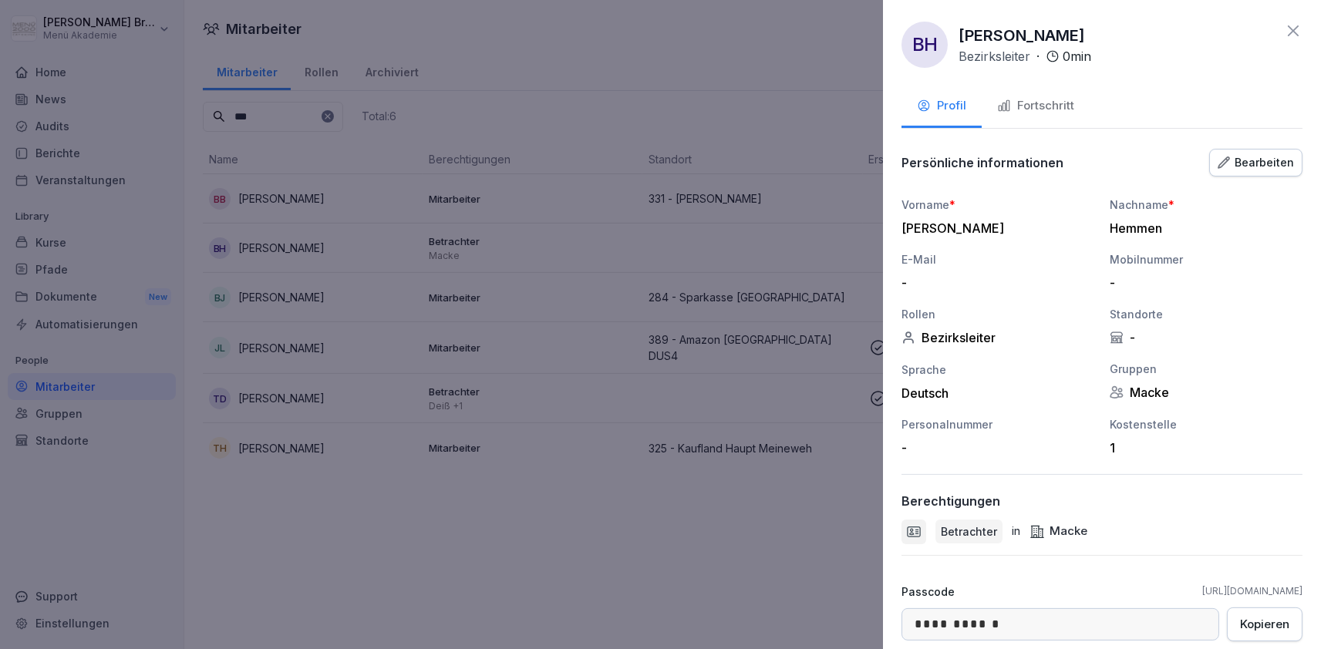
click at [1252, 163] on div "Bearbeiten" at bounding box center [1256, 162] width 76 height 17
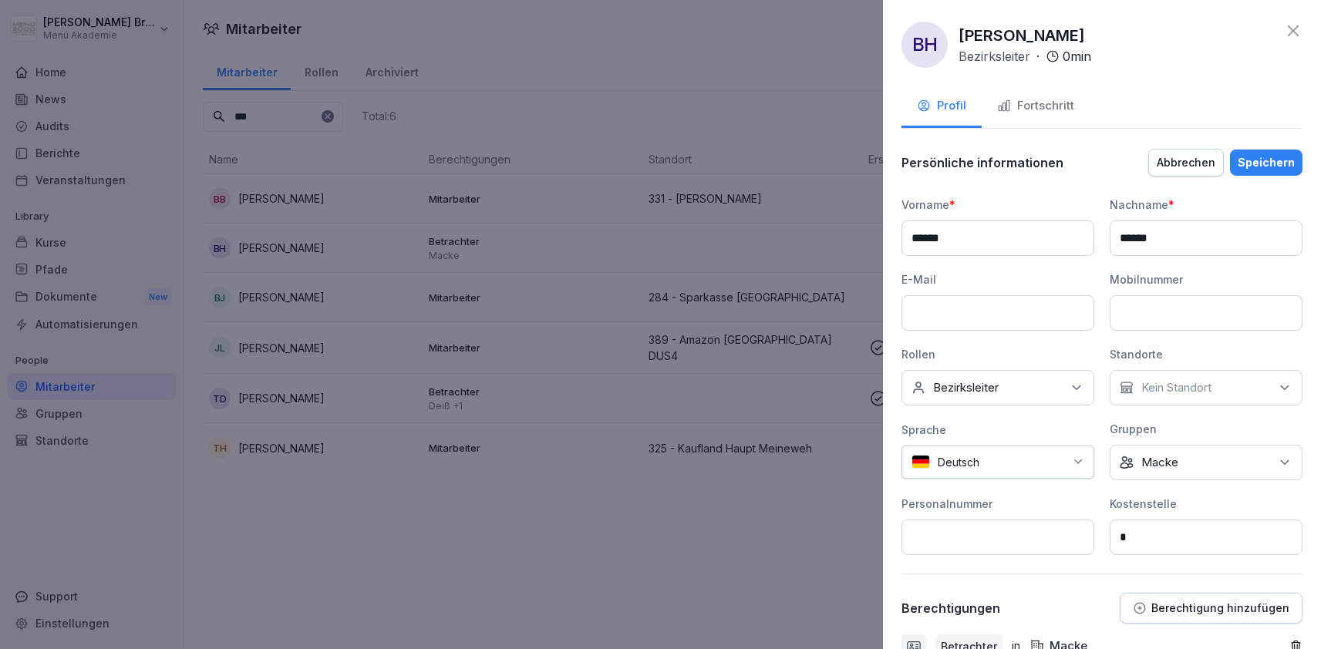
click at [1012, 311] on input at bounding box center [998, 312] width 193 height 35
type input "**********"
click at [1279, 156] on div "Speichern" at bounding box center [1266, 162] width 57 height 17
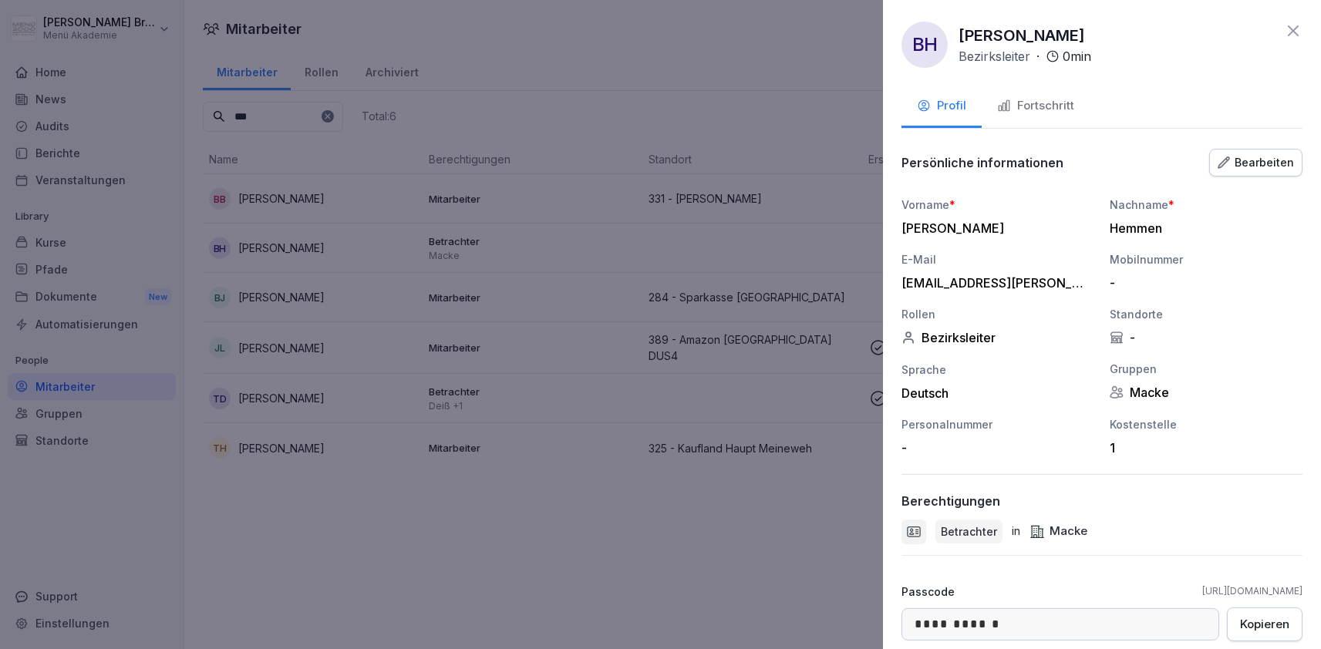
click at [1058, 104] on div "Fortschritt" at bounding box center [1035, 106] width 77 height 18
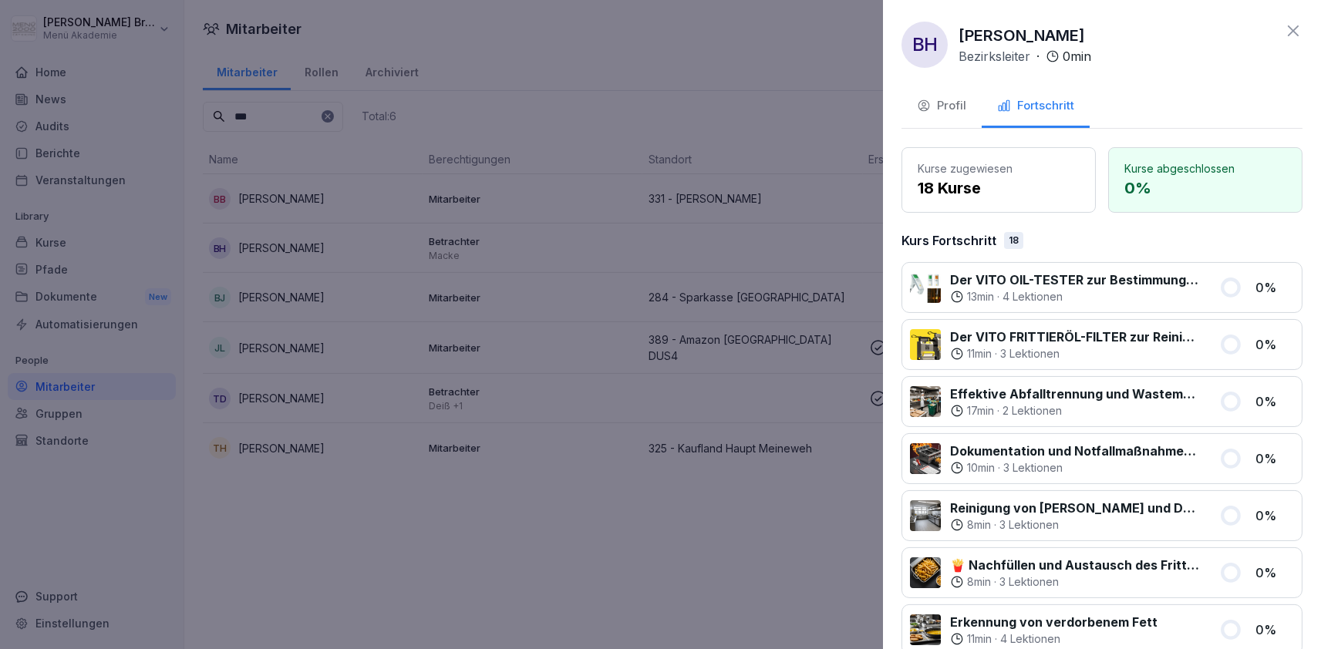
click at [952, 107] on div "Profil" at bounding box center [941, 106] width 49 height 18
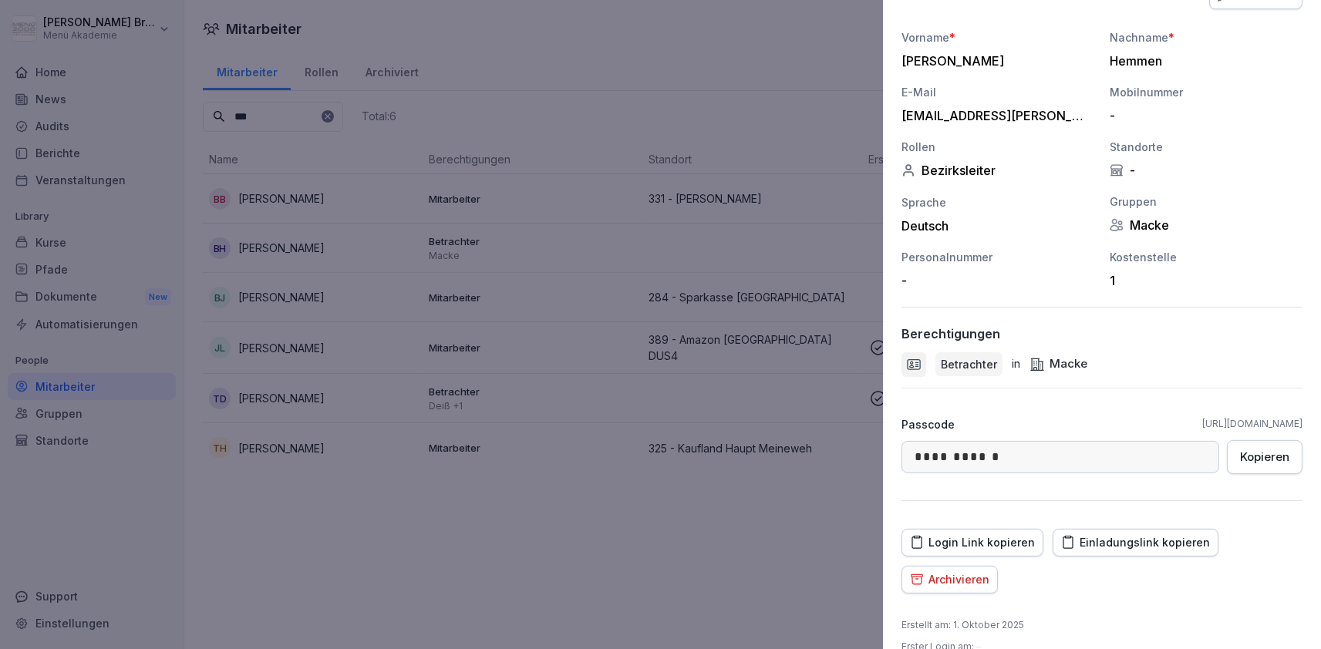
scroll to position [192, 0]
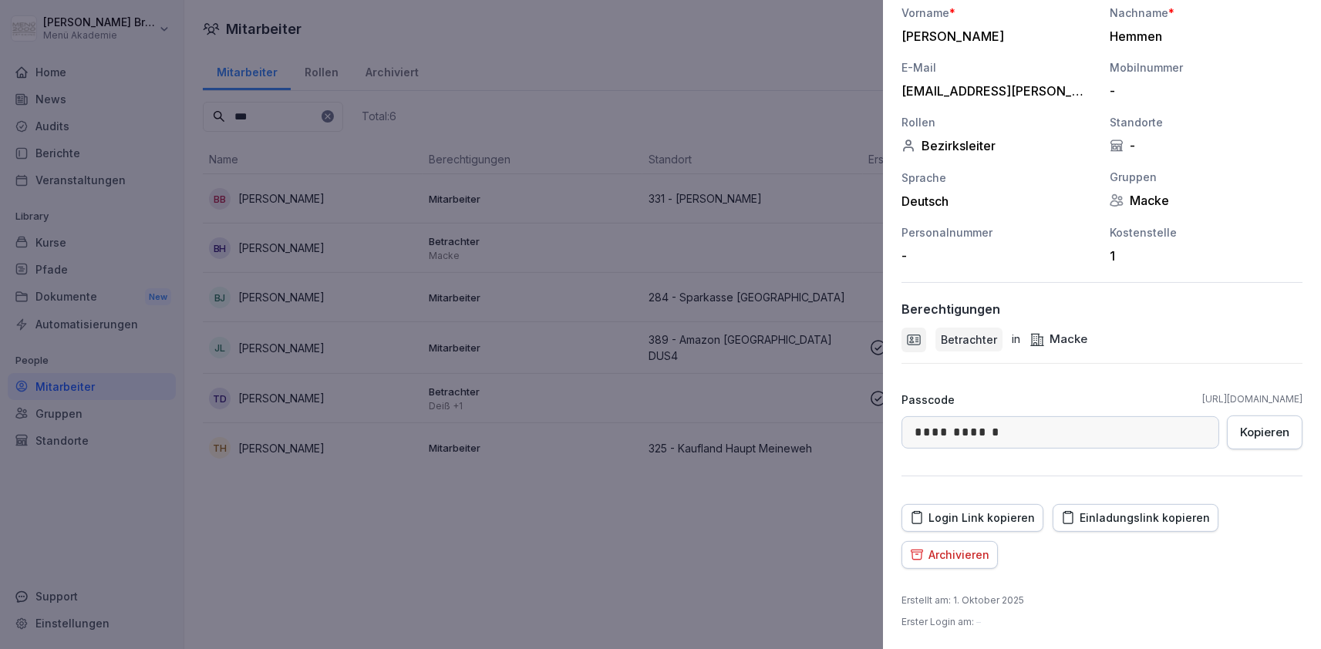
click at [521, 541] on div at bounding box center [660, 324] width 1321 height 649
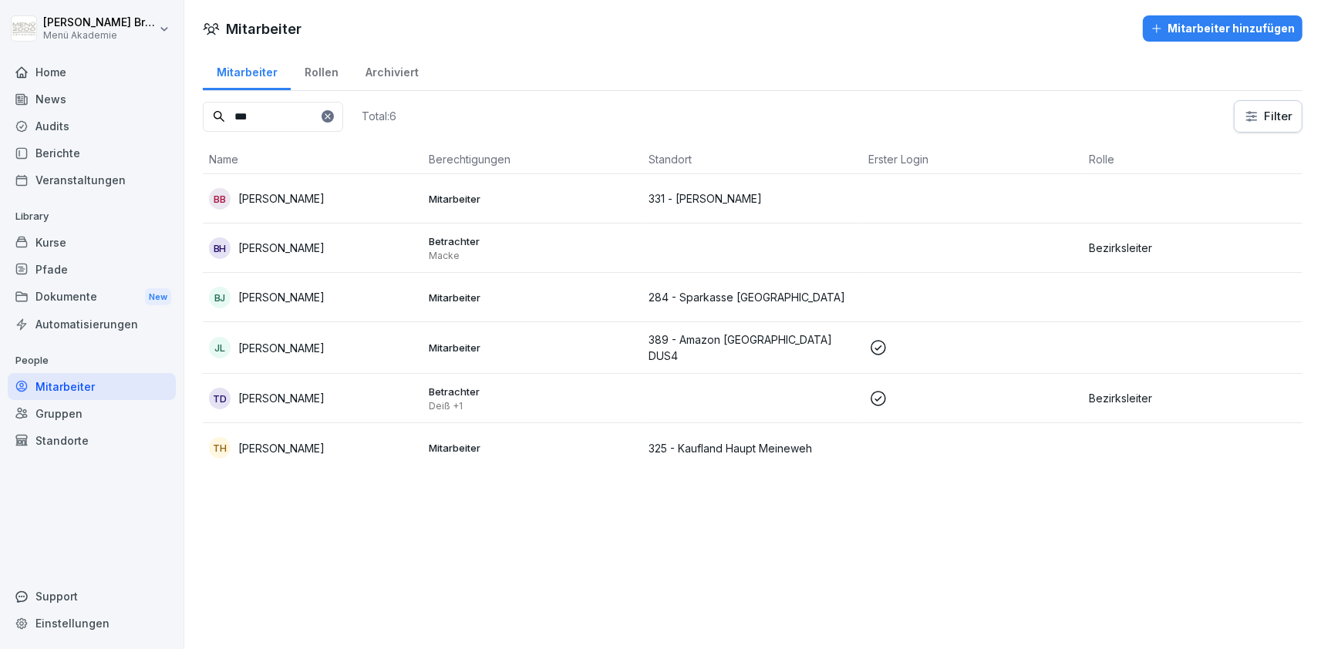
click at [332, 120] on icon at bounding box center [327, 116] width 9 height 9
click at [343, 119] on input at bounding box center [273, 117] width 140 height 30
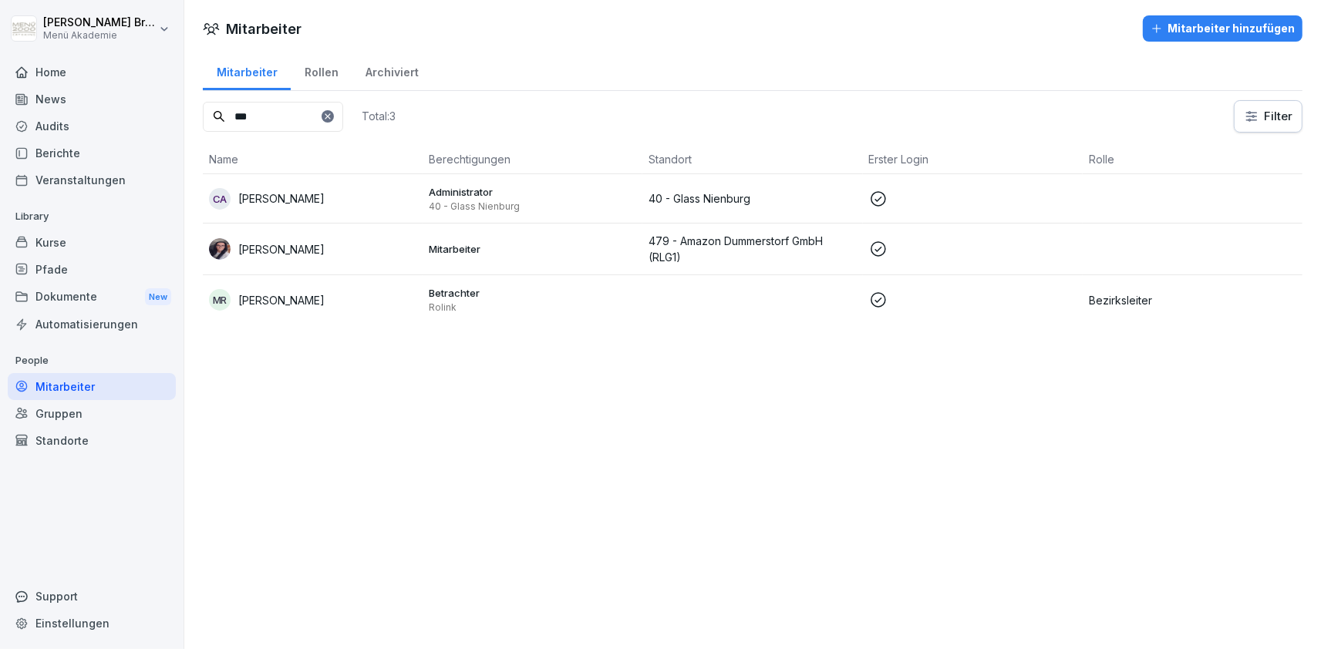
type input "***"
click at [281, 307] on p "[PERSON_NAME]" at bounding box center [281, 300] width 86 height 16
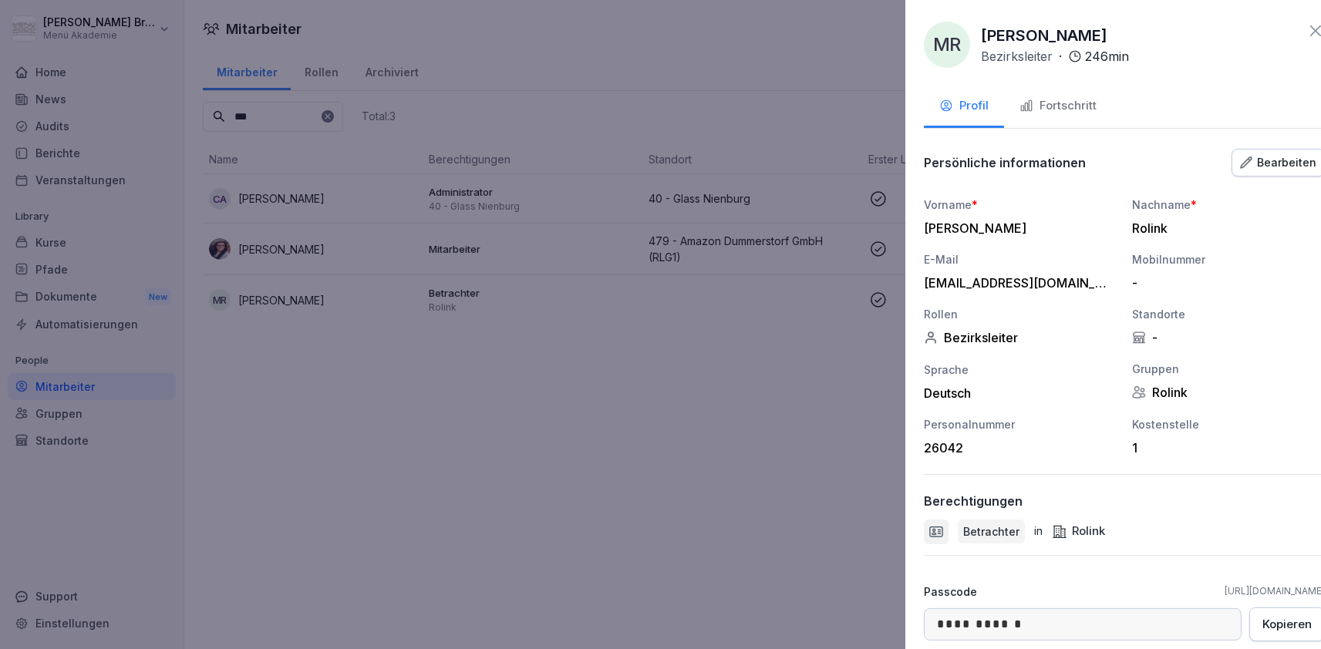
click at [501, 572] on div at bounding box center [660, 324] width 1321 height 649
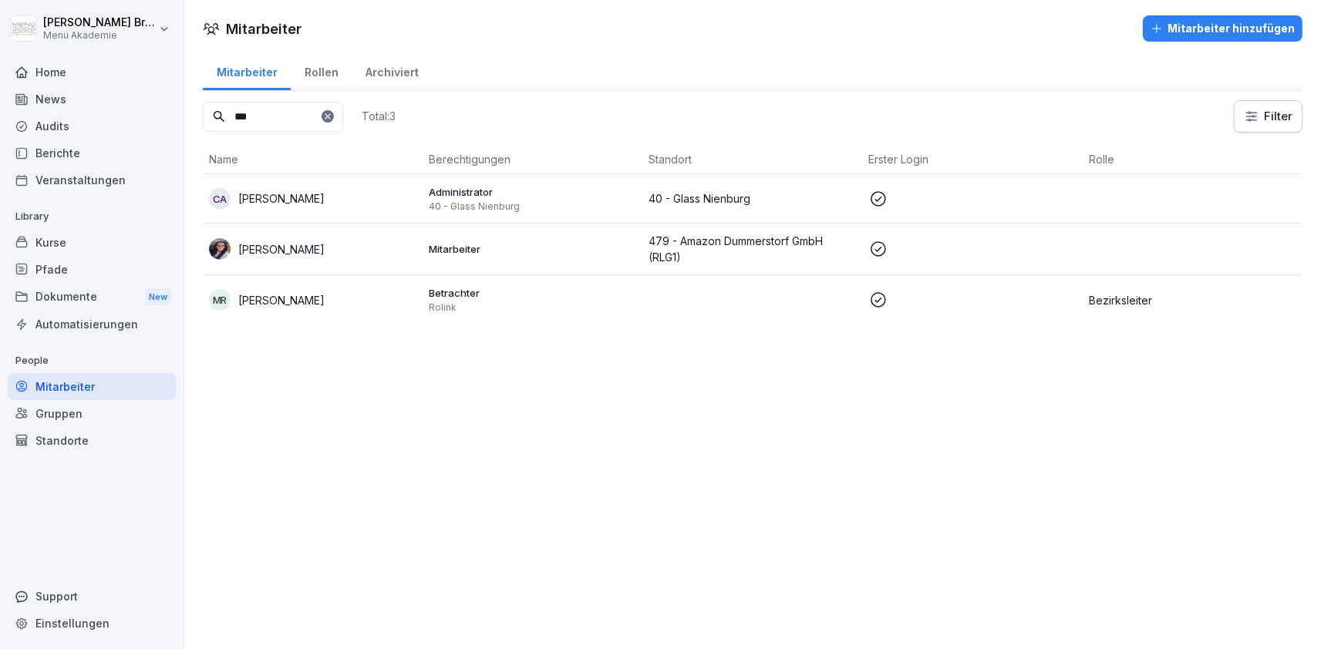
click at [332, 118] on icon at bounding box center [327, 116] width 9 height 9
click at [338, 119] on input at bounding box center [273, 117] width 140 height 30
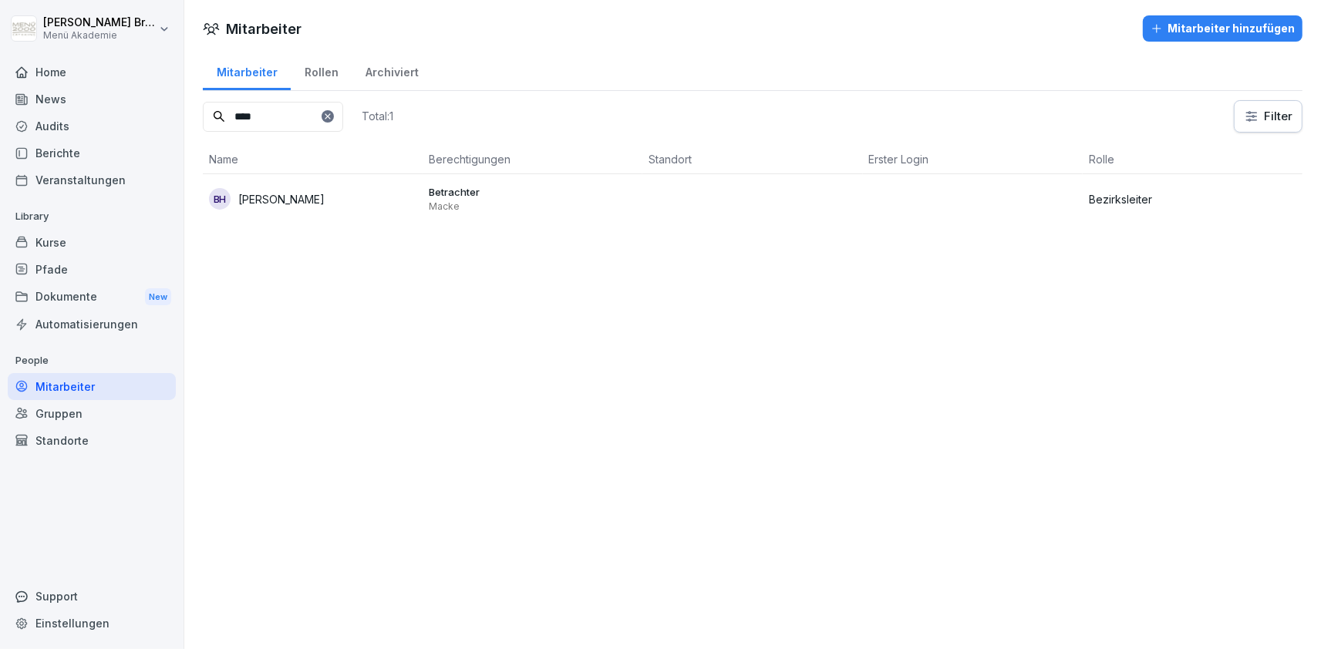
type input "****"
click at [307, 200] on p "[PERSON_NAME]" at bounding box center [281, 199] width 86 height 16
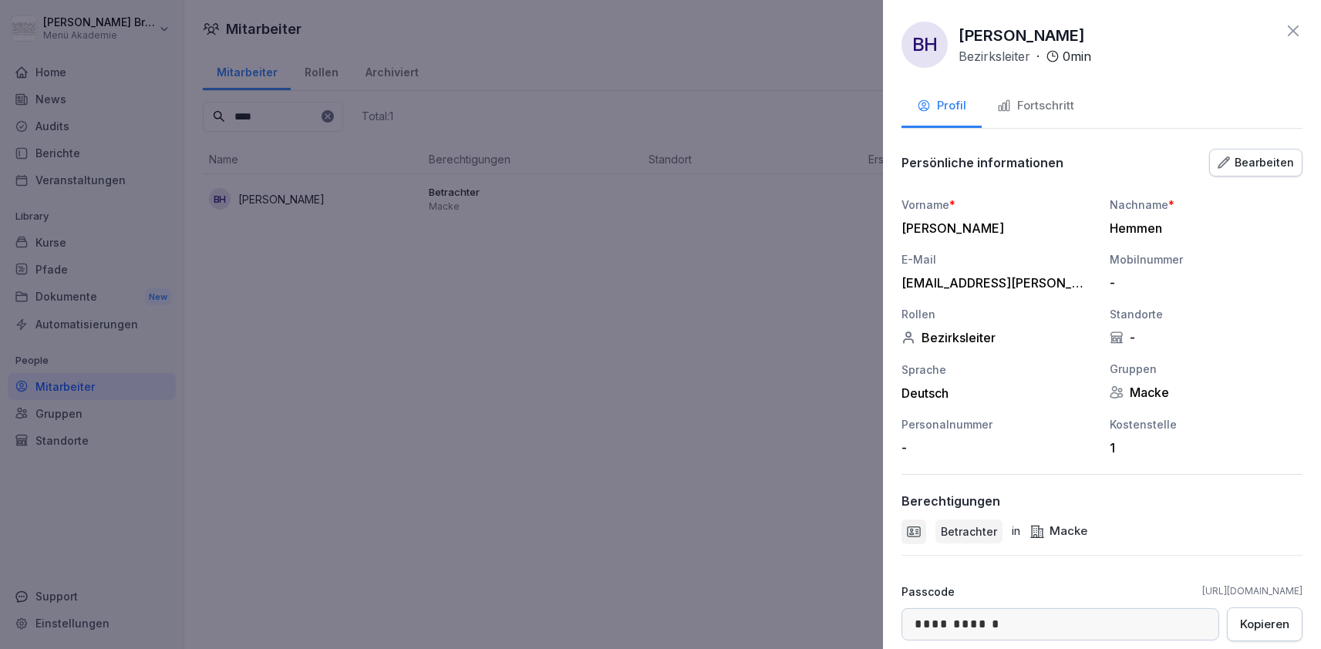
click at [1249, 158] on div "Bearbeiten" at bounding box center [1256, 162] width 76 height 17
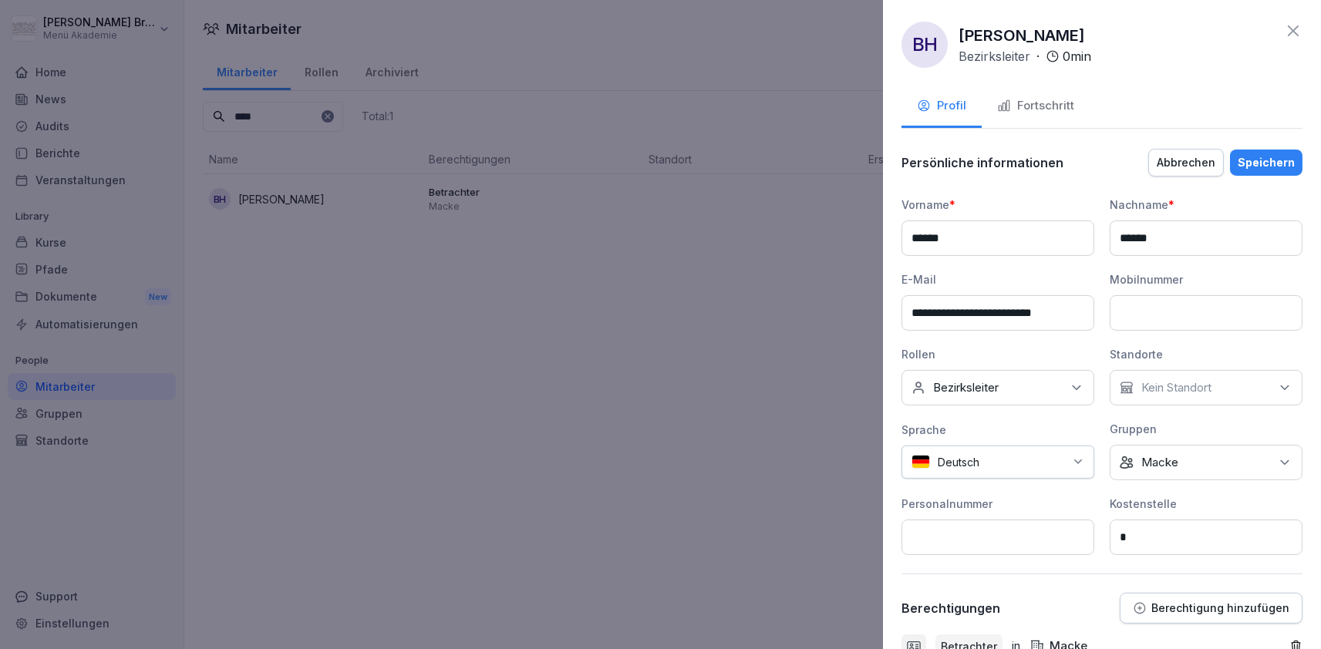
click at [1053, 309] on input "**********" at bounding box center [998, 312] width 193 height 35
click at [1269, 153] on button "Speichern" at bounding box center [1266, 163] width 72 height 26
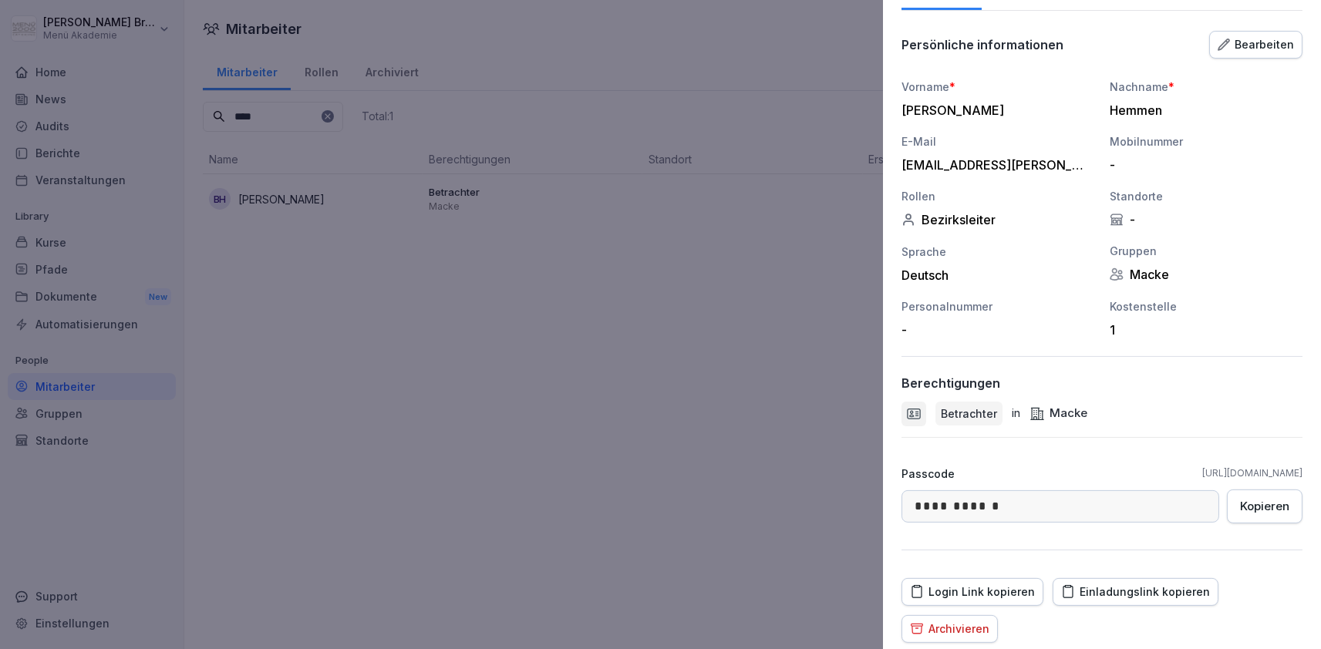
scroll to position [192, 0]
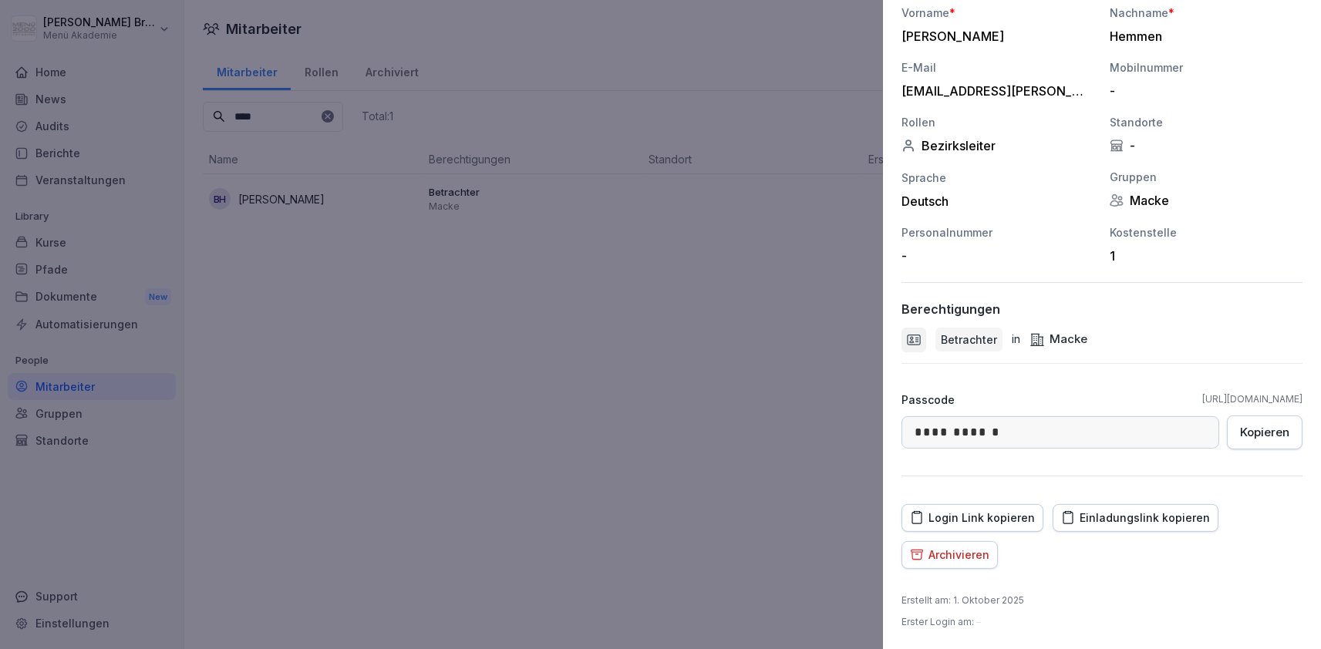
click at [1006, 517] on div "Login Link kopieren" at bounding box center [972, 518] width 125 height 17
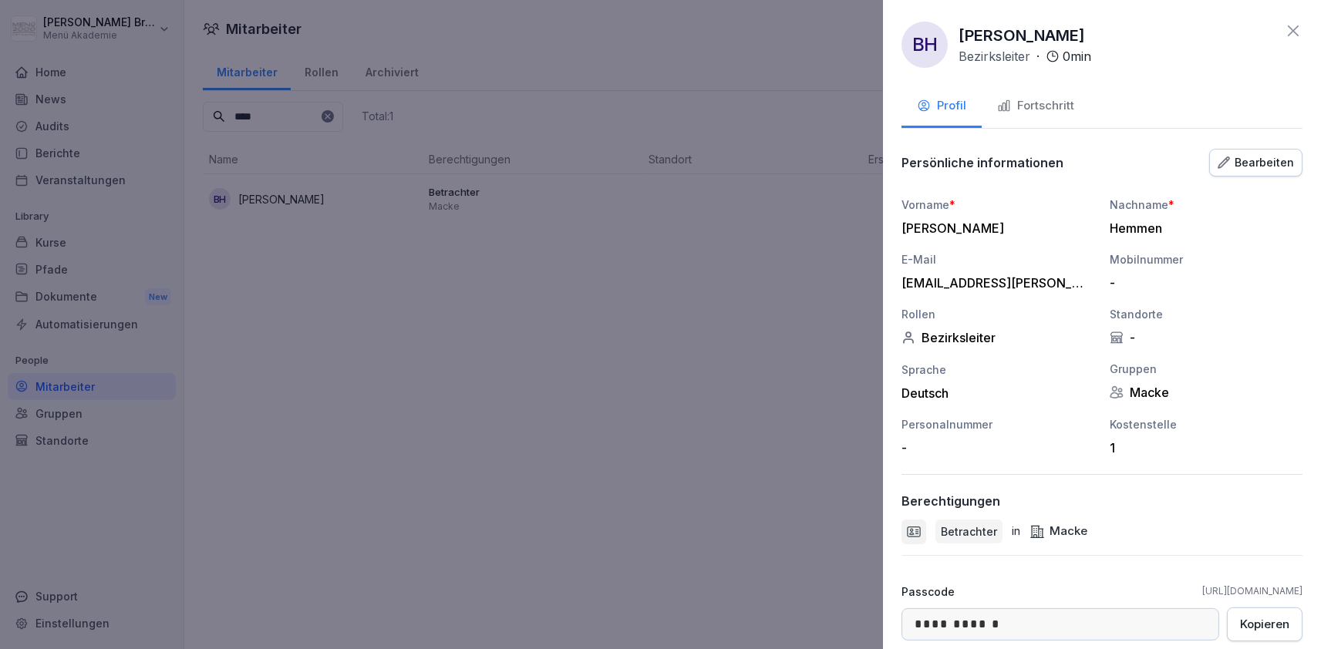
click at [1248, 157] on div "Bearbeiten" at bounding box center [1256, 162] width 76 height 17
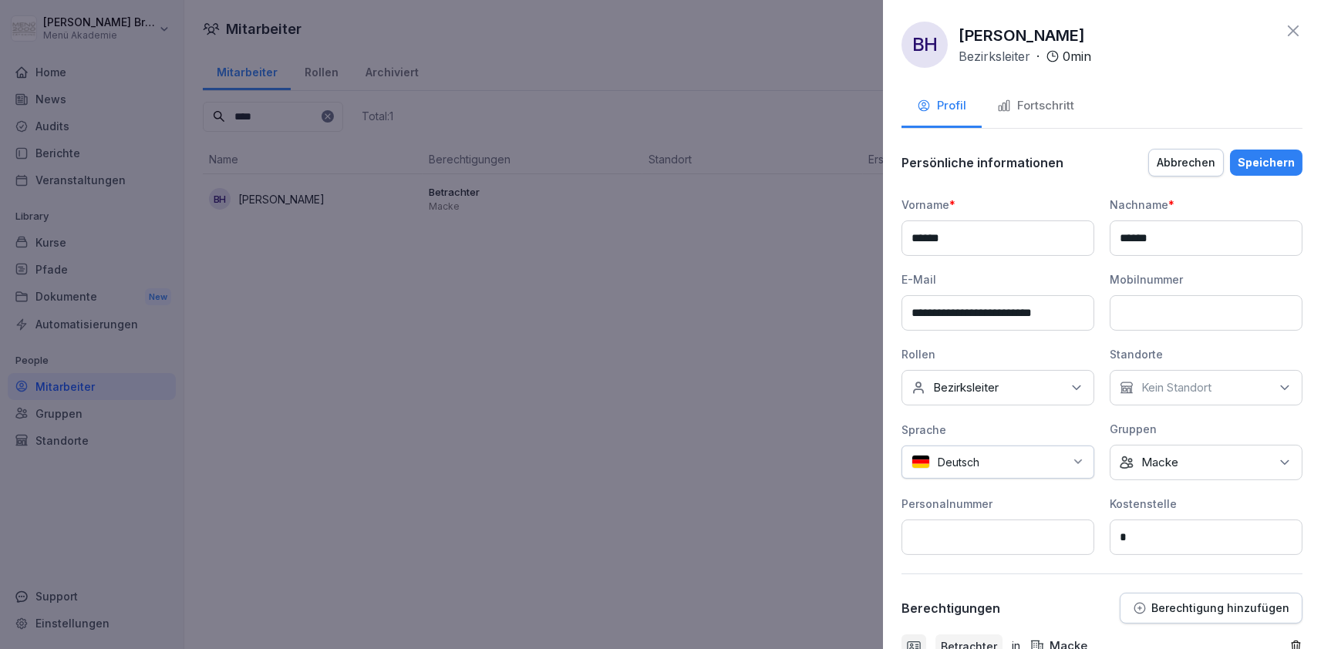
scroll to position [305, 0]
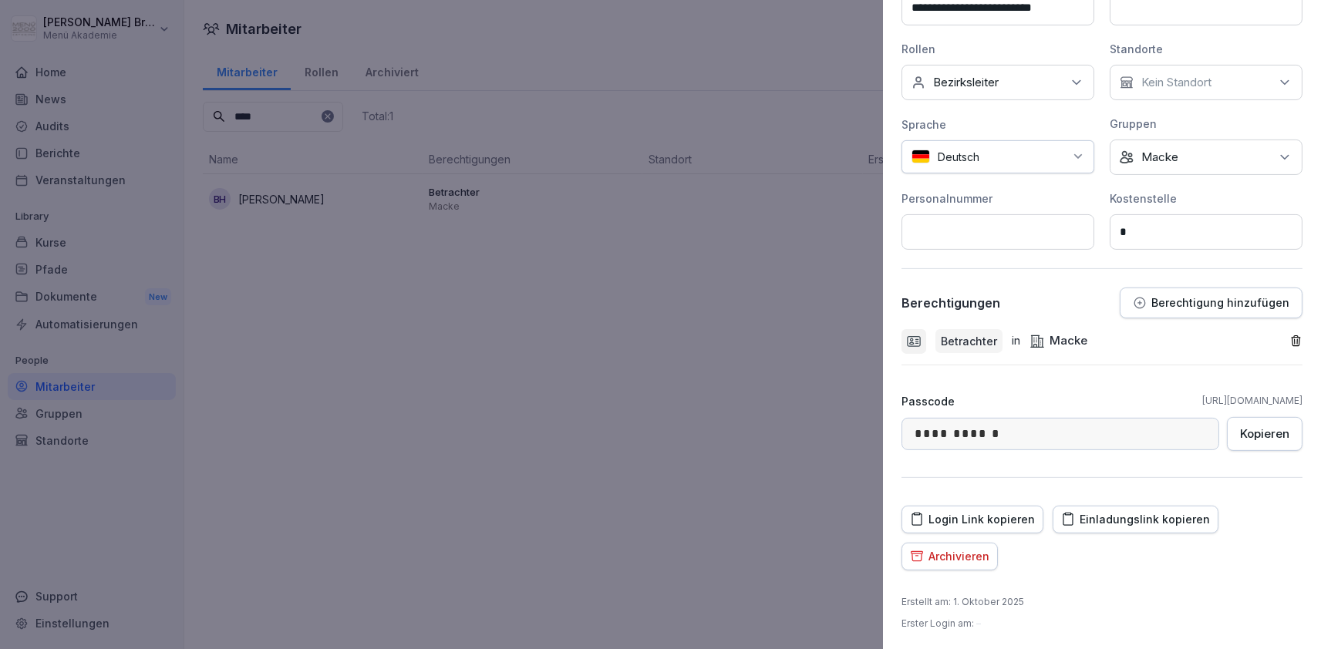
click at [1288, 340] on div "Betrachter in Macke" at bounding box center [1096, 341] width 388 height 25
click at [1296, 340] on icon "button" at bounding box center [1295, 341] width 13 height 13
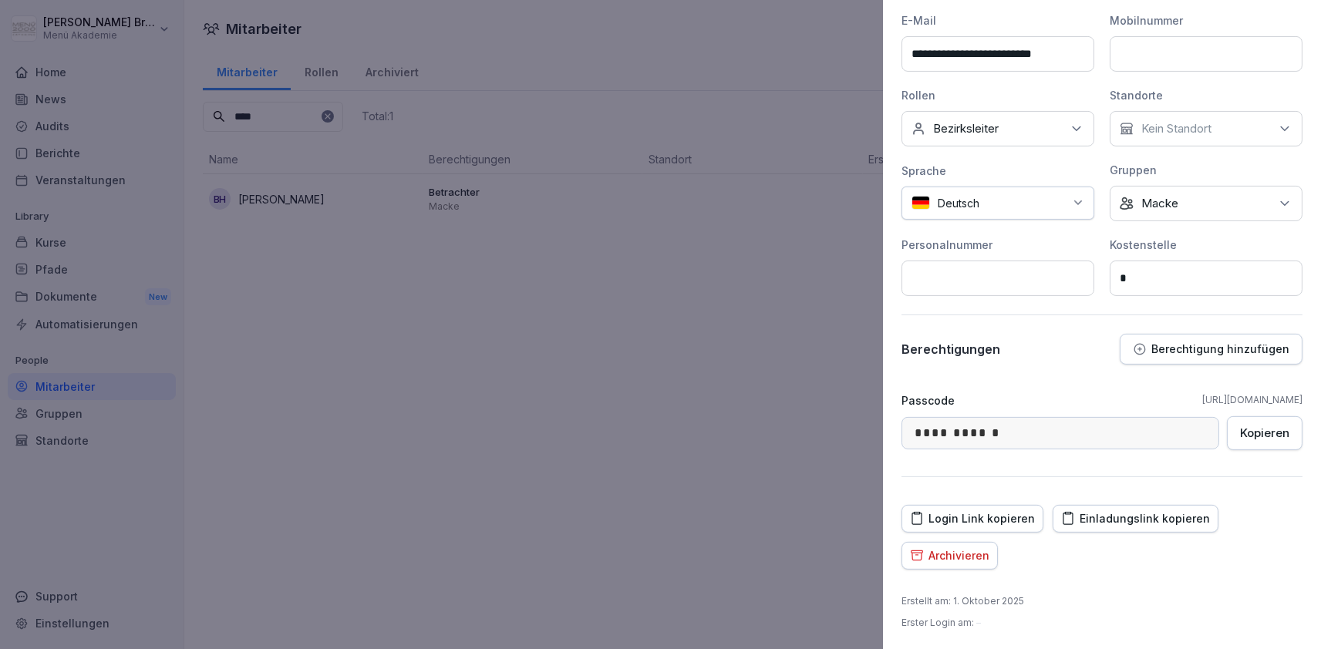
click at [1243, 349] on p "Berechtigung hinzufügen" at bounding box center [1220, 349] width 138 height 12
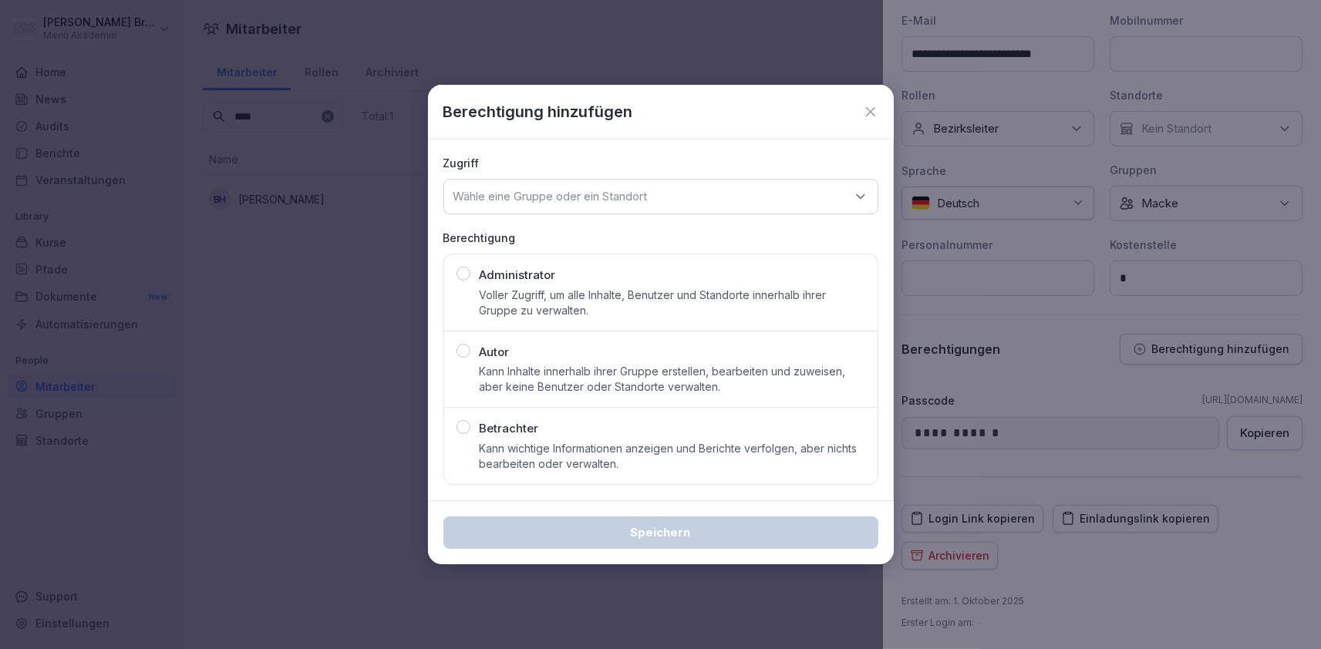
drag, startPoint x: 568, startPoint y: 430, endPoint x: 602, endPoint y: 228, distance: 204.8
click at [569, 428] on div "Betrachter Kann wichtige Informationen anzeigen und Berichte verfolgen, aber ni…" at bounding box center [673, 446] width 386 height 52
click at [606, 201] on p "Wähle eine Gruppe oder ein Standort" at bounding box center [550, 196] width 194 height 15
type input "***"
click at [548, 291] on div "Macke" at bounding box center [661, 292] width 426 height 29
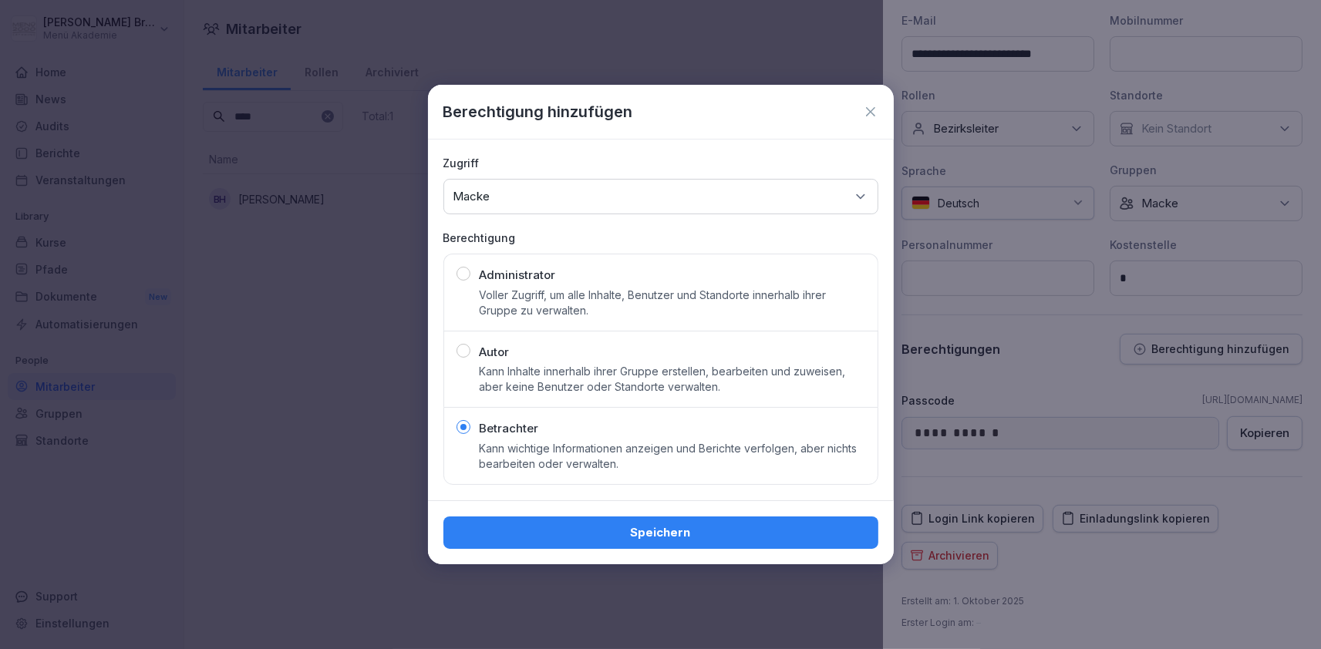
click at [683, 534] on div "Speichern" at bounding box center [661, 532] width 410 height 17
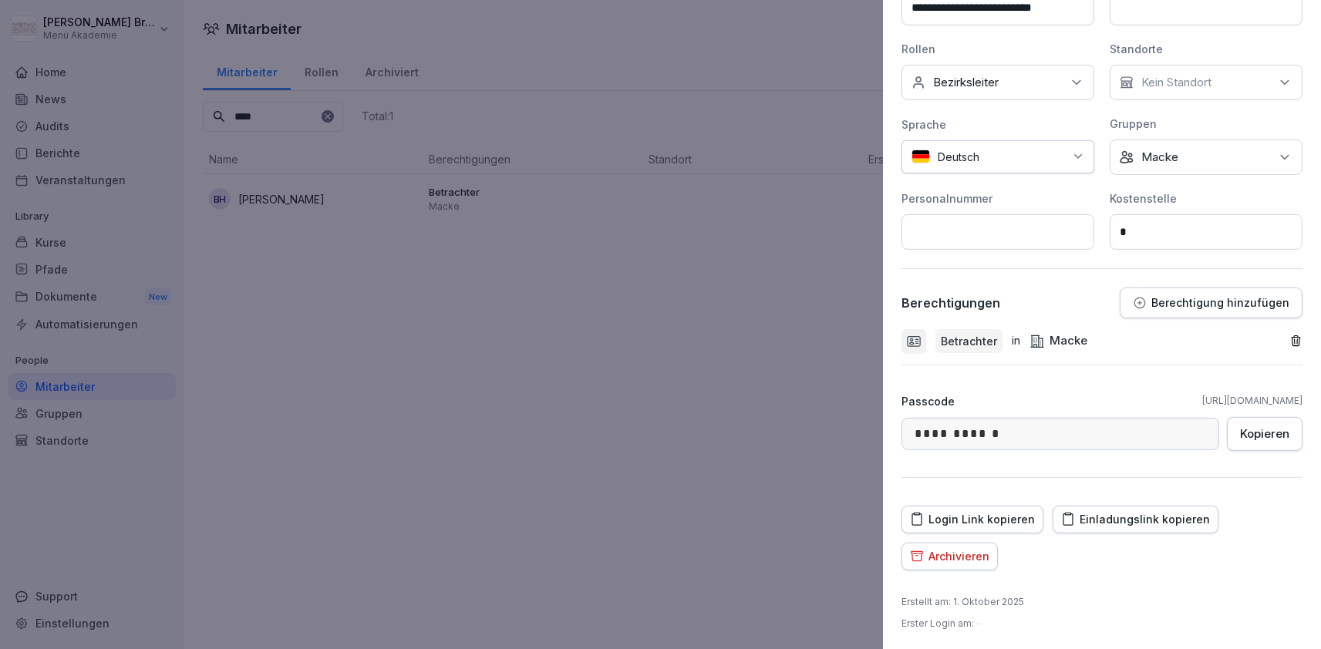
scroll to position [0, 0]
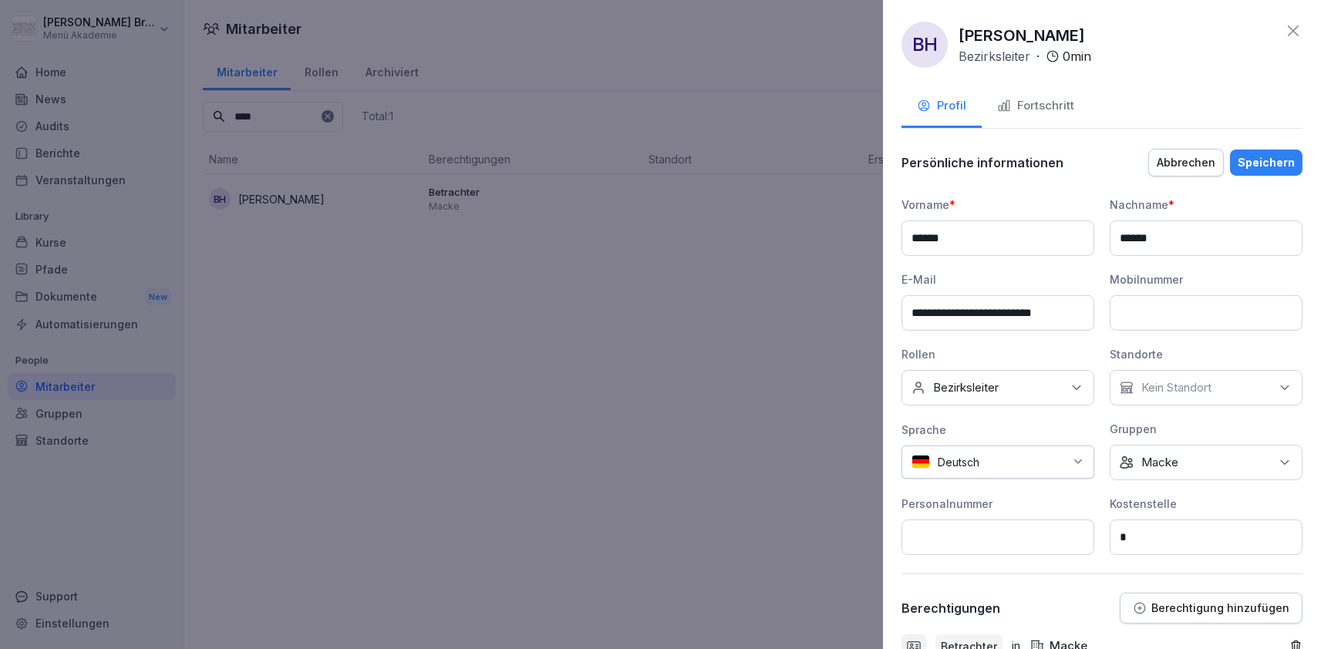
click at [1276, 165] on div "Speichern" at bounding box center [1266, 162] width 57 height 17
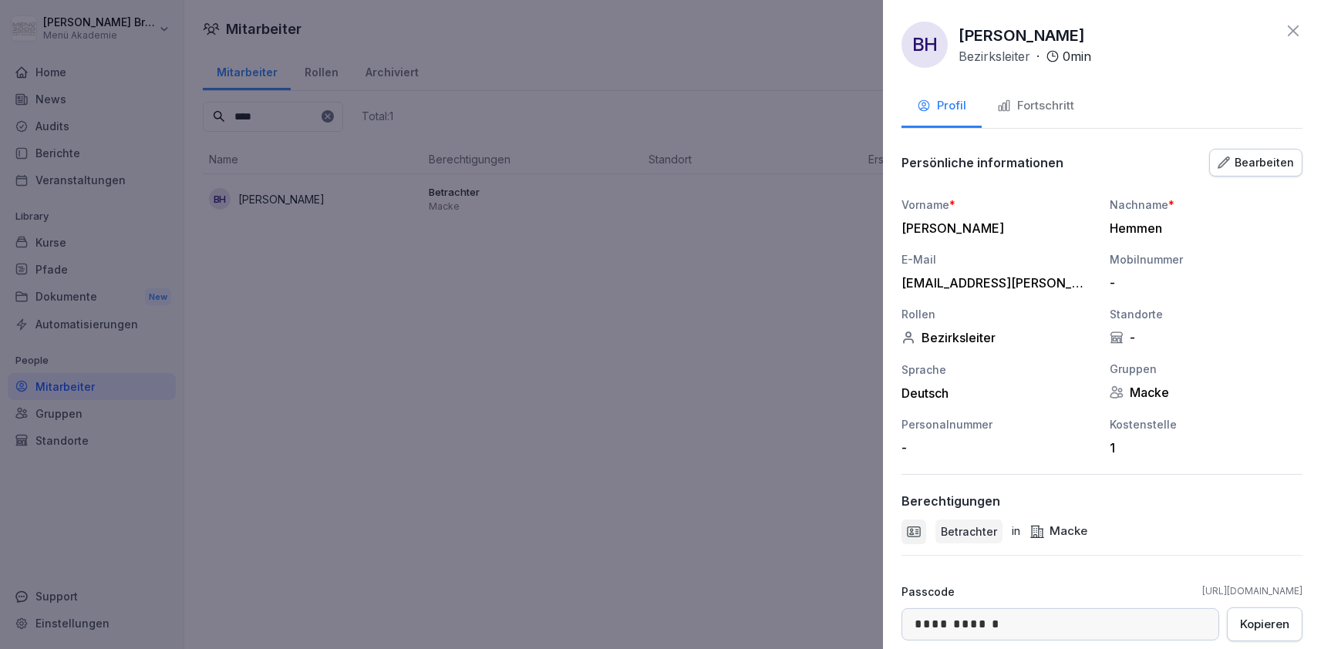
click at [1292, 29] on icon at bounding box center [1293, 30] width 11 height 11
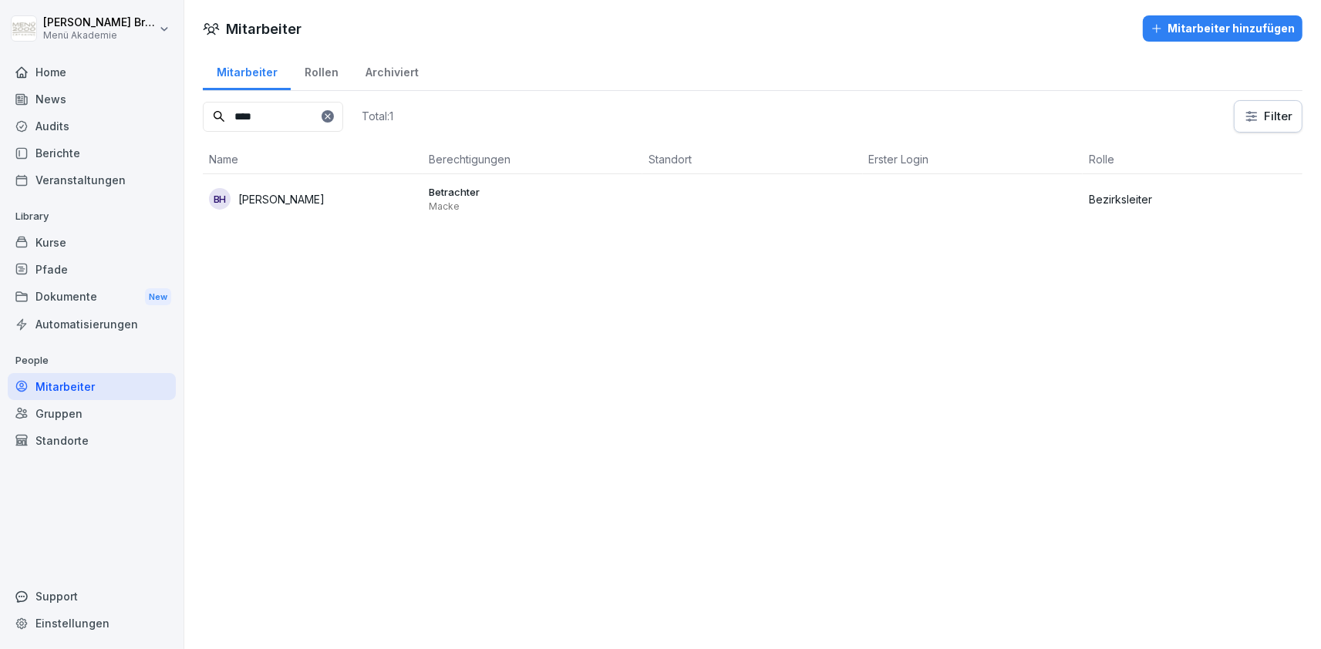
type input "****"
click at [315, 191] on p "[PERSON_NAME]" at bounding box center [281, 199] width 86 height 16
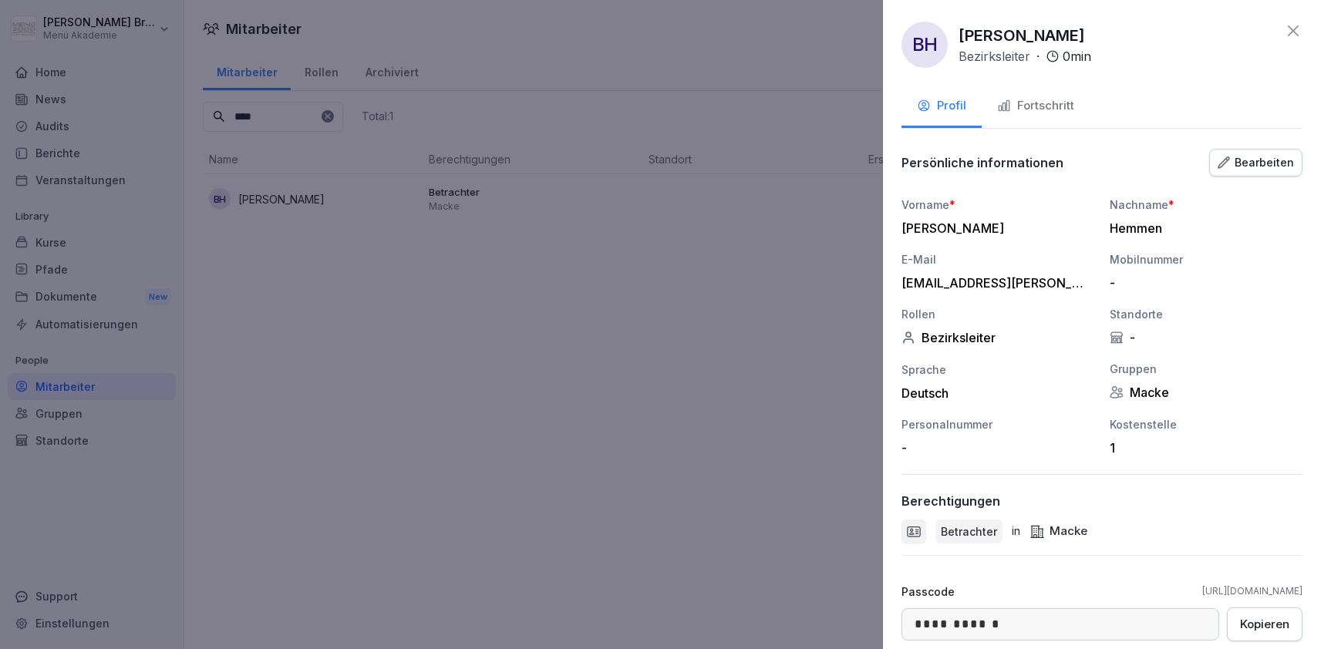
click at [1290, 167] on div "Bearbeiten" at bounding box center [1256, 162] width 76 height 17
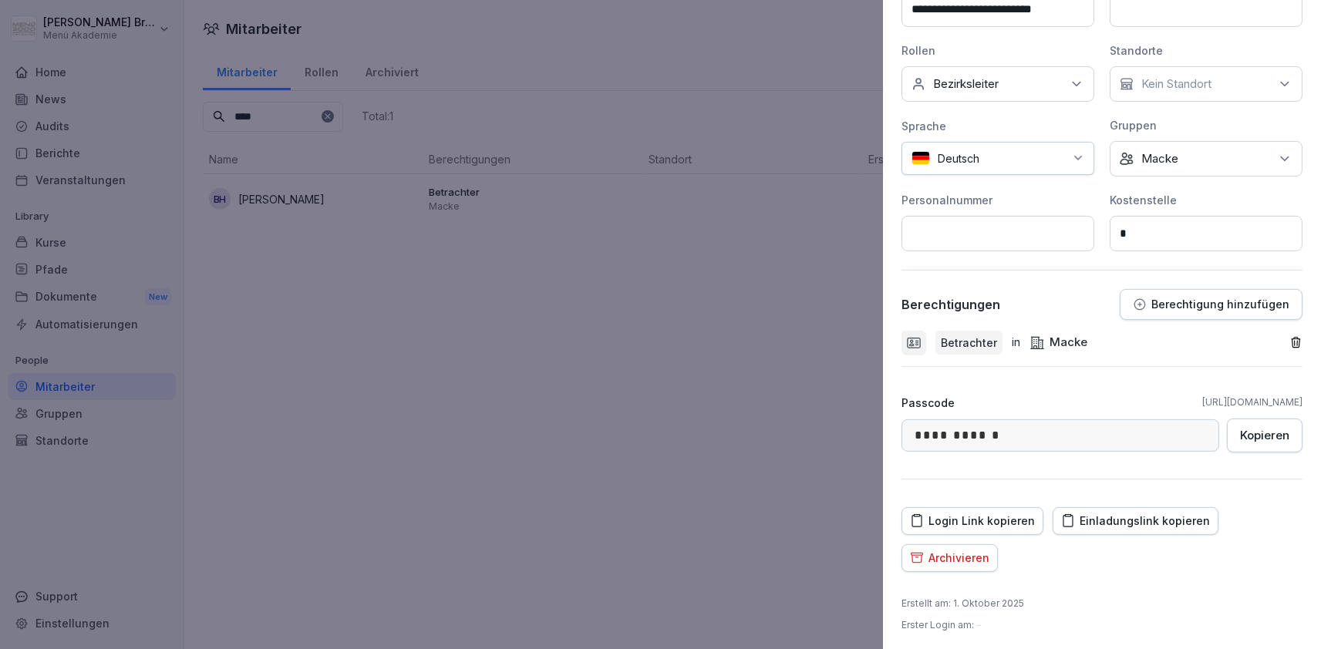
scroll to position [305, 0]
click at [1295, 339] on icon "button" at bounding box center [1295, 341] width 13 height 13
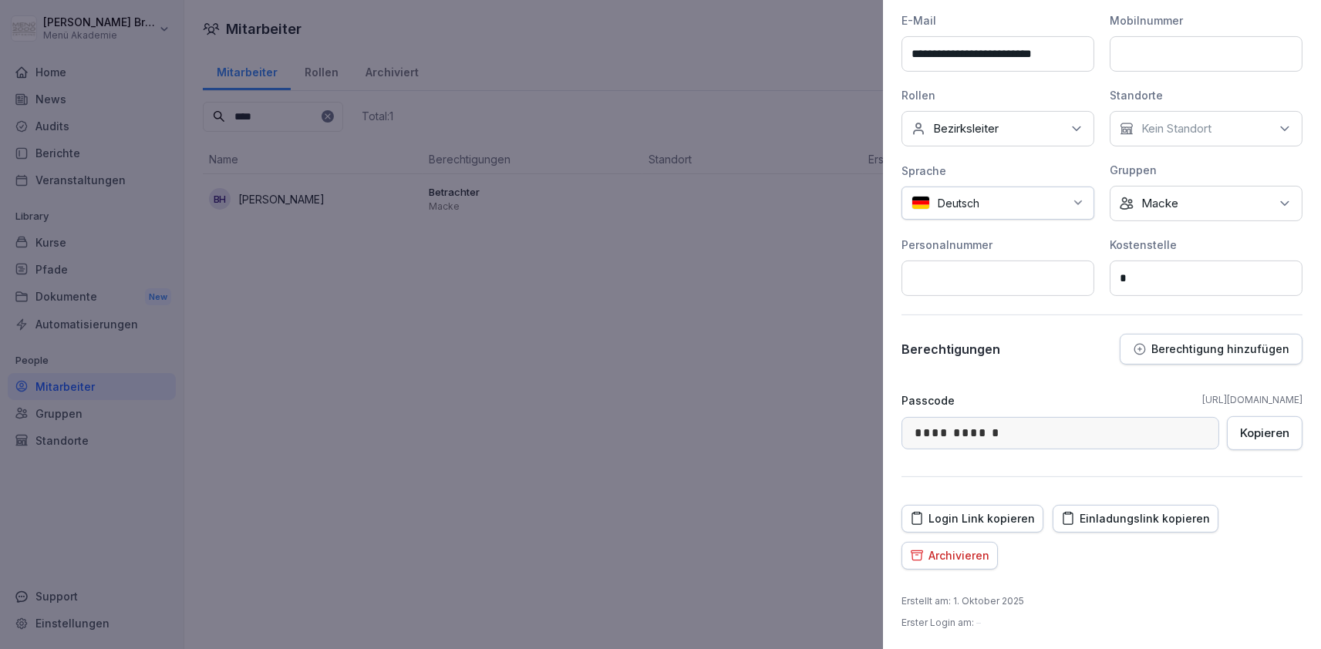
scroll to position [0, 0]
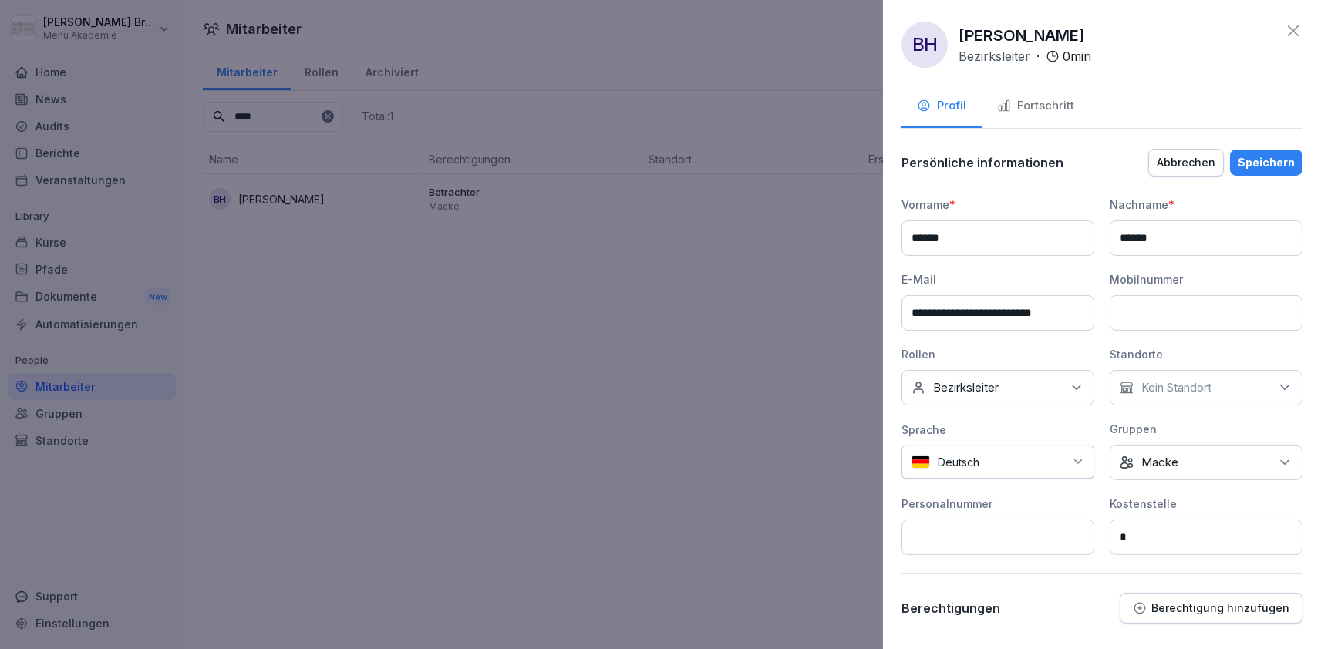
click at [1277, 167] on div "Speichern" at bounding box center [1266, 162] width 57 height 17
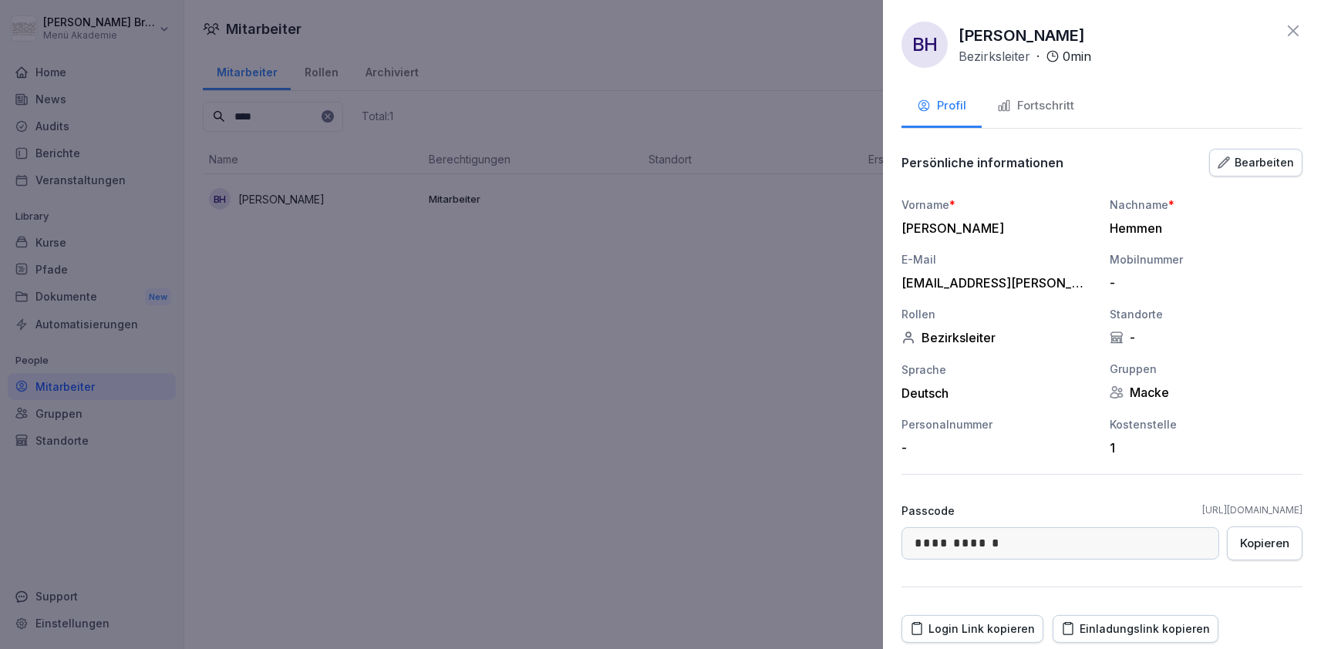
click at [1276, 160] on div "Bearbeiten" at bounding box center [1256, 162] width 76 height 17
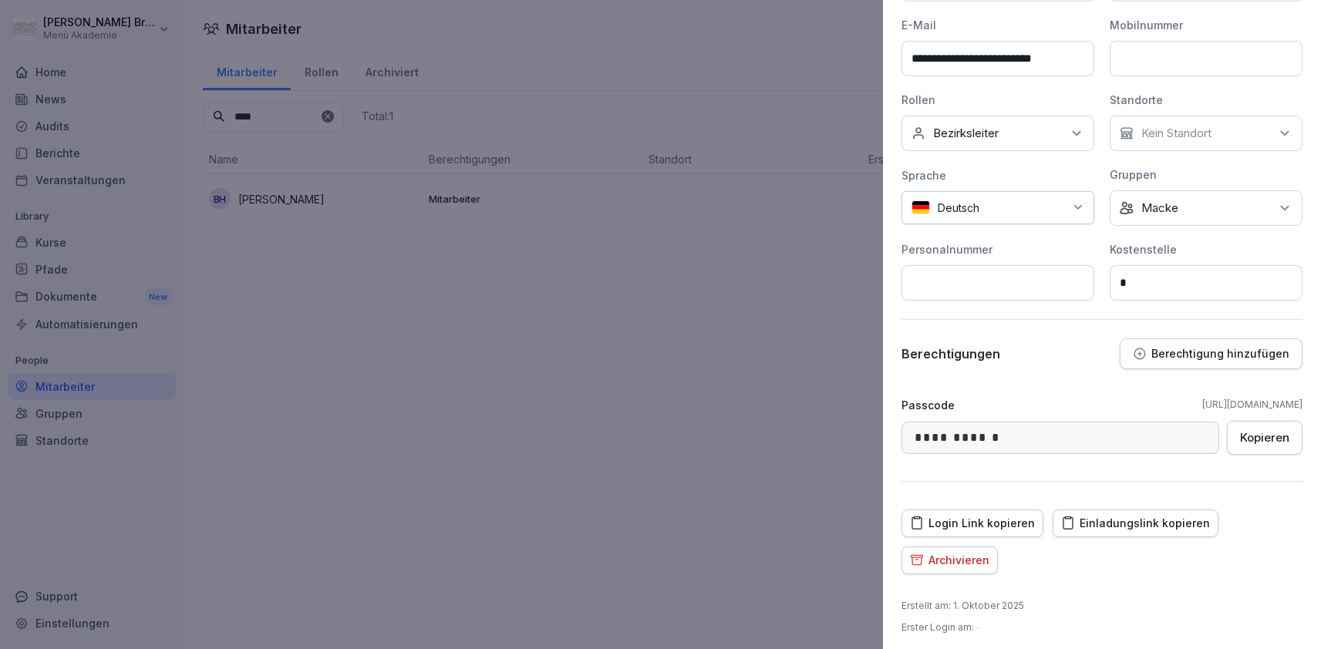
scroll to position [259, 0]
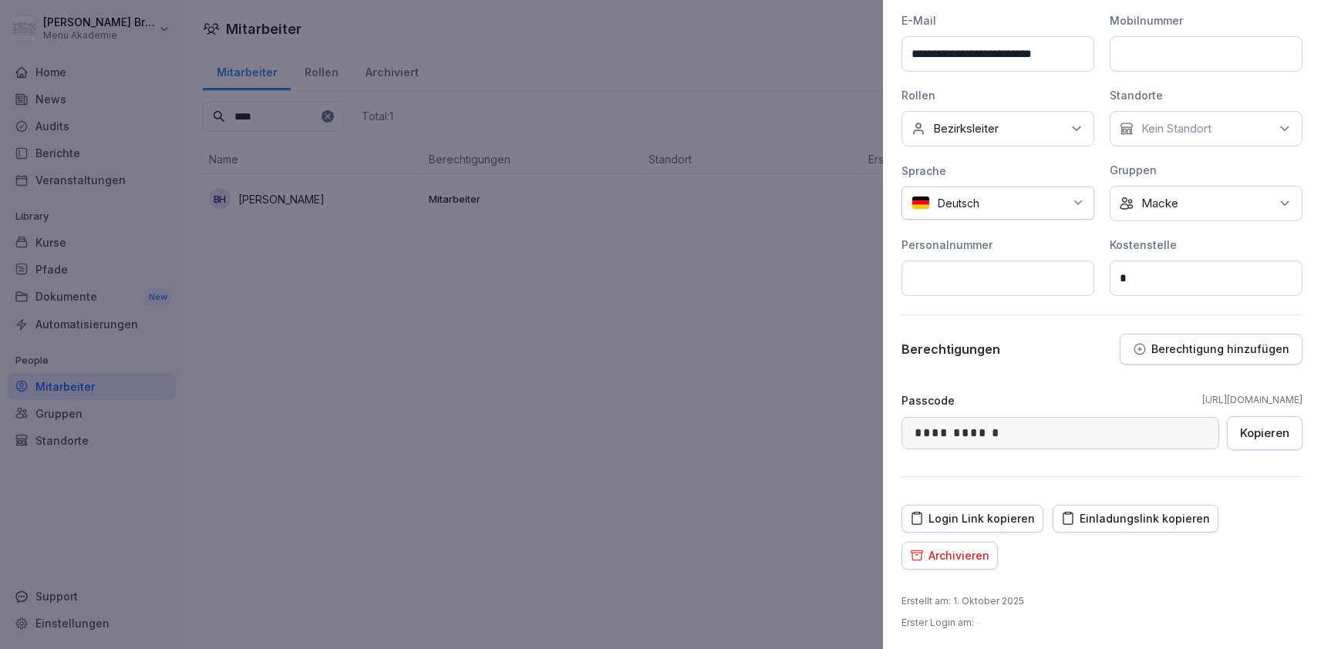
click at [1222, 356] on button "Berechtigung hinzufügen" at bounding box center [1211, 349] width 183 height 31
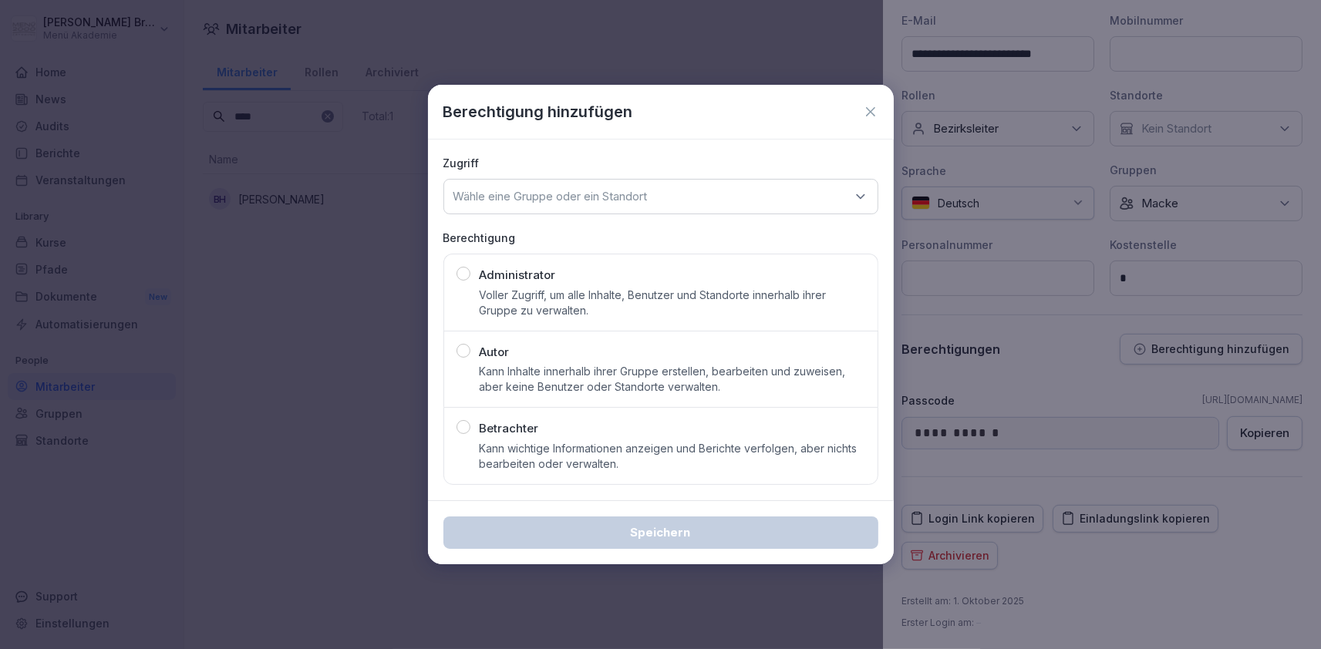
click at [563, 434] on div "Betrachter Kann wichtige Informationen anzeigen und Berichte verfolgen, aber ni…" at bounding box center [673, 446] width 386 height 52
click at [753, 205] on div "Wähle eine Gruppe oder ein Standort" at bounding box center [660, 196] width 435 height 35
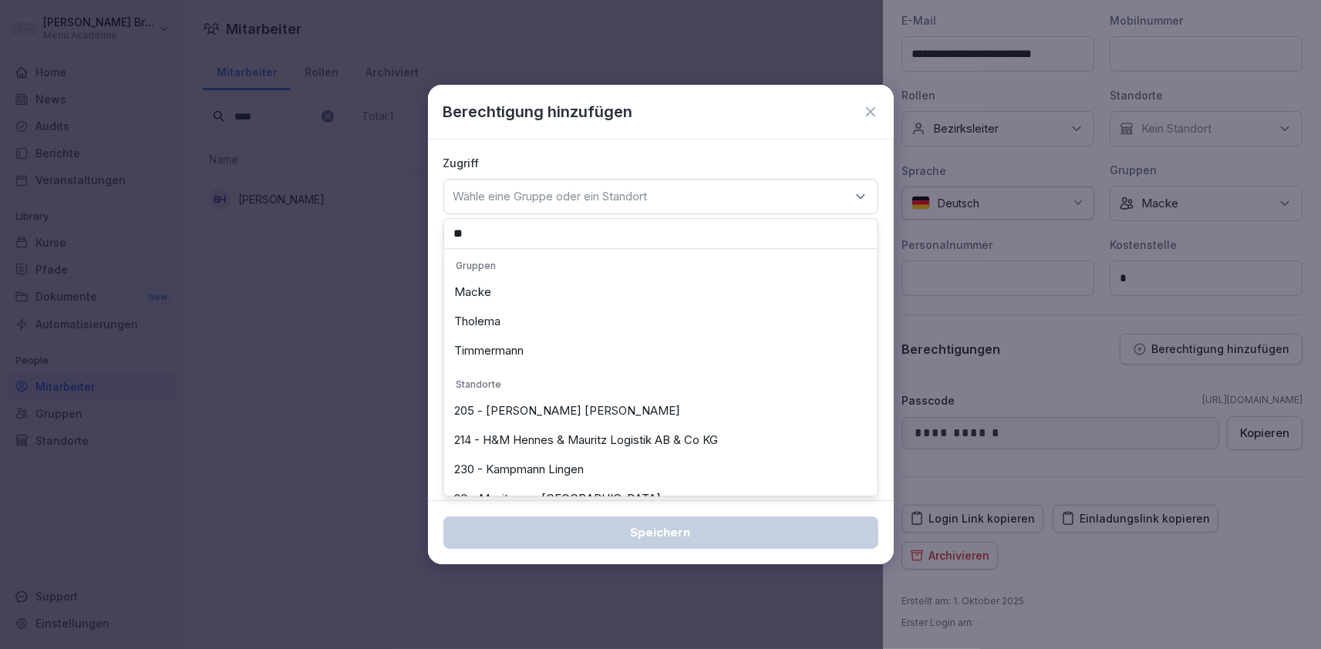
type input "**"
click at [567, 288] on div "Macke" at bounding box center [661, 292] width 426 height 29
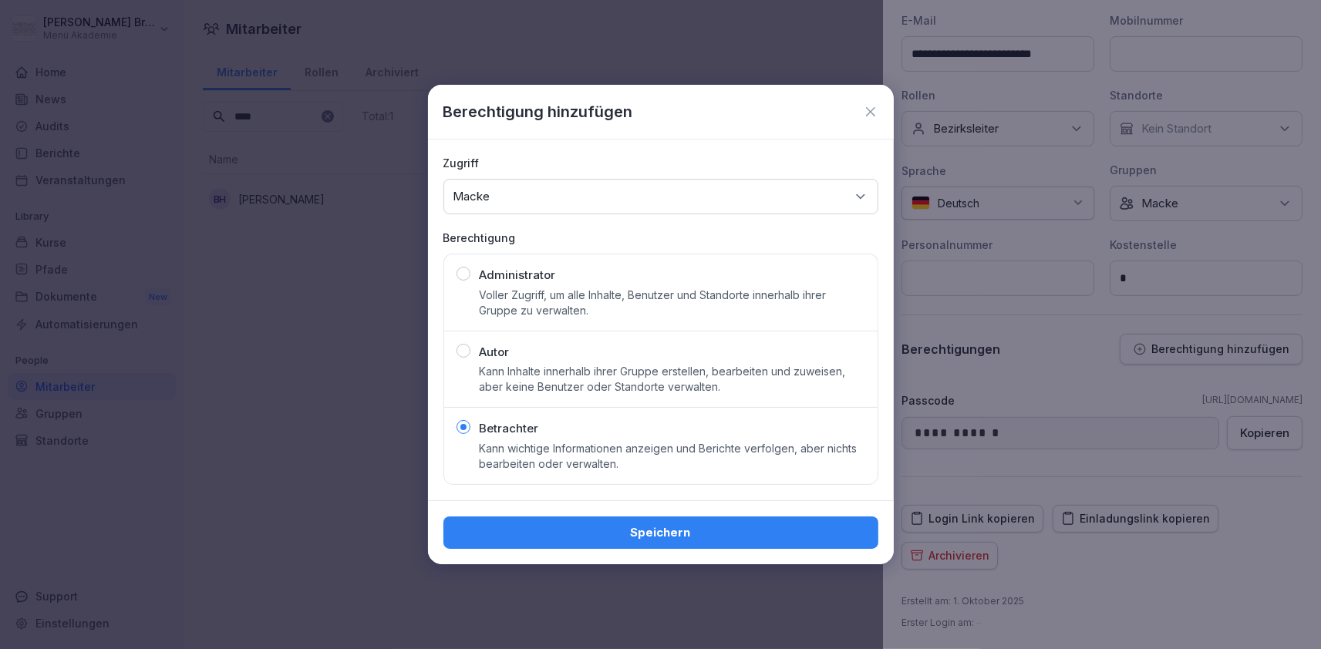
click at [610, 535] on div "Speichern" at bounding box center [661, 532] width 410 height 17
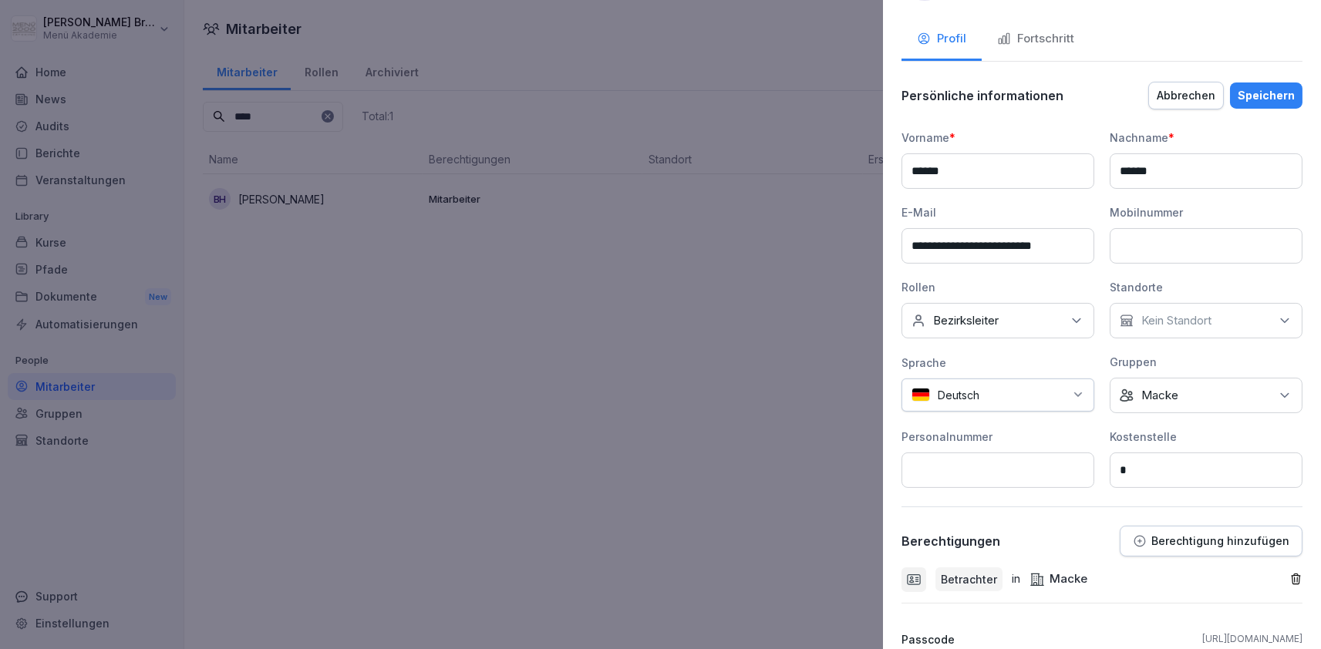
scroll to position [0, 0]
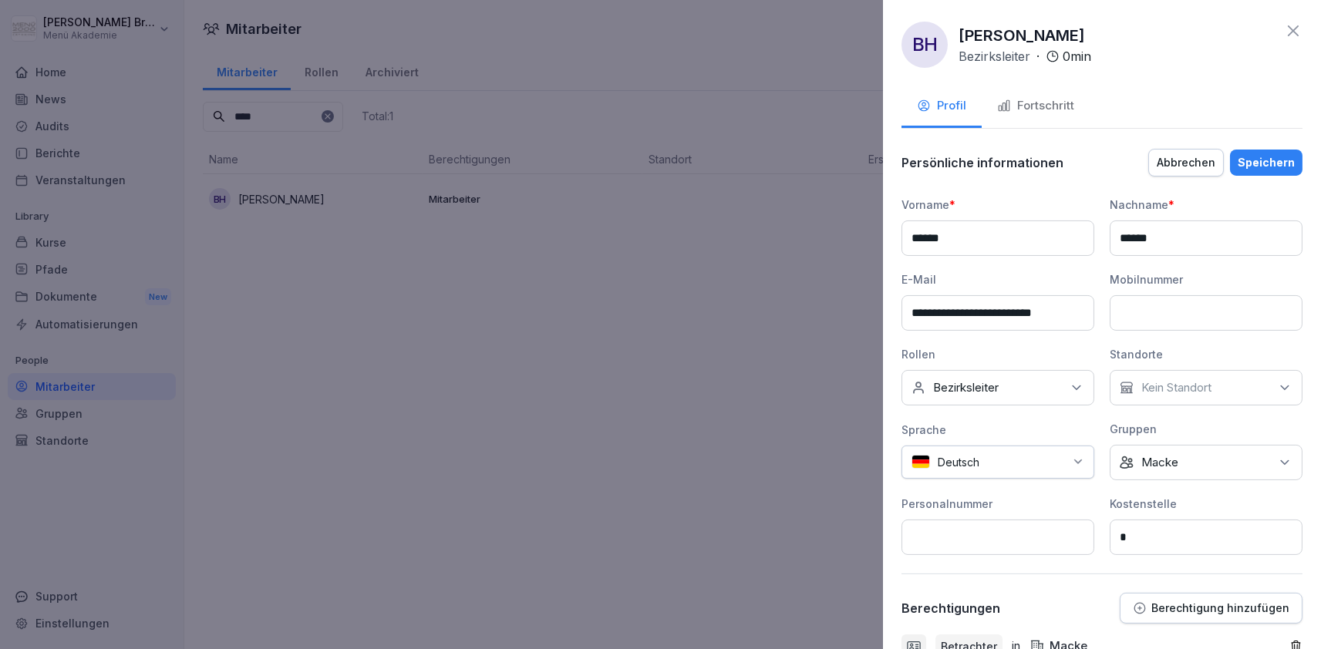
click at [1267, 165] on div "Speichern" at bounding box center [1266, 162] width 57 height 17
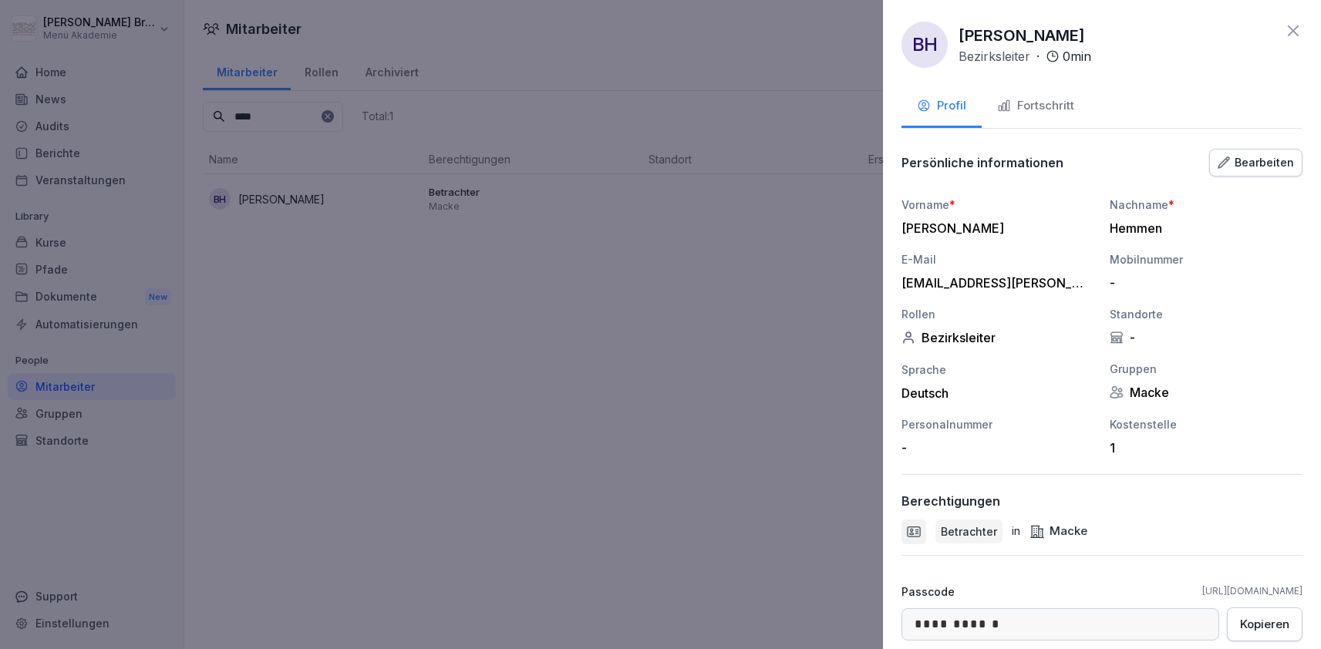
scroll to position [192, 0]
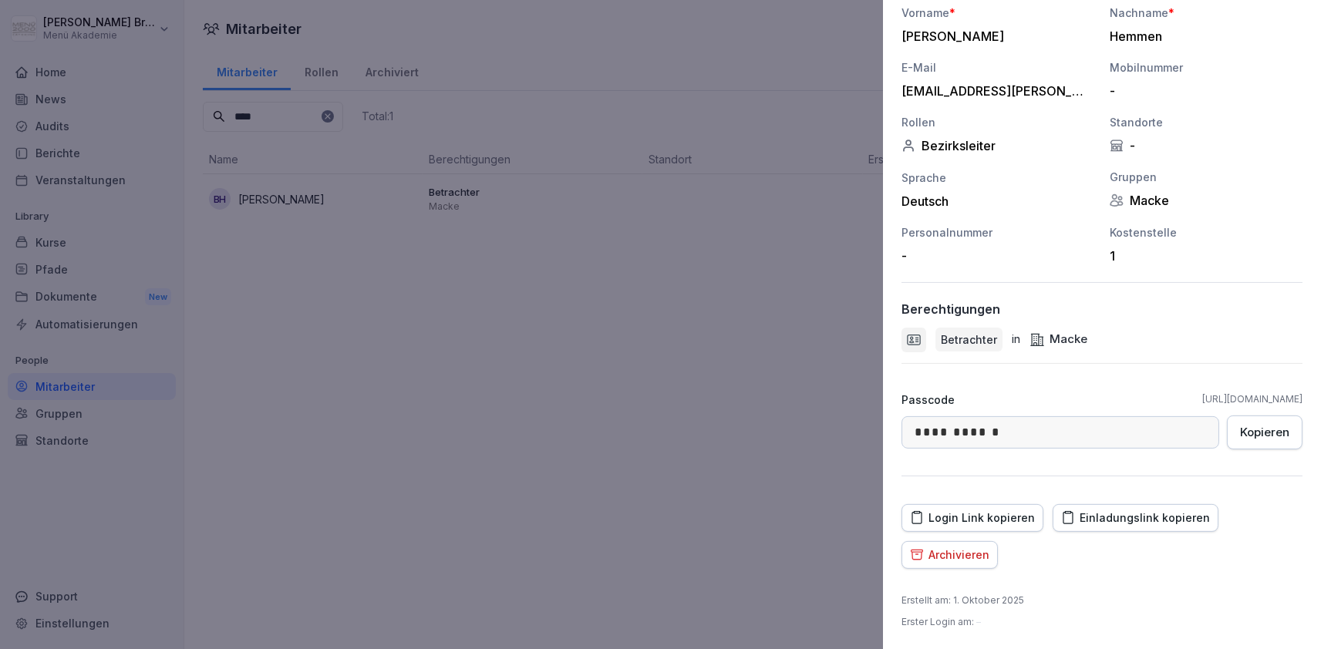
click at [1016, 521] on div "Login Link kopieren" at bounding box center [972, 518] width 125 height 17
click at [418, 264] on div at bounding box center [660, 324] width 1321 height 649
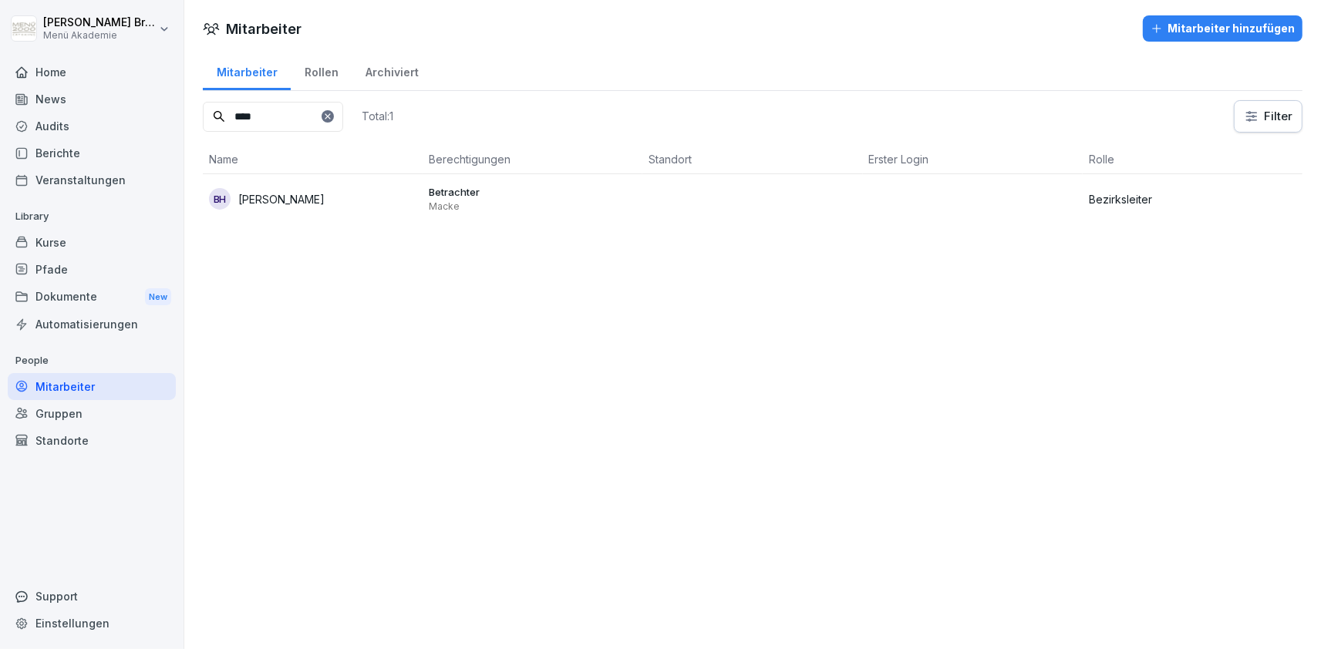
click at [332, 116] on icon at bounding box center [327, 116] width 9 height 9
click at [343, 116] on input at bounding box center [273, 117] width 140 height 30
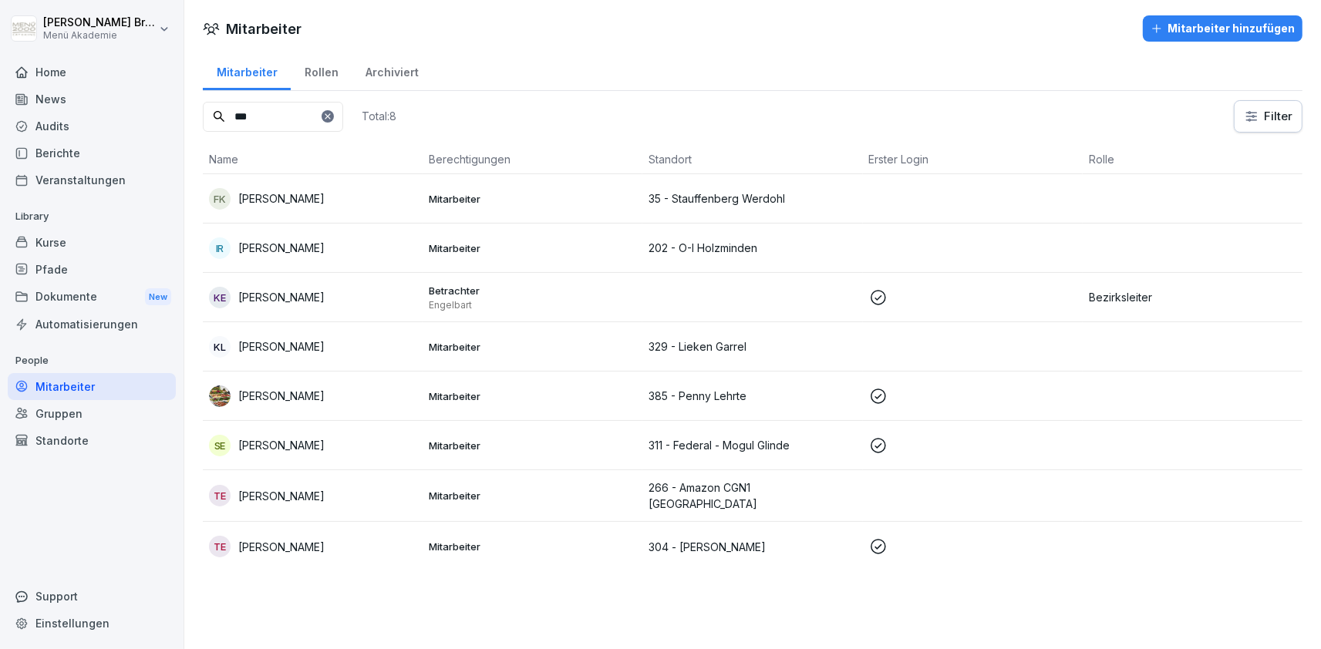
type input "***"
click at [288, 295] on p "[PERSON_NAME]" at bounding box center [281, 297] width 86 height 16
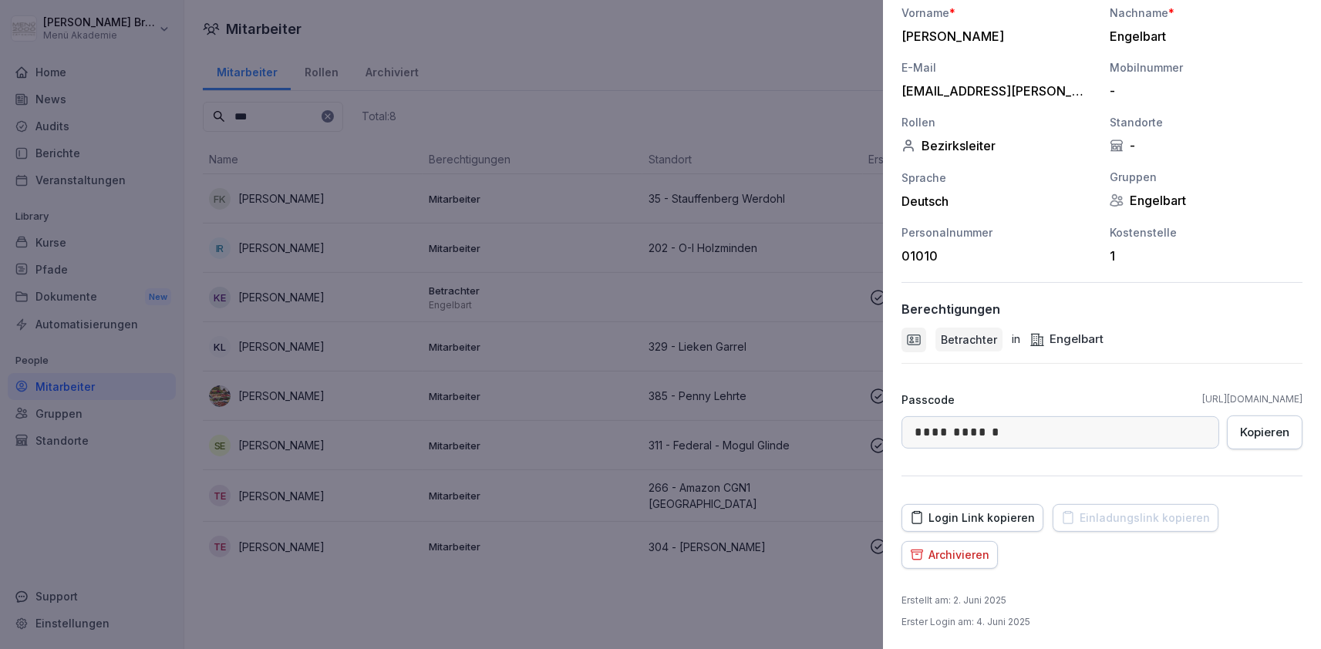
click at [974, 557] on div "Archivieren" at bounding box center [949, 555] width 79 height 17
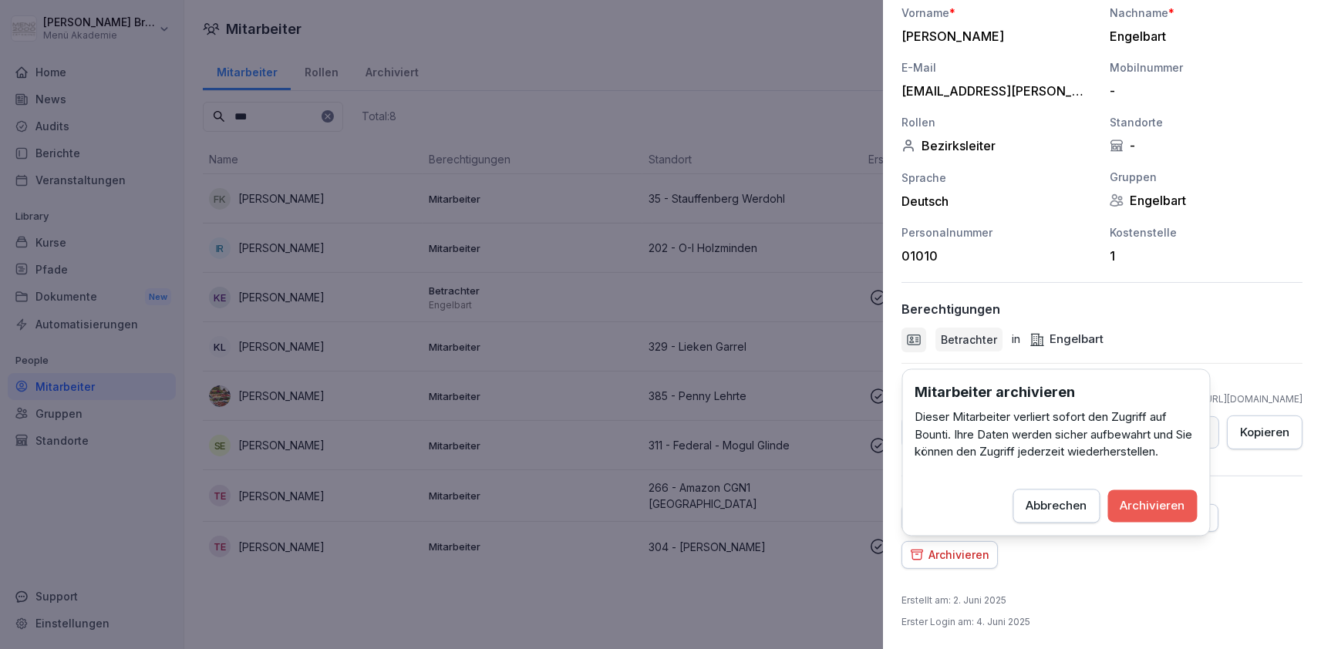
click at [1157, 505] on div "Archivieren" at bounding box center [1153, 505] width 65 height 17
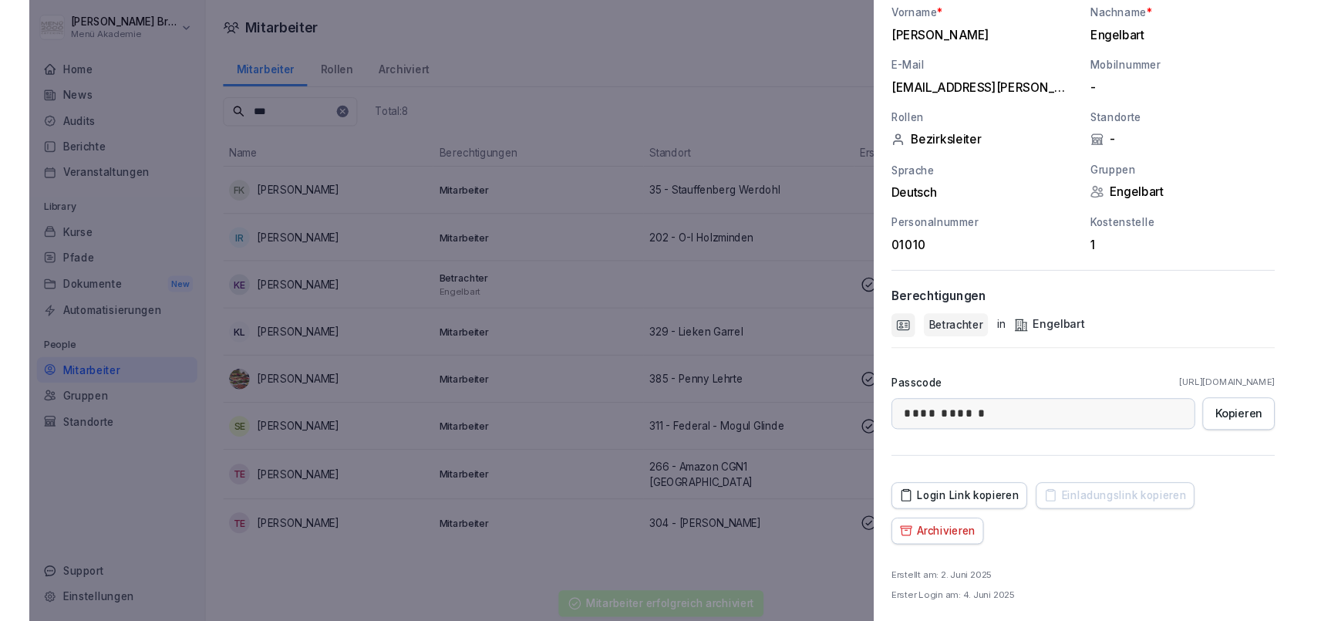
scroll to position [154, 0]
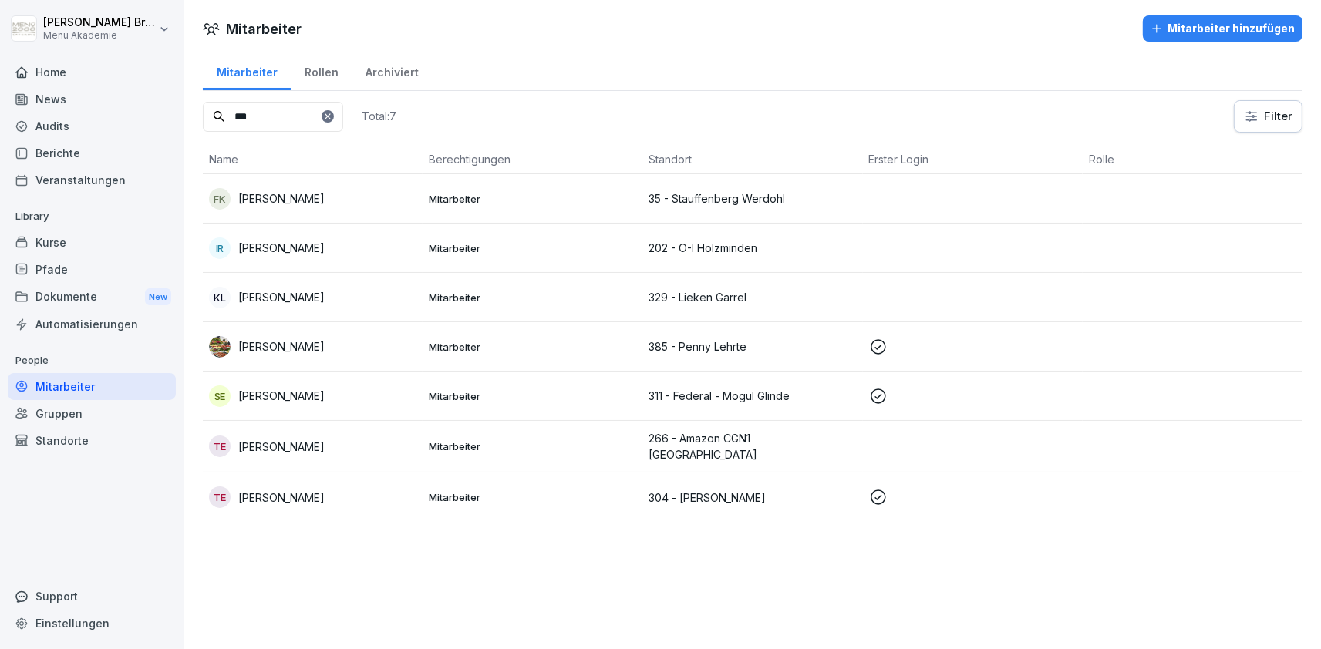
click at [69, 439] on div "Standorte" at bounding box center [92, 440] width 168 height 27
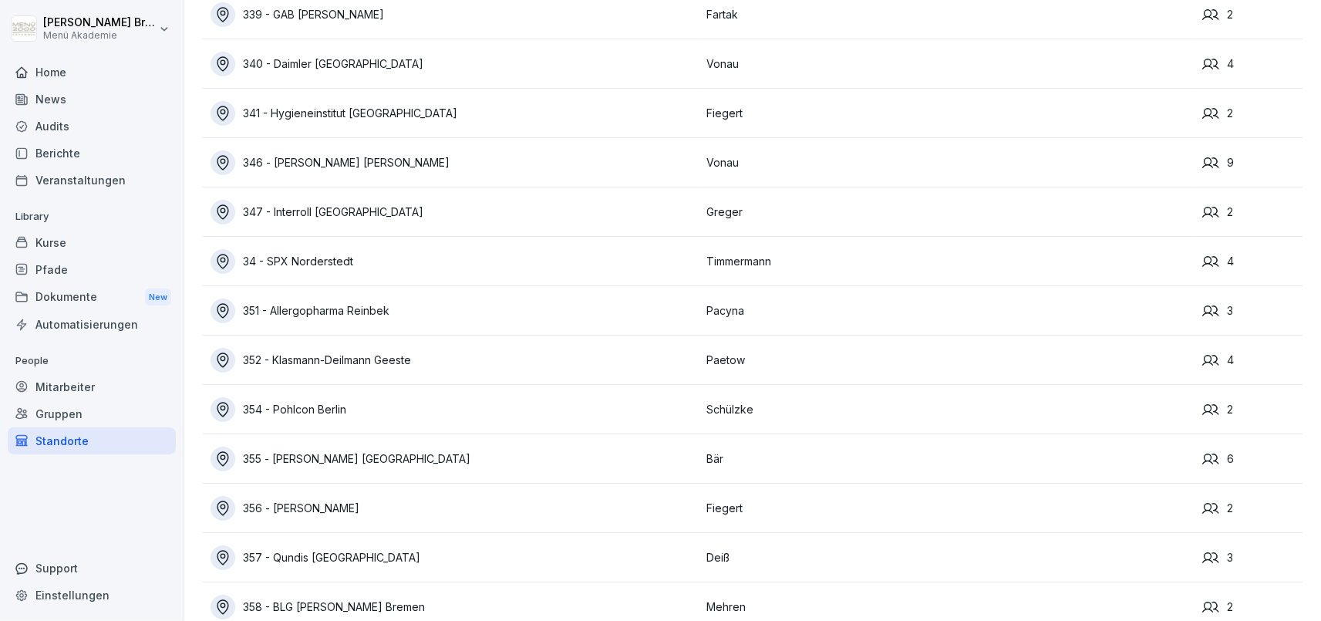
scroll to position [11120, 0]
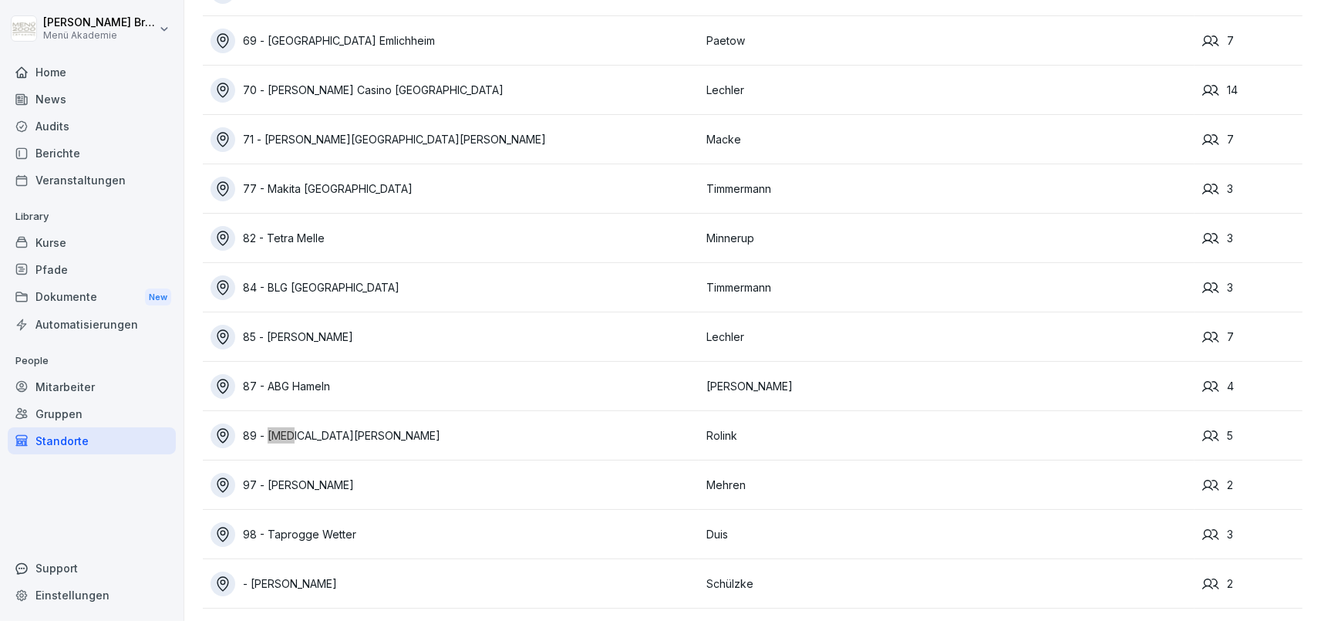
click at [302, 430] on div "89 - [MEDICAL_DATA][PERSON_NAME]" at bounding box center [455, 435] width 488 height 25
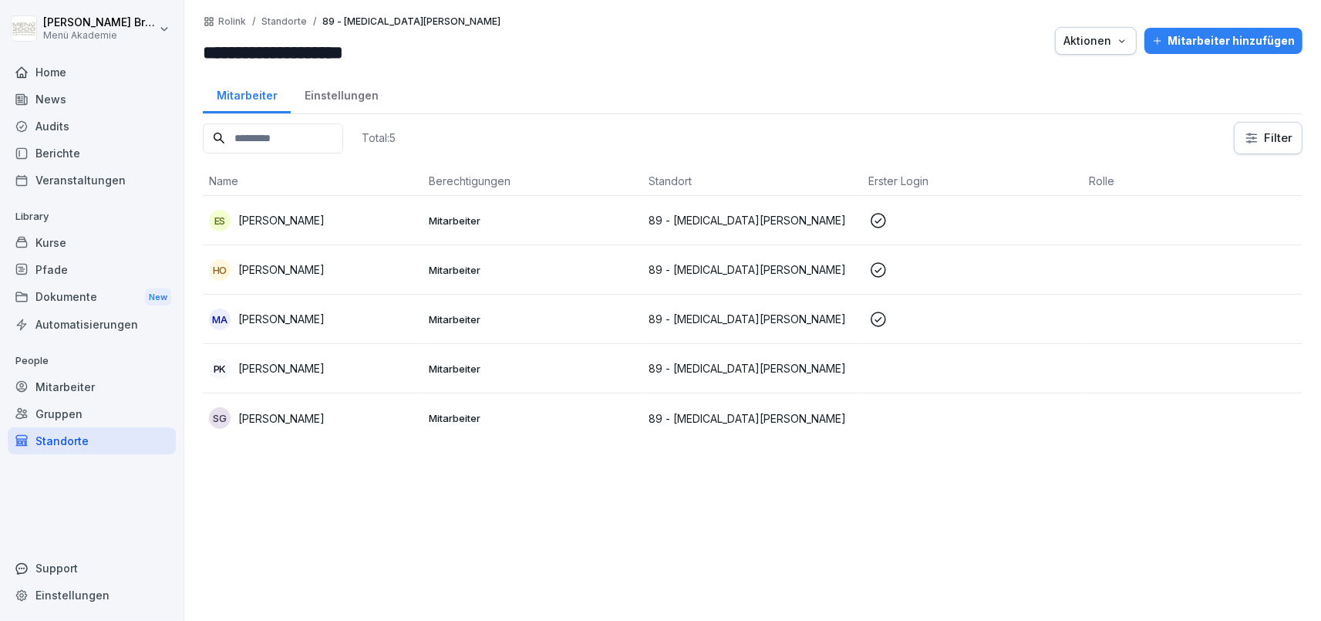
click at [281, 370] on p "[PERSON_NAME]" at bounding box center [281, 368] width 86 height 16
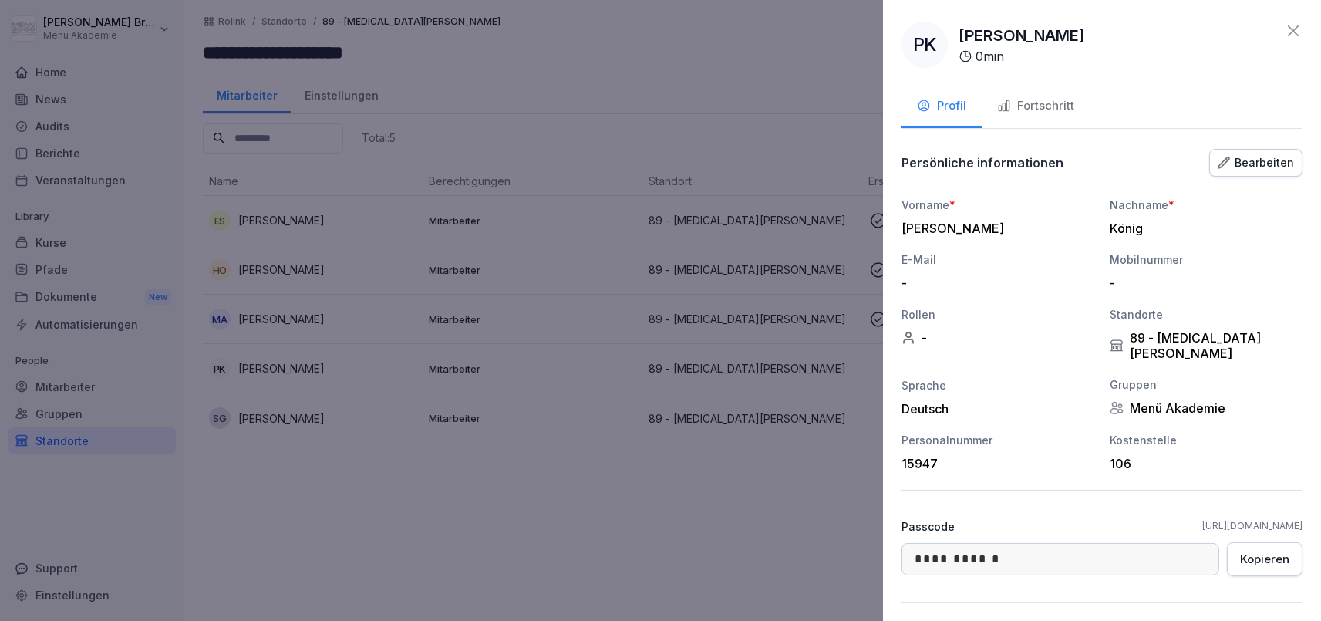
click at [668, 498] on div at bounding box center [660, 310] width 1321 height 621
